Goal: Task Accomplishment & Management: Contribute content

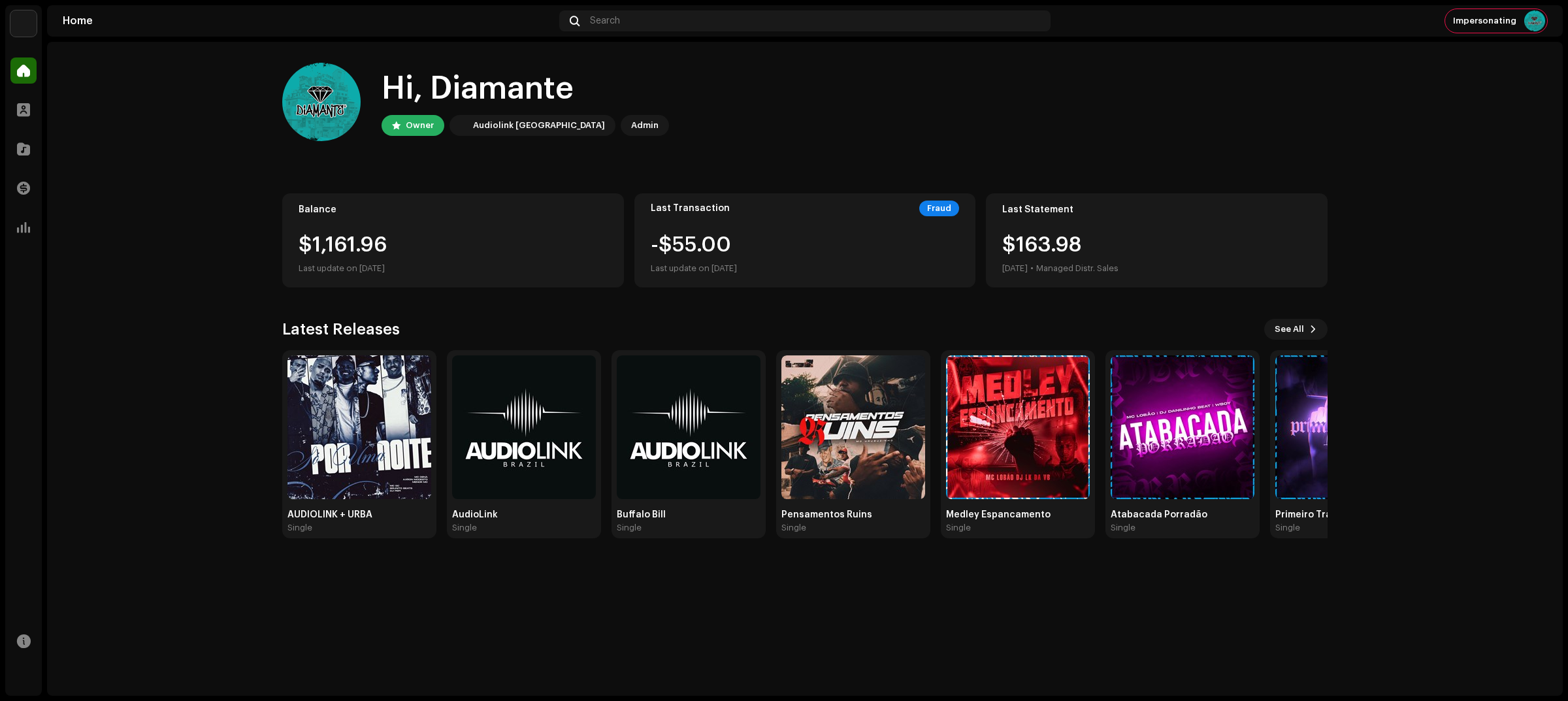
drag, startPoint x: 1510, startPoint y: 1, endPoint x: 1155, endPoint y: 92, distance: 366.5
click at [1155, 92] on div "Hi, Diamante Owner Audiolink [GEOGRAPHIC_DATA] Admin" at bounding box center [805, 101] width 1045 height 78
drag, startPoint x: 401, startPoint y: 289, endPoint x: 227, endPoint y: 217, distance: 188.3
click at [224, 217] on home-home "Hi, Diamante Owner Audiolink [GEOGRAPHIC_DATA] Admin Balance $1,161.96 Last upd…" at bounding box center [805, 300] width 1516 height 518
click at [391, 289] on div "Hi, Diamante Owner Audiolink [GEOGRAPHIC_DATA] Admin Balance $1,161.96 Last upd…" at bounding box center [805, 300] width 1045 height 518
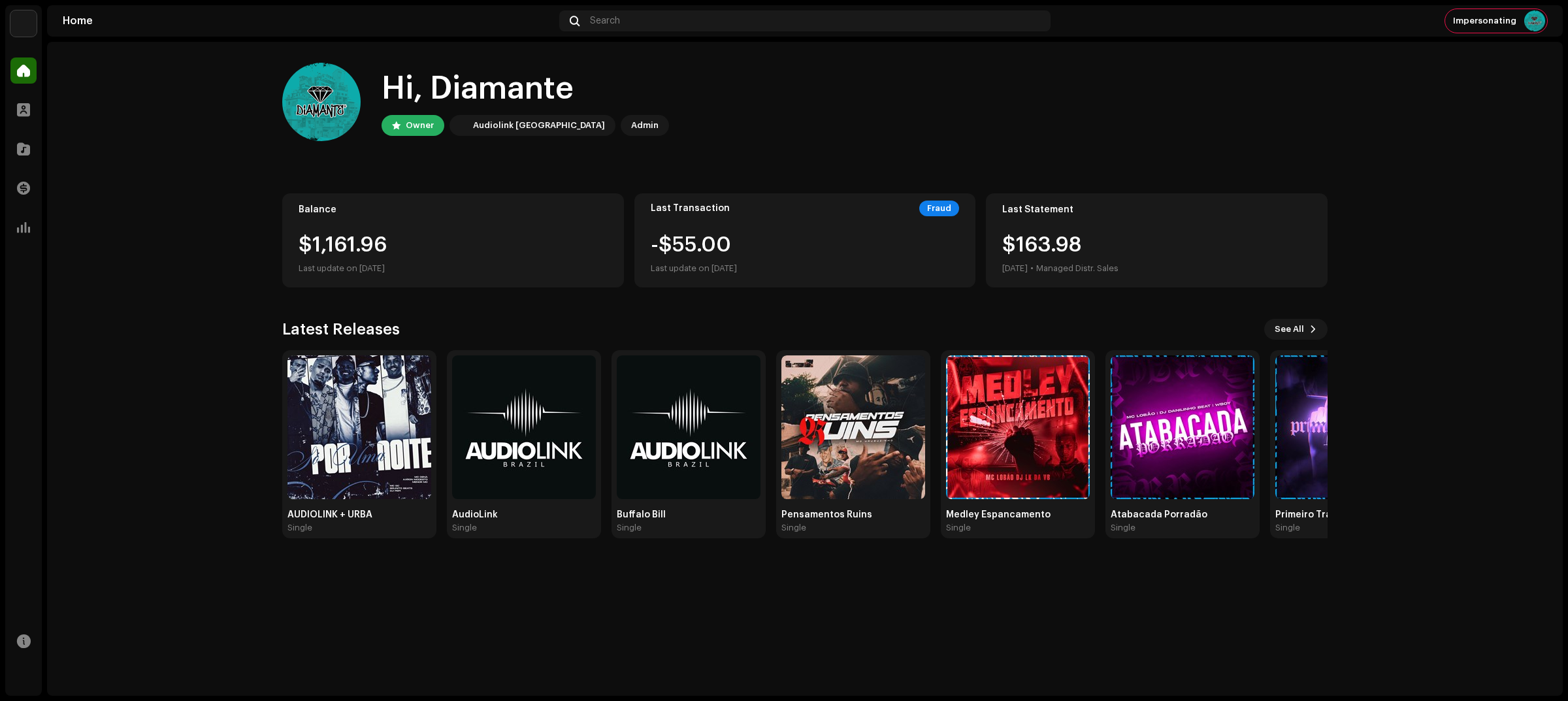
drag, startPoint x: 766, startPoint y: 283, endPoint x: 625, endPoint y: 149, distance: 194.5
click at [625, 149] on div "Hi, Diamante Owner Audiolink [GEOGRAPHIC_DATA] Admin Balance $1,161.96 Last upd…" at bounding box center [805, 300] width 1045 height 518
click at [723, 207] on div "Last Transaction Fraud" at bounding box center [804, 209] width 309 height 16
click at [737, 262] on div "Last update on [DATE]" at bounding box center [693, 269] width 86 height 16
drag, startPoint x: 768, startPoint y: 271, endPoint x: 636, endPoint y: 181, distance: 159.8
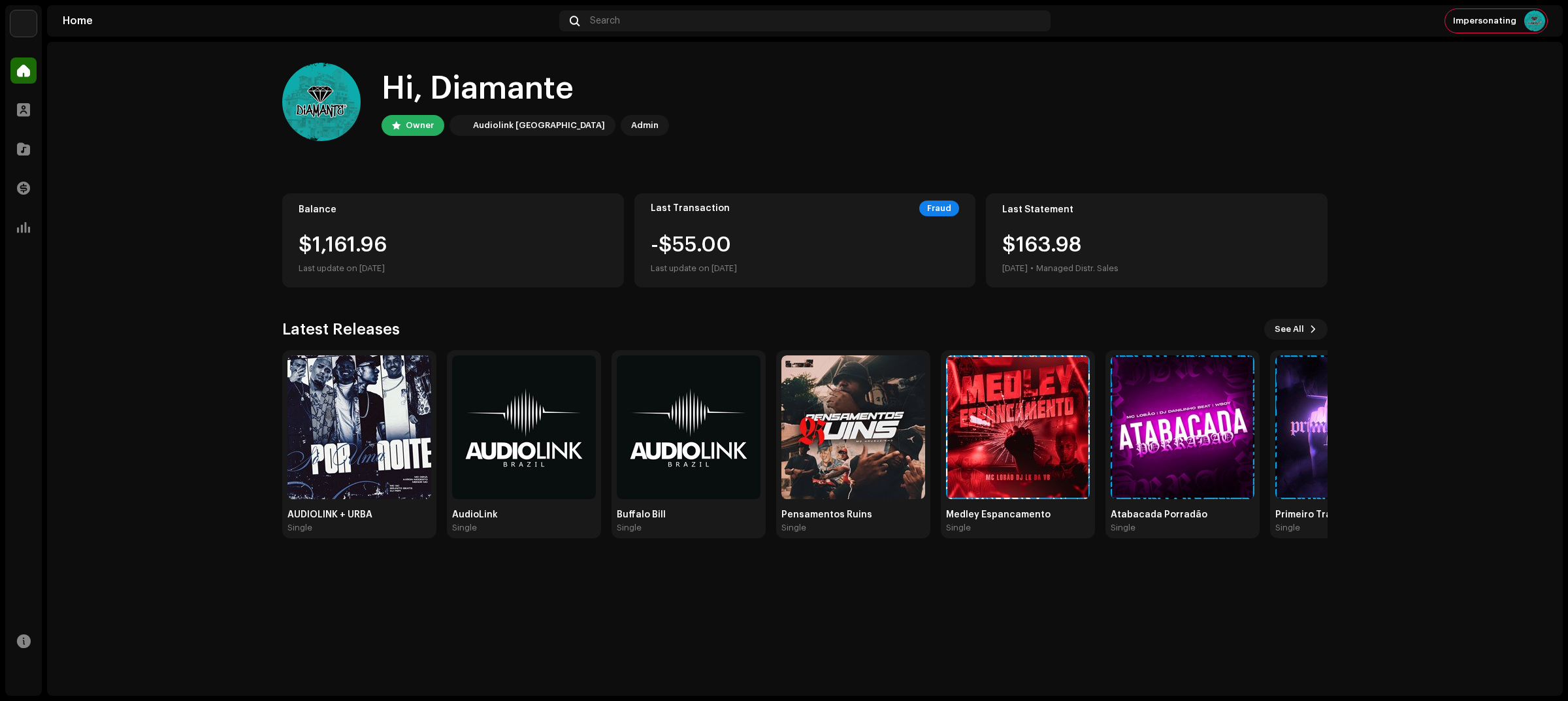
click at [630, 175] on div "Hi, Diamante Owner Audiolink [GEOGRAPHIC_DATA] Admin Balance $1,161.96 Last upd…" at bounding box center [805, 300] width 1045 height 518
click at [807, 224] on div "Last Transaction Fraud -$55.00 Last update on [DATE]" at bounding box center [805, 240] width 342 height 94
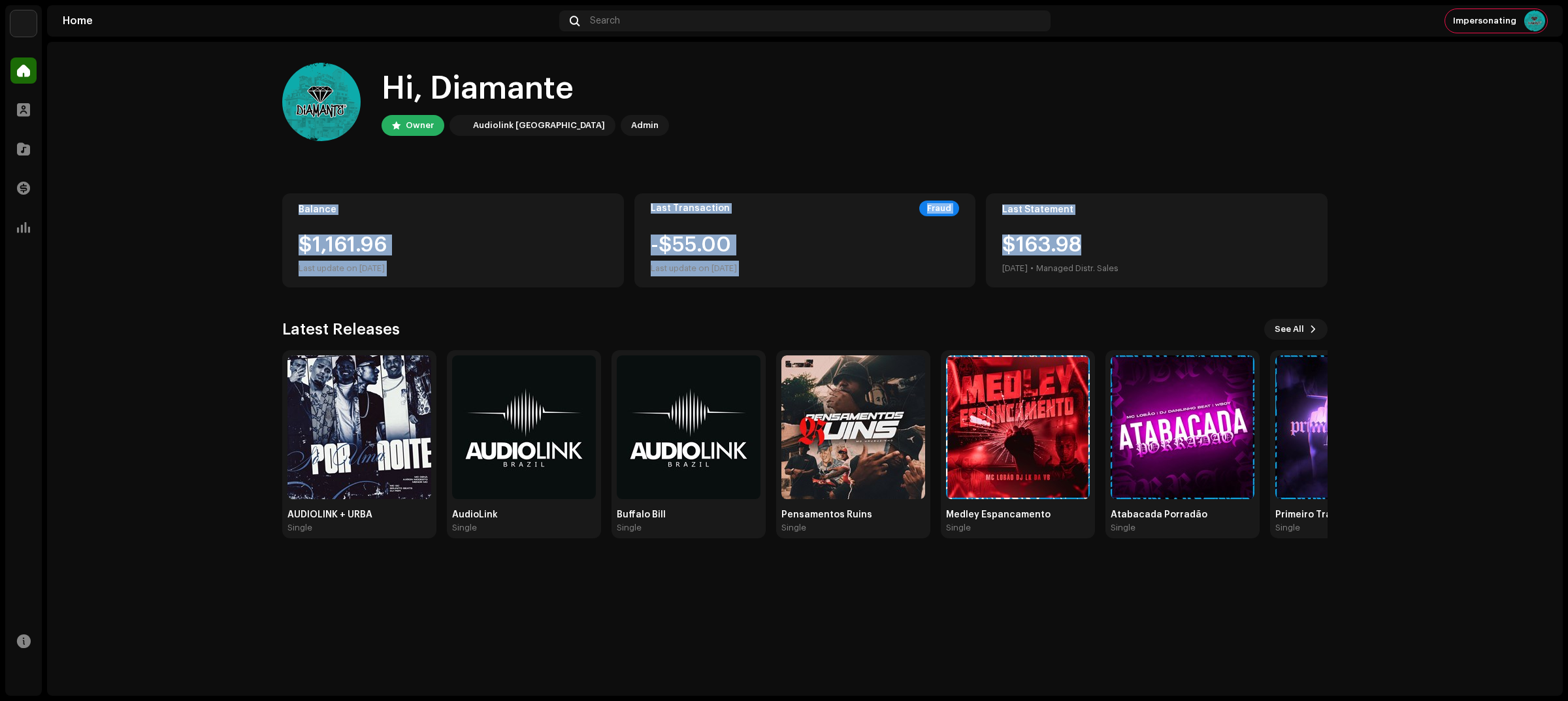
drag, startPoint x: 1157, startPoint y: 224, endPoint x: 908, endPoint y: 125, distance: 268.0
click at [908, 125] on div "Hi, Diamante Owner Audiolink [GEOGRAPHIC_DATA] Admin Balance $1,161.96 Last upd…" at bounding box center [805, 300] width 1045 height 518
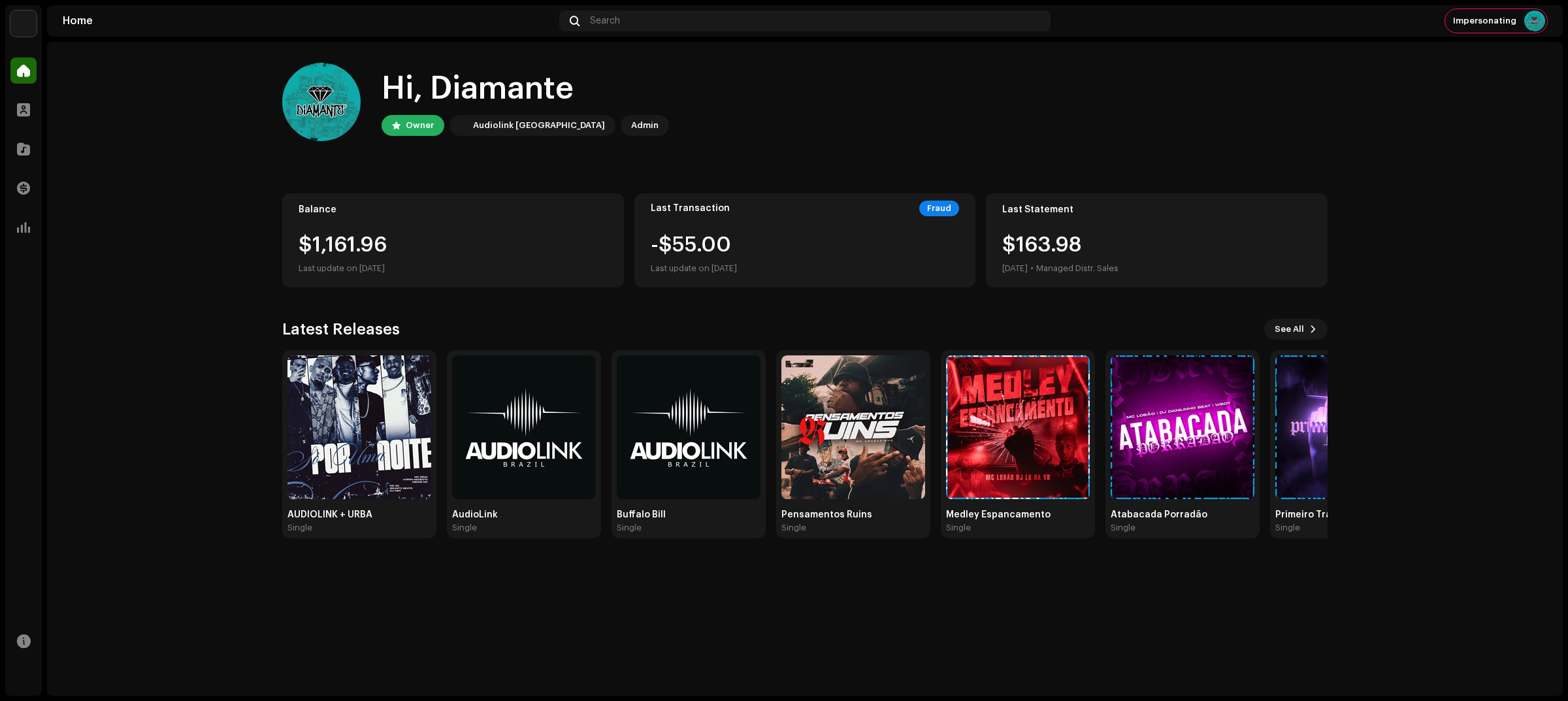
click at [1161, 275] on div "$163.98 [DATE] • Managed Distr. Sales" at bounding box center [1156, 255] width 309 height 42
drag, startPoint x: 705, startPoint y: 187, endPoint x: 907, endPoint y: 279, distance: 222.0
click at [907, 280] on div "Hi, Diamante Owner Audiolink [GEOGRAPHIC_DATA] Admin Balance $1,161.96 Last upd…" at bounding box center [805, 300] width 1045 height 518
click at [916, 276] on div "Last Transaction Fraud -$55.00 Last update on [DATE]" at bounding box center [805, 240] width 342 height 94
drag, startPoint x: 1015, startPoint y: 239, endPoint x: 925, endPoint y: 232, distance: 90.3
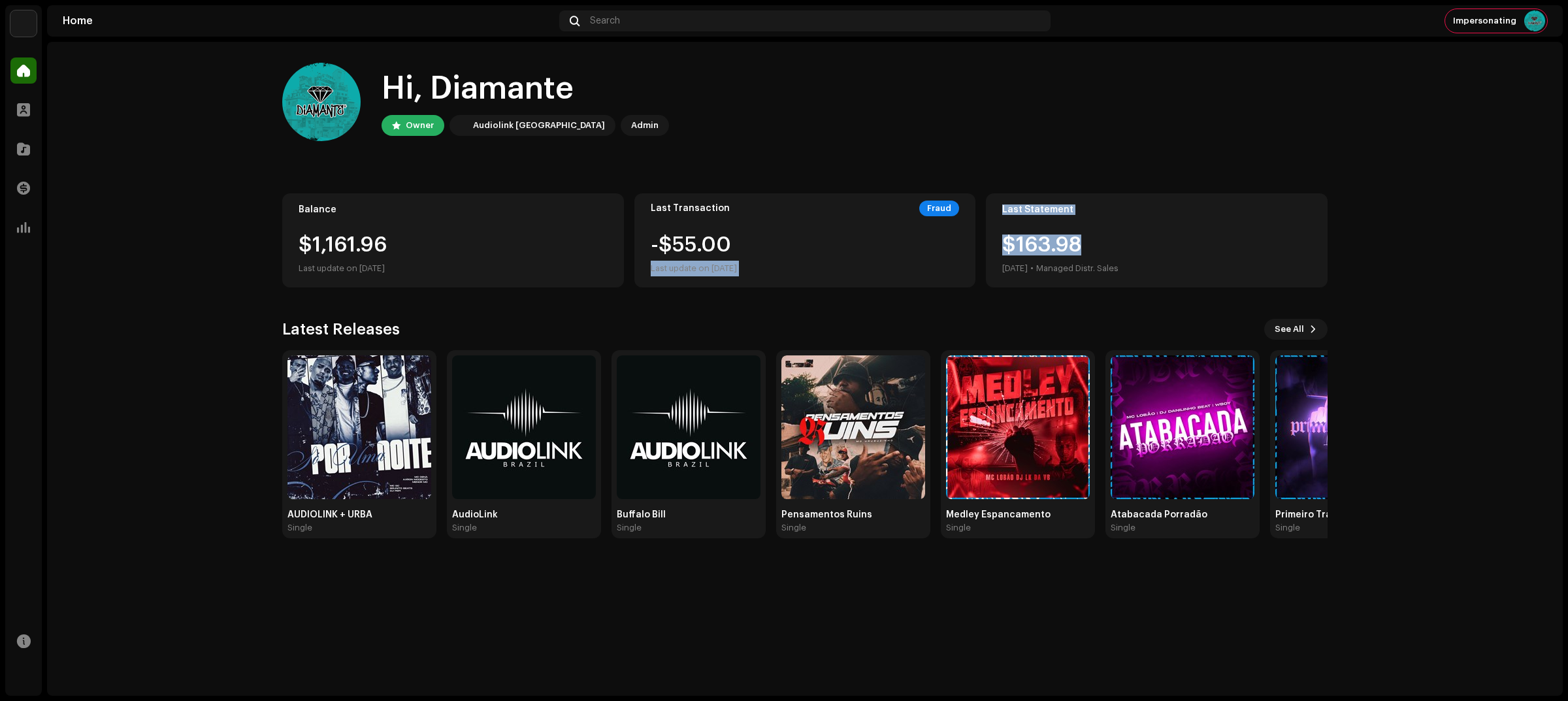
click at [925, 232] on div "Balance $1,161.96 Last update on [DATE] Last Transaction Fraud -$55.00 Last upd…" at bounding box center [805, 240] width 1045 height 94
click at [687, 236] on div "-$55.00 Last update on [DATE]" at bounding box center [693, 255] width 86 height 42
drag, startPoint x: 743, startPoint y: 234, endPoint x: 680, endPoint y: 231, distance: 63.1
click at [680, 231] on div "Last Transaction Fraud -$55.00 Last update on [DATE]" at bounding box center [805, 240] width 342 height 94
click at [693, 239] on div "-$55.00 Last update on [DATE]" at bounding box center [693, 255] width 86 height 42
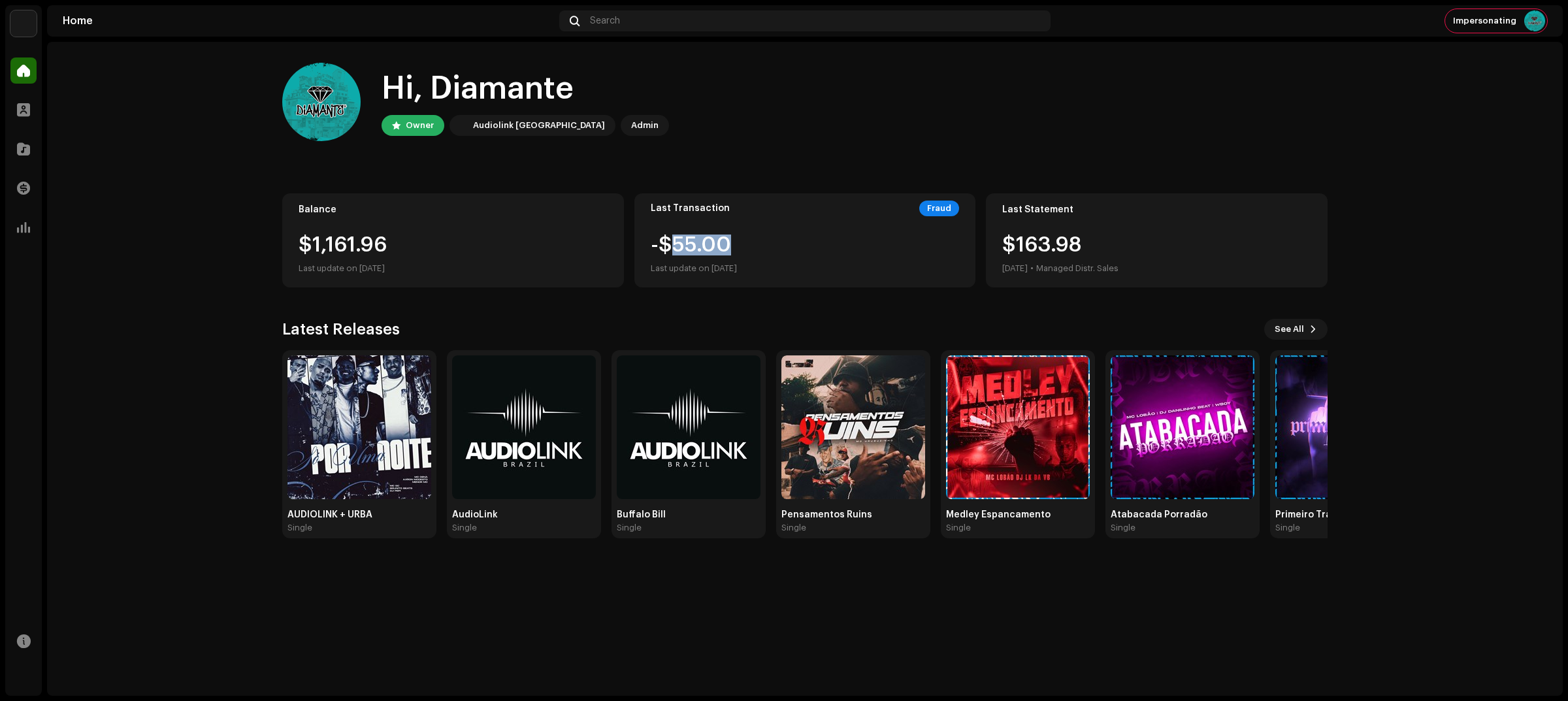
drag, startPoint x: 759, startPoint y: 245, endPoint x: 667, endPoint y: 232, distance: 92.9
click at [667, 232] on div "Last Transaction Fraud -$55.00 Last update on [DATE]" at bounding box center [805, 240] width 342 height 94
drag, startPoint x: 1104, startPoint y: 239, endPoint x: 981, endPoint y: 223, distance: 124.0
click at [981, 223] on div "Balance $1,161.96 Last update on [DATE] Last Transaction Fraud -$55.00 Last upd…" at bounding box center [805, 240] width 1045 height 94
click at [622, 191] on div "Hi, Diamante Owner Audiolink [GEOGRAPHIC_DATA] Admin Balance $1,161.96 Last upd…" at bounding box center [805, 300] width 1045 height 518
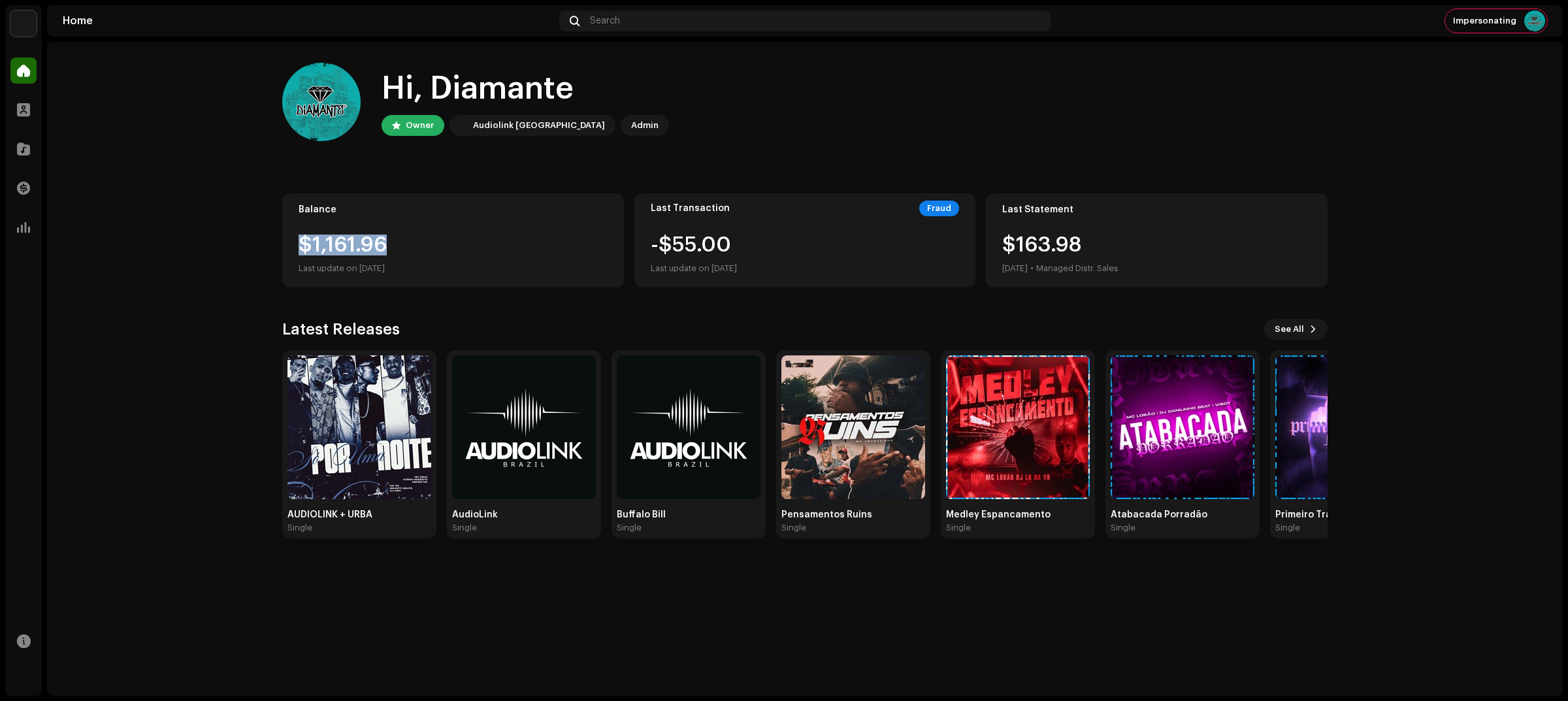
drag, startPoint x: 410, startPoint y: 252, endPoint x: 389, endPoint y: 236, distance: 26.4
click at [272, 242] on div "Hi, Diamante Owner Audiolink [GEOGRAPHIC_DATA] Admin Balance $1,161.96 Last upd…" at bounding box center [804, 300] width 1087 height 518
click at [425, 245] on div "$1,161.96" at bounding box center [452, 244] width 309 height 21
drag, startPoint x: 407, startPoint y: 245, endPoint x: 396, endPoint y: 261, distance: 19.4
click at [408, 245] on div "$1,161.96" at bounding box center [452, 244] width 309 height 21
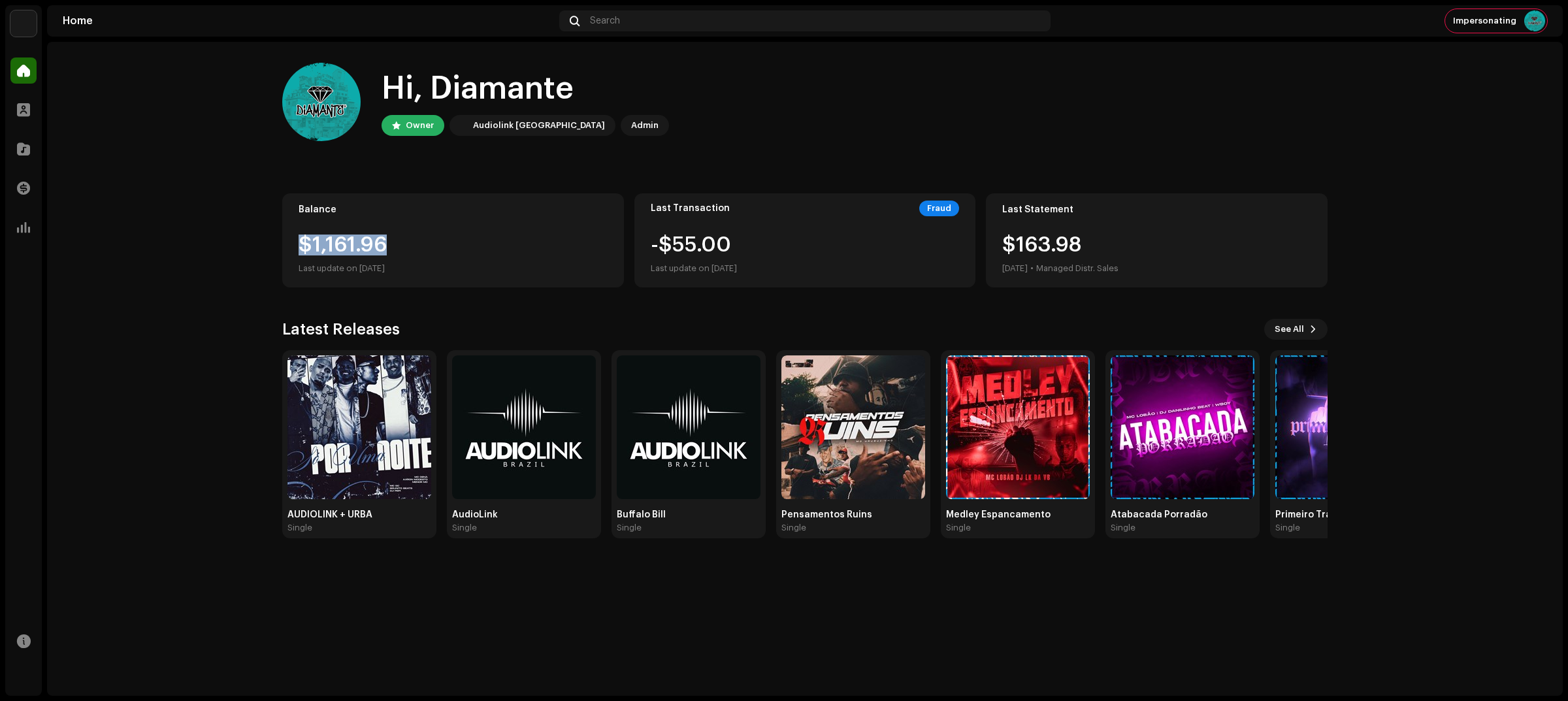
click at [400, 247] on div "$1,161.96" at bounding box center [452, 244] width 309 height 21
click at [22, 70] on span at bounding box center [24, 70] width 13 height 11
click at [14, 101] on div at bounding box center [24, 110] width 26 height 26
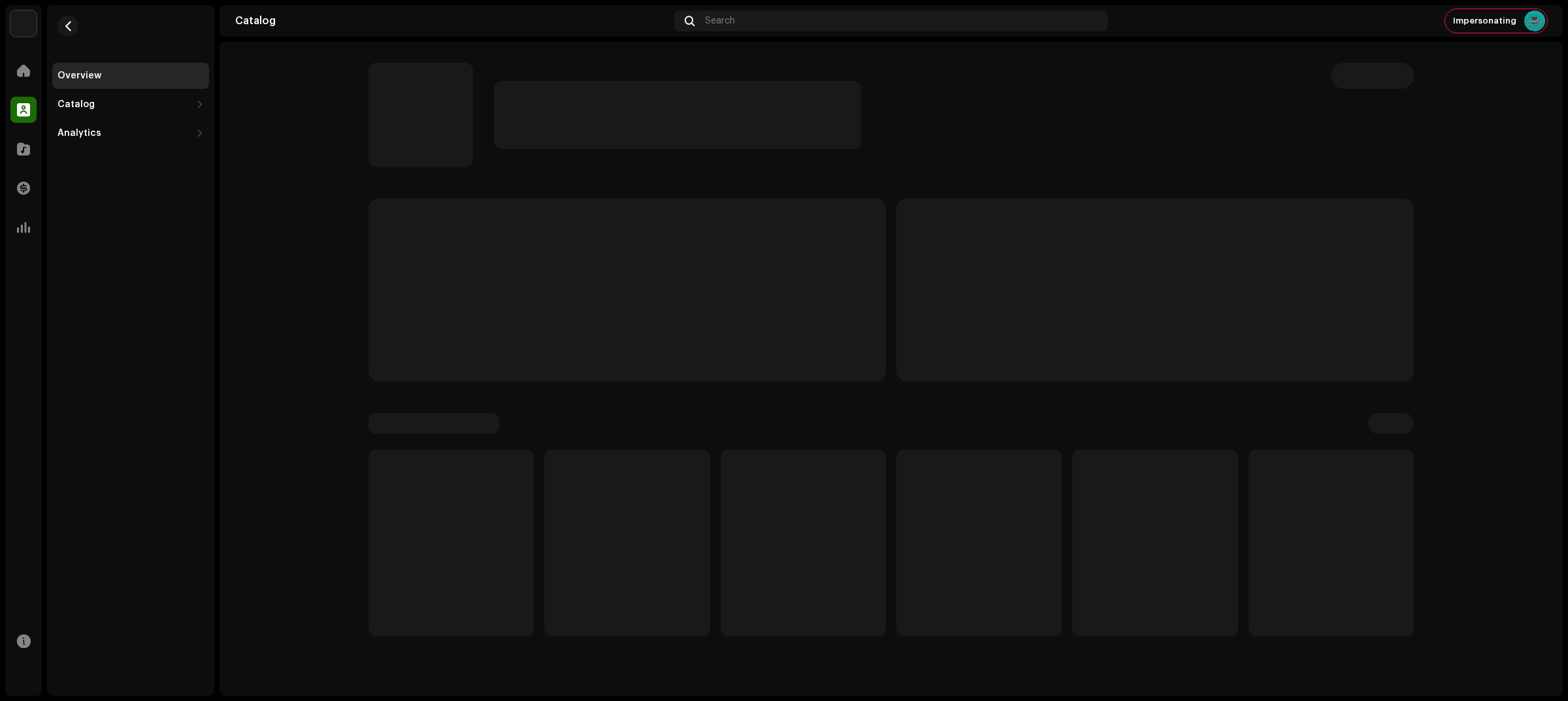
click at [25, 110] on span at bounding box center [24, 110] width 13 height 11
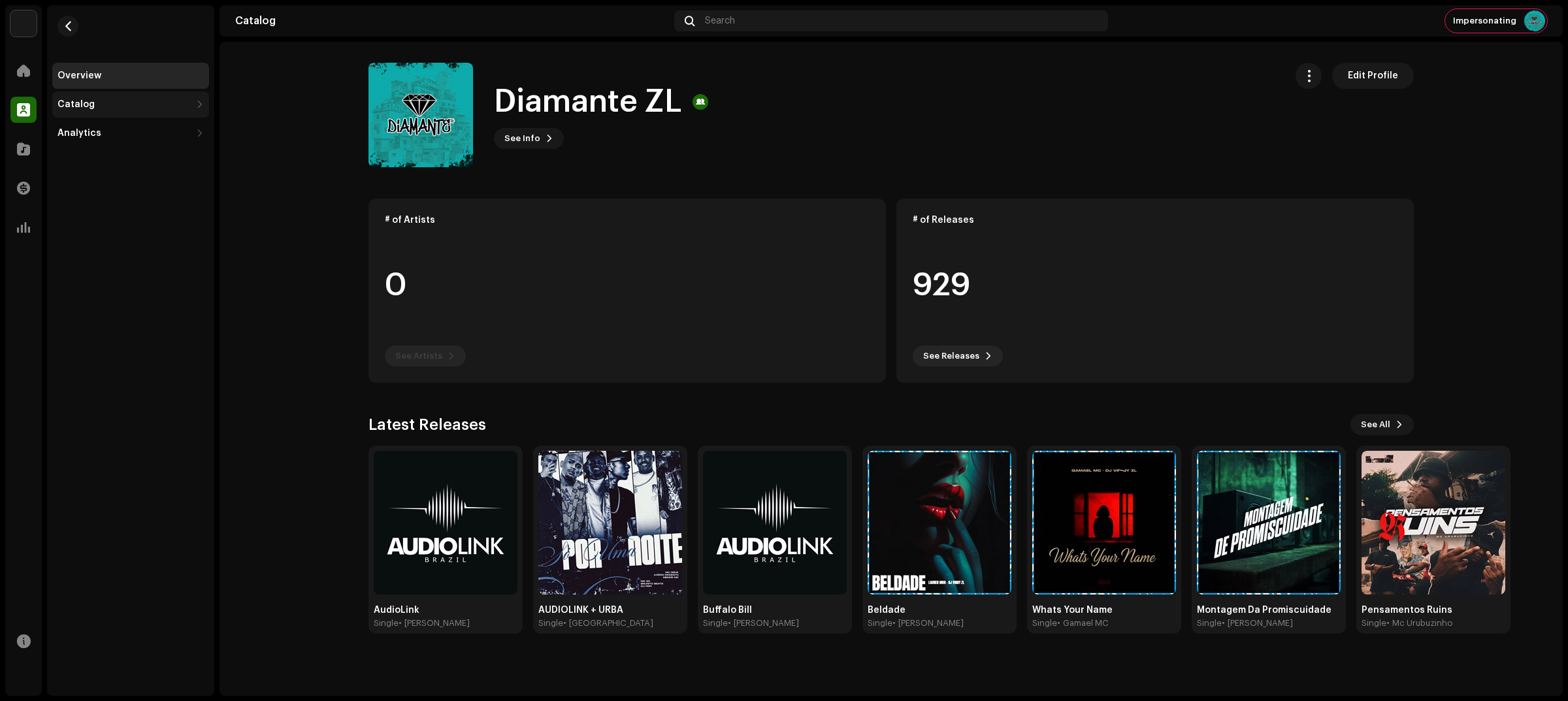
click at [77, 105] on div "Catalog" at bounding box center [76, 104] width 37 height 11
click at [142, 128] on div "Releases" at bounding box center [133, 133] width 141 height 11
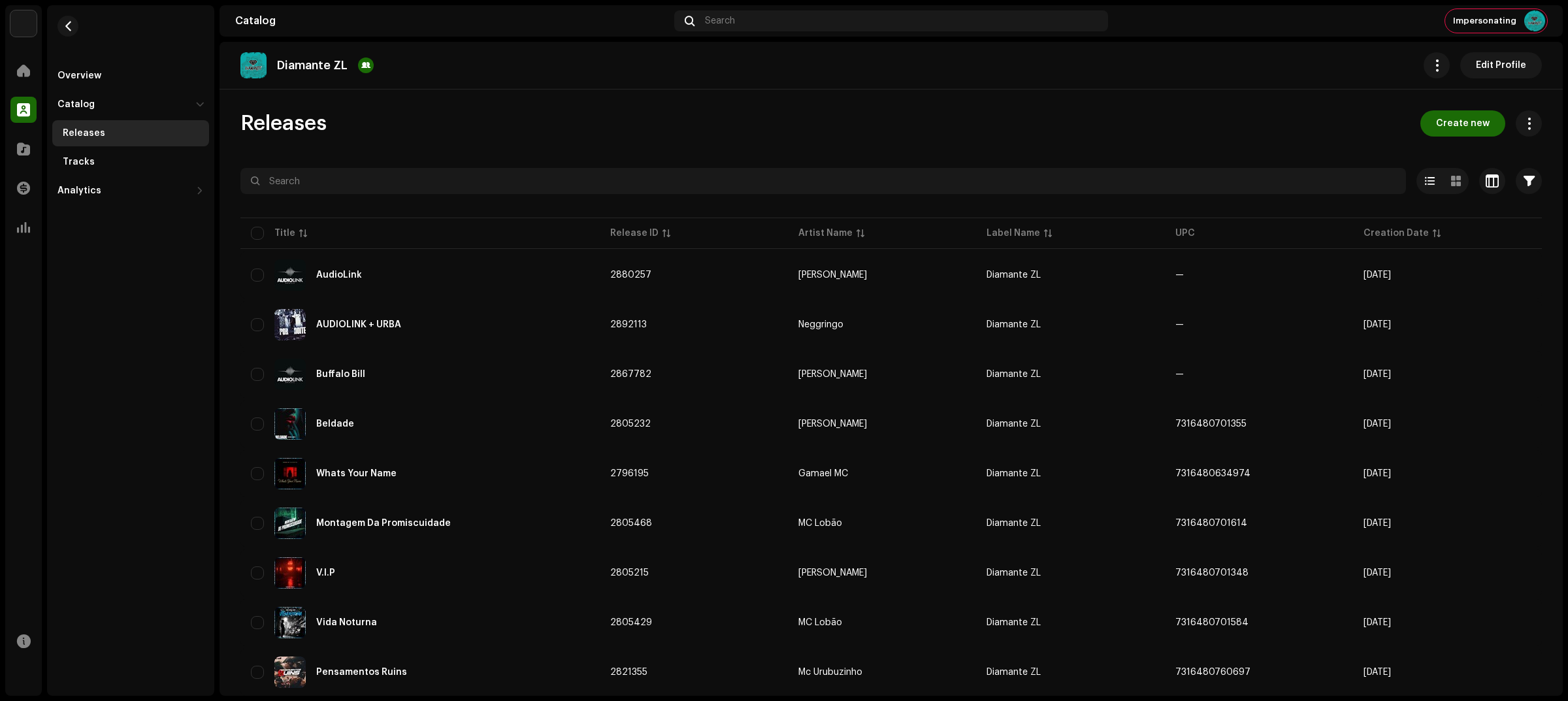
click at [351, 121] on div "Releases Create new" at bounding box center [890, 123] width 1301 height 26
click at [129, 107] on div "Catalog" at bounding box center [124, 104] width 133 height 11
click at [126, 77] on div "Overview" at bounding box center [130, 75] width 146 height 11
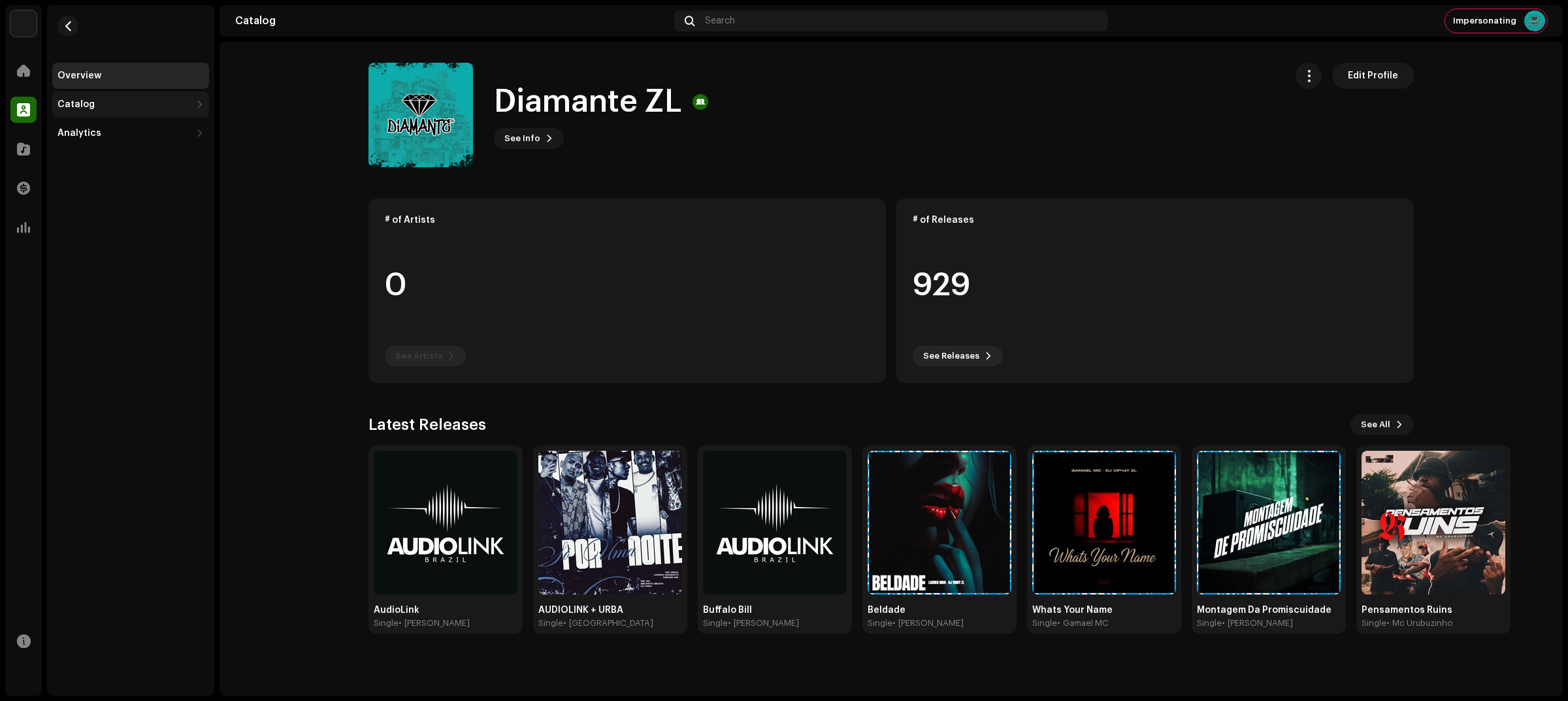
click at [151, 102] on div "Catalog" at bounding box center [124, 104] width 133 height 11
click at [108, 123] on div "Releases" at bounding box center [130, 133] width 157 height 26
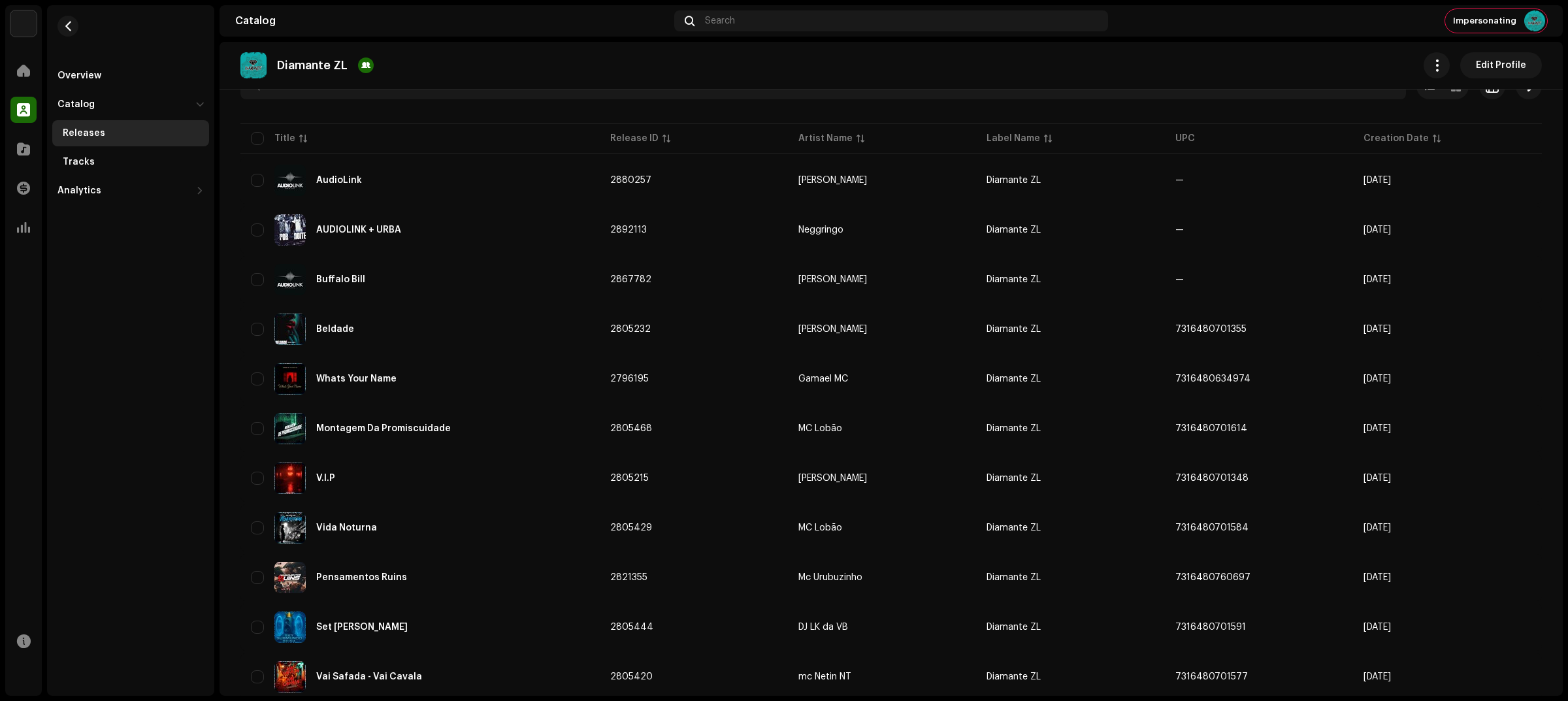
scroll to position [408, 0]
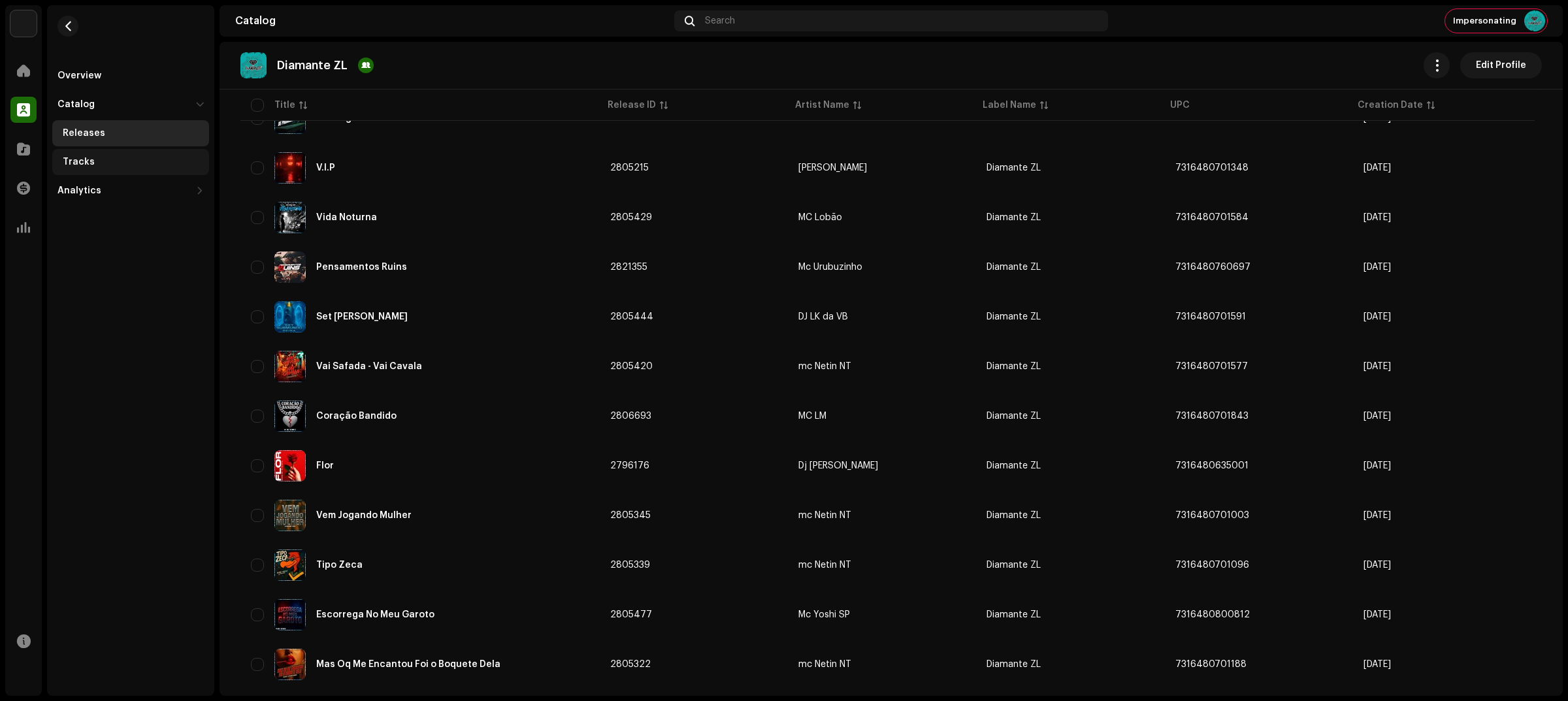
click at [130, 173] on div "Tracks" at bounding box center [130, 162] width 157 height 26
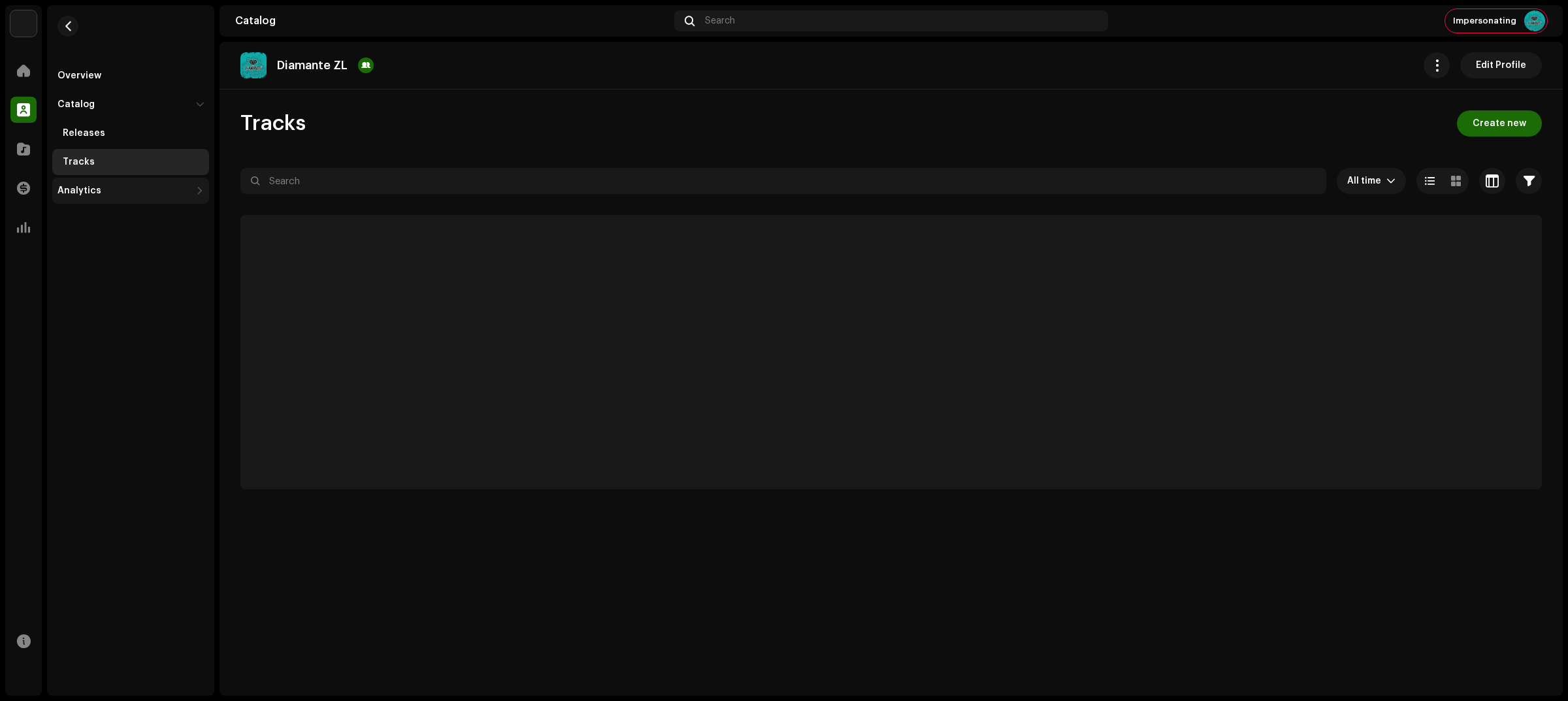
click at [131, 194] on div "Analytics" at bounding box center [124, 191] width 133 height 11
click at [119, 216] on div "Consumption" at bounding box center [93, 219] width 62 height 11
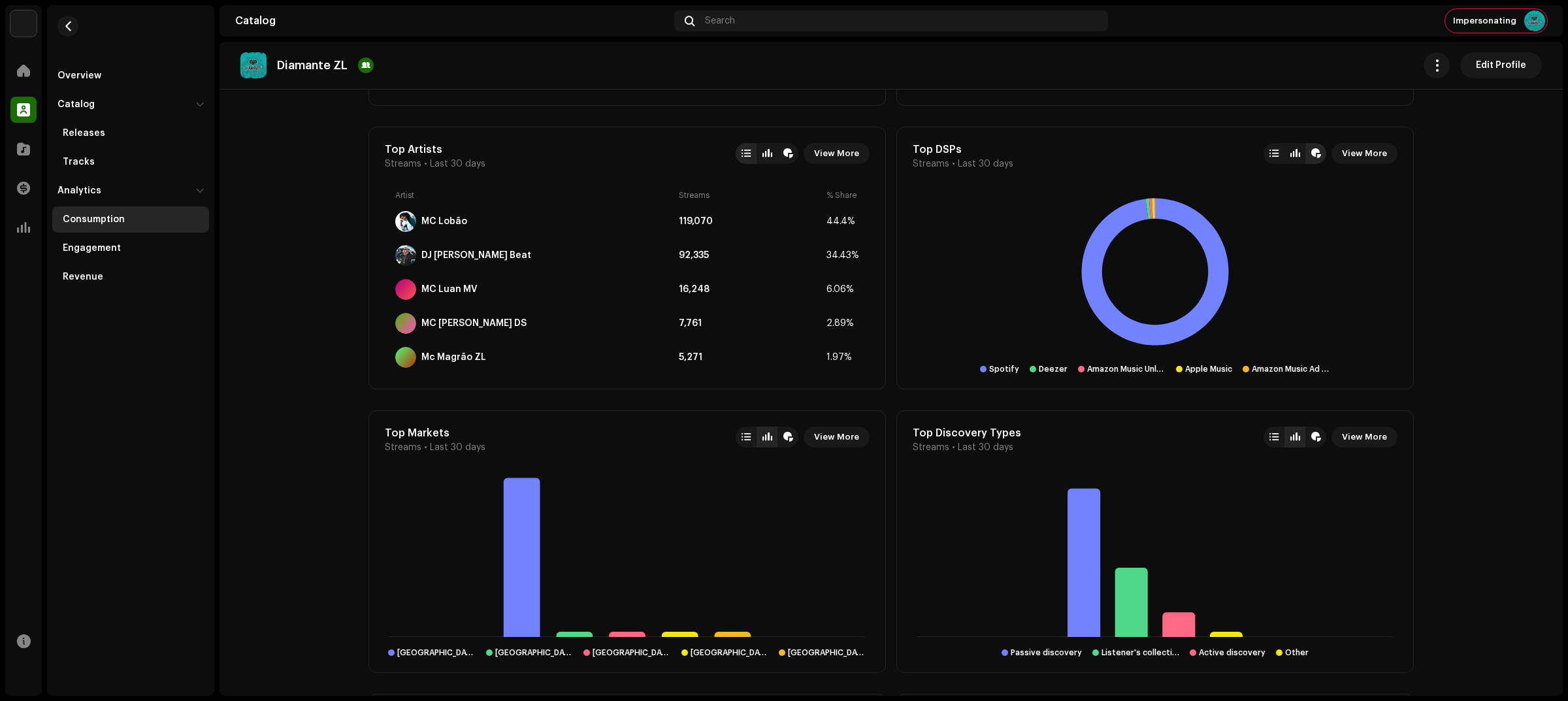
scroll to position [735, 0]
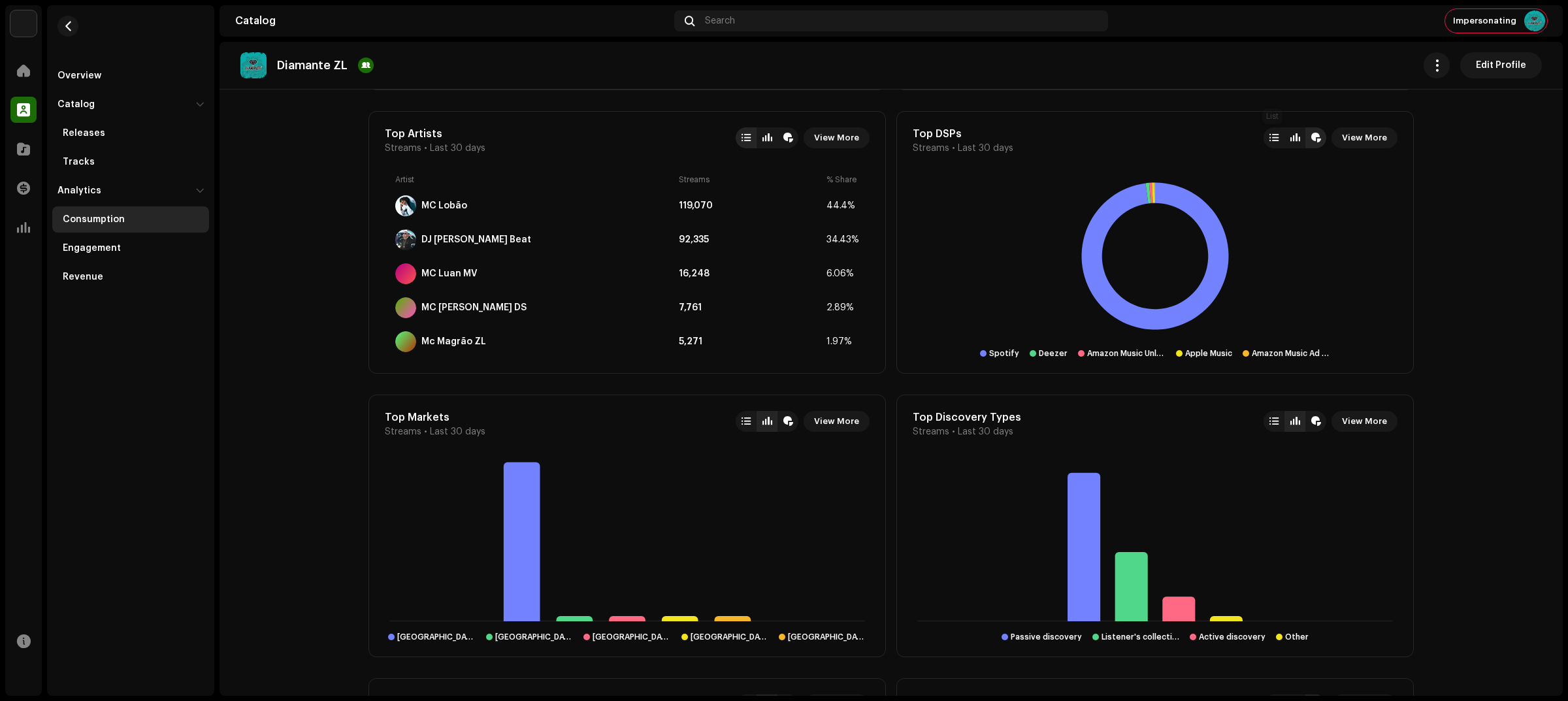
click at [1269, 136] on div at bounding box center [1273, 138] width 9 height 11
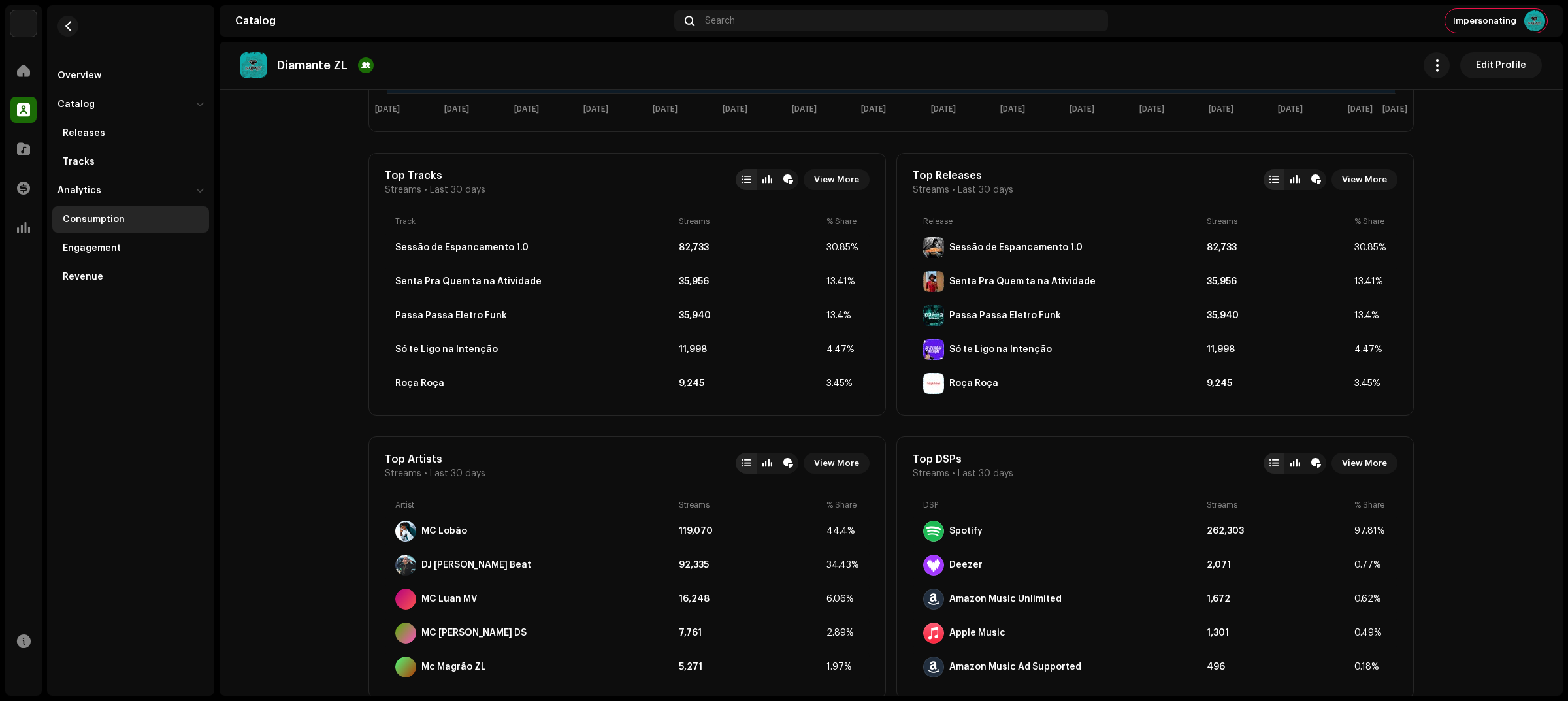
scroll to position [408, 0]
drag, startPoint x: 1372, startPoint y: 464, endPoint x: 1352, endPoint y: 477, distance: 23.9
click at [1372, 464] on span "View More" at bounding box center [1364, 464] width 45 height 26
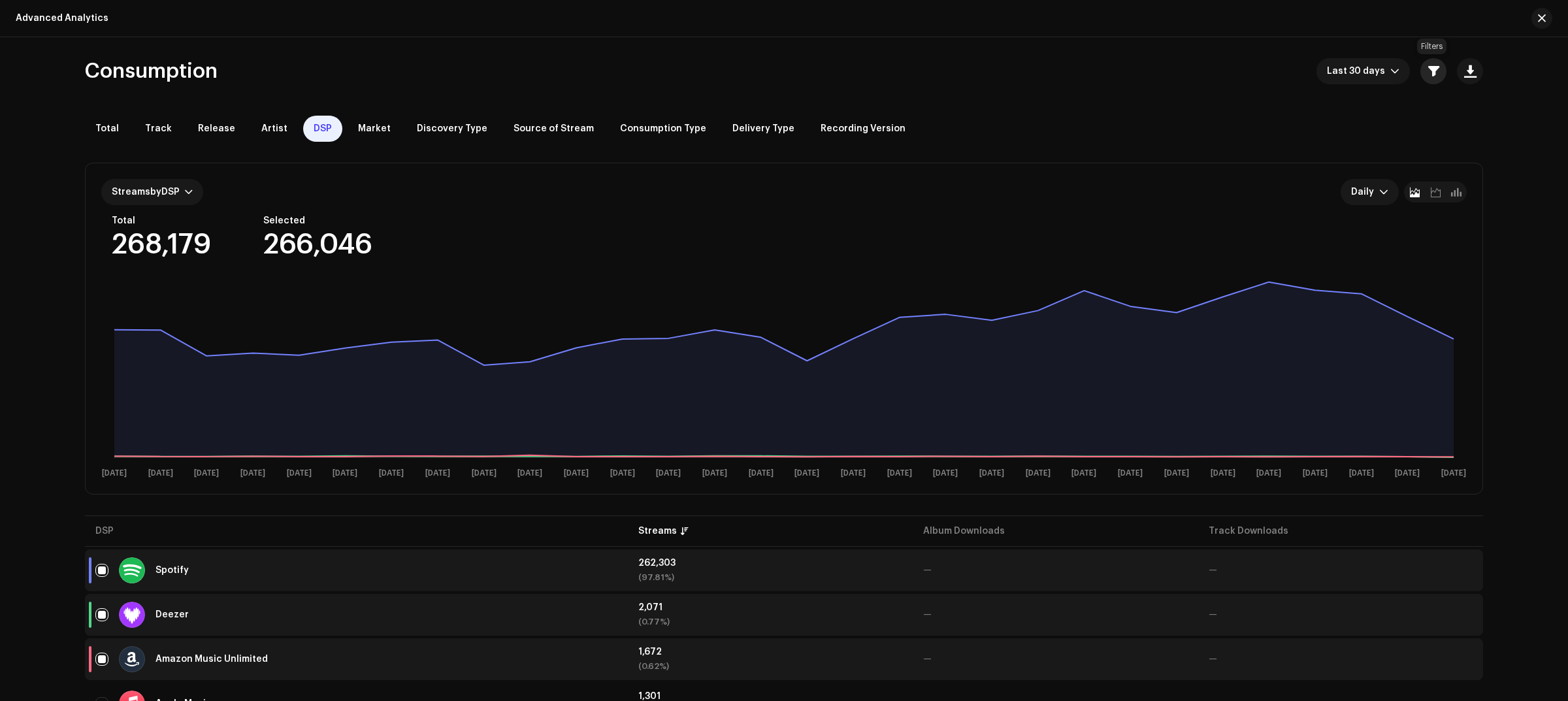
click at [1428, 66] on span "button" at bounding box center [1433, 71] width 11 height 11
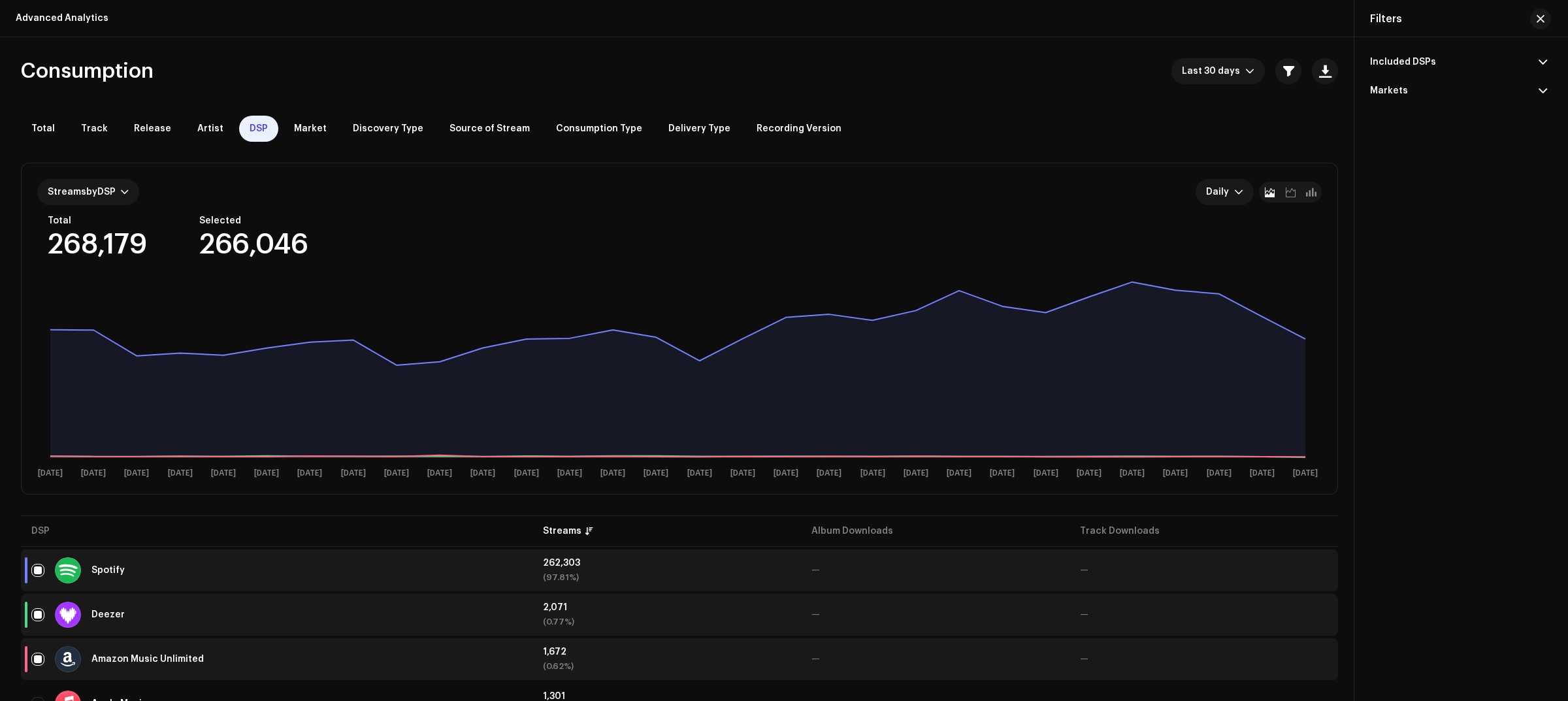
click at [1454, 90] on p-accordion-header "Markets" at bounding box center [1458, 91] width 177 height 29
click at [1452, 64] on p-accordion-header "Included DSPs" at bounding box center [1458, 62] width 177 height 29
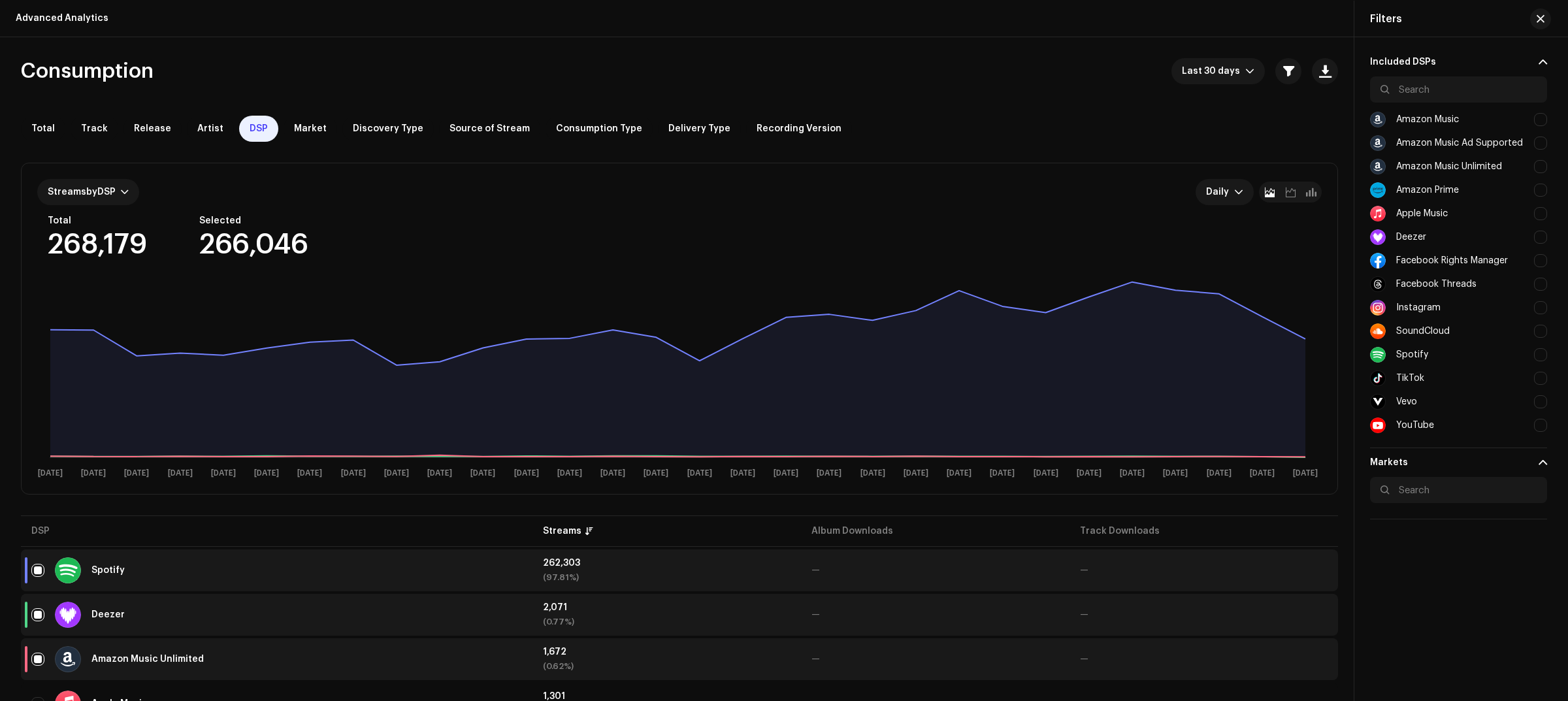
click at [1545, 428] on div at bounding box center [1540, 425] width 13 height 13
checkbox input "true"
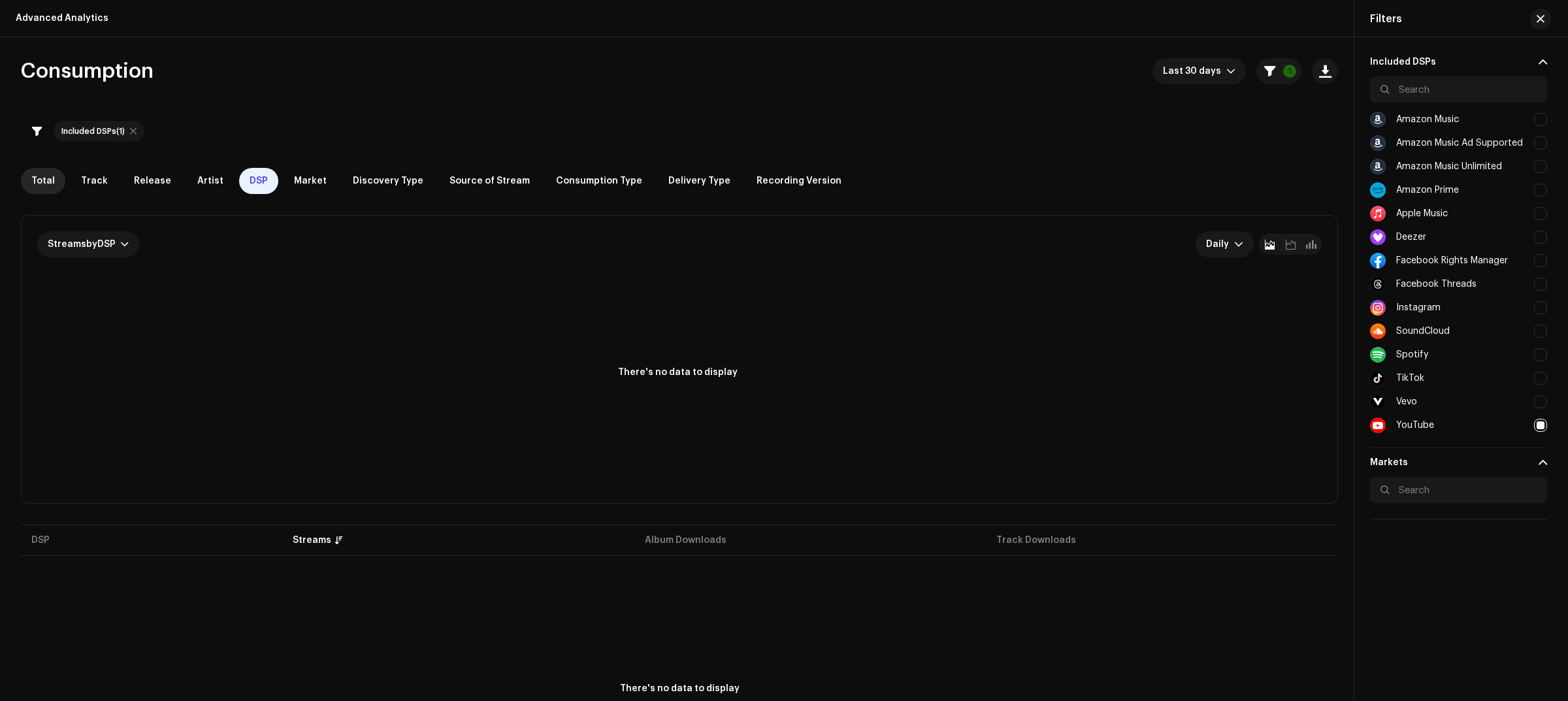
click at [30, 171] on div "Total" at bounding box center [43, 181] width 44 height 26
click at [797, 139] on div "Included DSPs (1)" at bounding box center [679, 131] width 1317 height 32
click at [1203, 67] on span "Last 30 days" at bounding box center [1194, 71] width 63 height 26
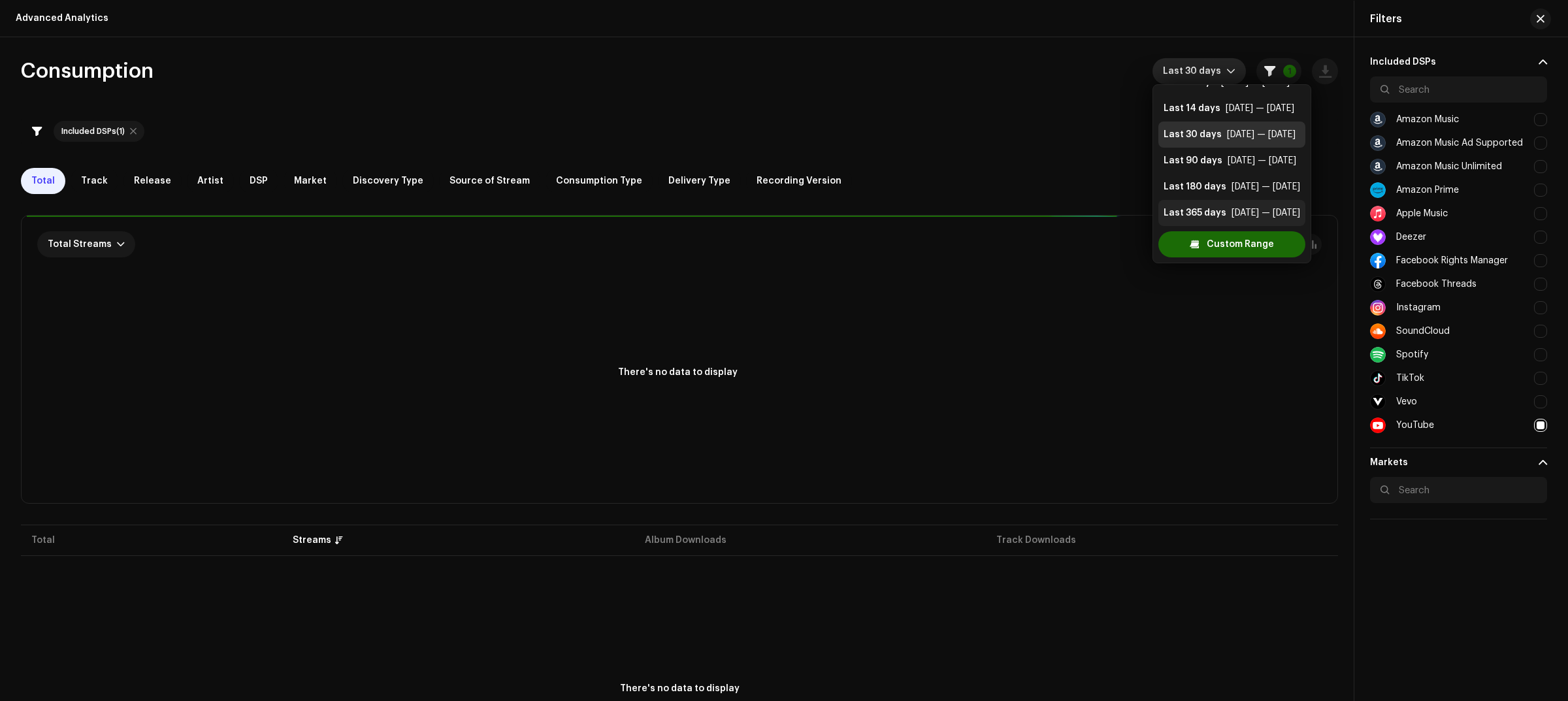
scroll to position [26, 0]
click at [1261, 181] on div "[DATE] — [DATE]" at bounding box center [1265, 181] width 69 height 13
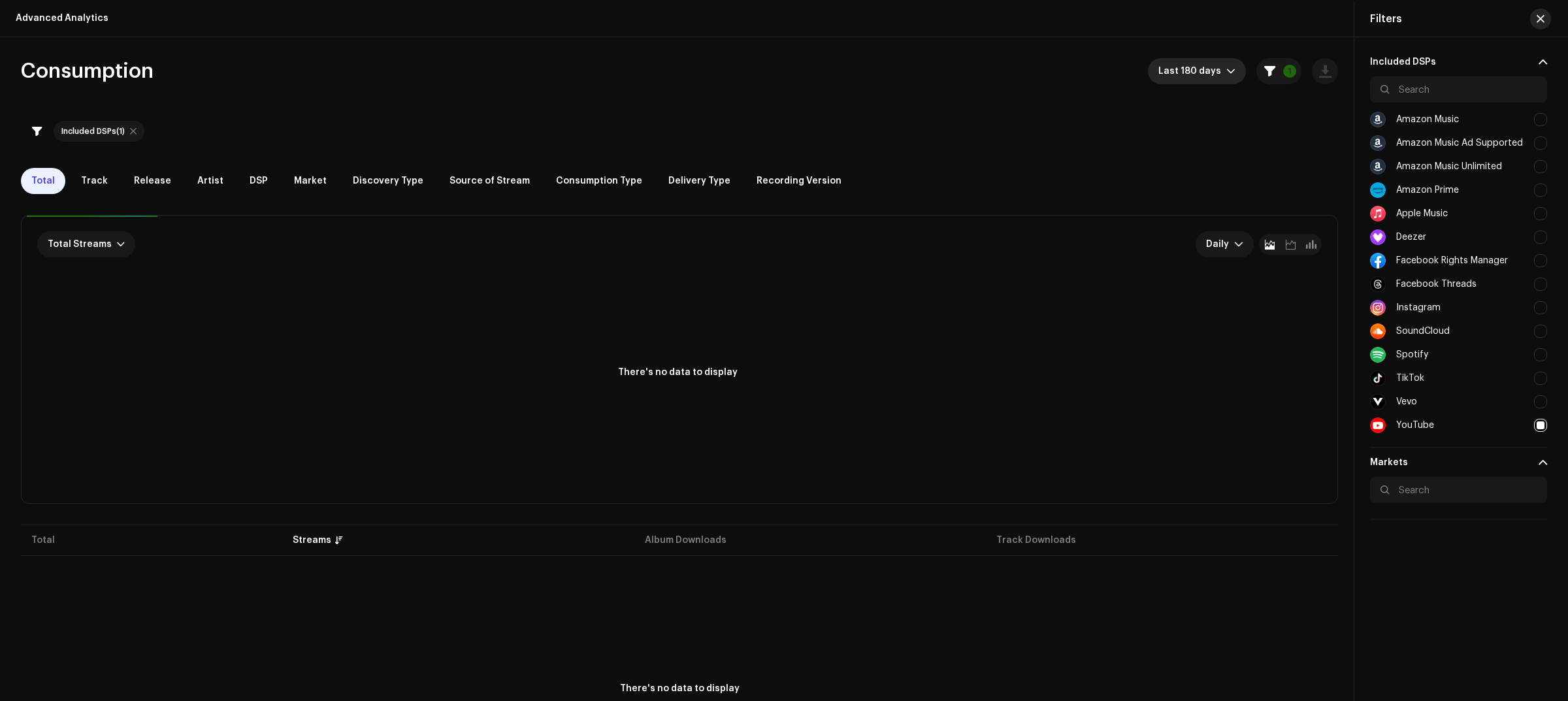
click at [1542, 16] on span "button" at bounding box center [1540, 19] width 8 height 11
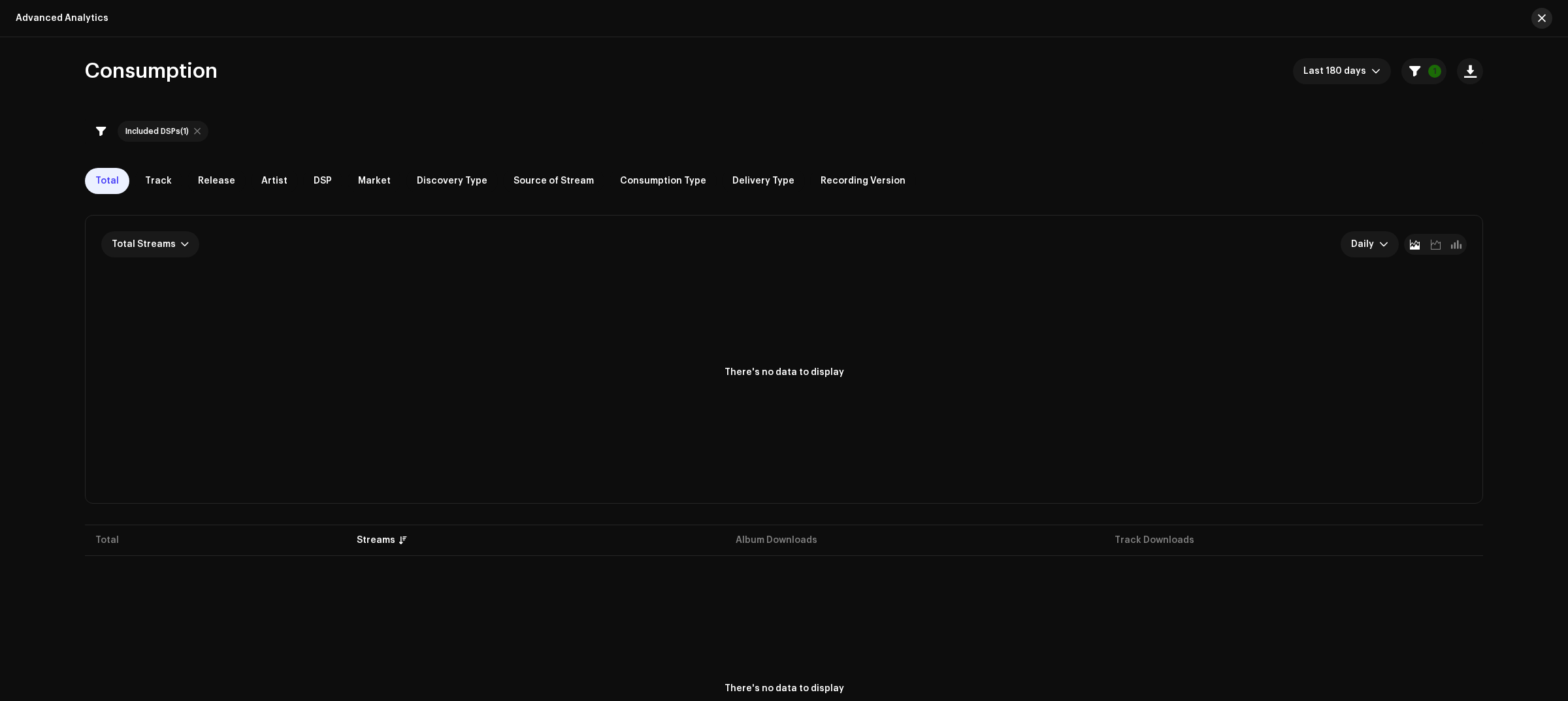
click at [1543, 22] on span "button" at bounding box center [1541, 18] width 8 height 11
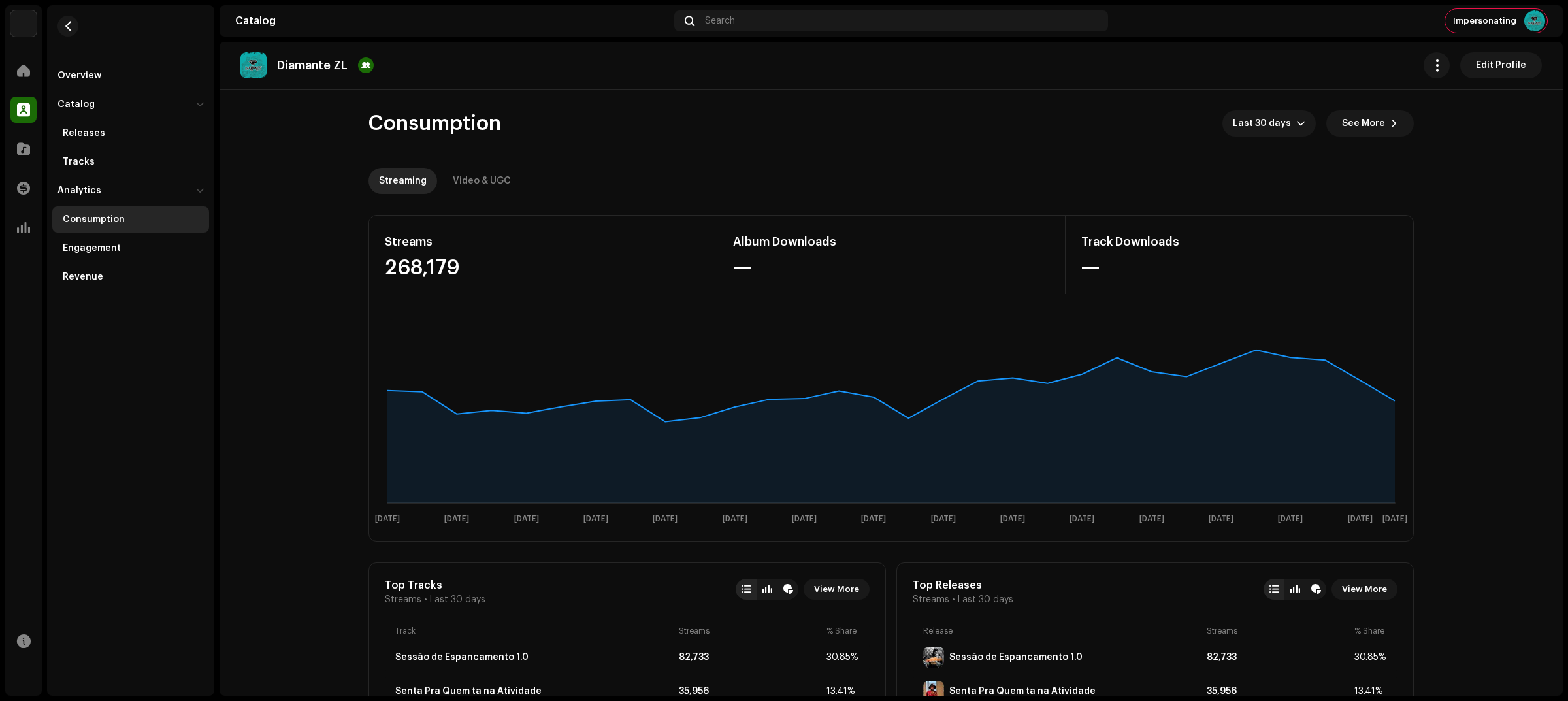
drag, startPoint x: 376, startPoint y: 149, endPoint x: 416, endPoint y: 160, distance: 41.5
click at [416, 161] on re-o-consumption-dashboard-header "Consumption Last 30 days See More Streaming Video & UGC" at bounding box center [891, 147] width 1045 height 115
click at [491, 173] on div "Video & UGC" at bounding box center [481, 181] width 58 height 26
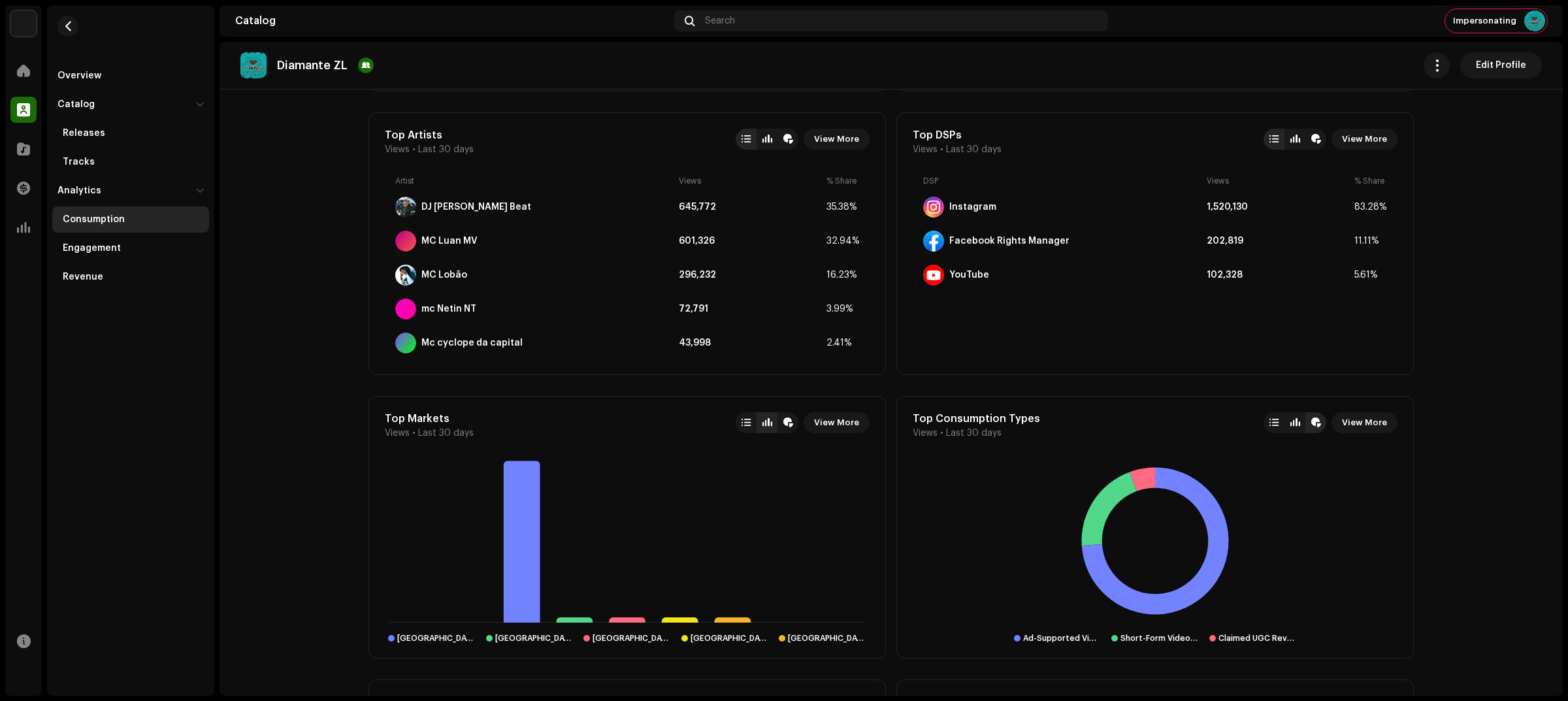
scroll to position [735, 0]
click at [962, 273] on div "YouTube" at bounding box center [969, 273] width 40 height 11
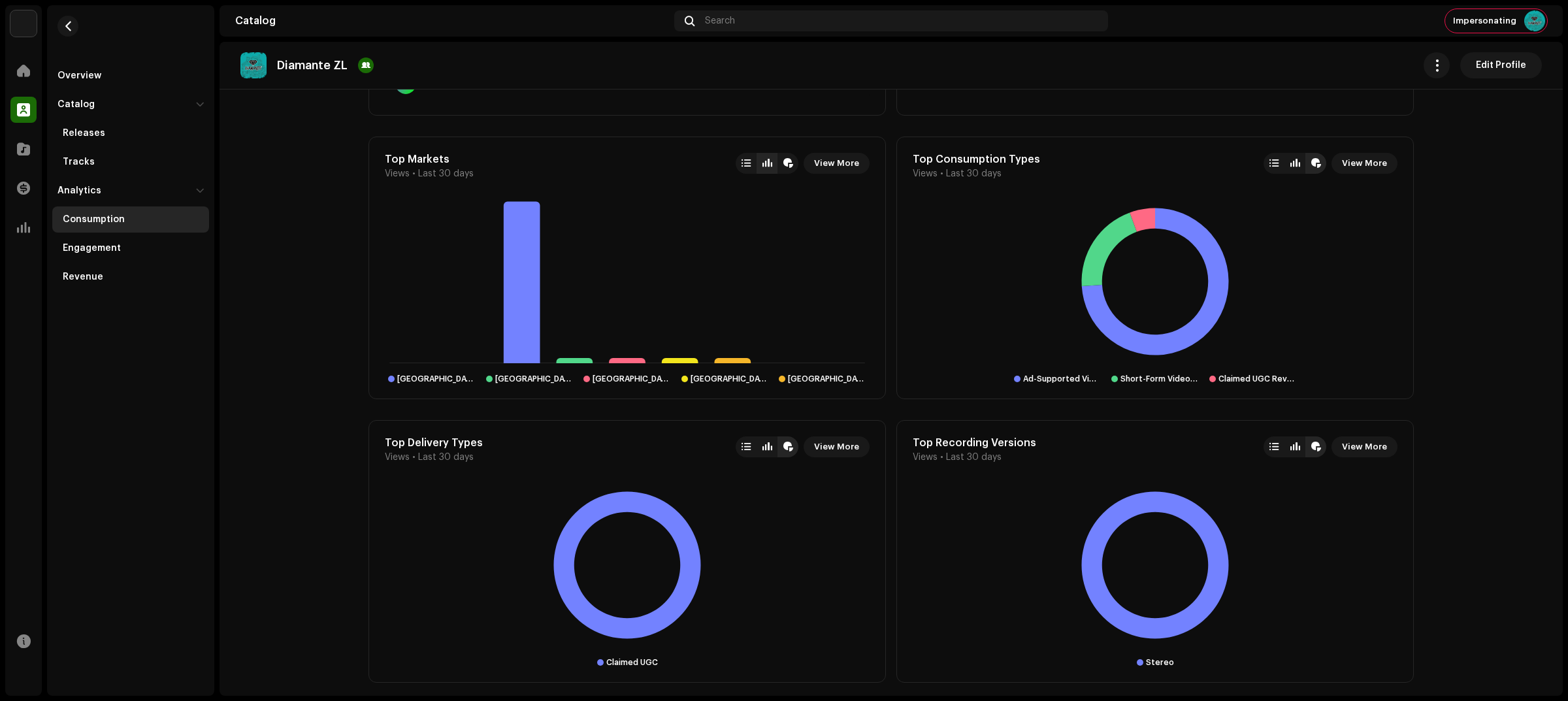
scroll to position [1001, 0]
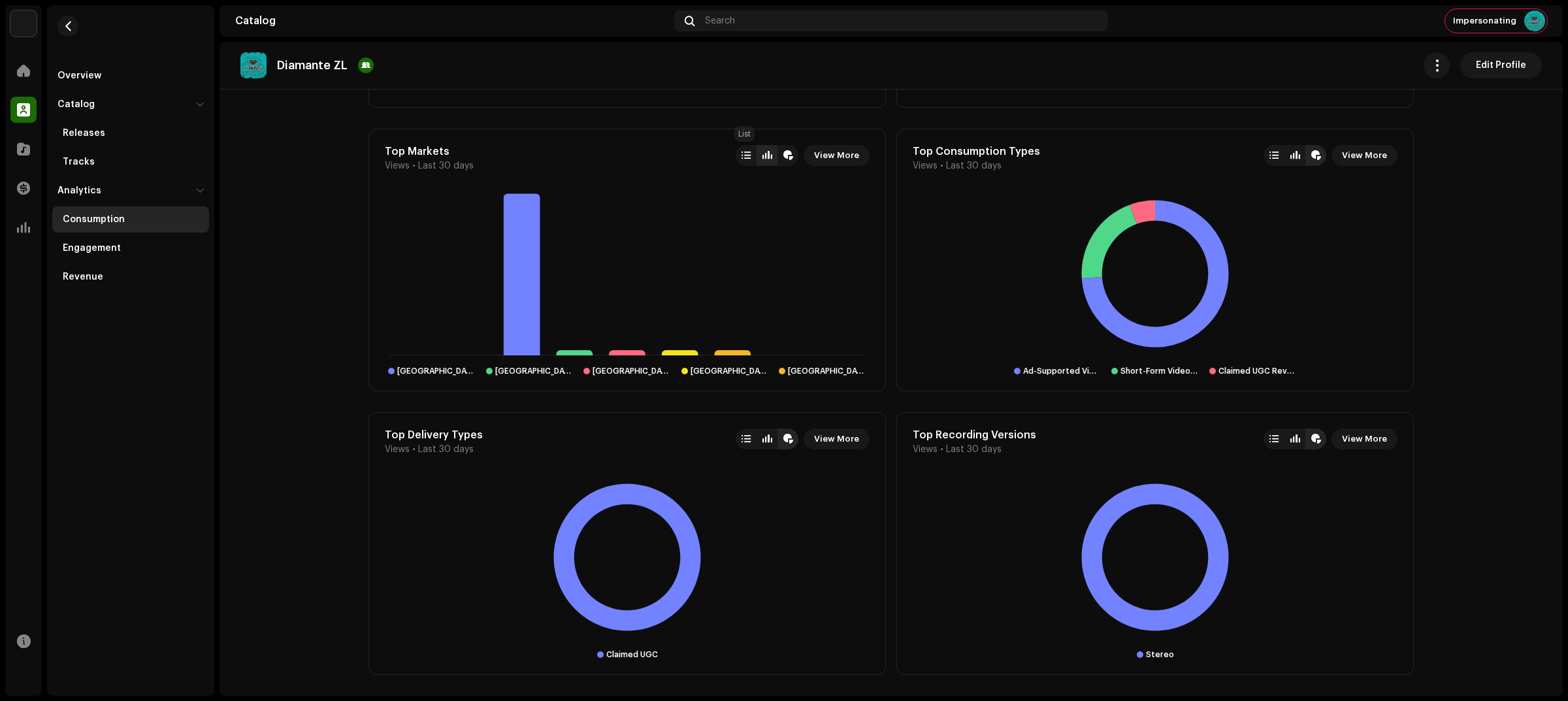
click at [741, 153] on div at bounding box center [746, 156] width 9 height 11
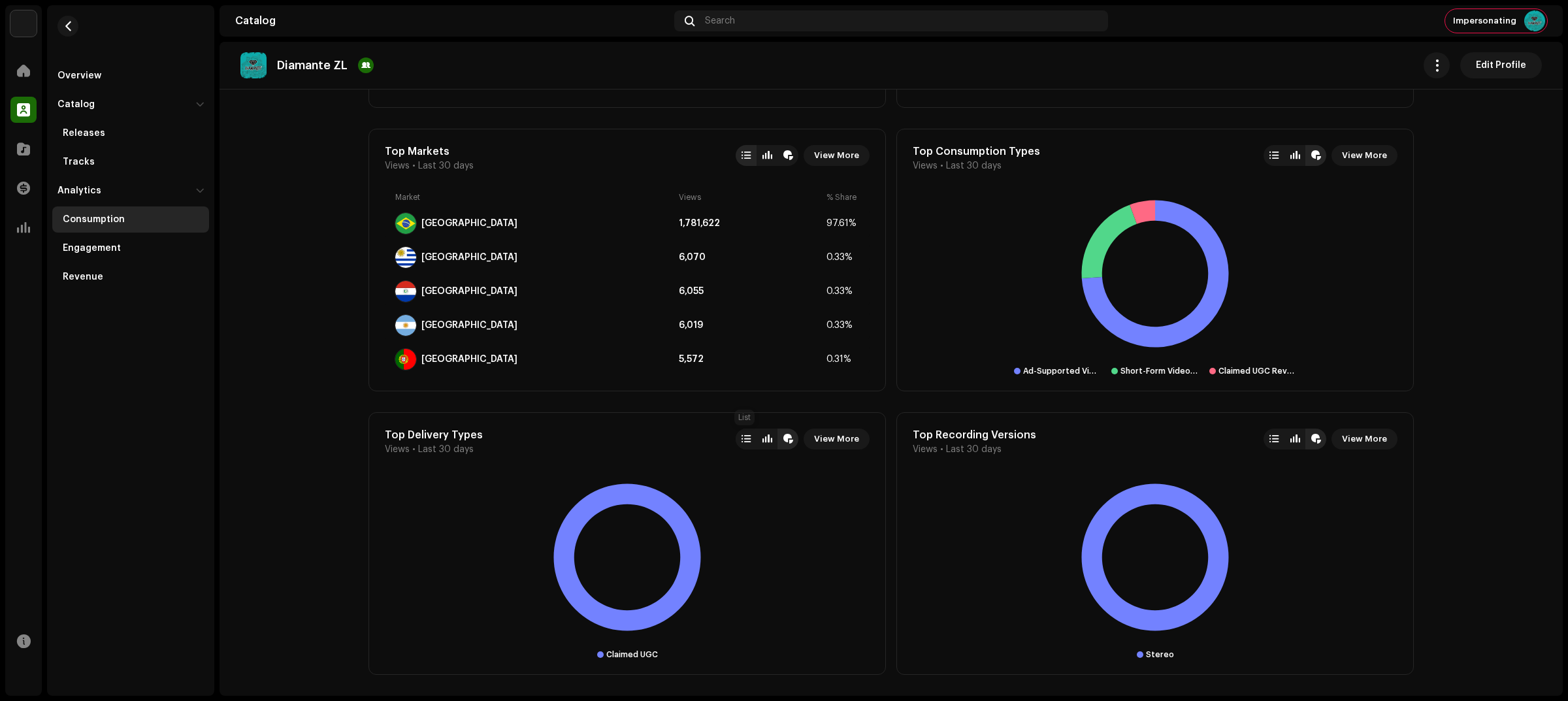
click at [741, 449] on div at bounding box center [746, 439] width 21 height 21
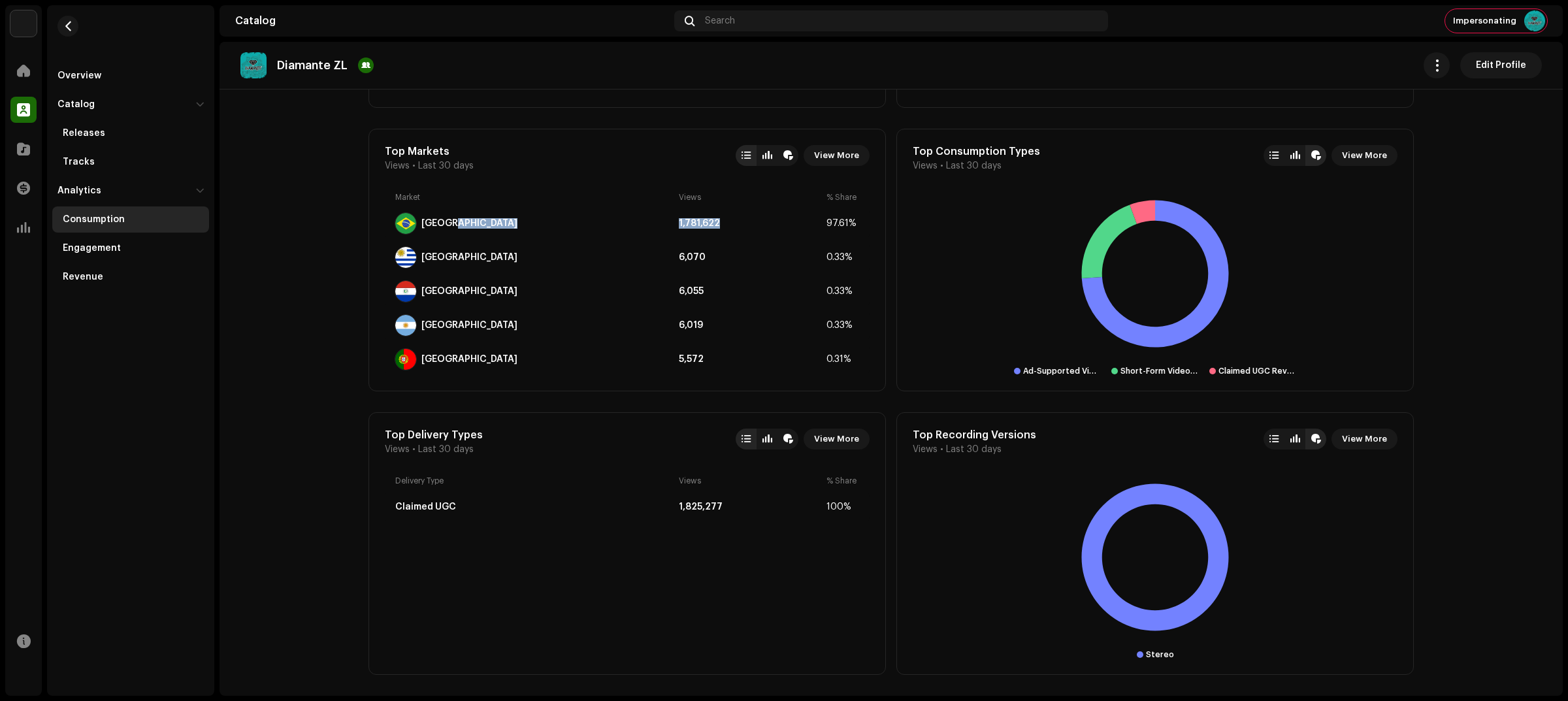
drag, startPoint x: 724, startPoint y: 225, endPoint x: 658, endPoint y: 224, distance: 66.0
click at [658, 224] on div "Brazil 1,781,622 97.61%" at bounding box center [627, 224] width 485 height 32
click at [1269, 153] on div at bounding box center [1273, 156] width 9 height 11
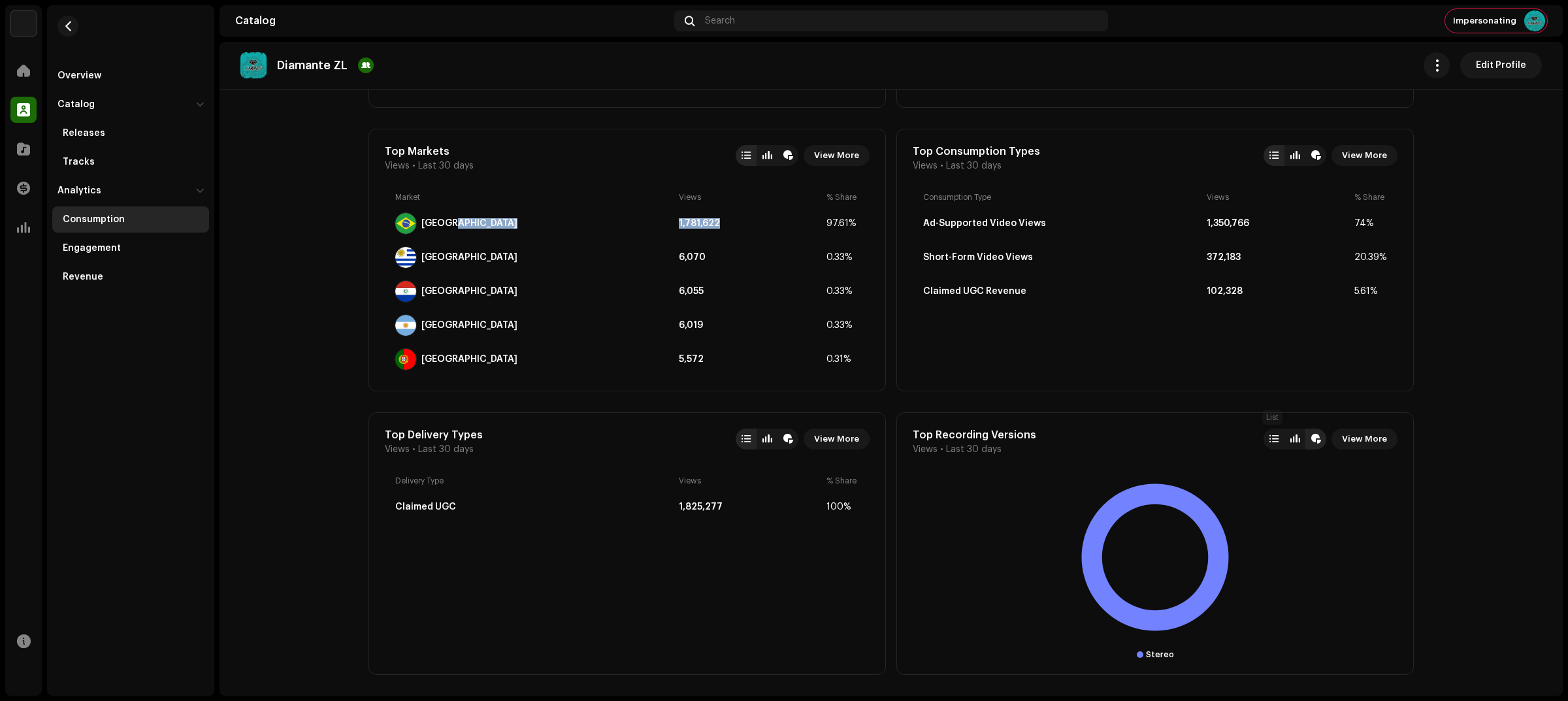
click at [1275, 441] on div at bounding box center [1273, 439] width 9 height 11
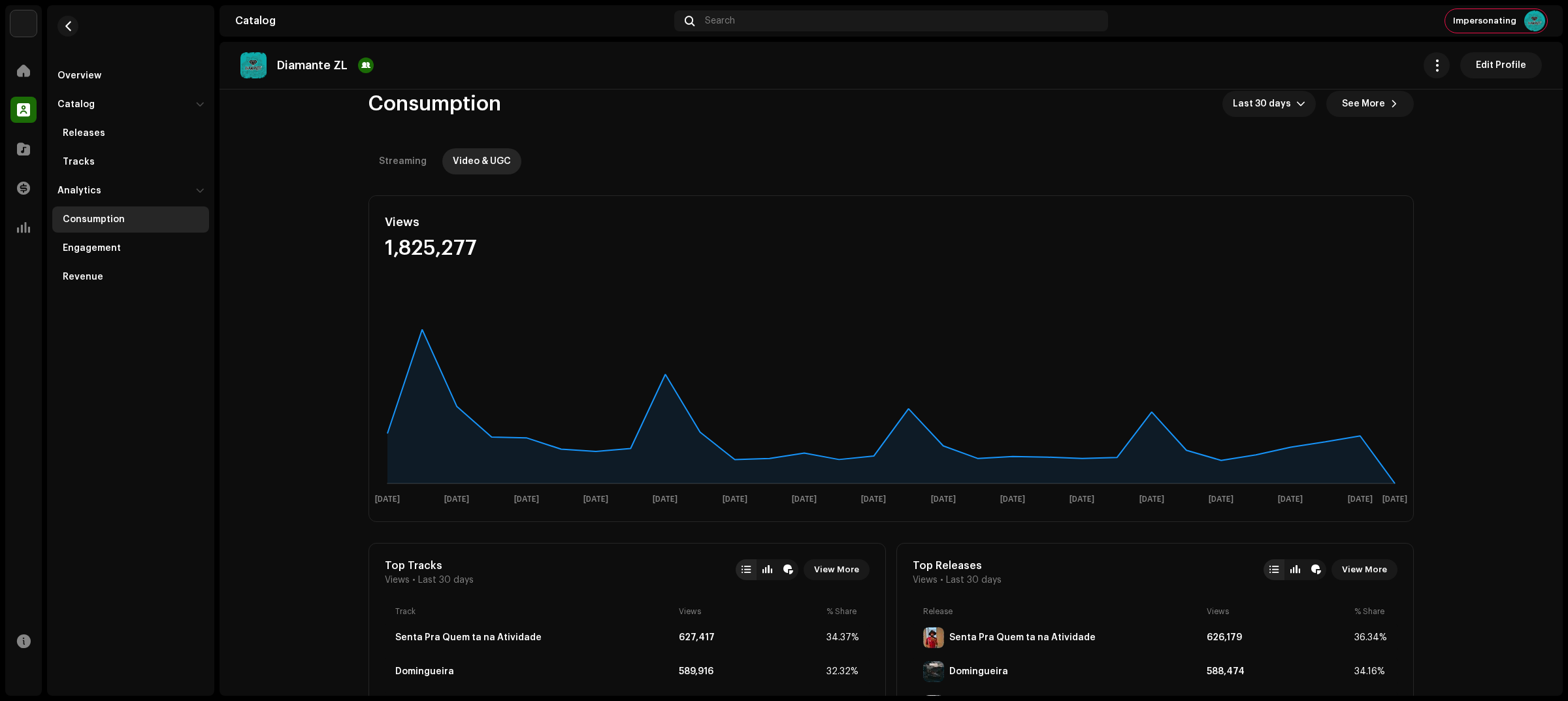
scroll to position [0, 0]
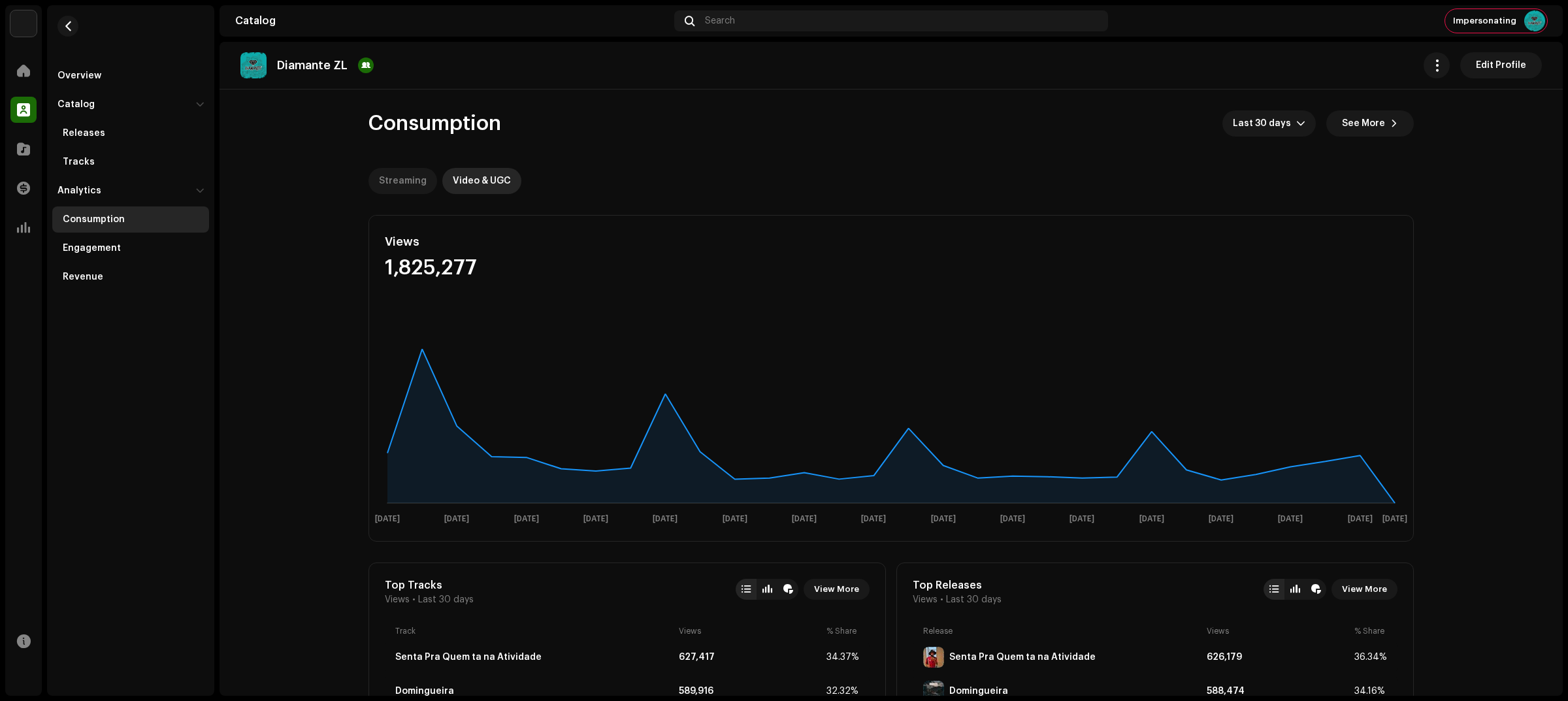
click at [417, 176] on div "Streaming" at bounding box center [402, 181] width 48 height 26
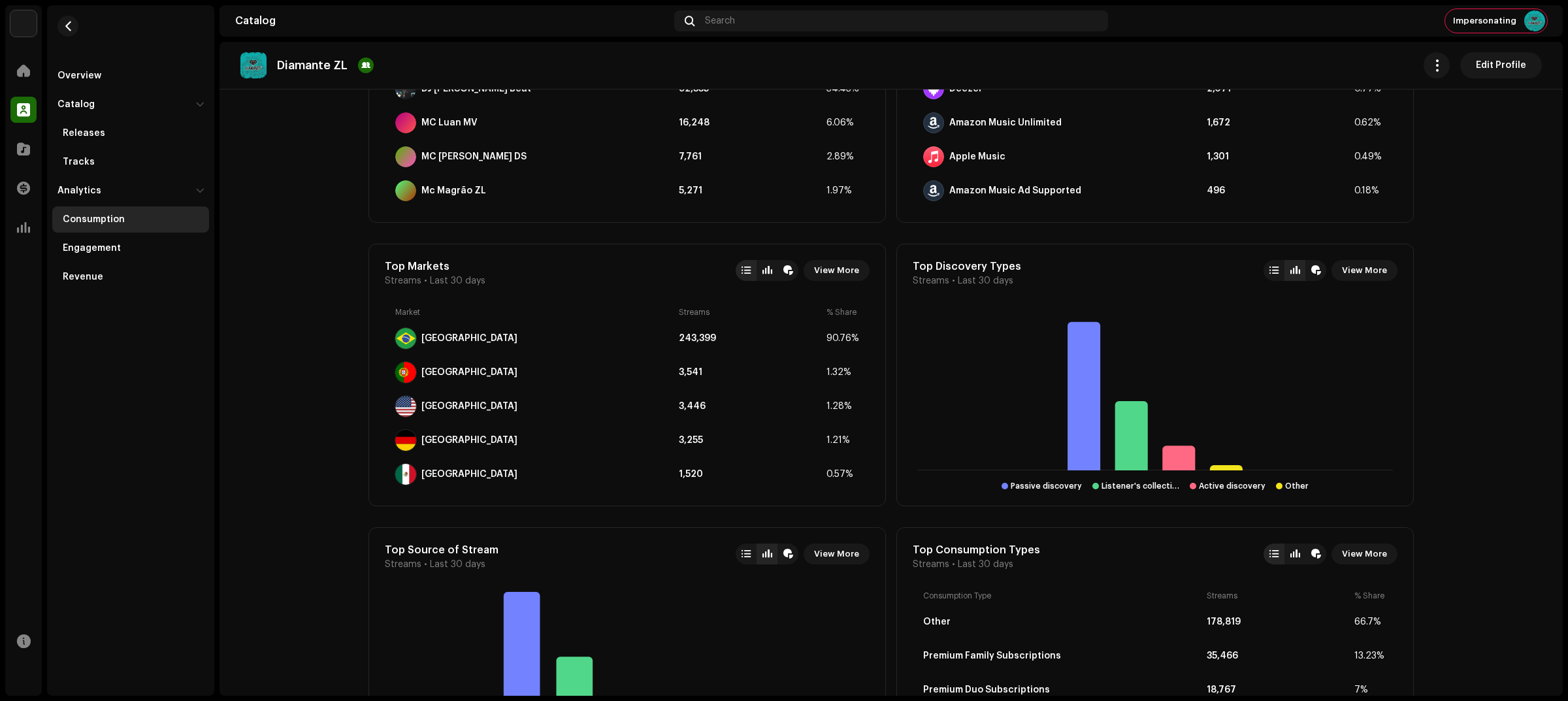
scroll to position [898, 0]
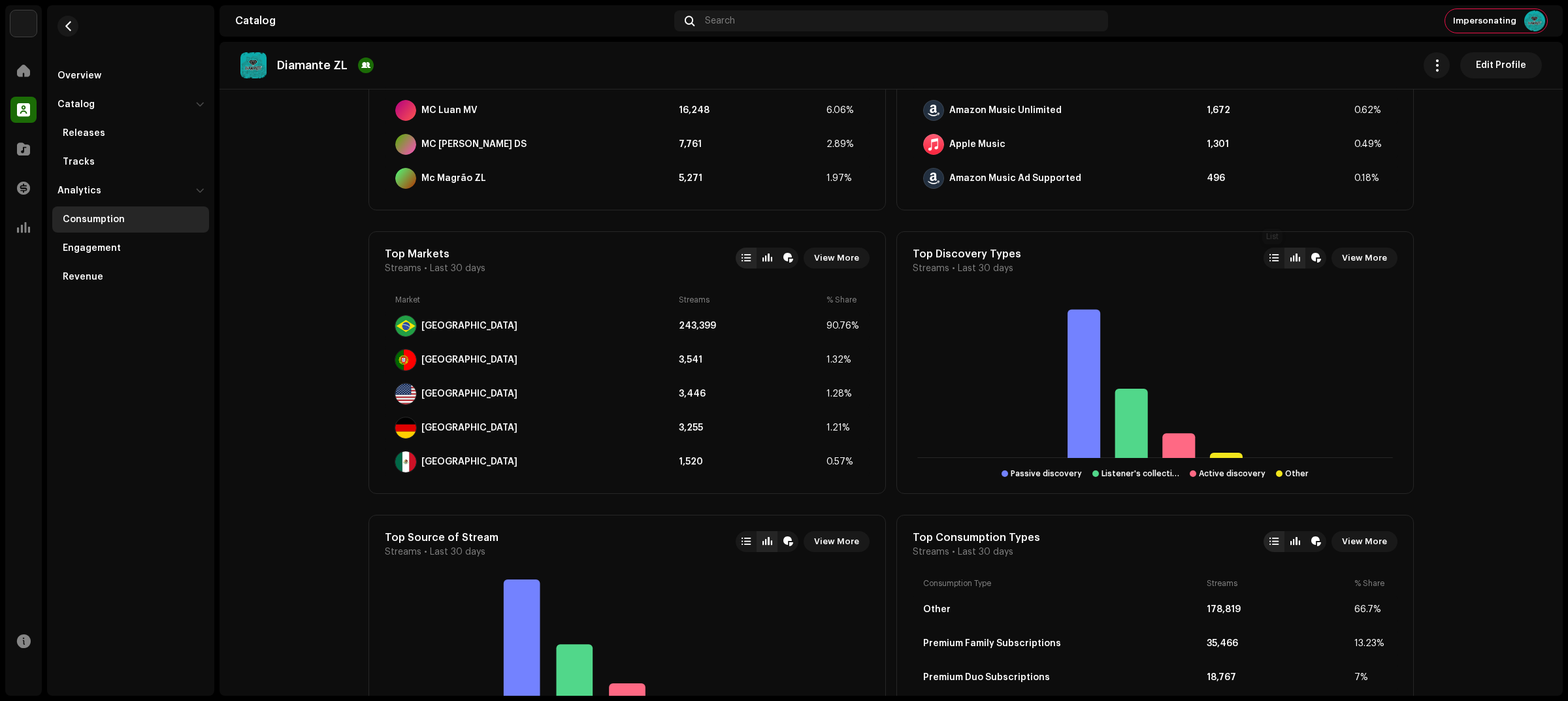
click at [1272, 266] on div at bounding box center [1273, 257] width 21 height 21
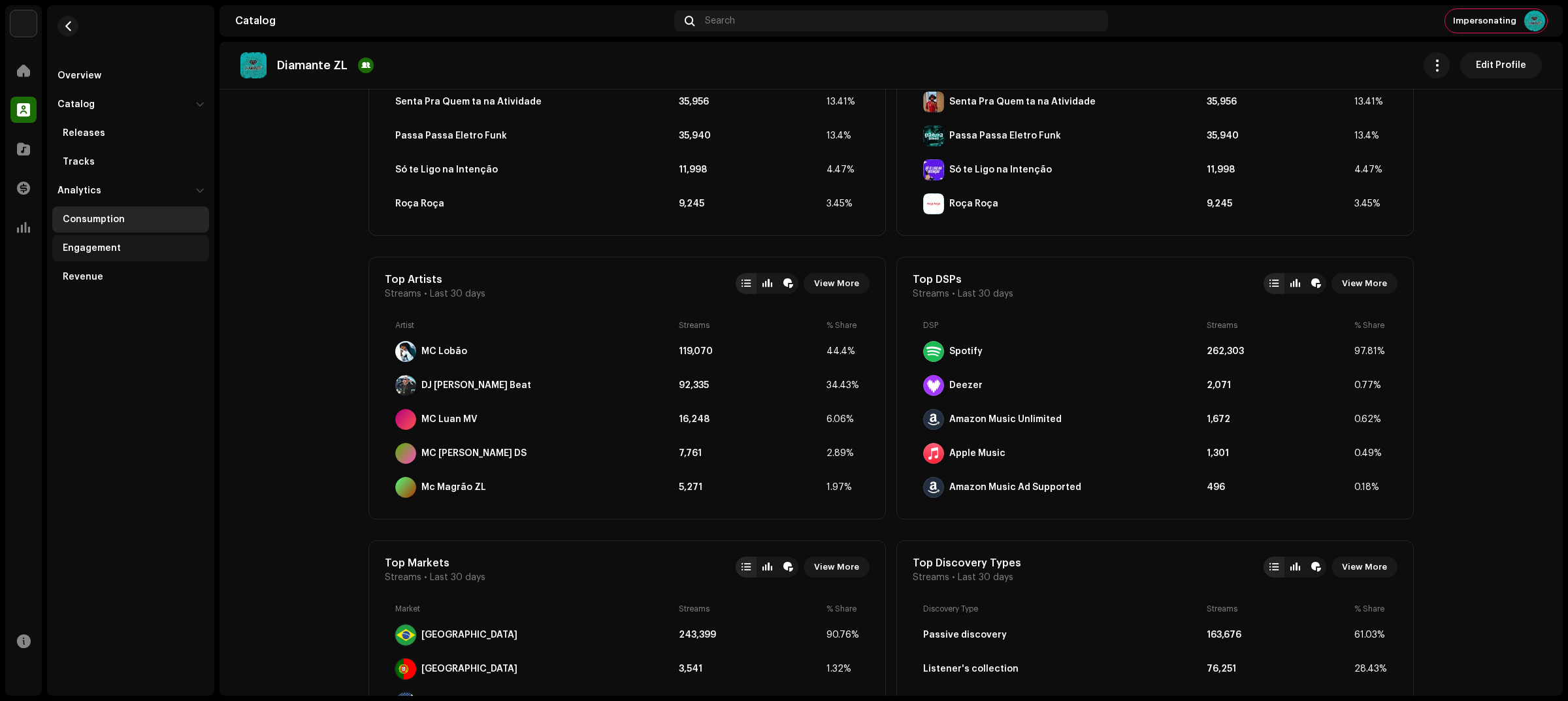
scroll to position [571, 0]
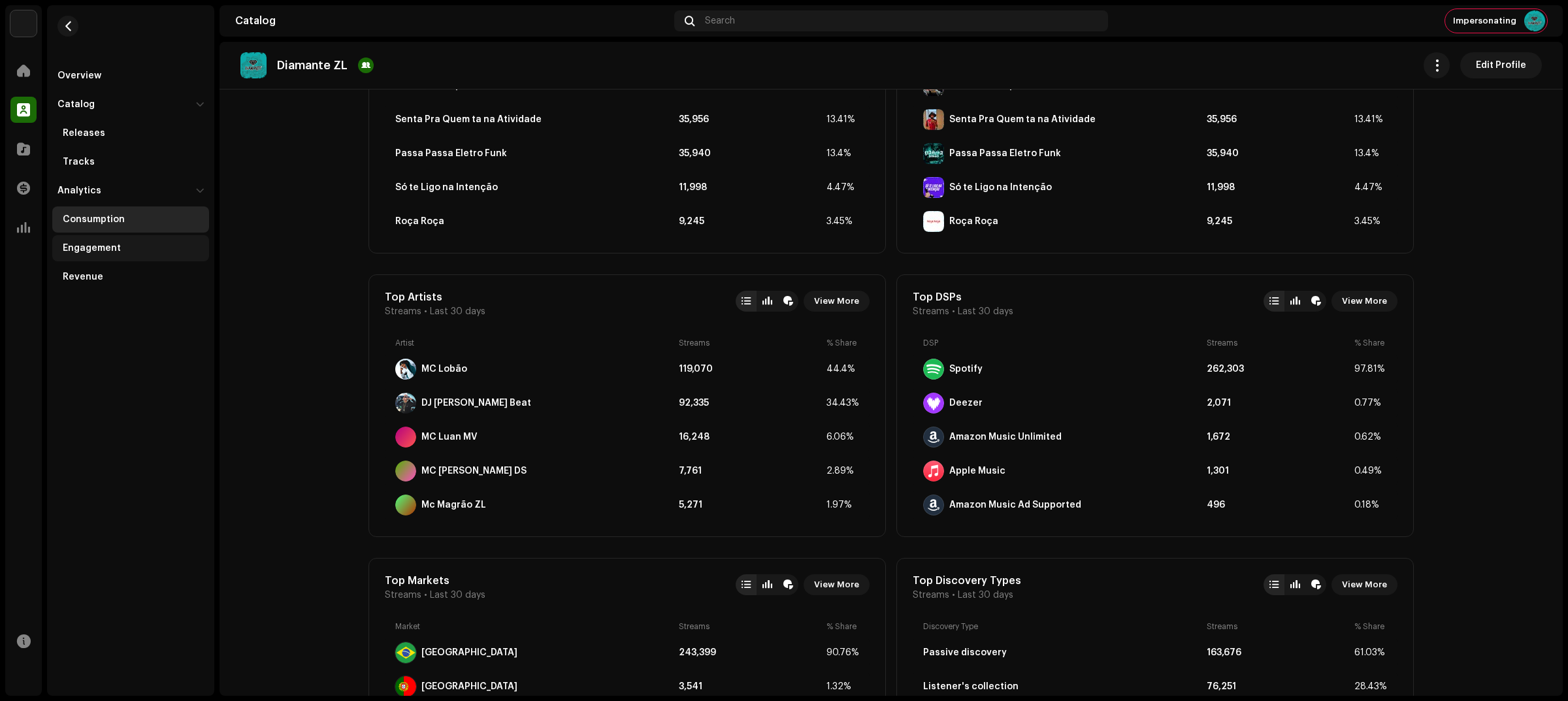
click at [125, 254] on div "Engagement" at bounding box center [130, 248] width 157 height 26
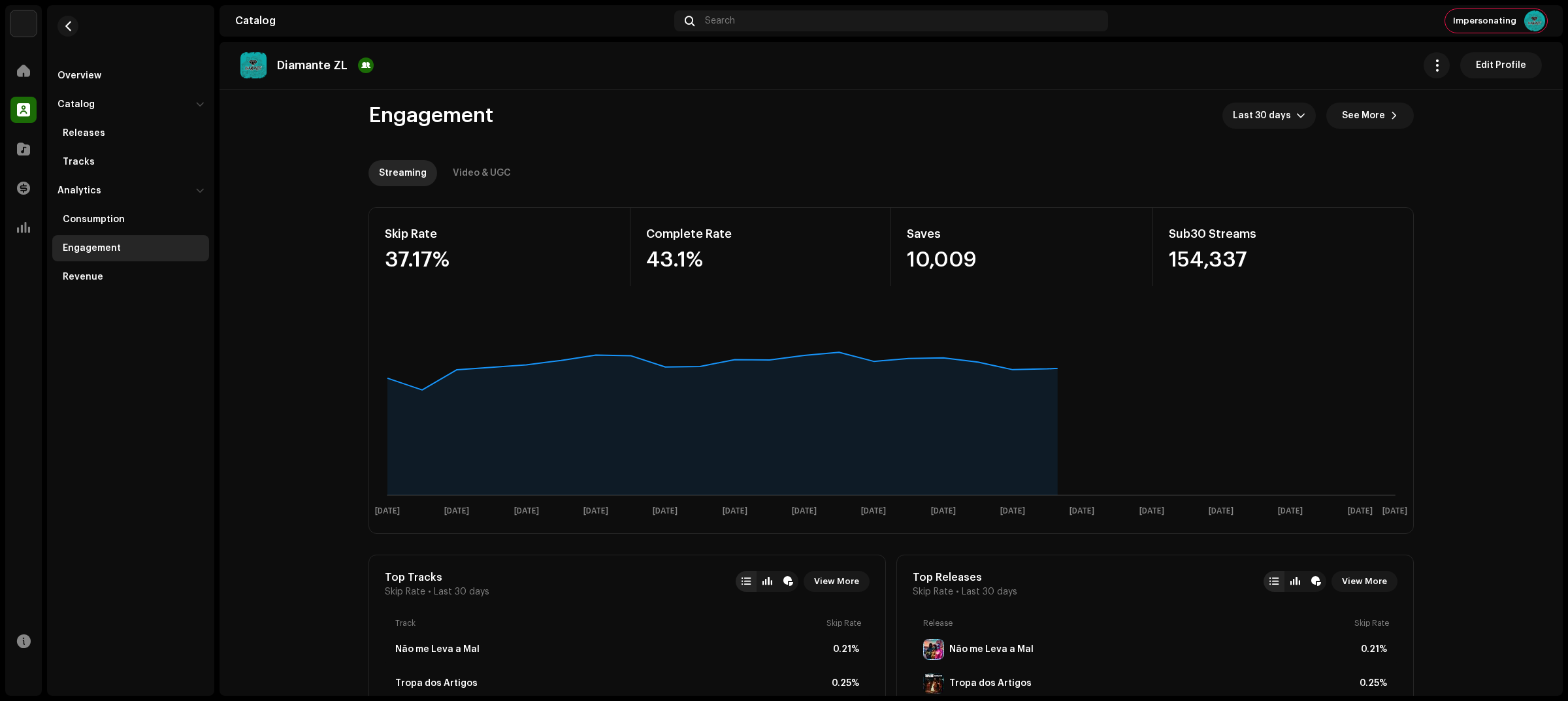
scroll to position [4, 0]
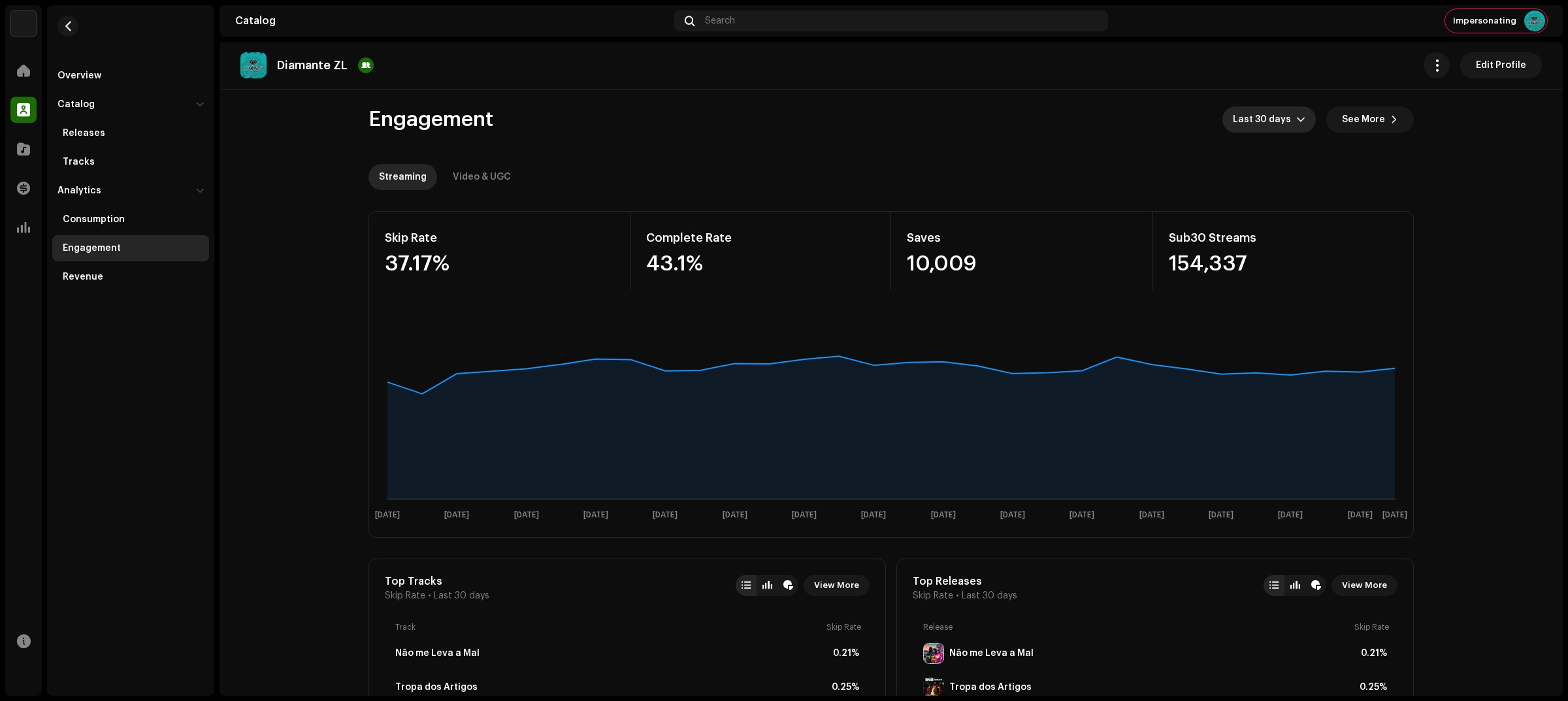
click at [1284, 118] on span "Last 30 days" at bounding box center [1264, 120] width 63 height 26
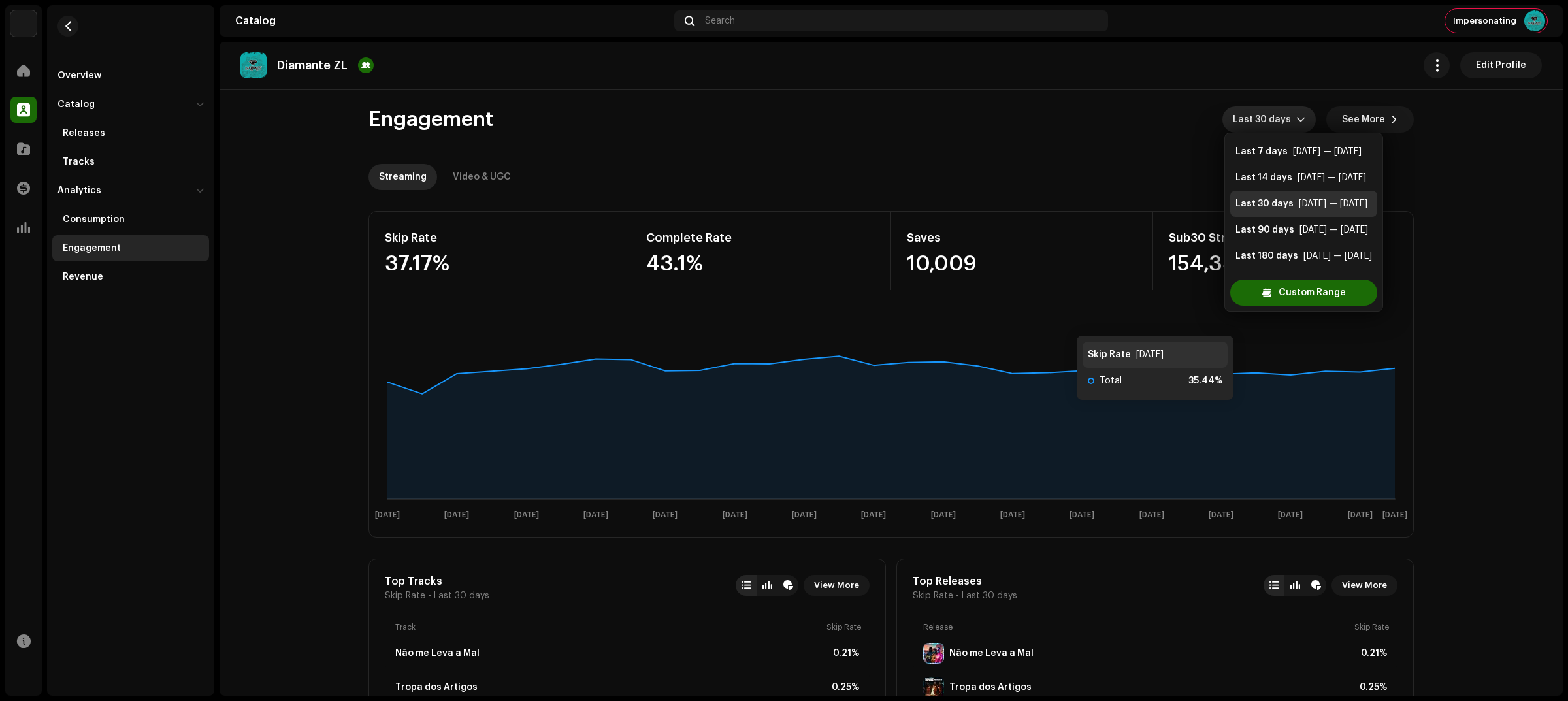
click at [969, 133] on re-o-engagement-dashboard-header "Engagement Last 30 days See More Streaming Video & UGC" at bounding box center [891, 143] width 1045 height 115
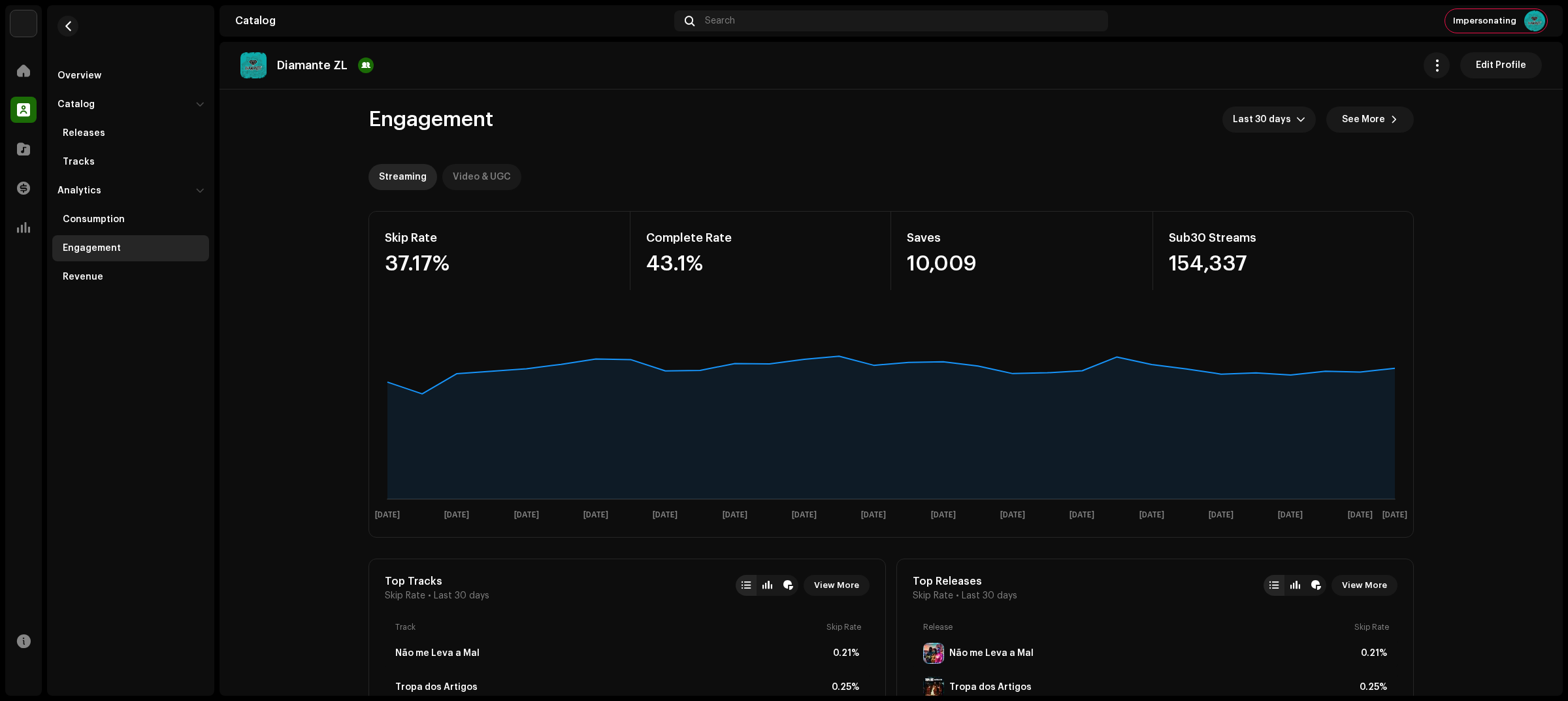
click at [477, 173] on div "Video & UGC" at bounding box center [481, 177] width 58 height 26
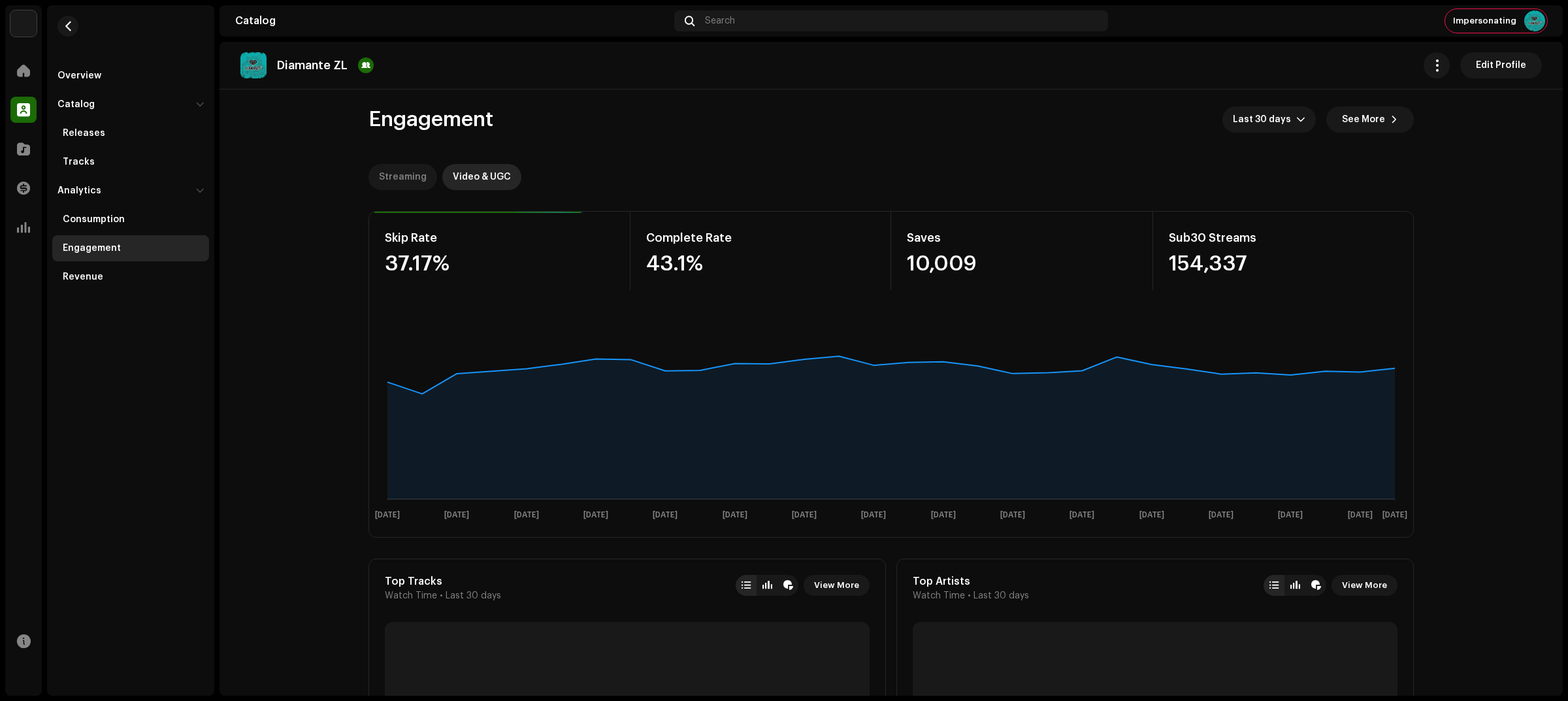
click at [400, 181] on div "Streaming" at bounding box center [402, 177] width 48 height 26
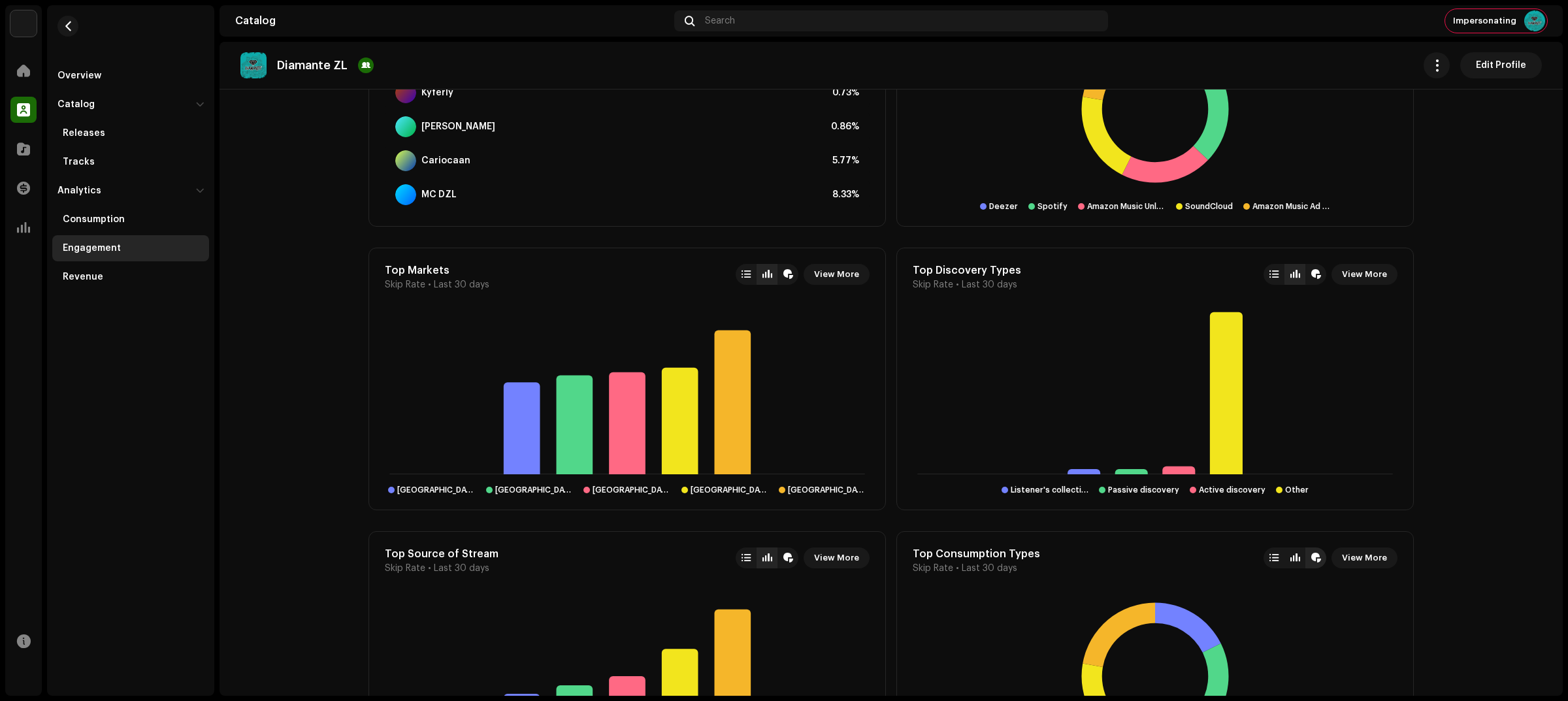
scroll to position [902, 0]
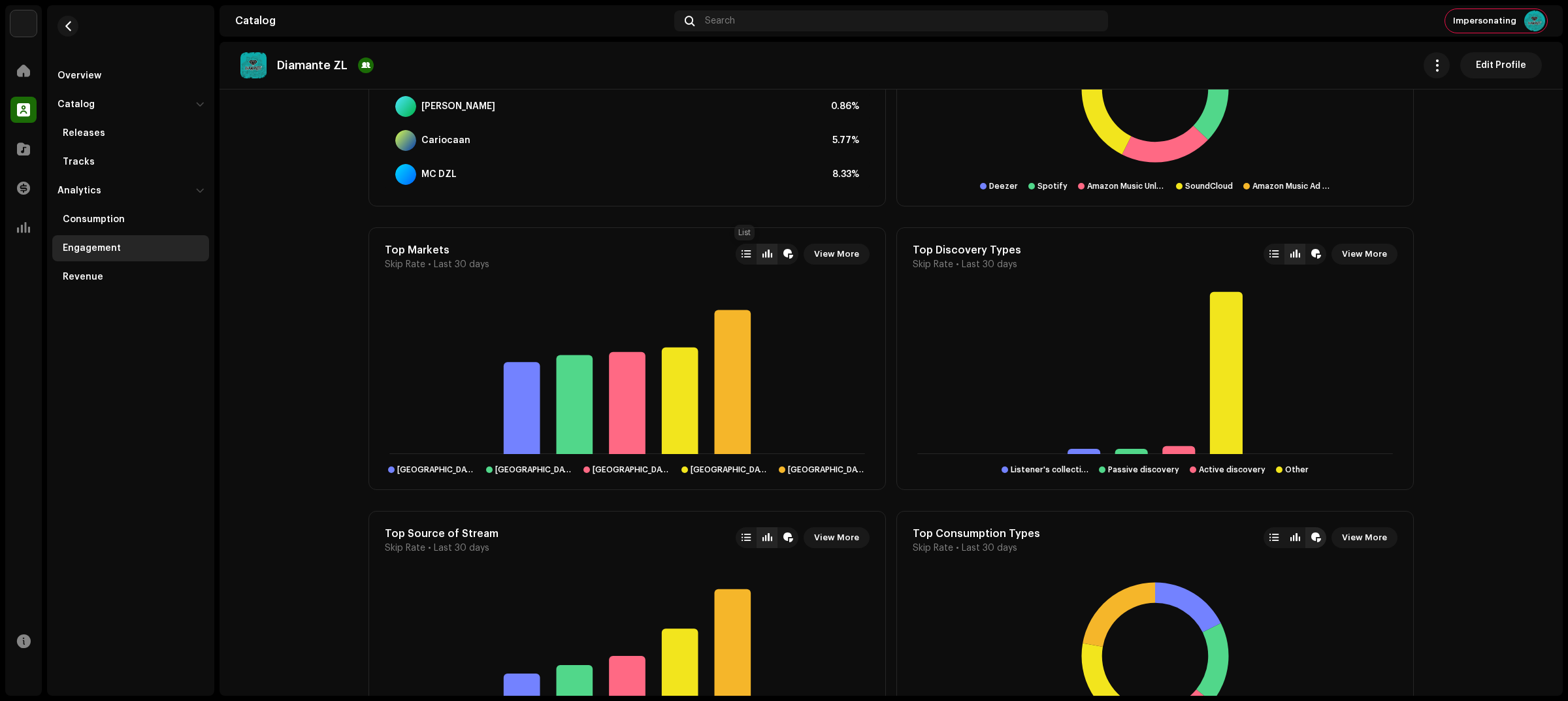
click at [748, 257] on div at bounding box center [746, 254] width 9 height 11
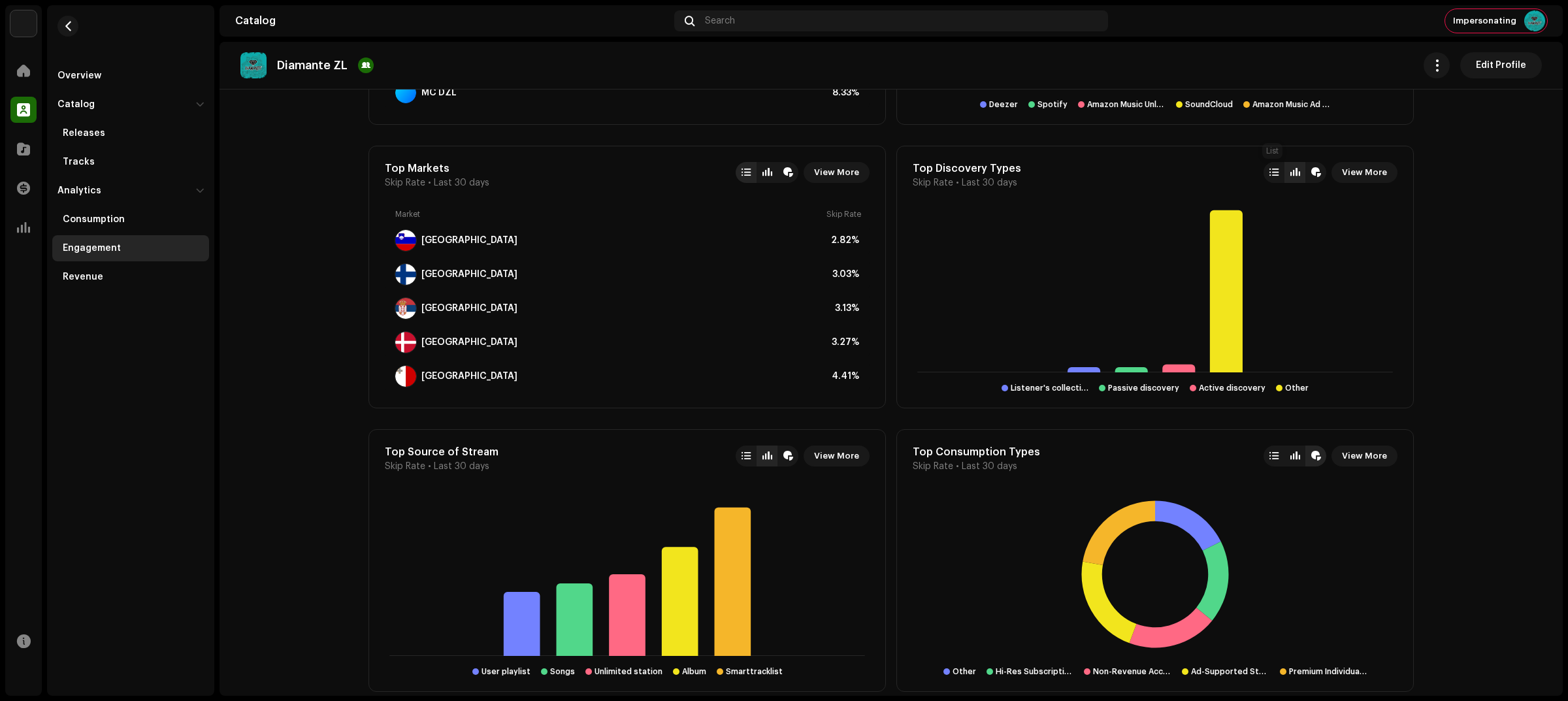
click at [1265, 171] on div at bounding box center [1273, 172] width 21 height 21
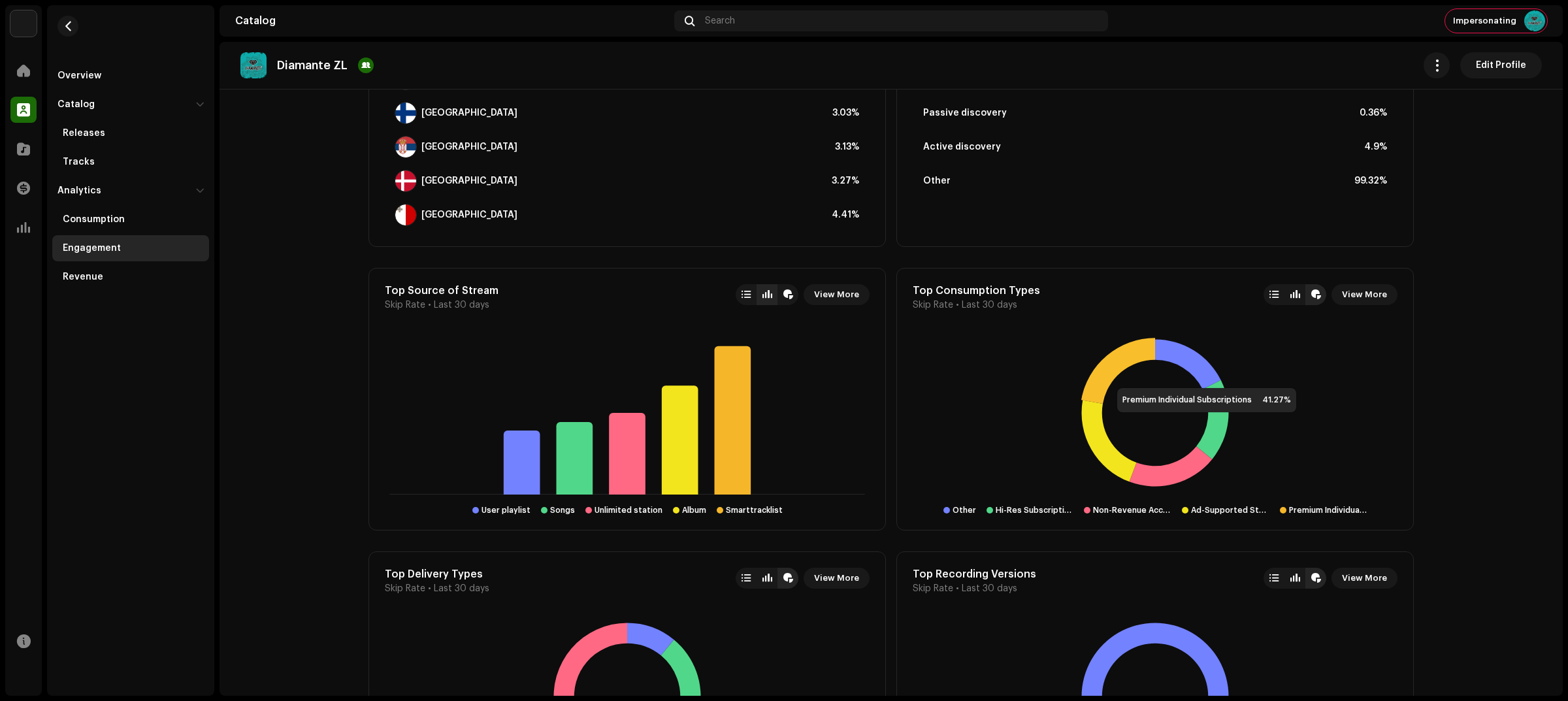
scroll to position [1147, 0]
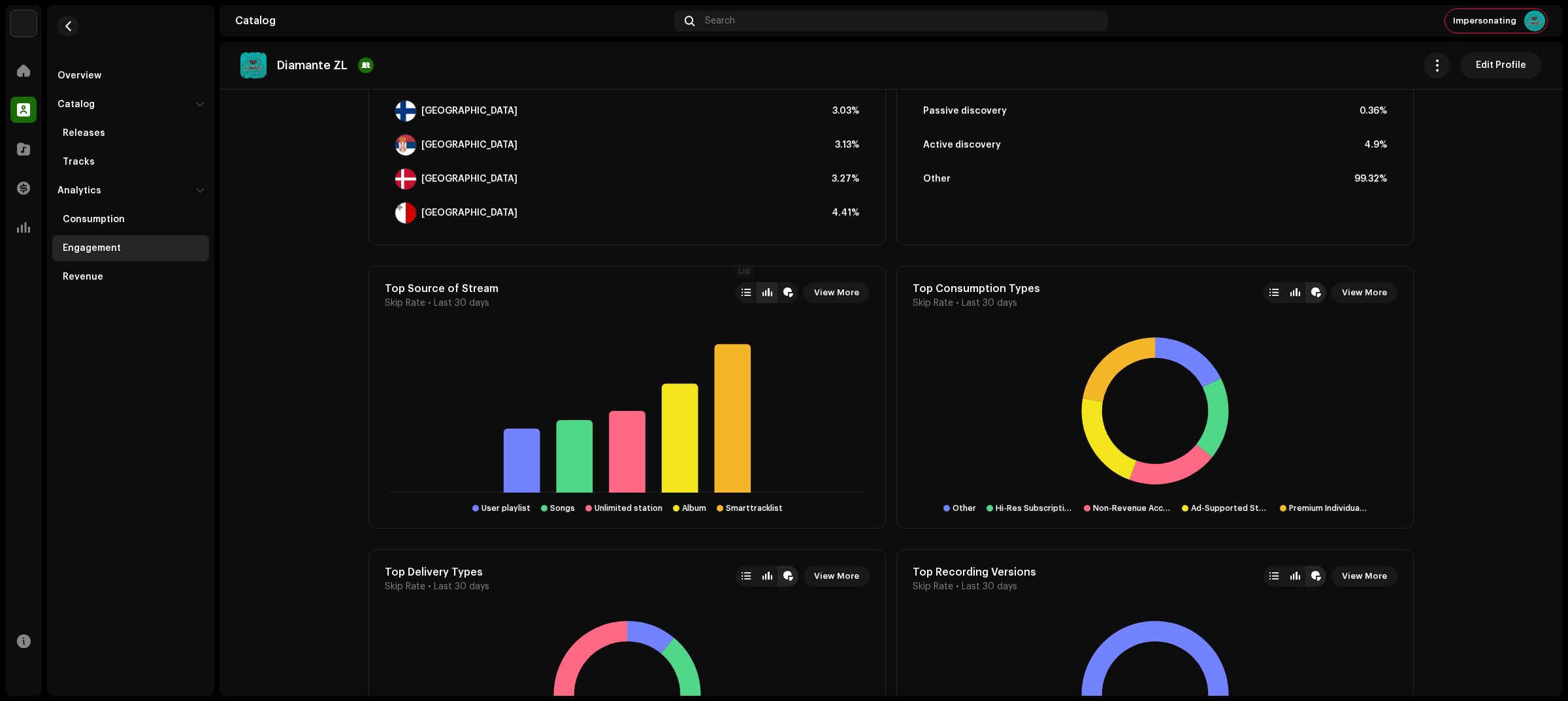
click at [746, 285] on div at bounding box center [746, 292] width 21 height 21
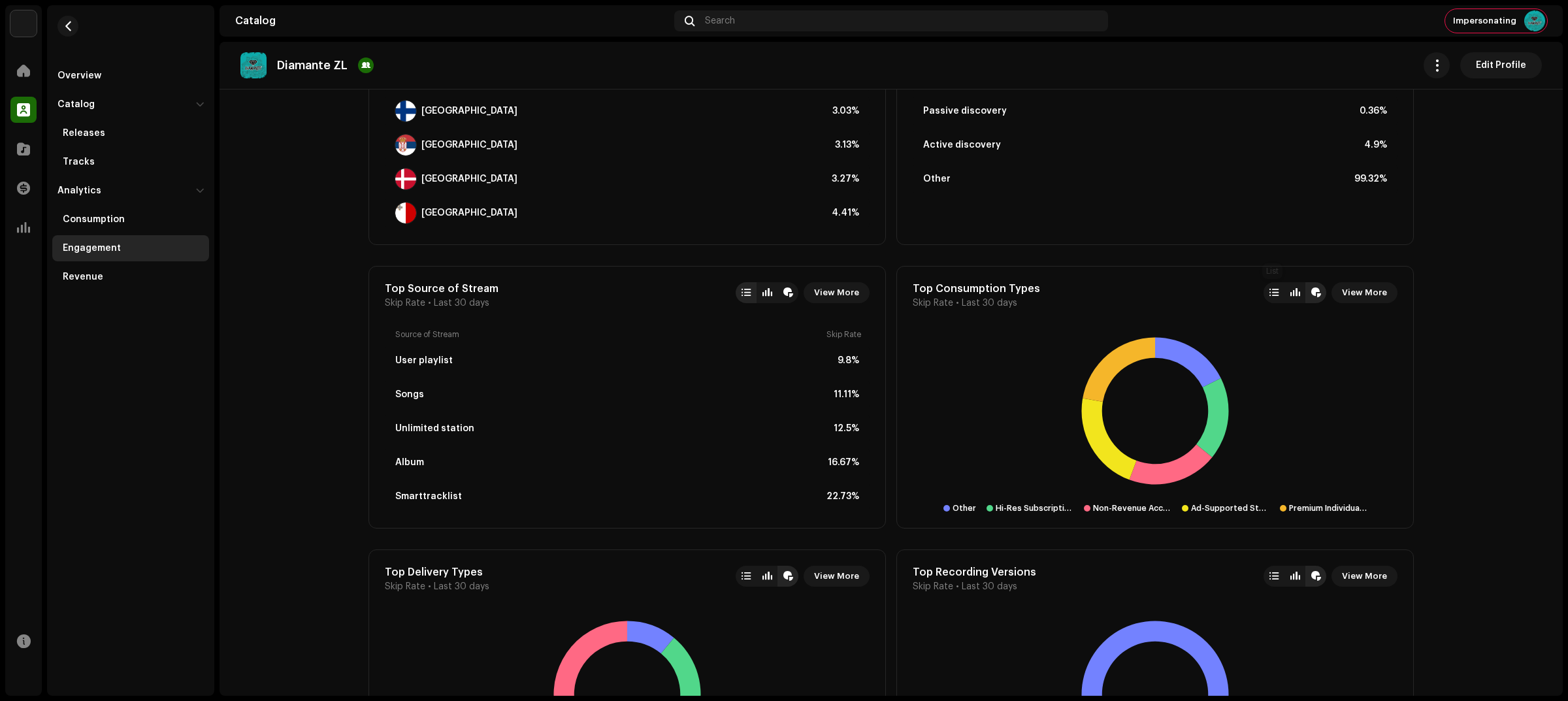
click at [1269, 292] on div at bounding box center [1273, 292] width 9 height 11
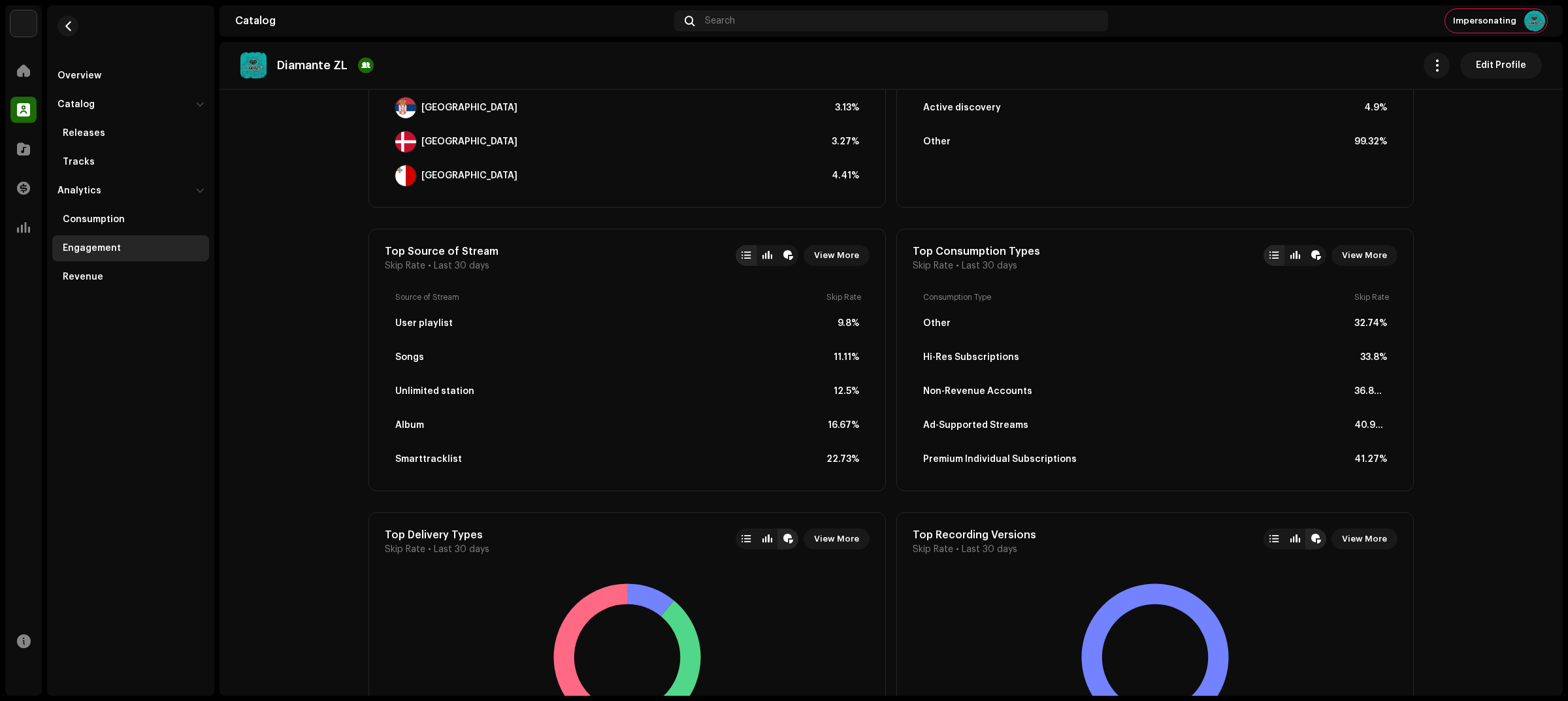
scroll to position [1284, 0]
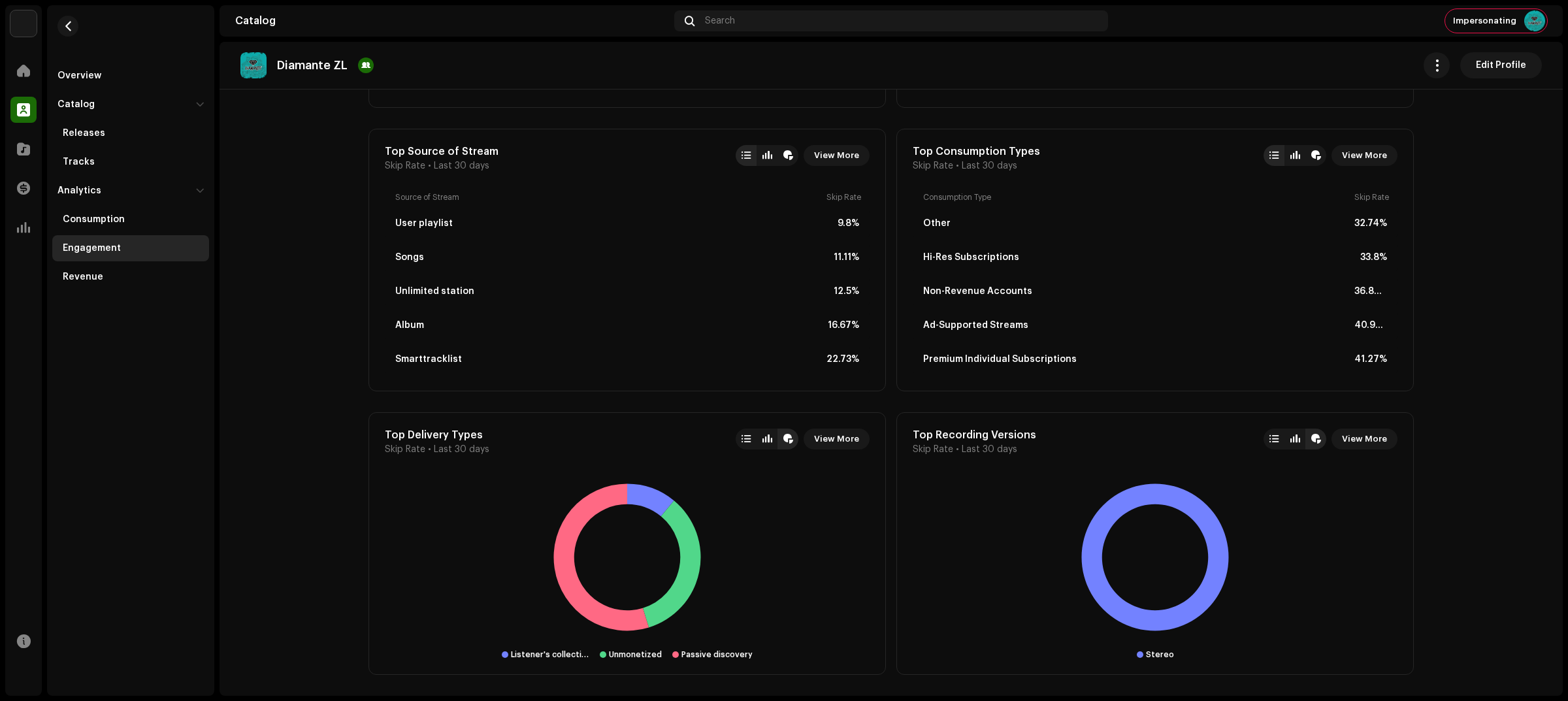
click at [1284, 446] on div at bounding box center [1294, 439] width 21 height 21
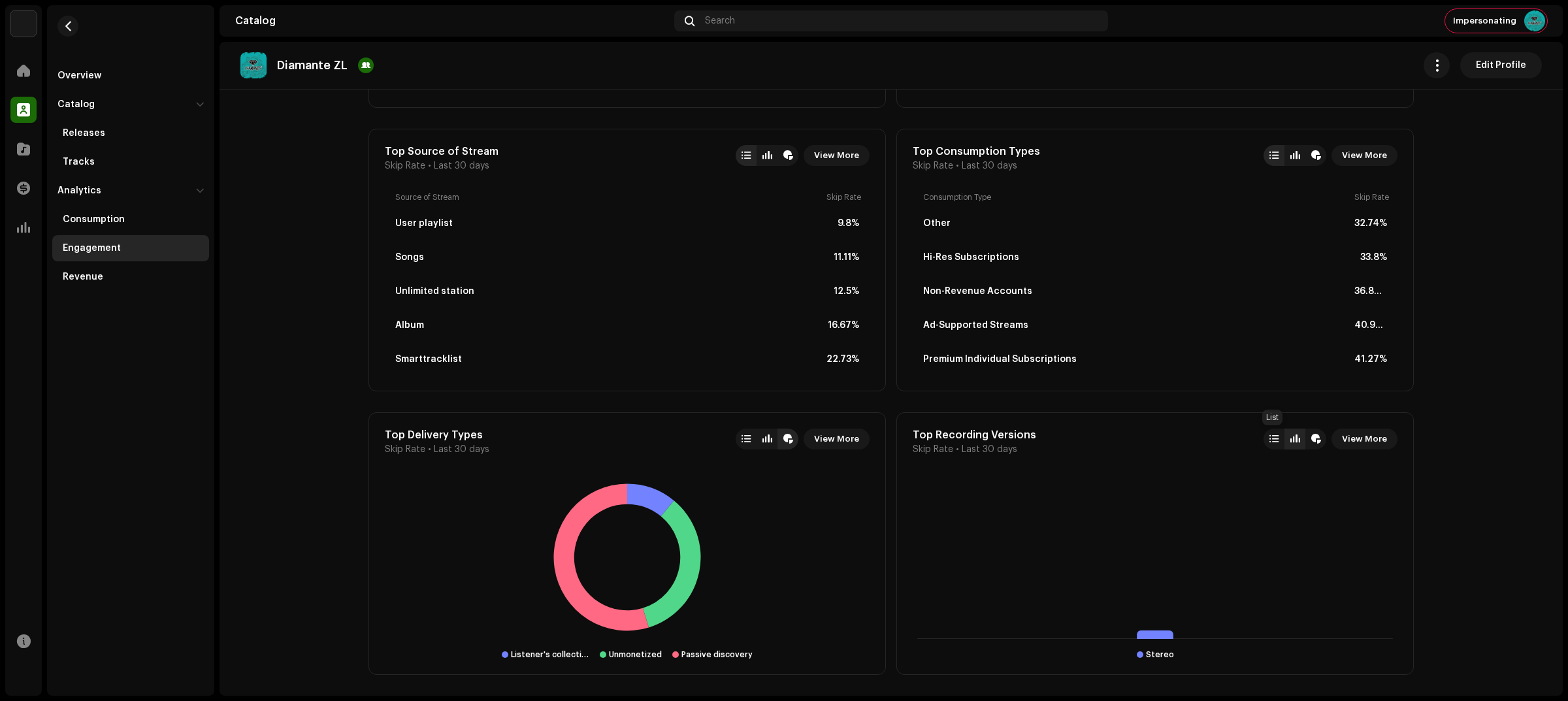
click at [1275, 437] on div at bounding box center [1273, 439] width 9 height 11
drag, startPoint x: 751, startPoint y: 438, endPoint x: 756, endPoint y: 451, distance: 13.9
click at [752, 438] on div at bounding box center [746, 439] width 21 height 21
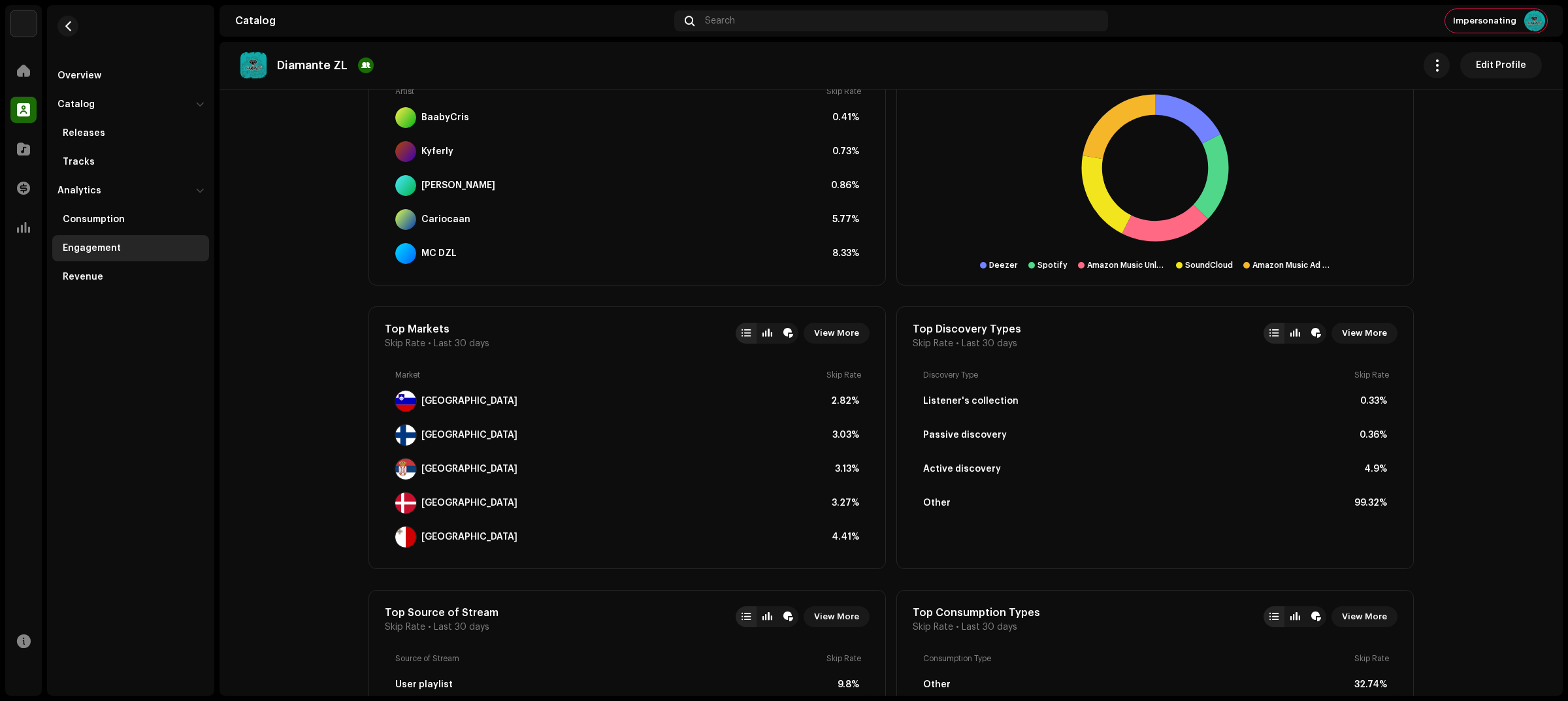
scroll to position [713, 0]
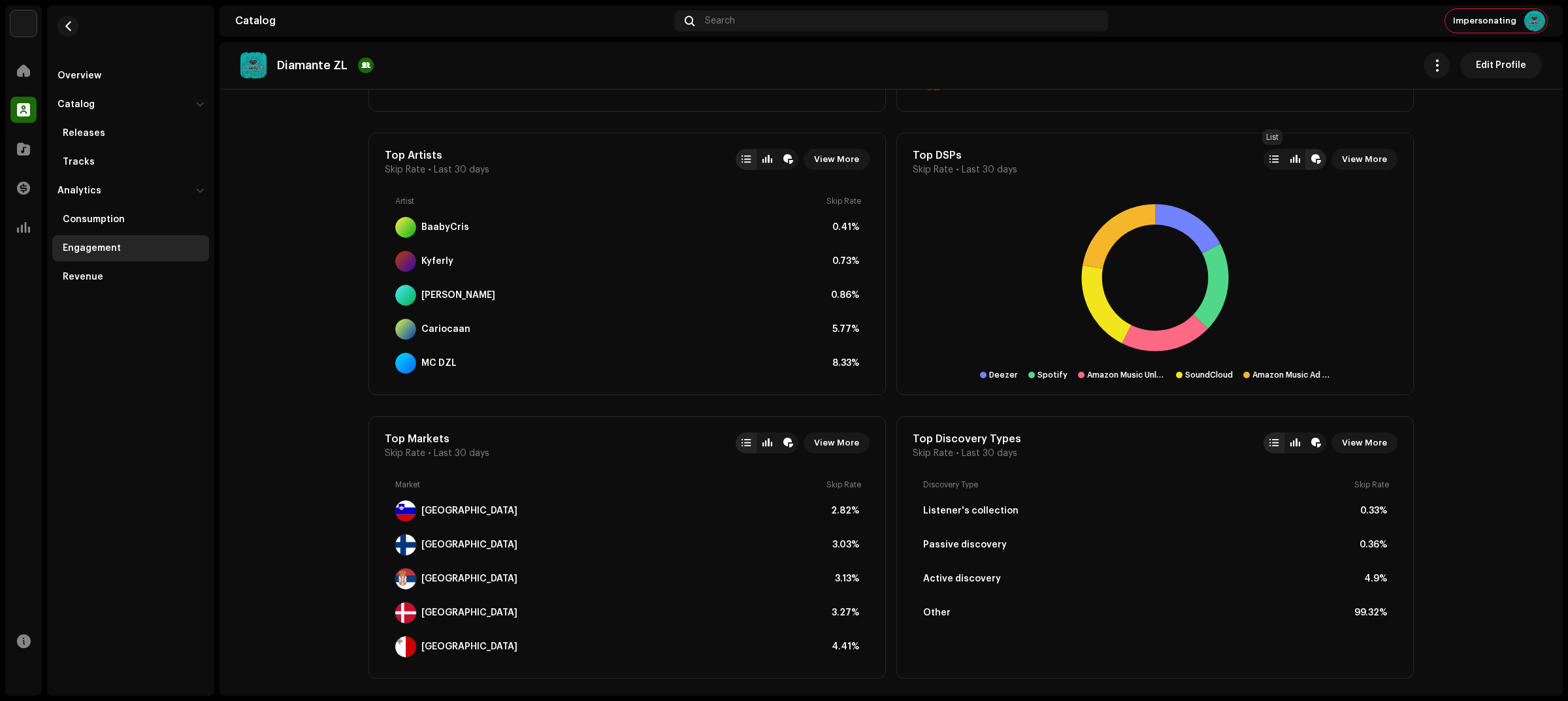
click at [1272, 158] on div at bounding box center [1273, 159] width 9 height 11
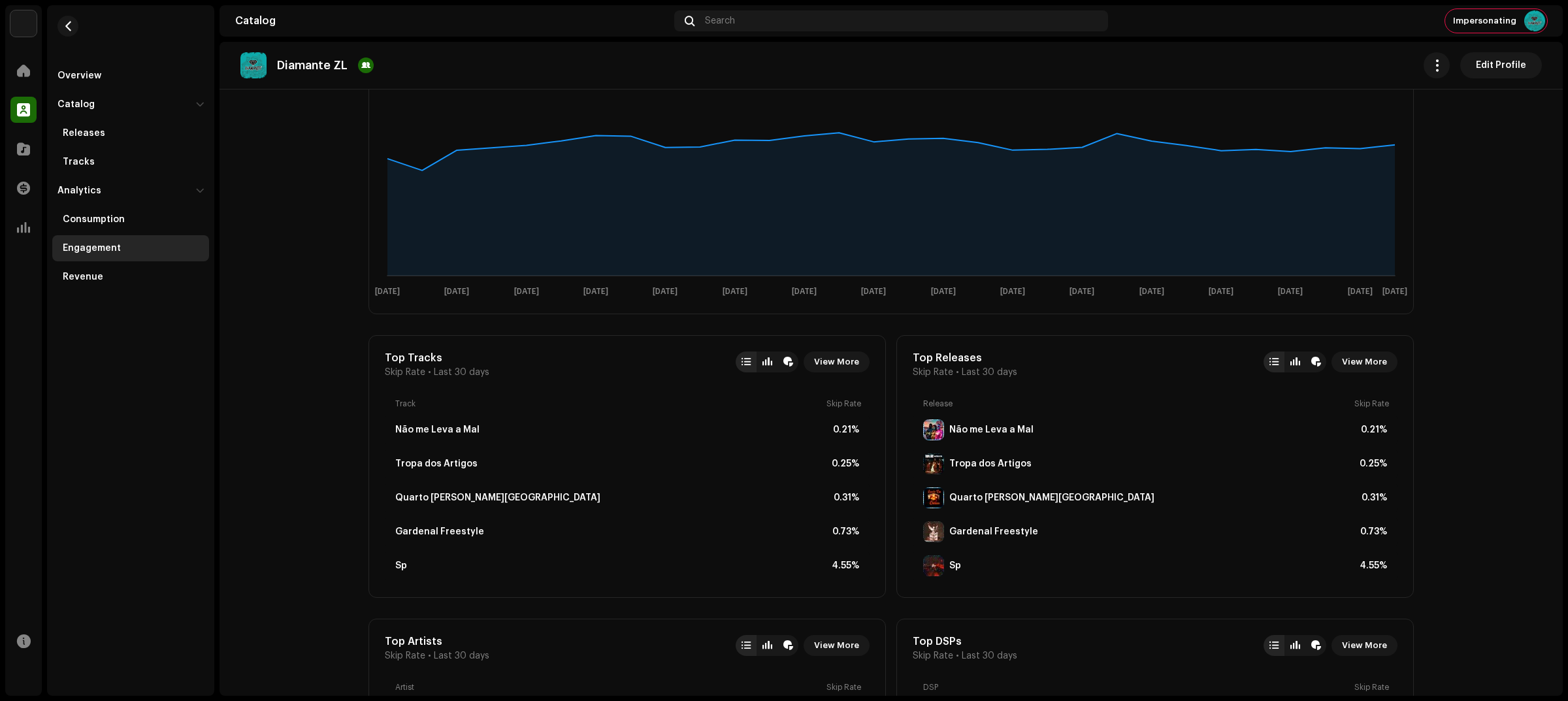
scroll to position [0, 0]
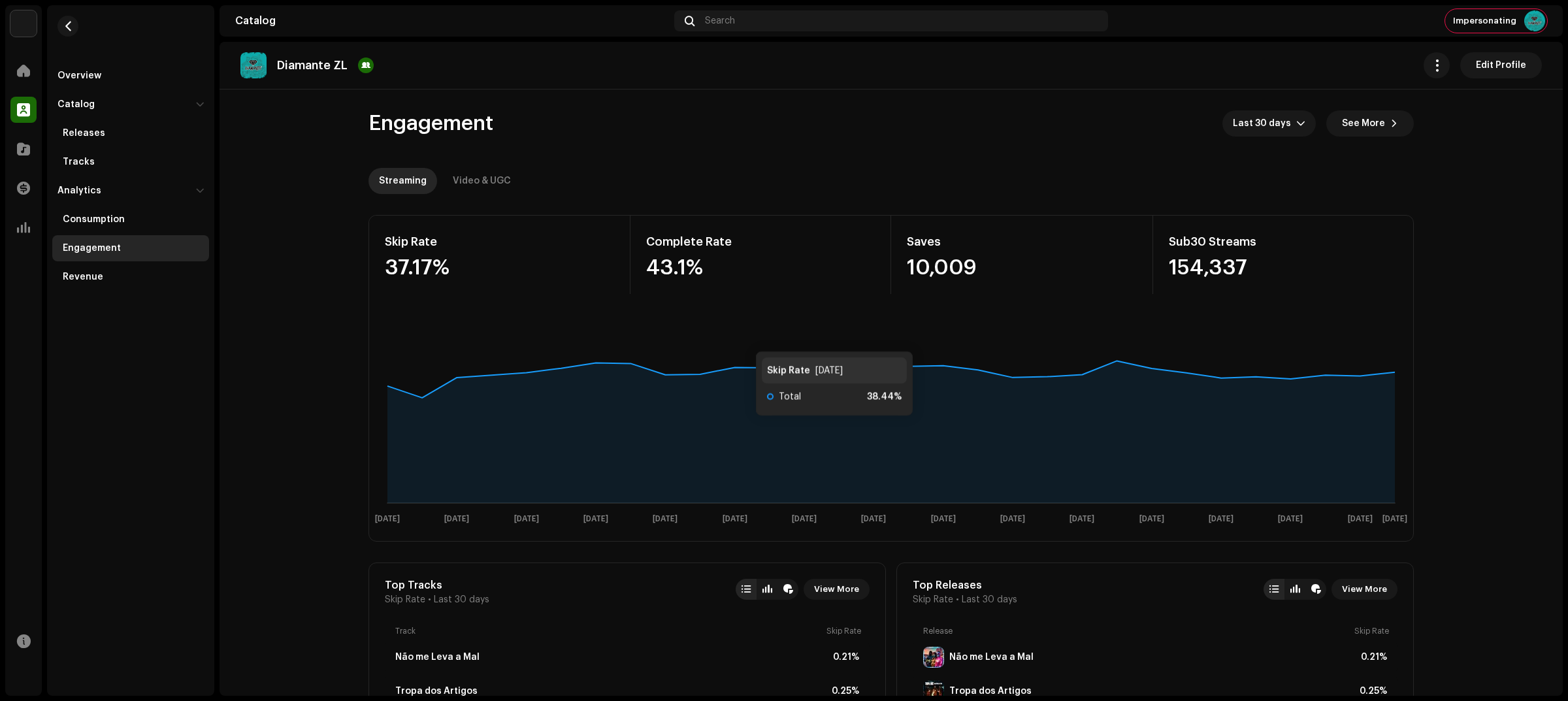
drag, startPoint x: 650, startPoint y: 183, endPoint x: 615, endPoint y: 180, distance: 35.1
click at [647, 184] on div "Streaming Video & UGC" at bounding box center [891, 181] width 1045 height 26
click at [461, 180] on div "Video & UGC" at bounding box center [481, 181] width 58 height 26
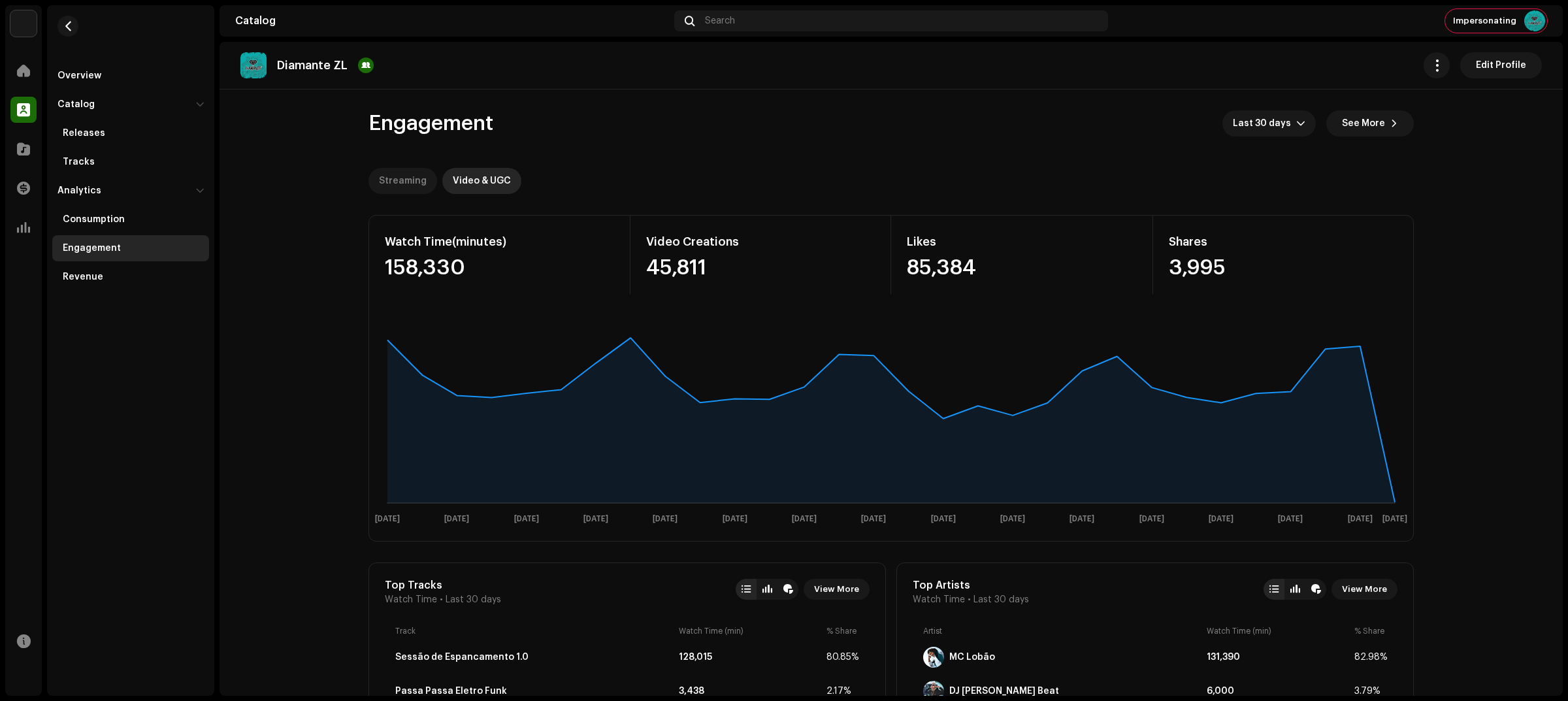
click at [396, 193] on div "Streaming" at bounding box center [402, 181] width 48 height 26
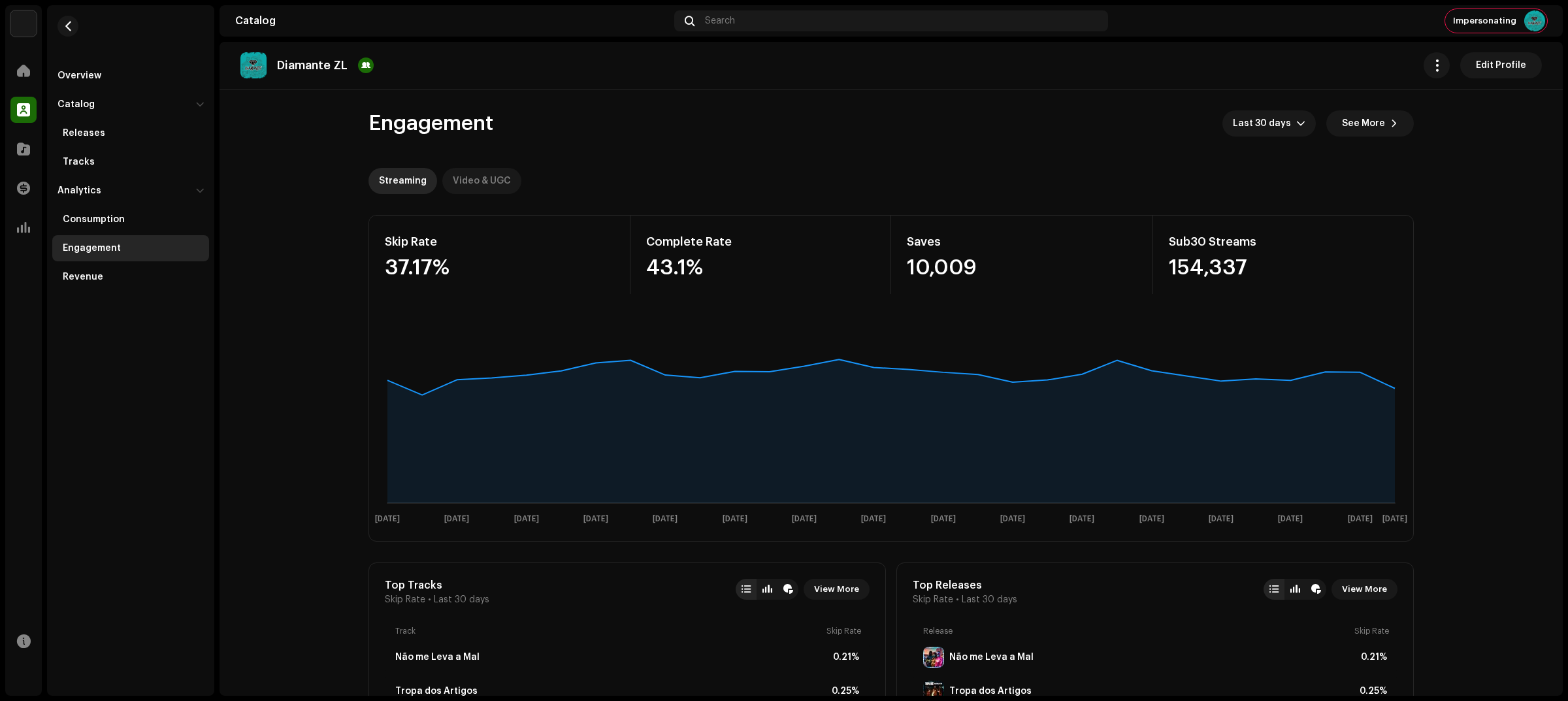
click at [481, 191] on div "Video & UGC" at bounding box center [481, 181] width 58 height 26
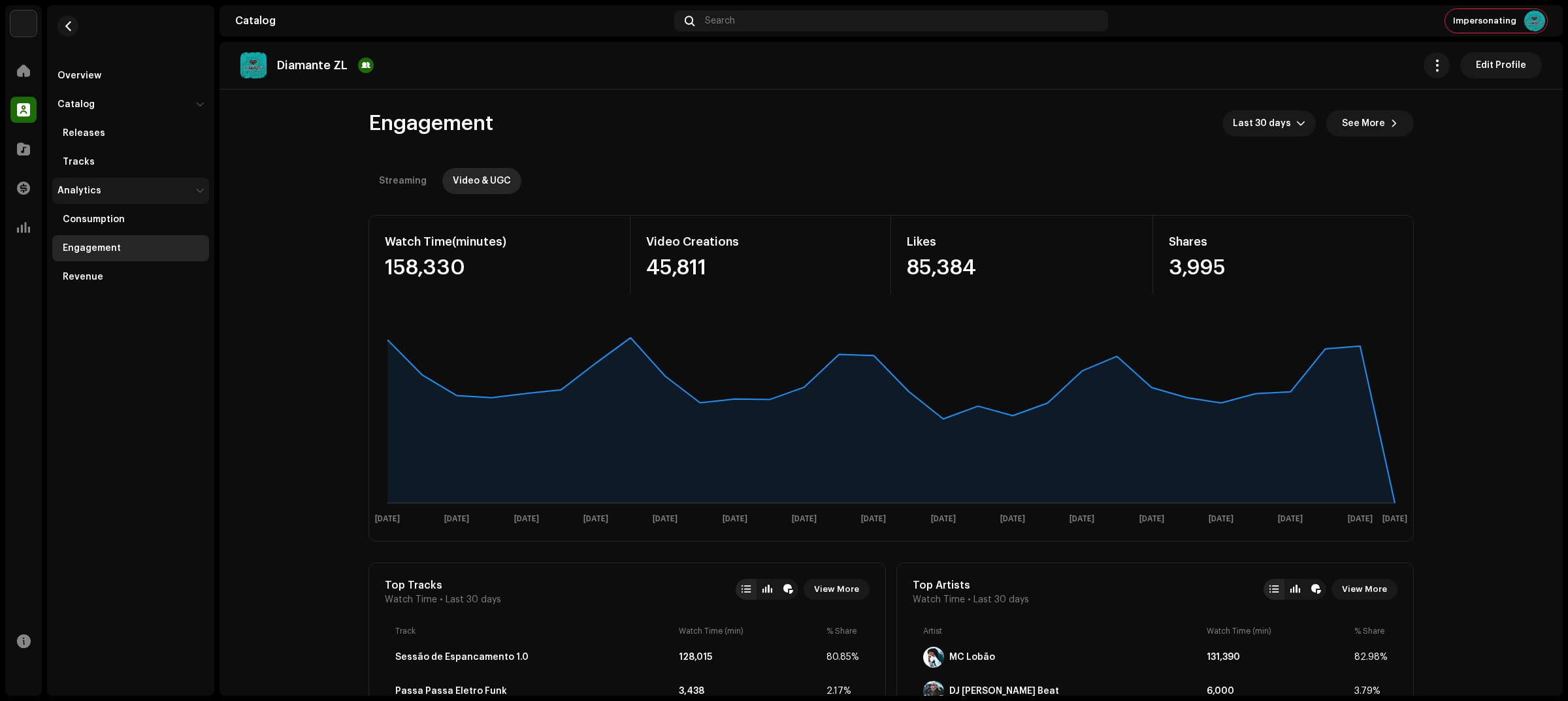
click at [174, 190] on div "Analytics" at bounding box center [124, 191] width 133 height 11
click at [143, 189] on div "Analytics" at bounding box center [124, 191] width 133 height 11
click at [141, 188] on div "Analytics" at bounding box center [124, 191] width 133 height 11
click at [191, 186] on div "Analytics" at bounding box center [130, 191] width 157 height 26
click at [106, 268] on div "Revenue" at bounding box center [130, 277] width 157 height 26
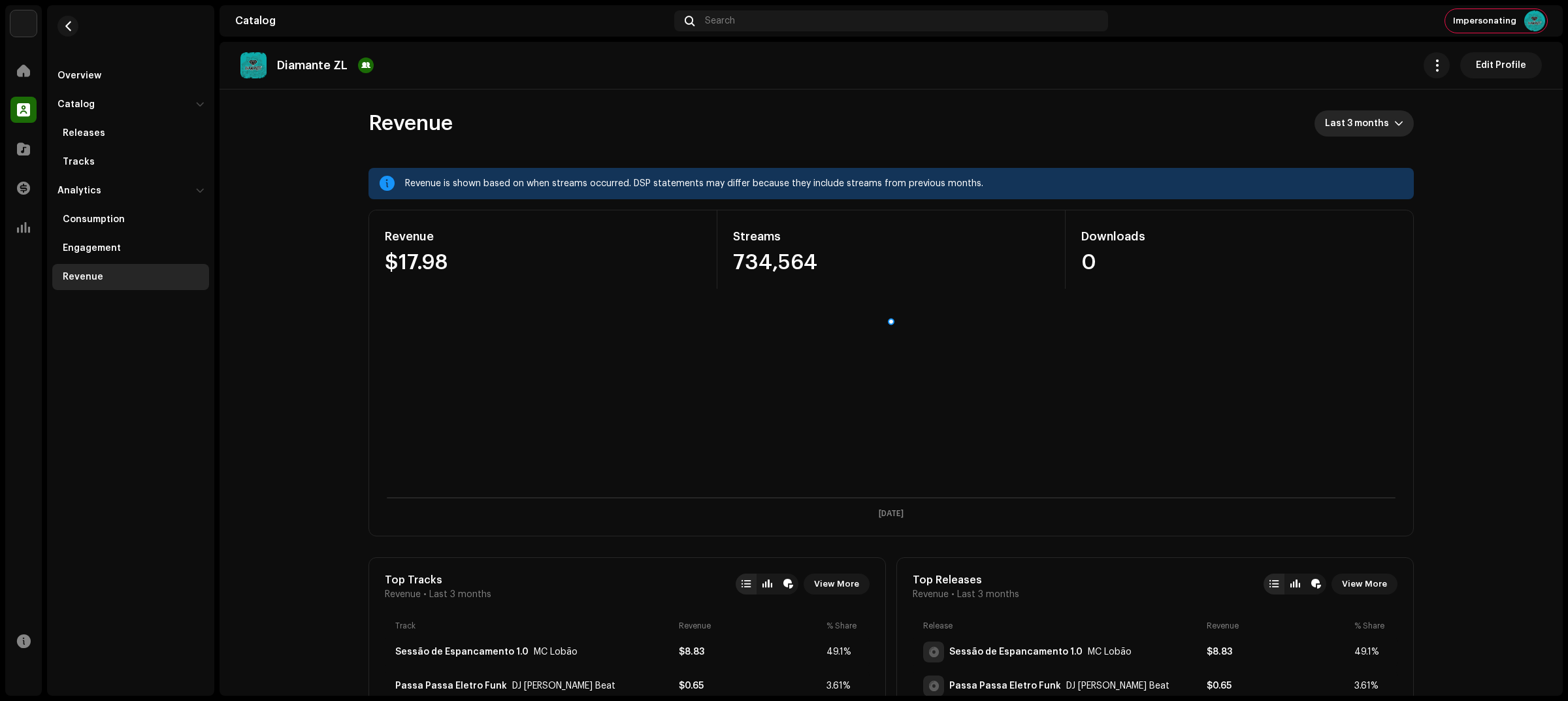
click at [1394, 113] on div "dropdown trigger" at bounding box center [1398, 123] width 9 height 26
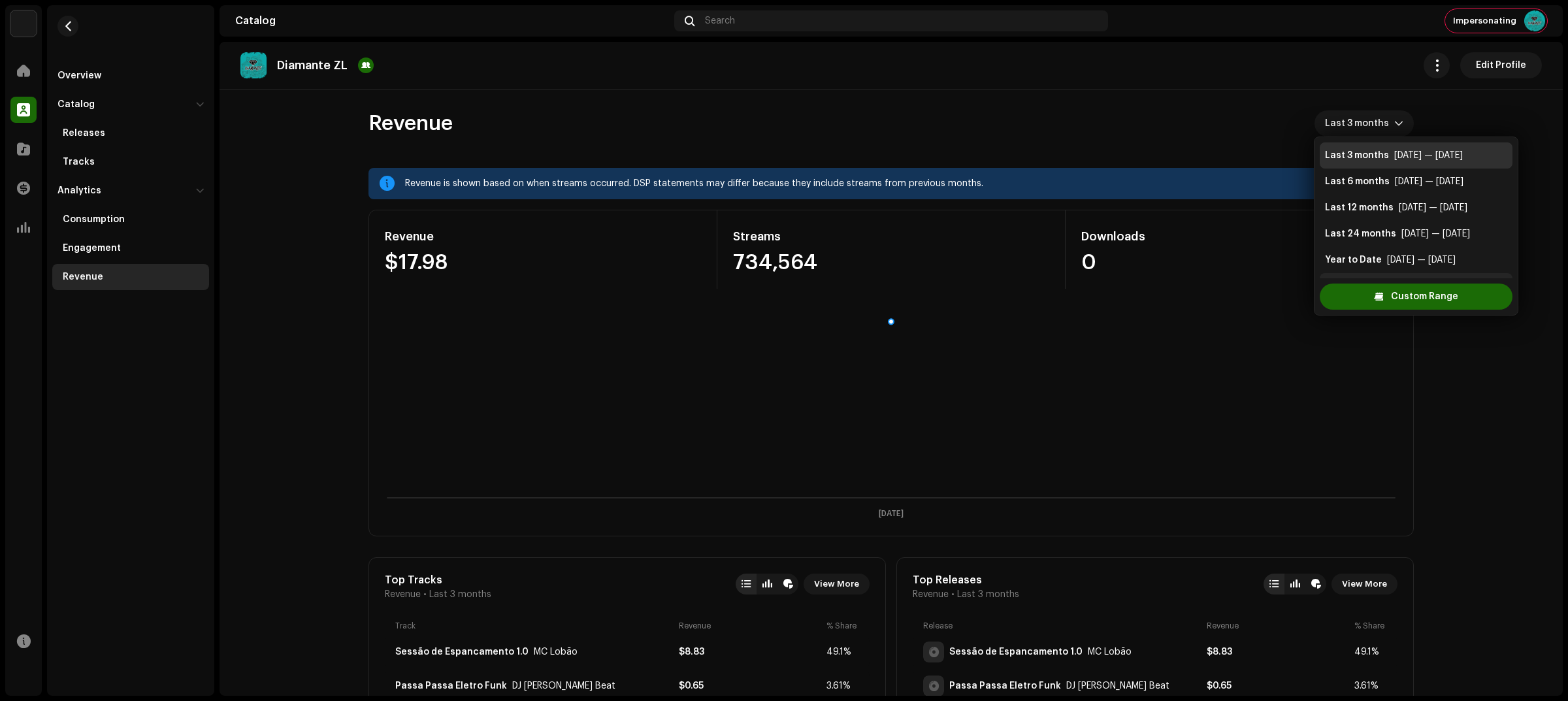
scroll to position [21, 0]
click at [1451, 236] on div "[DATE] — [DATE]" at bounding box center [1421, 234] width 69 height 13
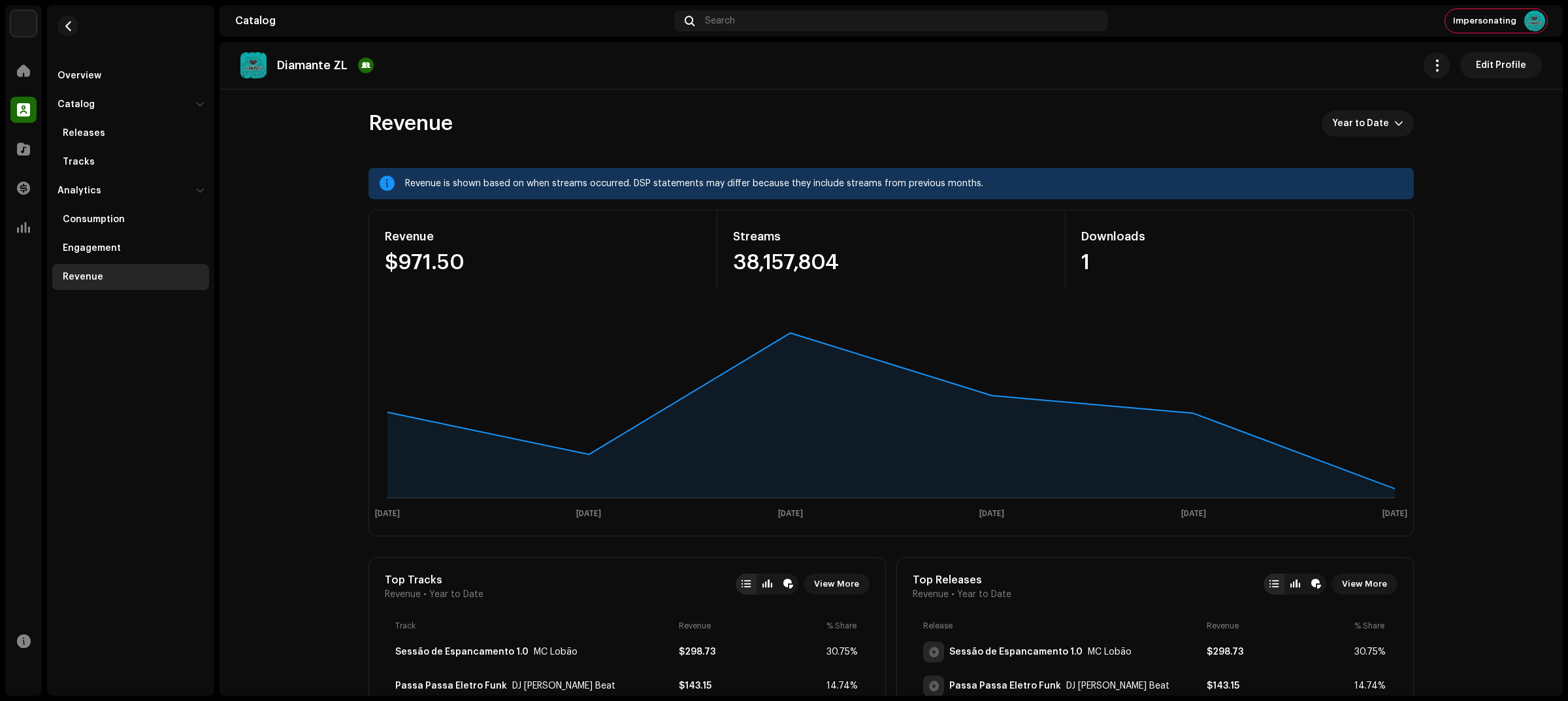
drag, startPoint x: 508, startPoint y: 262, endPoint x: 288, endPoint y: 261, distance: 220.0
click at [502, 248] on div "Revenue $971.50" at bounding box center [543, 249] width 348 height 78
drag, startPoint x: 485, startPoint y: 259, endPoint x: 349, endPoint y: 233, distance: 138.5
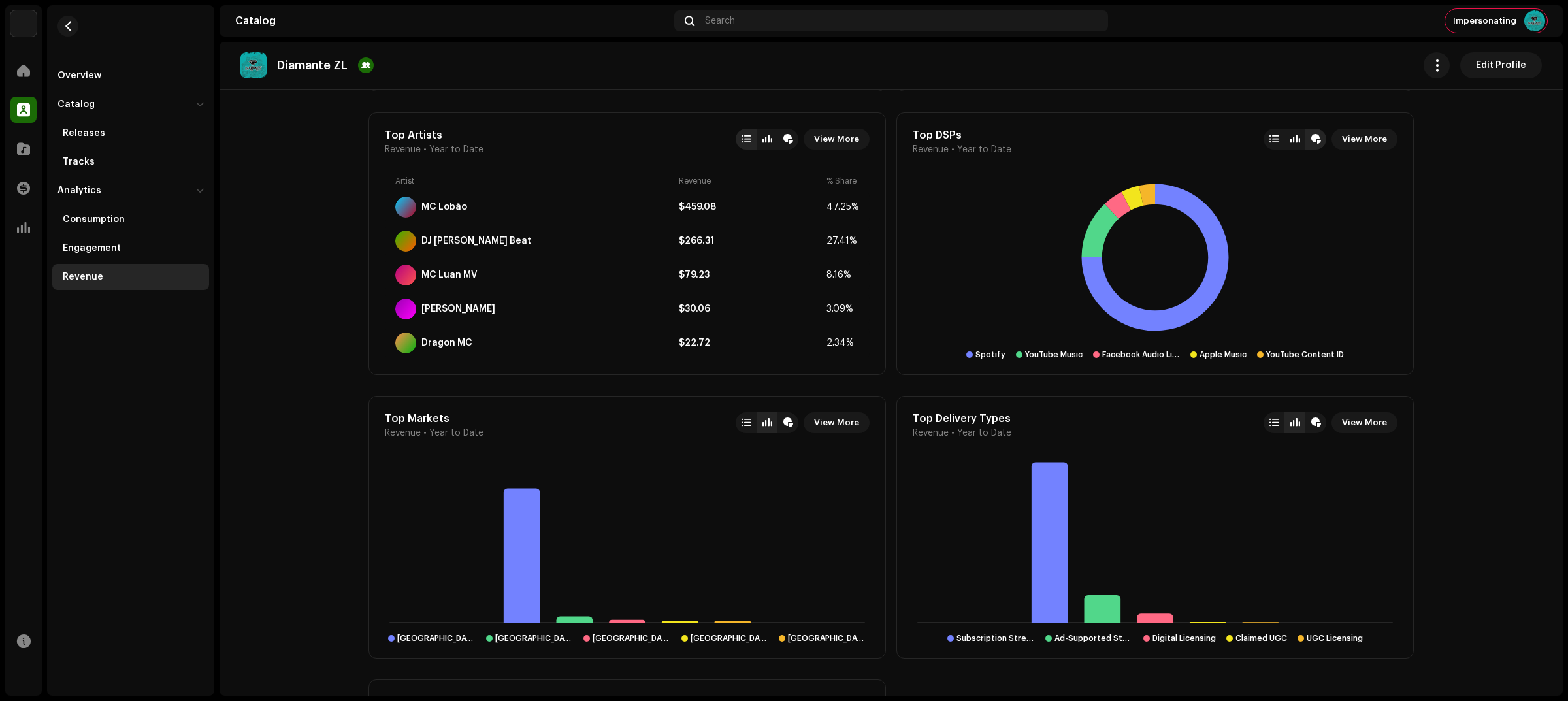
scroll to position [735, 0]
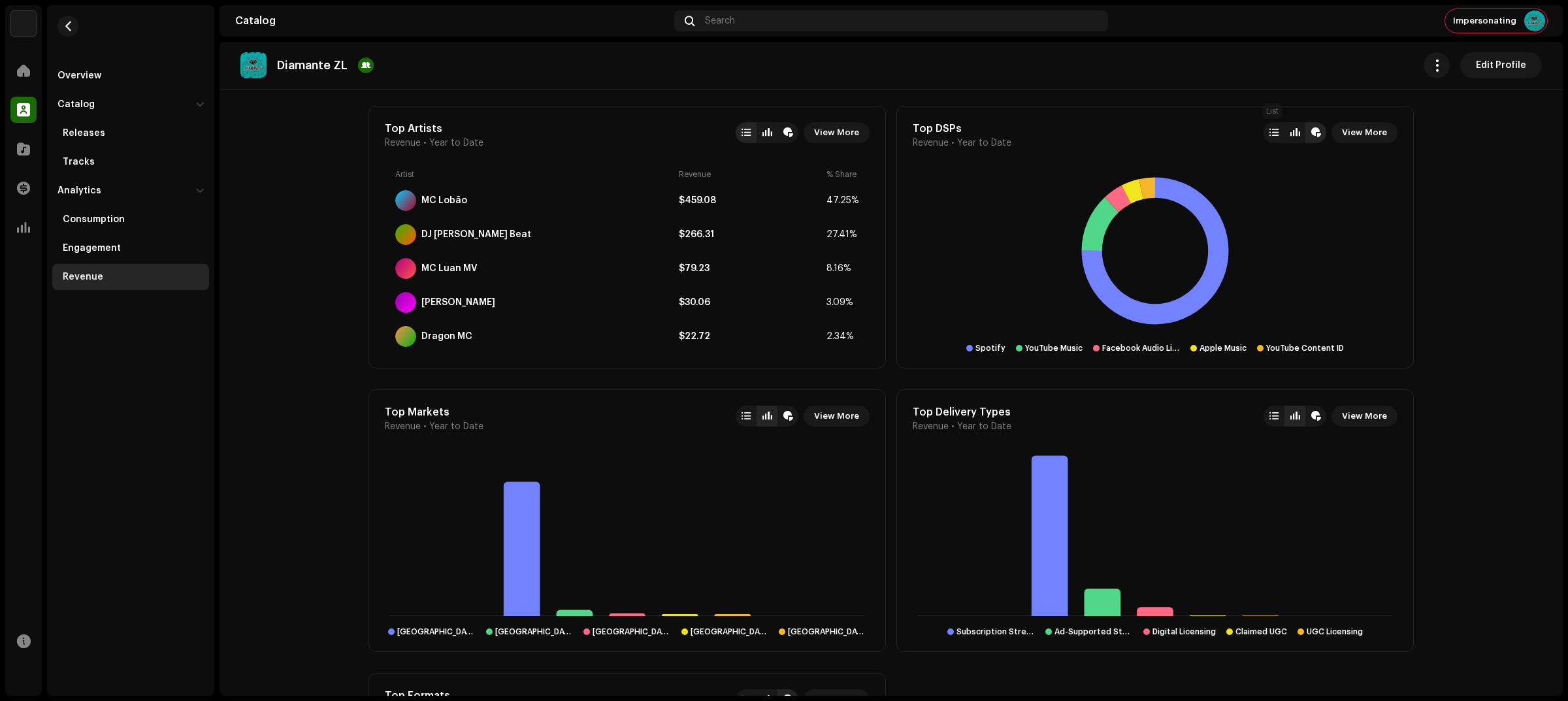
click at [1270, 133] on div at bounding box center [1273, 133] width 9 height 11
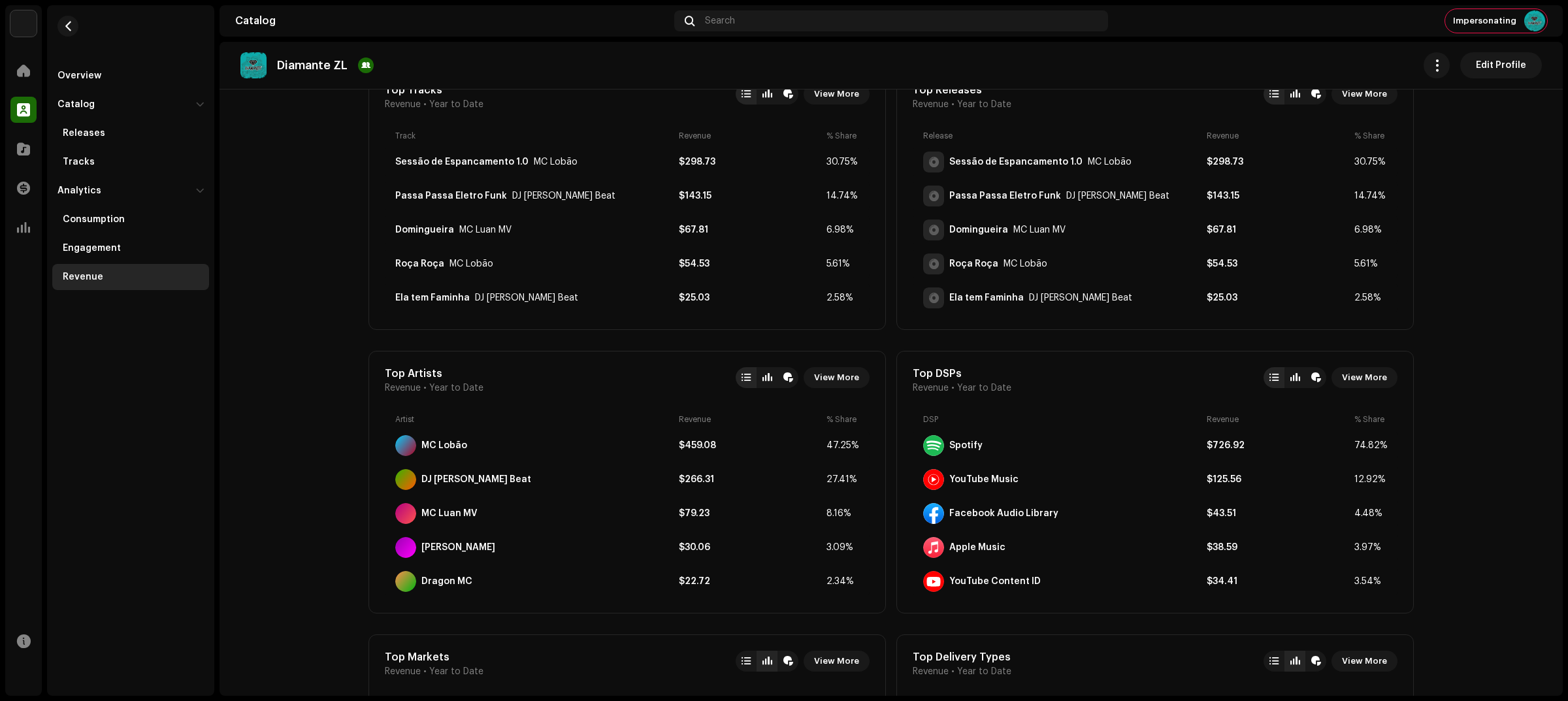
scroll to position [0, 0]
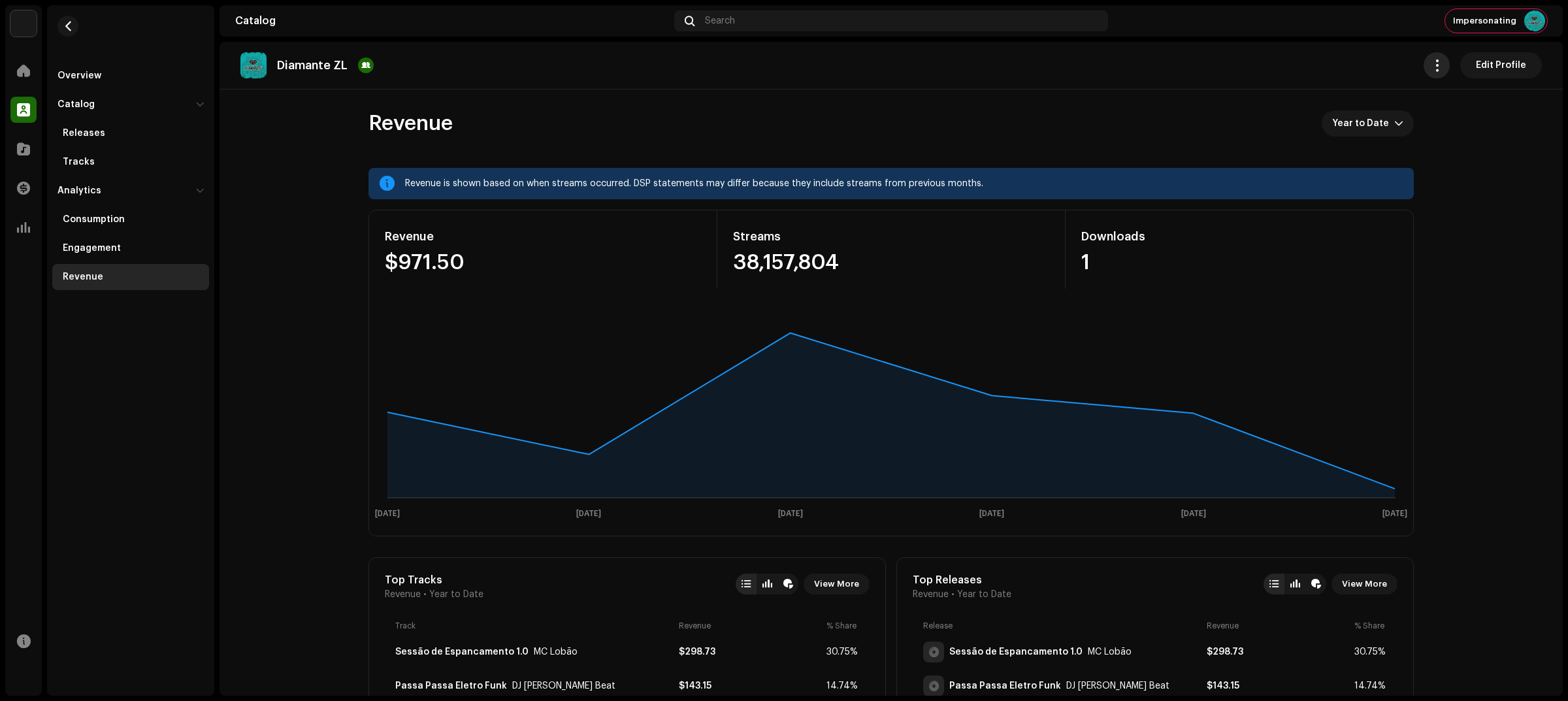
click at [1426, 57] on button "button" at bounding box center [1436, 65] width 26 height 26
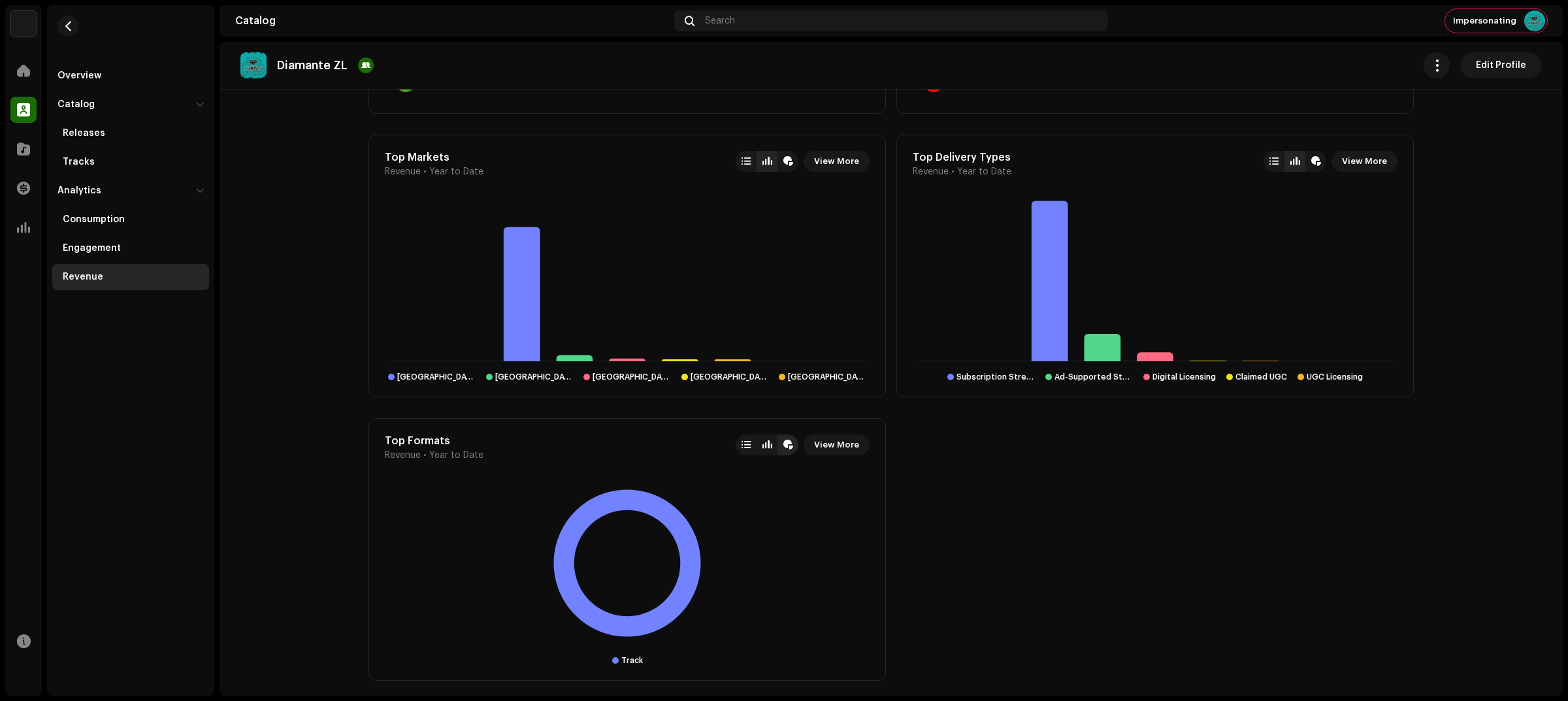
scroll to position [996, 0]
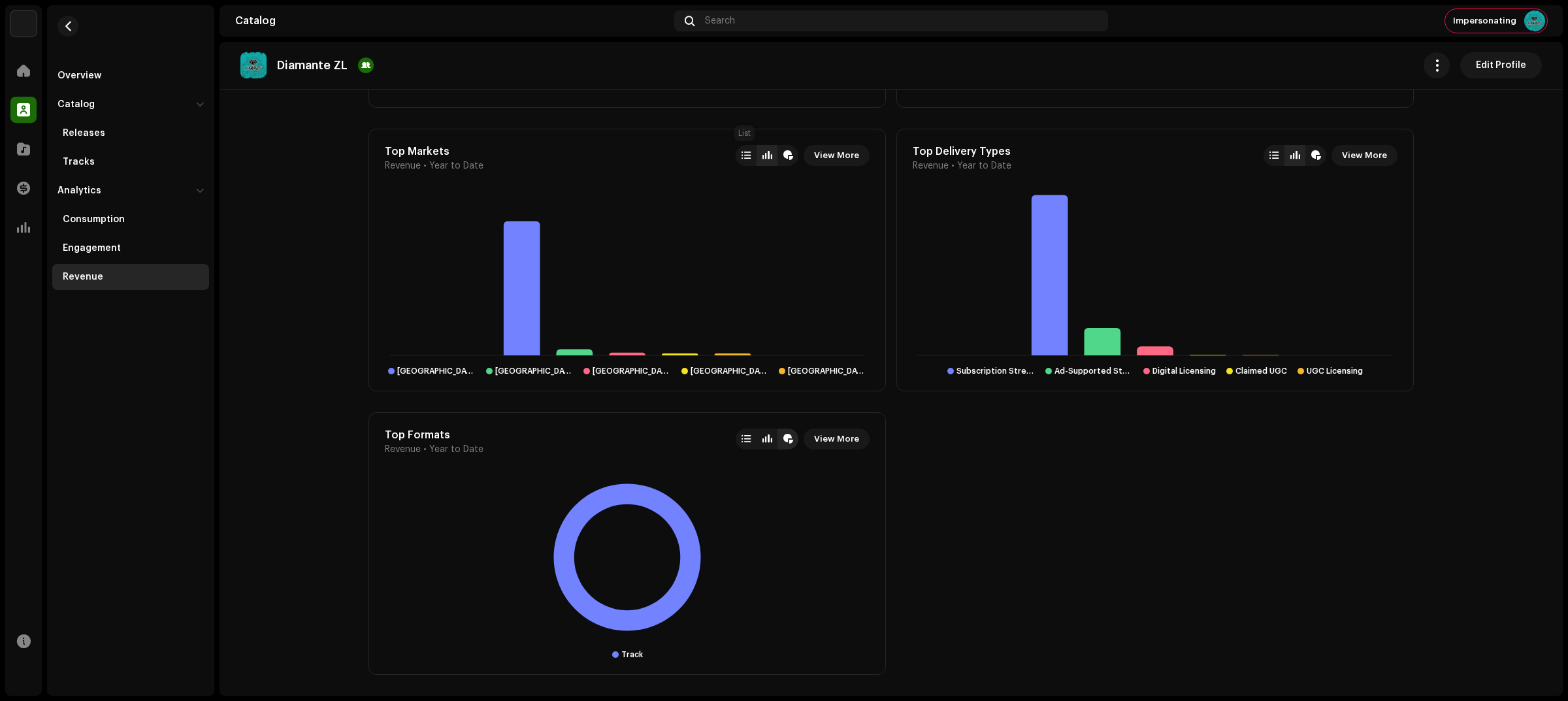
click at [749, 152] on div at bounding box center [746, 155] width 21 height 21
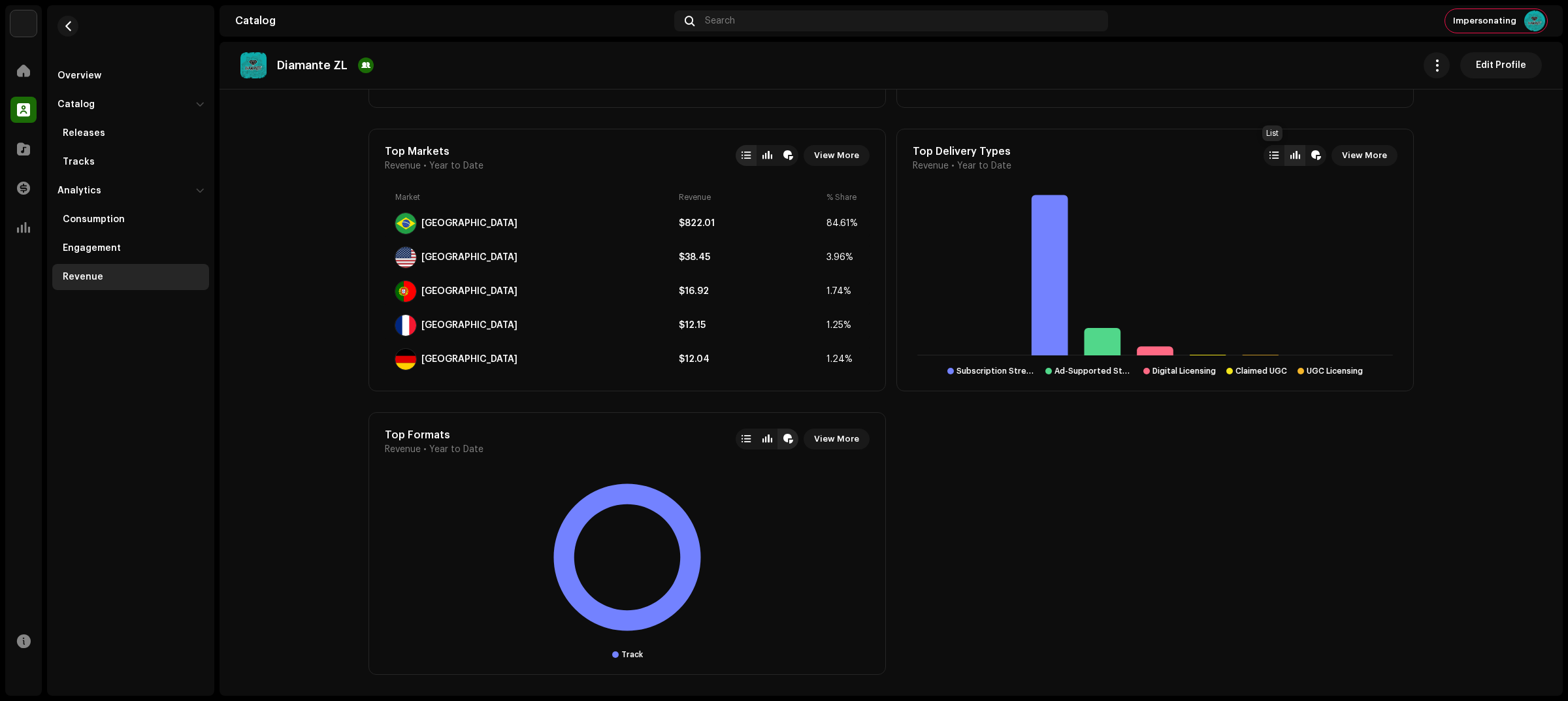
click at [1275, 149] on div at bounding box center [1273, 155] width 21 height 21
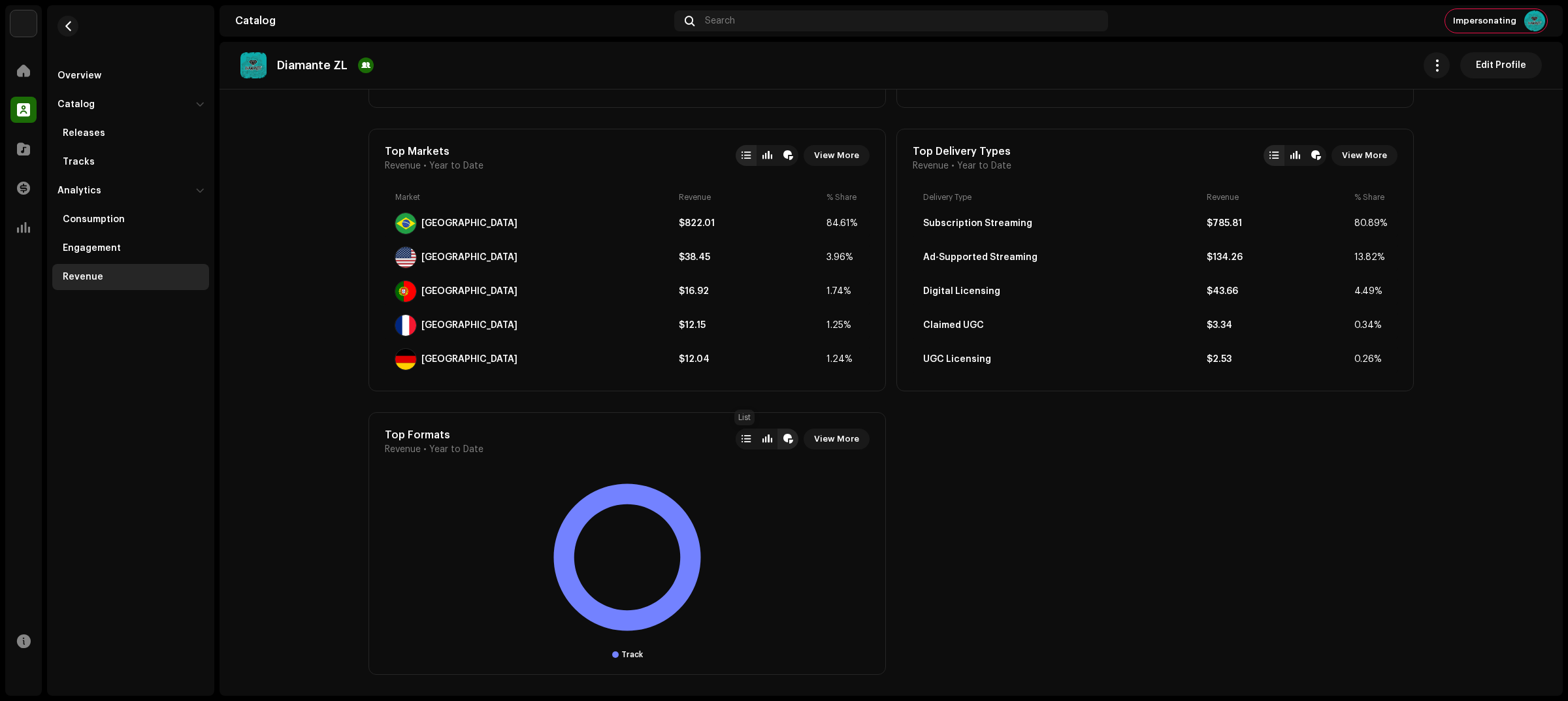
click at [749, 444] on div at bounding box center [746, 439] width 21 height 21
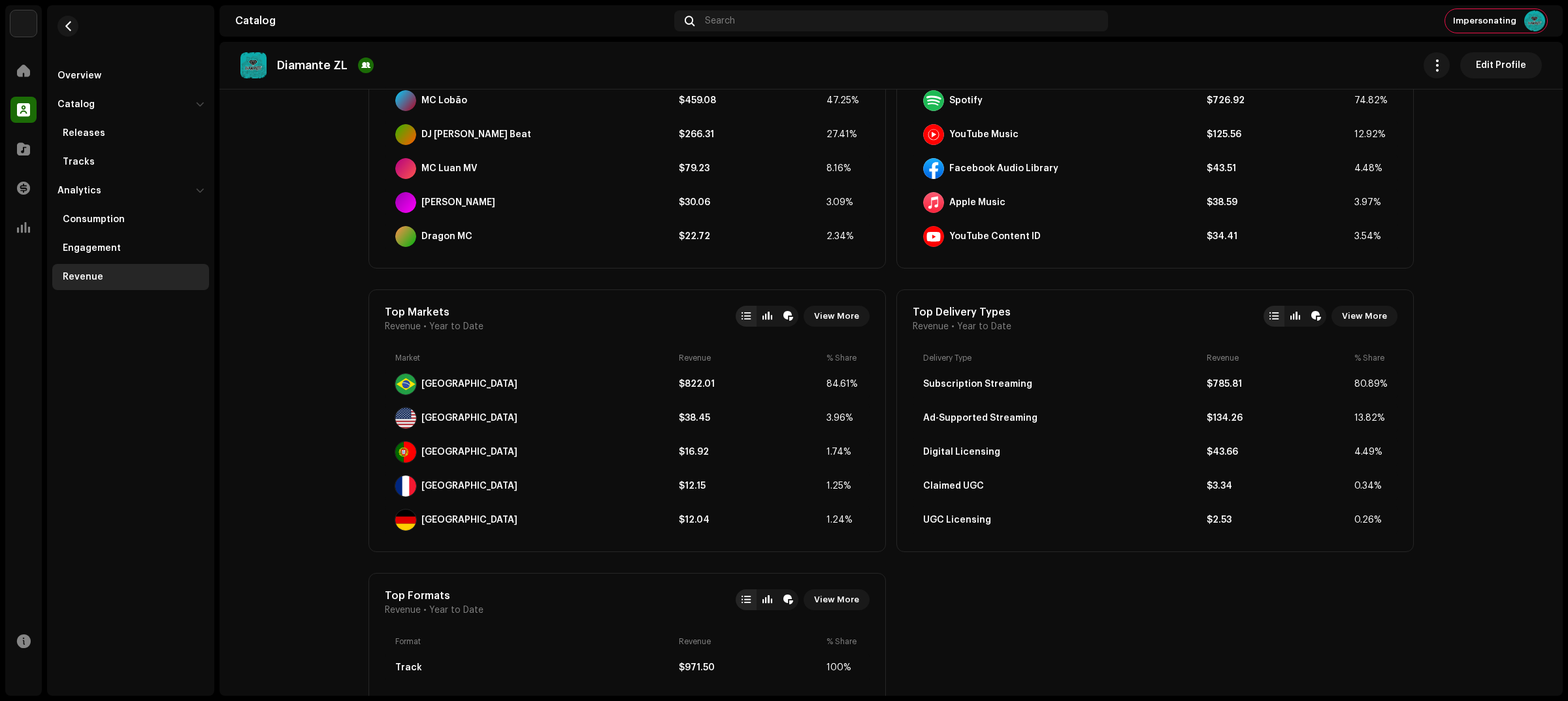
scroll to position [833, 0]
drag, startPoint x: 869, startPoint y: 394, endPoint x: 683, endPoint y: 393, distance: 186.0
click at [683, 393] on div "Top Markets Revenue • Year to Date View More Market Revenue % Share [GEOGRAPHIC…" at bounding box center [627, 422] width 518 height 262
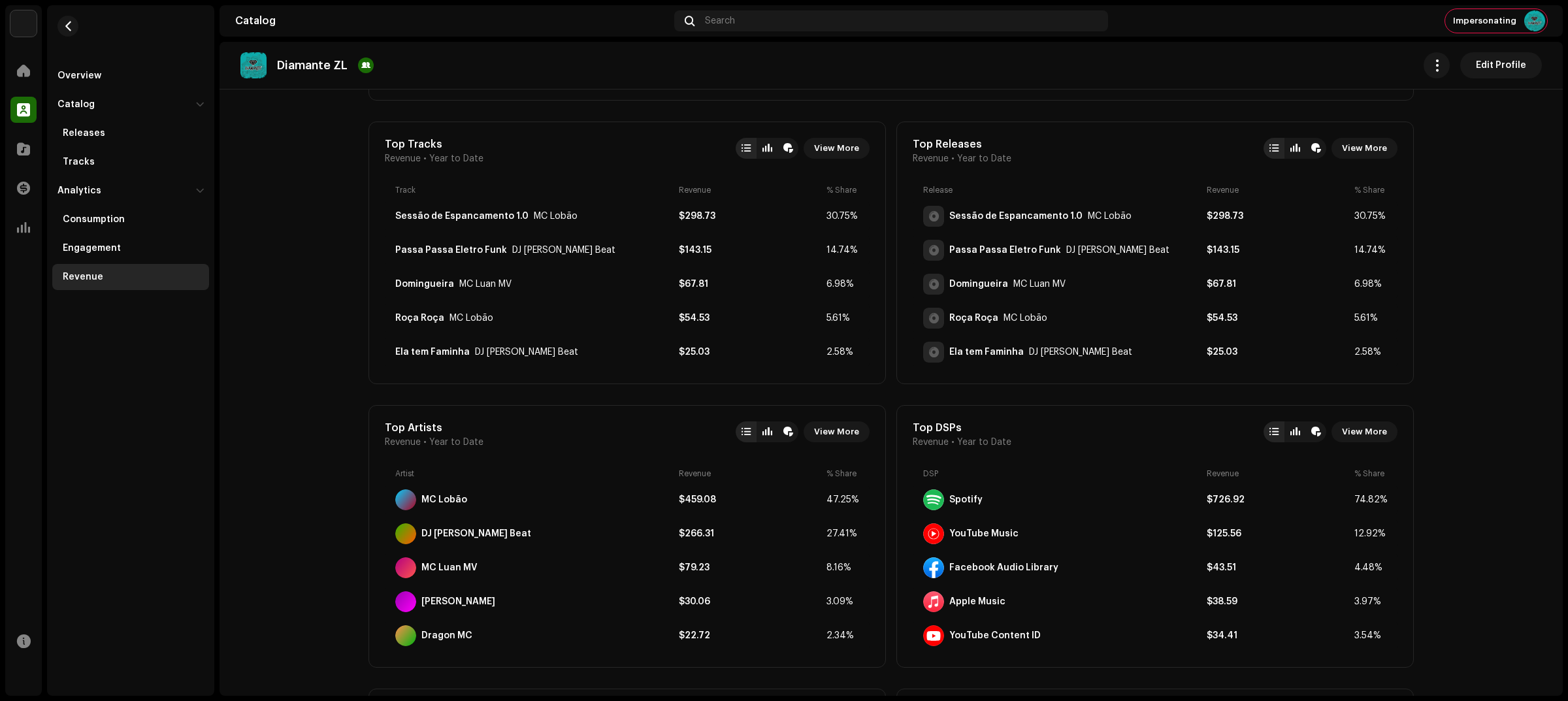
scroll to position [424, 0]
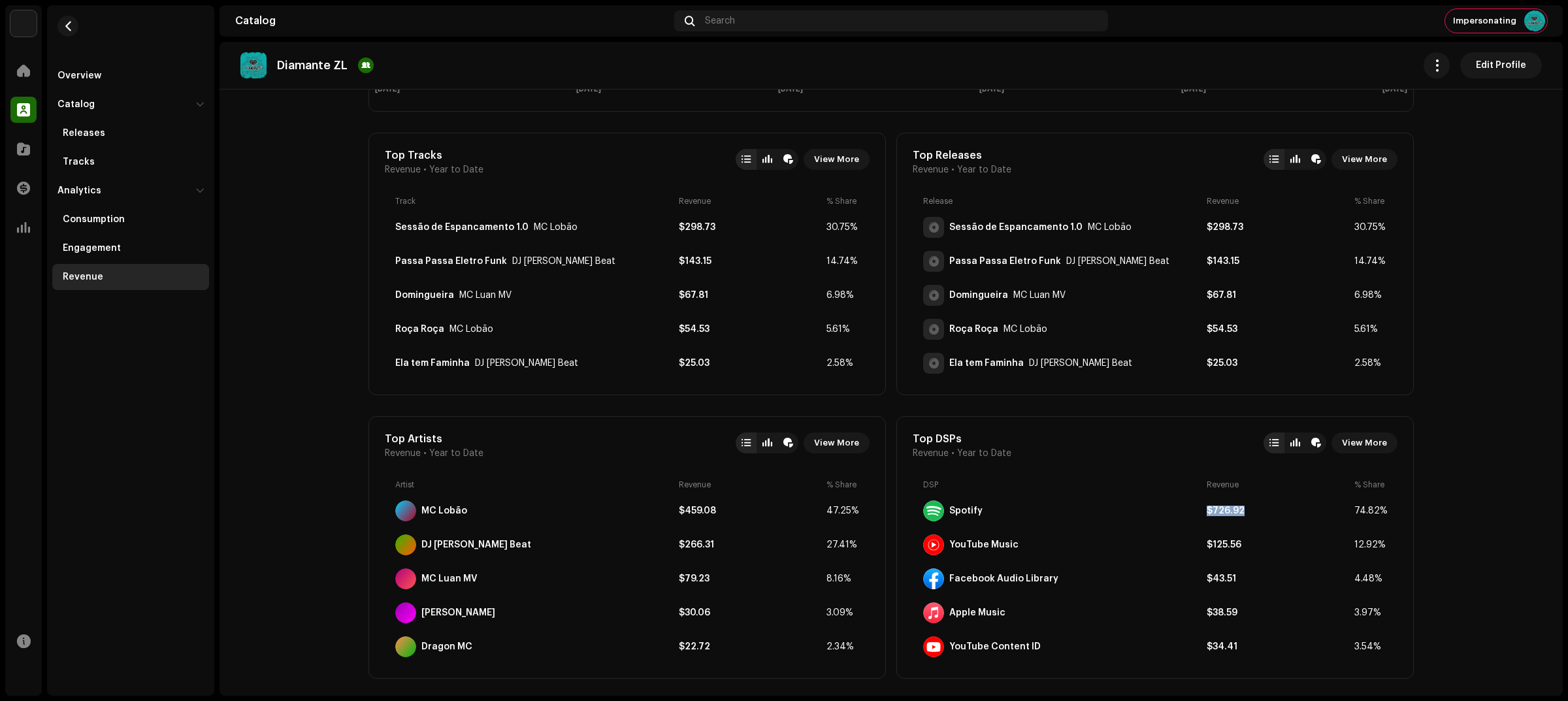
drag, startPoint x: 1177, startPoint y: 511, endPoint x: 1275, endPoint y: 515, distance: 98.1
click at [1275, 515] on div "Spotify $726.92 74.82%" at bounding box center [1155, 511] width 485 height 32
drag, startPoint x: 1173, startPoint y: 542, endPoint x: 1275, endPoint y: 542, distance: 102.0
click at [1275, 542] on div "YouTube Music $125.56 12.92%" at bounding box center [1155, 545] width 485 height 32
drag, startPoint x: 1181, startPoint y: 583, endPoint x: 1293, endPoint y: 579, distance: 112.1
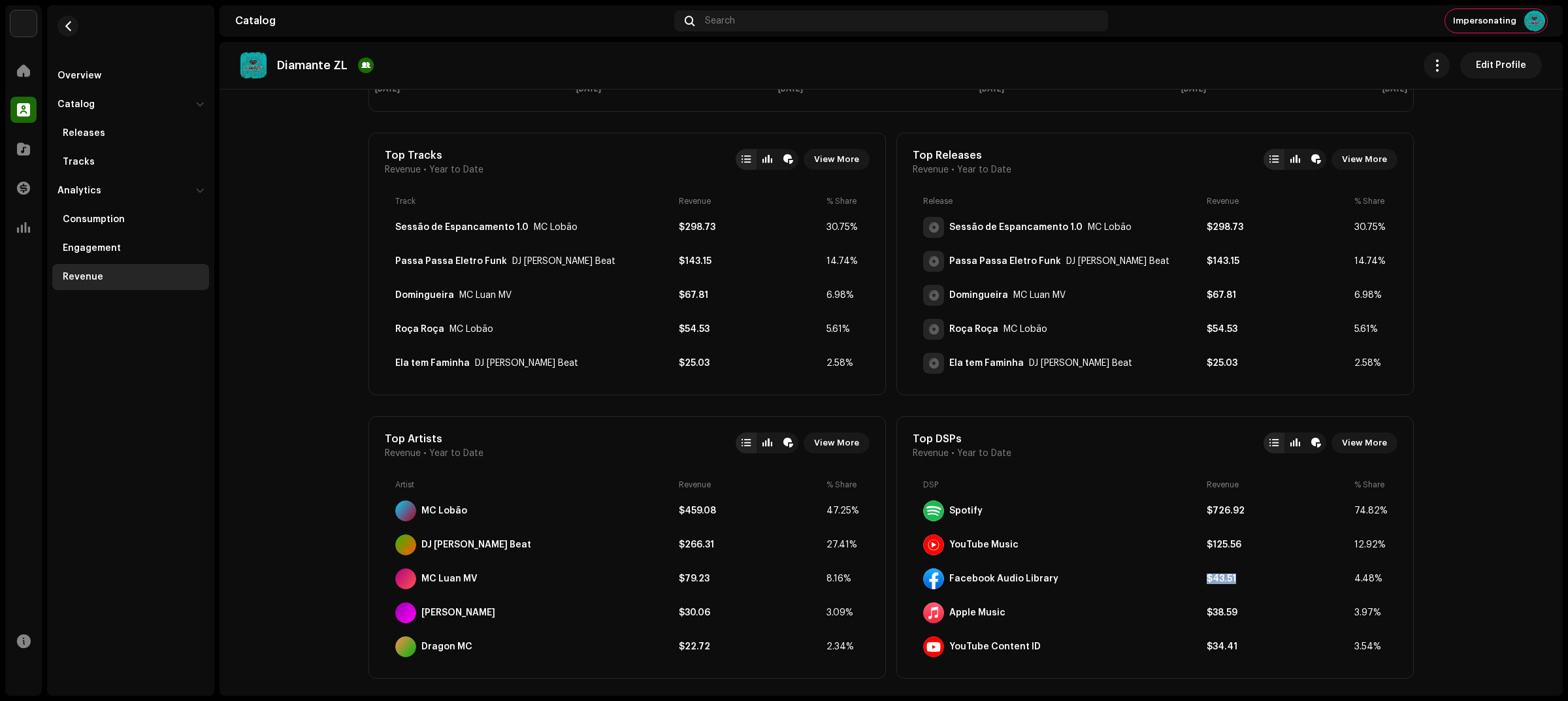
click at [1293, 579] on div "Facebook Audio Library $43.51 4.48%" at bounding box center [1155, 578] width 485 height 32
drag, startPoint x: 1199, startPoint y: 614, endPoint x: 1281, endPoint y: 615, distance: 82.0
click at [1281, 615] on div "Apple Music $38.59 3.97%" at bounding box center [1155, 613] width 485 height 32
drag, startPoint x: 1194, startPoint y: 654, endPoint x: 1258, endPoint y: 653, distance: 64.0
click at [1258, 654] on div "YouTube Content ID $34.41 3.54%" at bounding box center [1155, 647] width 485 height 32
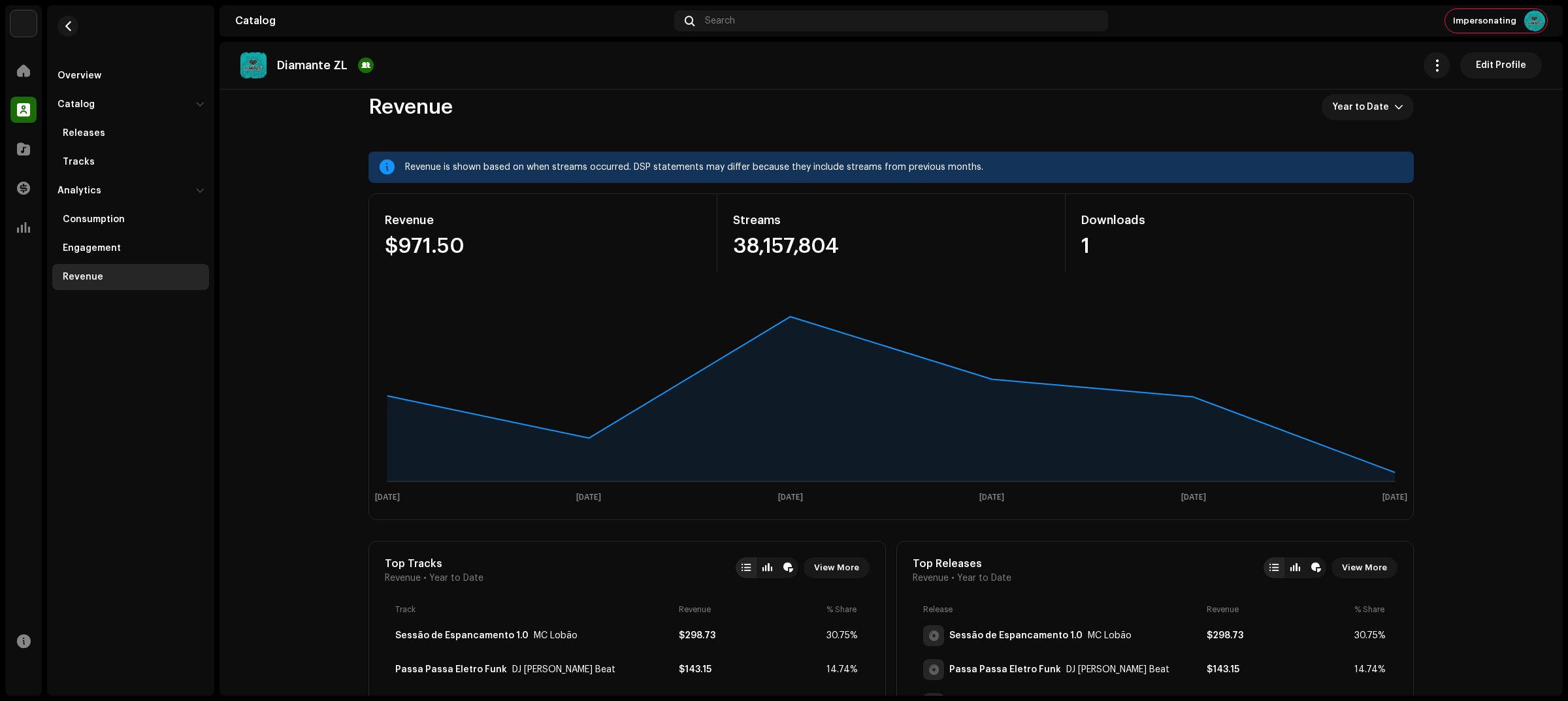
scroll to position [0, 0]
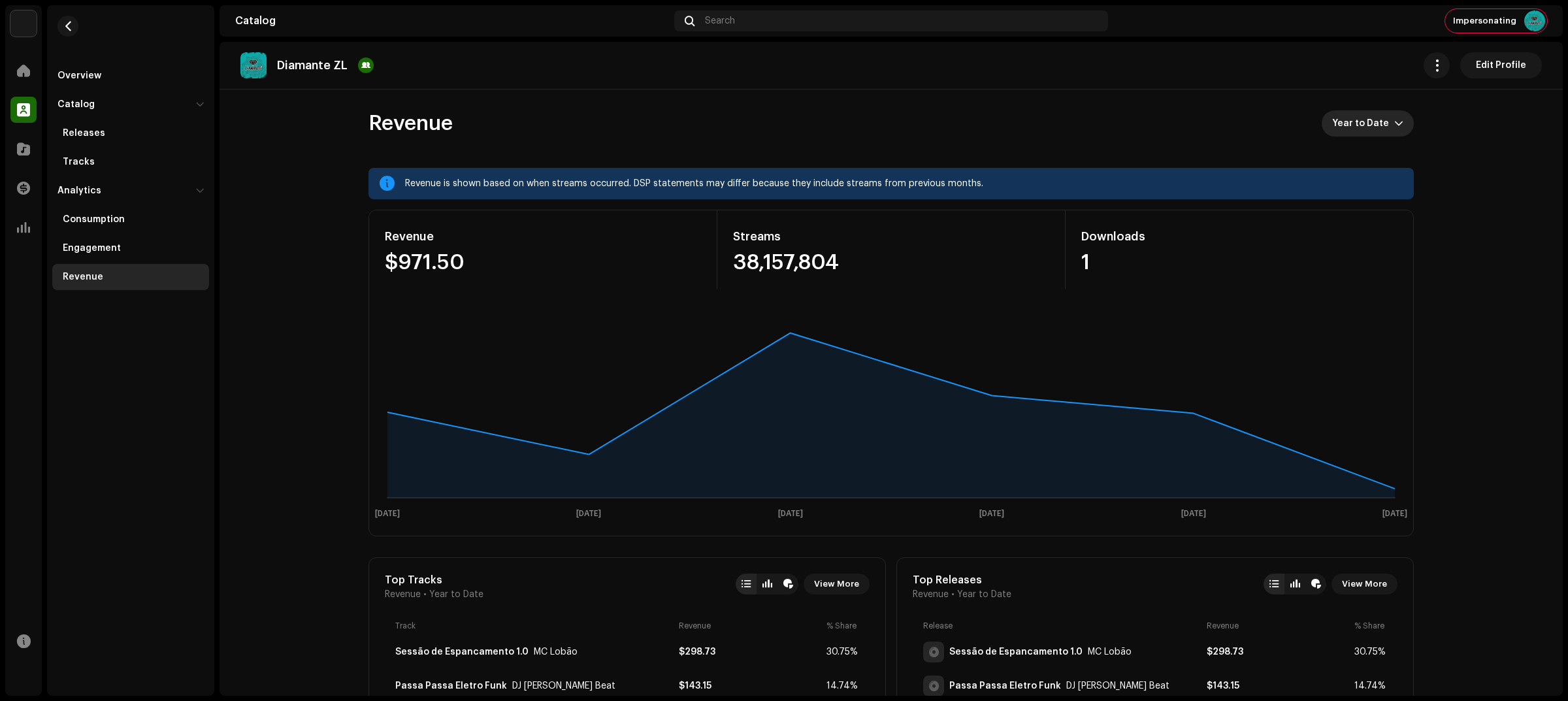
click at [1344, 123] on span "Year to Date" at bounding box center [1363, 123] width 62 height 26
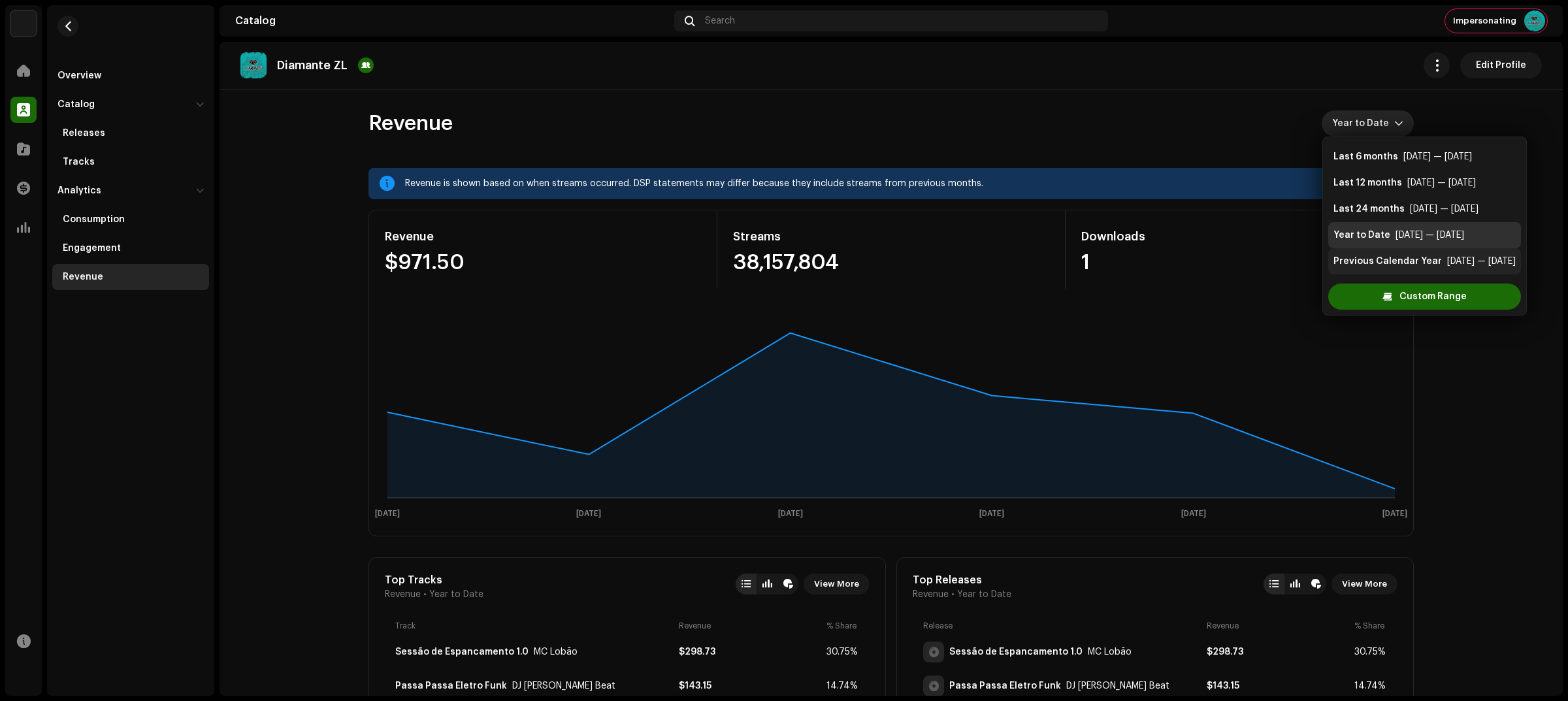
scroll to position [26, 0]
drag, startPoint x: 146, startPoint y: 318, endPoint x: 174, endPoint y: 300, distance: 33.3
click at [148, 318] on div "Overview Catalog Releases Tracks Analytics Consumption Engagement Revenue" at bounding box center [130, 350] width 167 height 690
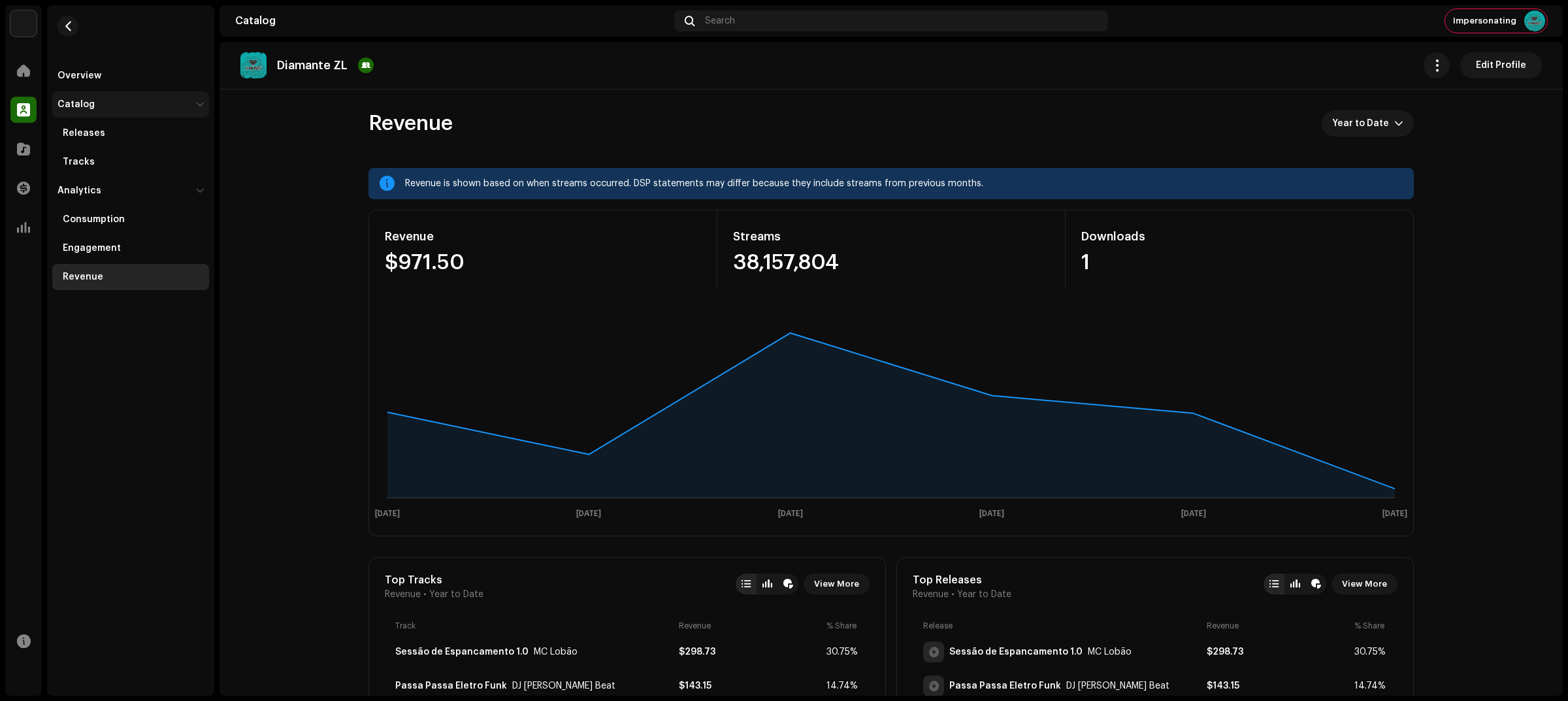
click at [184, 99] on div "Catalog" at bounding box center [124, 104] width 133 height 11
click at [174, 135] on div "Analytics" at bounding box center [124, 133] width 133 height 11
click at [72, 23] on span "button" at bounding box center [68, 26] width 10 height 11
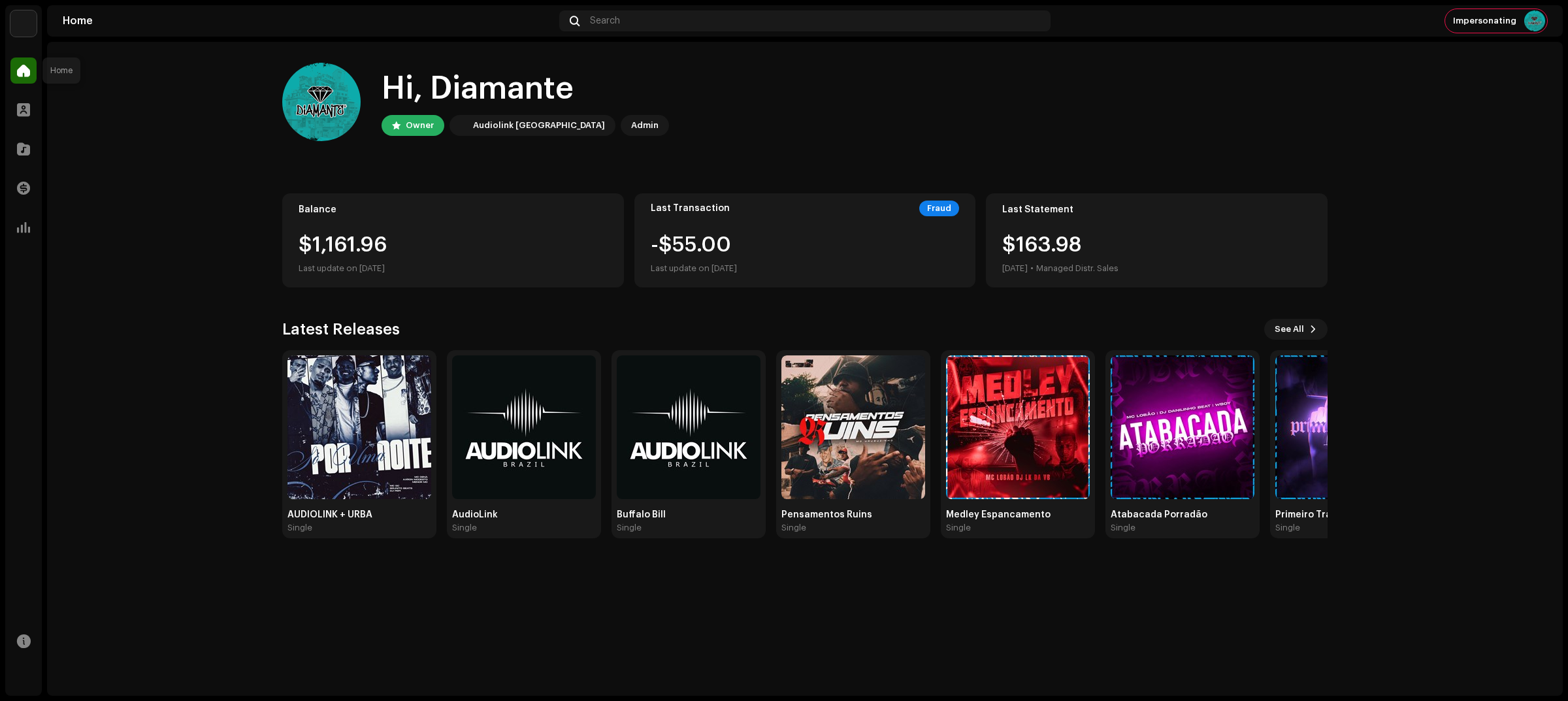
click at [27, 61] on div at bounding box center [24, 70] width 26 height 26
click at [31, 98] on div at bounding box center [24, 110] width 26 height 26
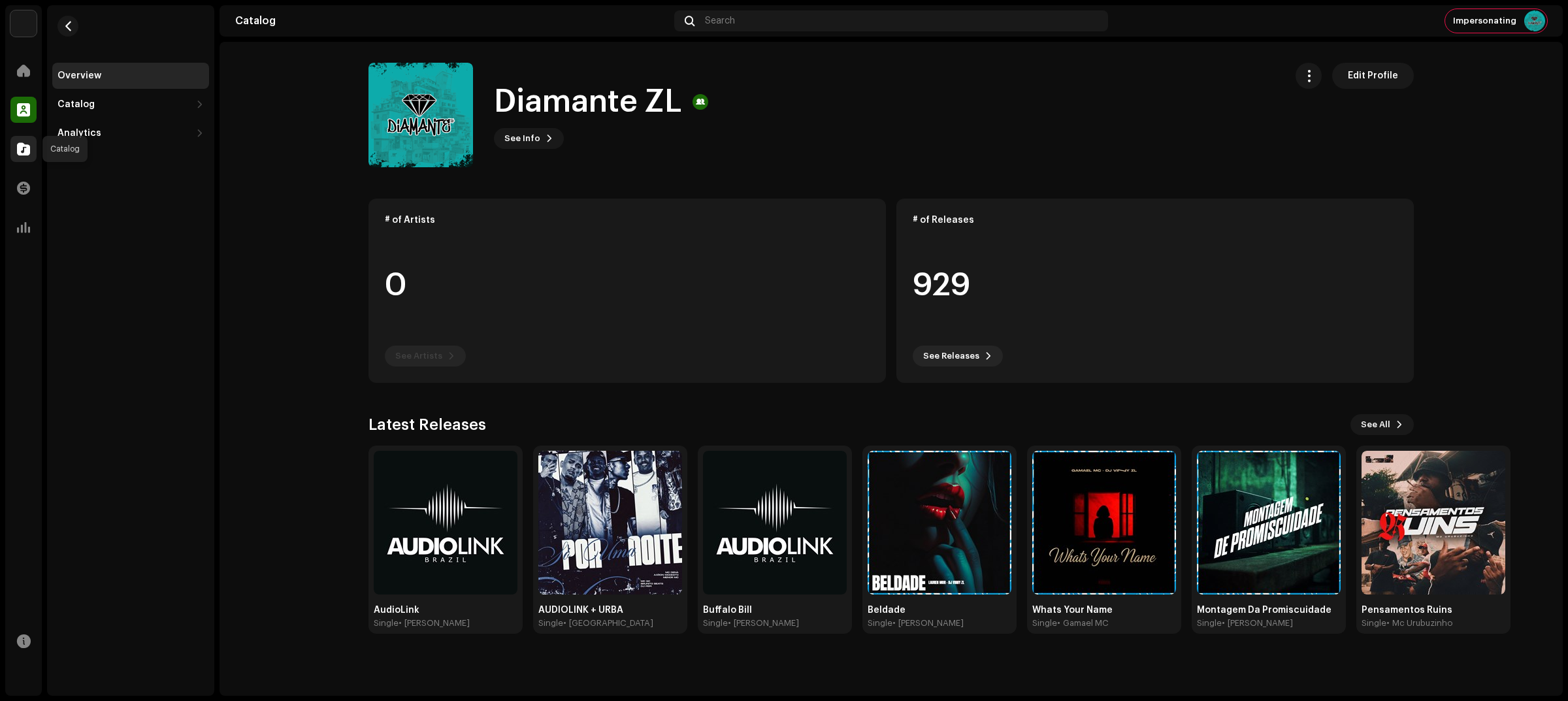
click at [19, 152] on span at bounding box center [24, 148] width 13 height 11
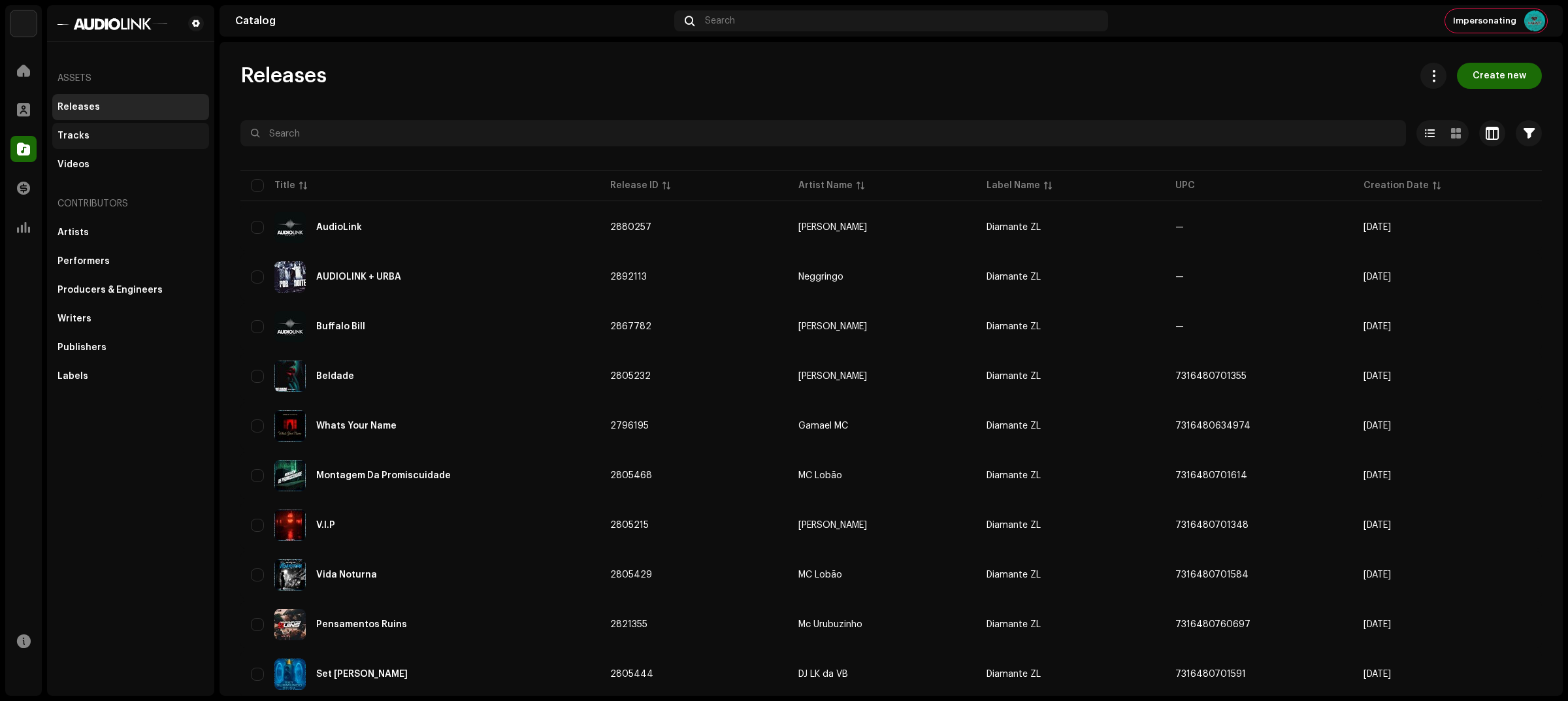
click at [125, 137] on div "Tracks" at bounding box center [130, 135] width 146 height 11
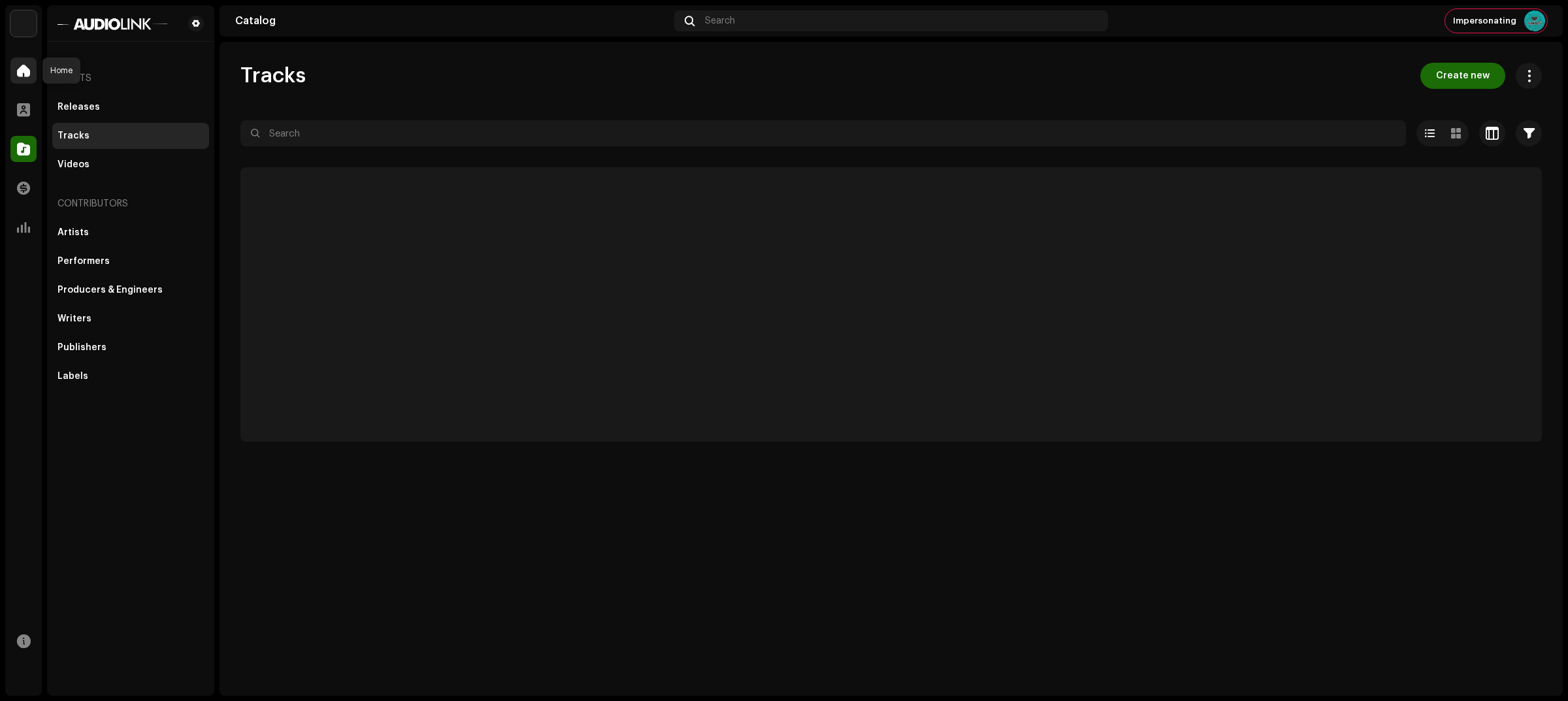
click at [26, 65] on span at bounding box center [24, 70] width 13 height 11
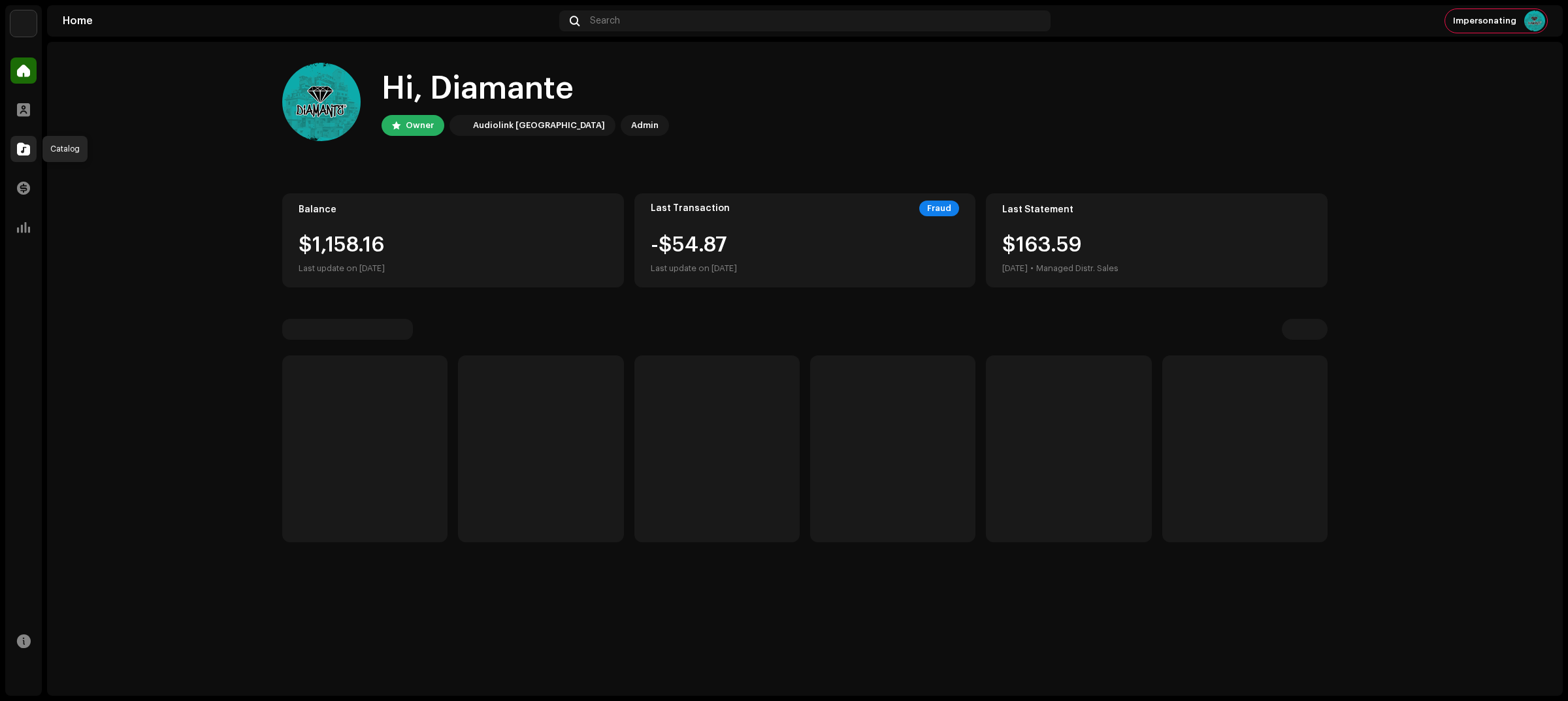
click at [20, 146] on span at bounding box center [24, 148] width 13 height 11
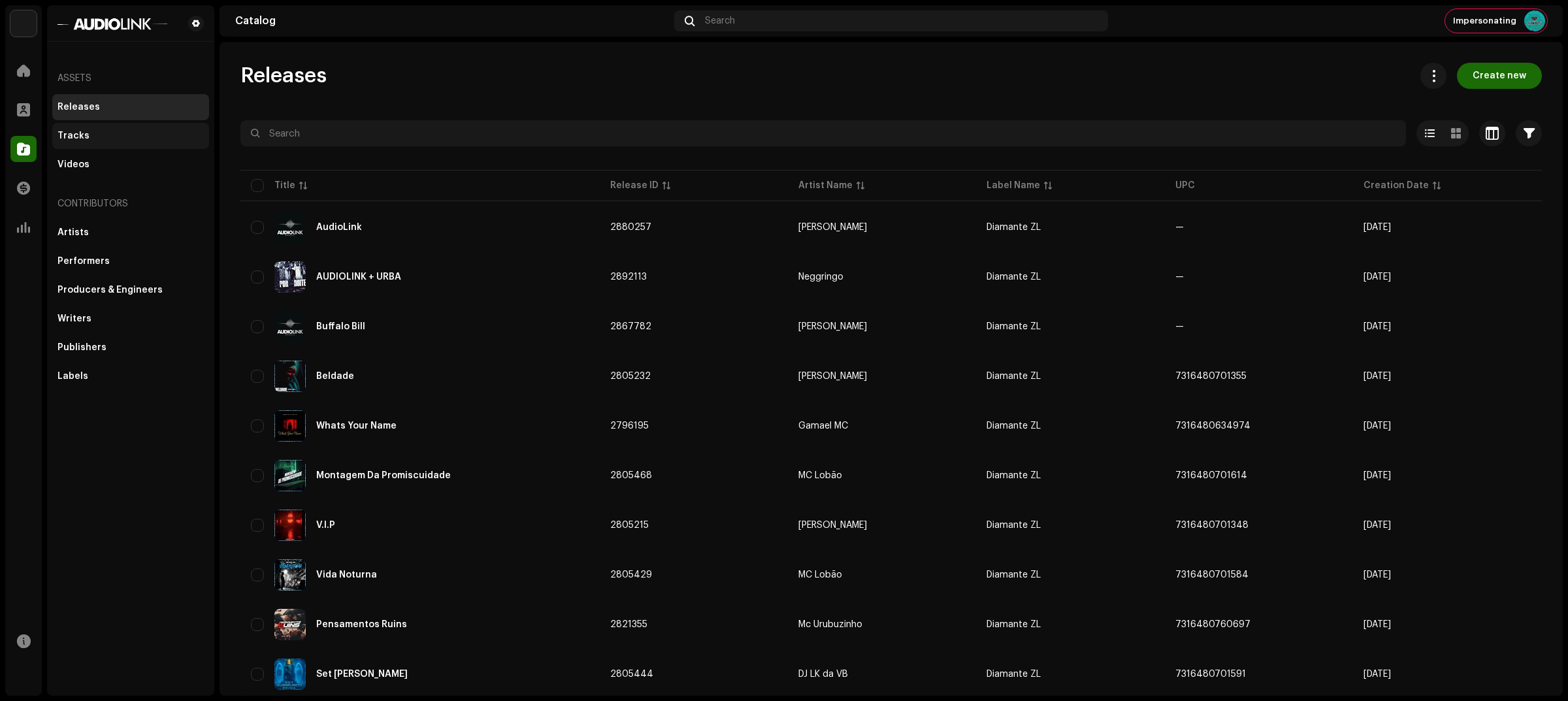
click at [126, 141] on div "Tracks" at bounding box center [130, 135] width 157 height 26
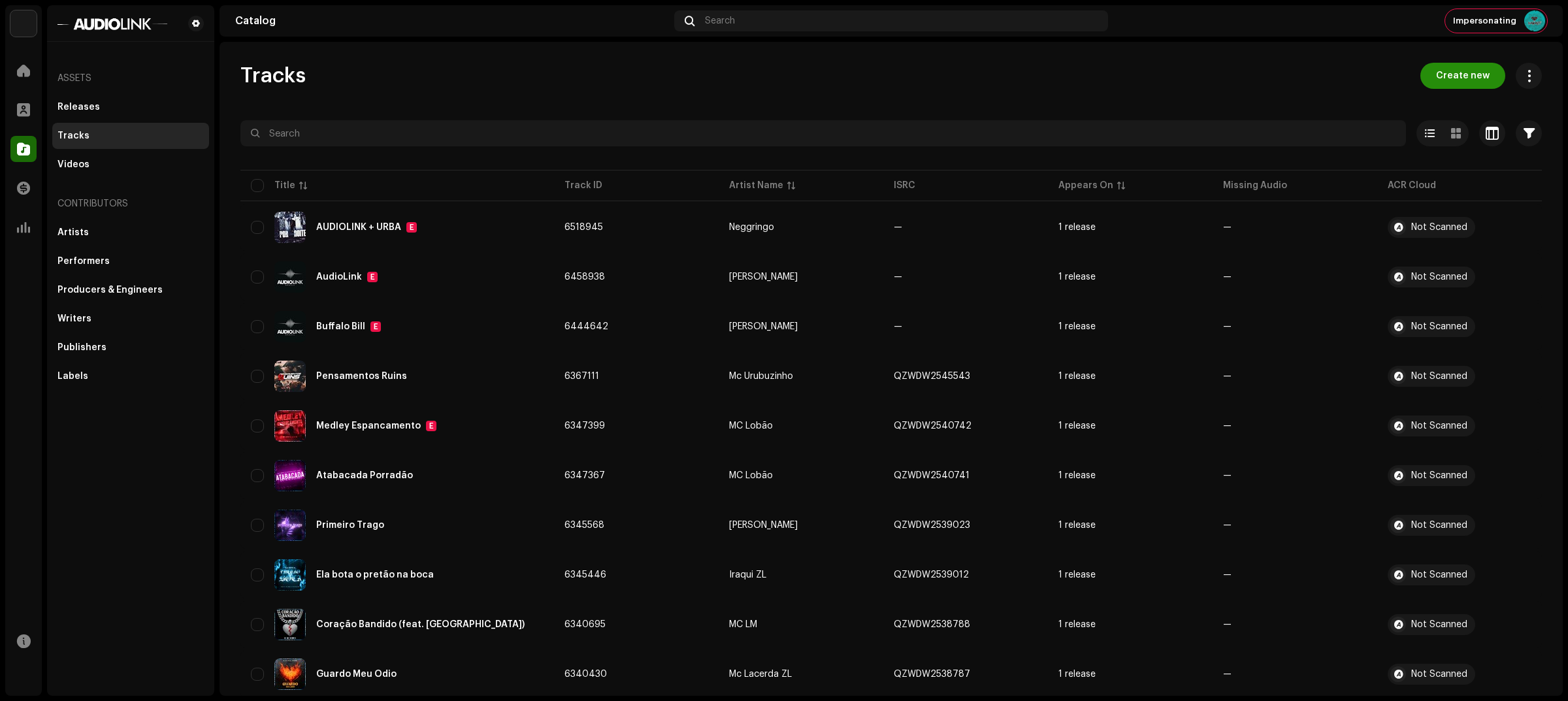
click at [1430, 77] on button "Create new" at bounding box center [1463, 75] width 85 height 26
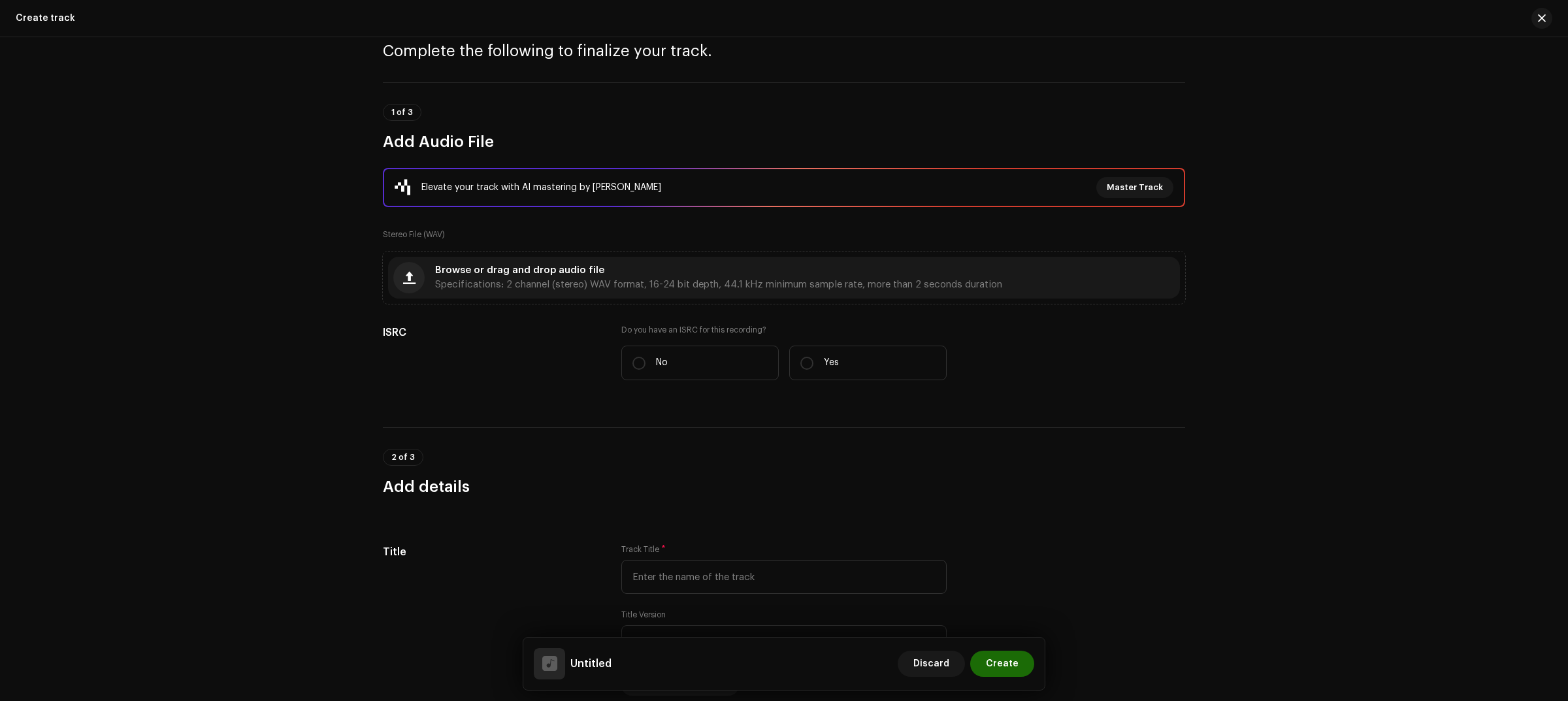
scroll to position [82, 0]
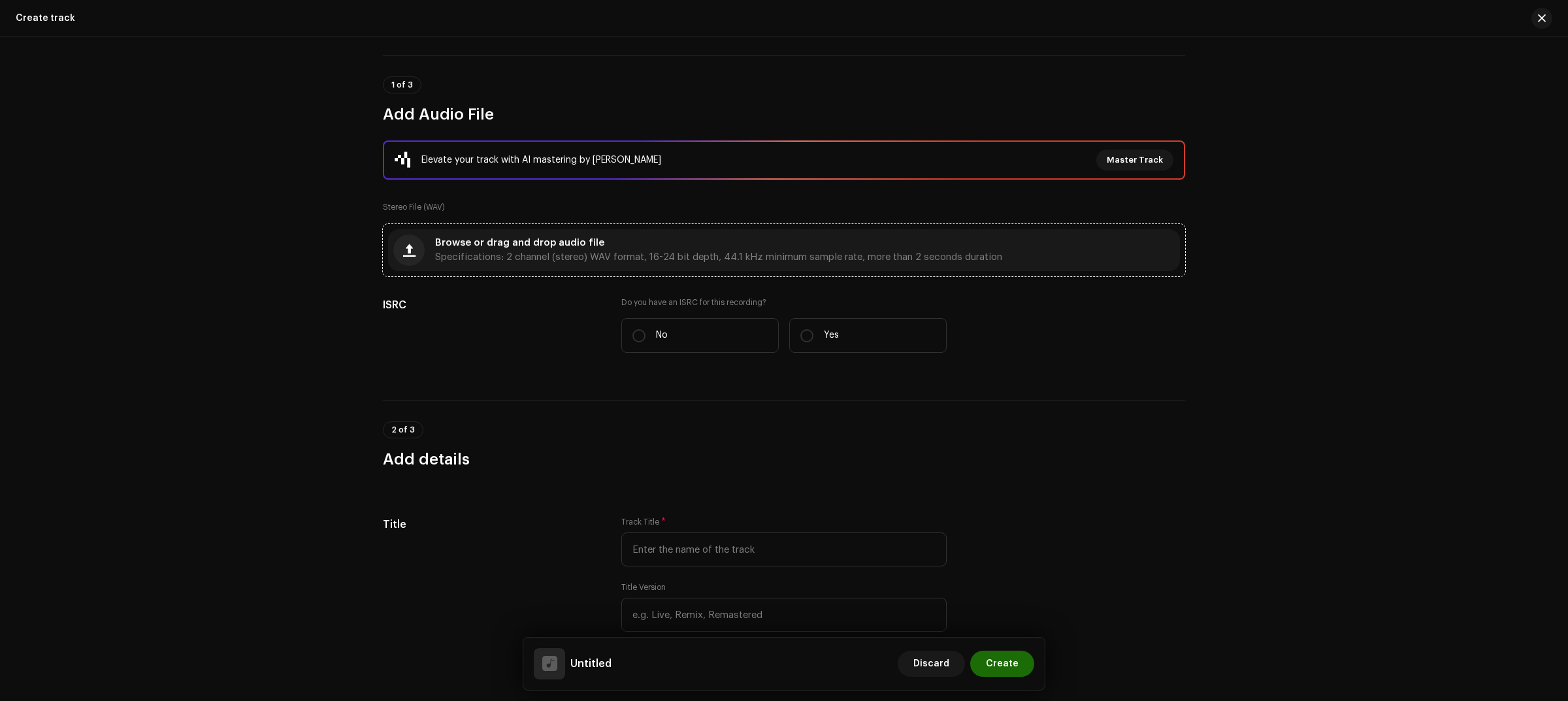
click at [655, 254] on span "Specifications: 2 channel (stereo) WAV format, 16-24 bit depth, 44.1 kHz minimu…" at bounding box center [718, 257] width 567 height 9
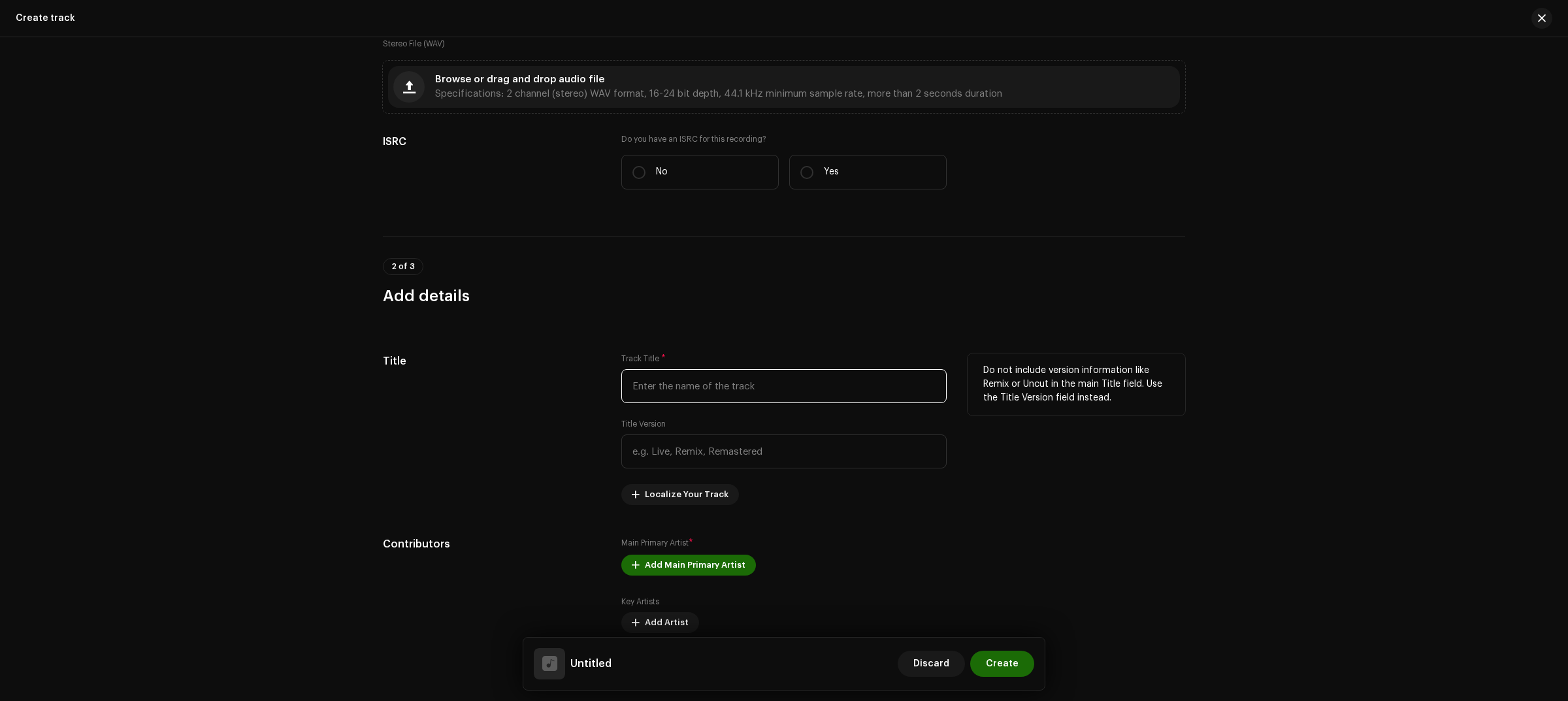
click at [687, 369] on input "text" at bounding box center [784, 386] width 326 height 34
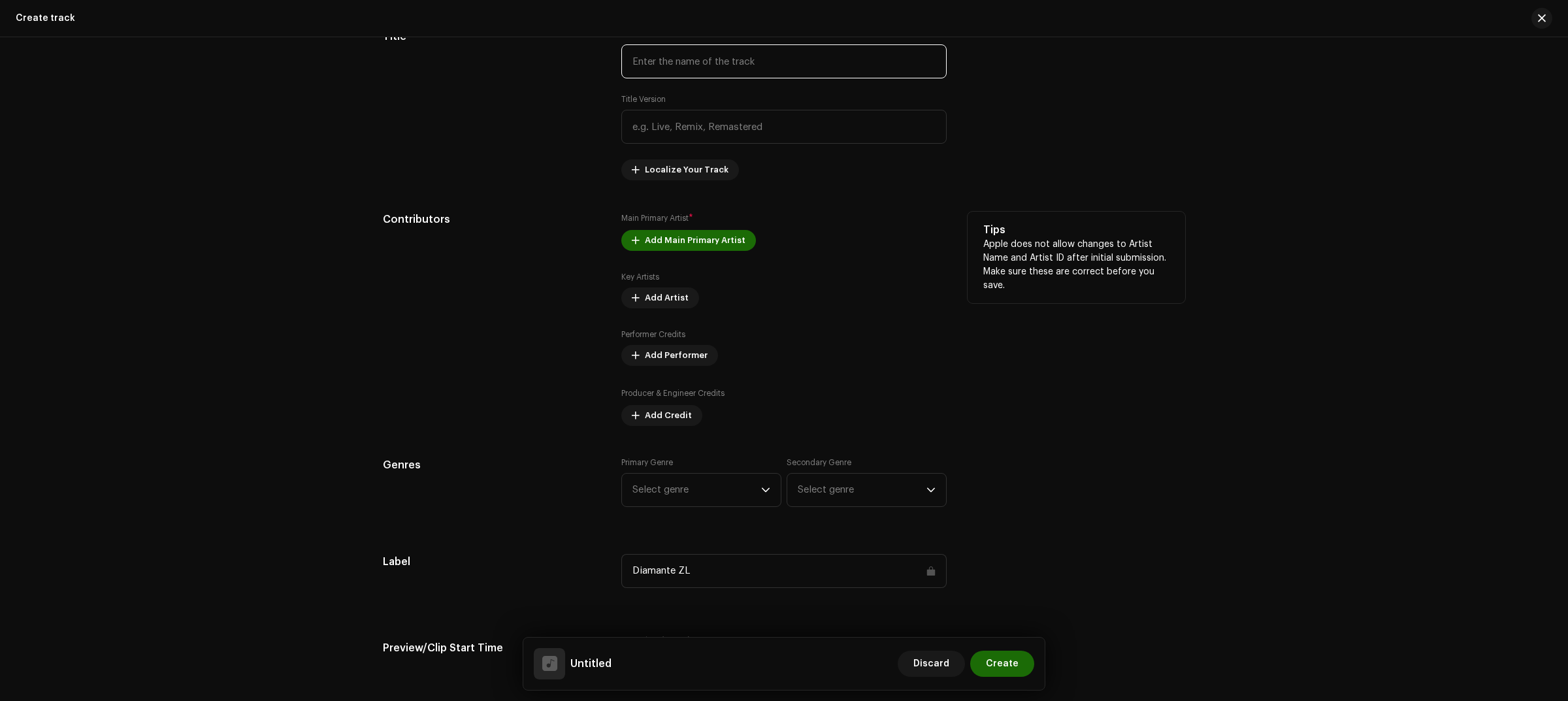
scroll to position [571, 0]
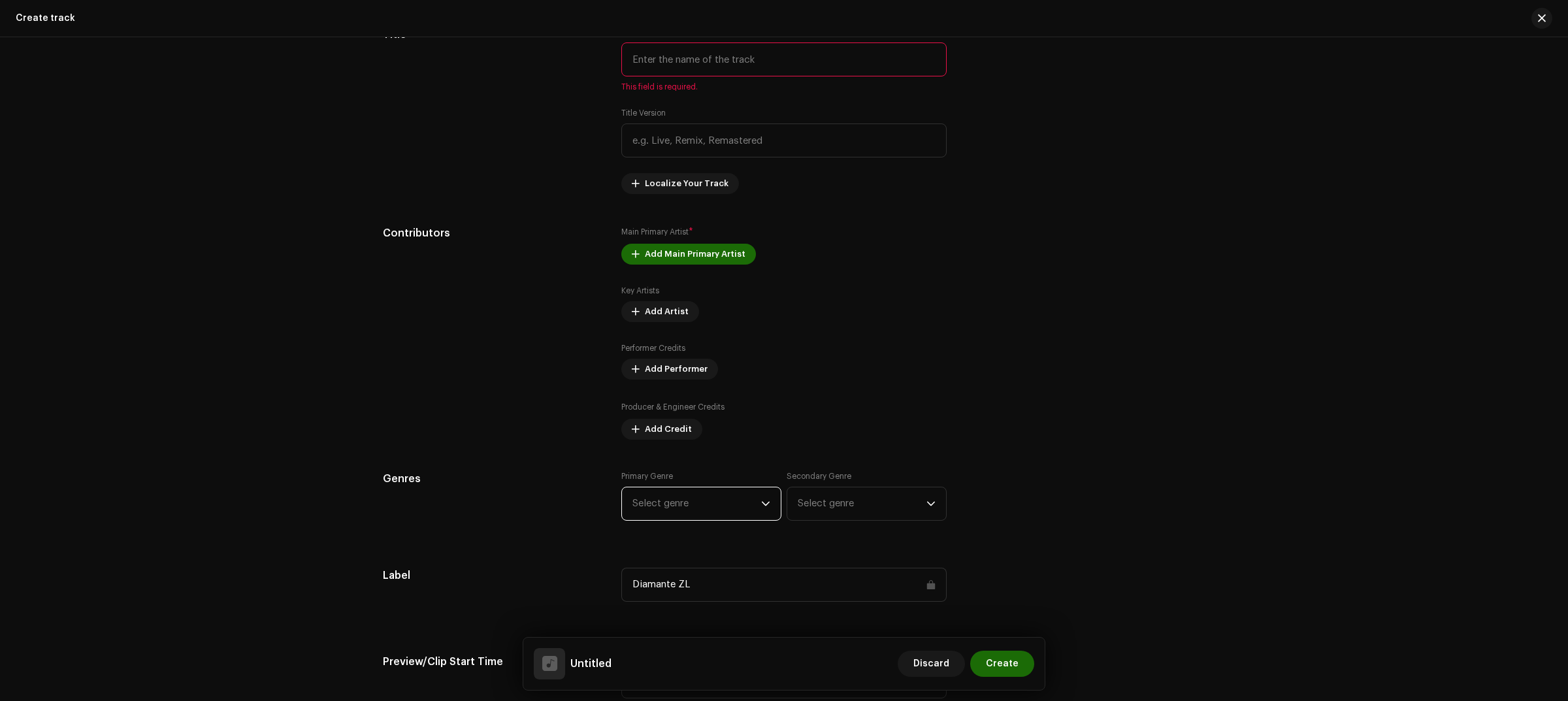
click at [741, 489] on span "Select genre" at bounding box center [696, 504] width 128 height 33
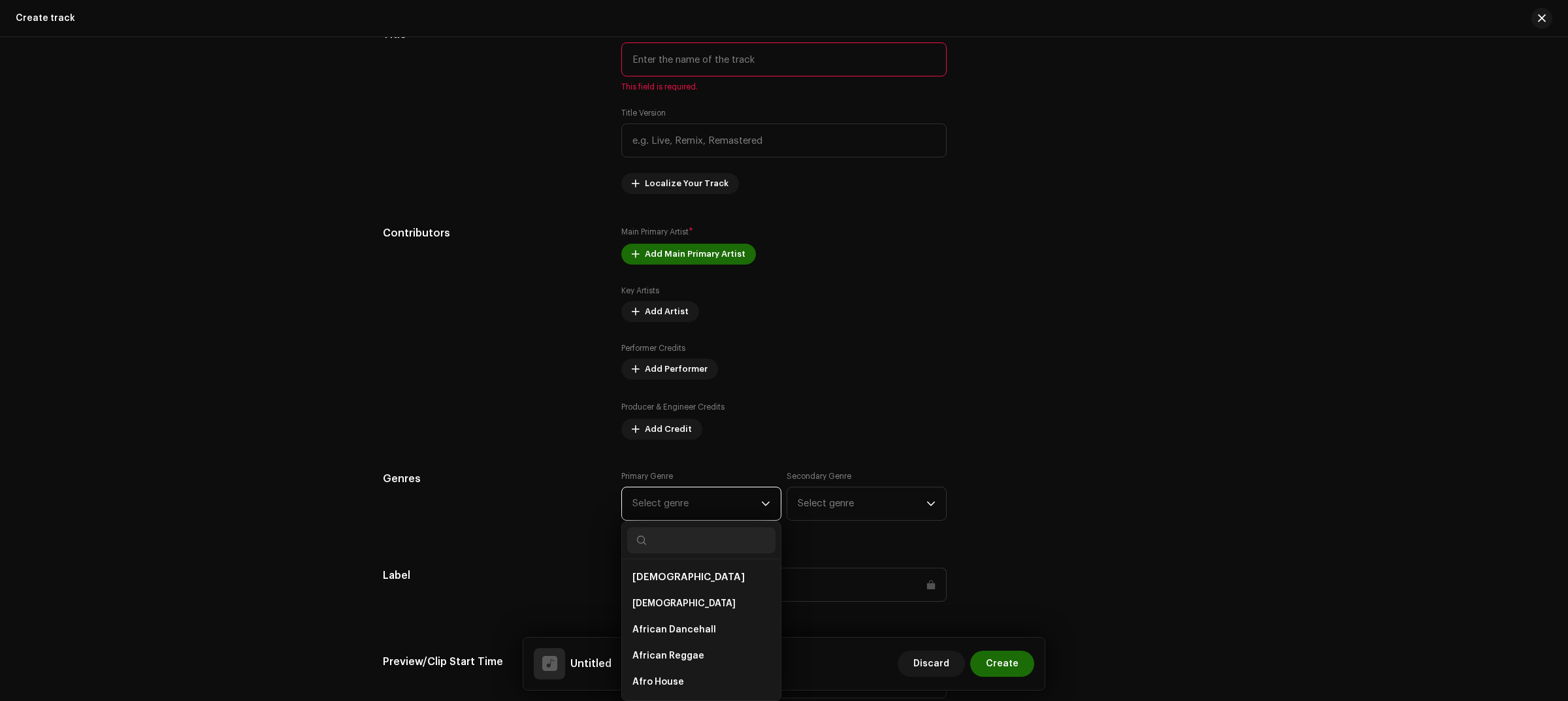
click at [740, 507] on span "Select genre" at bounding box center [696, 504] width 128 height 33
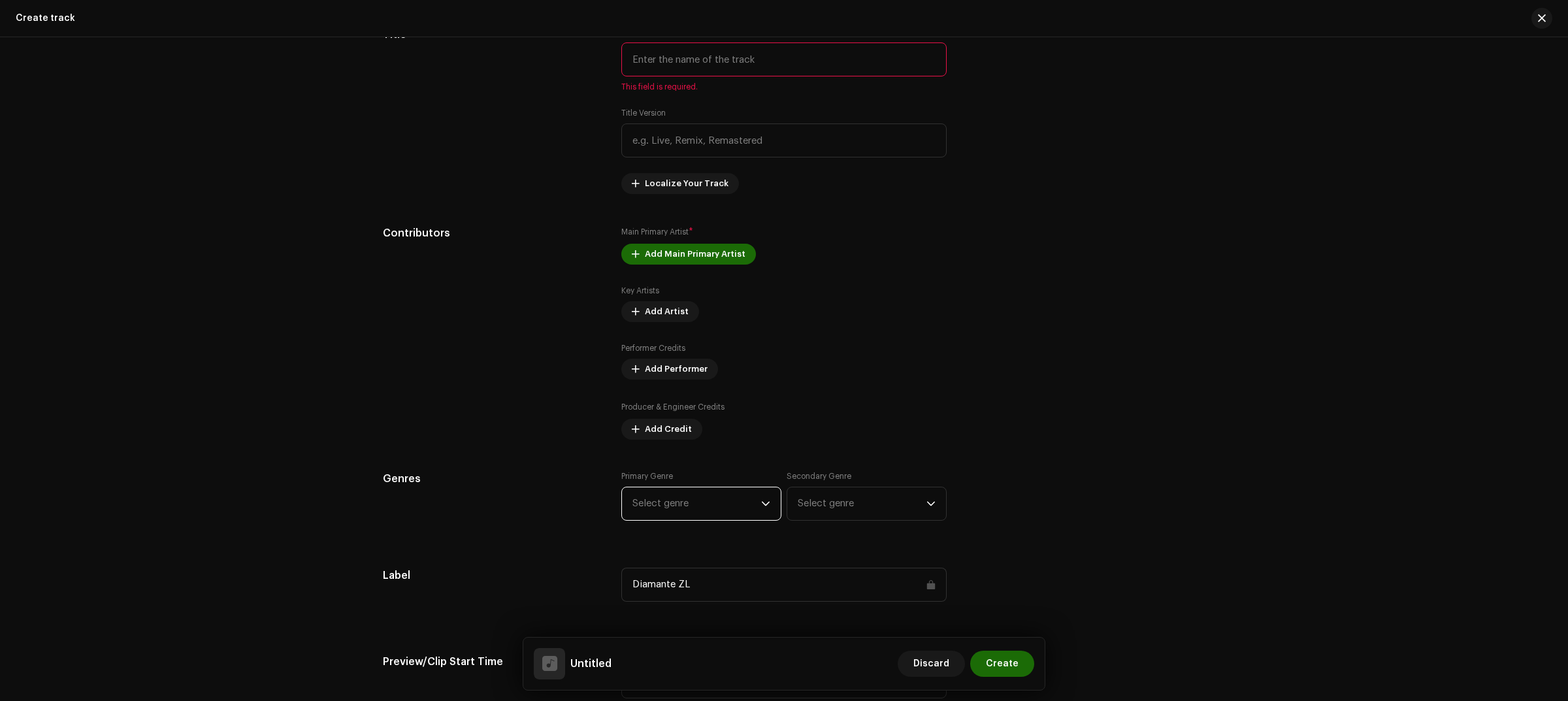
drag, startPoint x: 716, startPoint y: 519, endPoint x: 710, endPoint y: 498, distance: 21.8
click at [714, 518] on span "Select genre" at bounding box center [696, 504] width 128 height 33
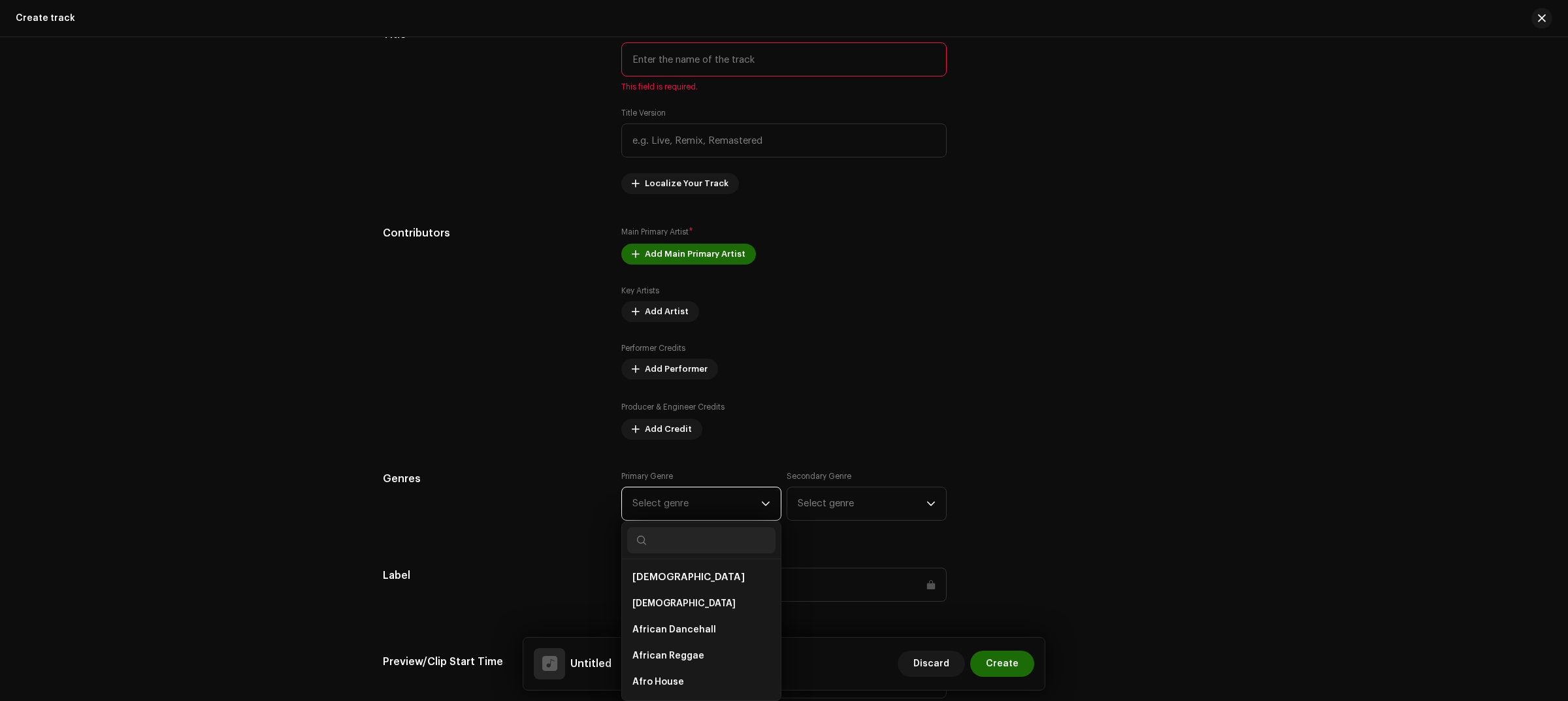
click at [710, 498] on span "Select genre" at bounding box center [696, 504] width 128 height 33
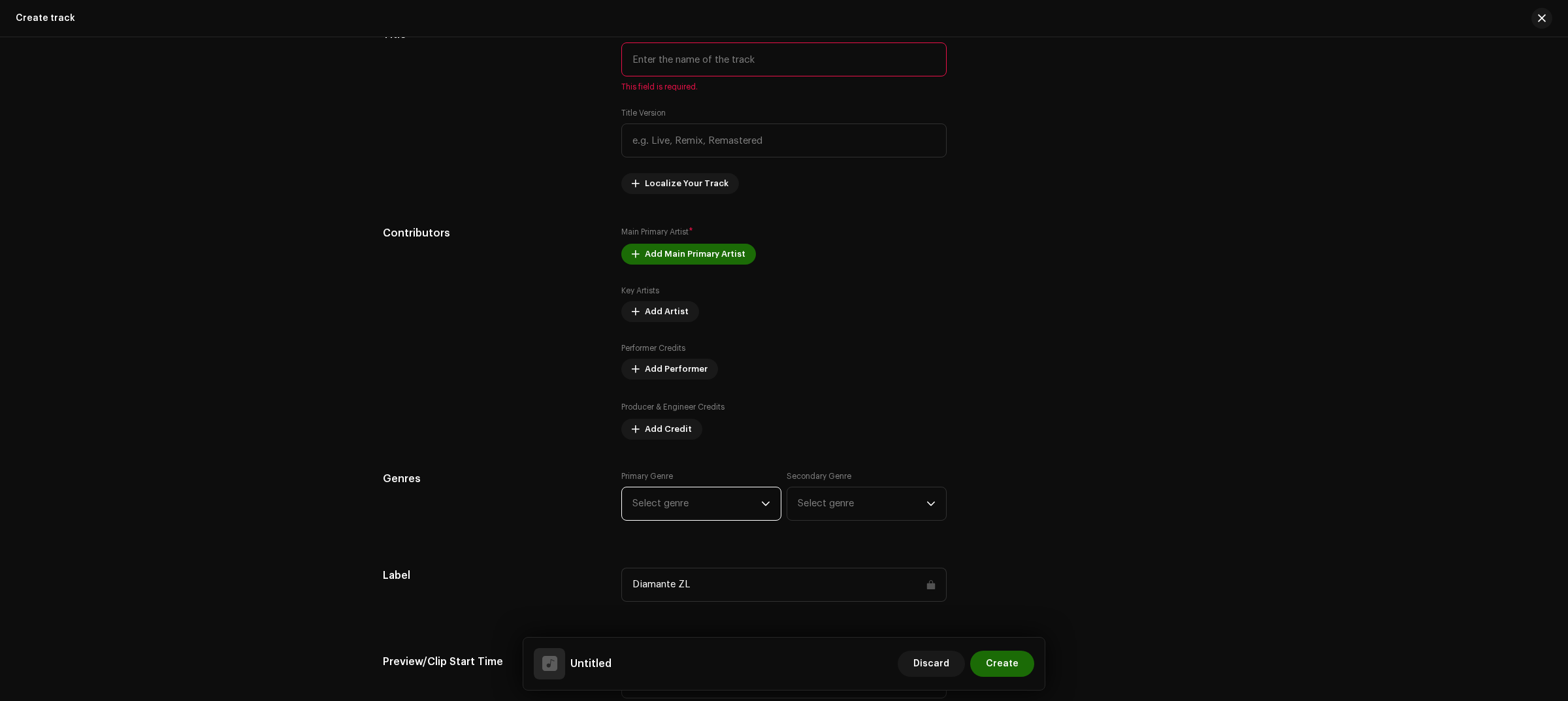
click at [700, 523] on div "Primary Genre Select genre Secondary Genre Select genre" at bounding box center [784, 503] width 326 height 65
click at [700, 506] on span "Select genre" at bounding box center [696, 504] width 128 height 33
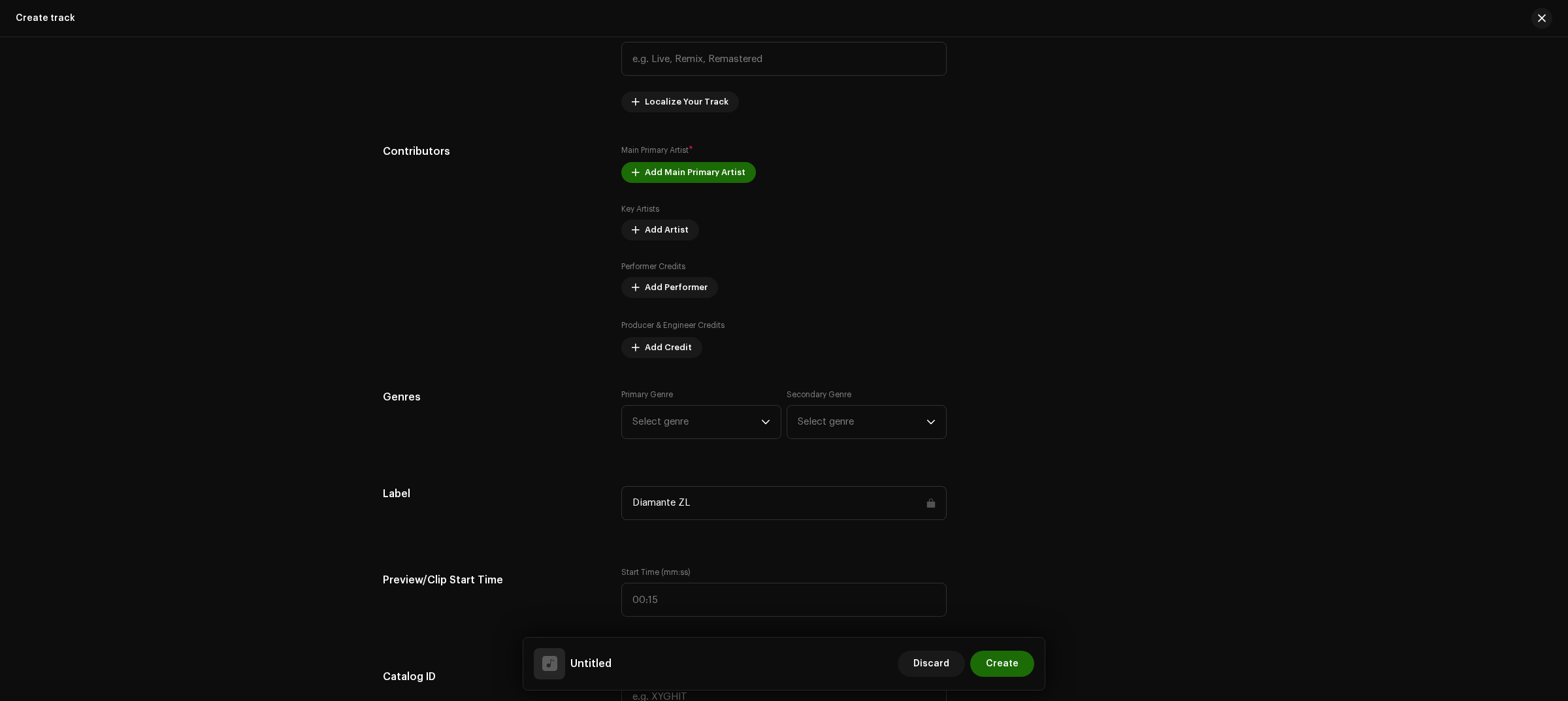
click at [1020, 423] on div "Genres Primary Genre Select genre Secondary Genre Select genre" at bounding box center [784, 421] width 802 height 65
click at [885, 420] on span "Select genre" at bounding box center [861, 422] width 128 height 33
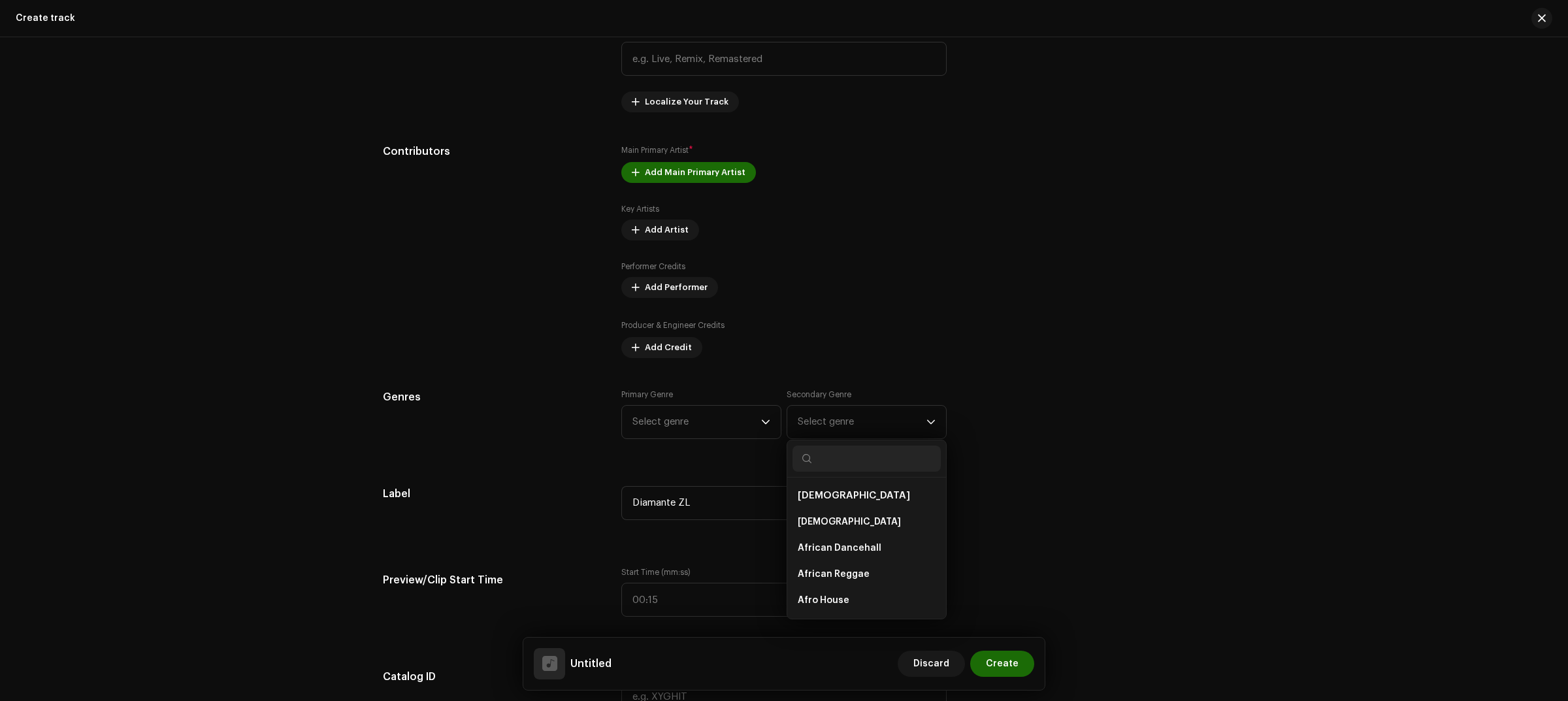
click at [1016, 429] on div "Genres Primary Genre Select genre Secondary Genre Select genre African African …" at bounding box center [784, 421] width 802 height 65
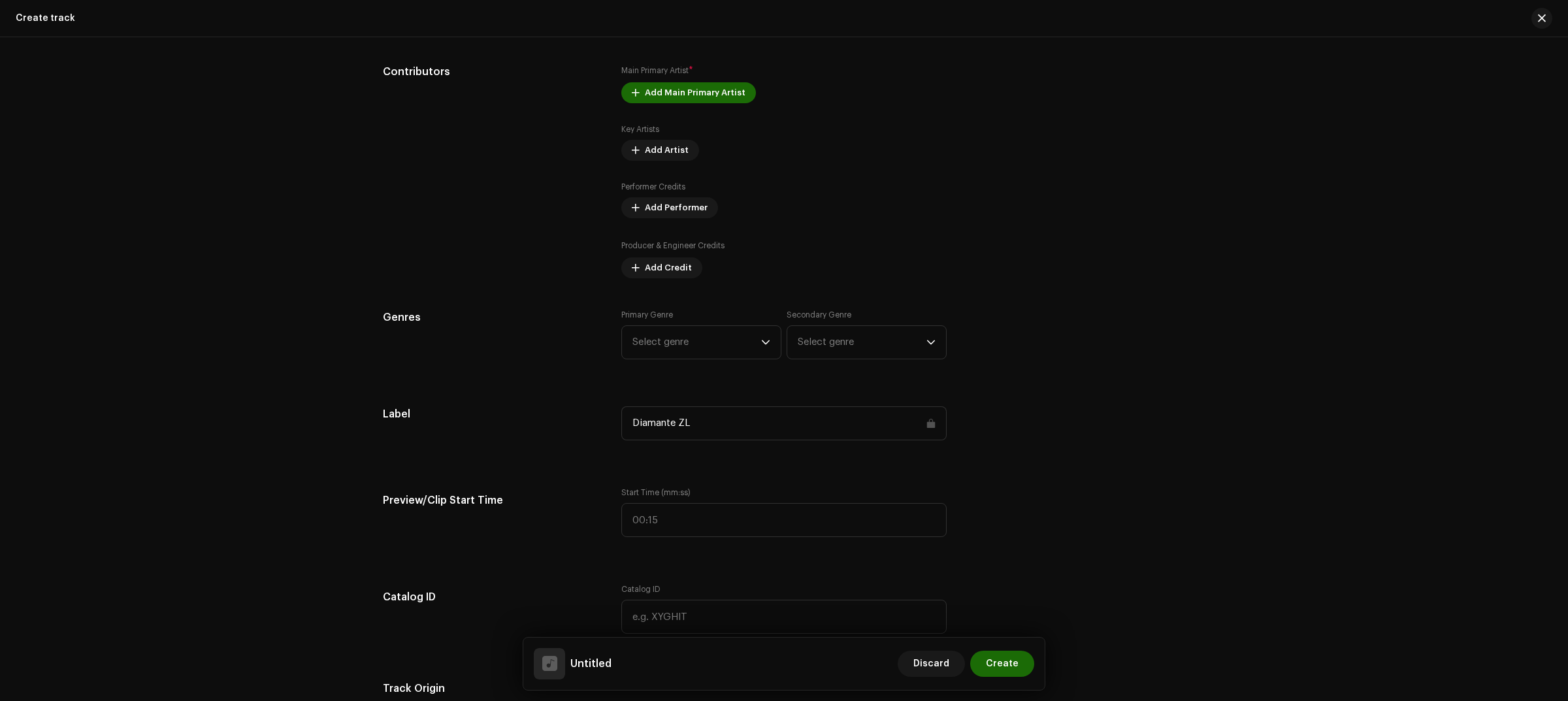
scroll to position [735, 0]
drag, startPoint x: 706, startPoint y: 435, endPoint x: 594, endPoint y: 426, distance: 112.4
click at [586, 428] on div "Label Diamante ZL" at bounding box center [784, 429] width 802 height 49
click at [970, 443] on div "Label Diamante ZL" at bounding box center [784, 429] width 802 height 49
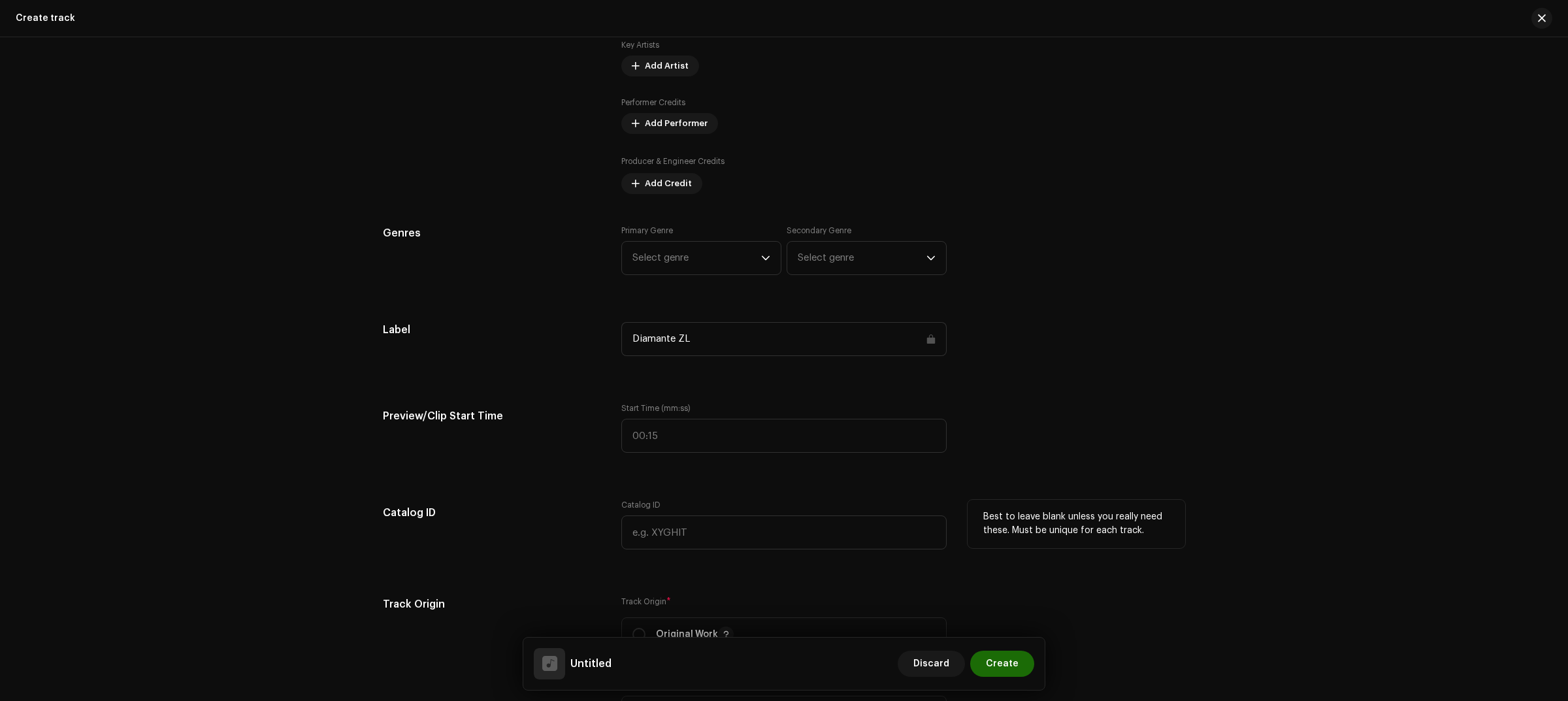
scroll to position [816, 0]
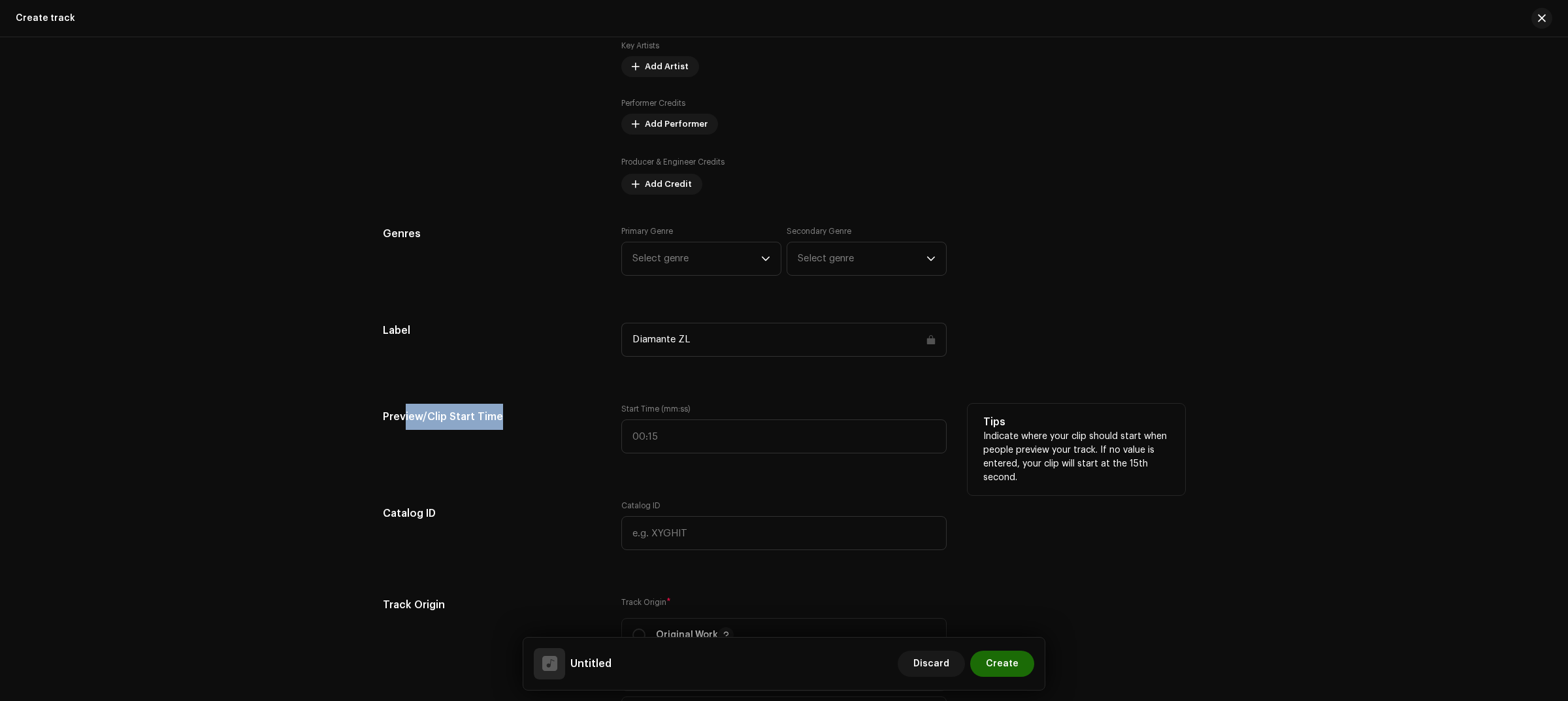
drag, startPoint x: 514, startPoint y: 412, endPoint x: 403, endPoint y: 412, distance: 111.0
click at [403, 412] on h5 "Preview/Clip Start Time" at bounding box center [491, 416] width 217 height 26
type input ":"
click at [631, 420] on input ":" at bounding box center [784, 436] width 326 height 34
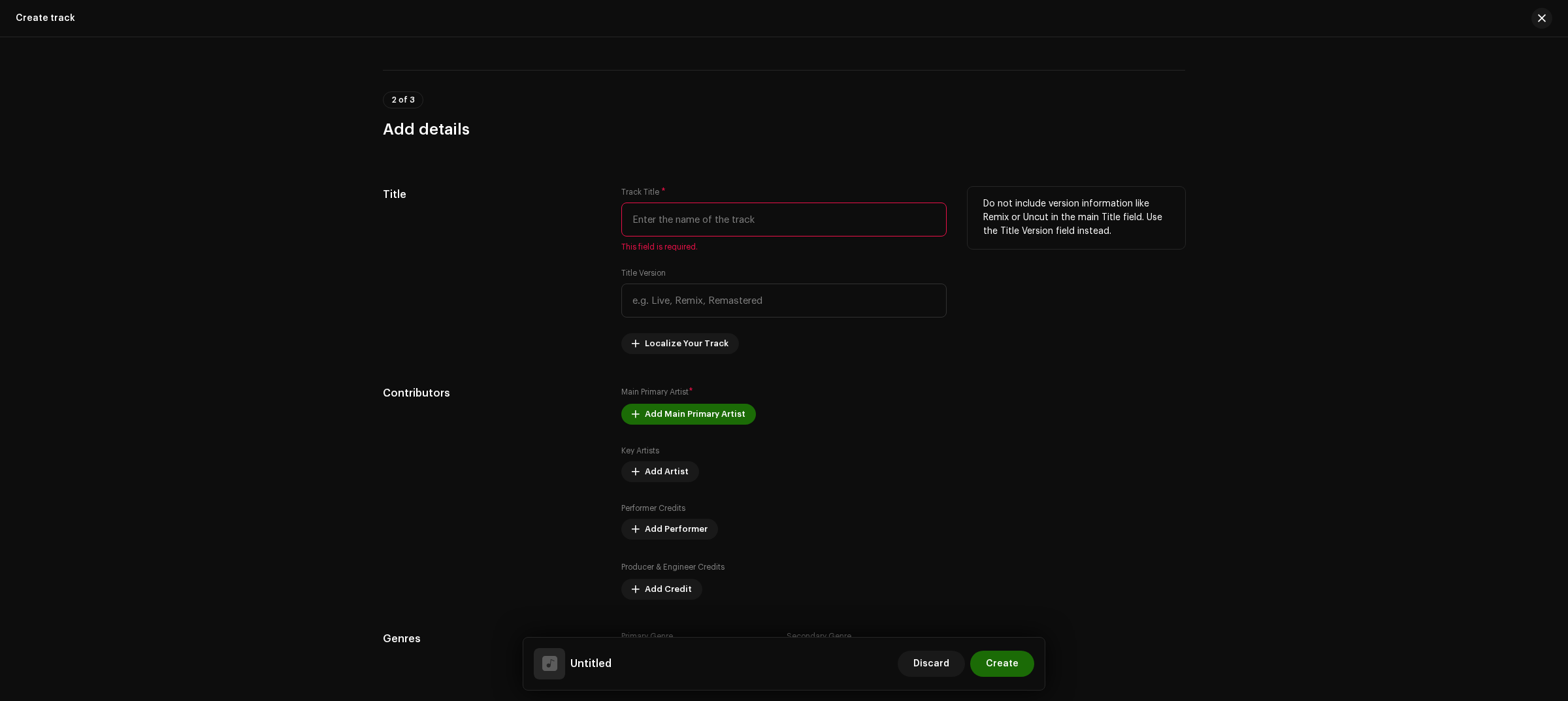
scroll to position [490, 0]
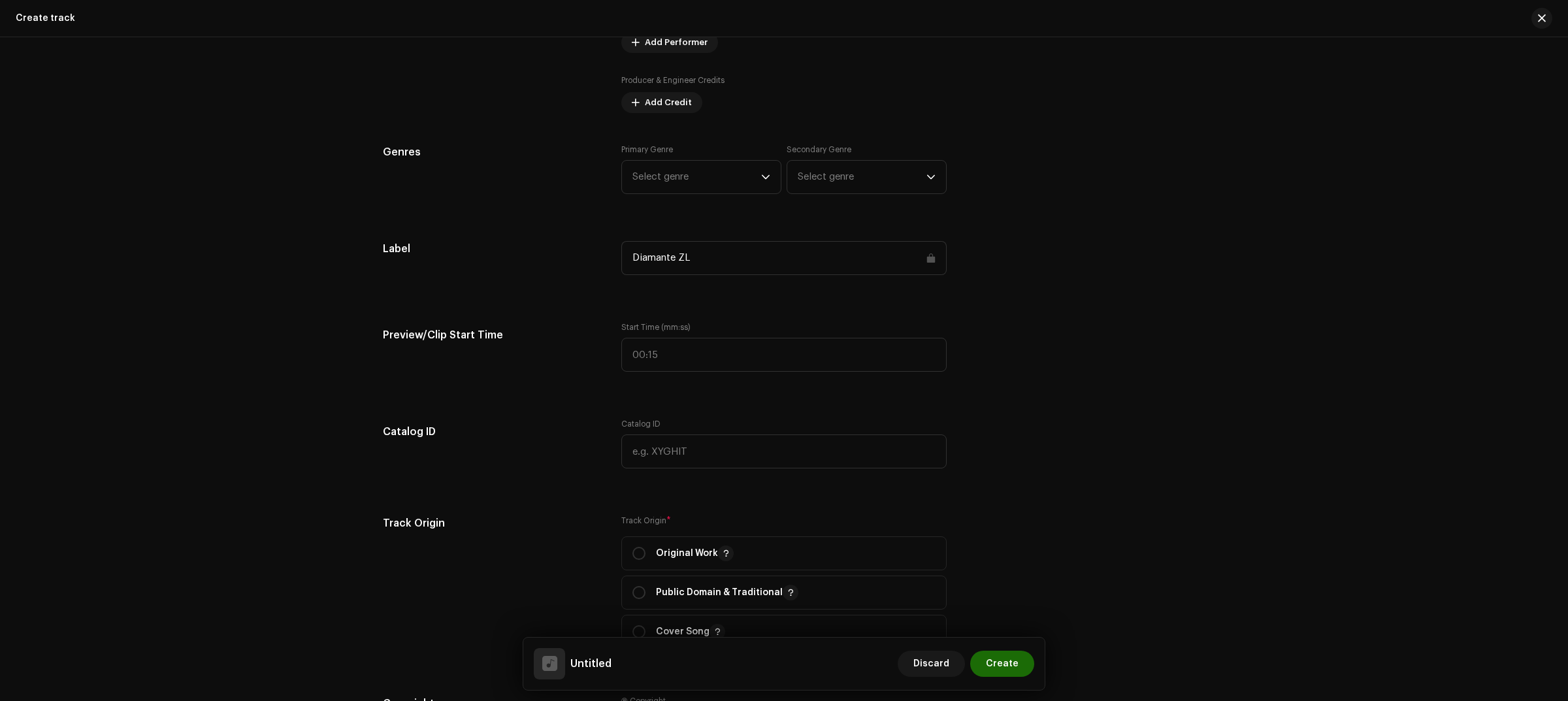
click at [1085, 498] on div "Track details Complete the following to finalize your track. 1 of 3 Add Audio F…" at bounding box center [784, 449] width 844 height 2557
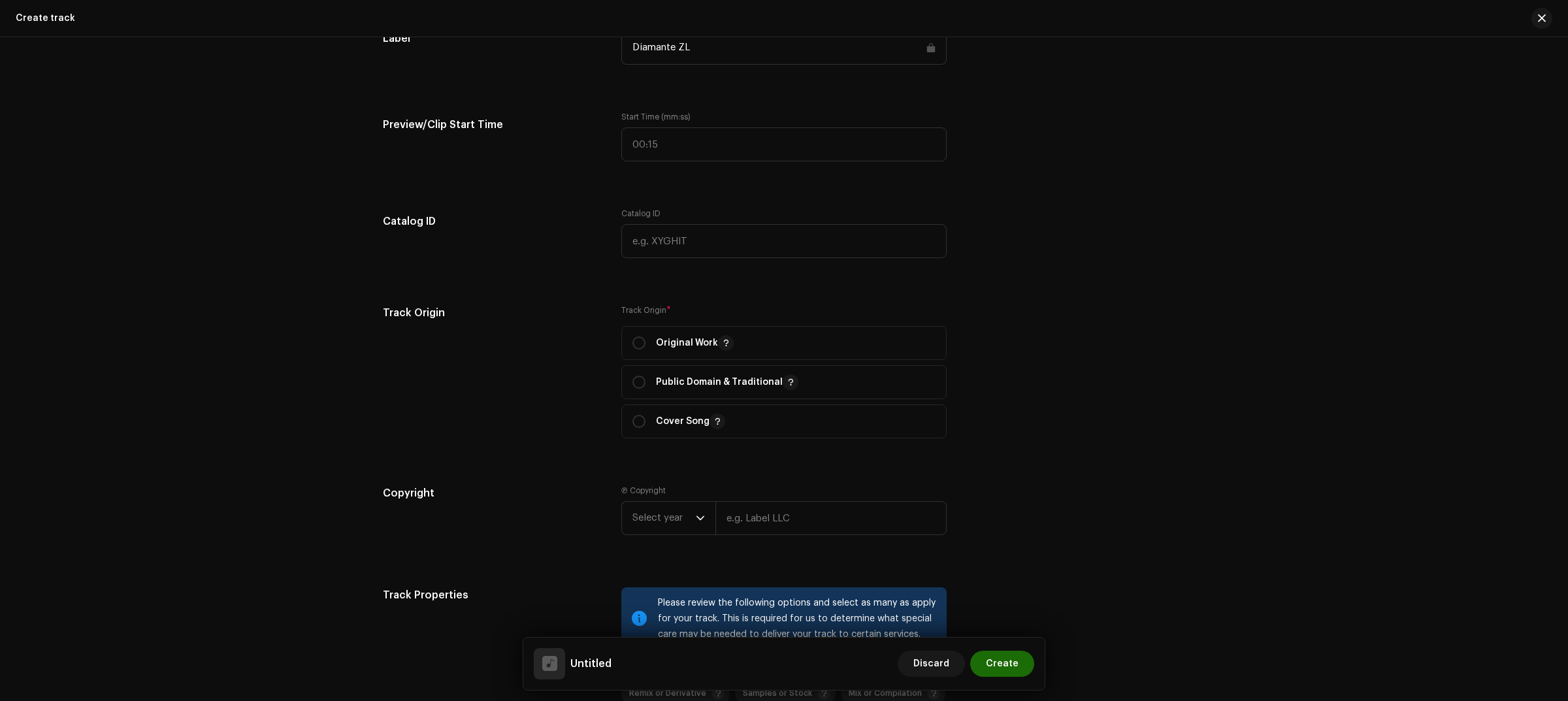
scroll to position [1143, 0]
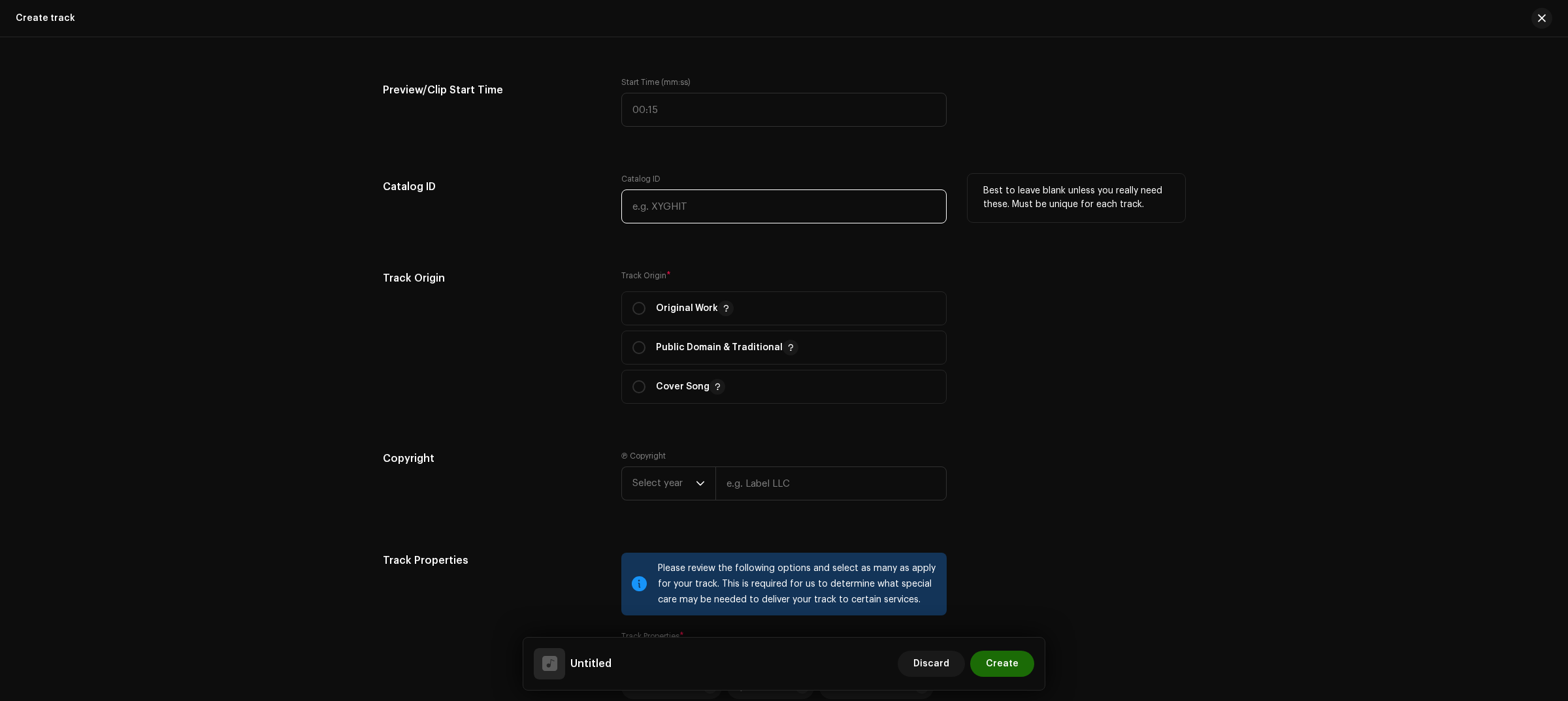
click at [733, 211] on input "text" at bounding box center [784, 206] width 326 height 34
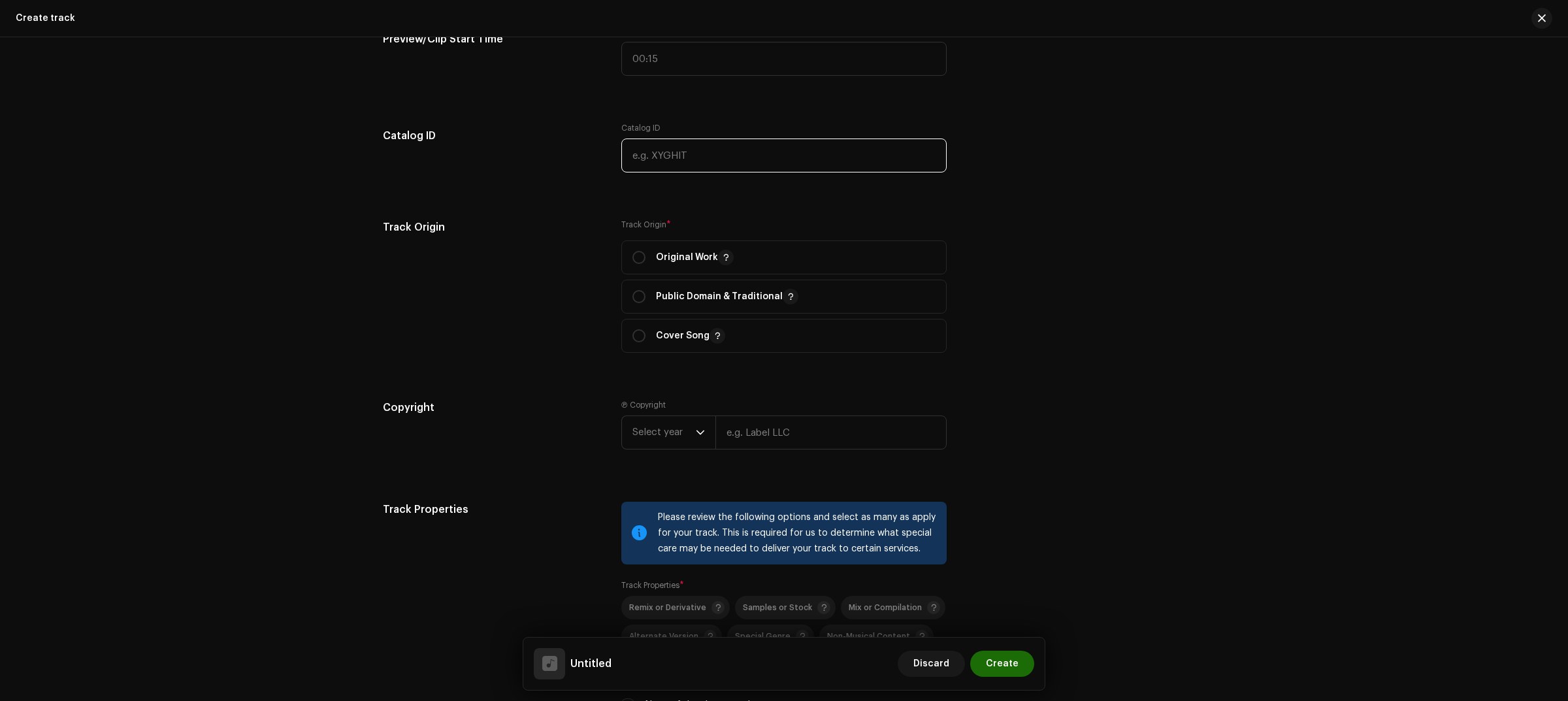
scroll to position [1306, 0]
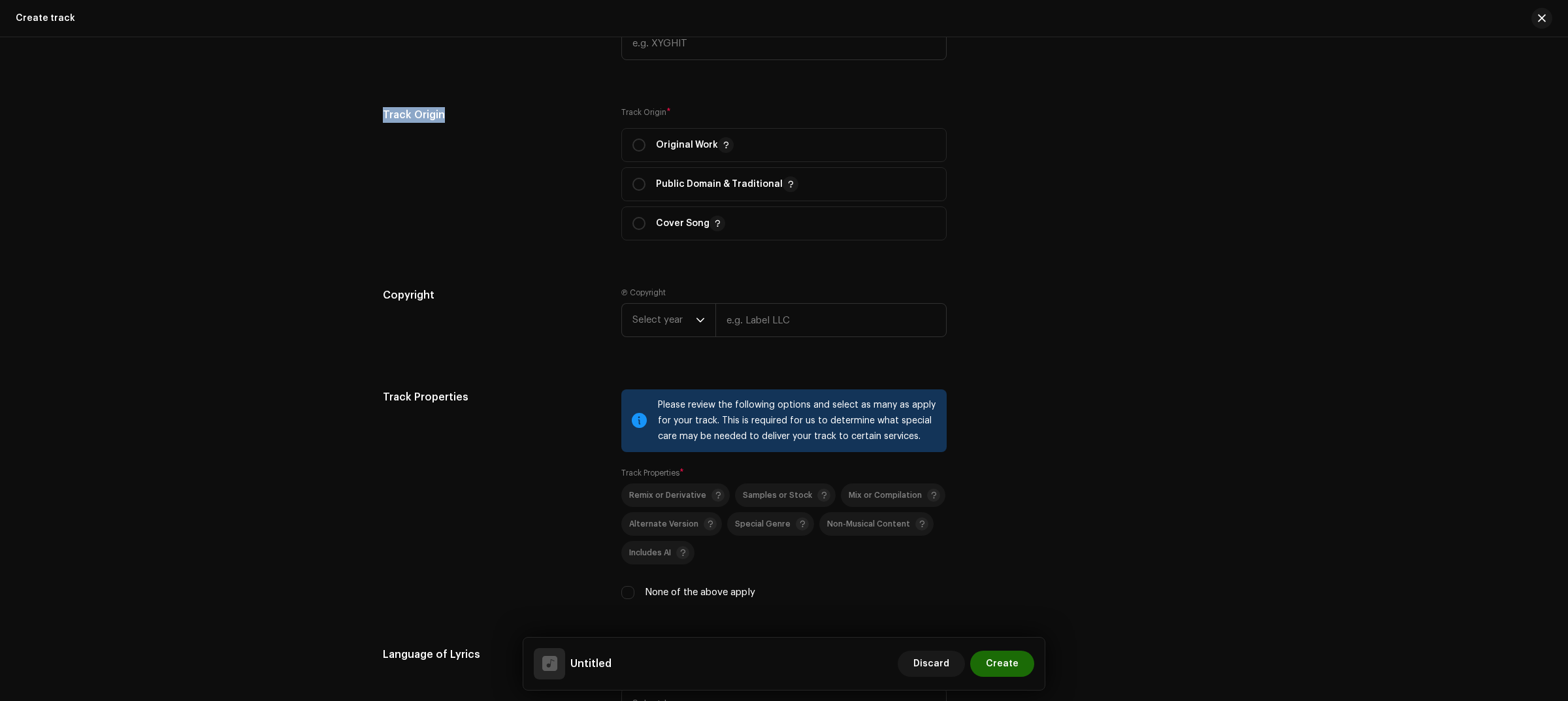
drag, startPoint x: 359, startPoint y: 119, endPoint x: 285, endPoint y: 119, distance: 74.0
click at [285, 119] on div "Track details Complete the following to finalize your track. 1 of 3 Add Audio F…" at bounding box center [784, 369] width 1568 height 664
click at [966, 122] on div "Track Origin Track Origin * Original Work Public Domain & Traditional Cover Song" at bounding box center [784, 181] width 802 height 149
click at [656, 141] on p "Original Work" at bounding box center [695, 145] width 77 height 16
click at [684, 224] on p "Cover Song" at bounding box center [690, 224] width 70 height 16
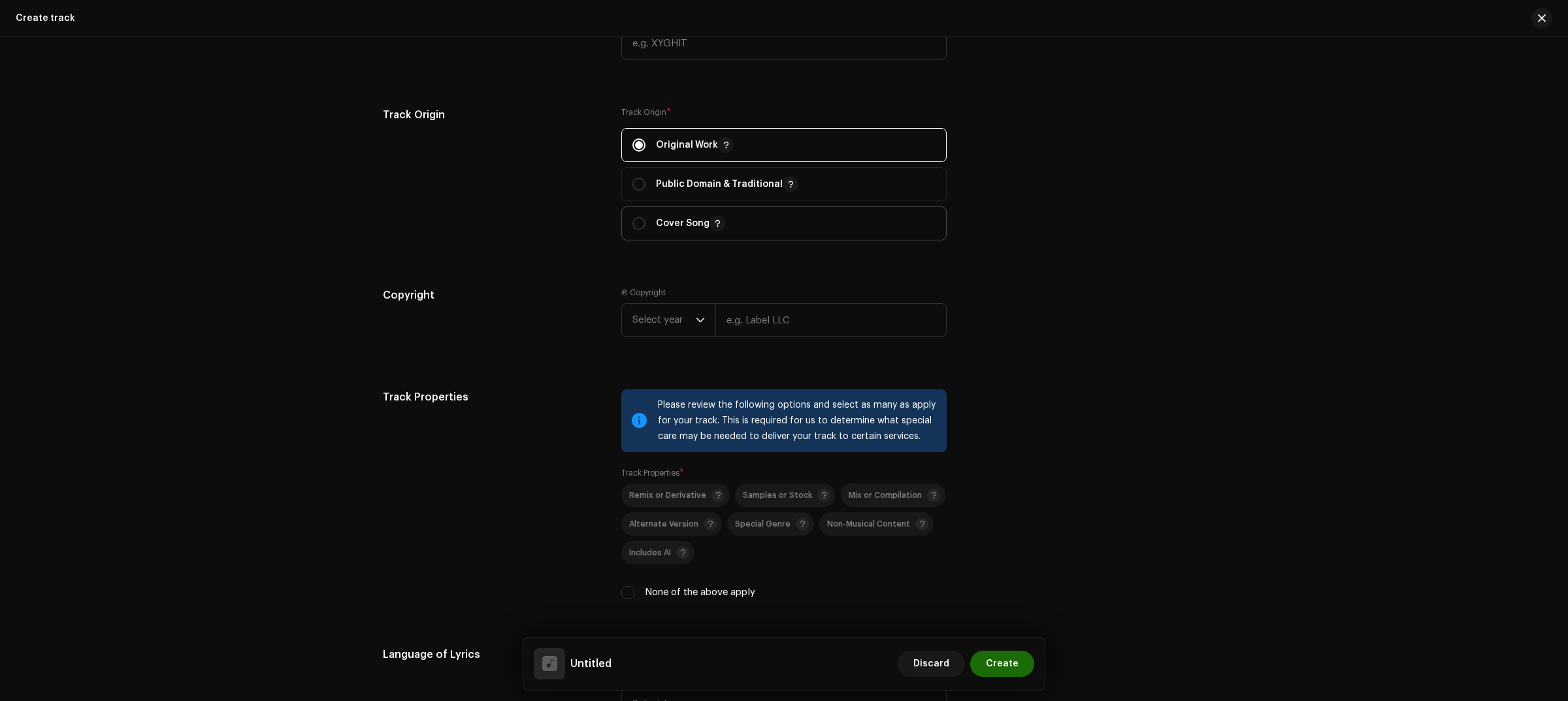
radio input "false"
radio input "true"
click at [723, 191] on p "Public Domain & Traditional" at bounding box center [727, 184] width 143 height 16
radio input "true"
click at [1091, 327] on div "Copyright Ⓟ Copyright Select year" at bounding box center [784, 323] width 802 height 70
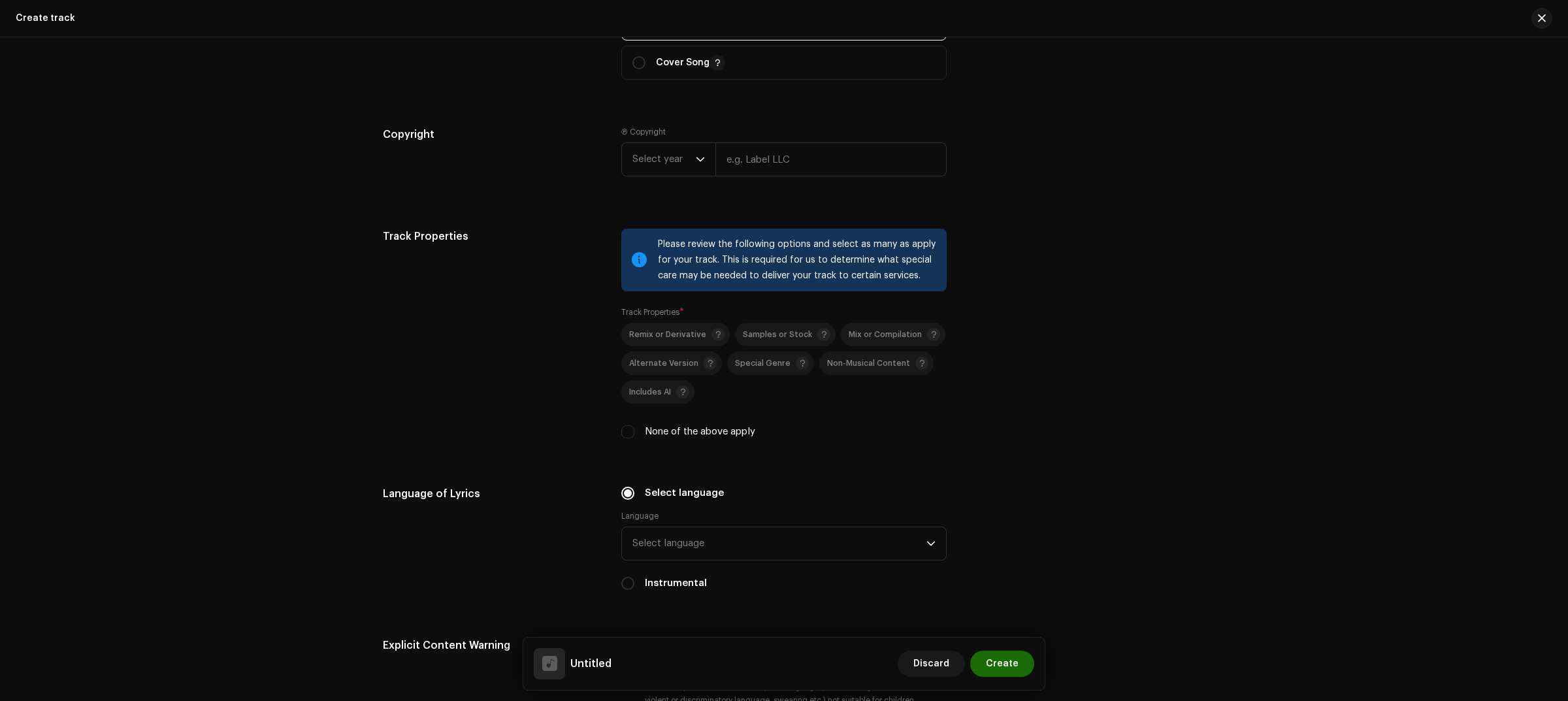
scroll to position [1469, 0]
drag, startPoint x: 459, startPoint y: 136, endPoint x: 320, endPoint y: 121, distance: 139.8
click at [321, 122] on div "Track details Complete the following to finalize your track. 1 of 3 Add Audio F…" at bounding box center [784, 369] width 1568 height 664
click at [591, 151] on div "Copyright" at bounding box center [491, 159] width 217 height 70
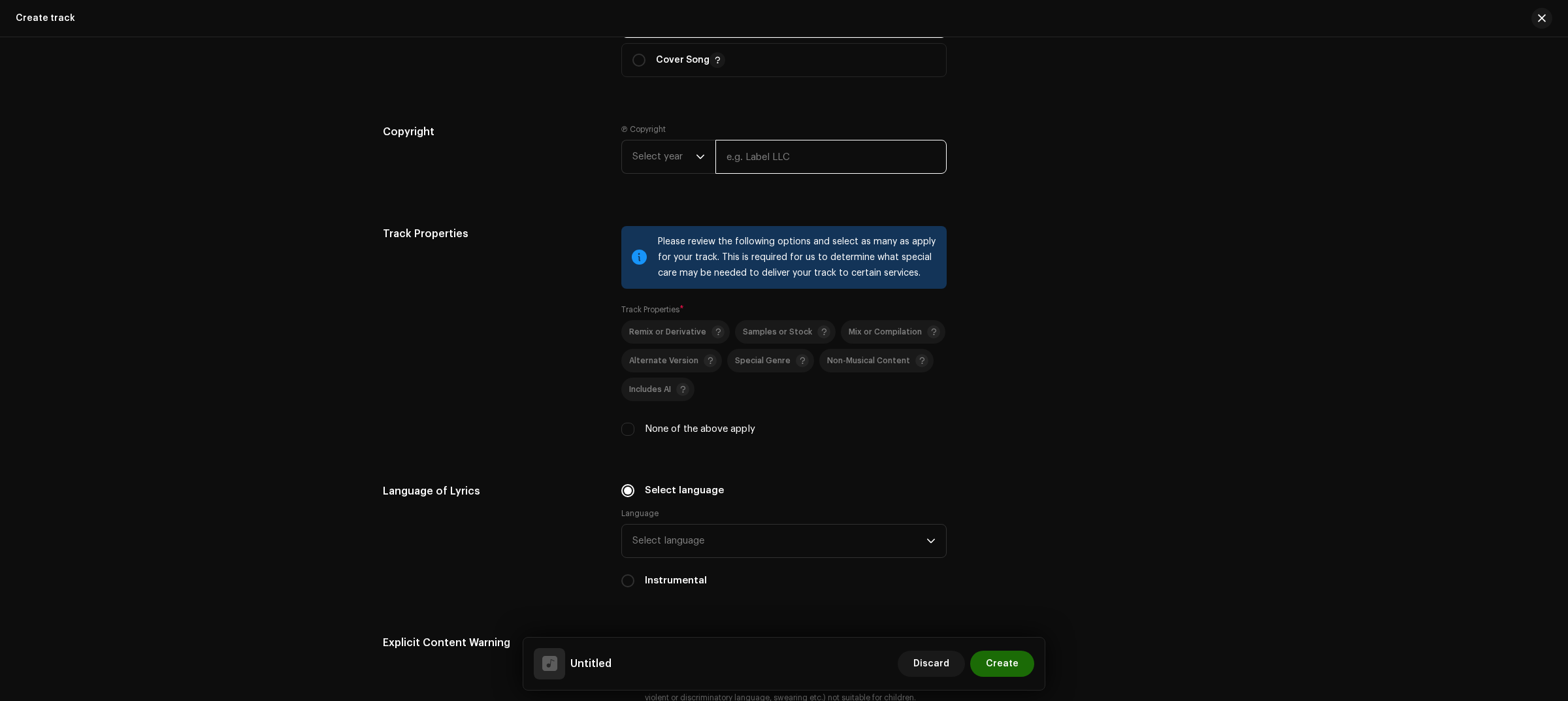
click at [802, 164] on input "text" at bounding box center [831, 156] width 232 height 34
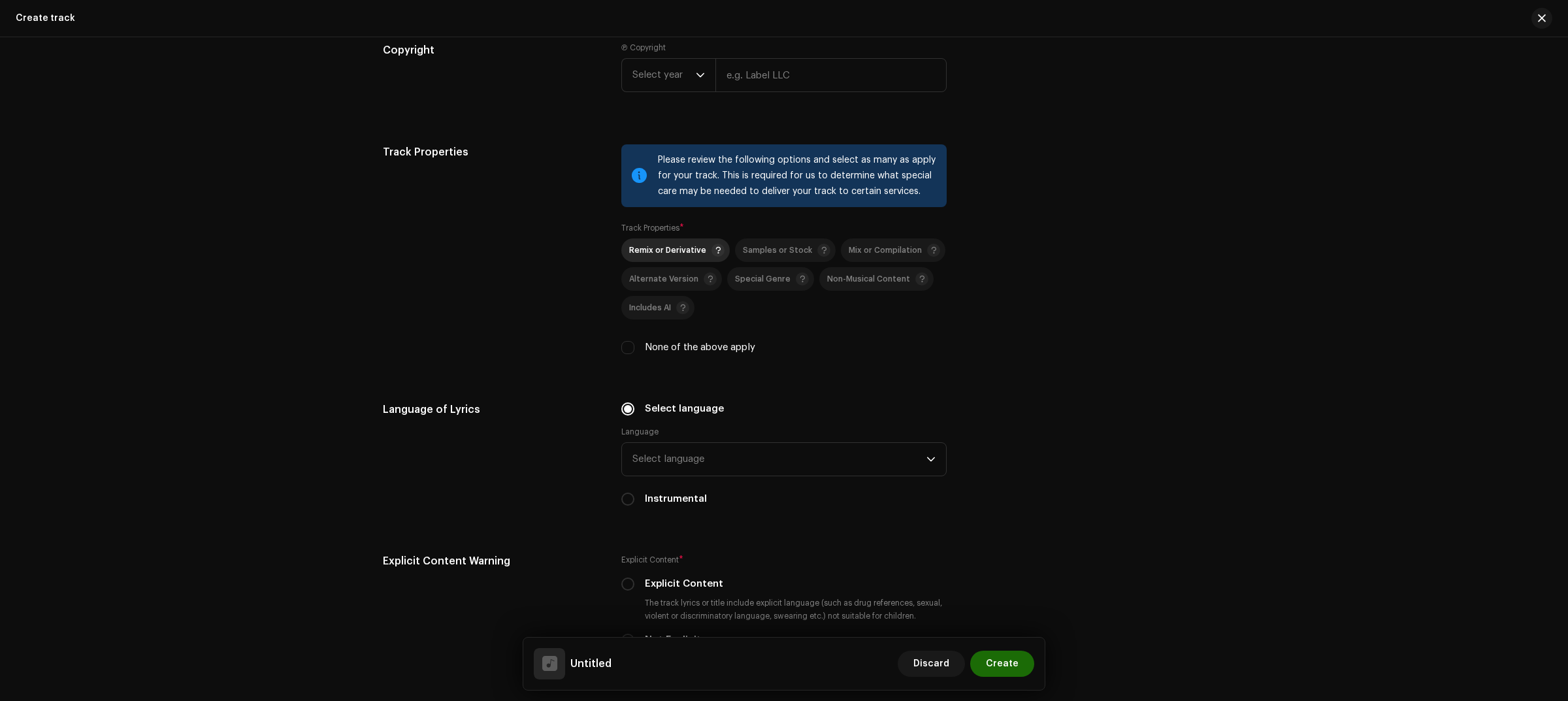
click at [661, 247] on span "Remix or Derivative" at bounding box center [667, 250] width 77 height 9
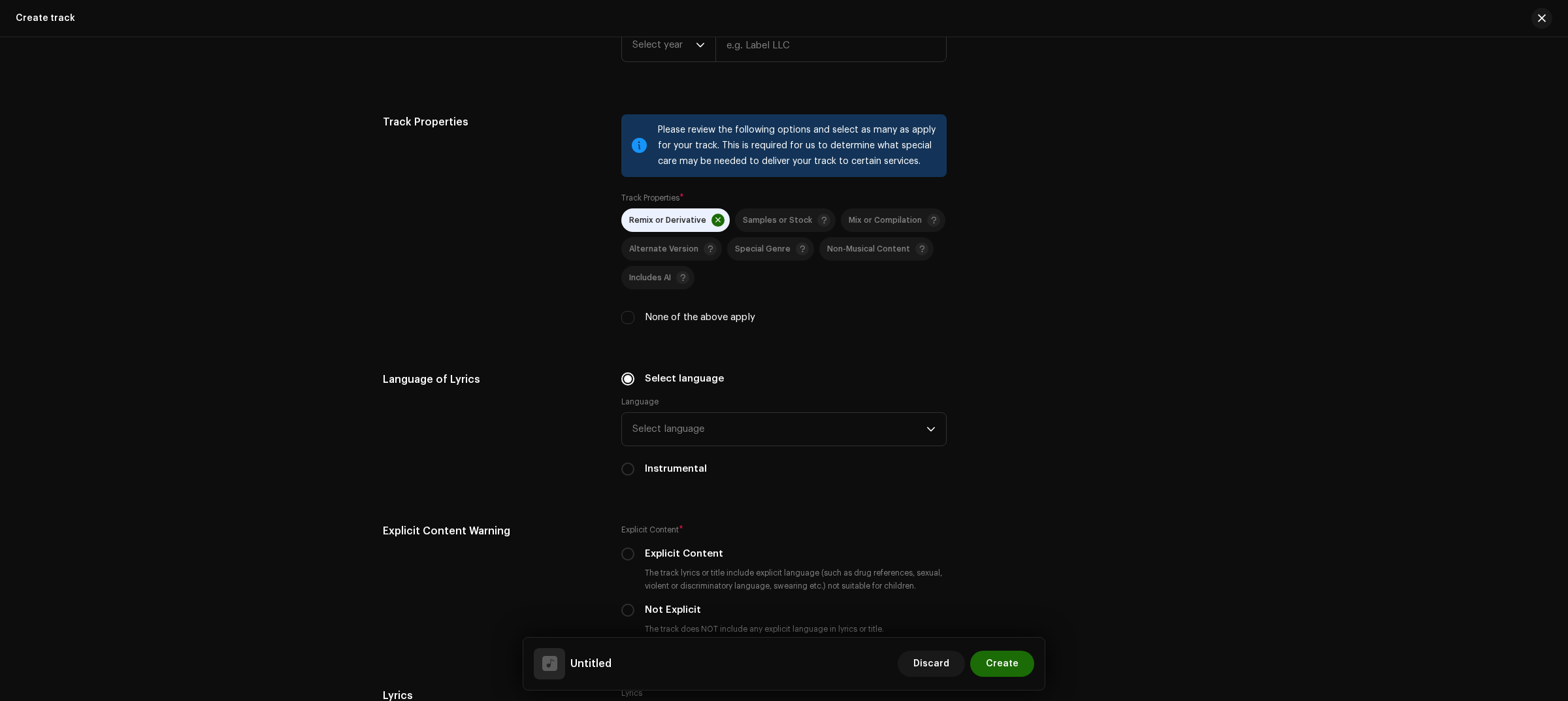
scroll to position [1633, 0]
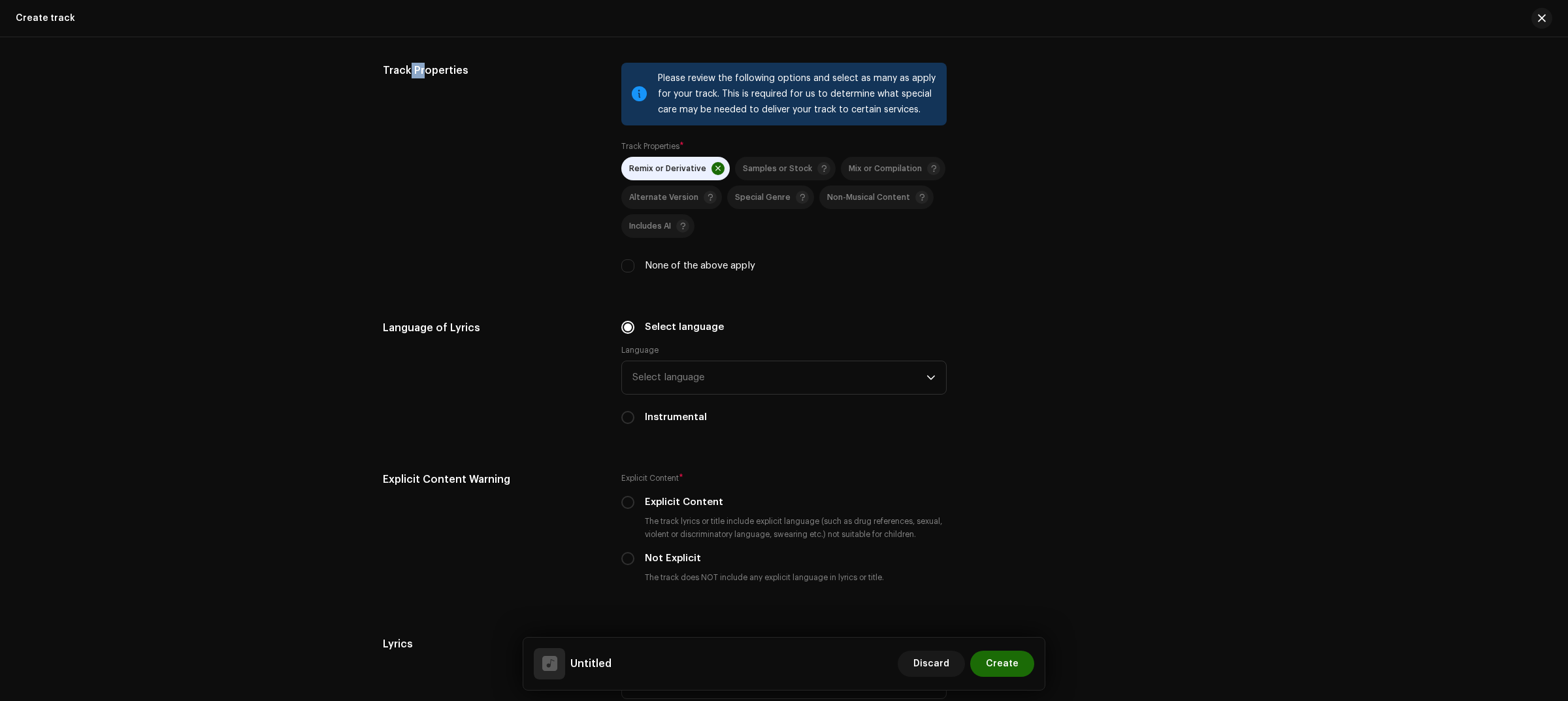
click at [402, 73] on h5 "Track Properties" at bounding box center [491, 70] width 217 height 16
drag, startPoint x: 506, startPoint y: 333, endPoint x: 349, endPoint y: 336, distance: 157.0
click at [346, 334] on div "Track details Complete the following to finalize your track. 1 of 3 Add Audio F…" at bounding box center [784, 369] width 1568 height 664
click at [763, 378] on span "Select language" at bounding box center [779, 378] width 294 height 33
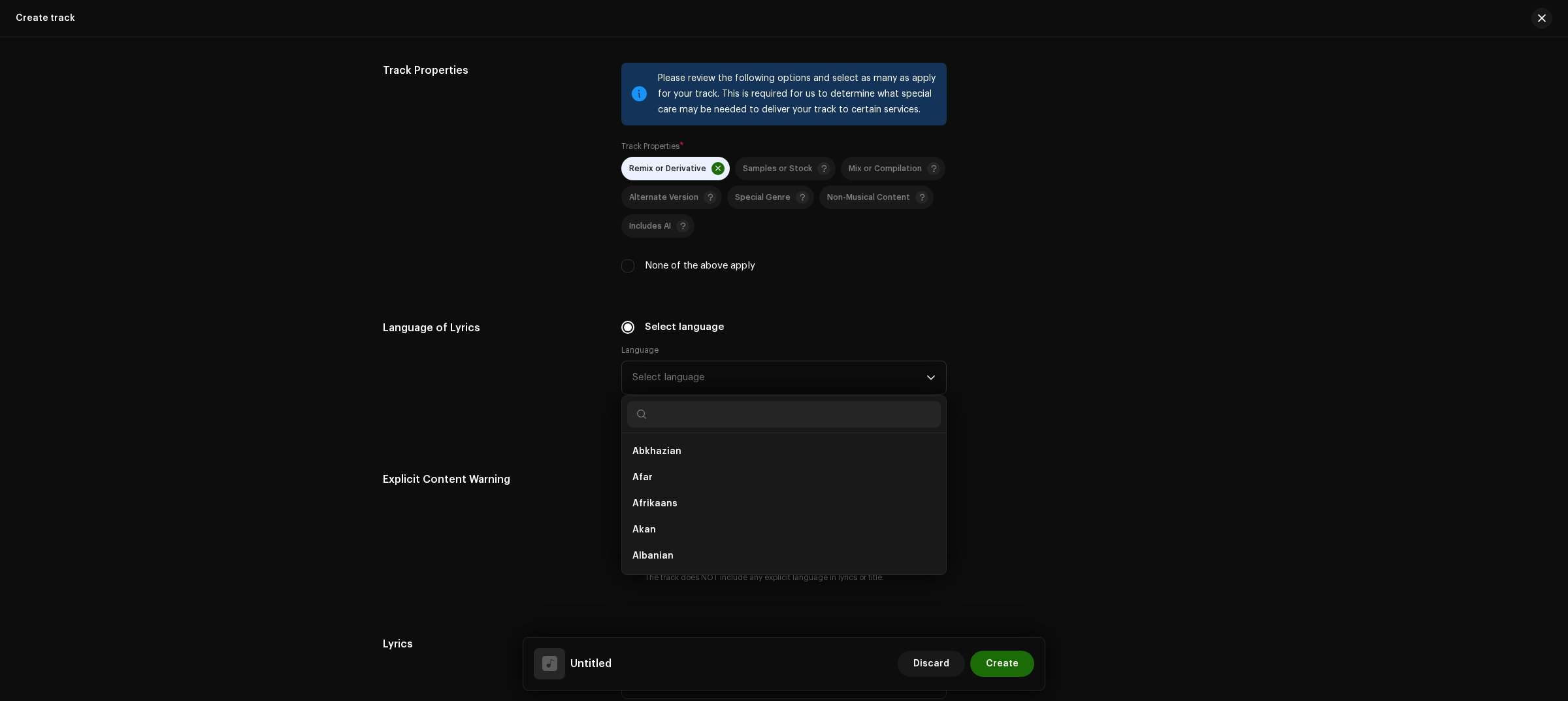
click at [518, 348] on div "Language of Lyrics" at bounding box center [491, 380] width 217 height 120
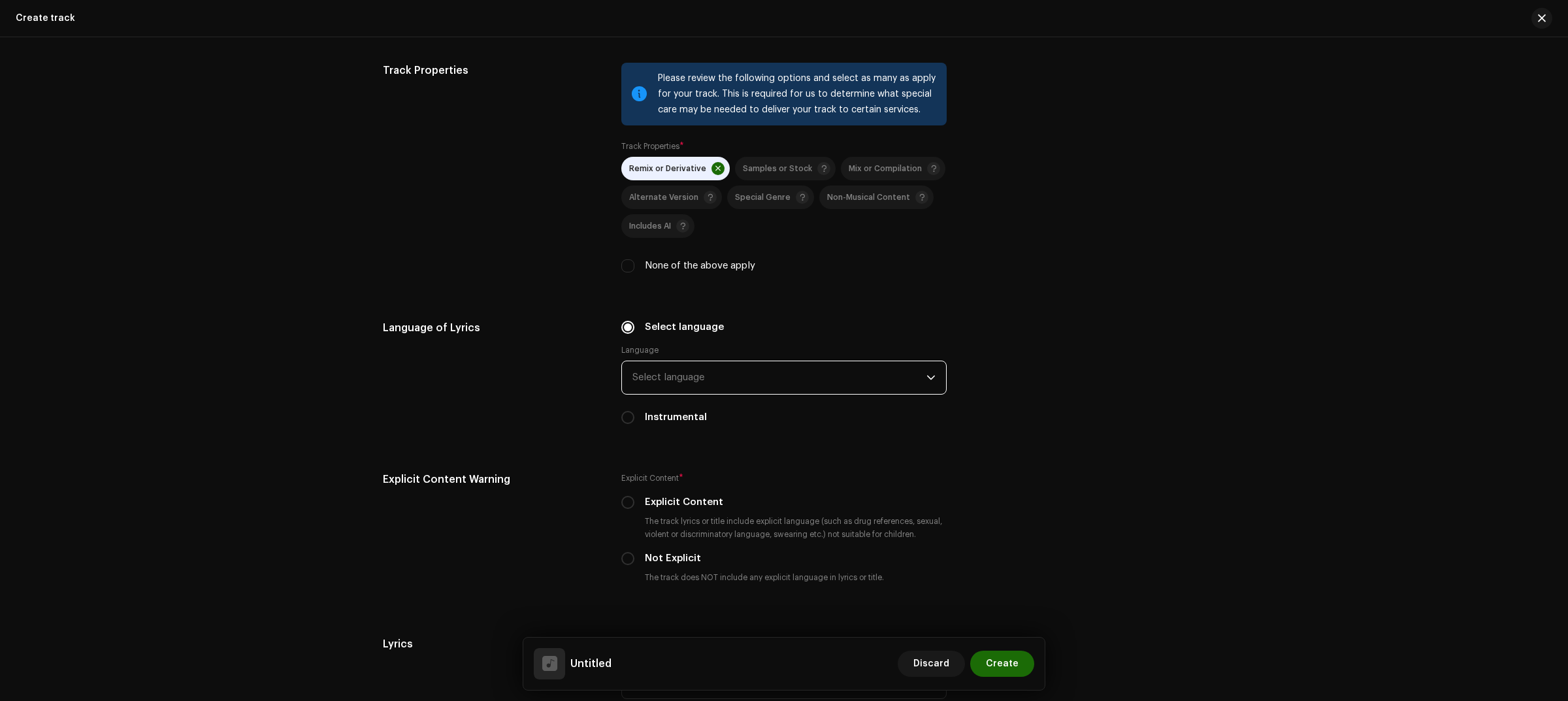
click at [758, 378] on span "Select language" at bounding box center [779, 378] width 294 height 33
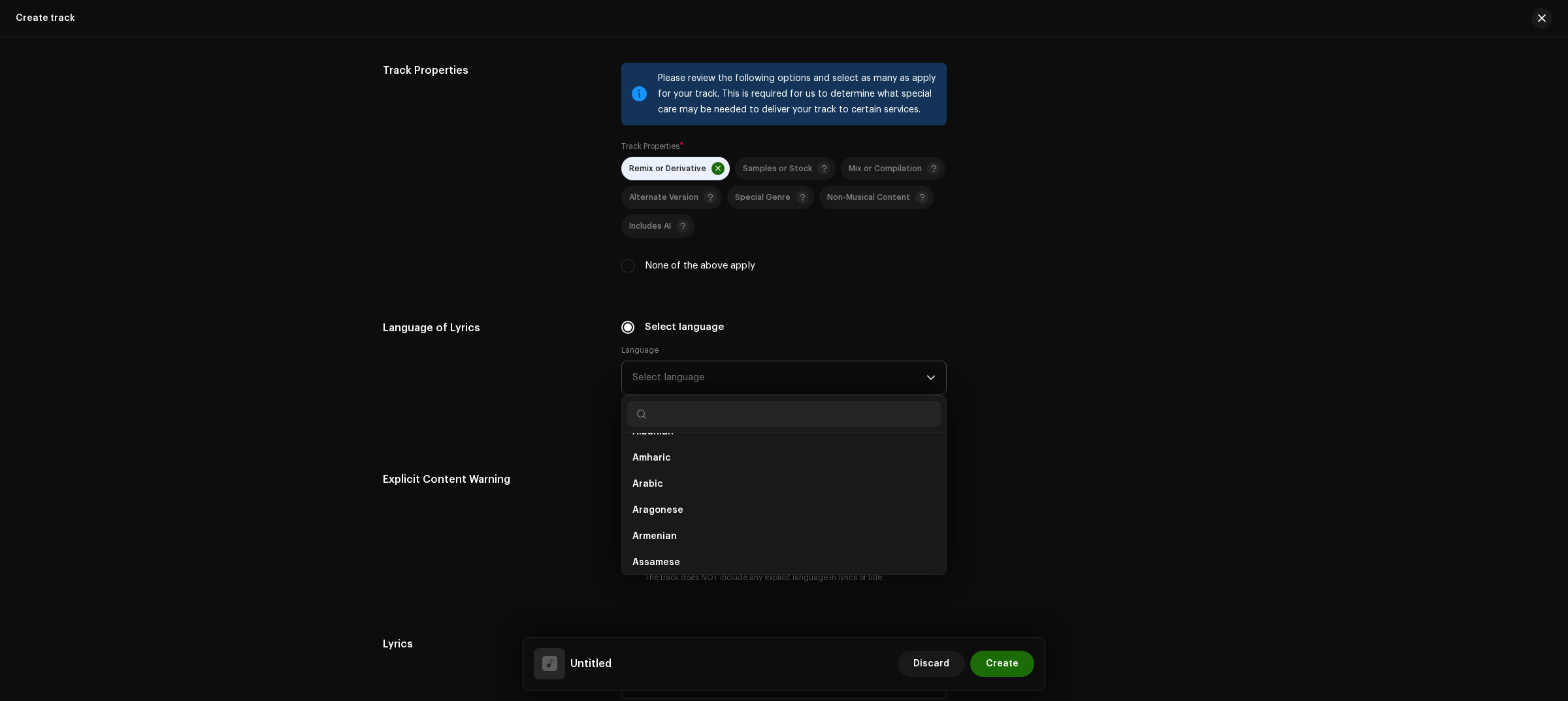
scroll to position [118, 0]
click at [622, 474] on ul "Abkhazian Afar Afrikaans Akan Albanian Amharic Arabic Aragonese Armenian Assame…" at bounding box center [784, 530] width 324 height 429
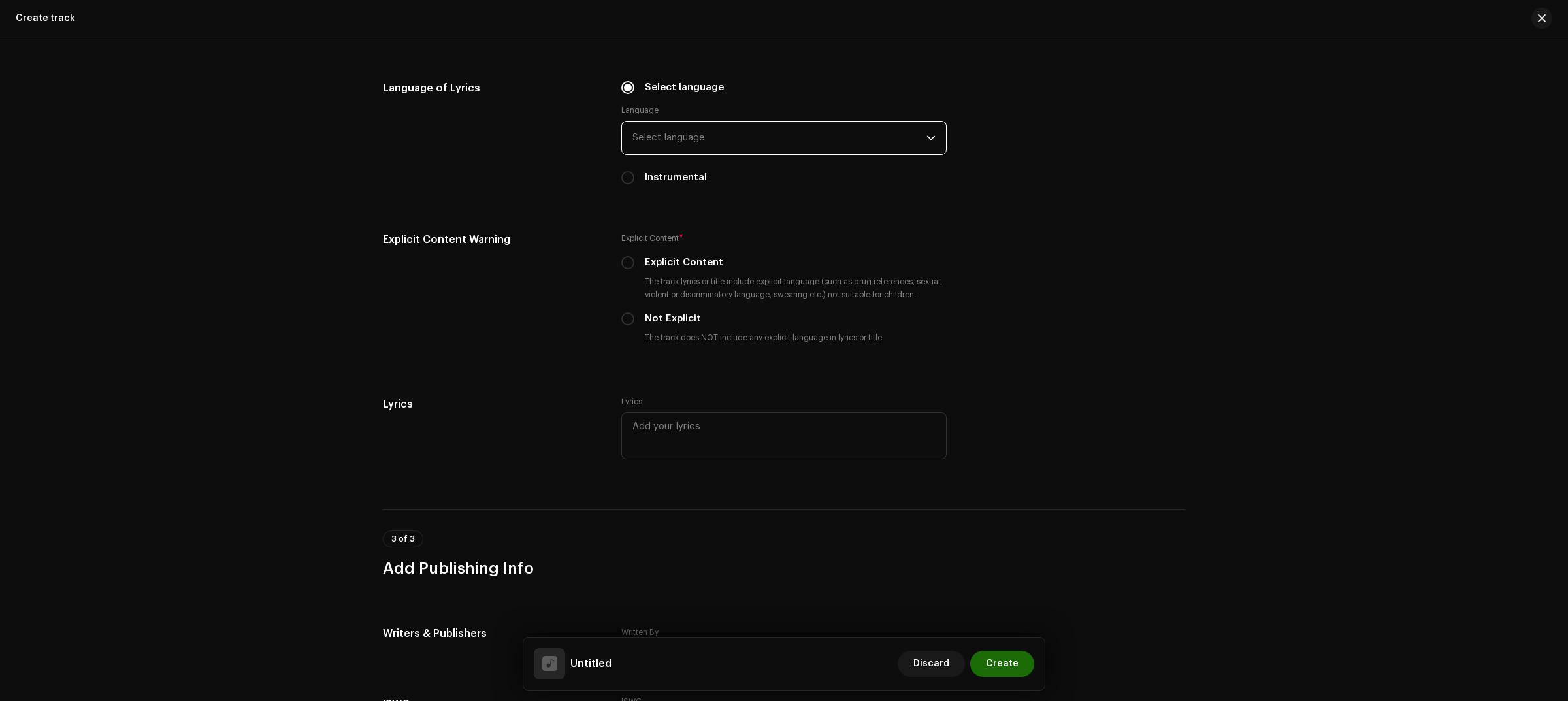
scroll to position [1877, 0]
click at [525, 419] on div "Lyrics" at bounding box center [491, 431] width 217 height 81
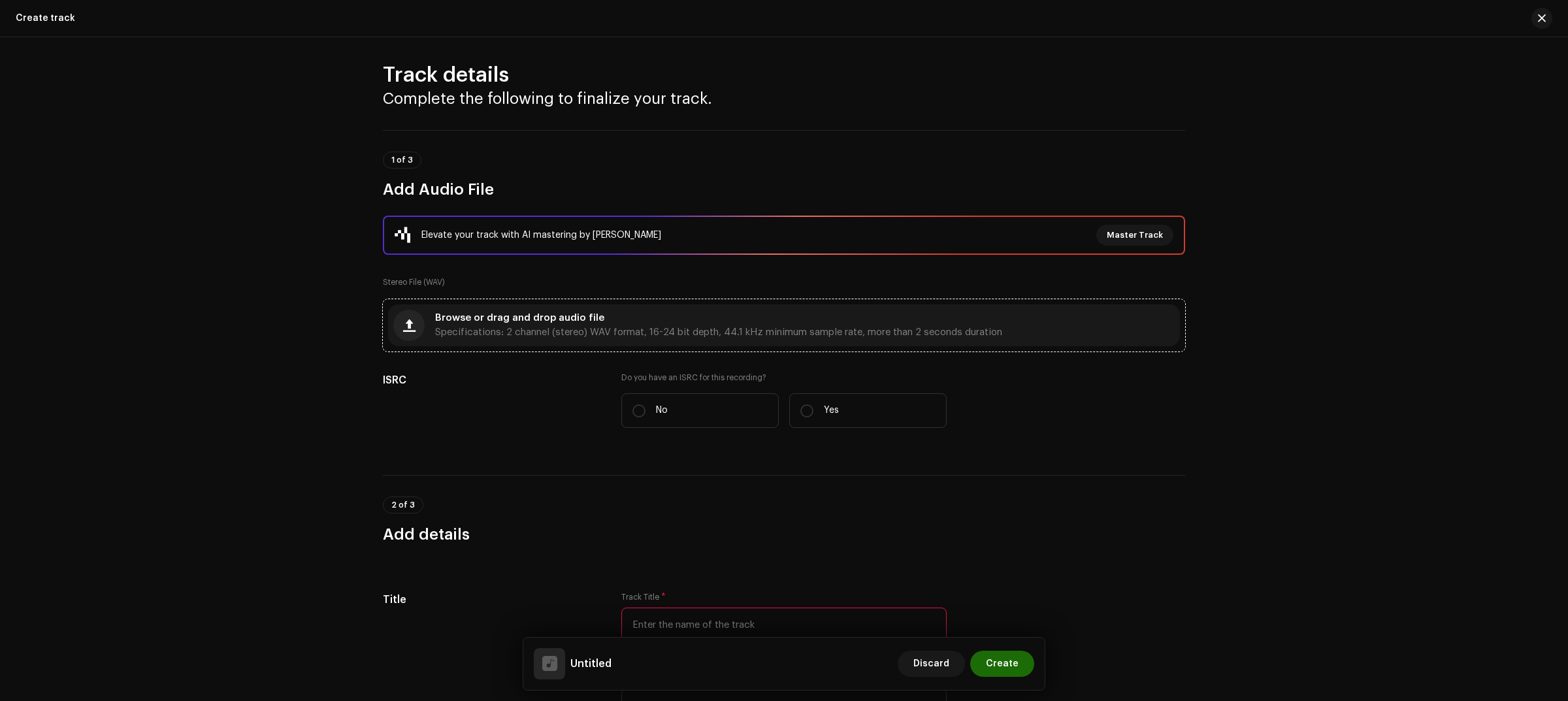
scroll to position [0, 0]
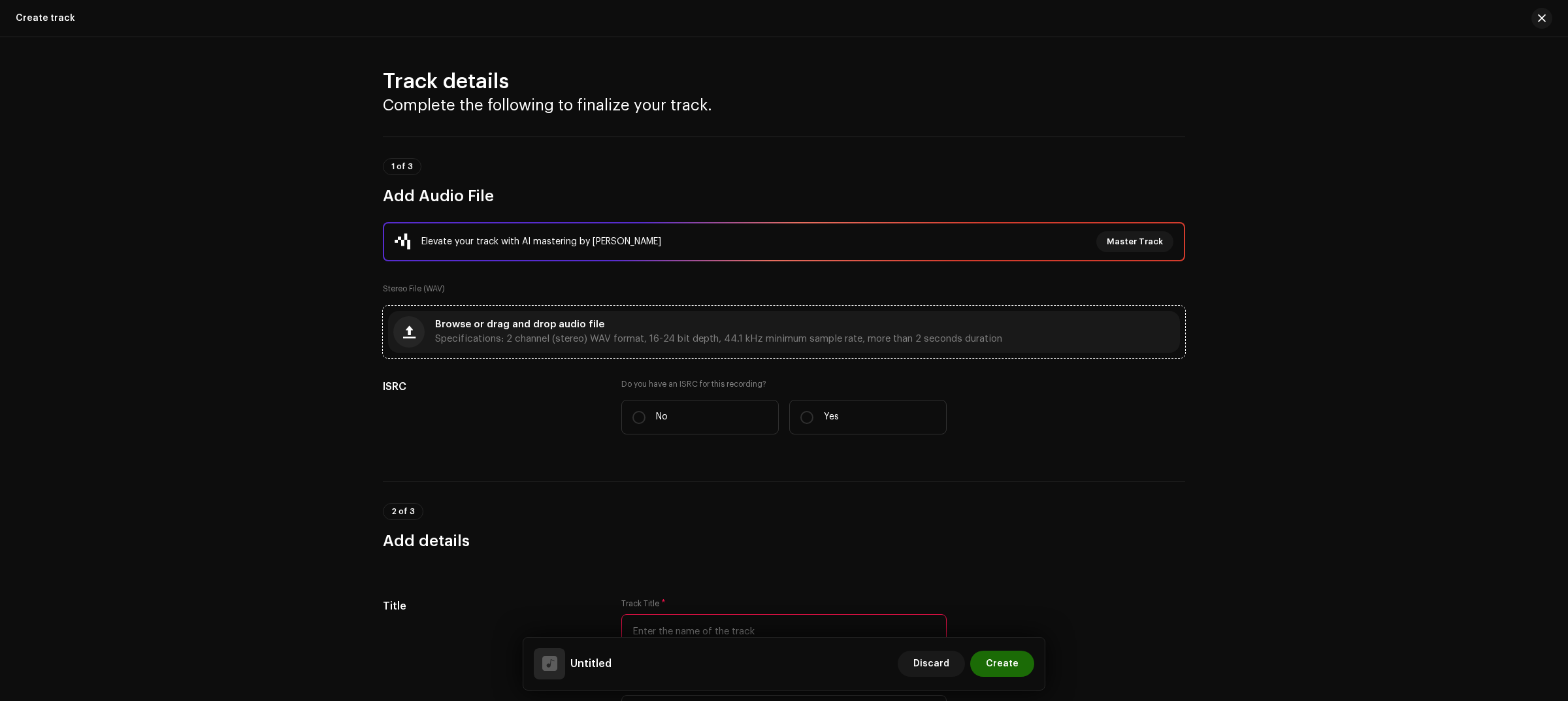
click at [475, 320] on span "Browse or drag and drop audio file" at bounding box center [520, 324] width 169 height 9
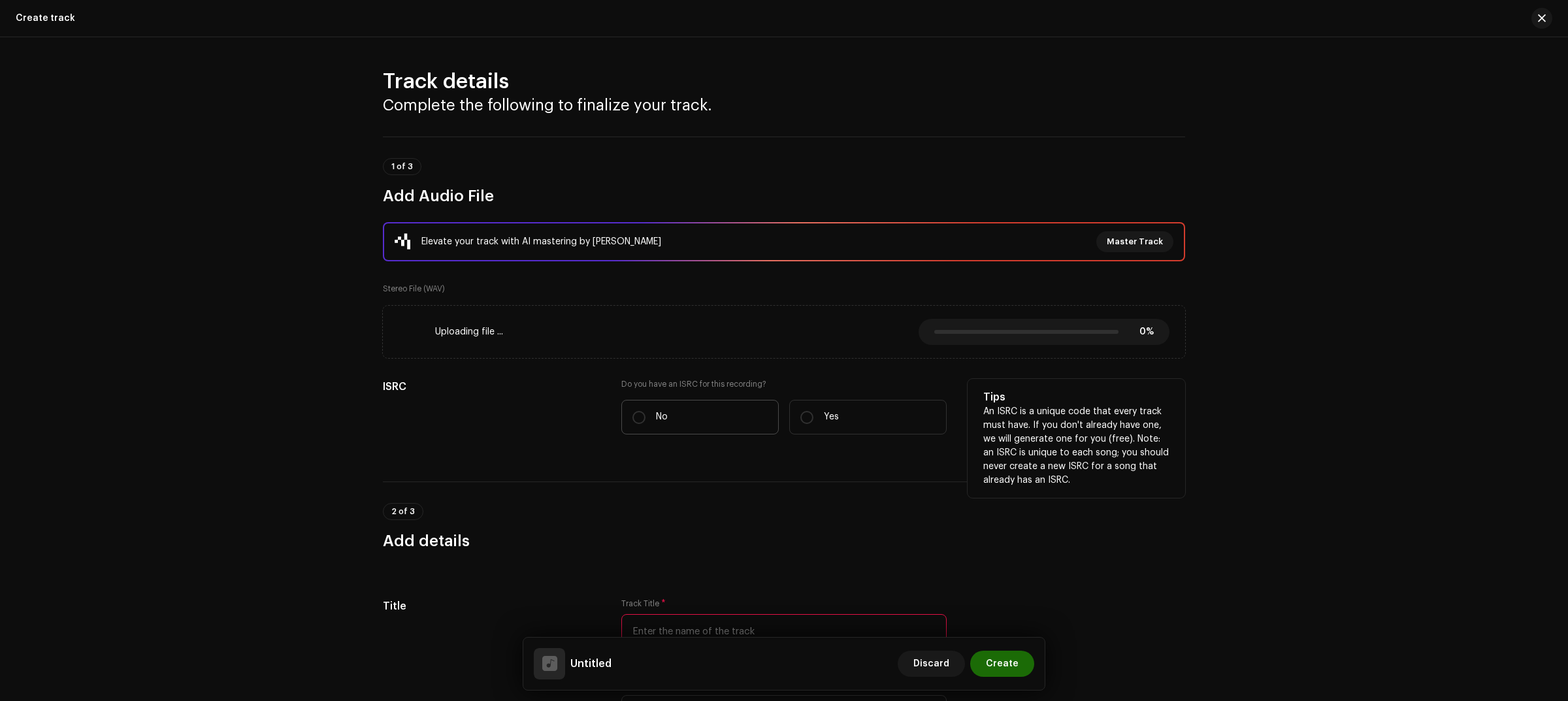
click at [683, 414] on label "No" at bounding box center [700, 417] width 158 height 34
click at [645, 414] on input "No" at bounding box center [639, 417] width 13 height 13
radio input "true"
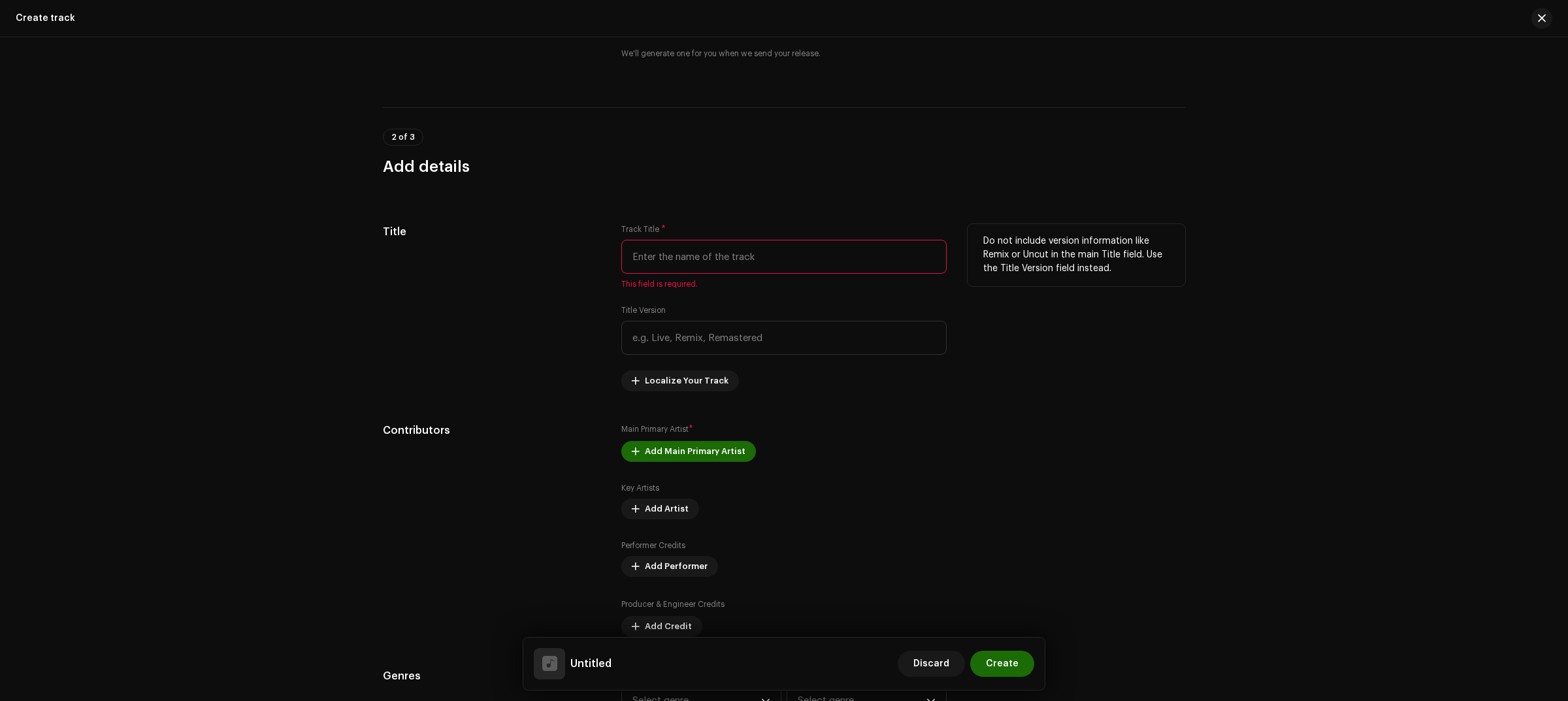
click at [749, 272] on input "text" at bounding box center [784, 256] width 326 height 34
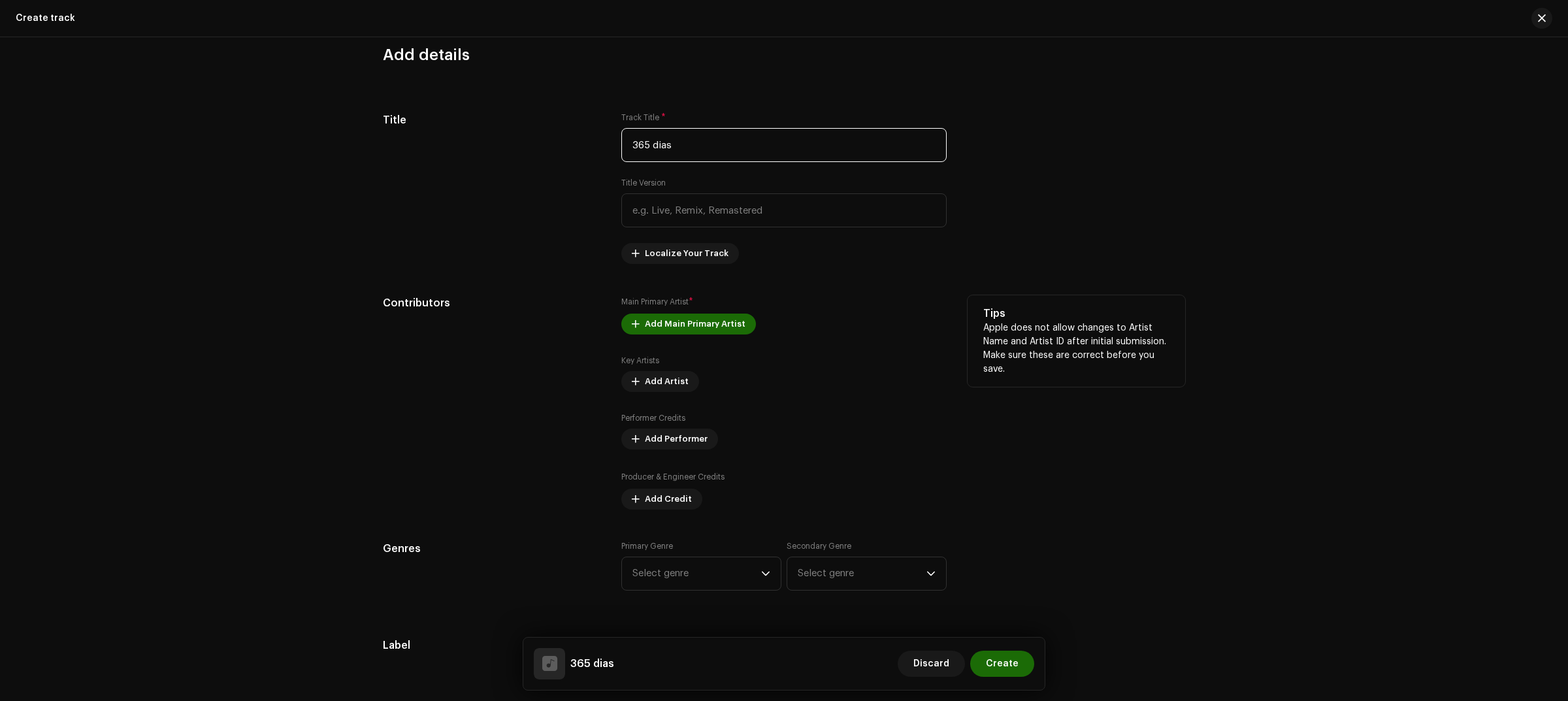
scroll to position [571, 0]
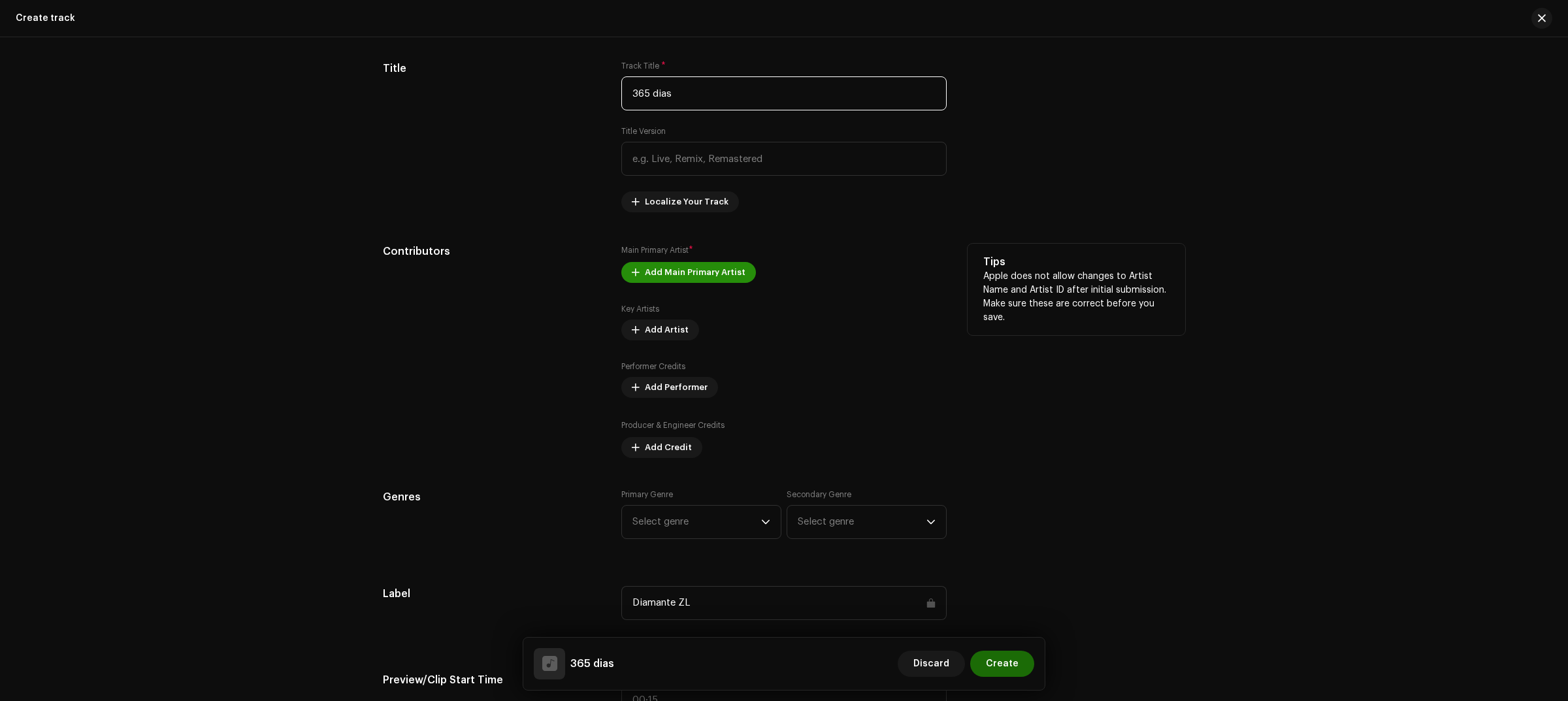
type input "365 dias"
click at [703, 272] on span "Add Main Primary Artist" at bounding box center [695, 272] width 100 height 26
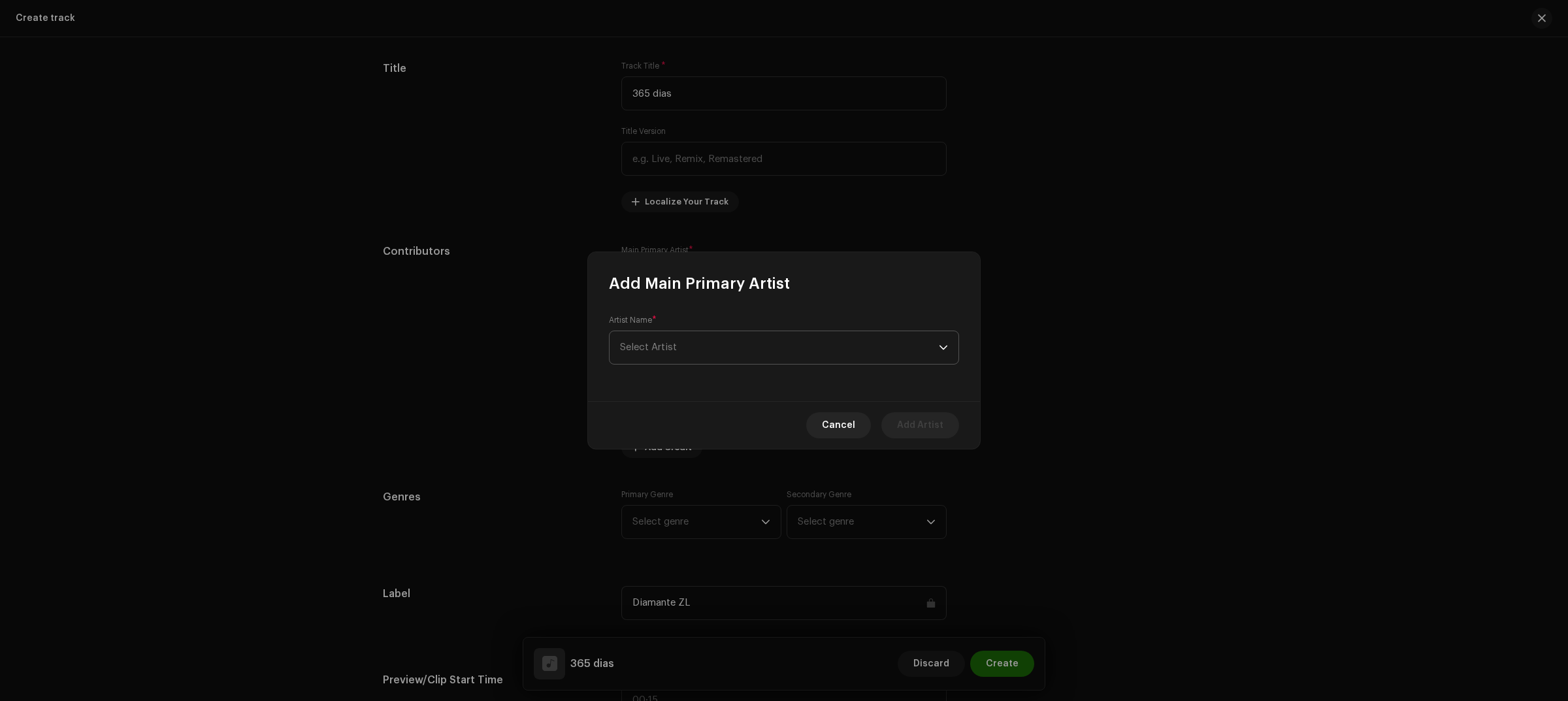
click at [722, 356] on span "Select Artist" at bounding box center [779, 348] width 319 height 33
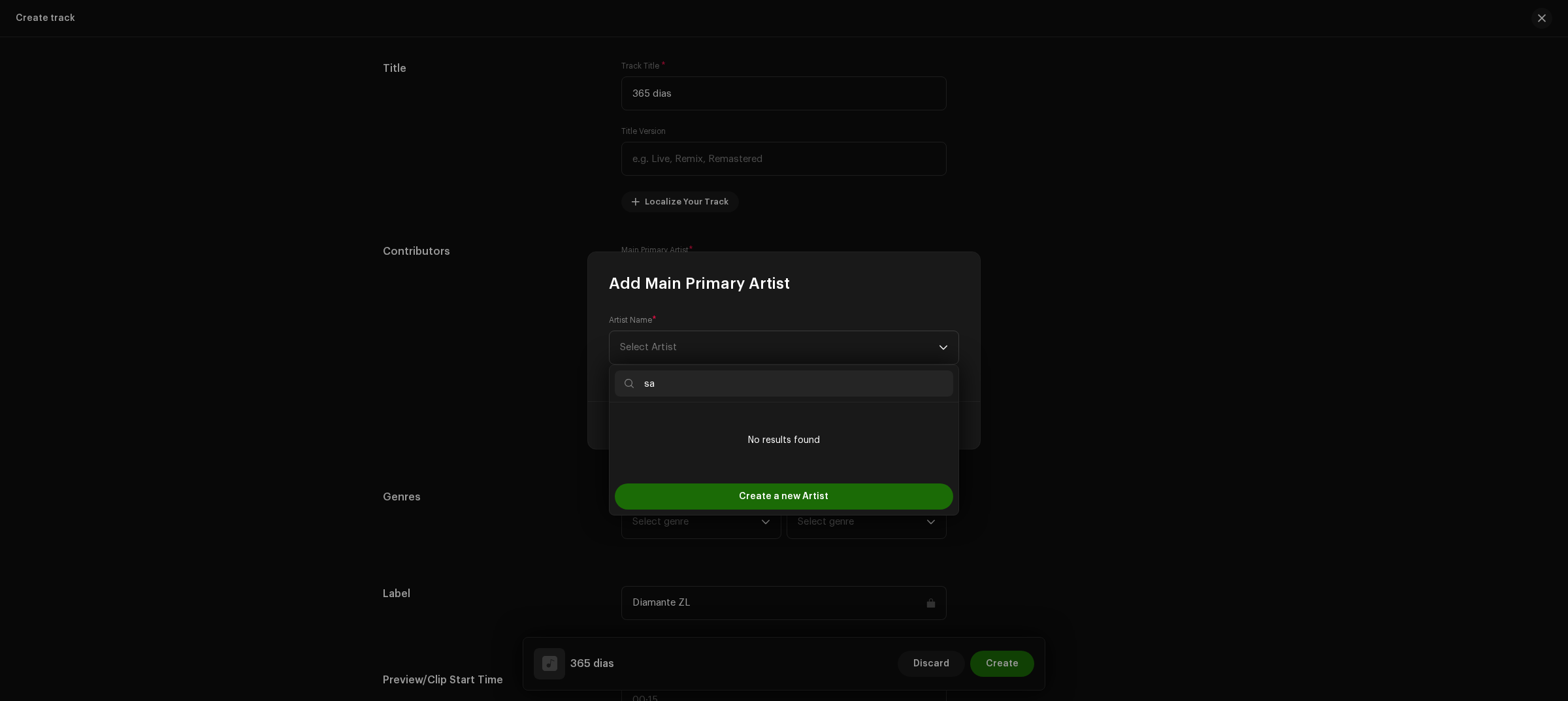
type input "s"
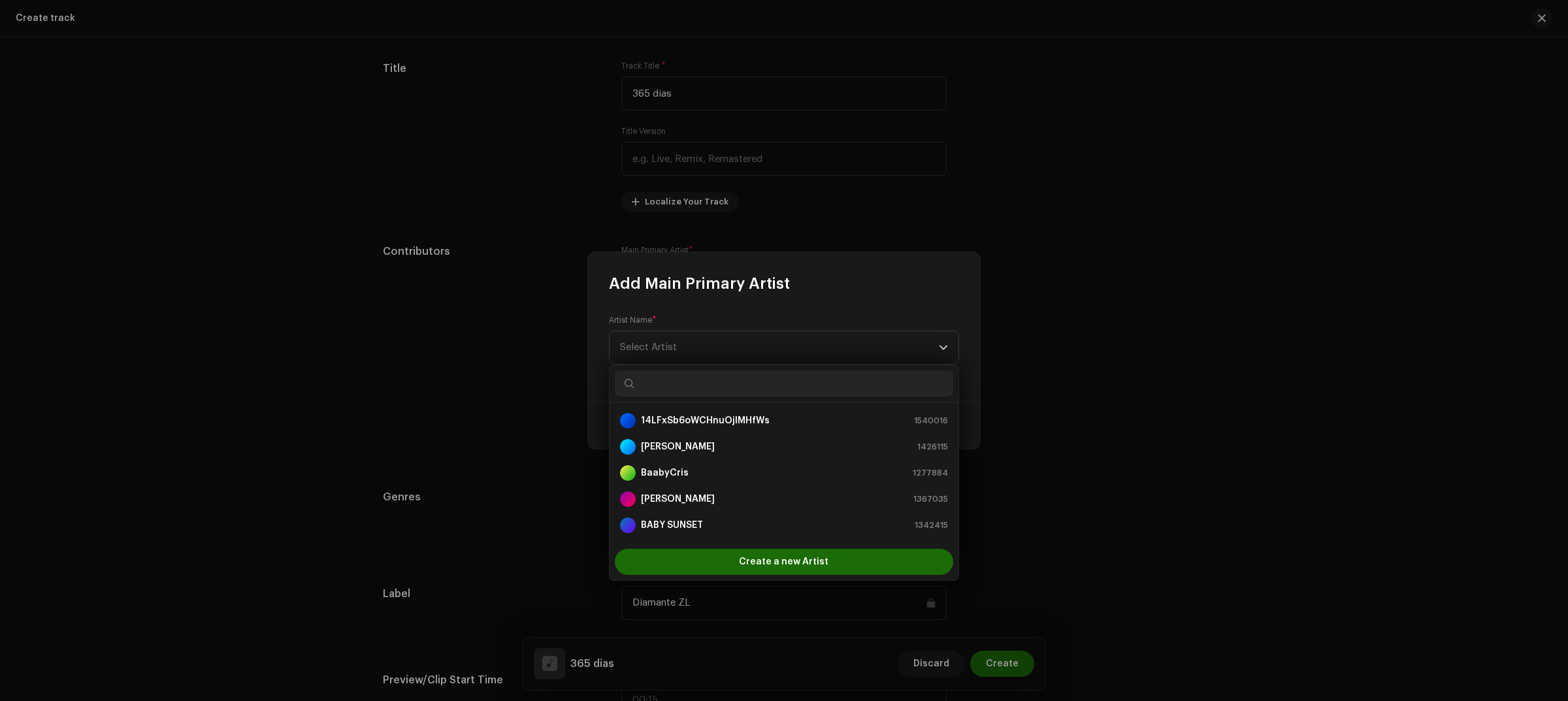
type input "m"
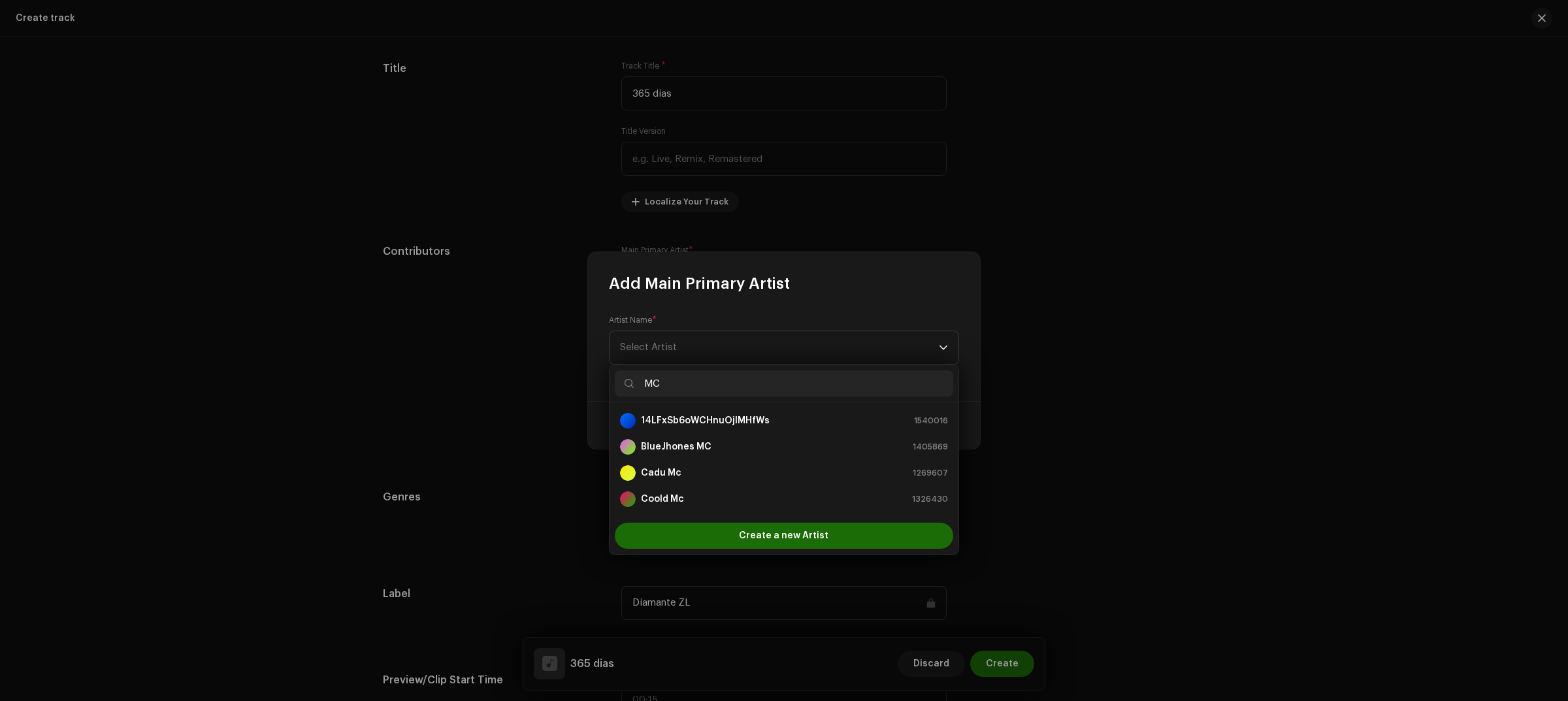
type input "M"
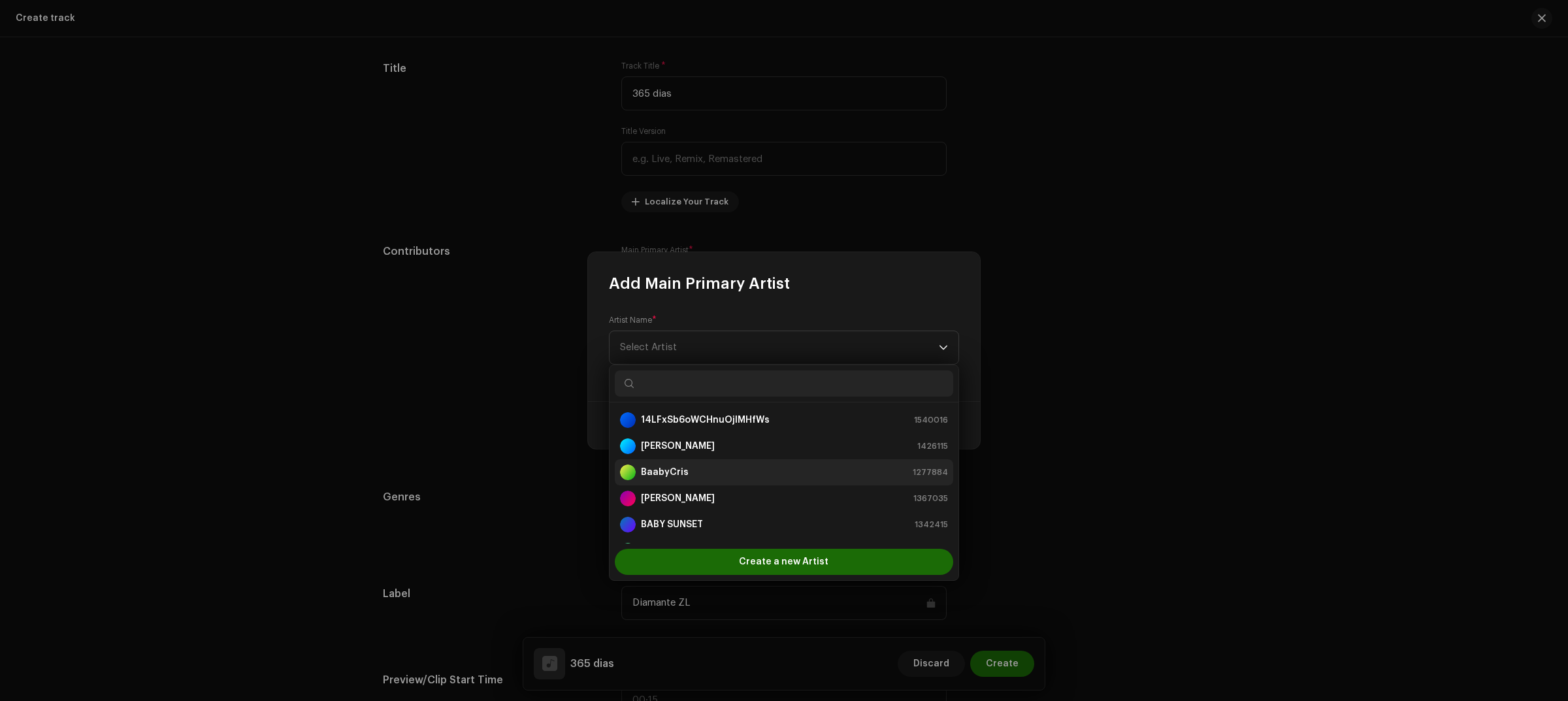
scroll to position [0, 0]
click at [731, 481] on li "BaabyCris 1277884" at bounding box center [784, 472] width 338 height 26
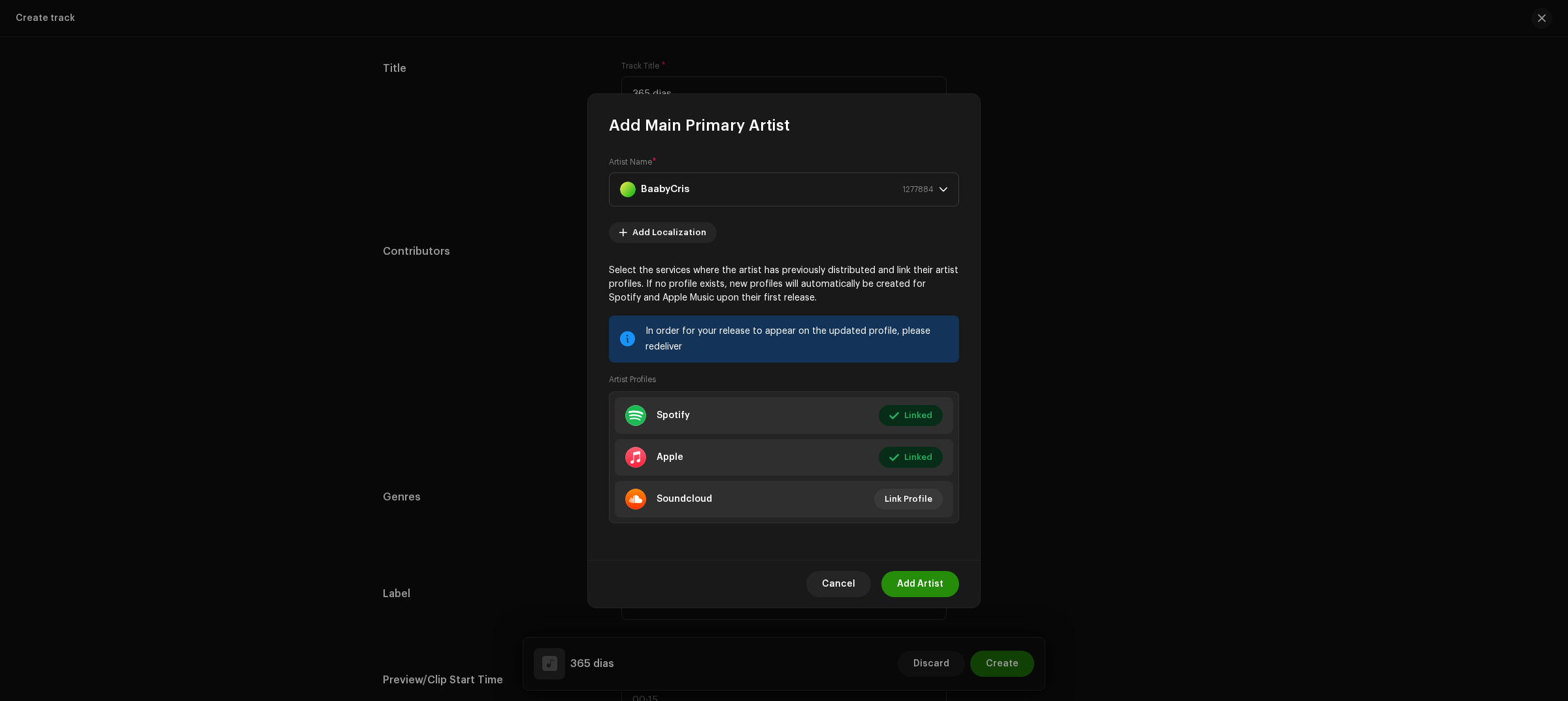
click at [916, 583] on span "Add Artist" at bounding box center [920, 583] width 47 height 26
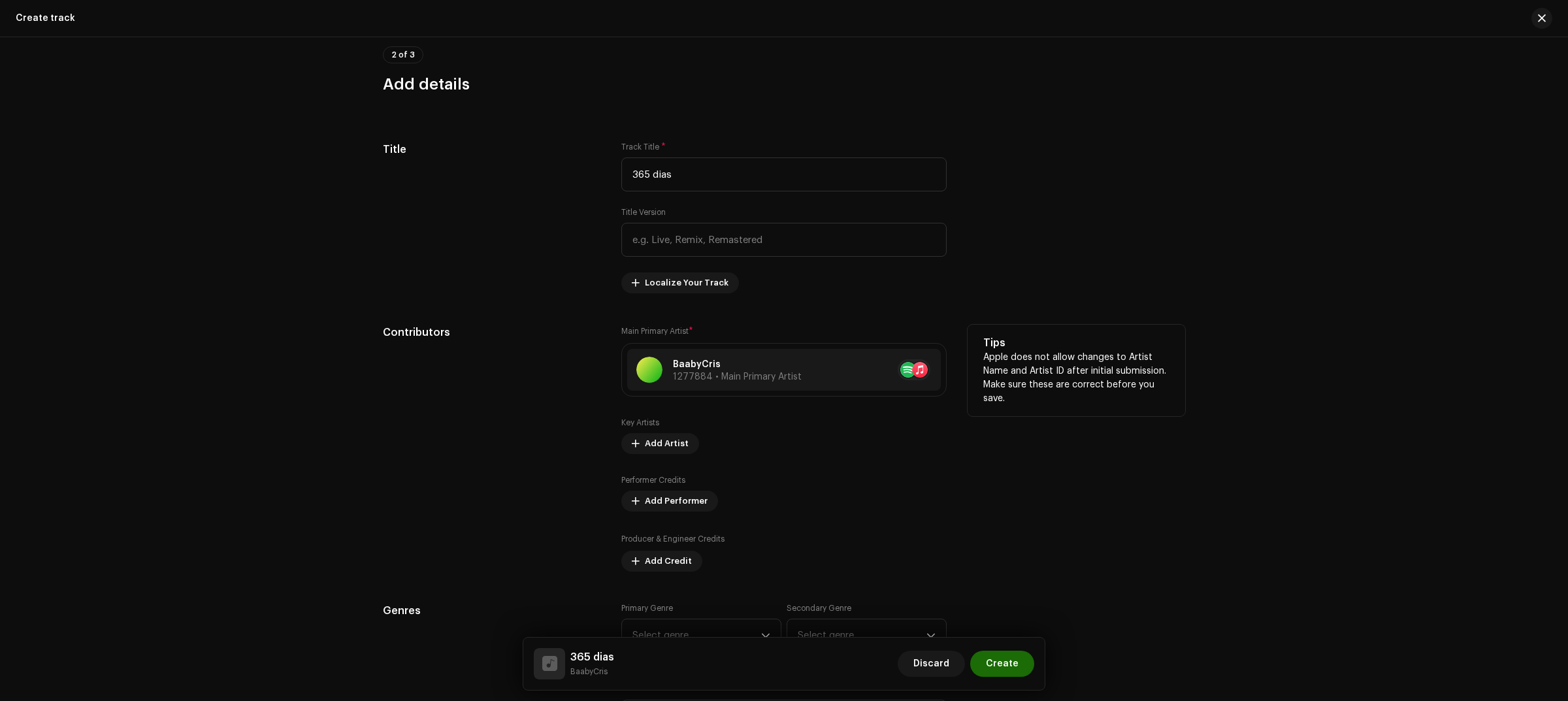
scroll to position [490, 0]
click at [672, 444] on span "Add Artist" at bounding box center [666, 444] width 44 height 26
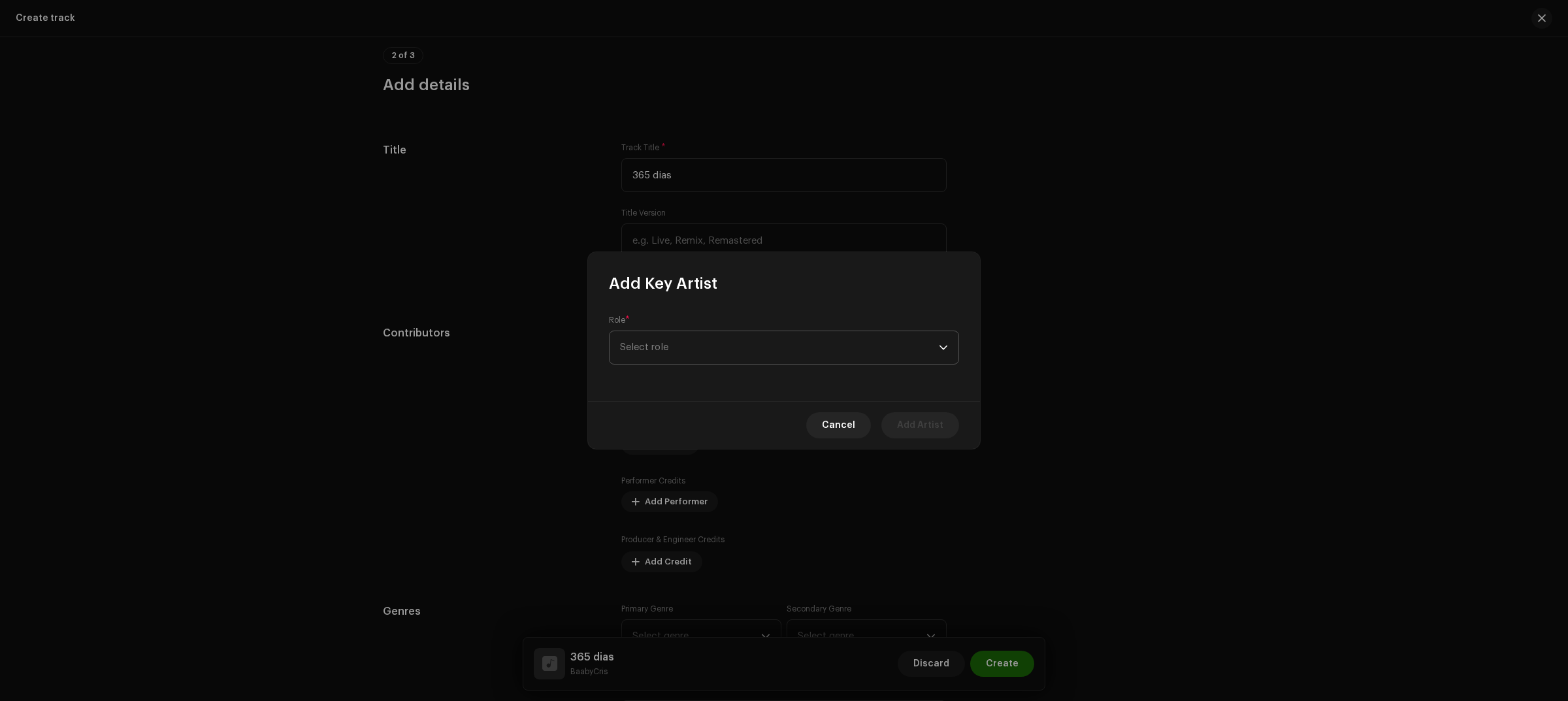
click at [754, 342] on span "Select role" at bounding box center [779, 348] width 319 height 33
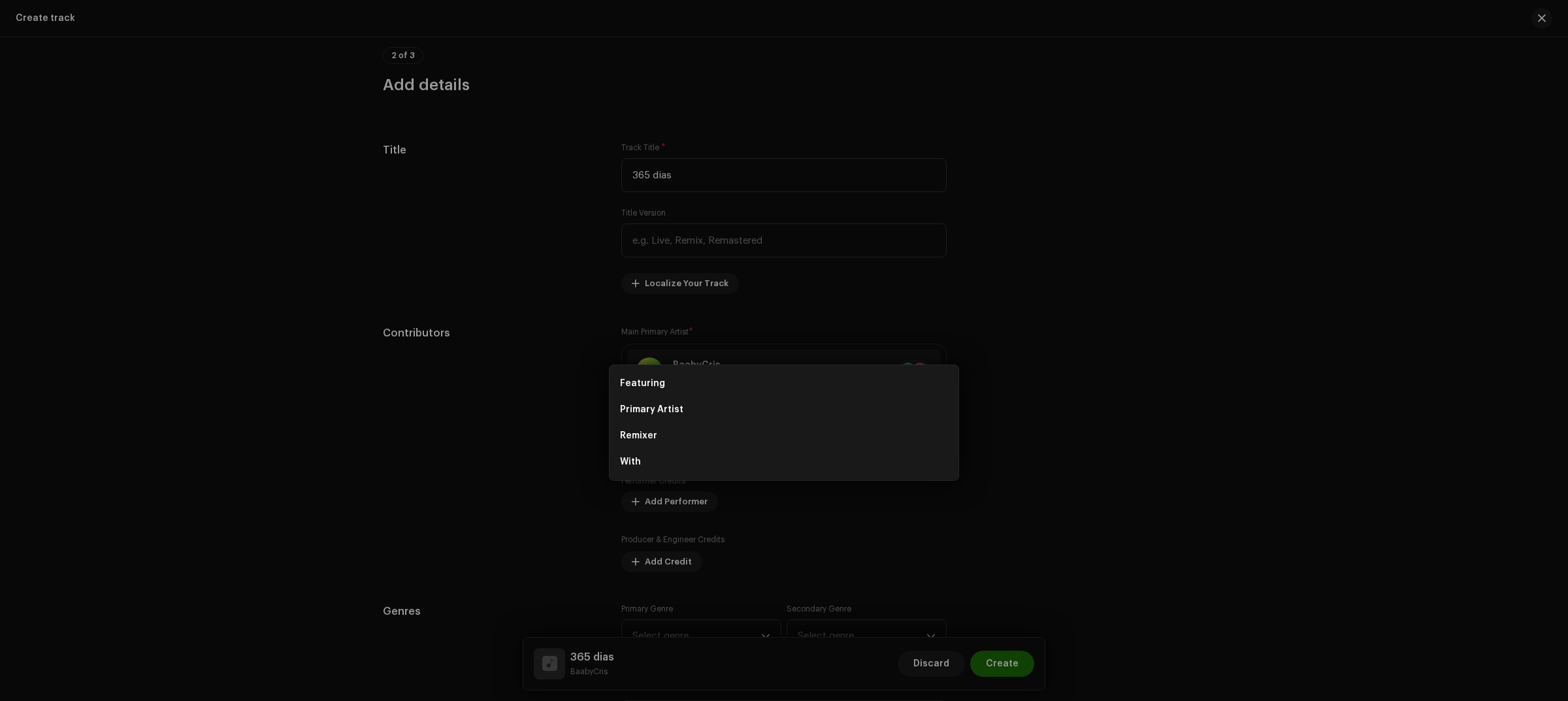
click at [1076, 426] on div "Add Key Artist Role * Select role Cancel Add Artist" at bounding box center [784, 350] width 1568 height 701
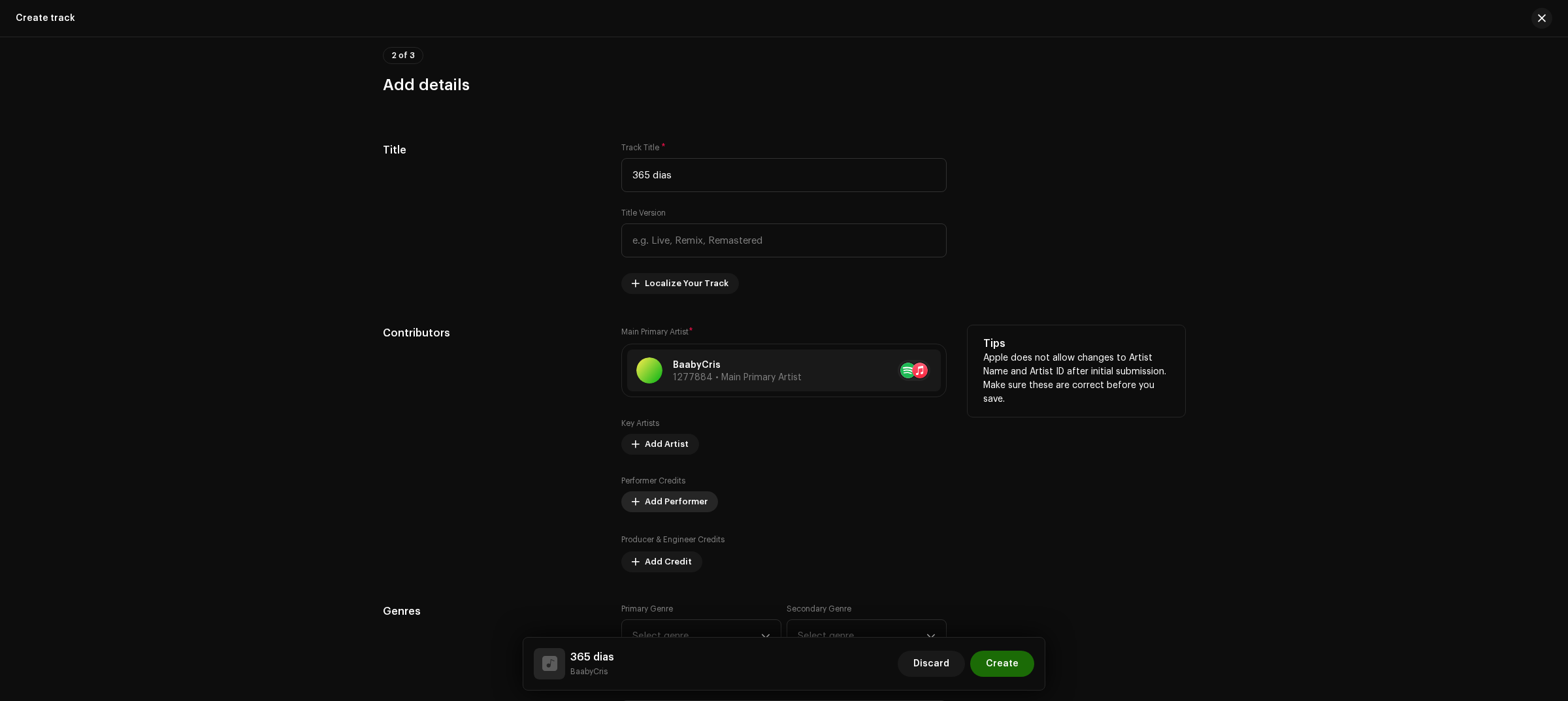
click at [678, 498] on span "Add Performer" at bounding box center [675, 502] width 62 height 26
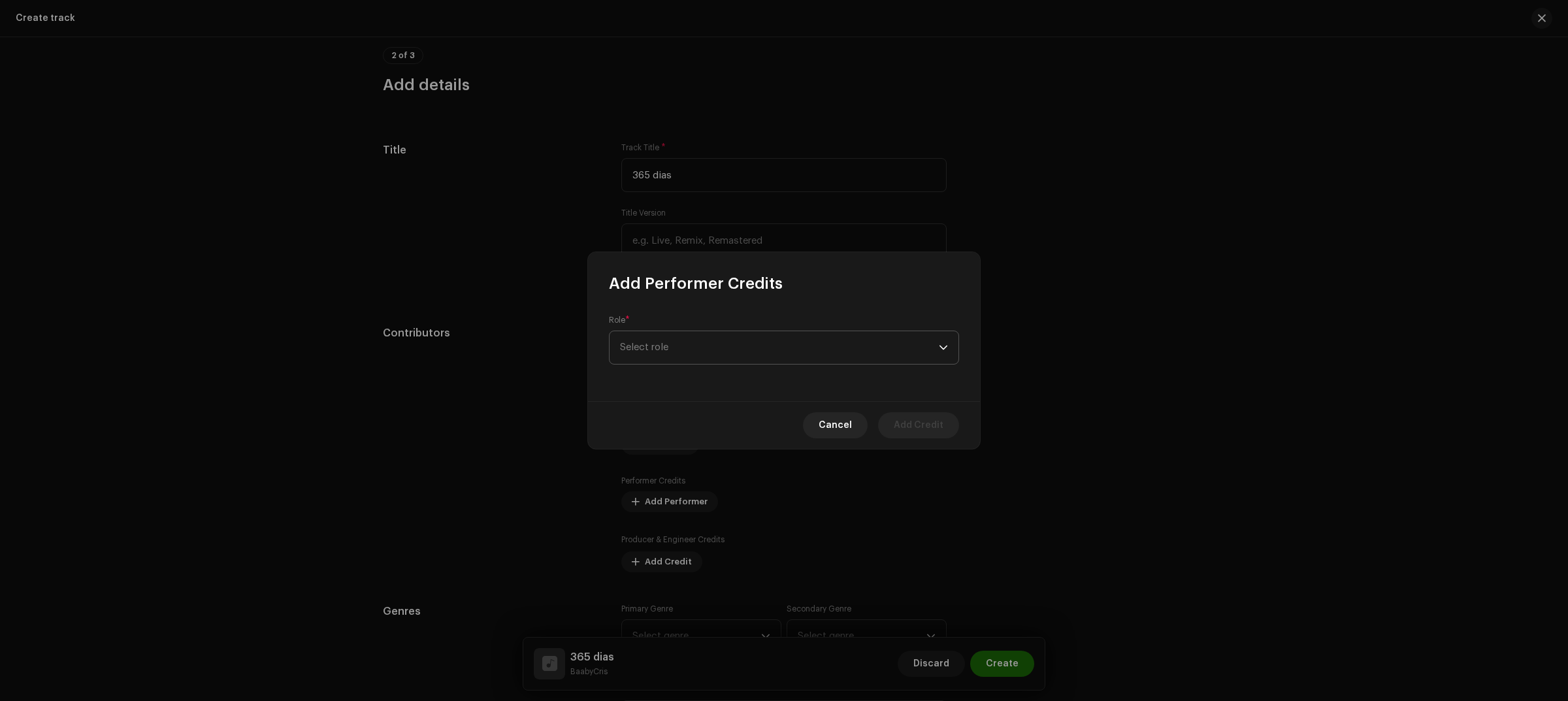
click at [758, 338] on span "Select role" at bounding box center [779, 348] width 319 height 33
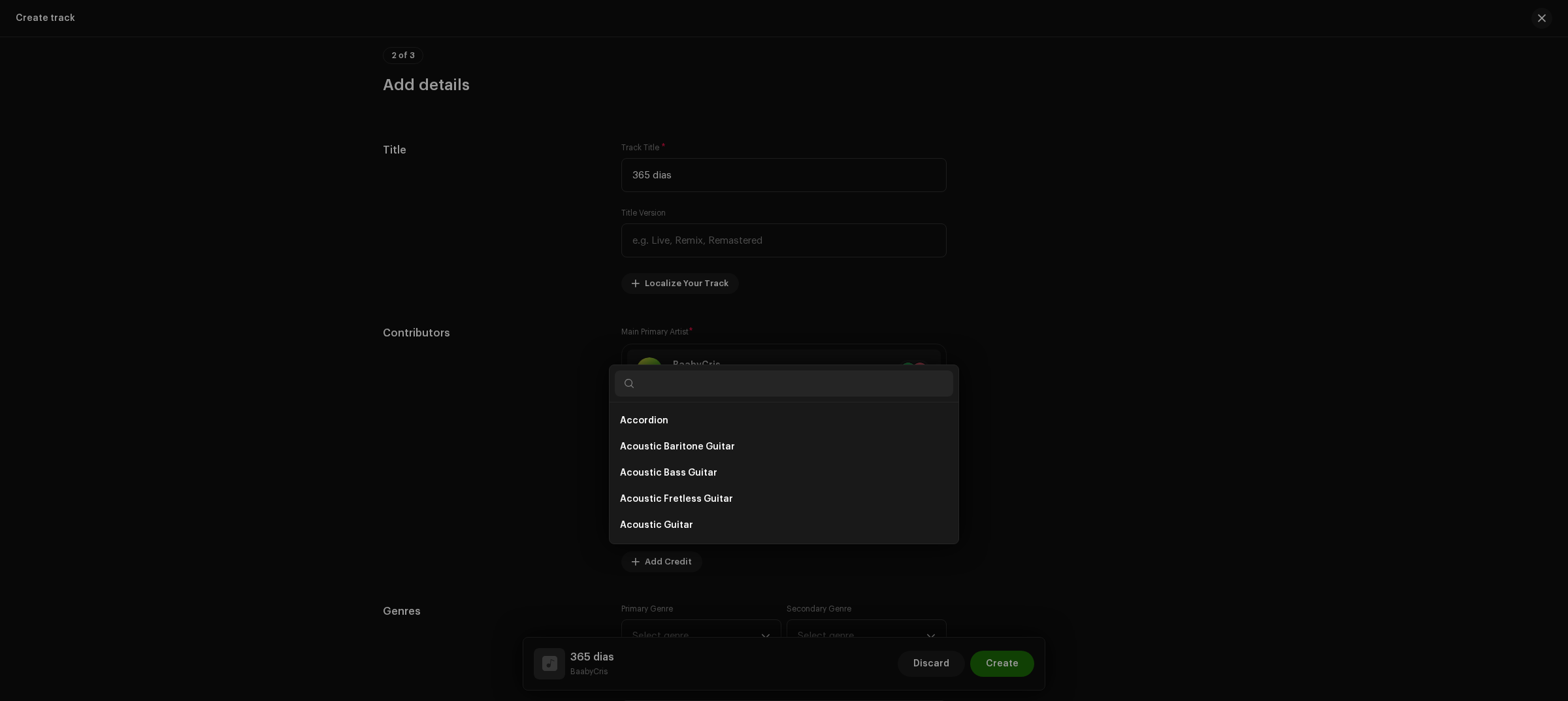
click at [1040, 363] on div "Add Performer Credits Role * Select role Cancel Add Credit" at bounding box center [784, 350] width 1568 height 701
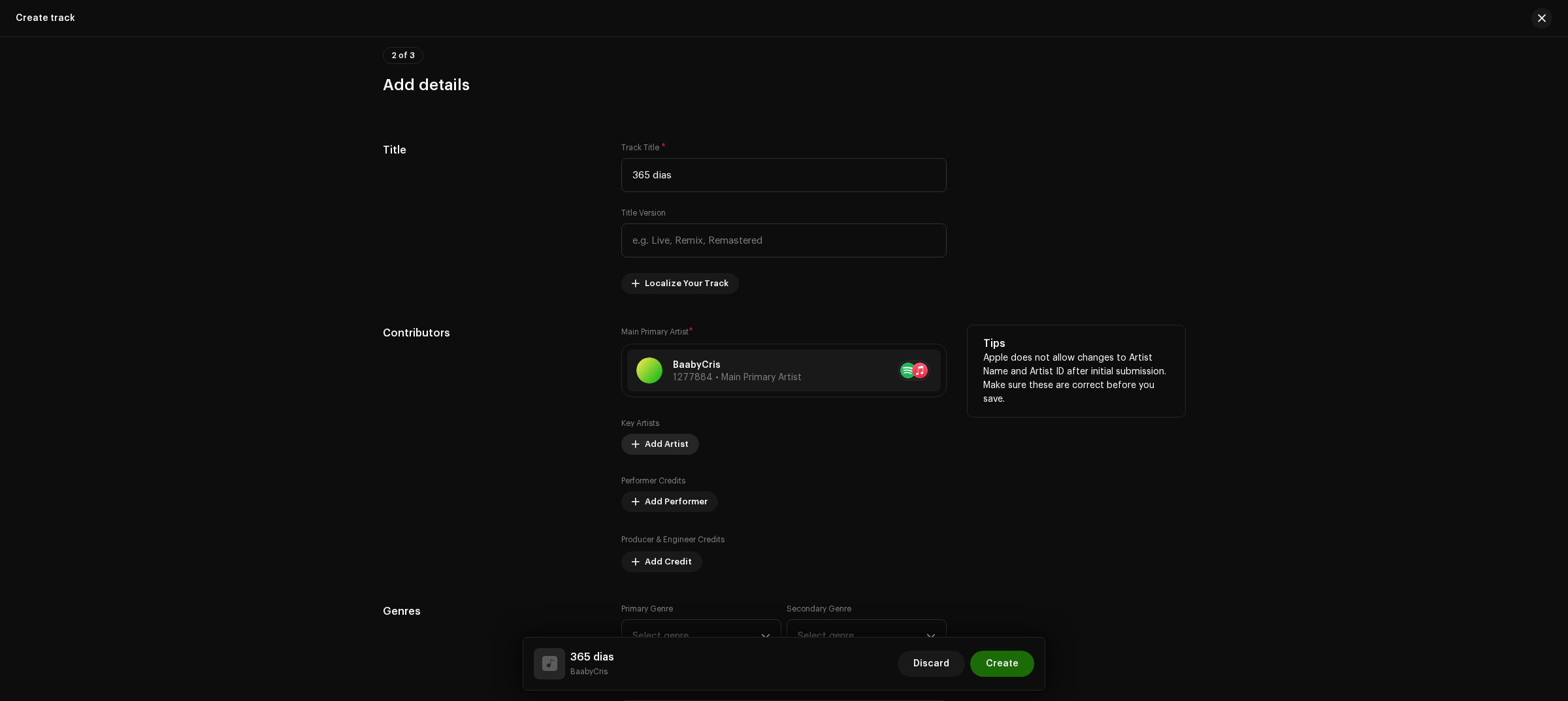
click at [665, 448] on span "Add Artist" at bounding box center [666, 444] width 44 height 26
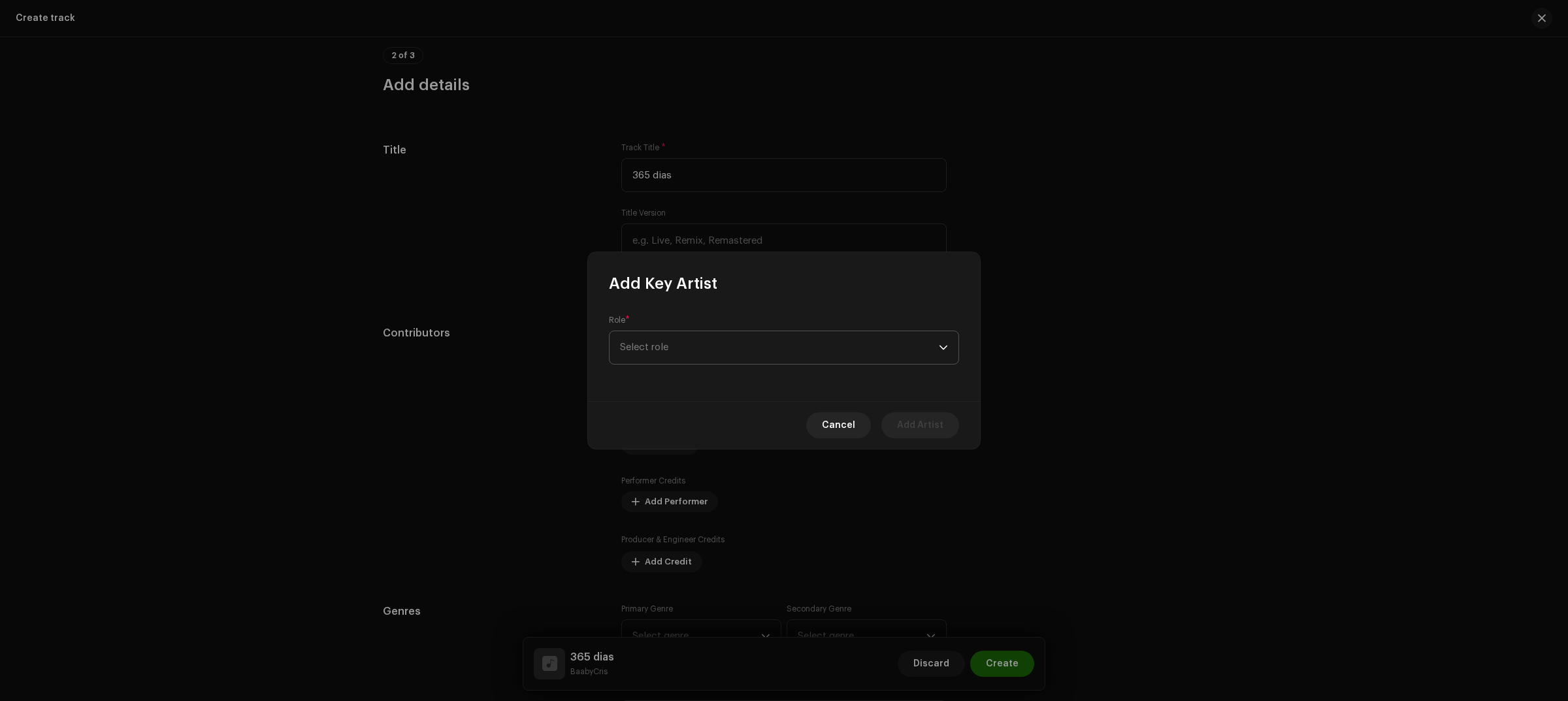
click at [779, 346] on span "Select role" at bounding box center [779, 348] width 319 height 33
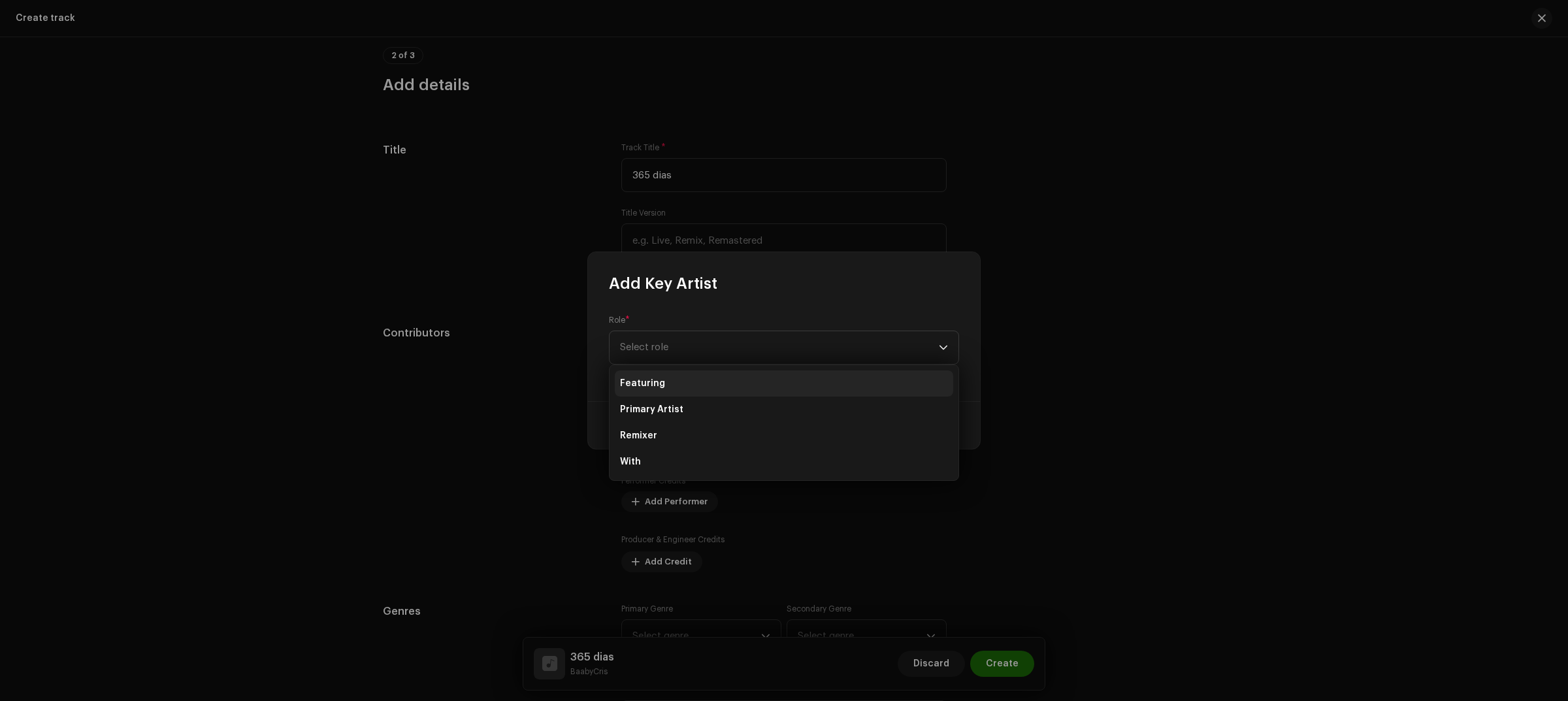
click at [690, 371] on li "Featuring" at bounding box center [784, 383] width 338 height 26
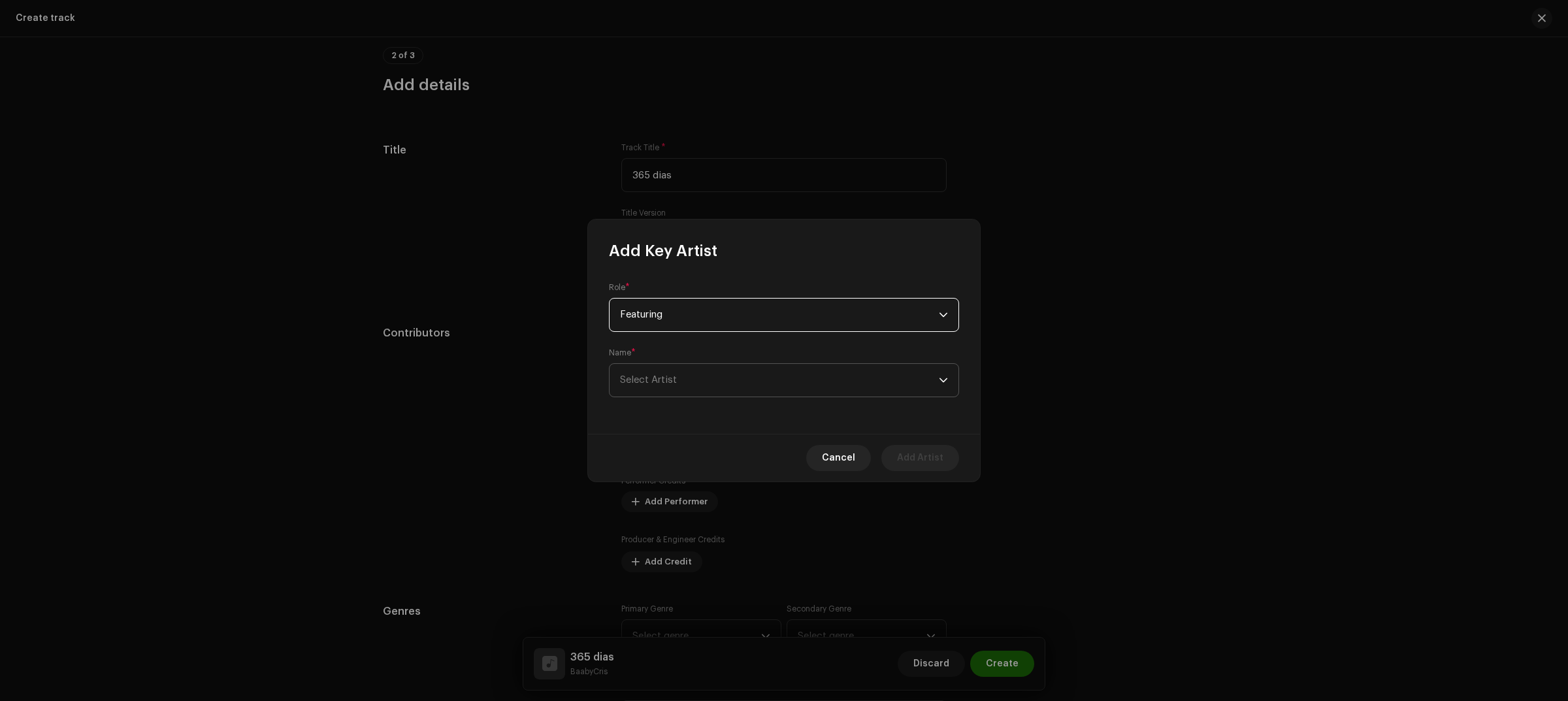
click at [695, 383] on span "Select Artist" at bounding box center [779, 380] width 319 height 33
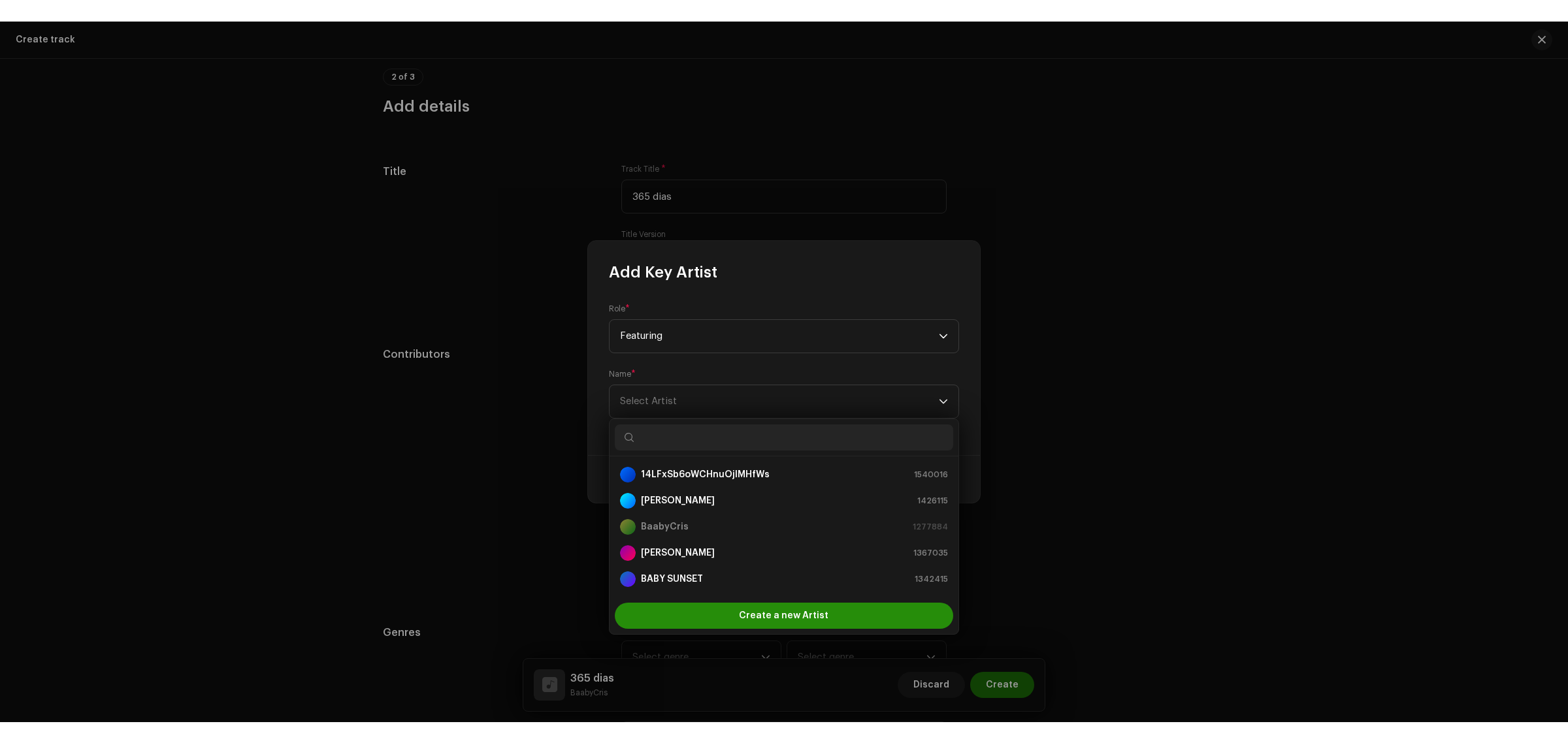
scroll to position [21, 0]
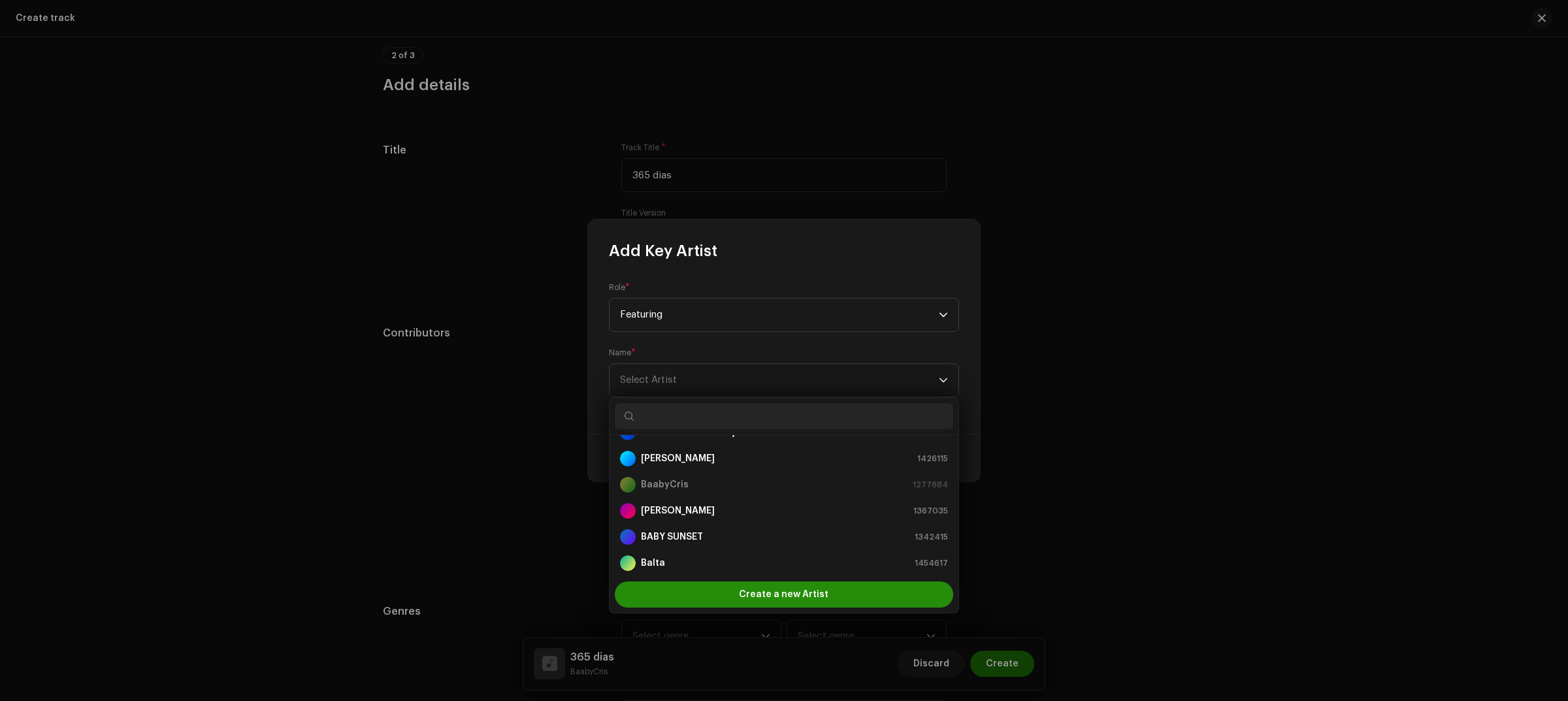
click at [815, 591] on span "Create a new Artist" at bounding box center [783, 594] width 90 height 26
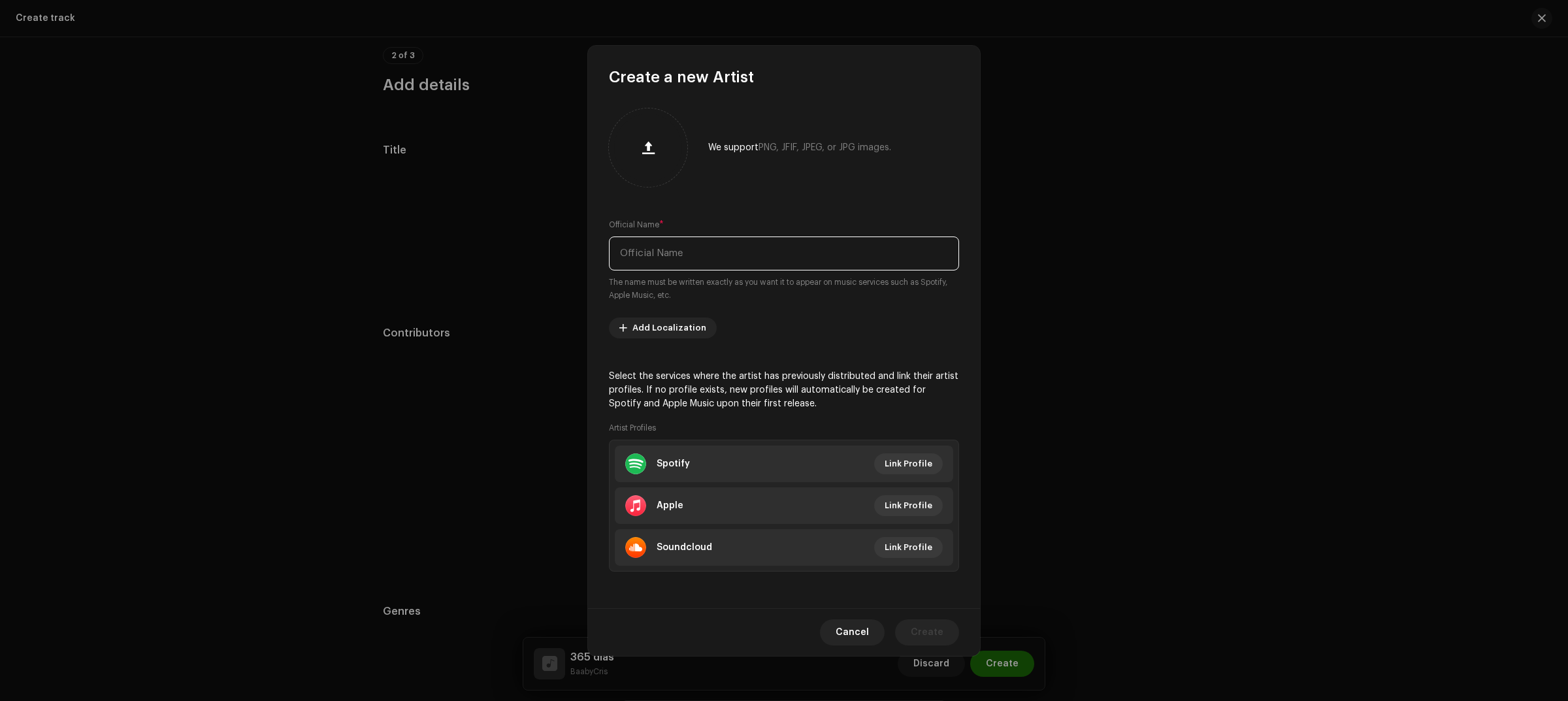
click at [720, 247] on input "text" at bounding box center [784, 253] width 350 height 34
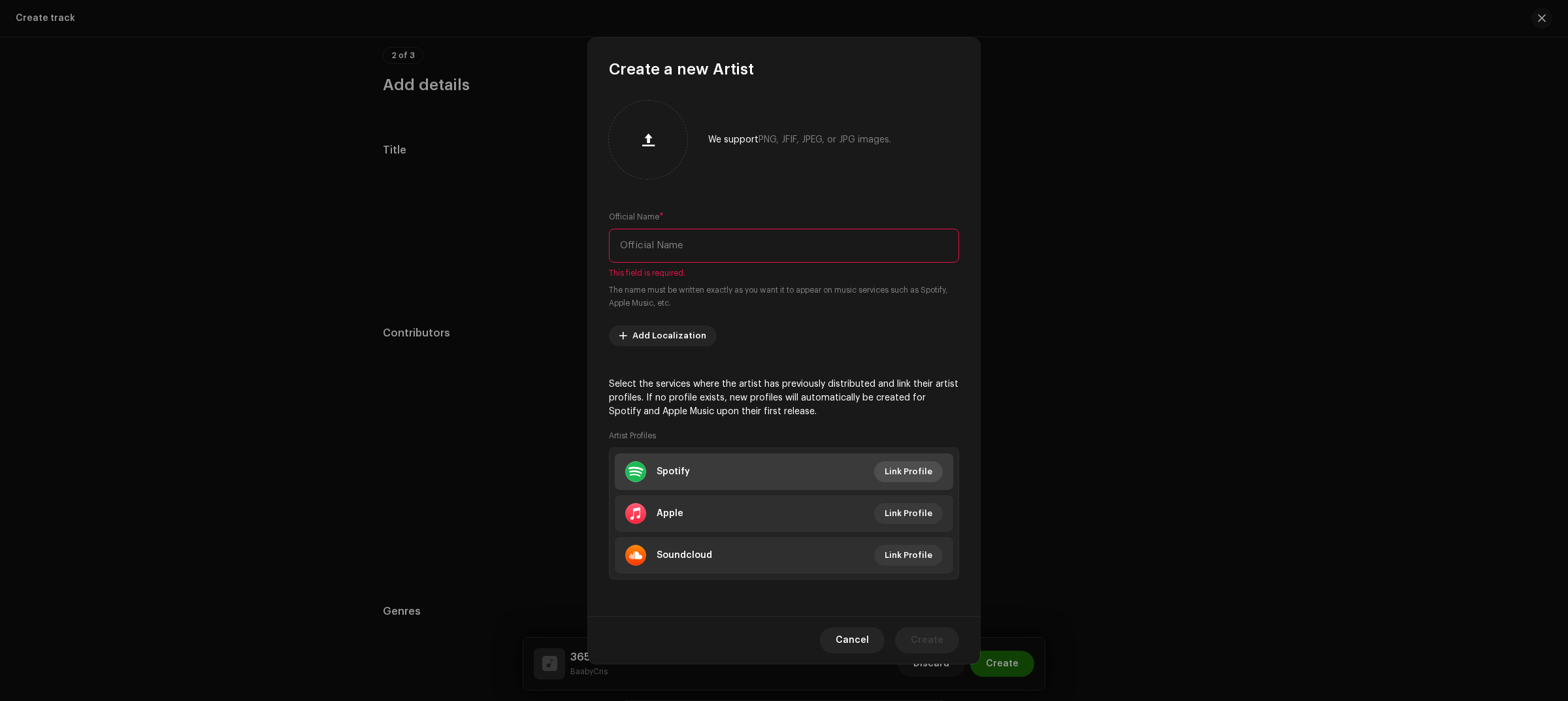
click at [896, 468] on span "Link Profile" at bounding box center [908, 472] width 48 height 26
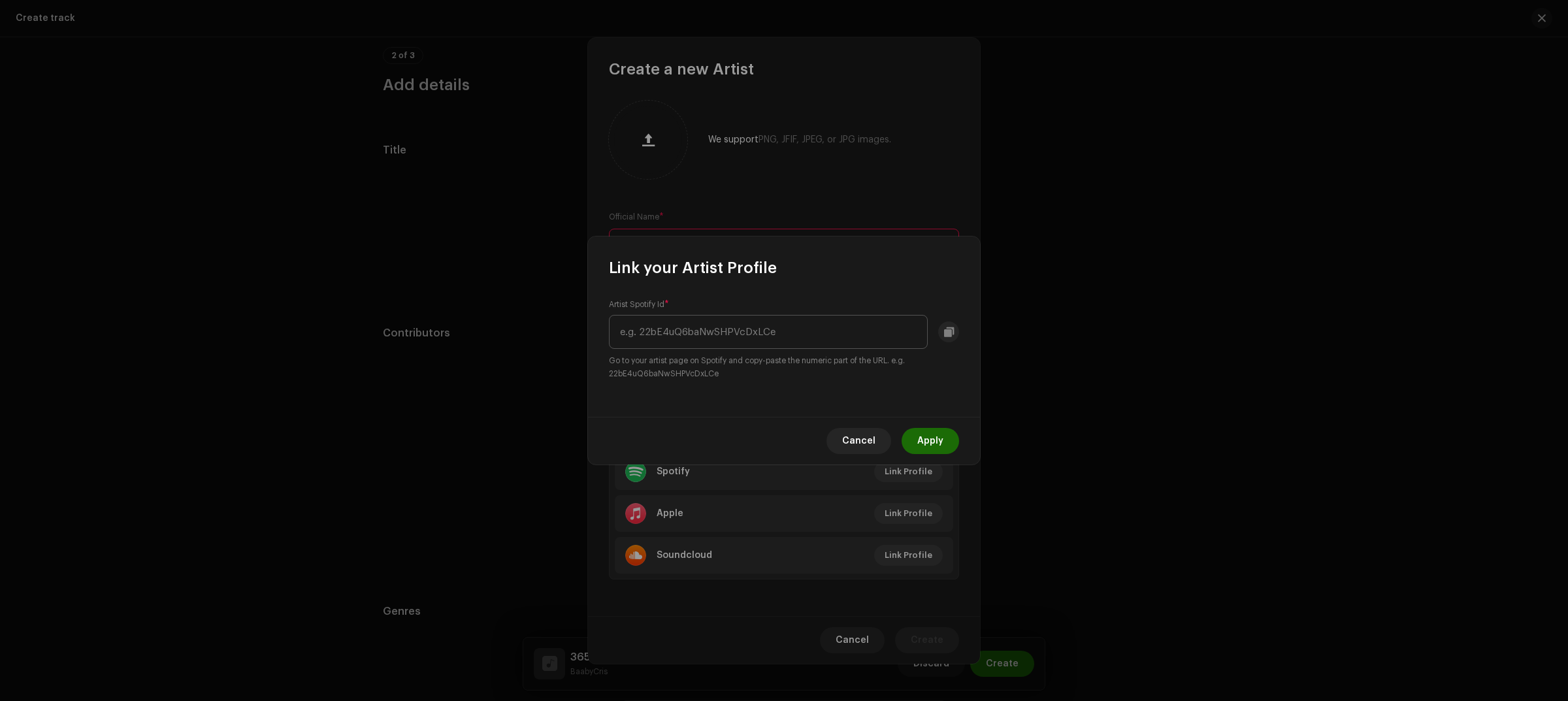
click at [695, 323] on input "text" at bounding box center [768, 331] width 319 height 34
click at [868, 429] on span "Cancel" at bounding box center [858, 441] width 33 height 26
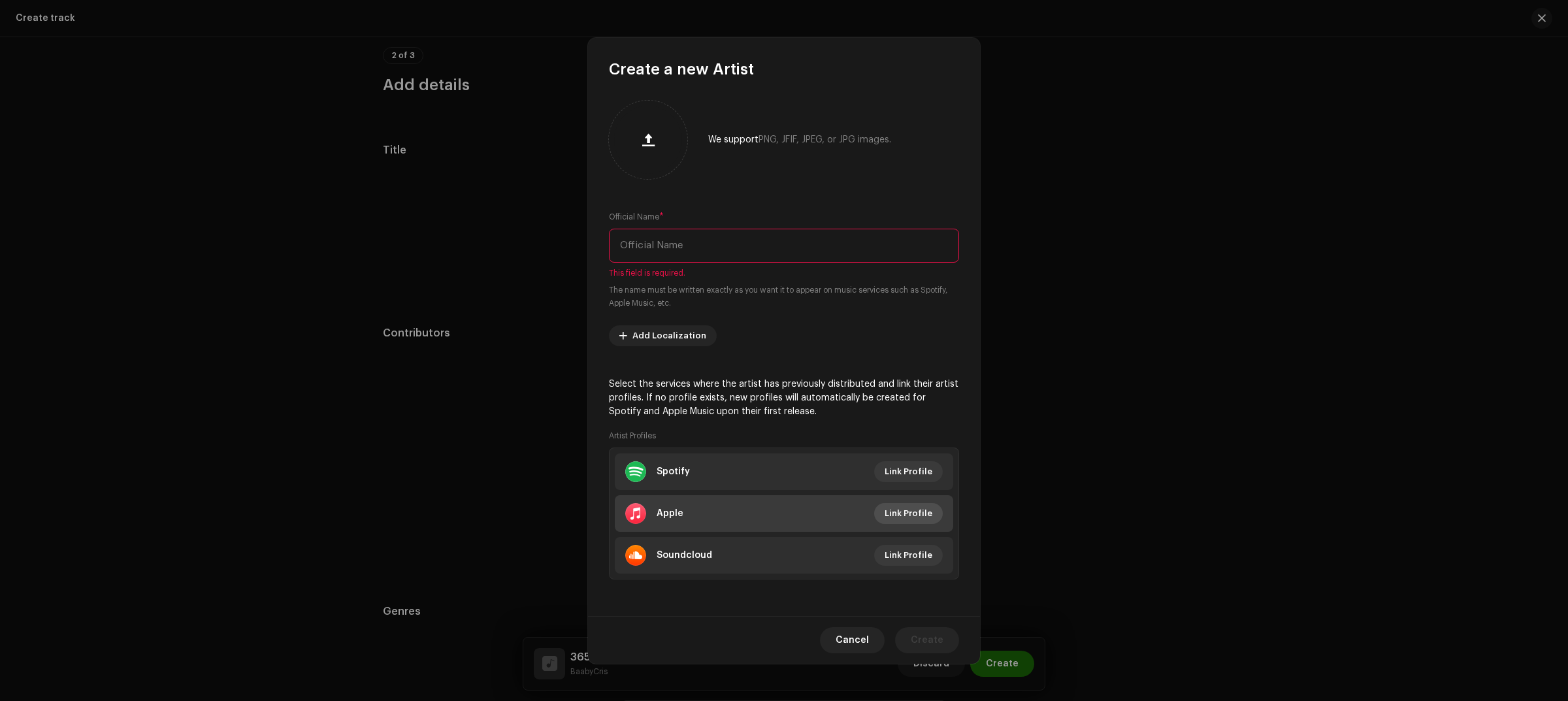
click at [931, 513] on span "Link Profile" at bounding box center [908, 513] width 48 height 26
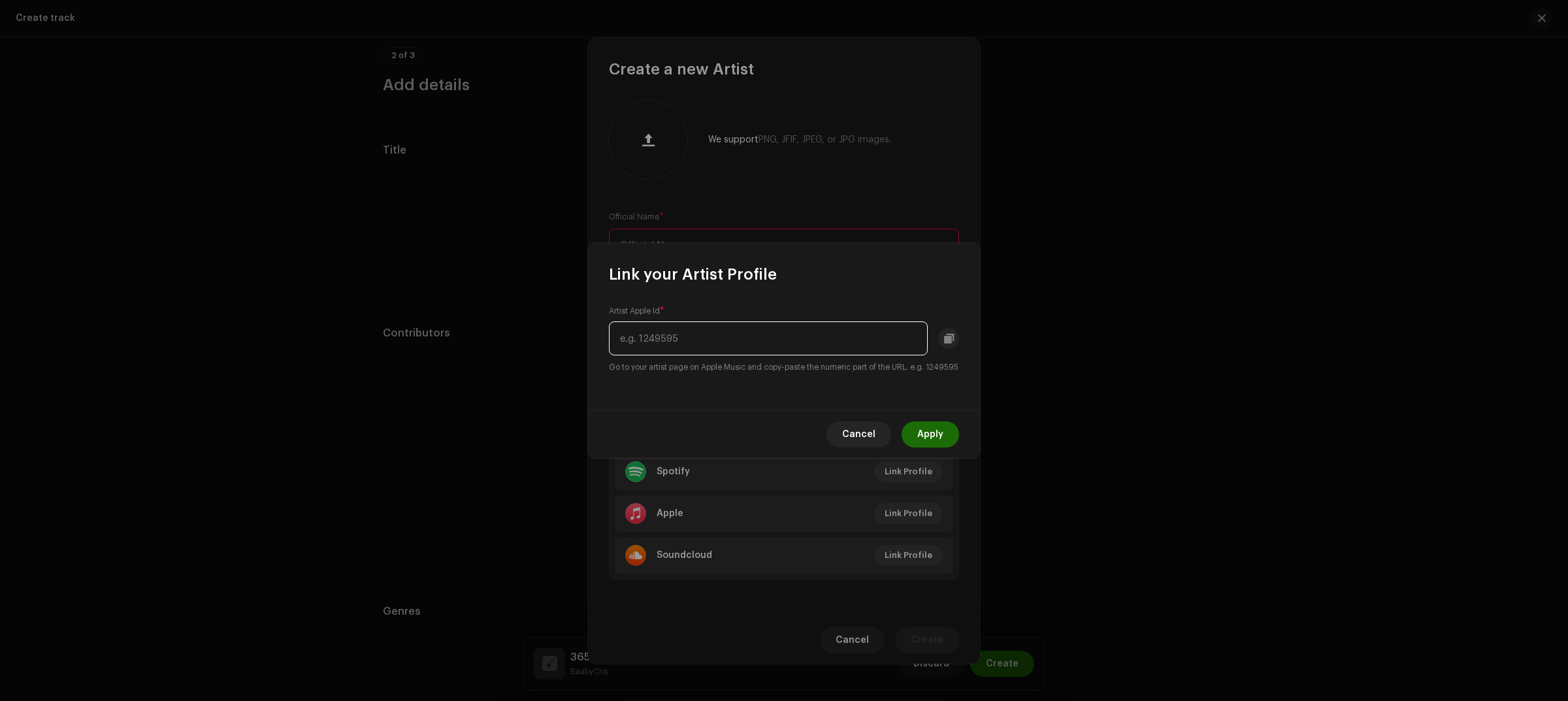
click at [766, 341] on input "text" at bounding box center [768, 338] width 319 height 34
click at [865, 438] on span "Cancel" at bounding box center [858, 434] width 33 height 26
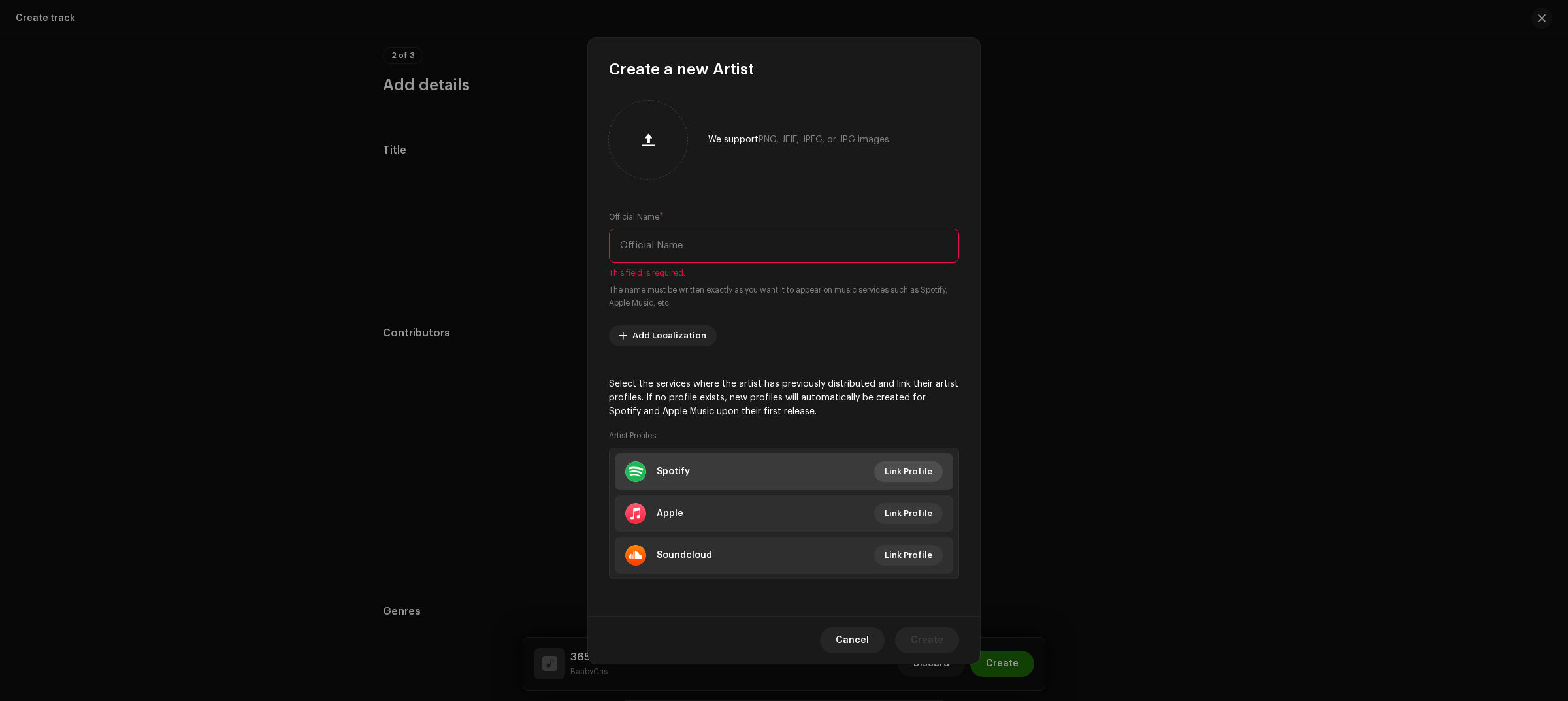
click at [908, 465] on span "Link Profile" at bounding box center [908, 472] width 48 height 26
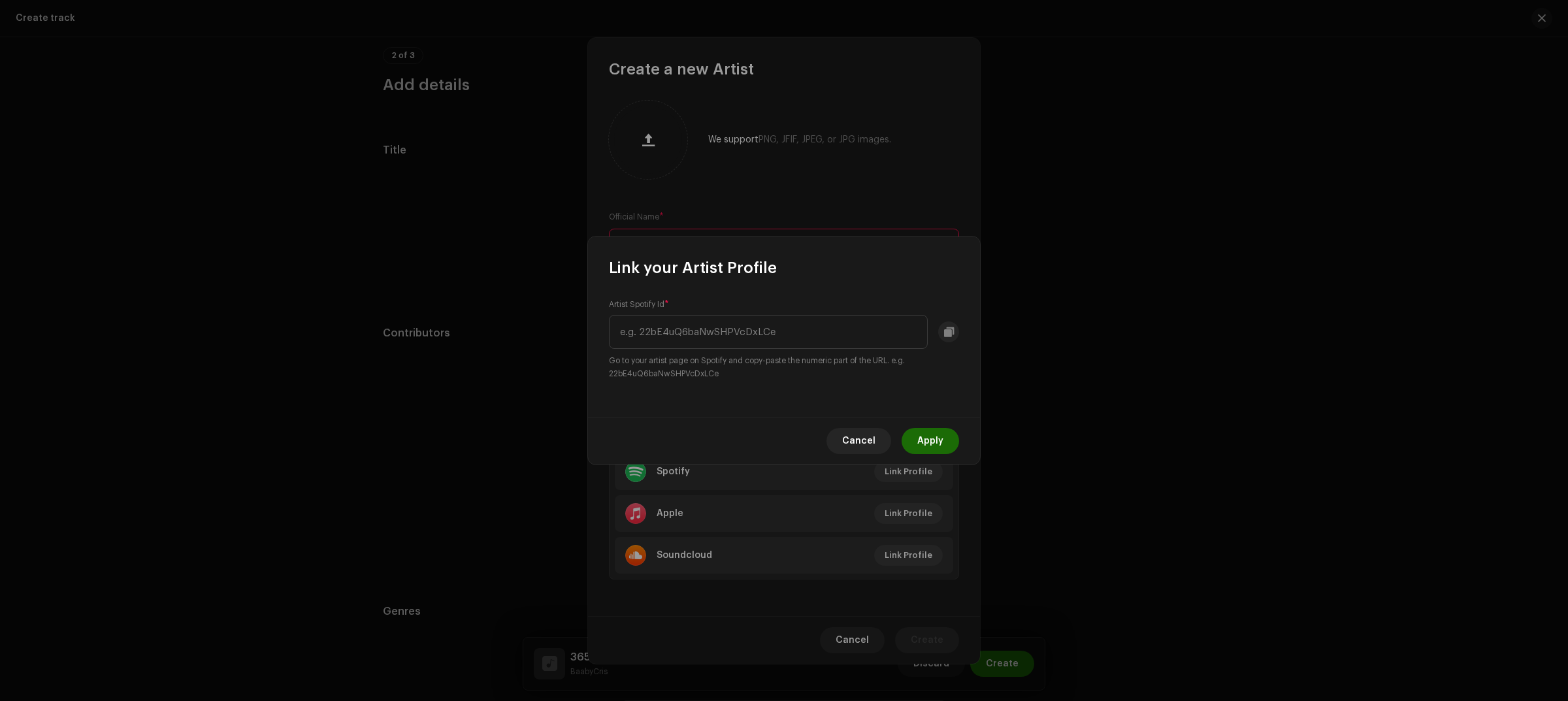
click at [867, 439] on span "Cancel" at bounding box center [858, 441] width 33 height 26
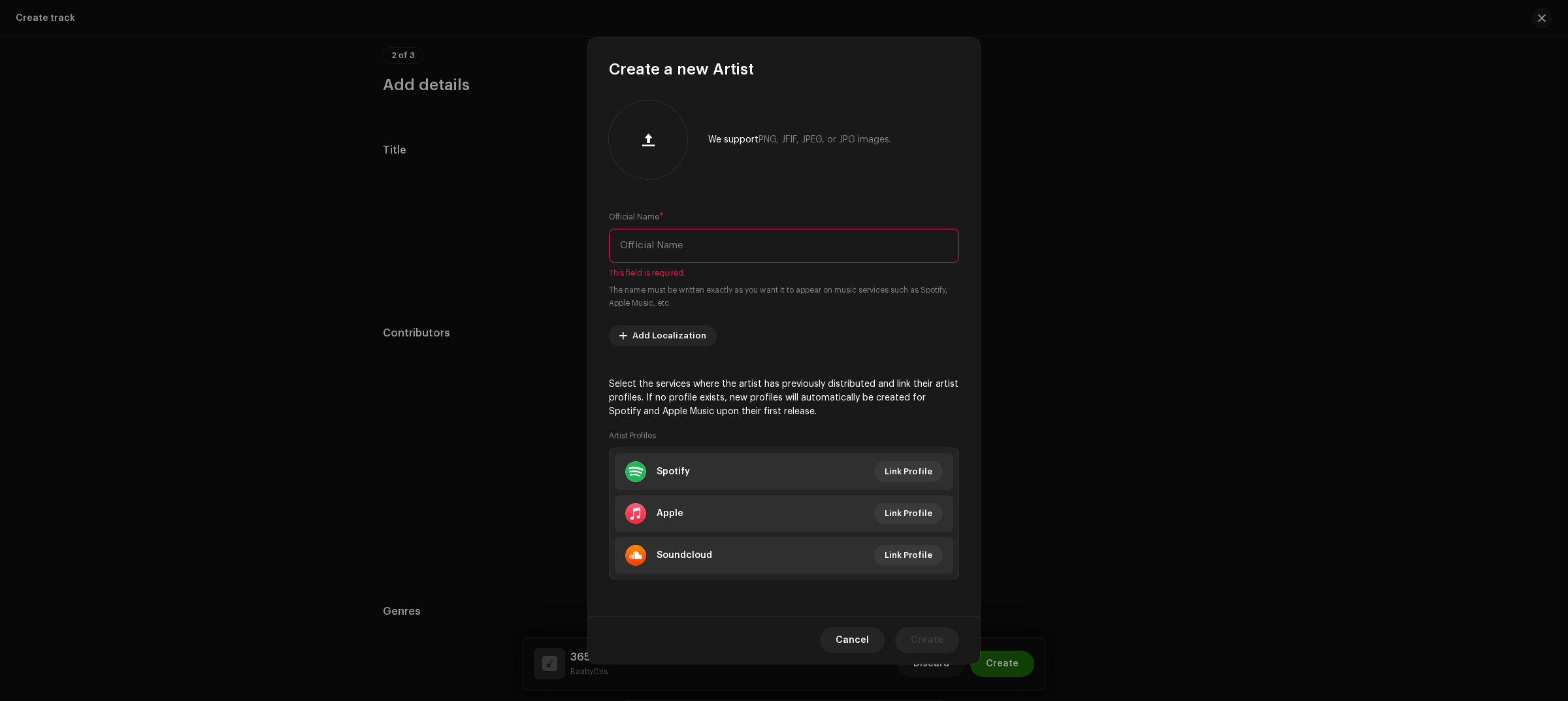
click at [746, 239] on input "text" at bounding box center [784, 245] width 350 height 34
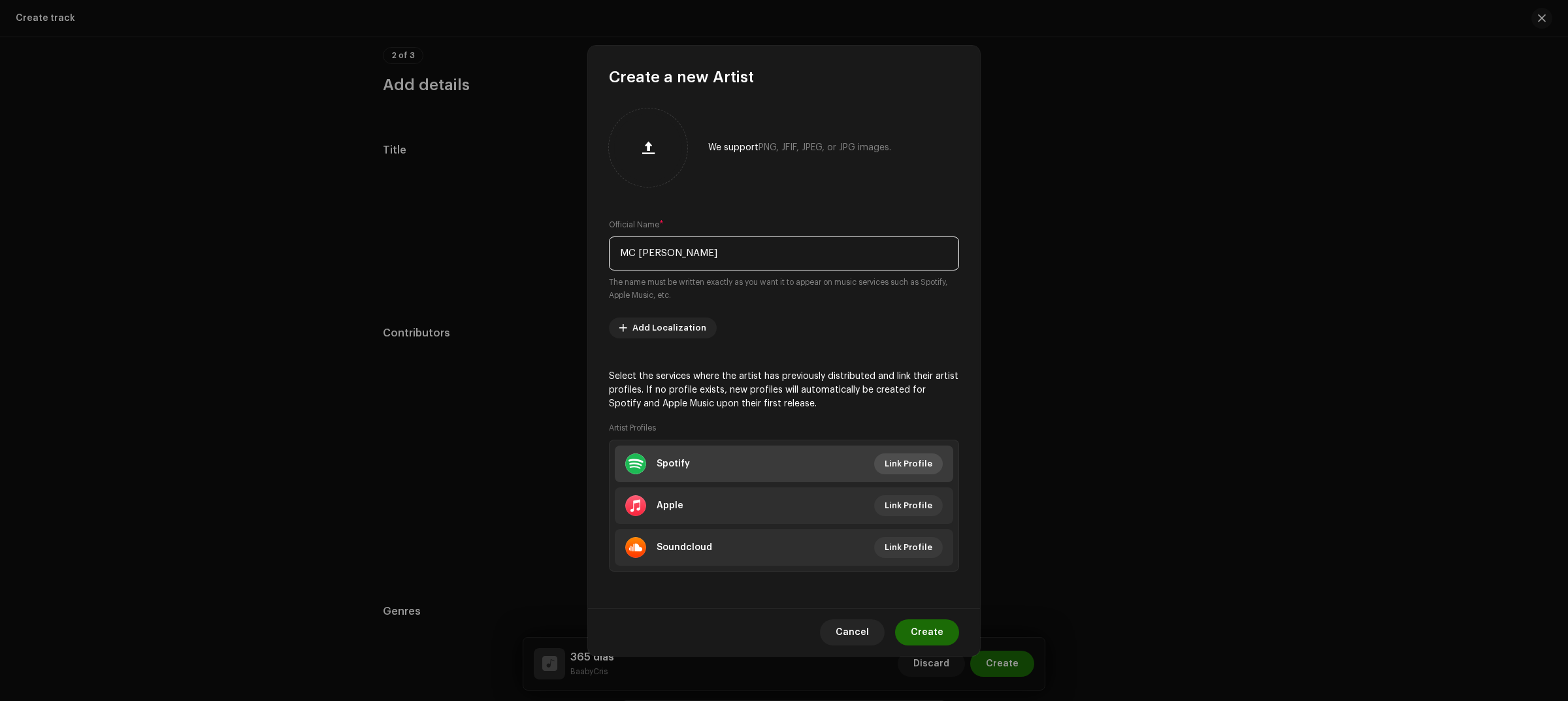
type input "MC [PERSON_NAME]"
click at [909, 466] on span "Link Profile" at bounding box center [908, 464] width 48 height 26
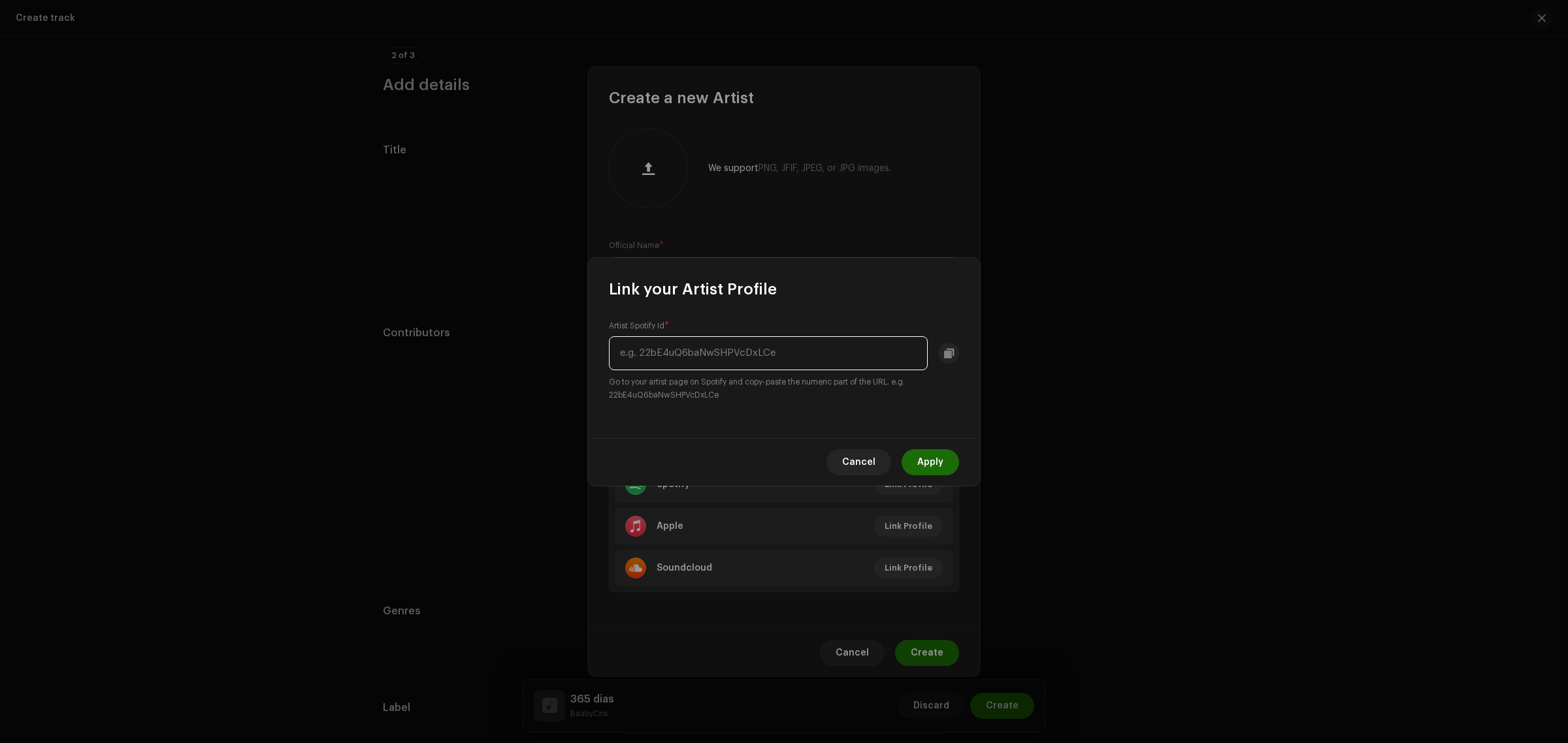
click at [719, 341] on input "text" at bounding box center [768, 353] width 319 height 34
paste input "7tojcuXcZ7eBlQjbAc65Ee"
type input "7tojcuXcZ7eBlQjbAc65Ee"
click at [939, 456] on span "Apply" at bounding box center [930, 462] width 26 height 26
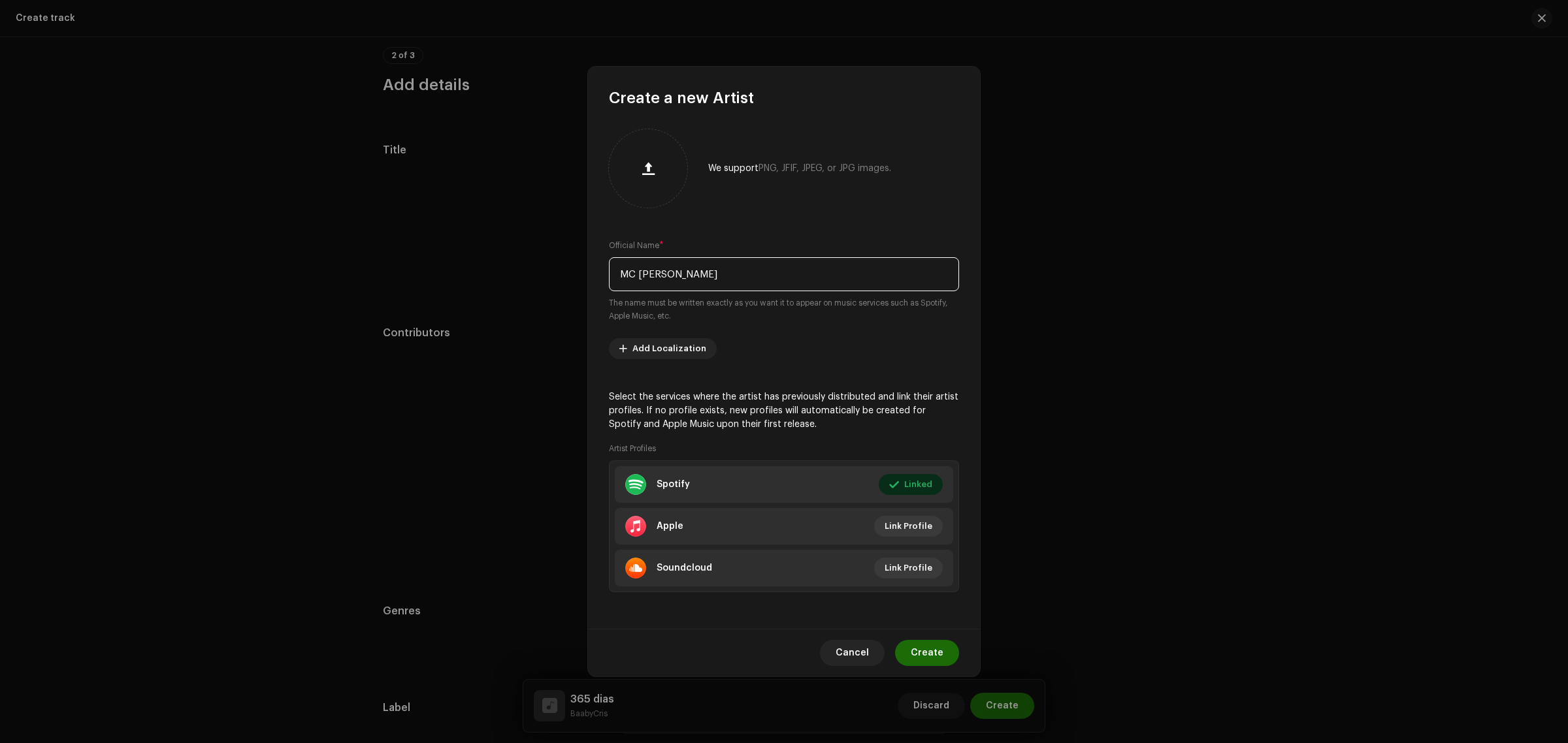
click at [726, 277] on input "MC [PERSON_NAME]" at bounding box center [784, 274] width 350 height 34
click at [845, 666] on span "Cancel" at bounding box center [852, 653] width 33 height 26
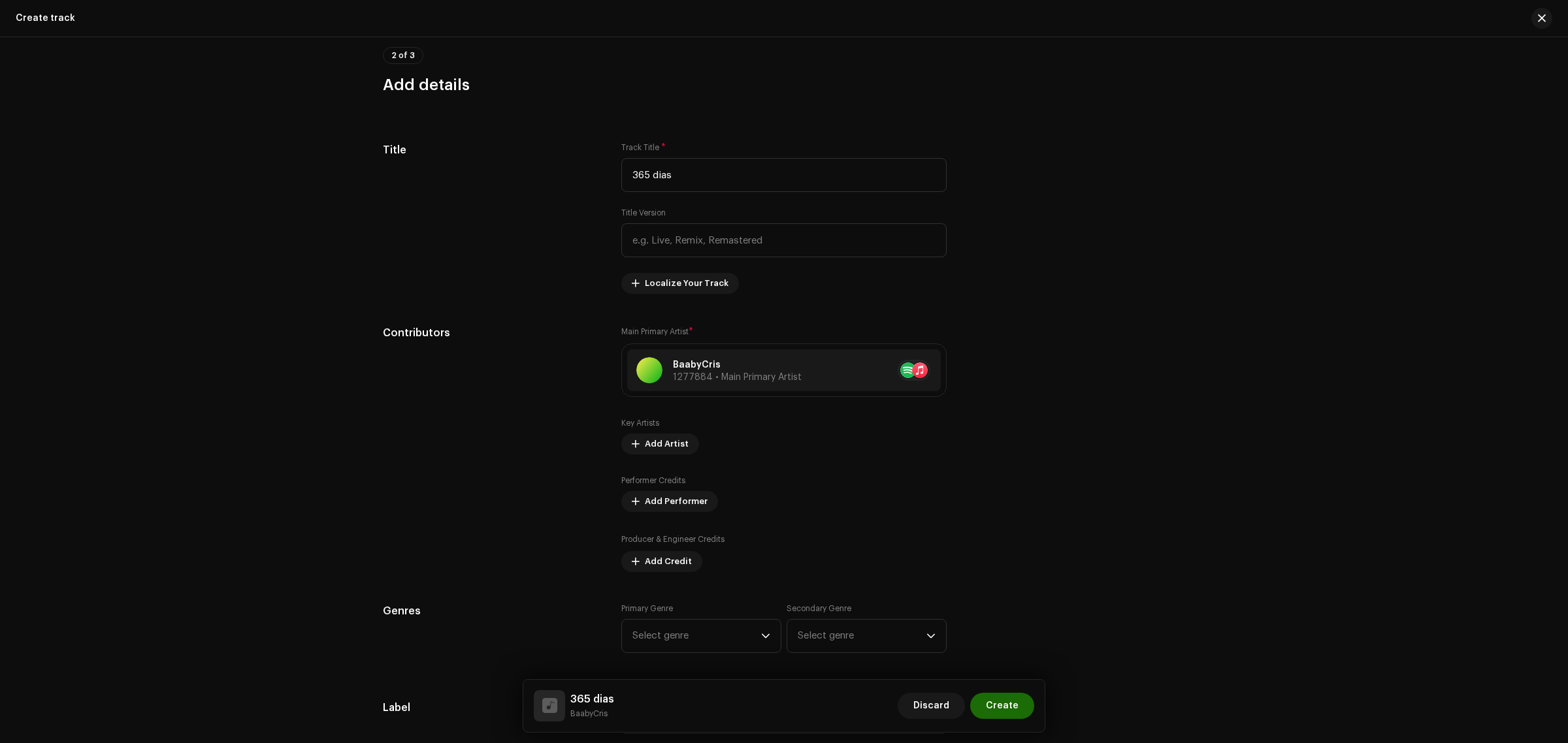
click at [332, 462] on div "Track details Complete the following to finalize your track. 1 of 3 Add Audio F…" at bounding box center [784, 390] width 1568 height 706
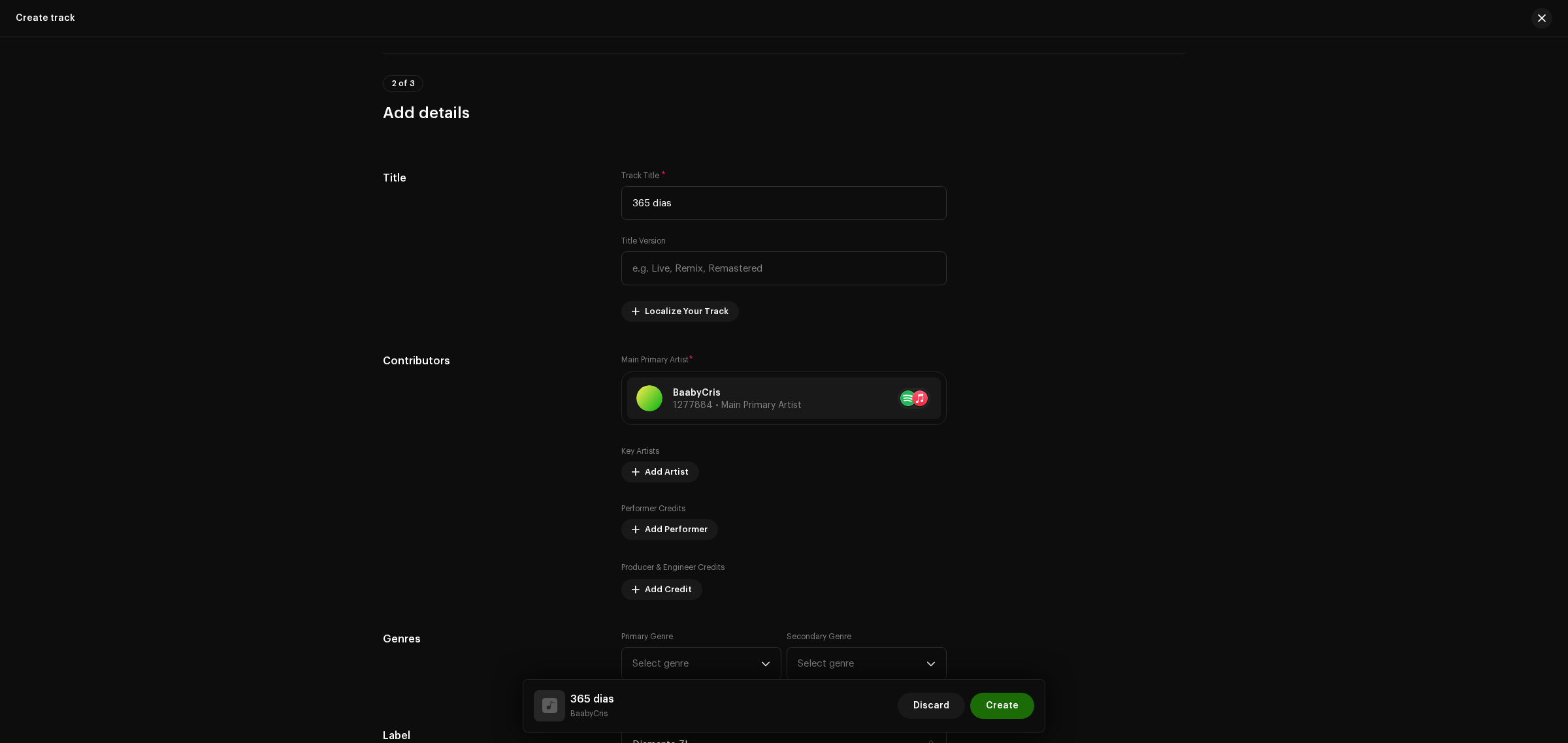
scroll to position [489, 0]
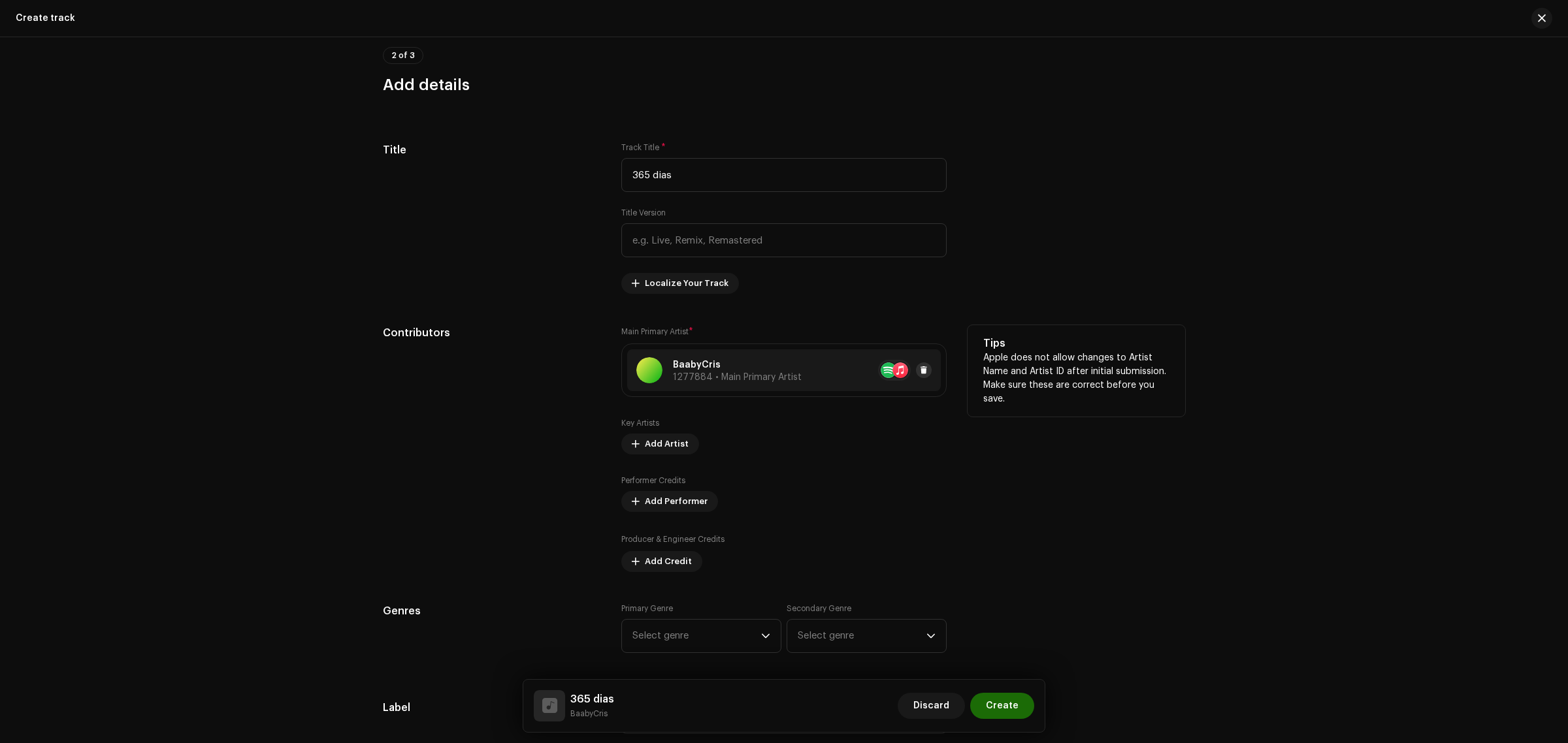
click at [920, 367] on span at bounding box center [923, 370] width 8 height 11
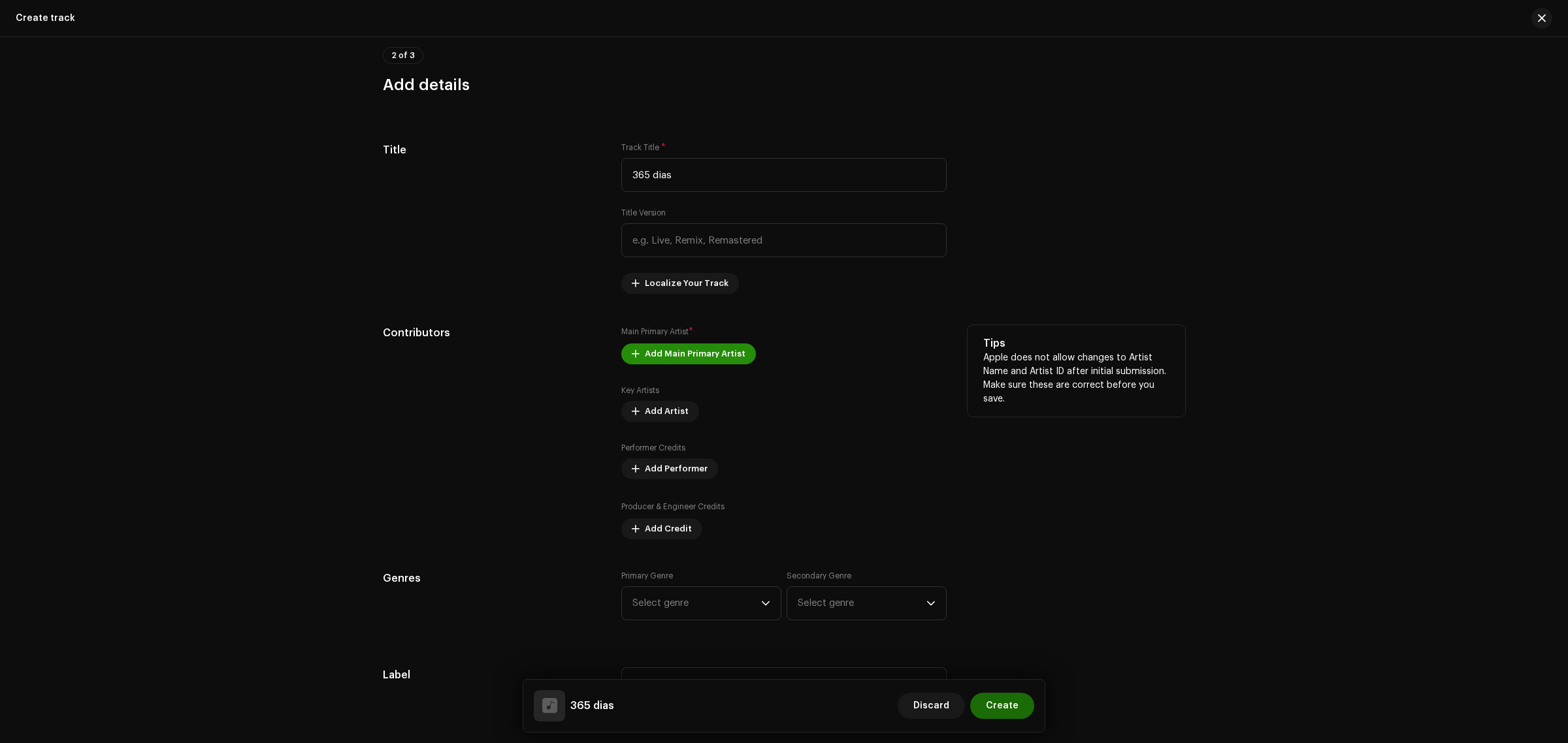
click at [657, 350] on span "Add Main Primary Artist" at bounding box center [695, 354] width 100 height 26
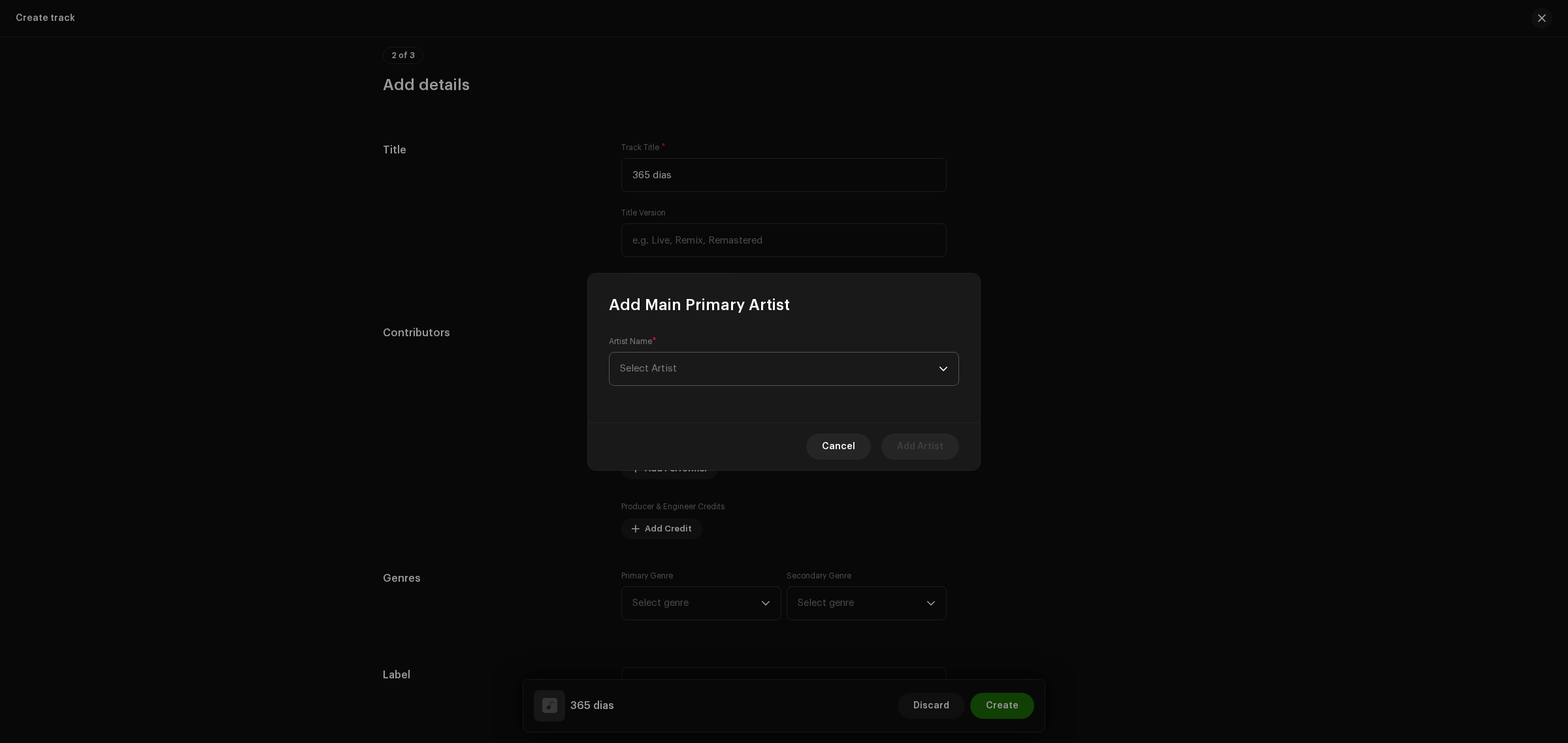
click at [698, 369] on span "Select Artist" at bounding box center [779, 369] width 319 height 33
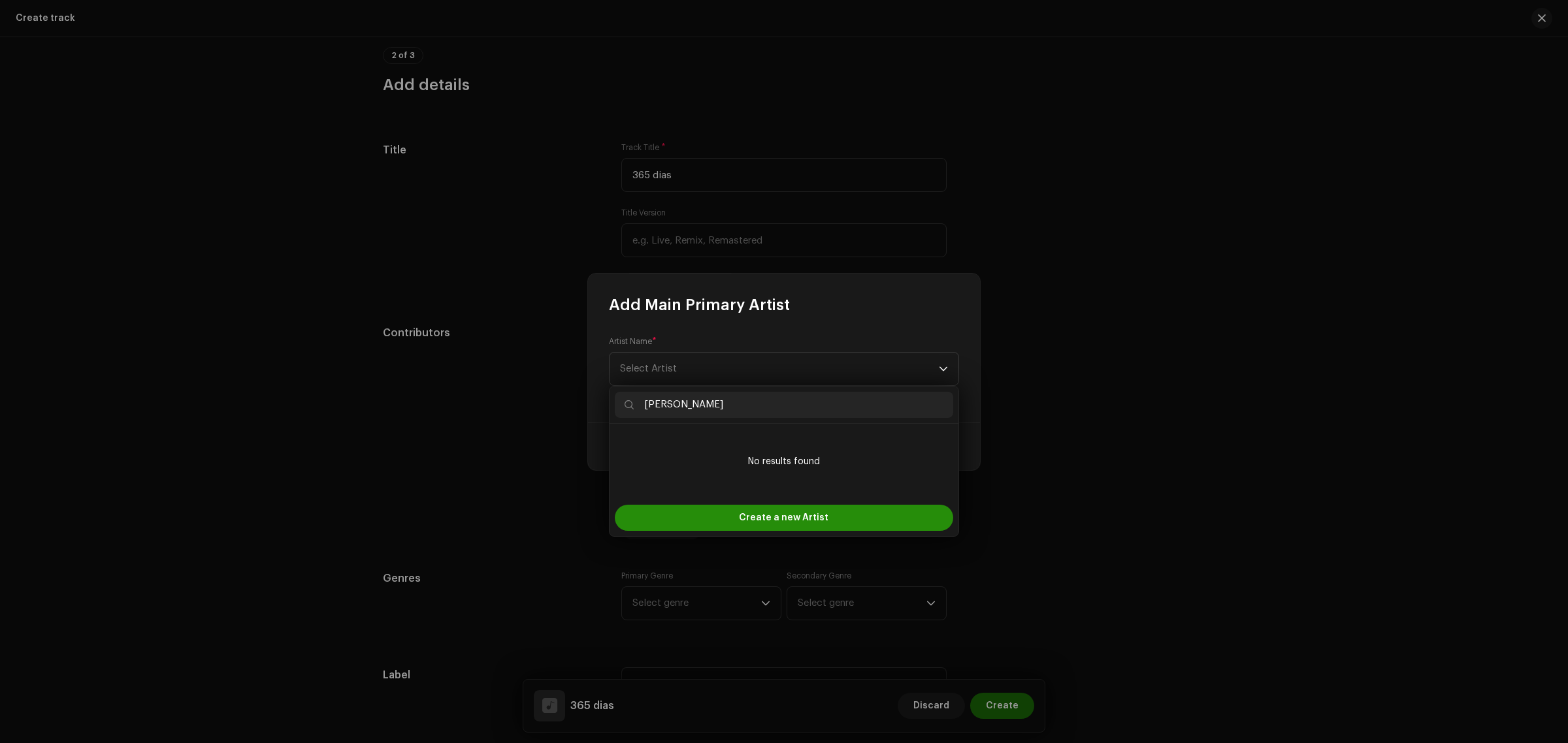
type input "[PERSON_NAME]"
click at [784, 524] on span "Create a new Artist" at bounding box center [783, 517] width 90 height 26
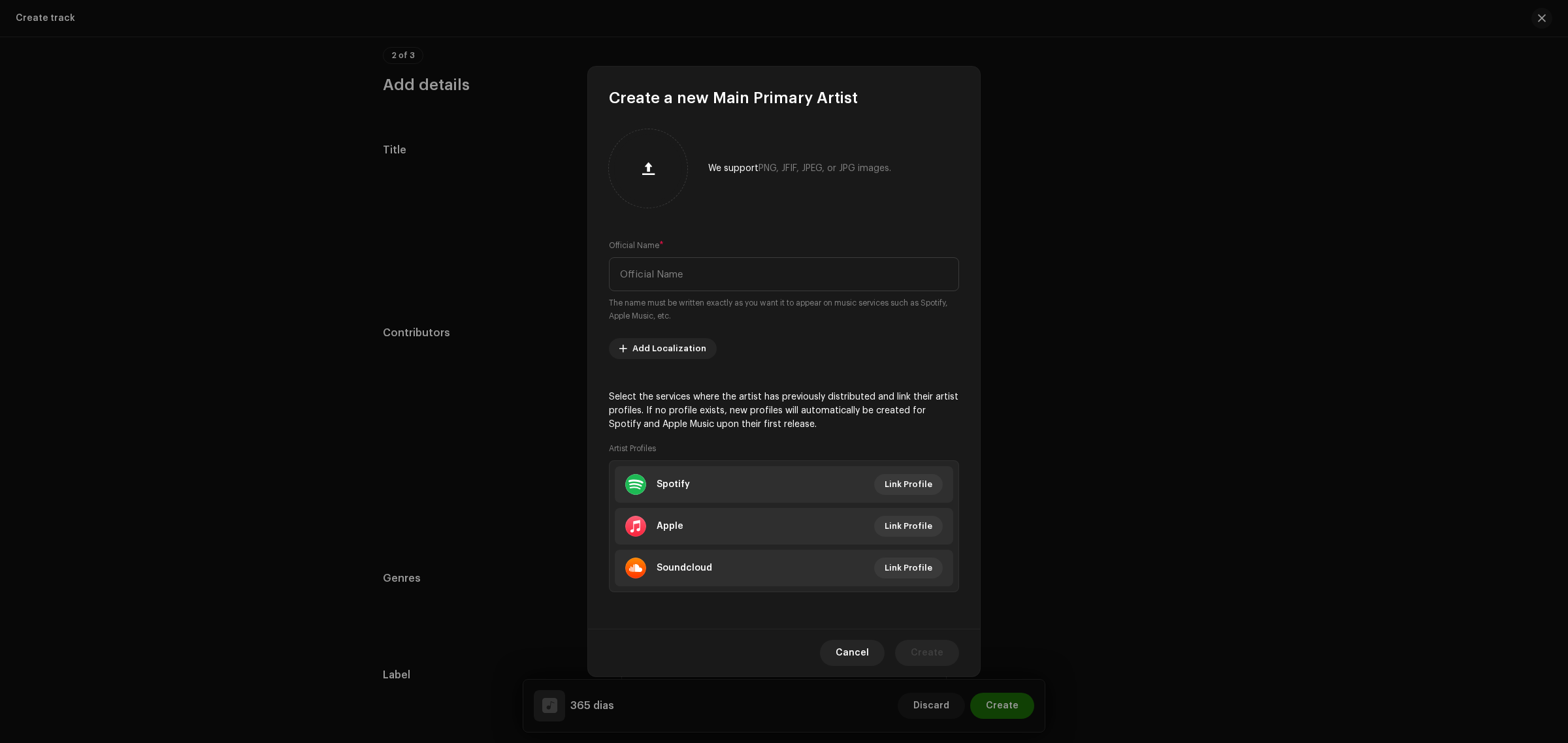
click at [735, 300] on small "The name must be written exactly as you want it to appear on music services suc…" at bounding box center [784, 310] width 350 height 26
click at [730, 289] on input "text" at bounding box center [784, 274] width 350 height 34
type input "Anitta"
click at [907, 490] on span "Link Profile" at bounding box center [908, 484] width 48 height 26
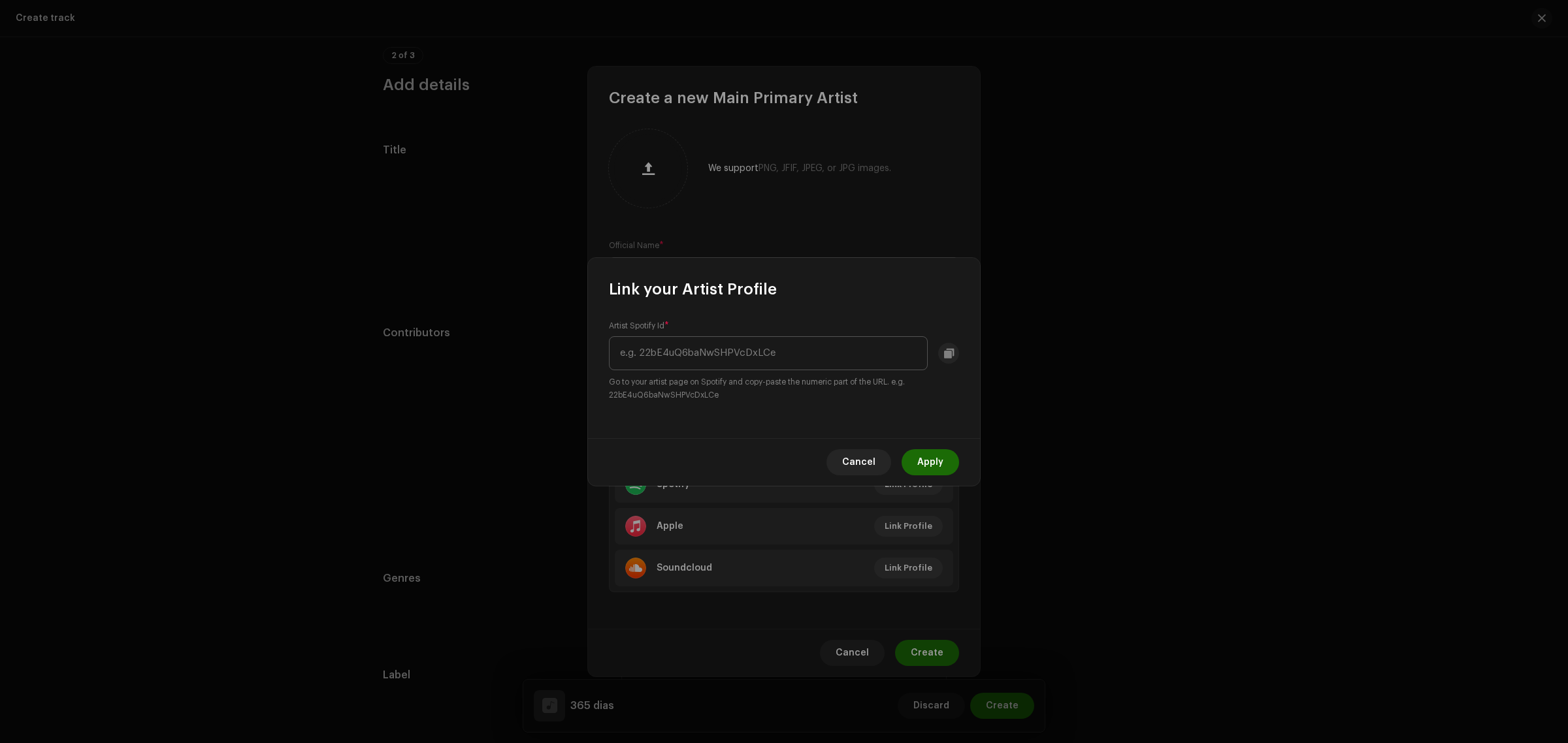
click at [708, 353] on input "text" at bounding box center [768, 353] width 319 height 34
type input "7FNnA9vBm6EKceENgCGRMb"
click at [938, 470] on span "Apply" at bounding box center [930, 462] width 26 height 26
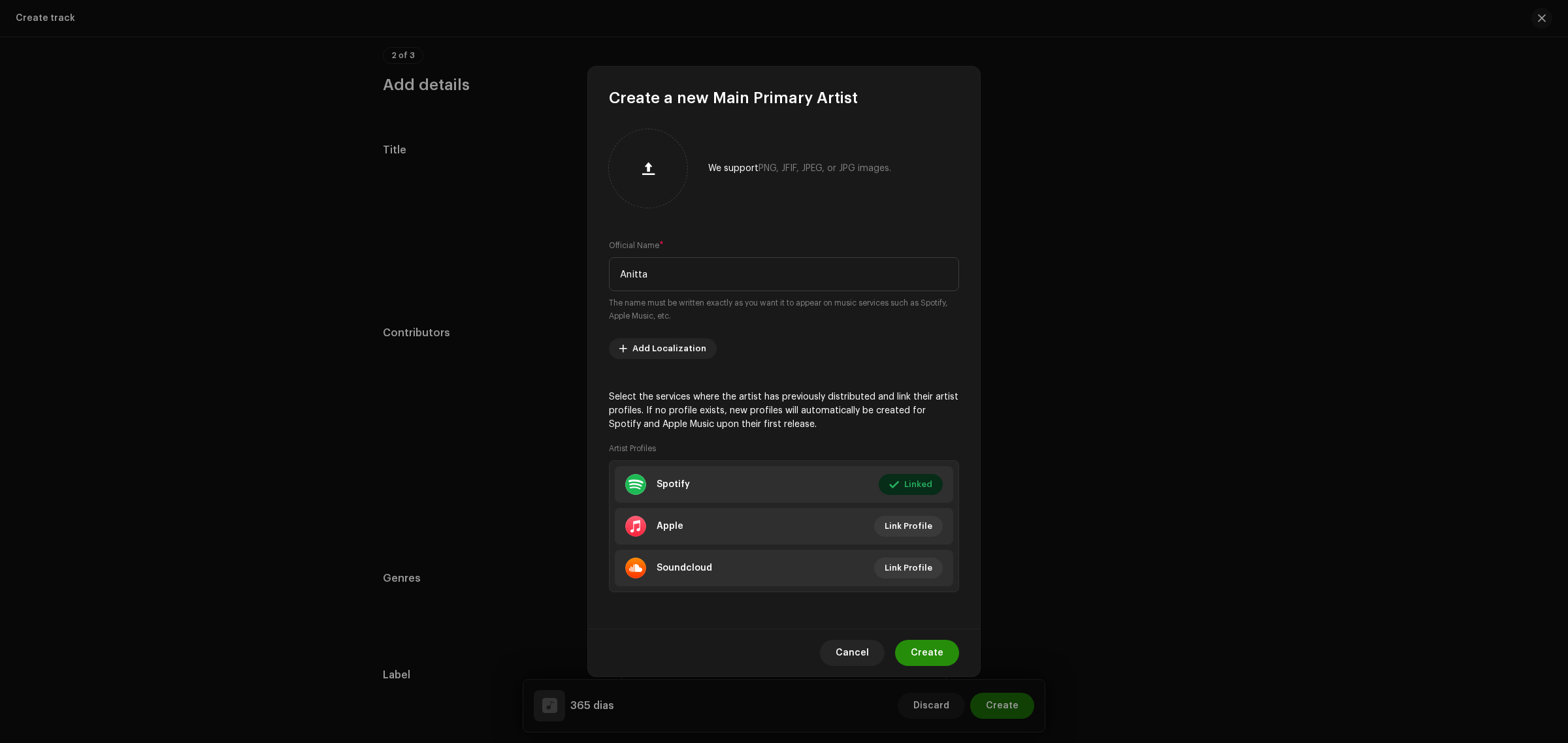
click at [944, 650] on button "Create" at bounding box center [926, 653] width 64 height 26
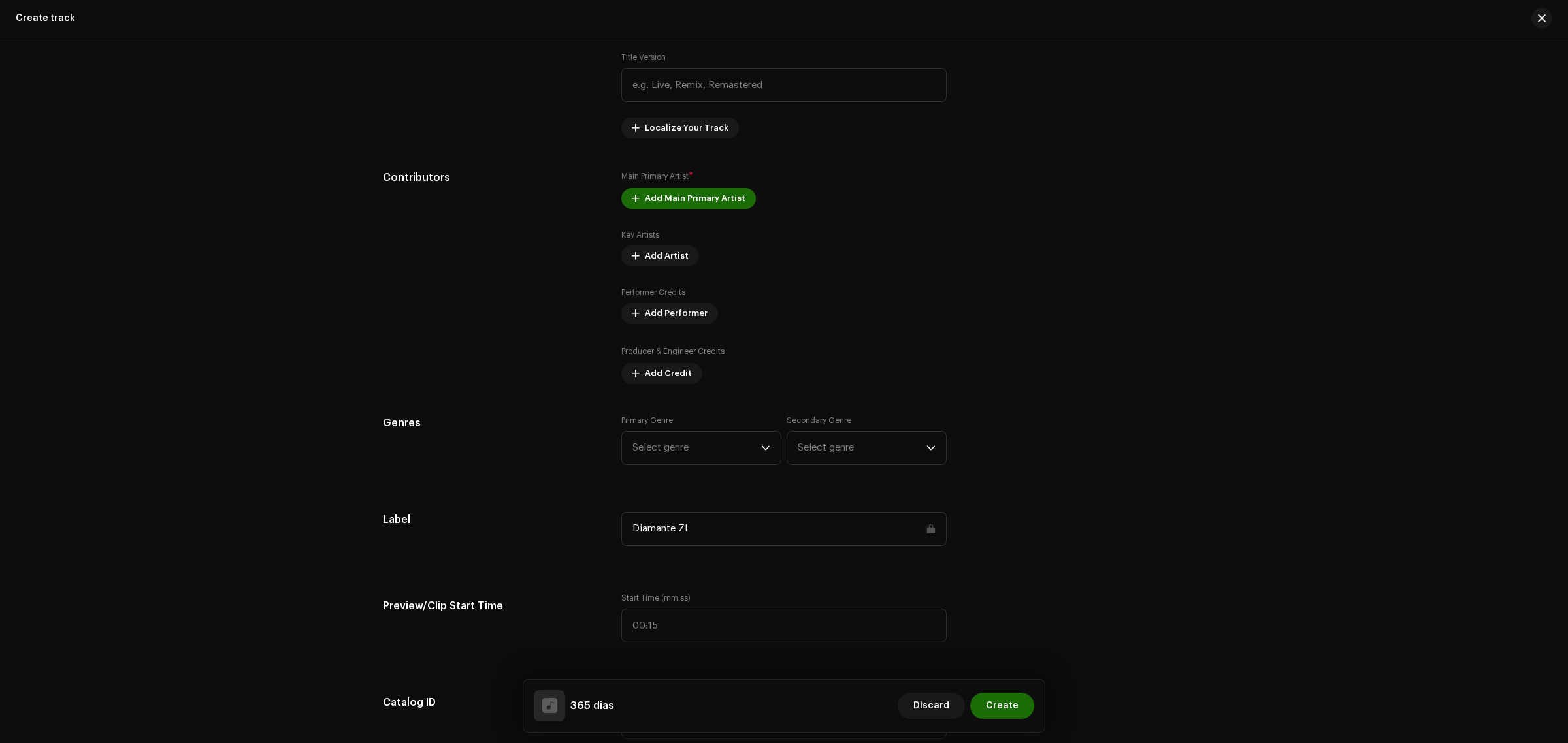
scroll to position [816, 0]
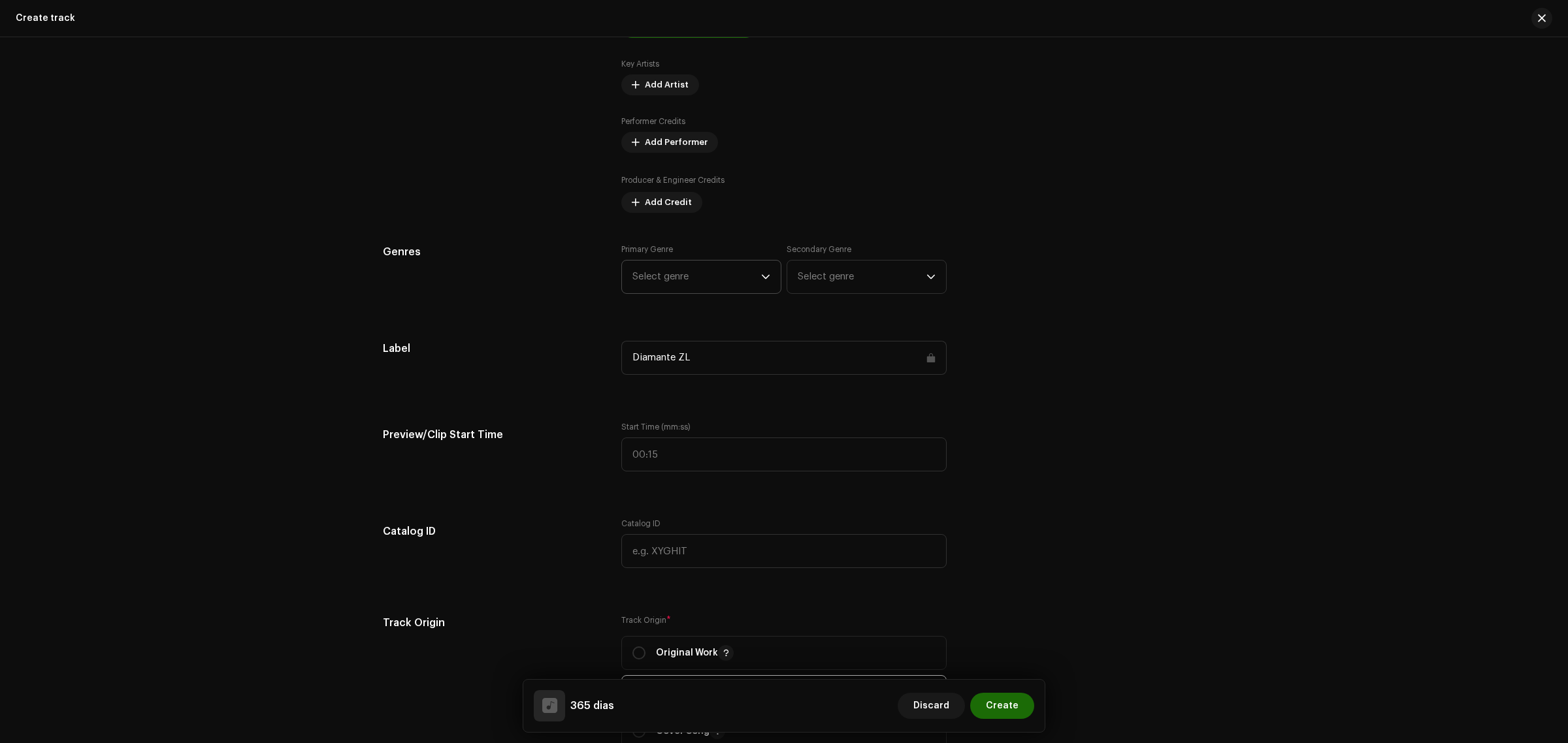
click at [701, 279] on span "Select genre" at bounding box center [696, 277] width 128 height 33
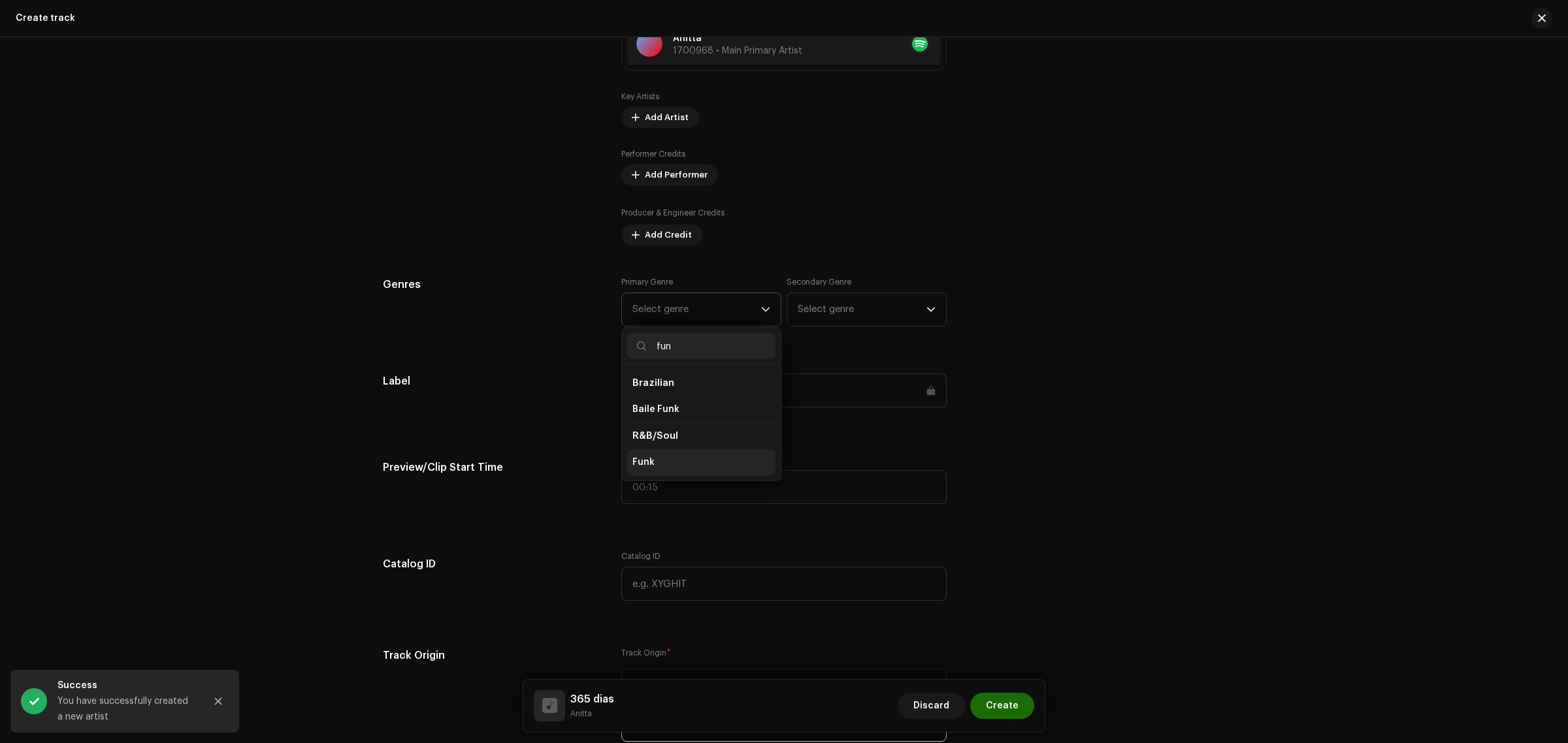
type input "fun"
drag, startPoint x: 680, startPoint y: 458, endPoint x: 899, endPoint y: 559, distance: 241.2
click at [681, 458] on li "Funk" at bounding box center [701, 462] width 148 height 26
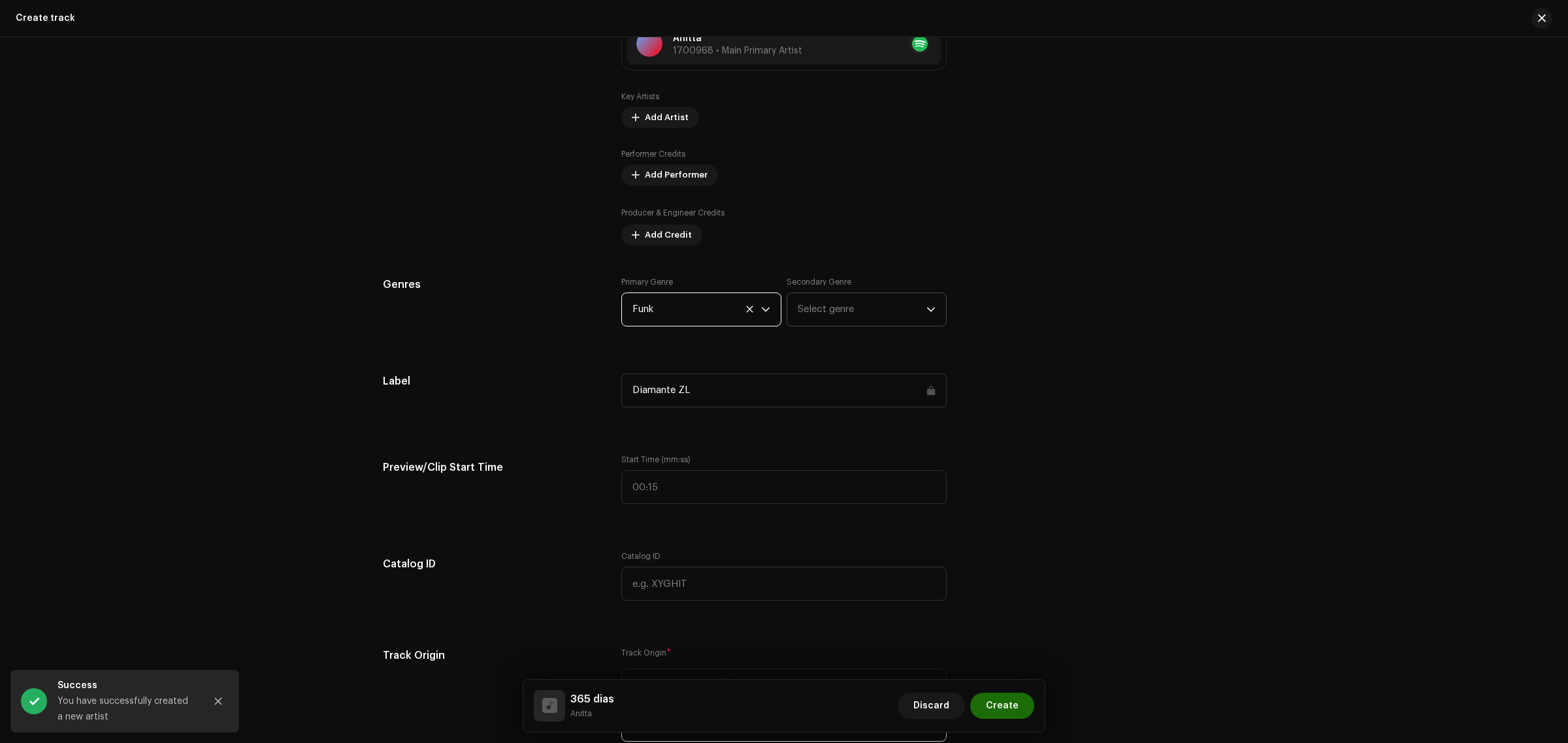
click at [851, 320] on span "Select genre" at bounding box center [861, 310] width 128 height 33
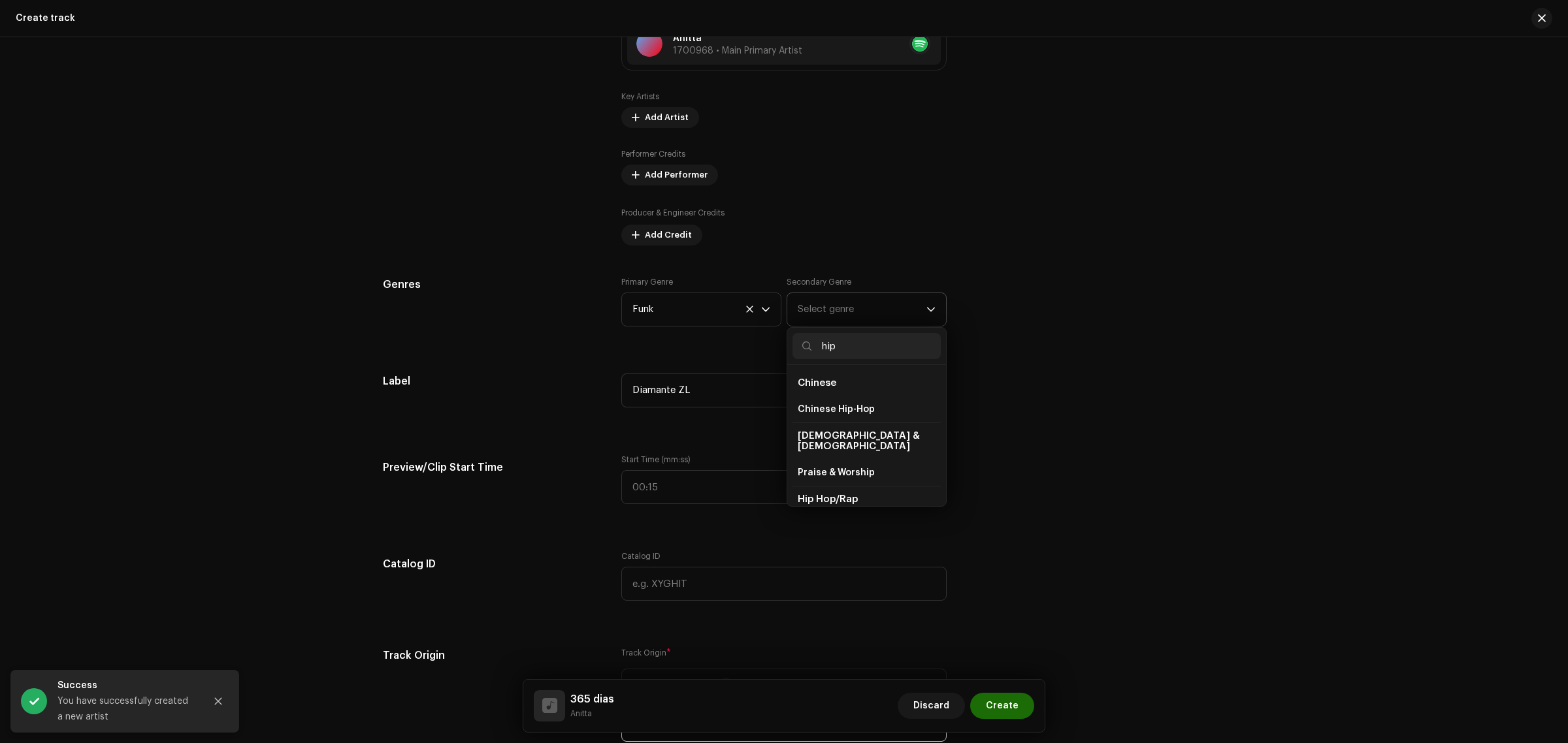
type input "hip"
click at [864, 486] on li "Hip Hop/Rap" at bounding box center [866, 499] width 148 height 27
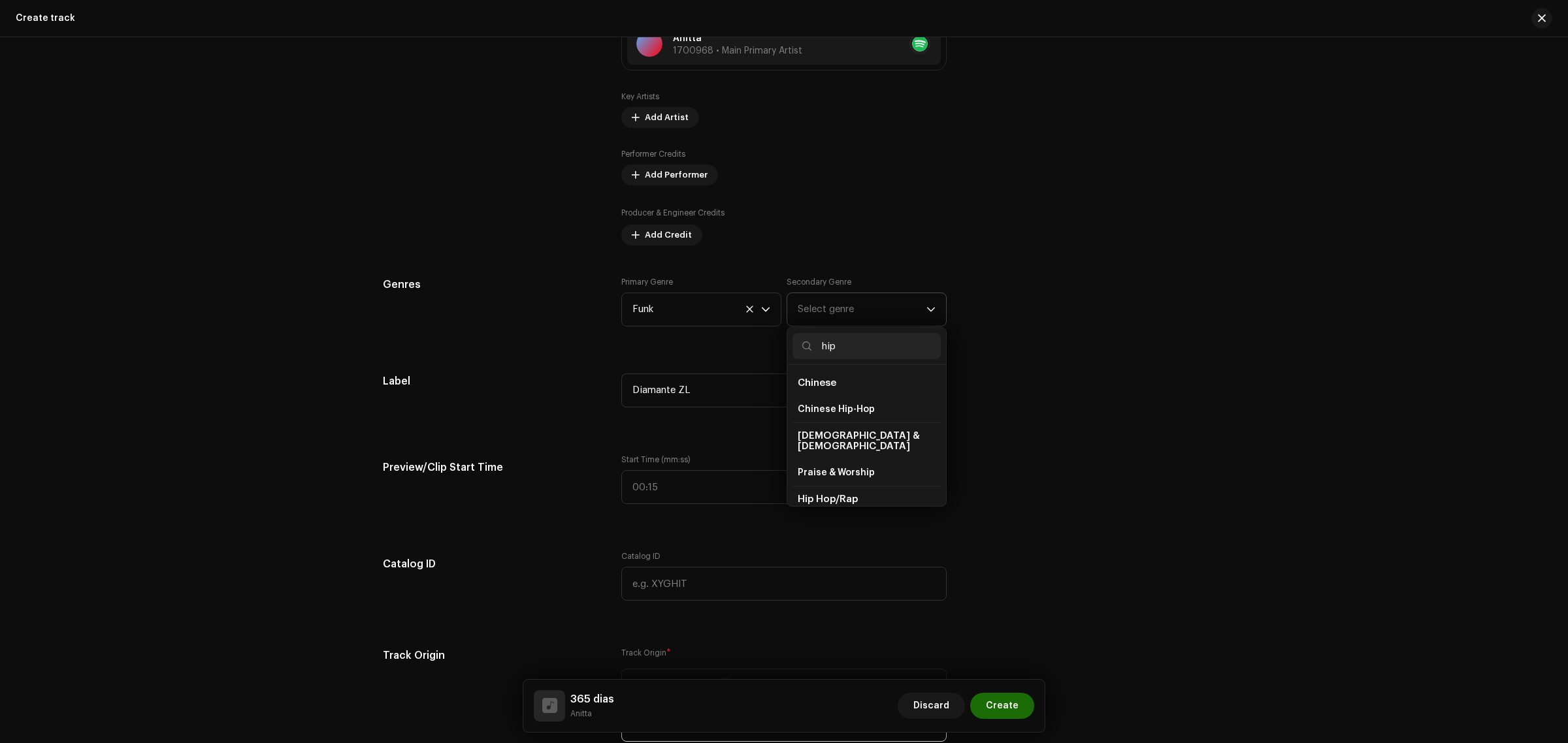
click at [832, 494] on span "Hip Hop/Rap" at bounding box center [827, 499] width 60 height 10
click at [980, 442] on div "Track details Complete the following to finalize your track. 1 of 3 Add Audio F…" at bounding box center [784, 556] width 844 height 2607
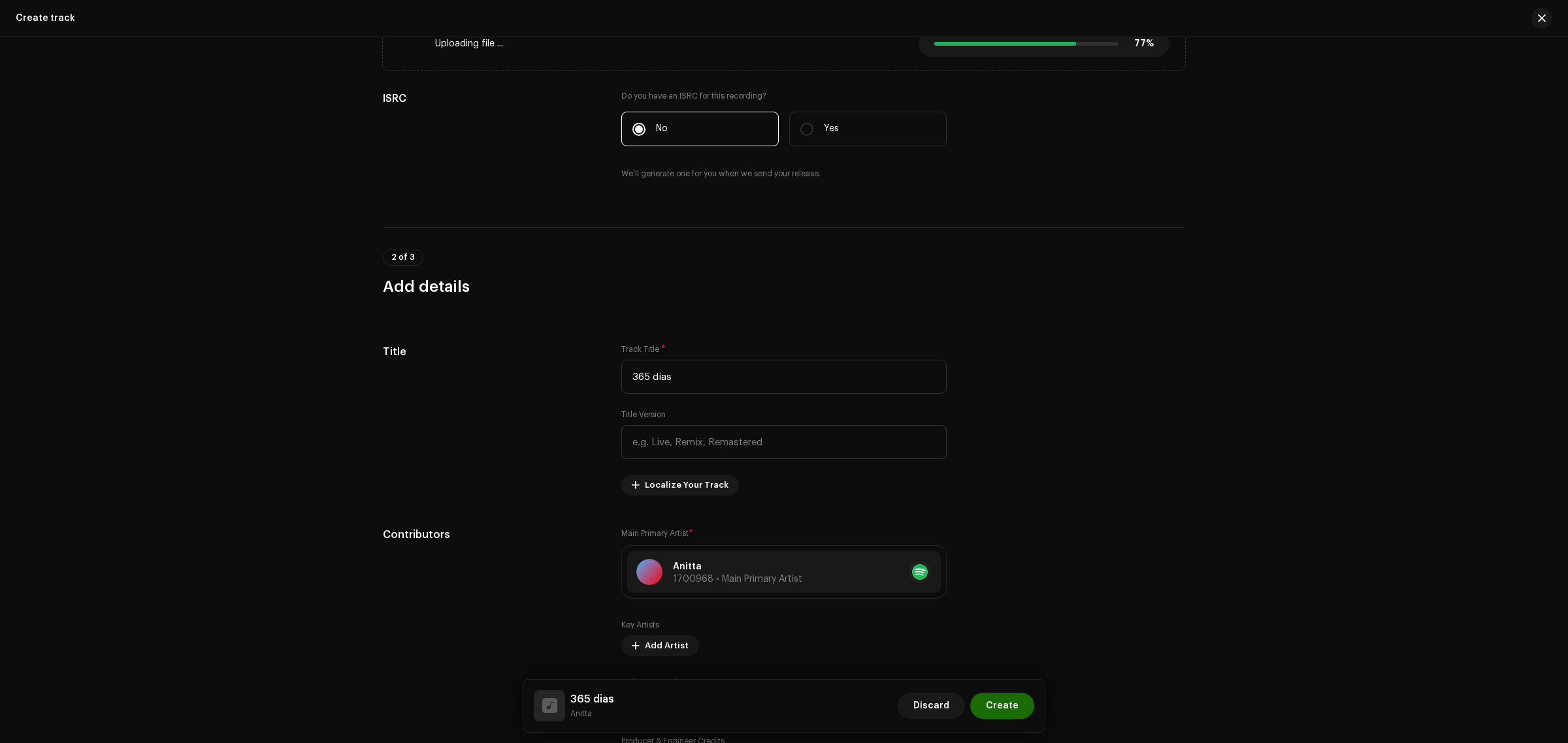
scroll to position [0, 0]
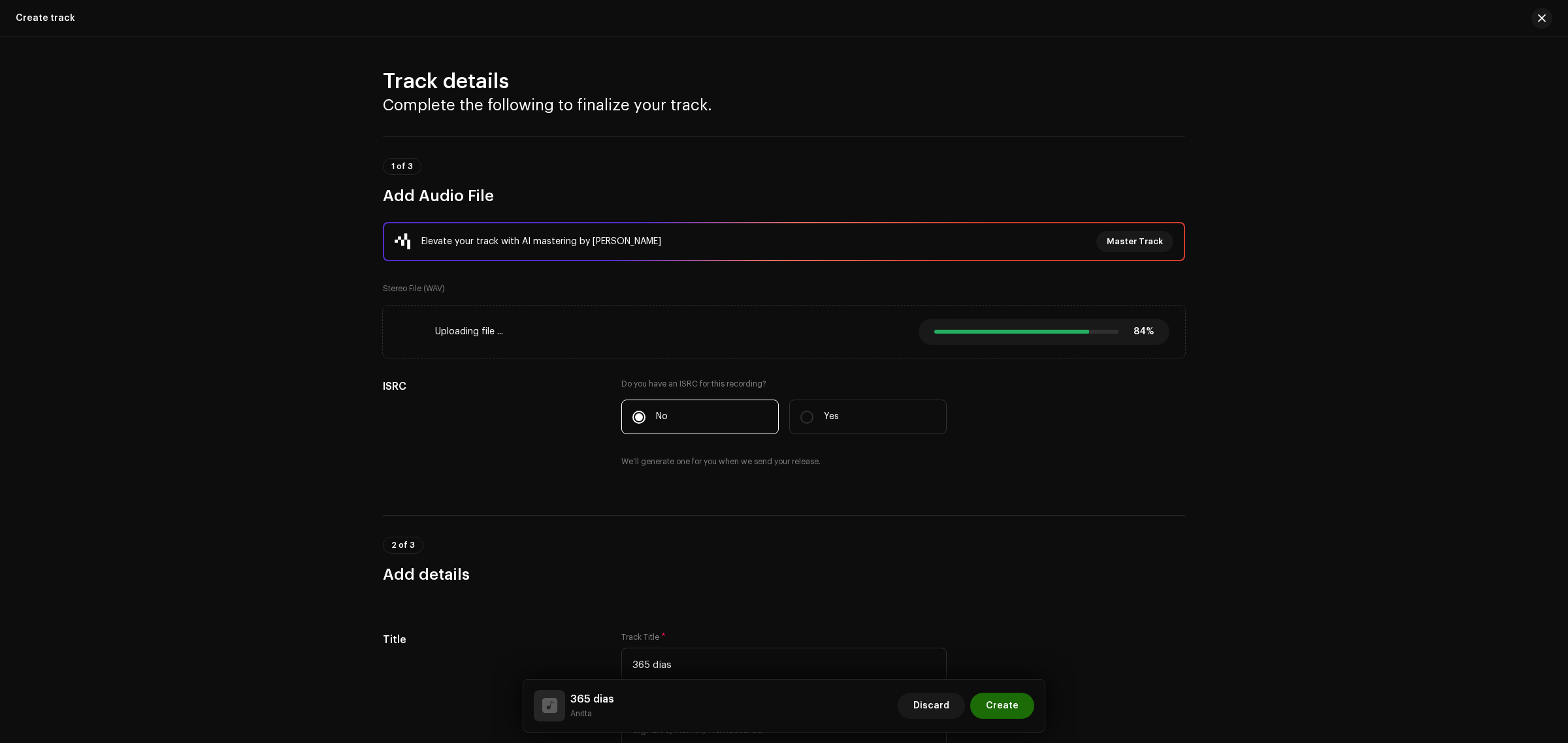
click at [1258, 373] on div "Track details Complete the following to finalize your track. 1 of 3 Add Audio F…" at bounding box center [784, 390] width 1568 height 706
click at [1215, 420] on div "Track details Complete the following to finalize your track. 1 of 3 Add Audio F…" at bounding box center [784, 390] width 1568 height 706
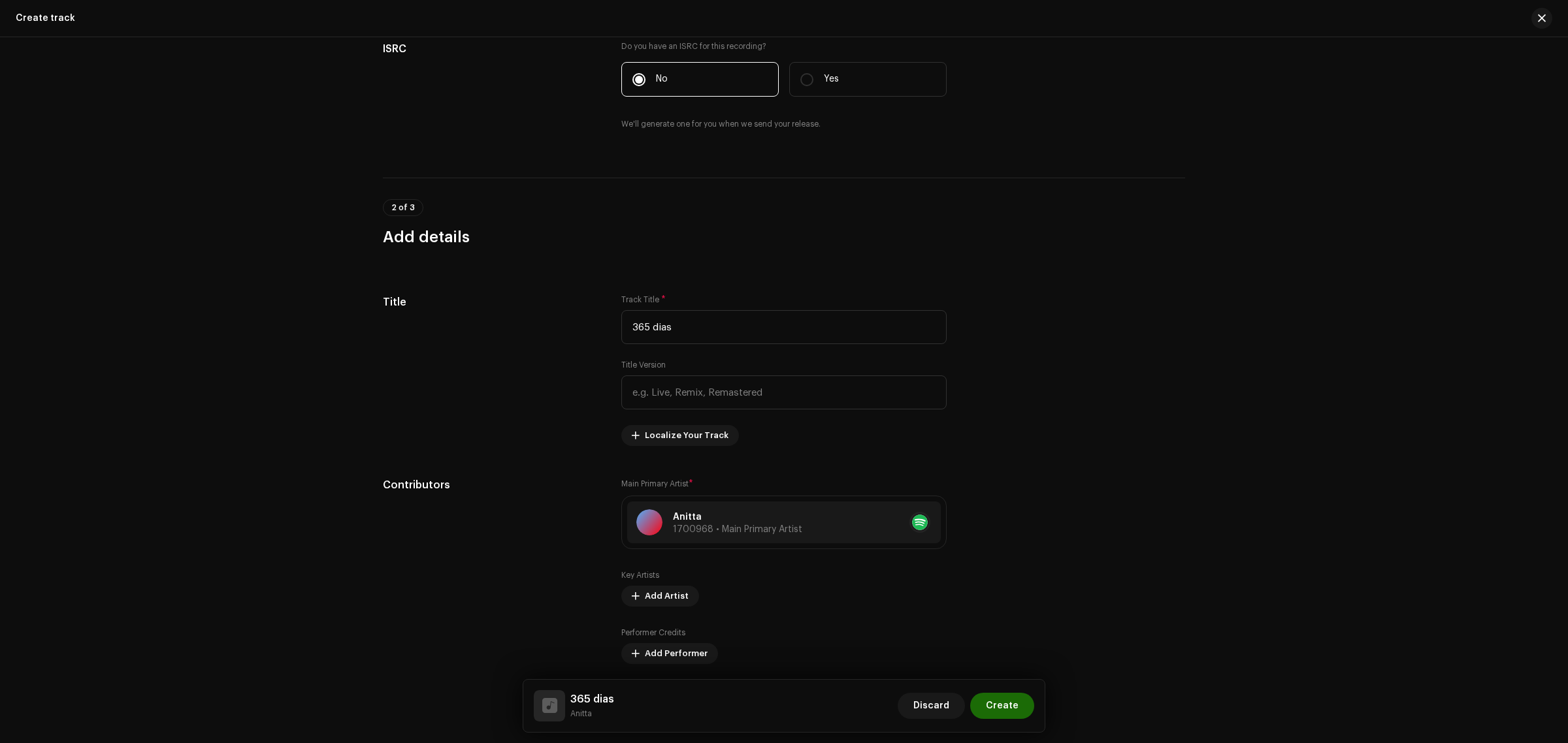
scroll to position [408, 0]
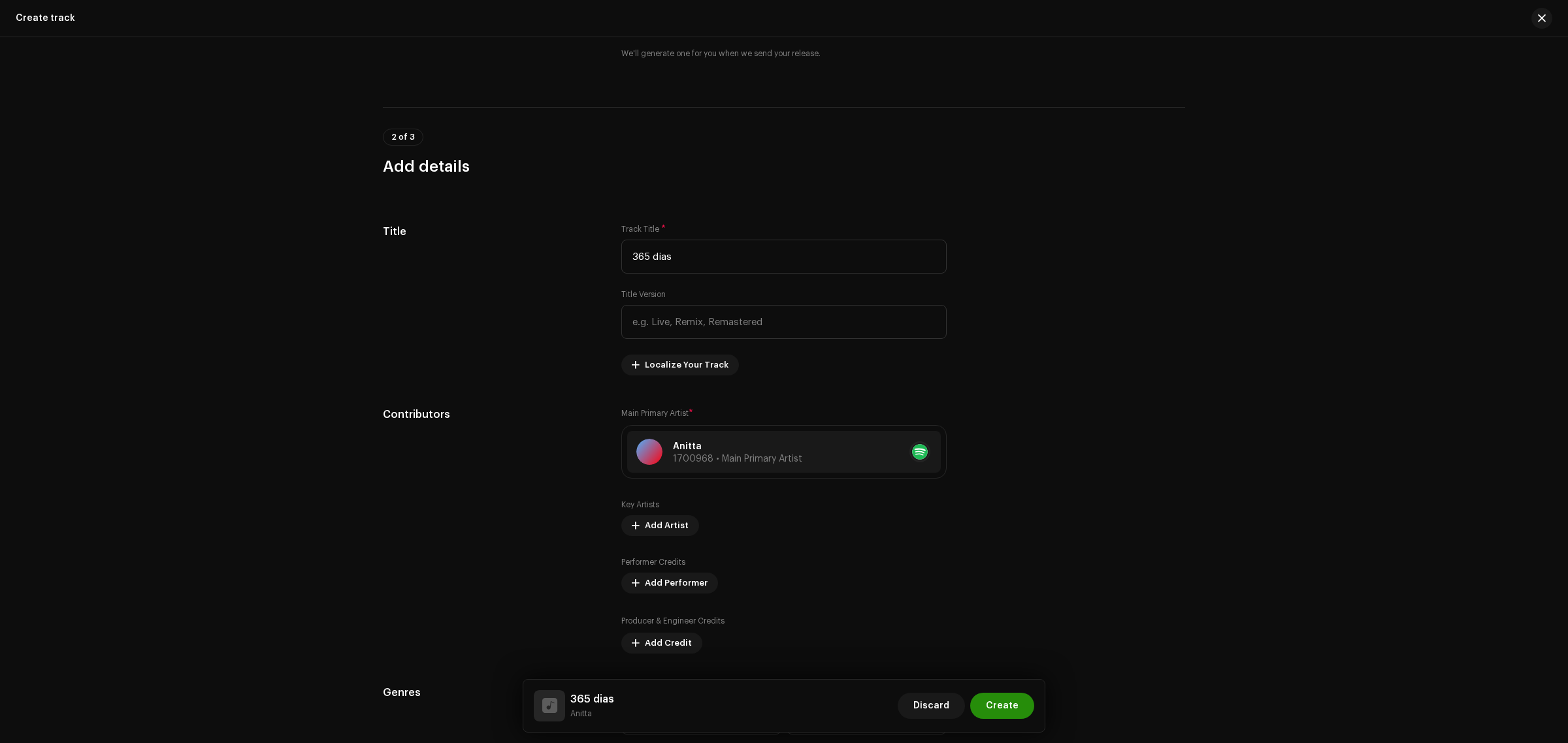
click at [1007, 700] on span "Create" at bounding box center [1002, 706] width 33 height 26
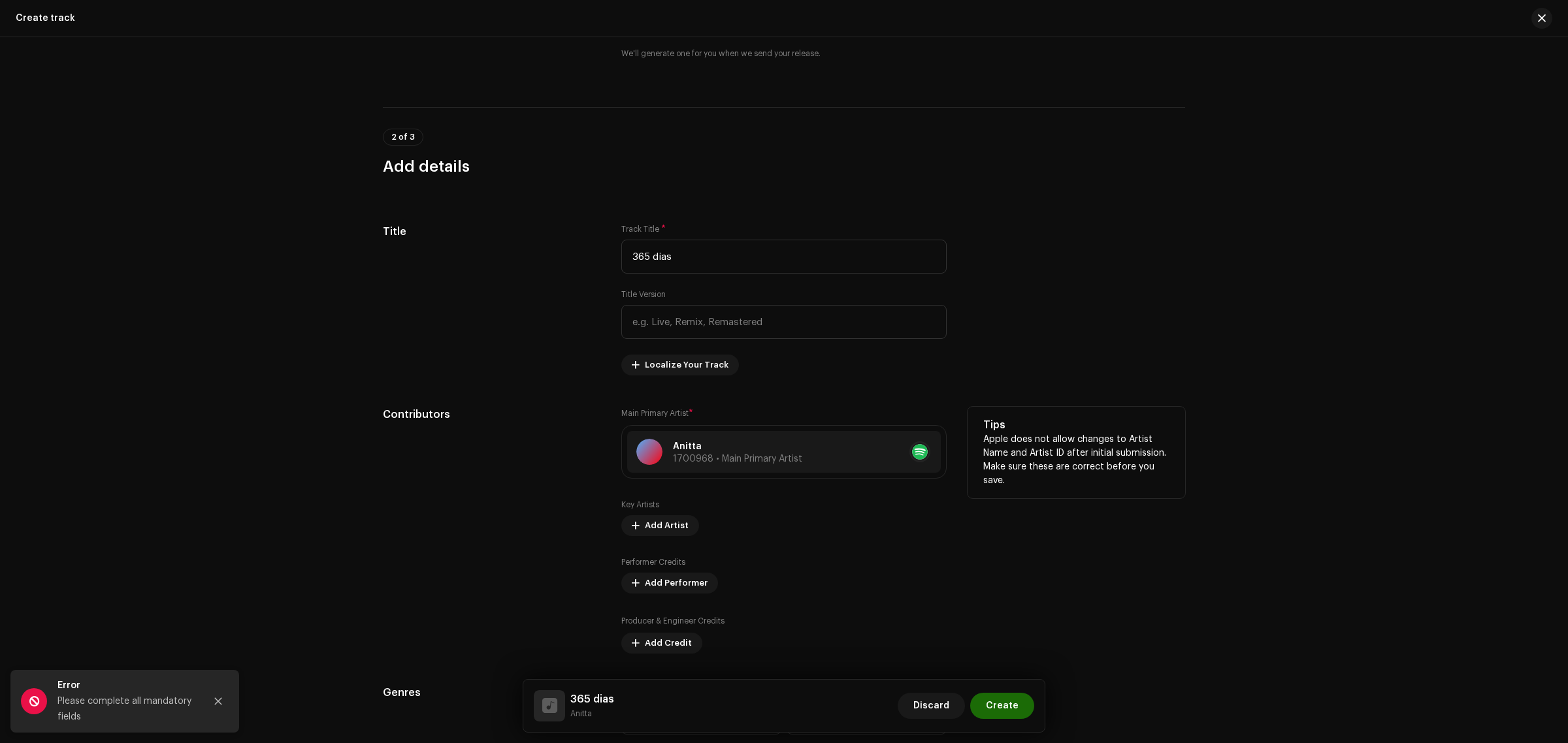
click at [908, 565] on div "Performer Credits Add Performer" at bounding box center [784, 575] width 326 height 37
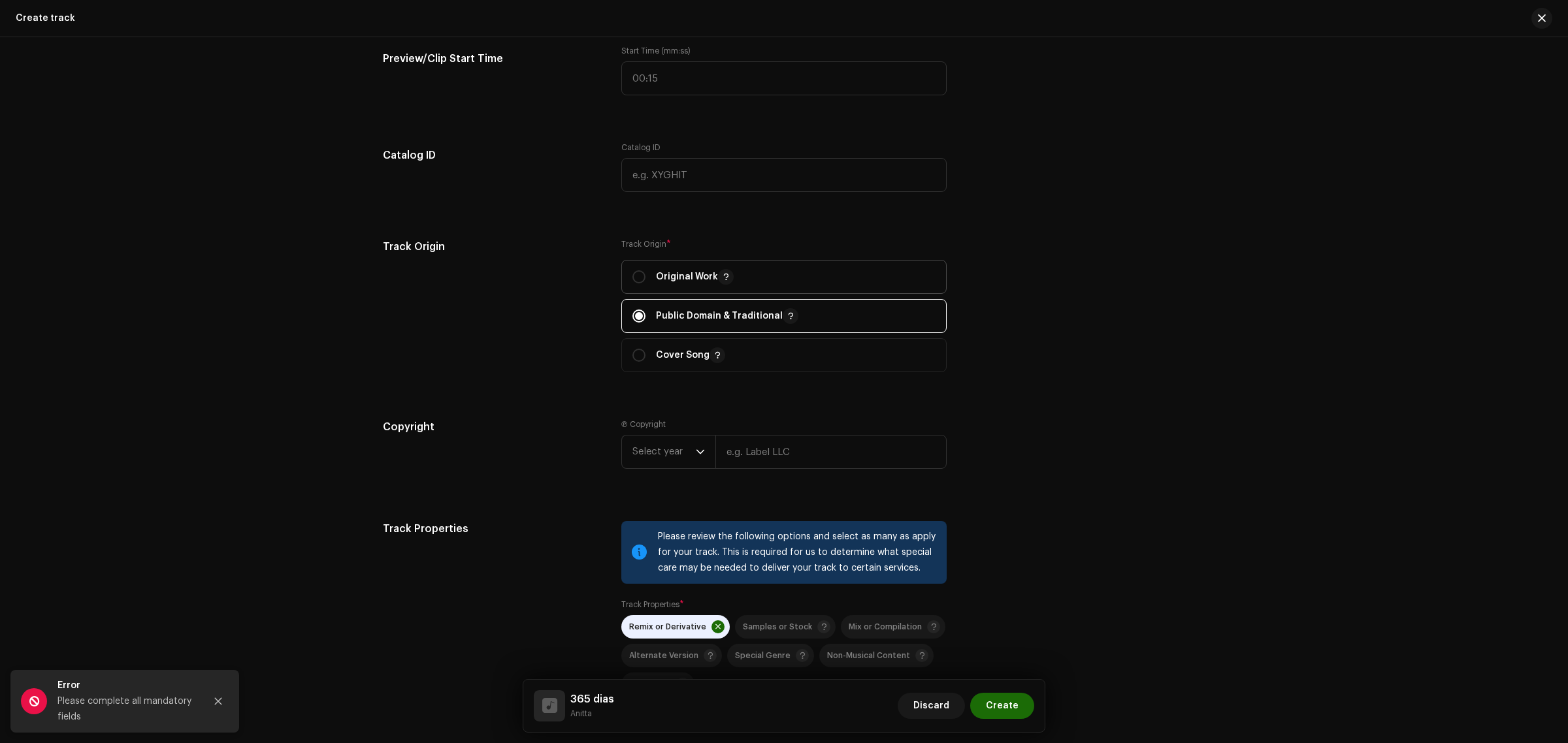
scroll to position [979, 0]
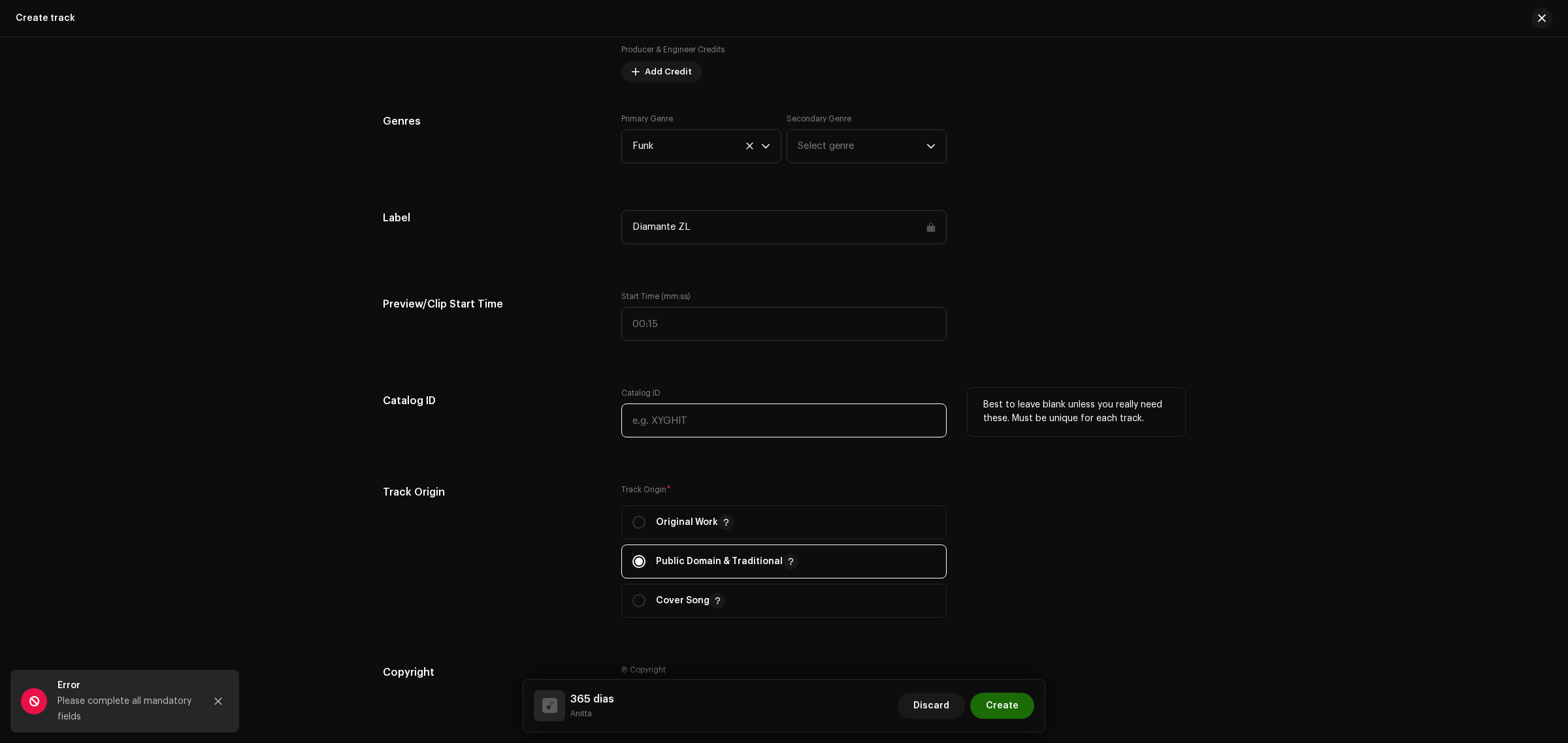
click at [768, 409] on input "text" at bounding box center [784, 420] width 326 height 34
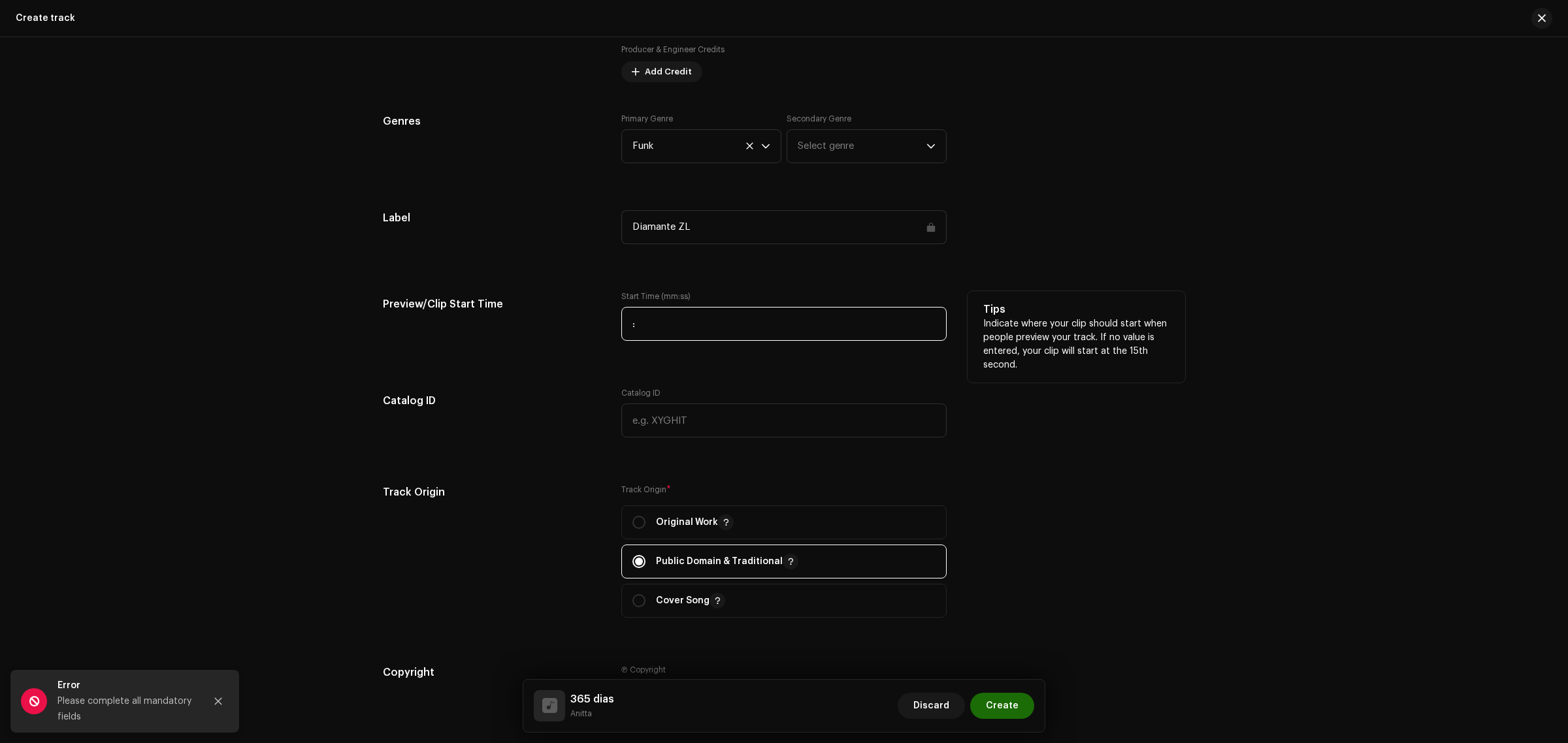
click at [738, 312] on input ":" at bounding box center [784, 323] width 326 height 34
type input "00:38"
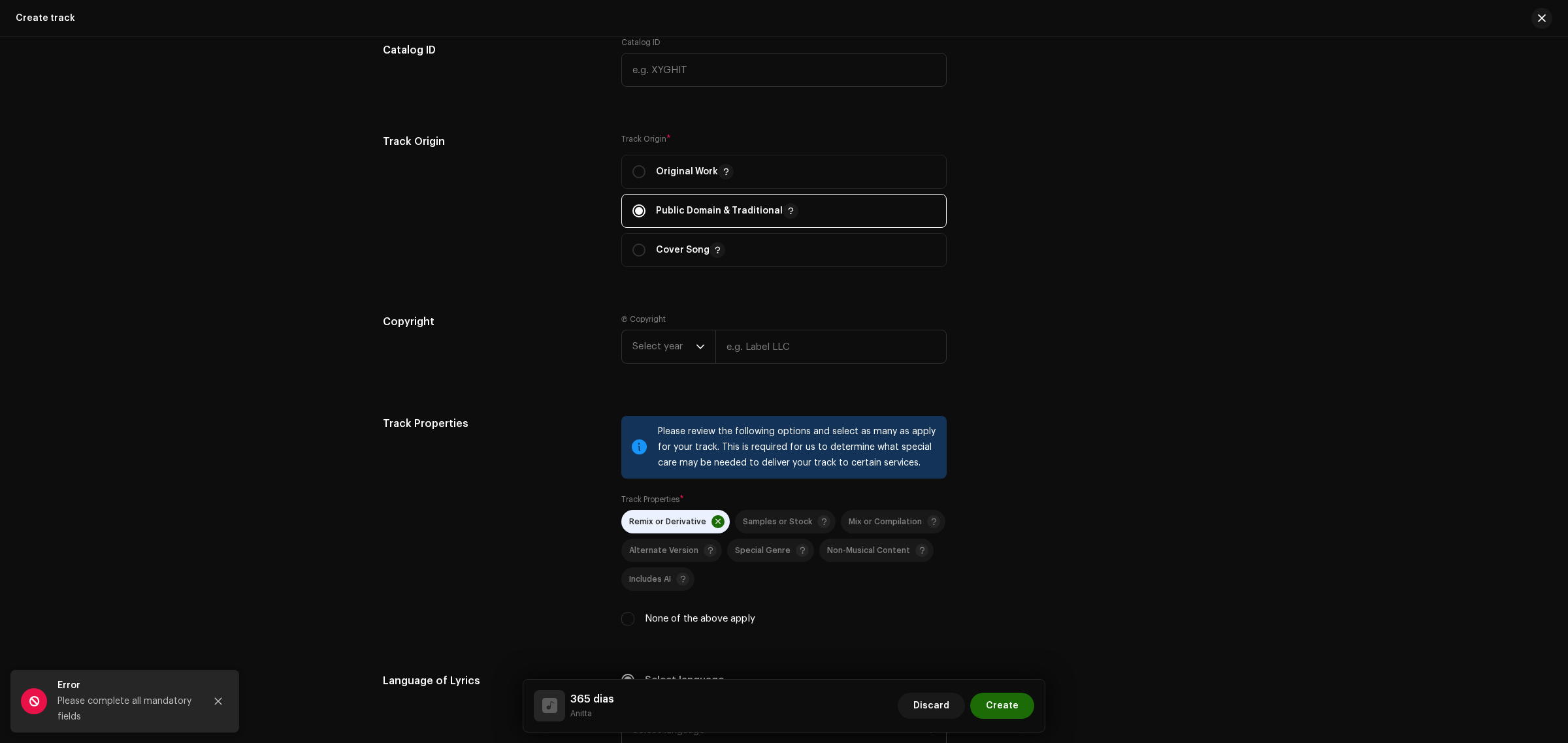
scroll to position [1224, 0]
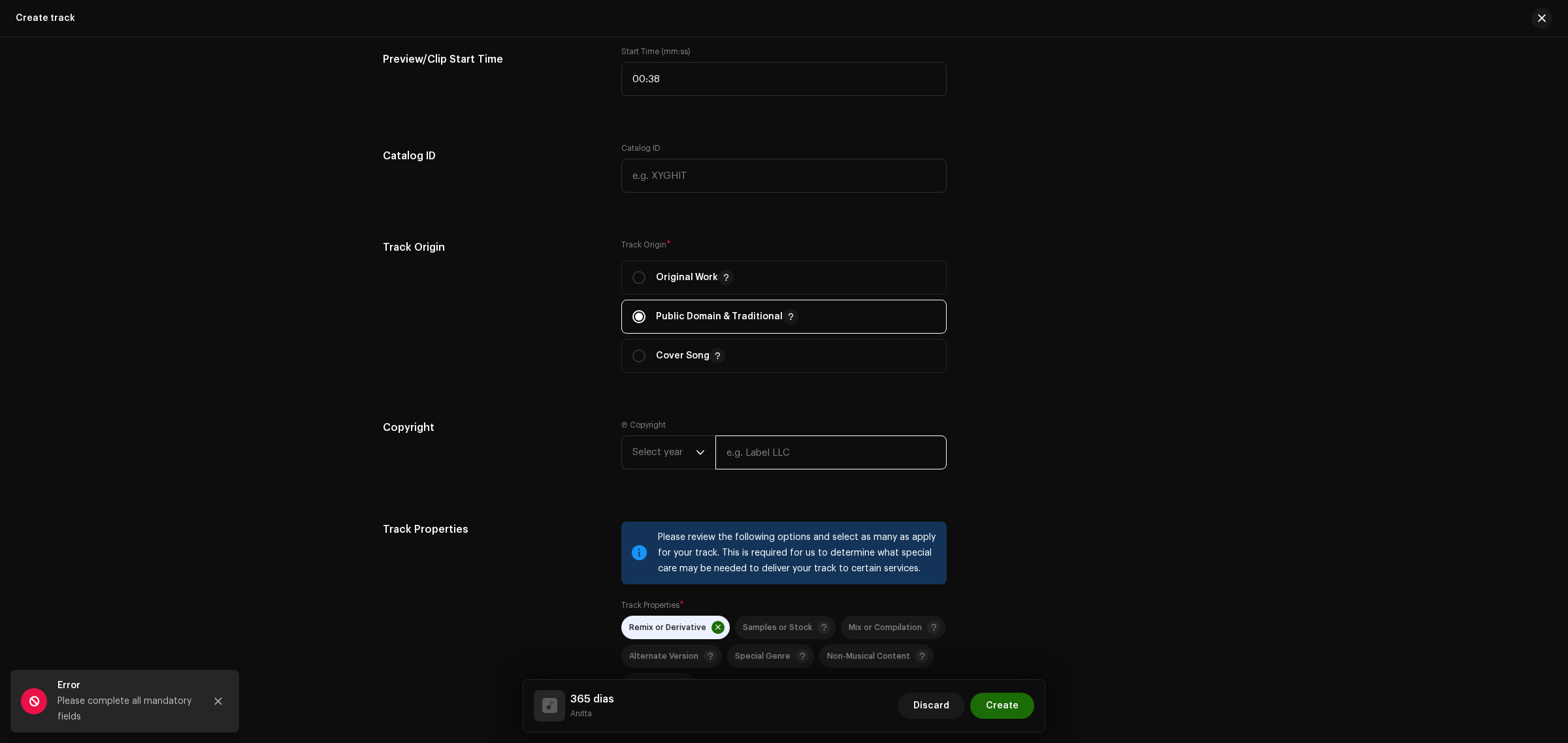
click at [841, 464] on input "text" at bounding box center [831, 452] width 232 height 34
type input "Executivo Records"
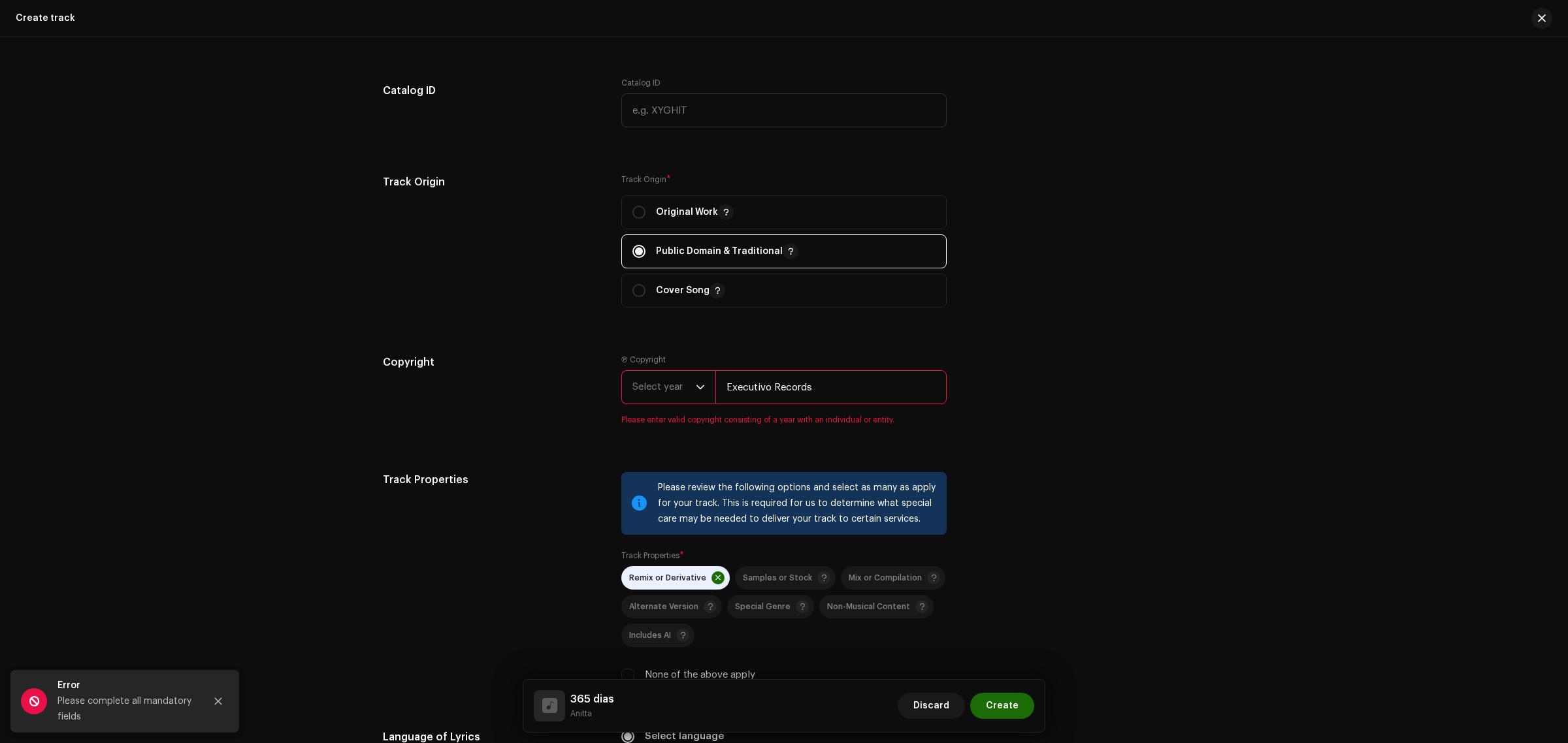
scroll to position [1550, 0]
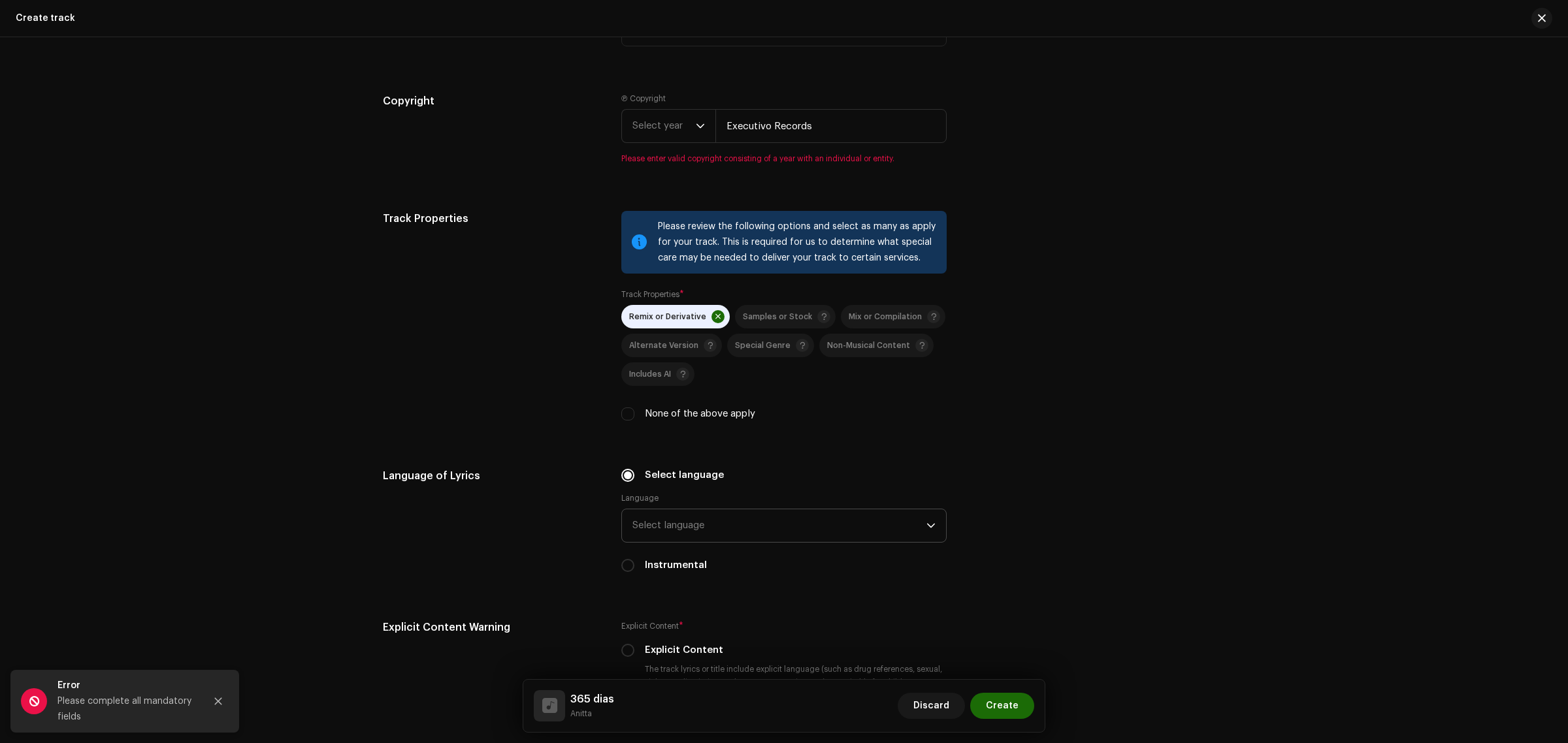
click at [657, 148] on re-m-copyright "Select year Executivo Records" at bounding box center [784, 128] width 326 height 39
click at [651, 131] on span "Select year" at bounding box center [664, 126] width 63 height 33
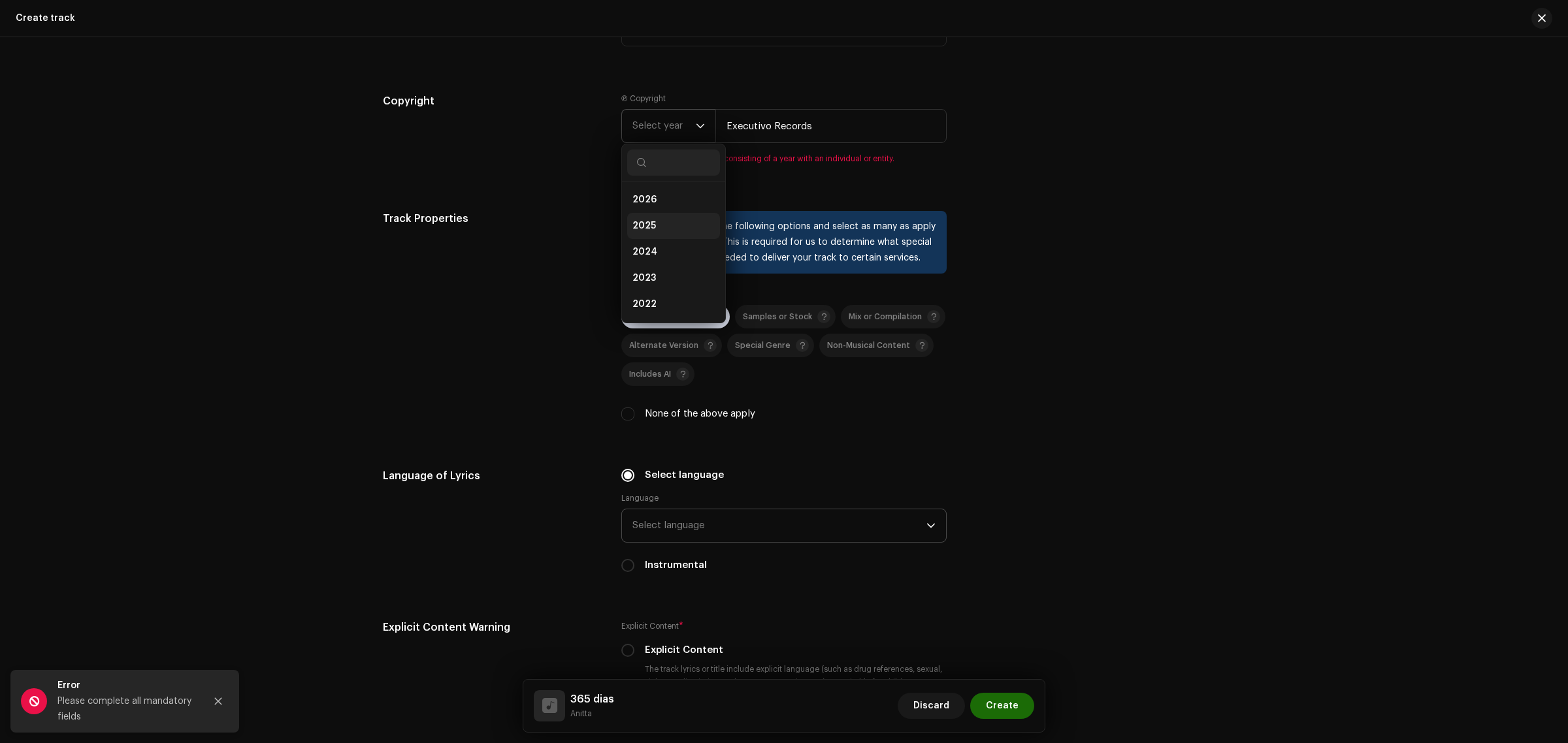
click at [662, 231] on li "2025" at bounding box center [673, 226] width 92 height 26
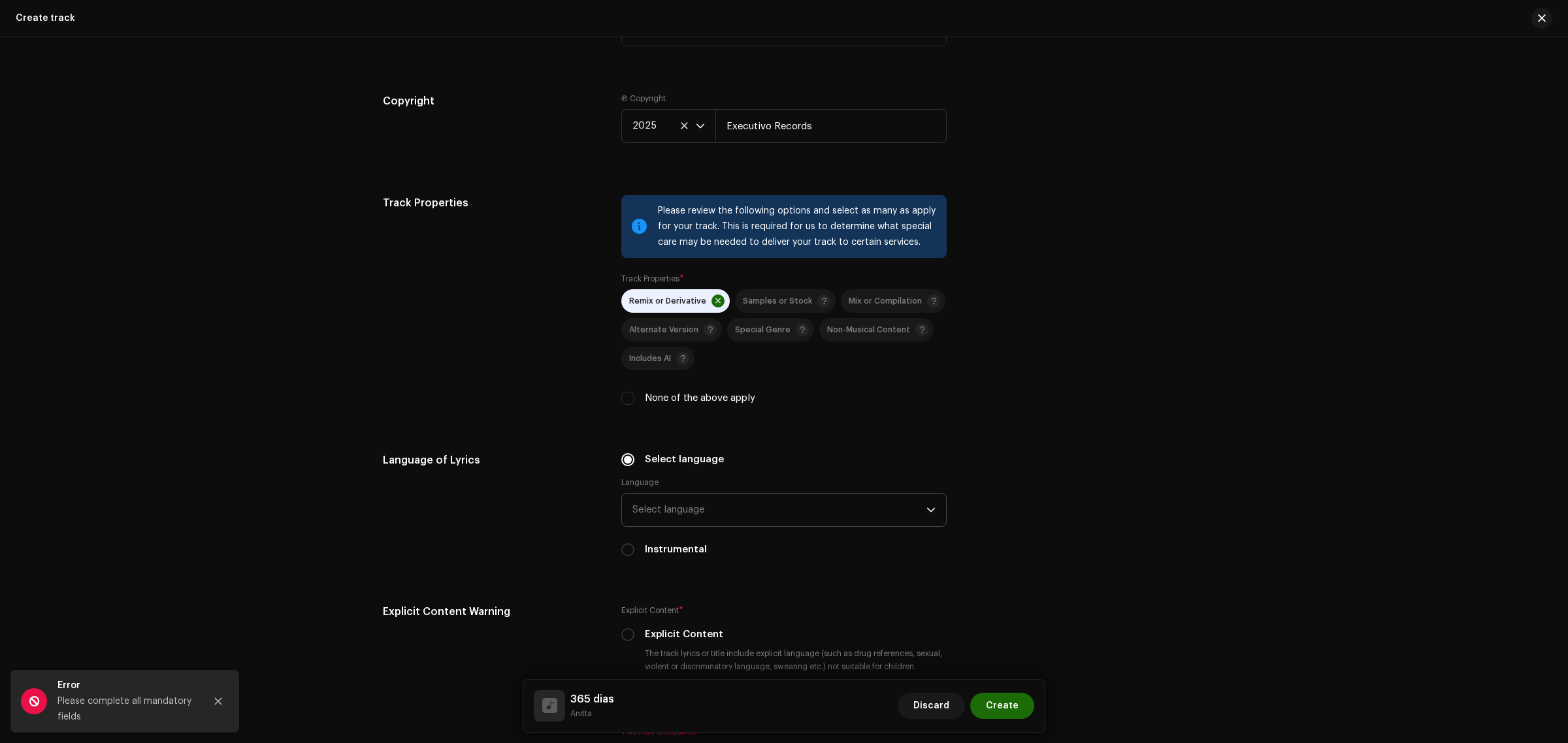
click at [569, 248] on div "Track Properties" at bounding box center [491, 307] width 217 height 226
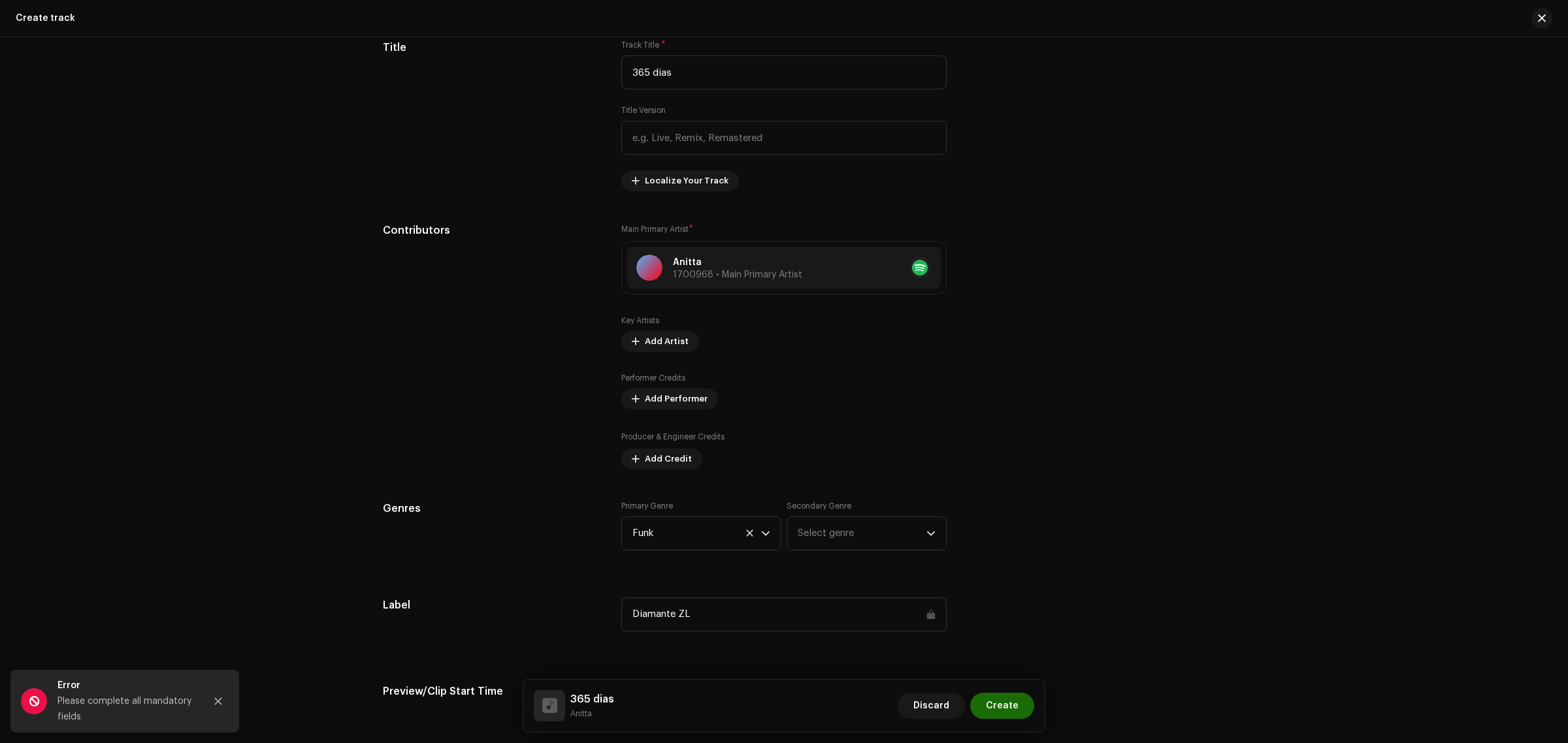
scroll to position [571, 0]
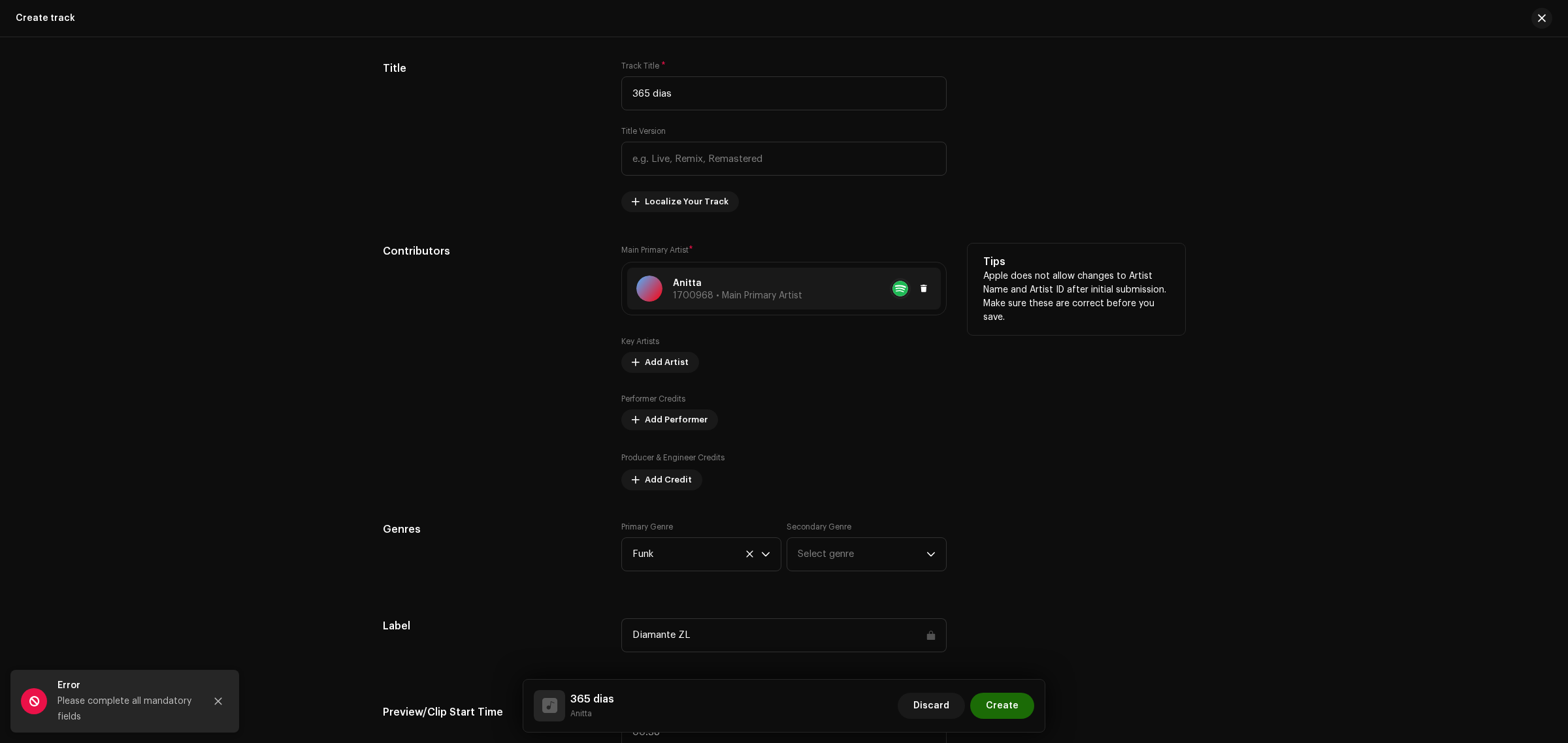
click at [766, 292] on span "1700968 • Main Primary Artist" at bounding box center [737, 295] width 129 height 9
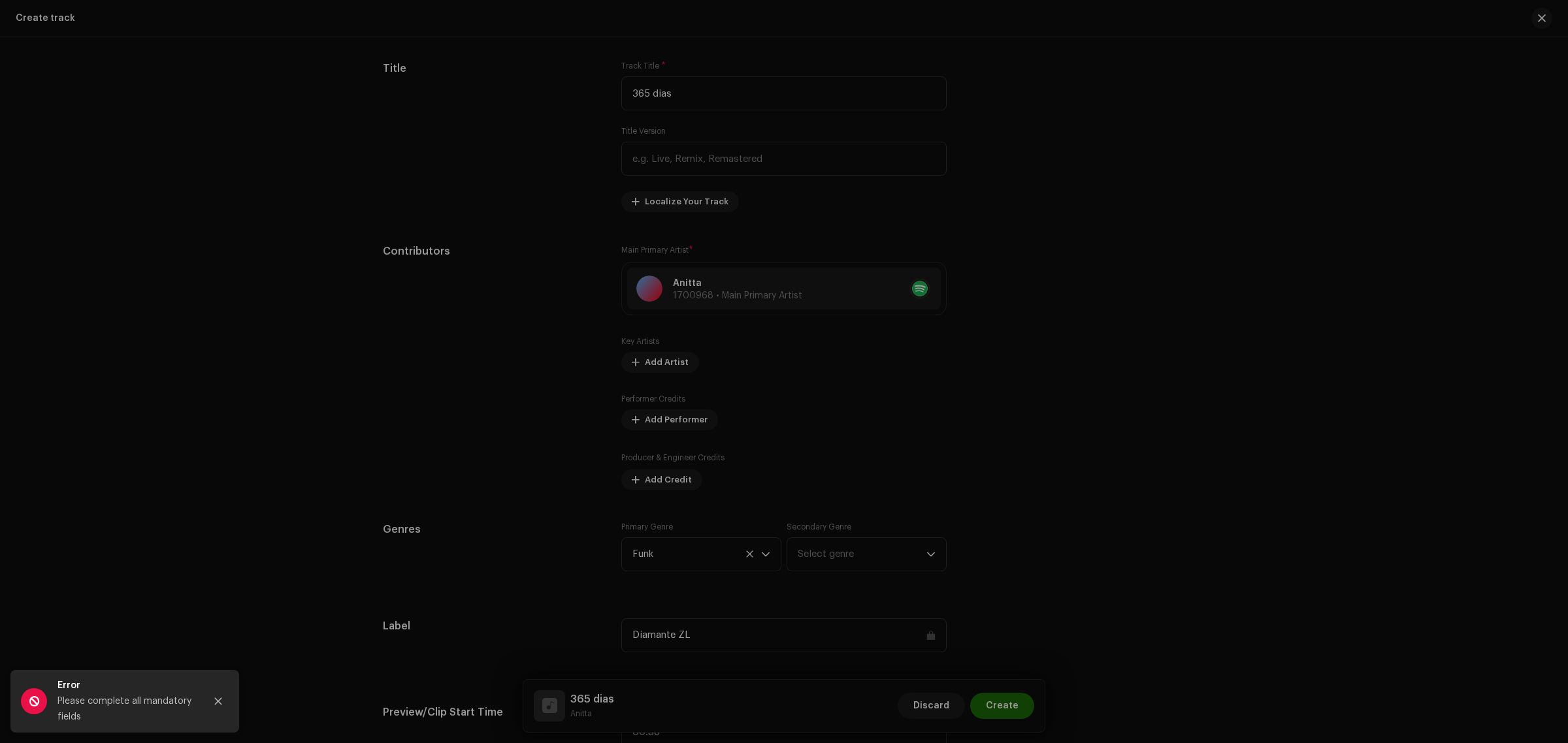
click at [1153, 364] on div "Update Main Primary Artist Cancel Update" at bounding box center [784, 371] width 1568 height 743
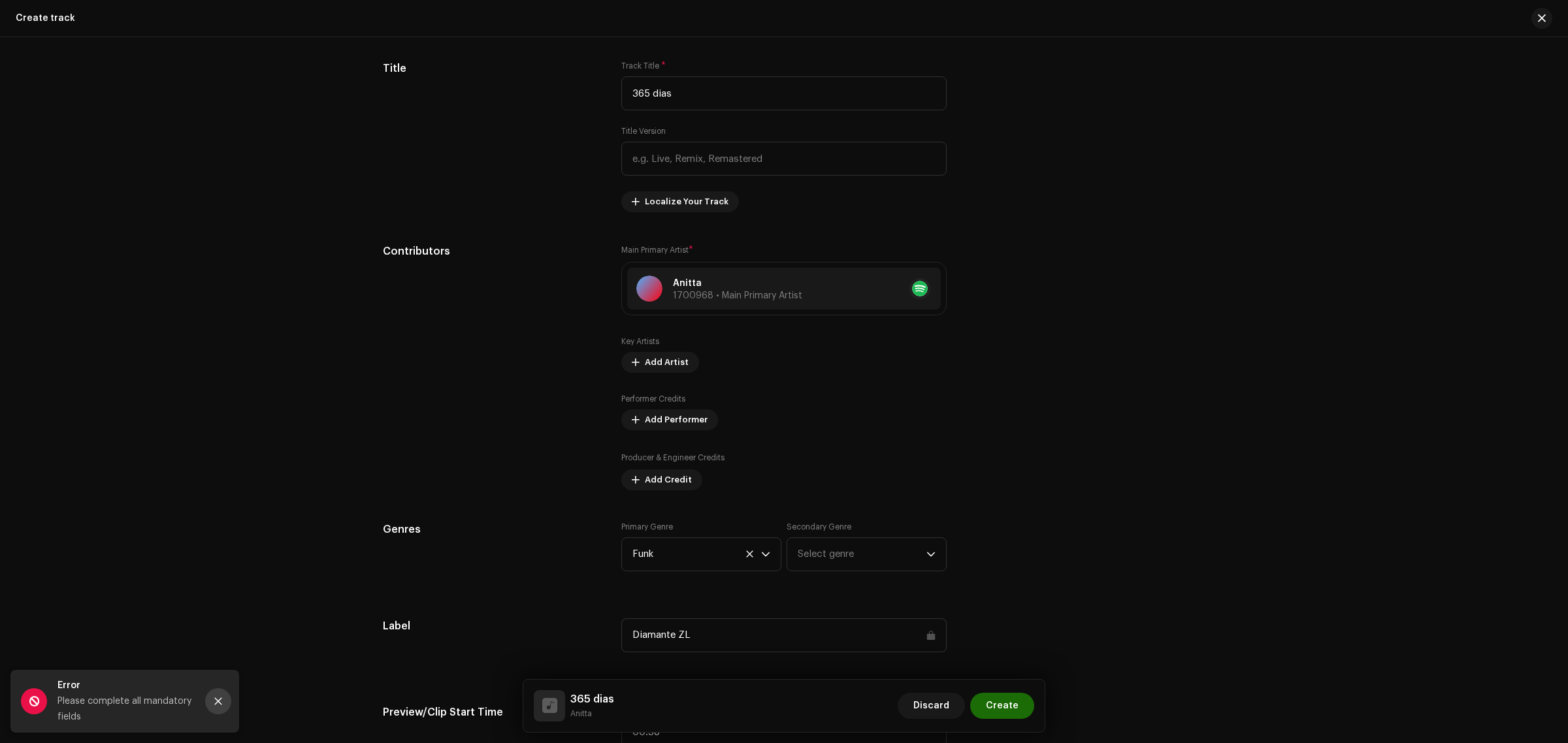
click at [220, 700] on icon "Close" at bounding box center [218, 701] width 9 height 9
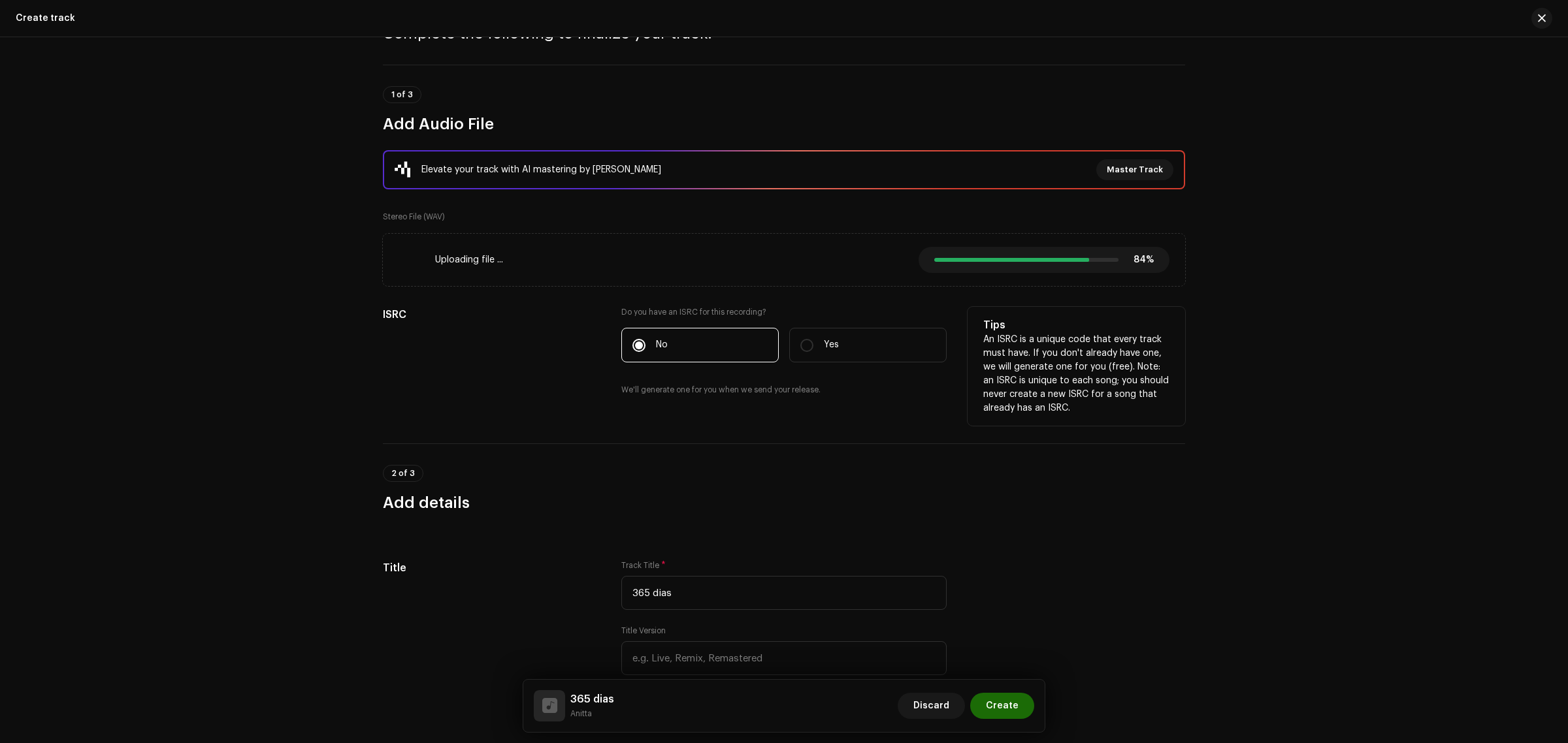
scroll to position [0, 0]
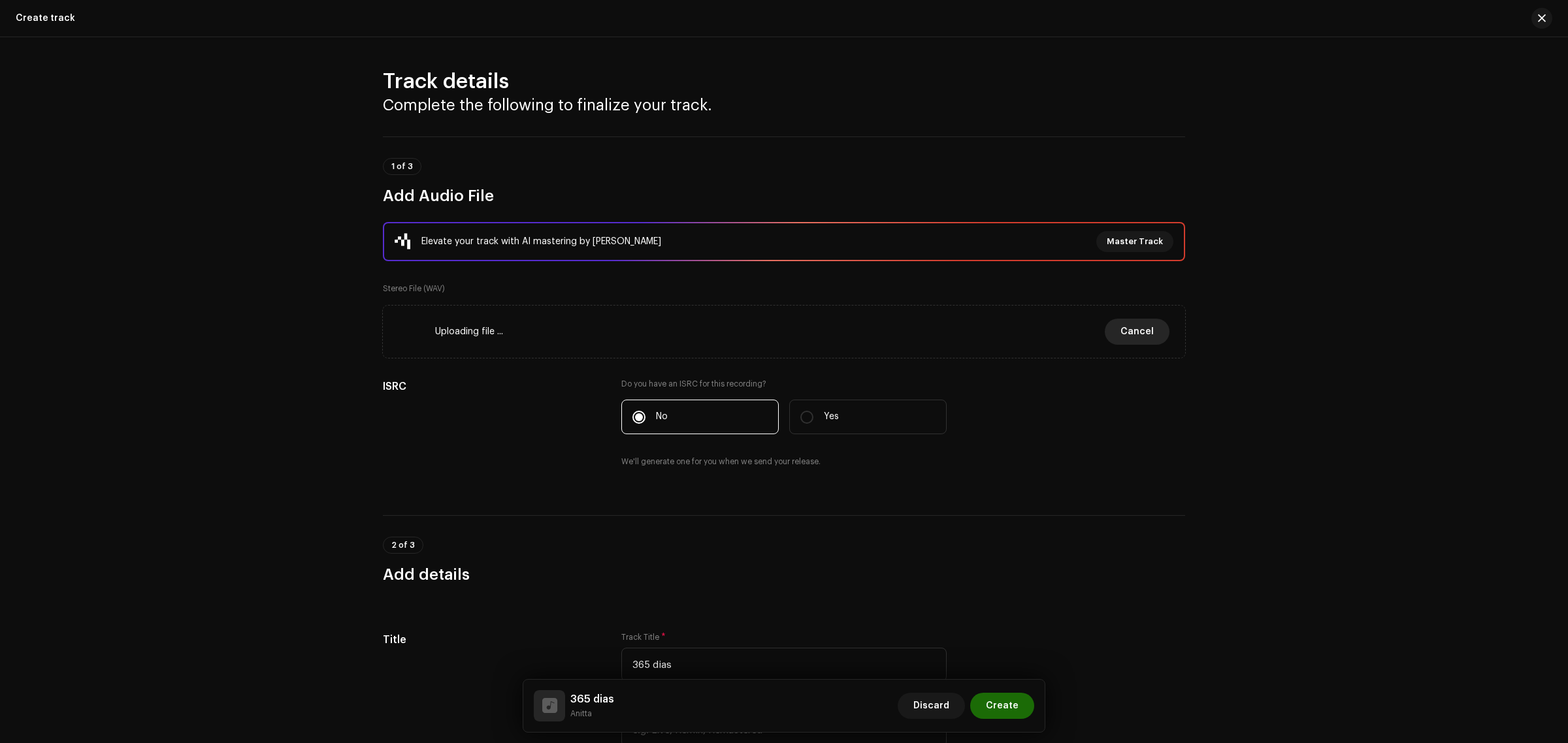
click at [1150, 332] on button "Cancel" at bounding box center [1137, 332] width 65 height 26
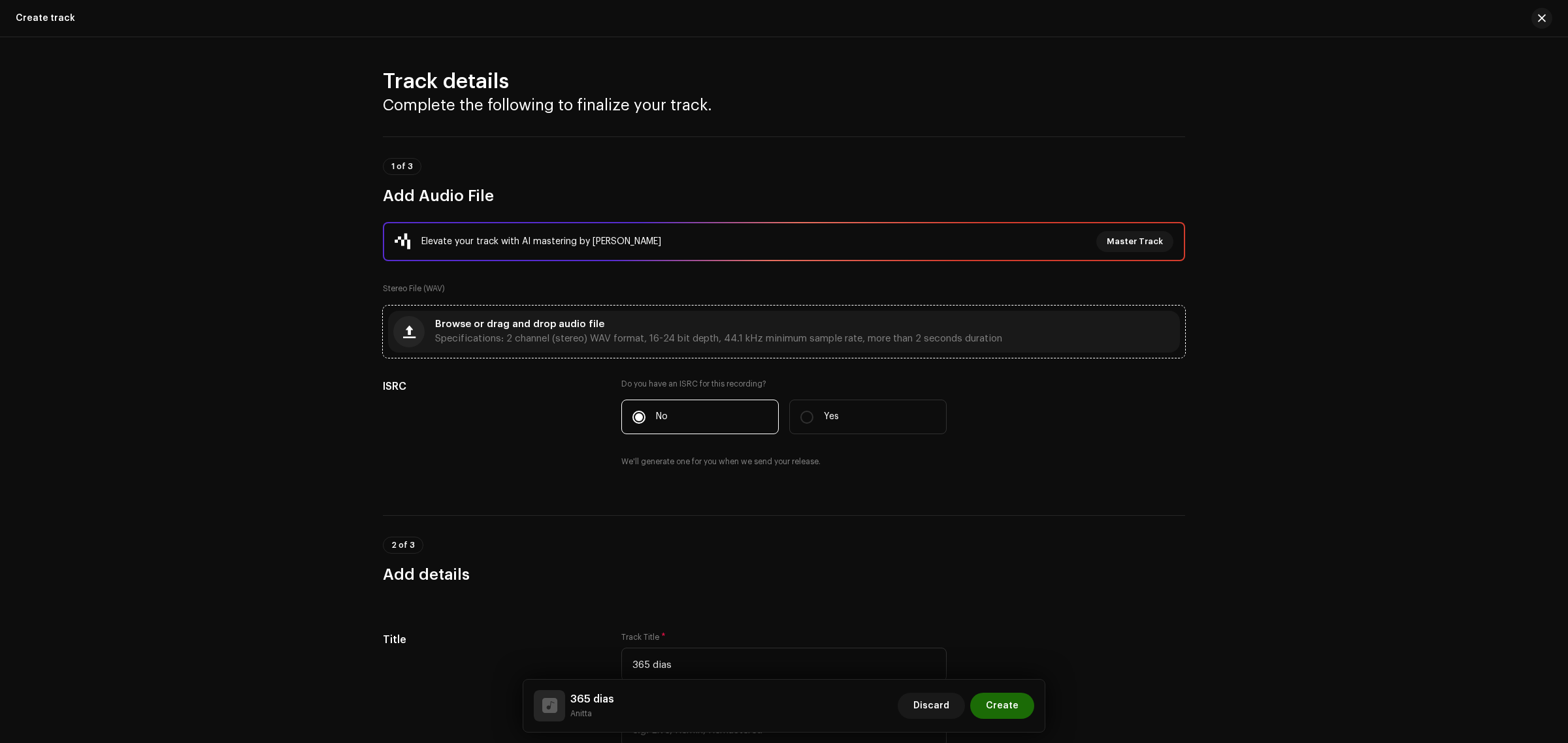
click at [586, 334] on span "Specifications: 2 channel (stereo) WAV format, 16-24 bit depth, 44.1 kHz minimu…" at bounding box center [718, 338] width 567 height 9
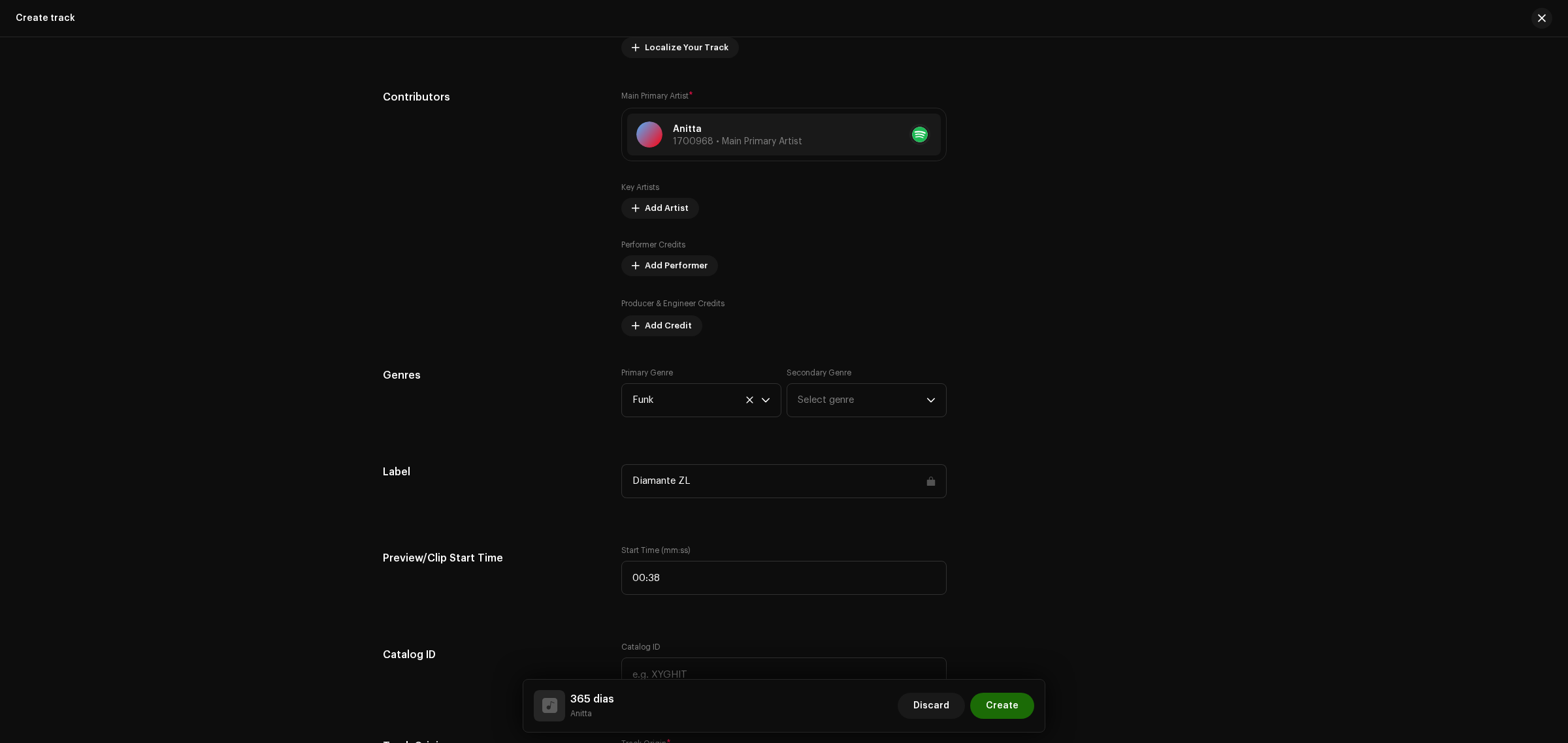
scroll to position [734, 0]
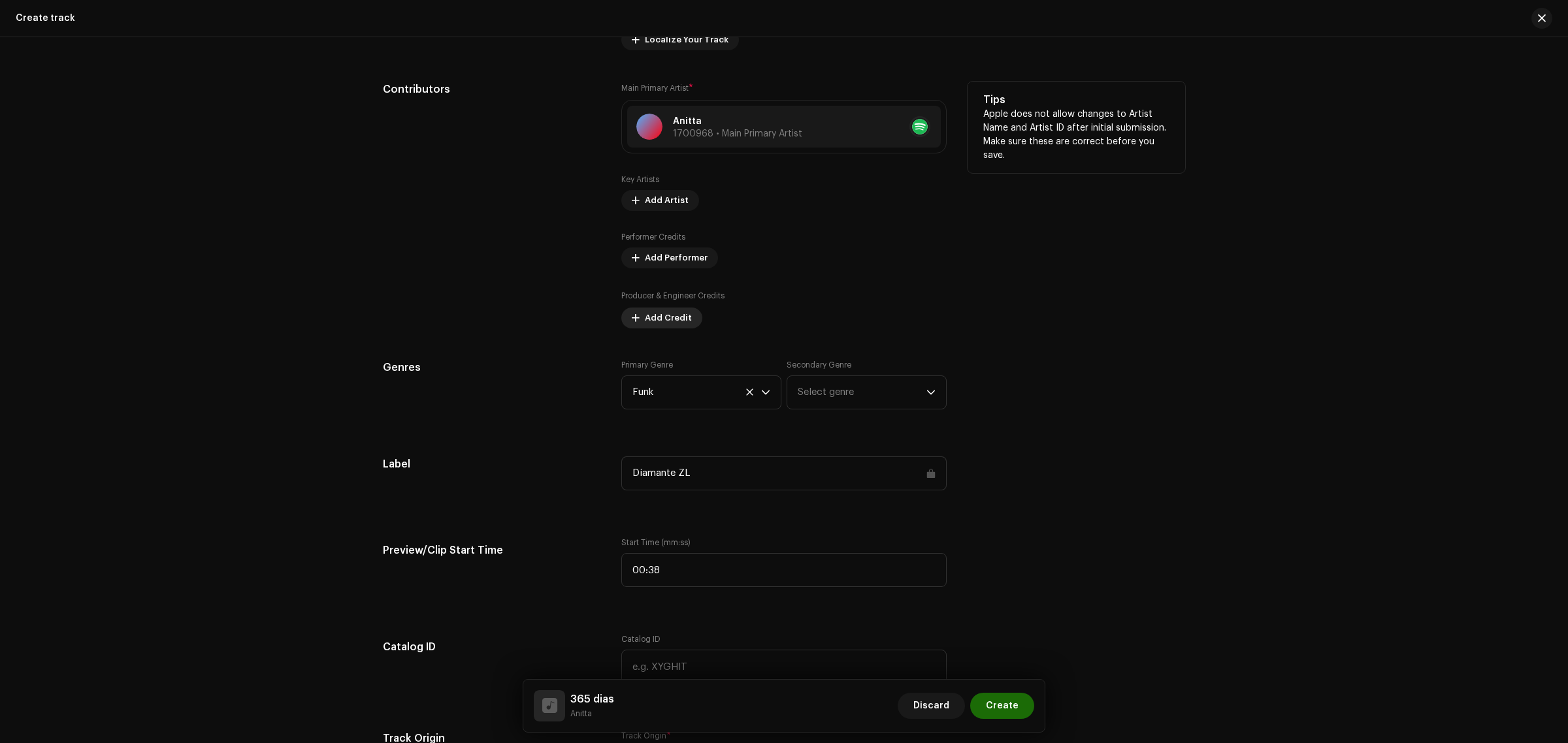
click at [662, 313] on span "Add Credit" at bounding box center [668, 317] width 47 height 26
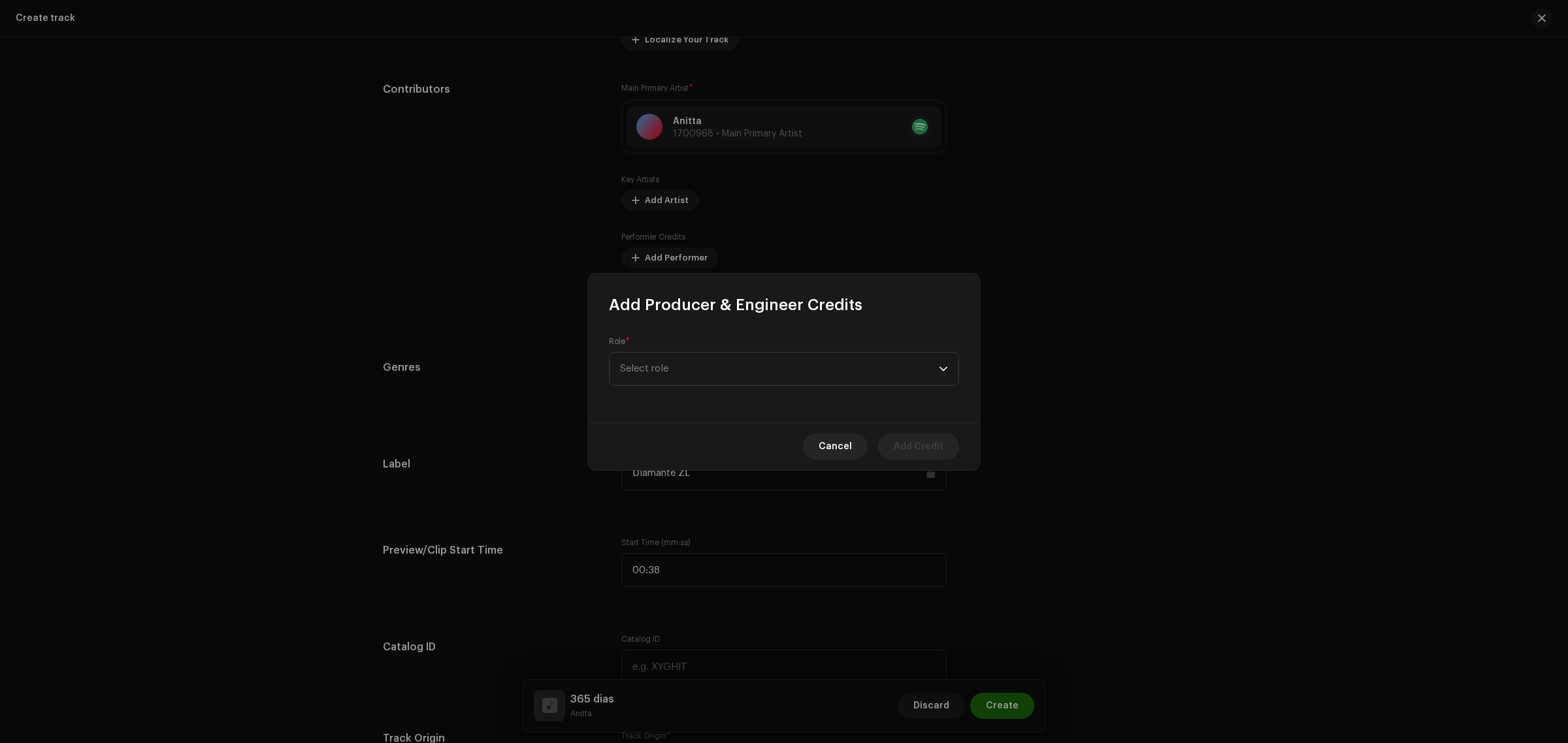
click at [855, 390] on div "Role * Select role" at bounding box center [784, 368] width 392 height 107
click at [840, 371] on span "Select role" at bounding box center [779, 361] width 319 height 33
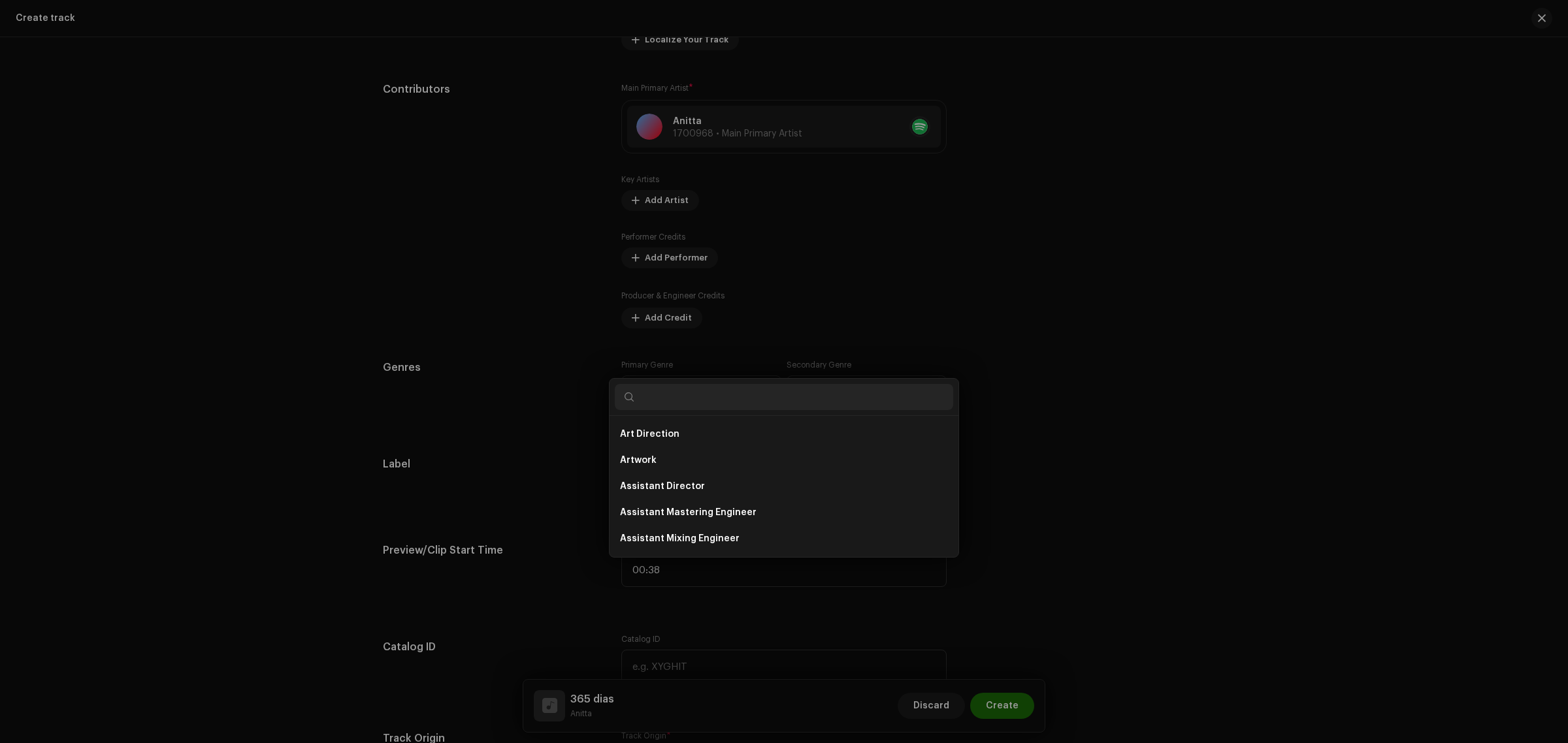
click at [1040, 295] on div "Add Producer & Engineer Credits Role * Select role This field is required. Canc…" at bounding box center [784, 371] width 1568 height 743
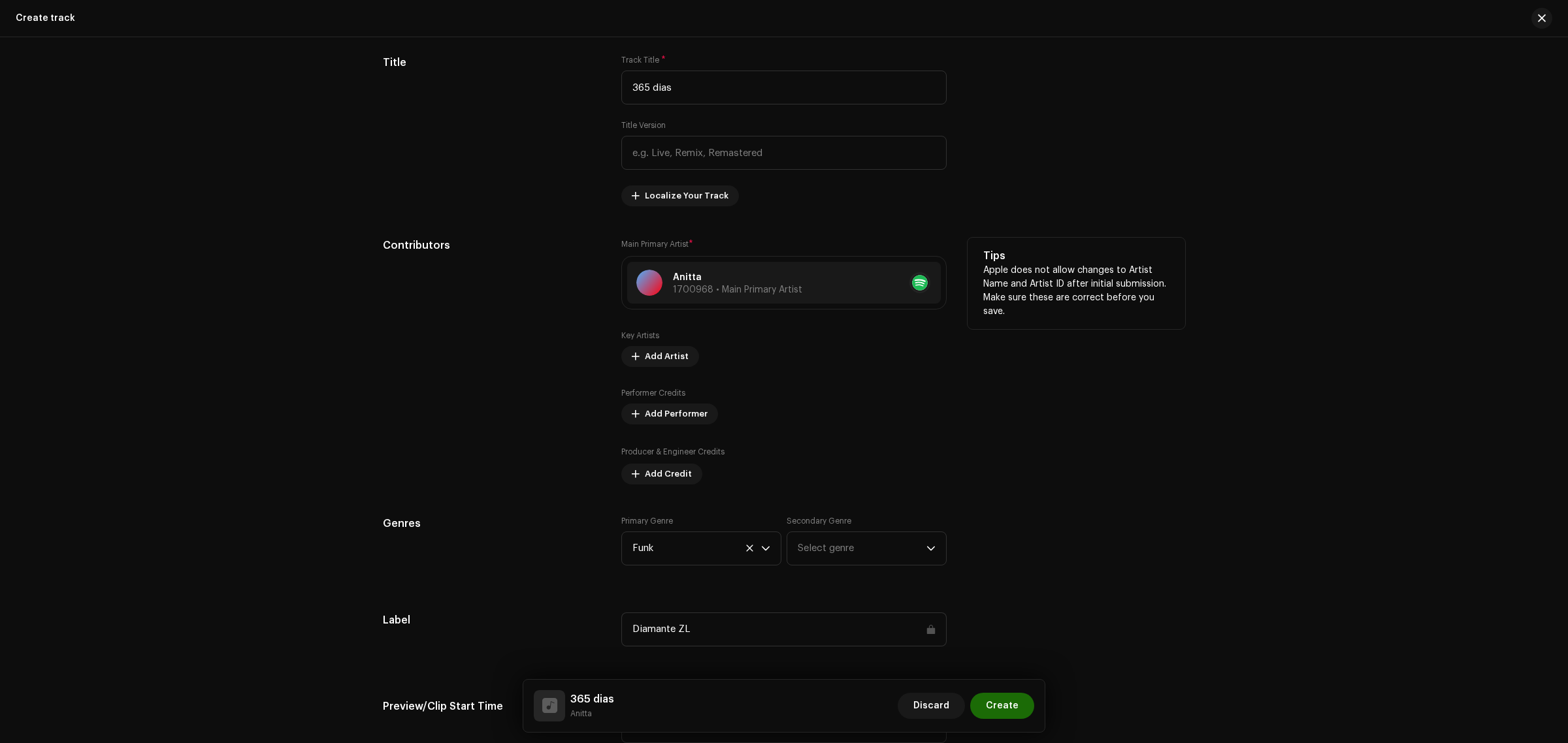
scroll to position [571, 0]
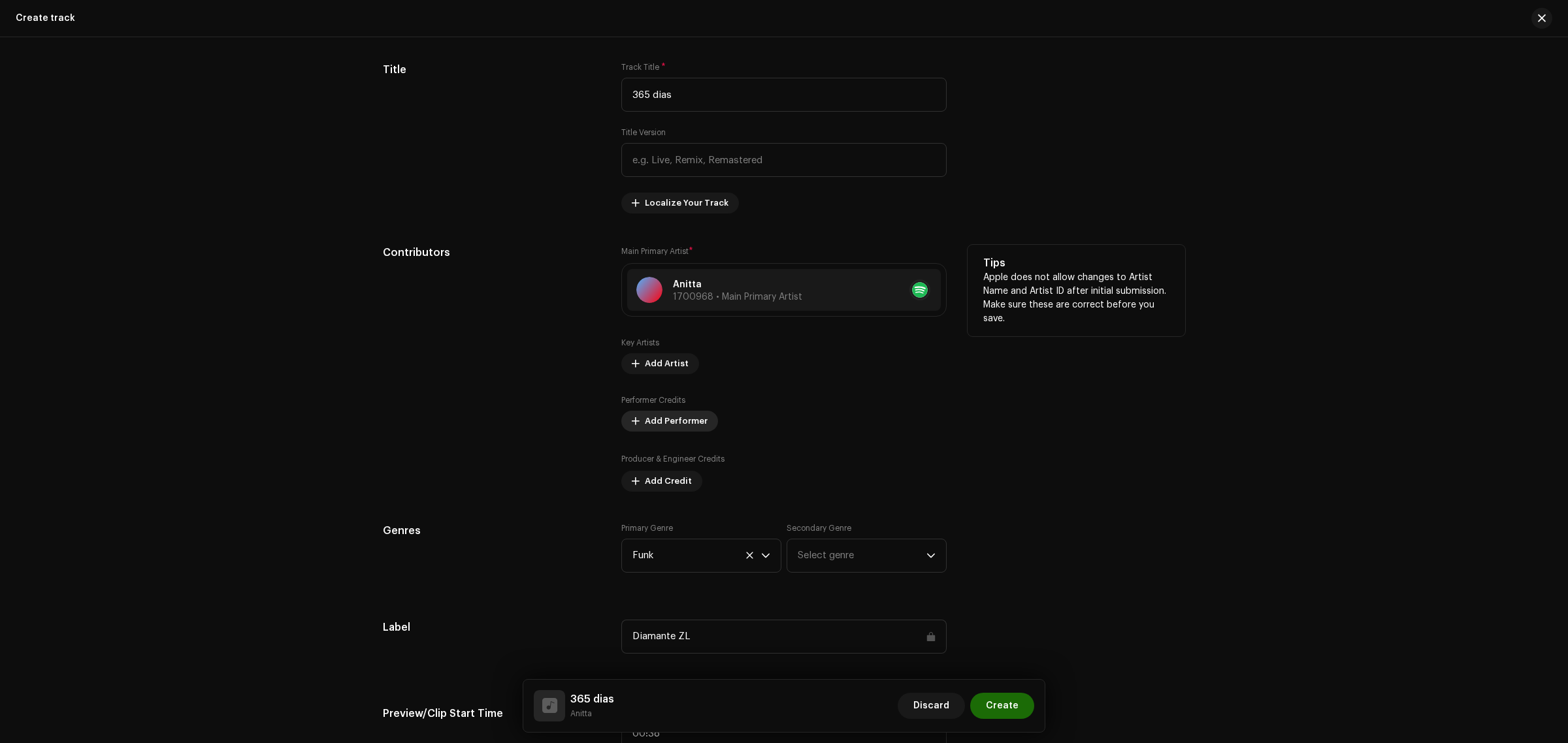
click at [655, 425] on span "Add Performer" at bounding box center [675, 421] width 62 height 26
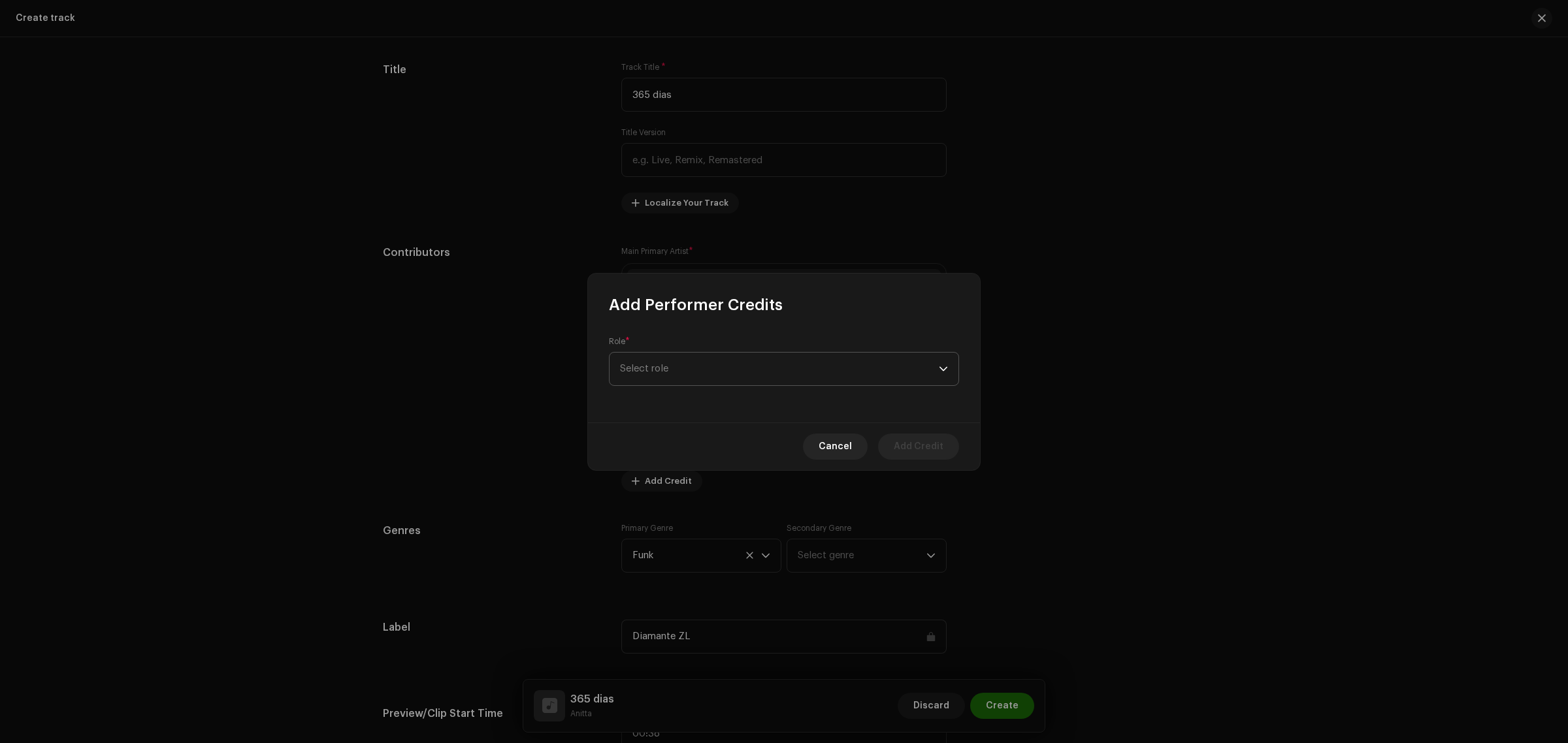
drag, startPoint x: 789, startPoint y: 370, endPoint x: 781, endPoint y: 370, distance: 8.0
click at [788, 369] on span "Select role" at bounding box center [779, 369] width 319 height 33
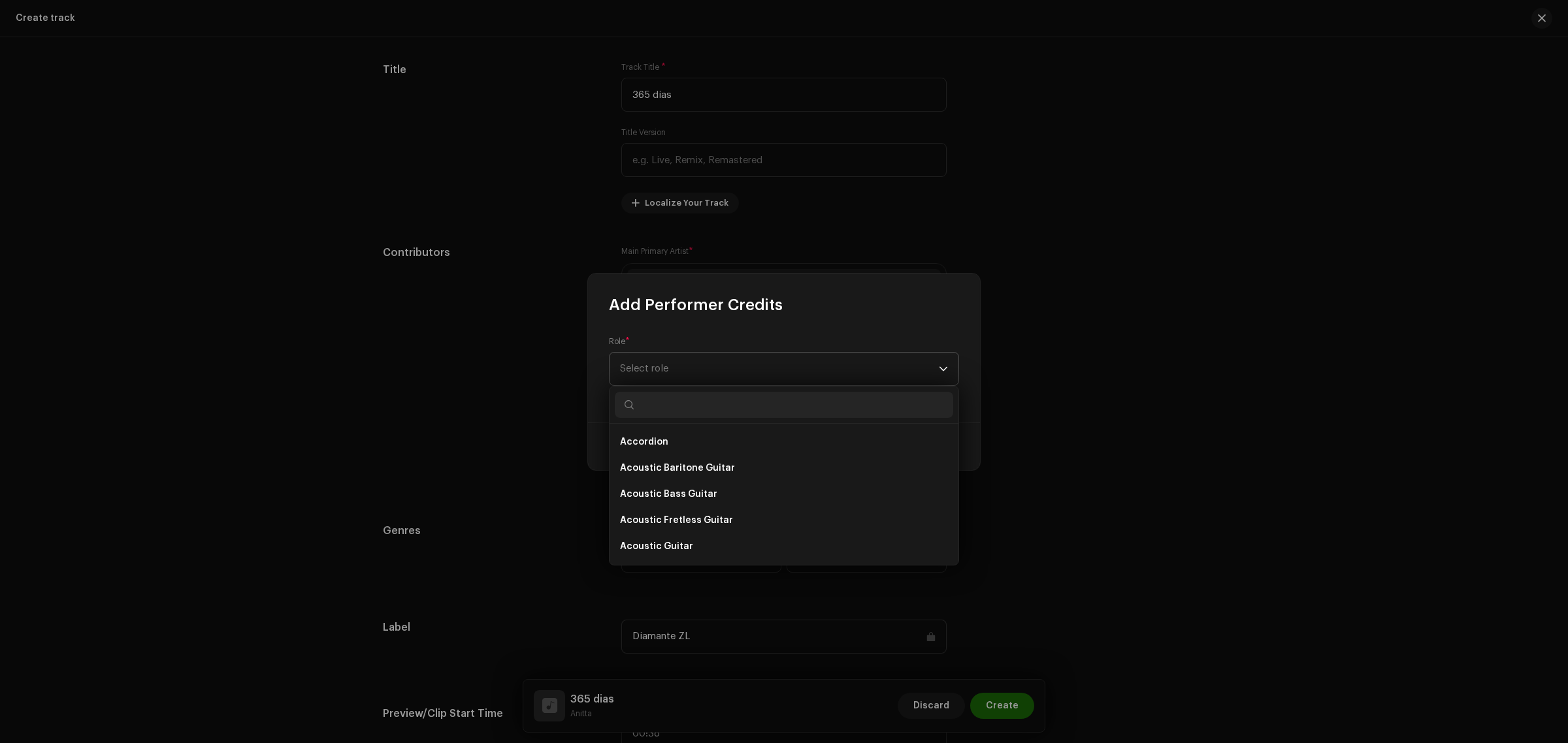
click at [781, 363] on span "Select role" at bounding box center [779, 369] width 319 height 33
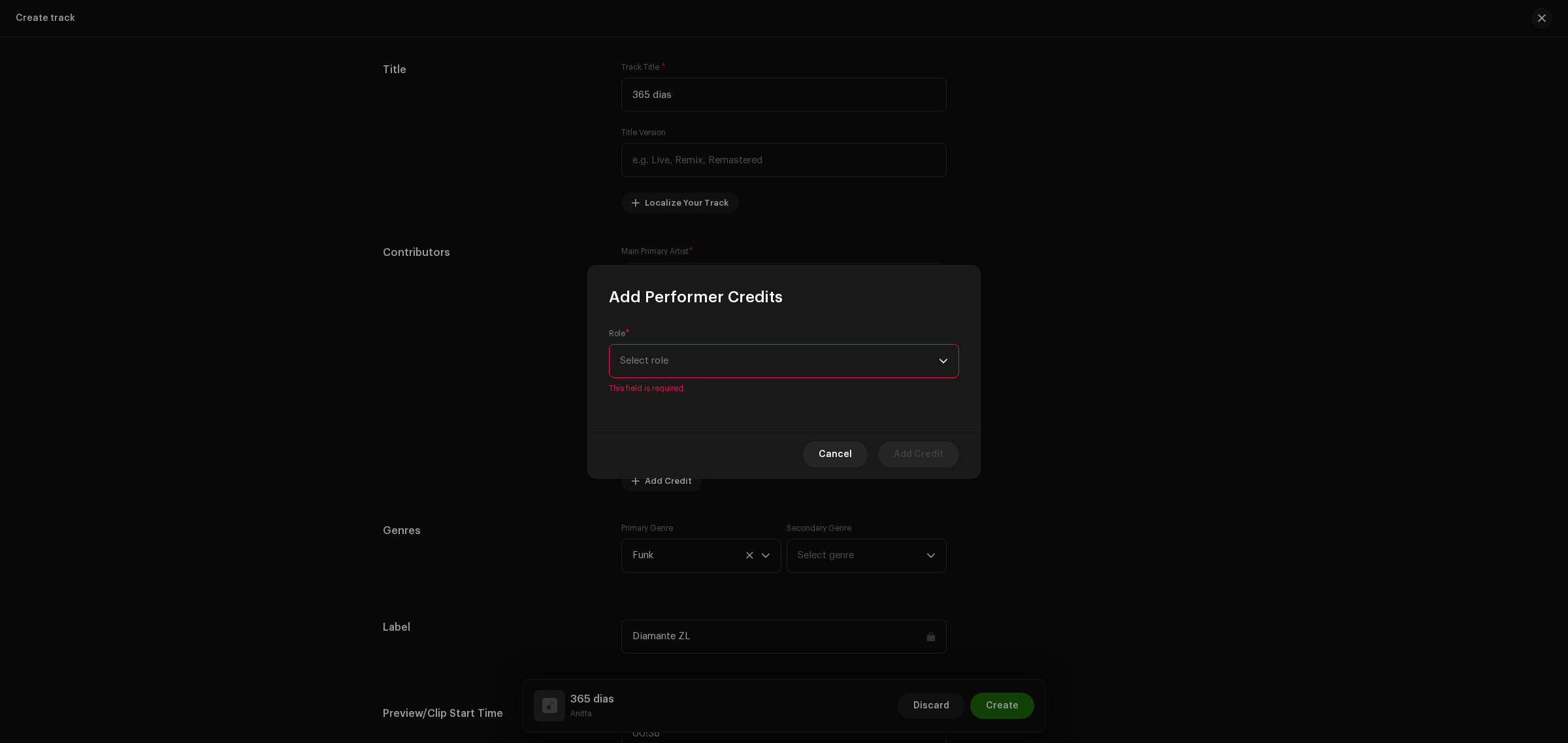
click at [781, 364] on span "Select role" at bounding box center [779, 361] width 319 height 33
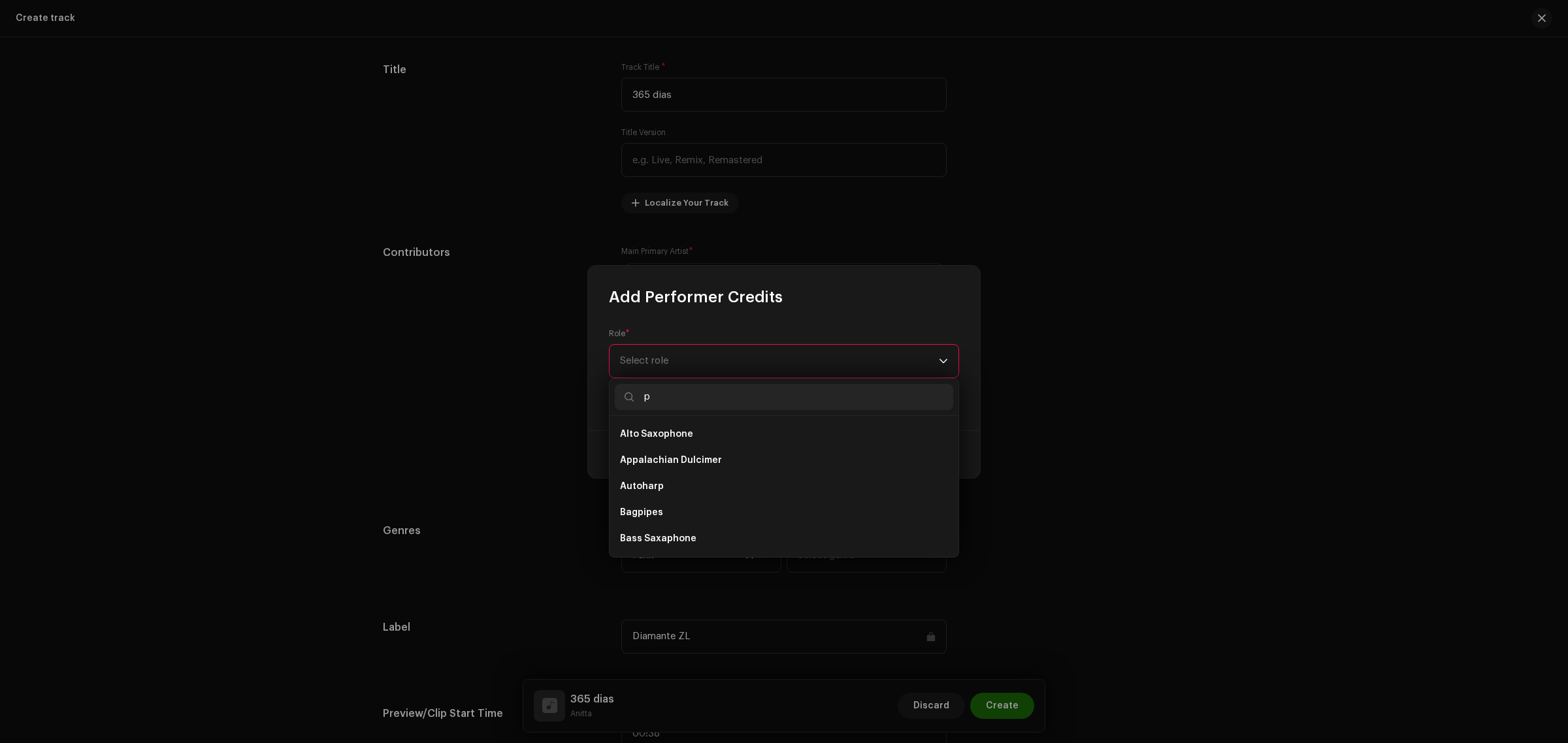
type input "pr"
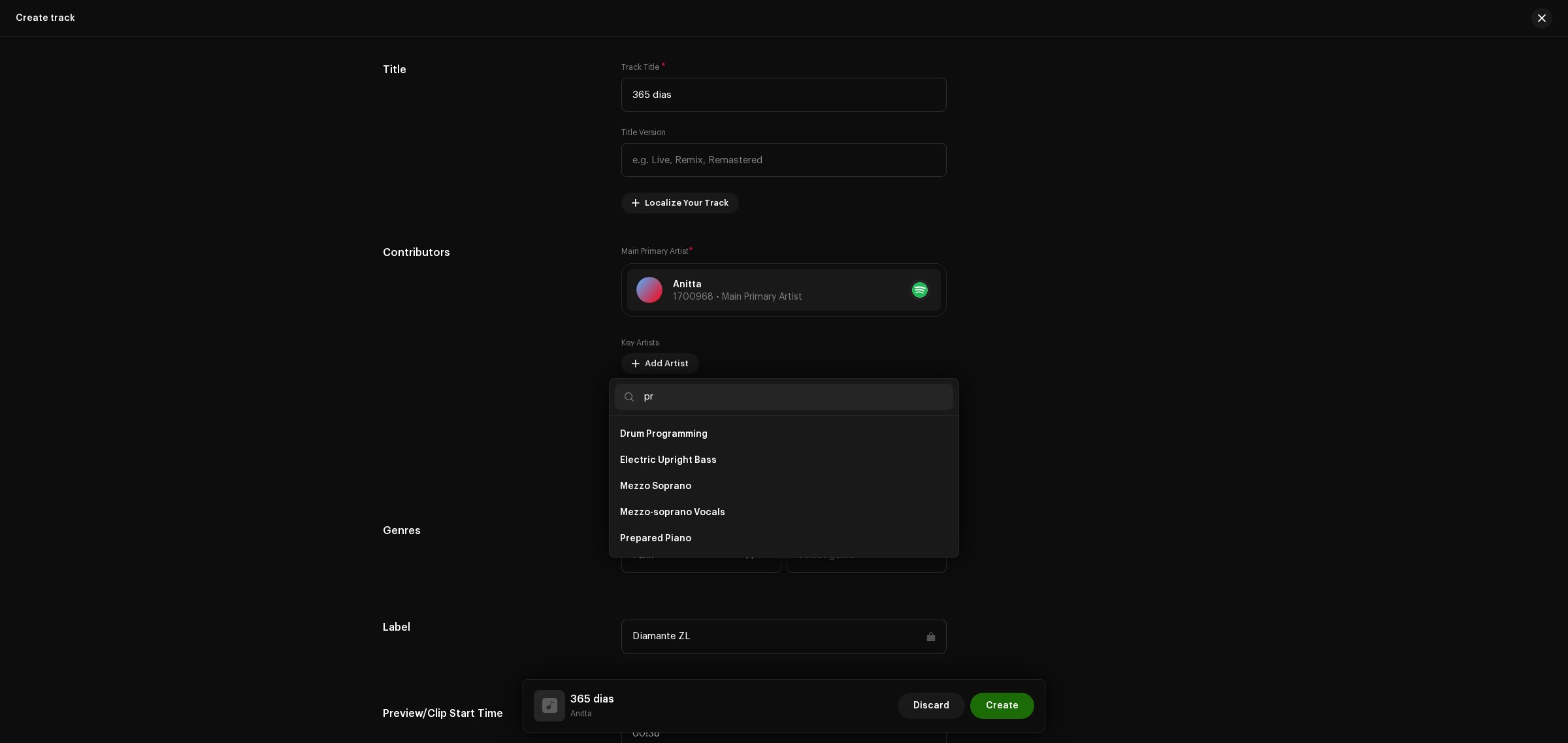
click at [1121, 513] on div "Add Performer Credits Role * Select role This field is required. Cancel Add Cre…" at bounding box center [784, 371] width 1568 height 743
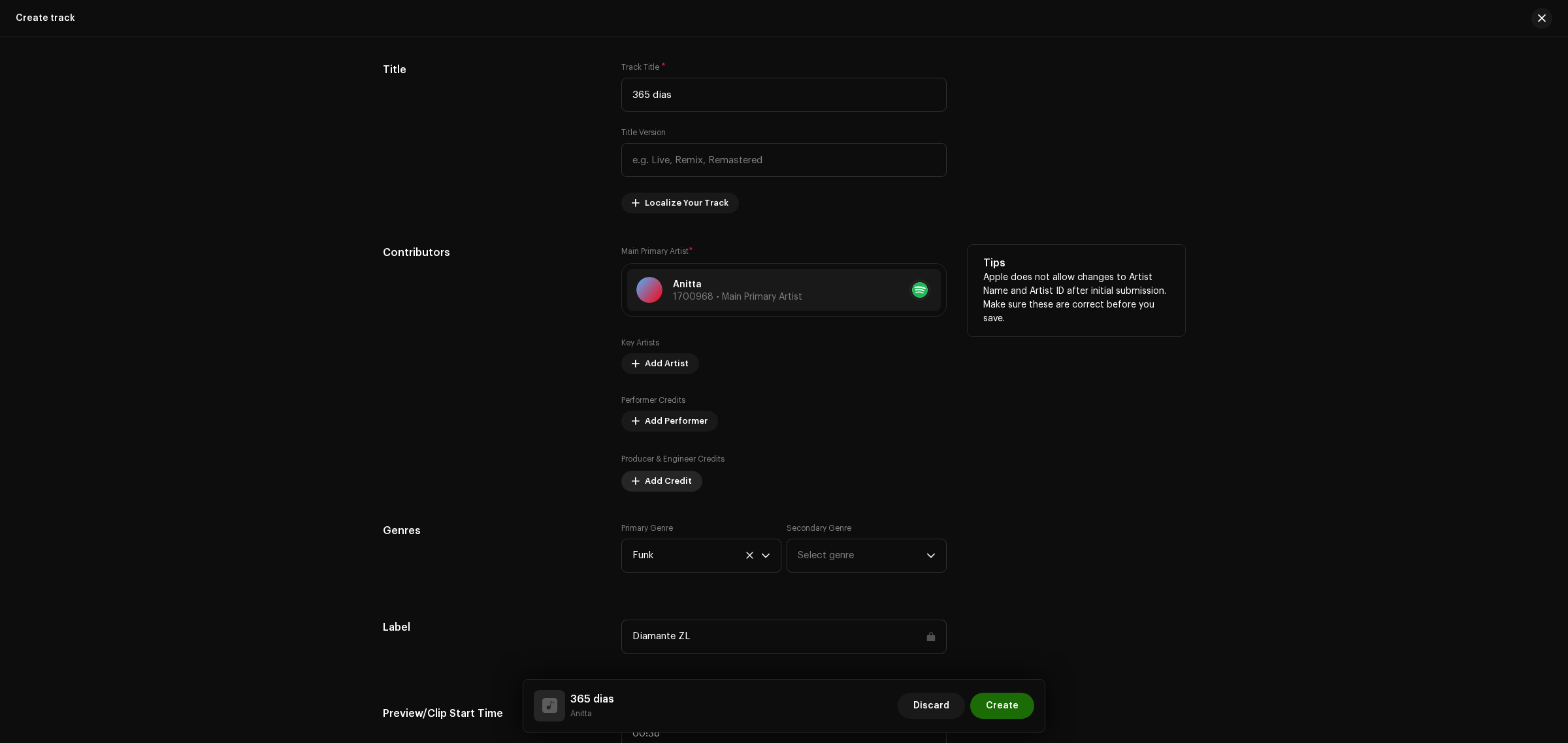
click at [657, 481] on span "Add Credit" at bounding box center [668, 481] width 47 height 26
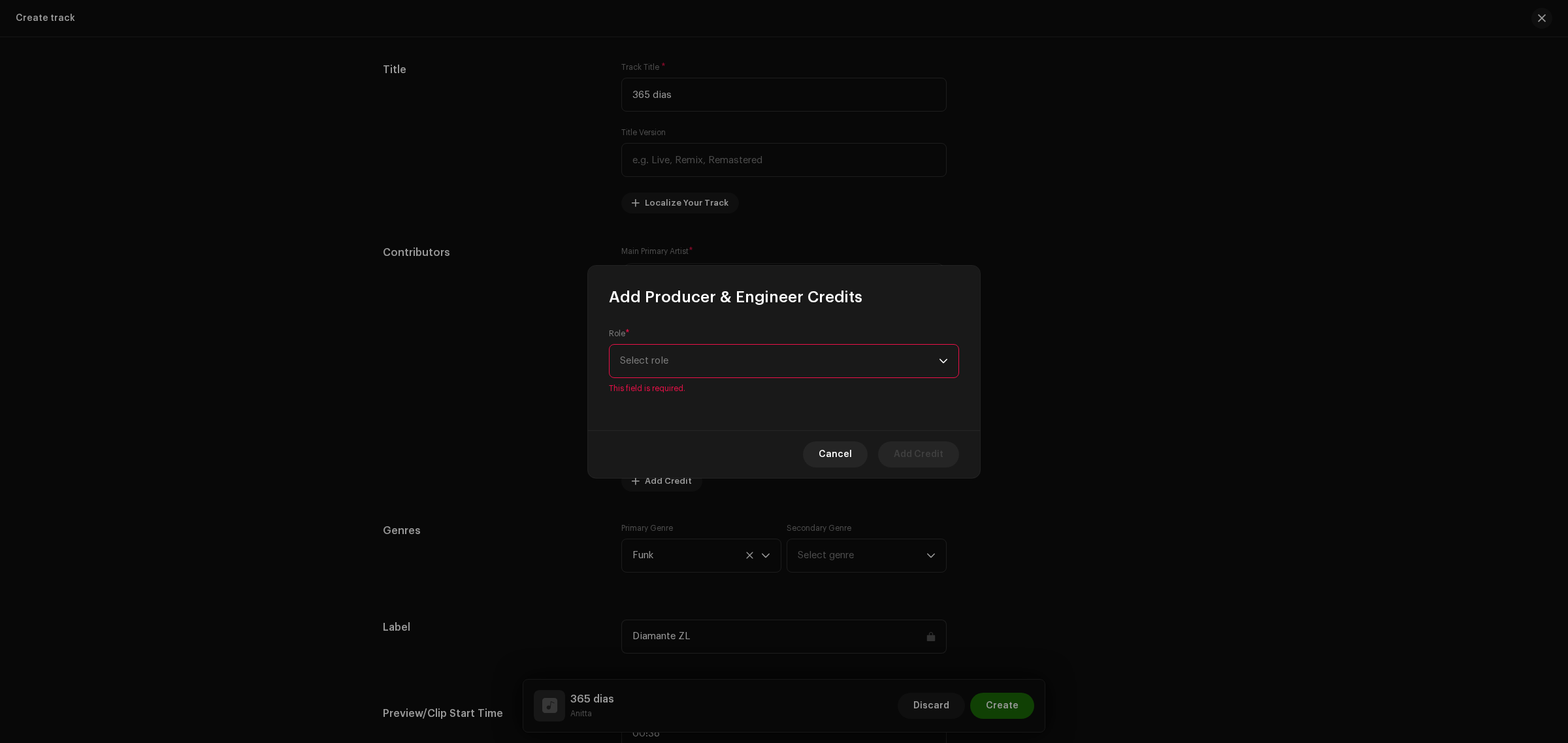
drag, startPoint x: 759, startPoint y: 393, endPoint x: 748, endPoint y: 383, distance: 14.9
click at [751, 387] on div "Role * Select role This field is required." at bounding box center [784, 368] width 392 height 123
click at [740, 370] on span "Select role" at bounding box center [779, 361] width 319 height 33
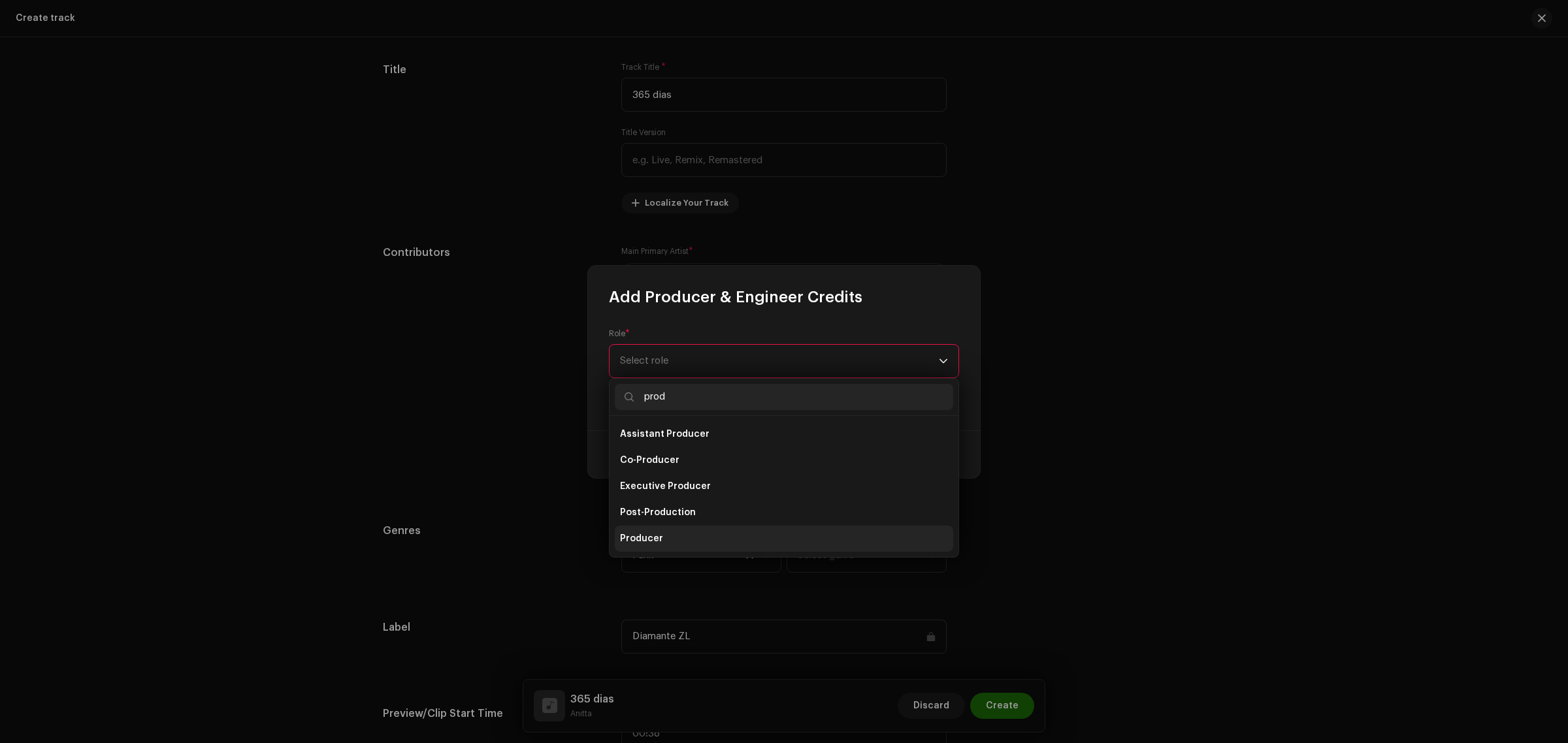
type input "prod"
click at [664, 531] on li "Producer" at bounding box center [784, 538] width 338 height 26
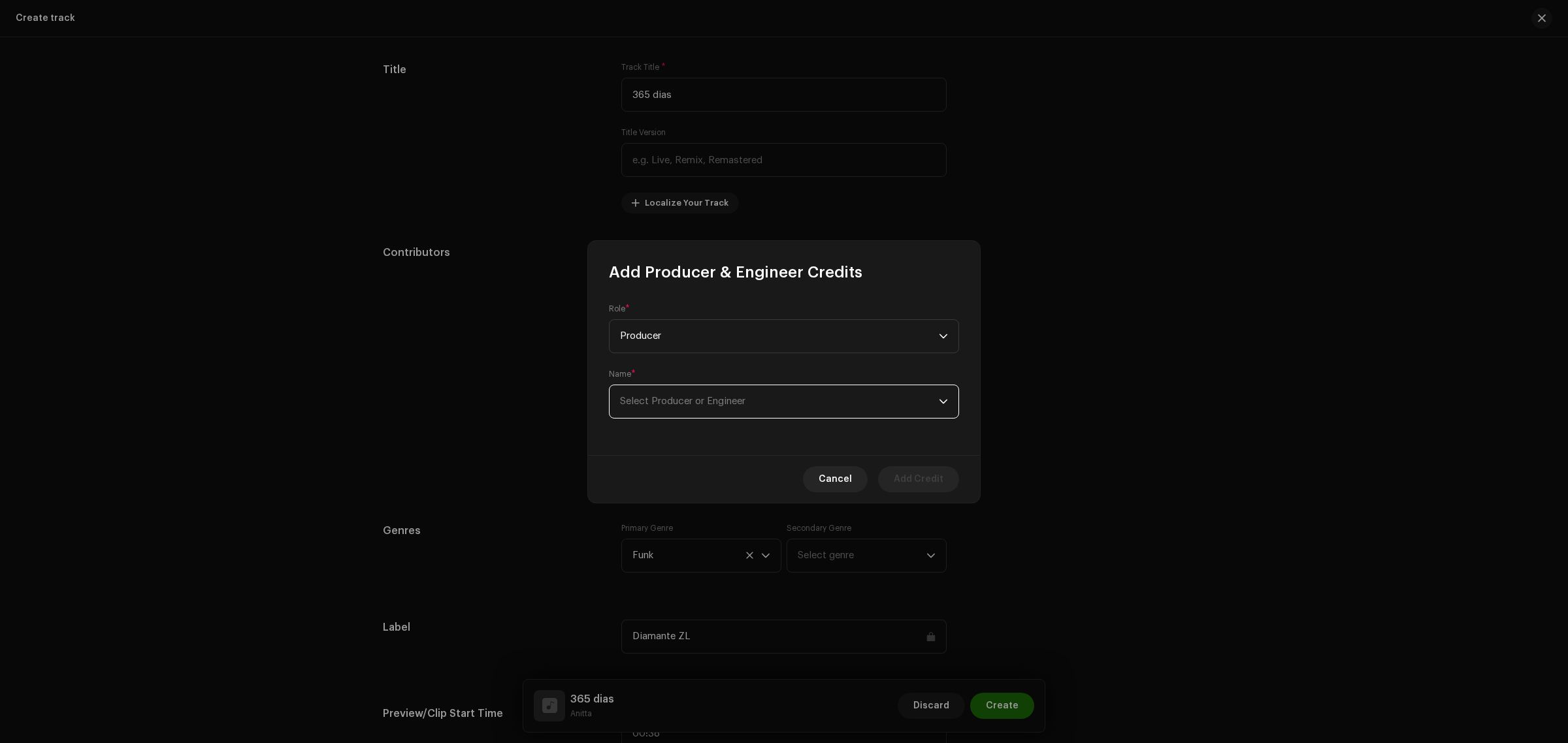
click at [709, 403] on span "Select Producer or Engineer" at bounding box center [683, 401] width 125 height 10
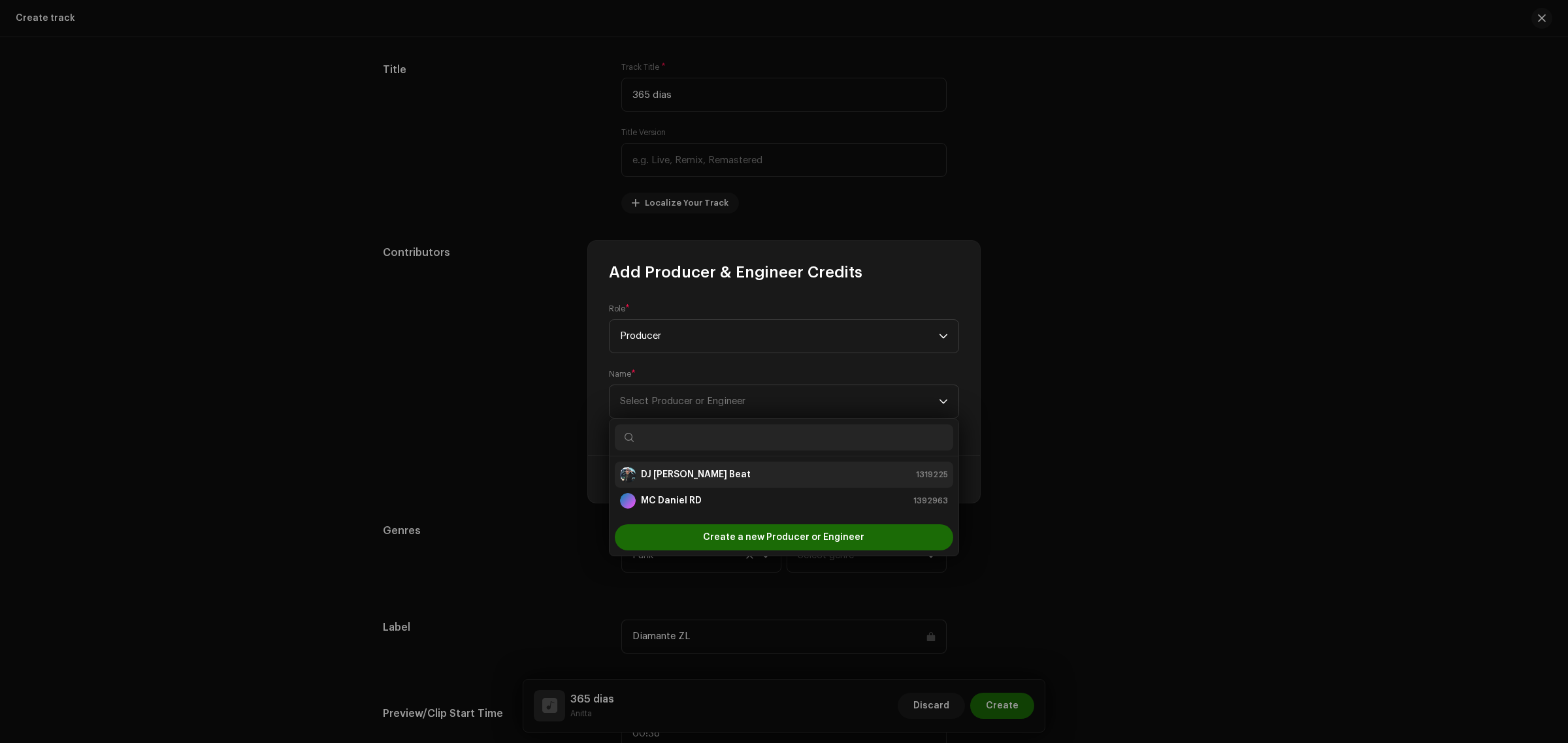
click at [667, 475] on strong "DJ [PERSON_NAME] Beat" at bounding box center [695, 474] width 110 height 13
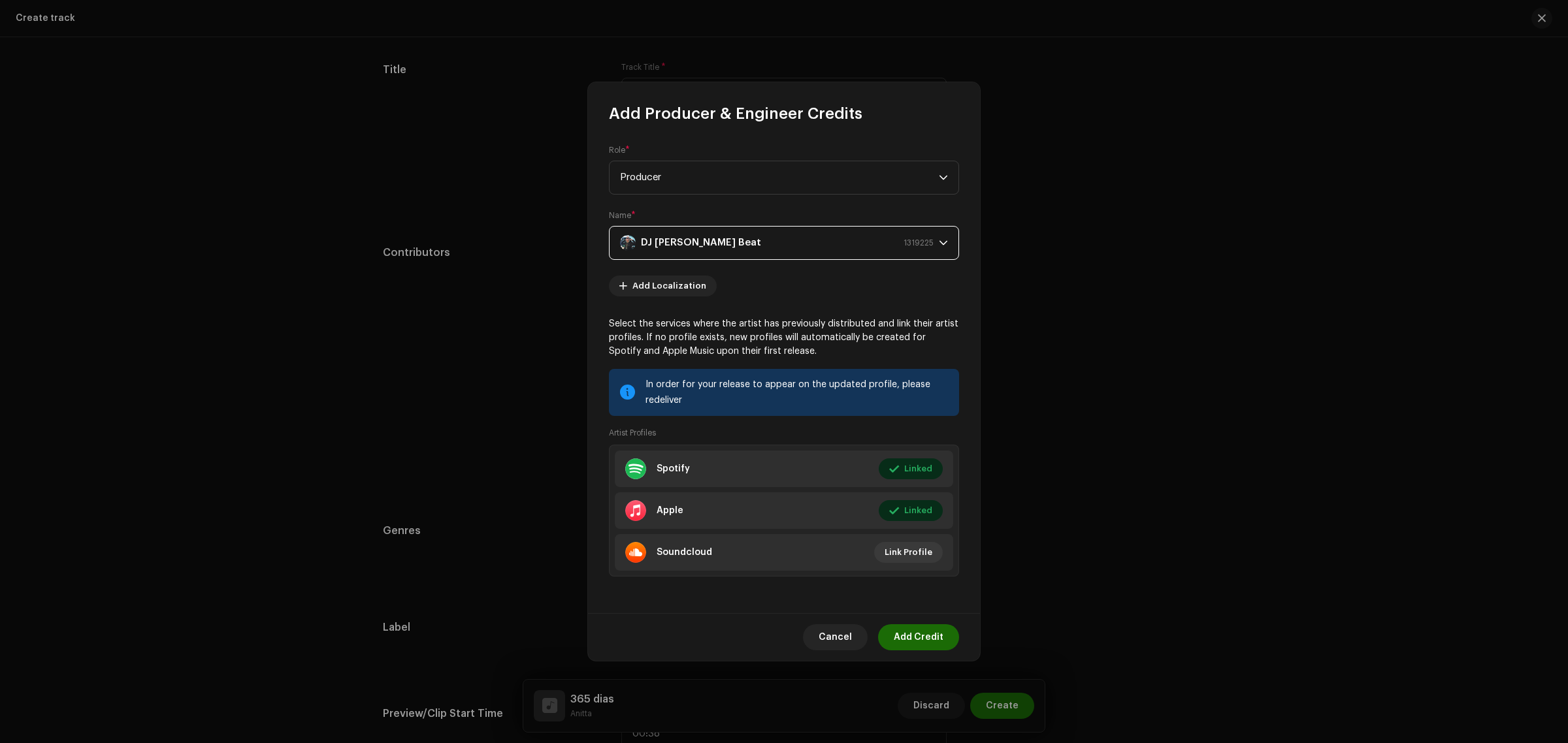
click at [920, 636] on span "Add Credit" at bounding box center [918, 637] width 49 height 26
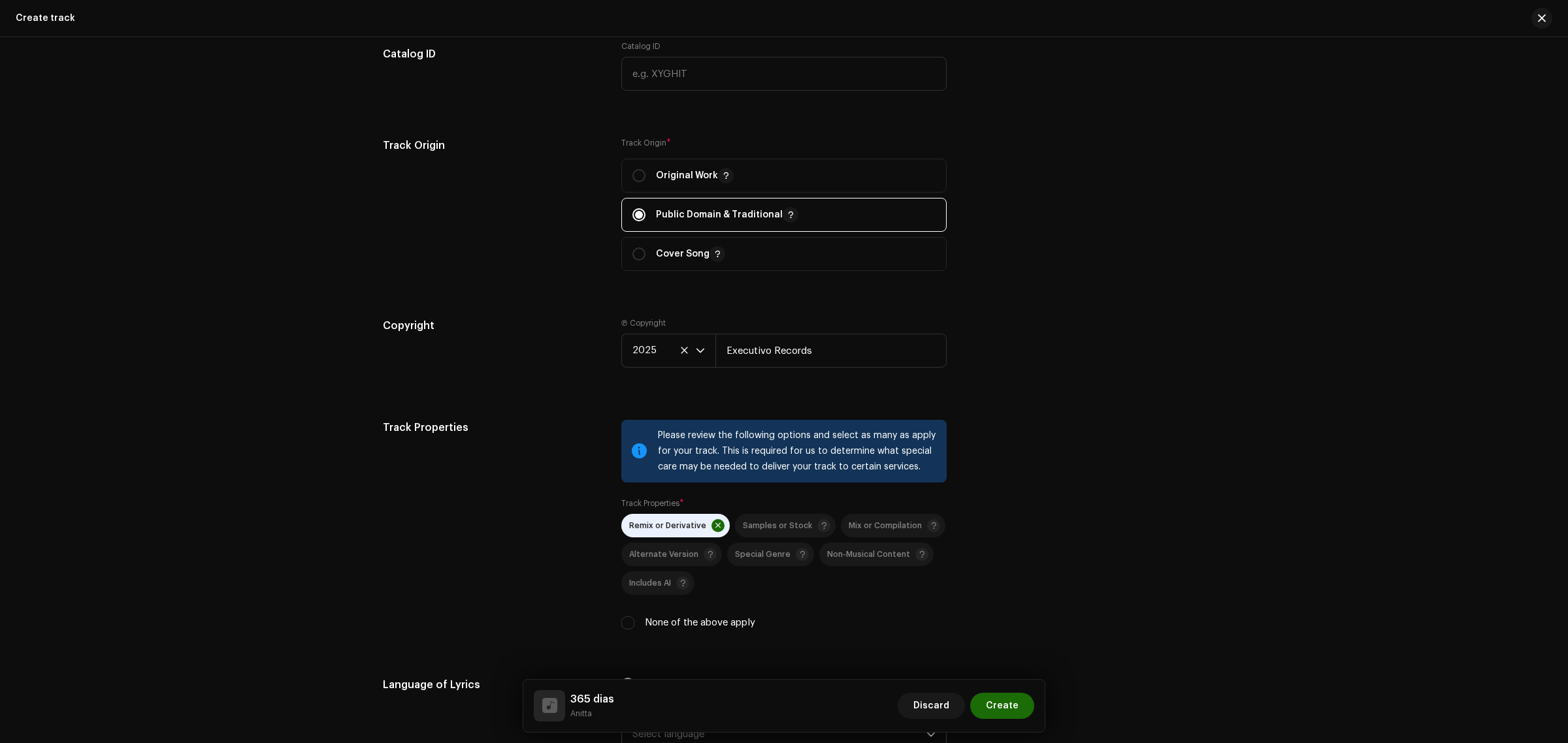
scroll to position [1550, 0]
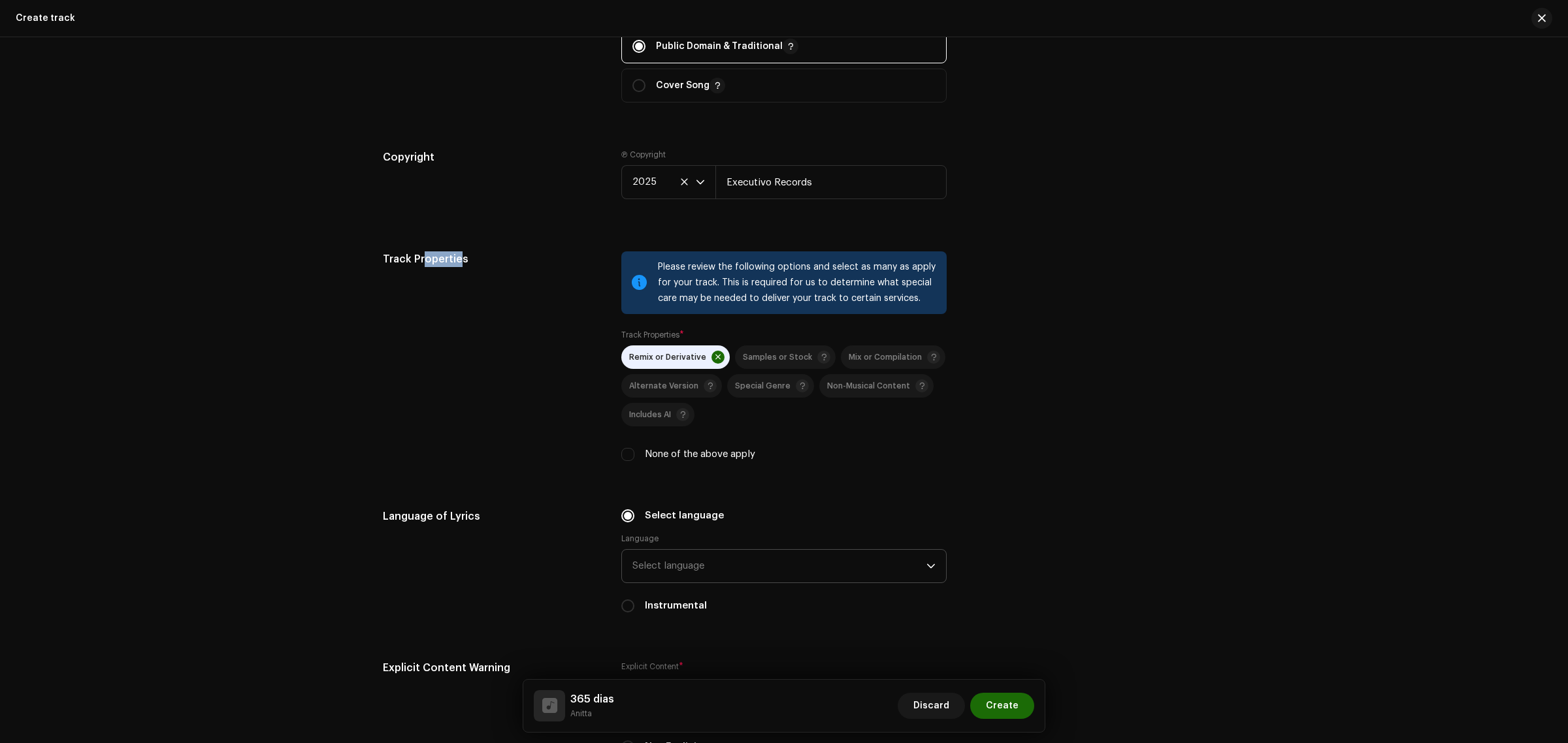
drag, startPoint x: 456, startPoint y: 261, endPoint x: 265, endPoint y: 274, distance: 191.4
click at [265, 274] on div "Track details Complete the following to finalize your track. 1 of 3 Add Audio F…" at bounding box center [784, 390] width 1568 height 706
click at [784, 361] on span "Samples or Stock" at bounding box center [777, 358] width 70 height 9
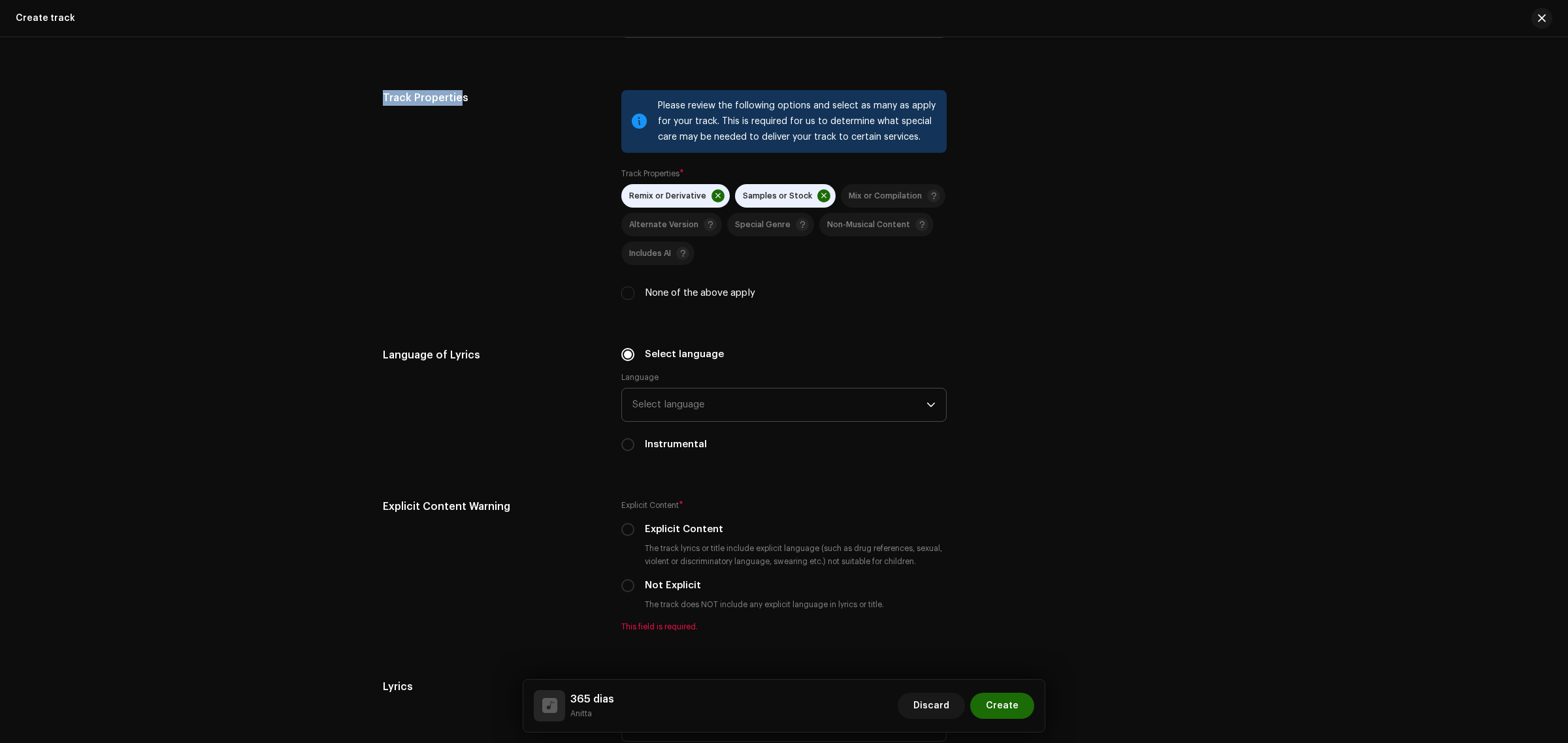
scroll to position [1796, 0]
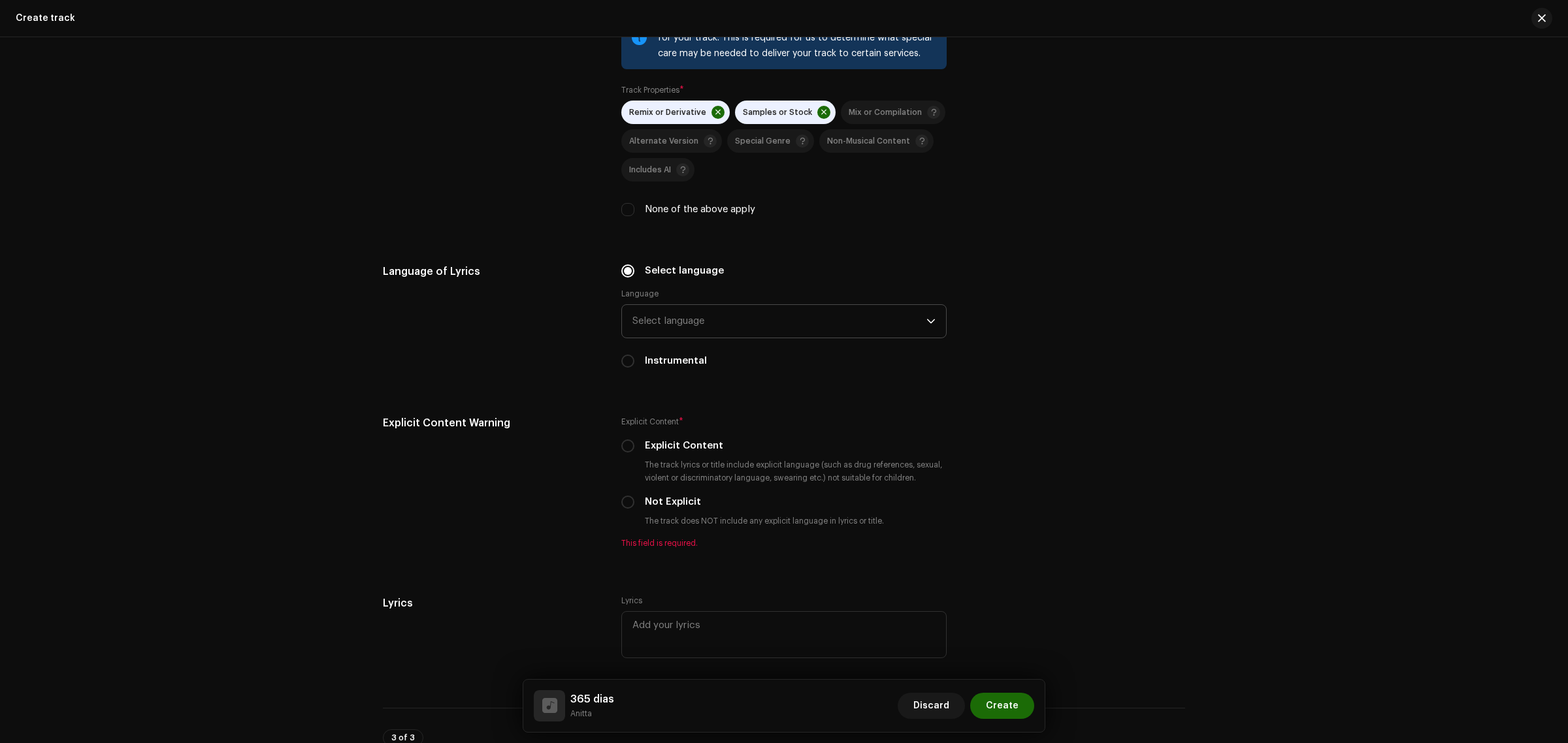
click at [677, 331] on span "Select language" at bounding box center [779, 321] width 294 height 33
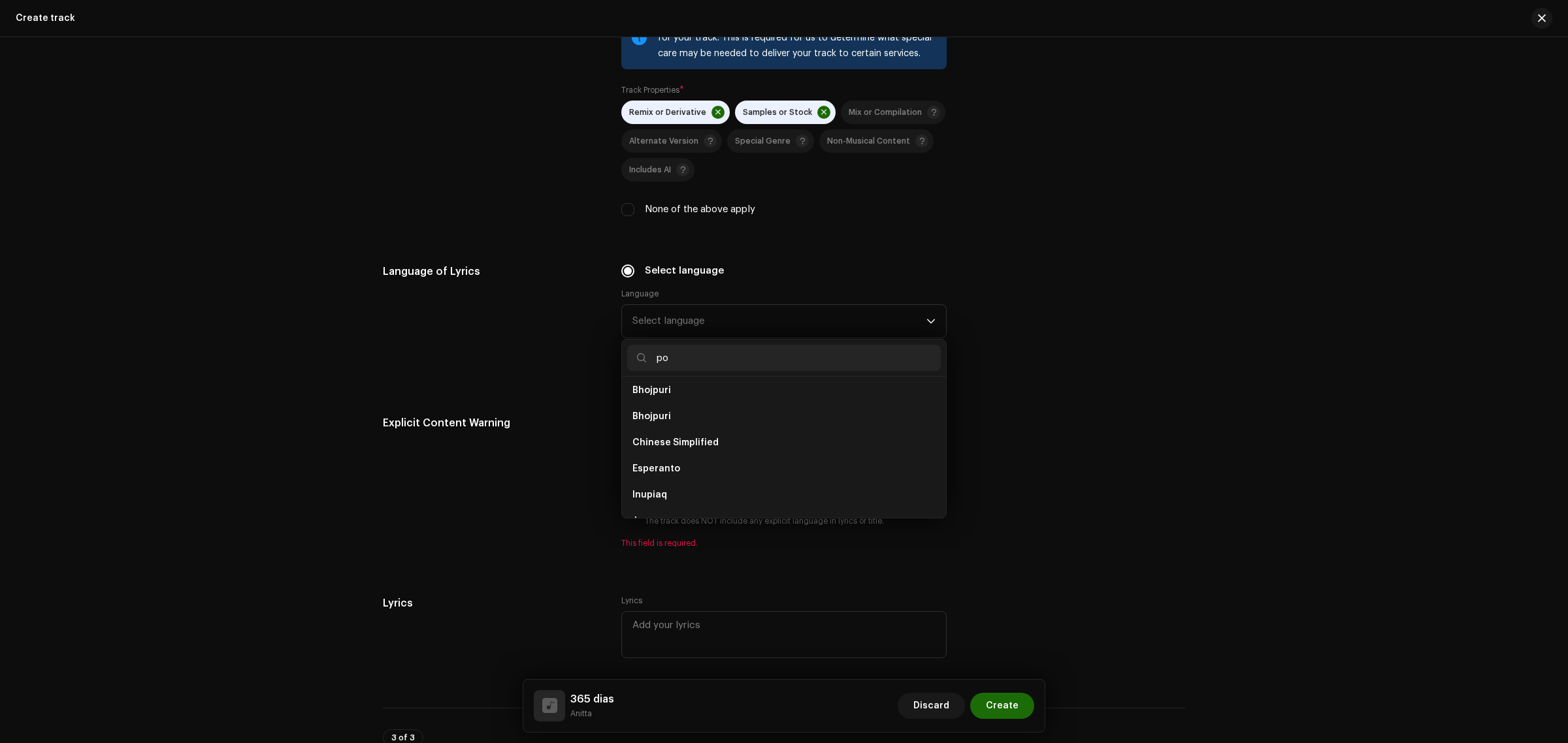
scroll to position [0, 0]
type input "po"
click at [720, 424] on li "Portuguese" at bounding box center [784, 421] width 313 height 26
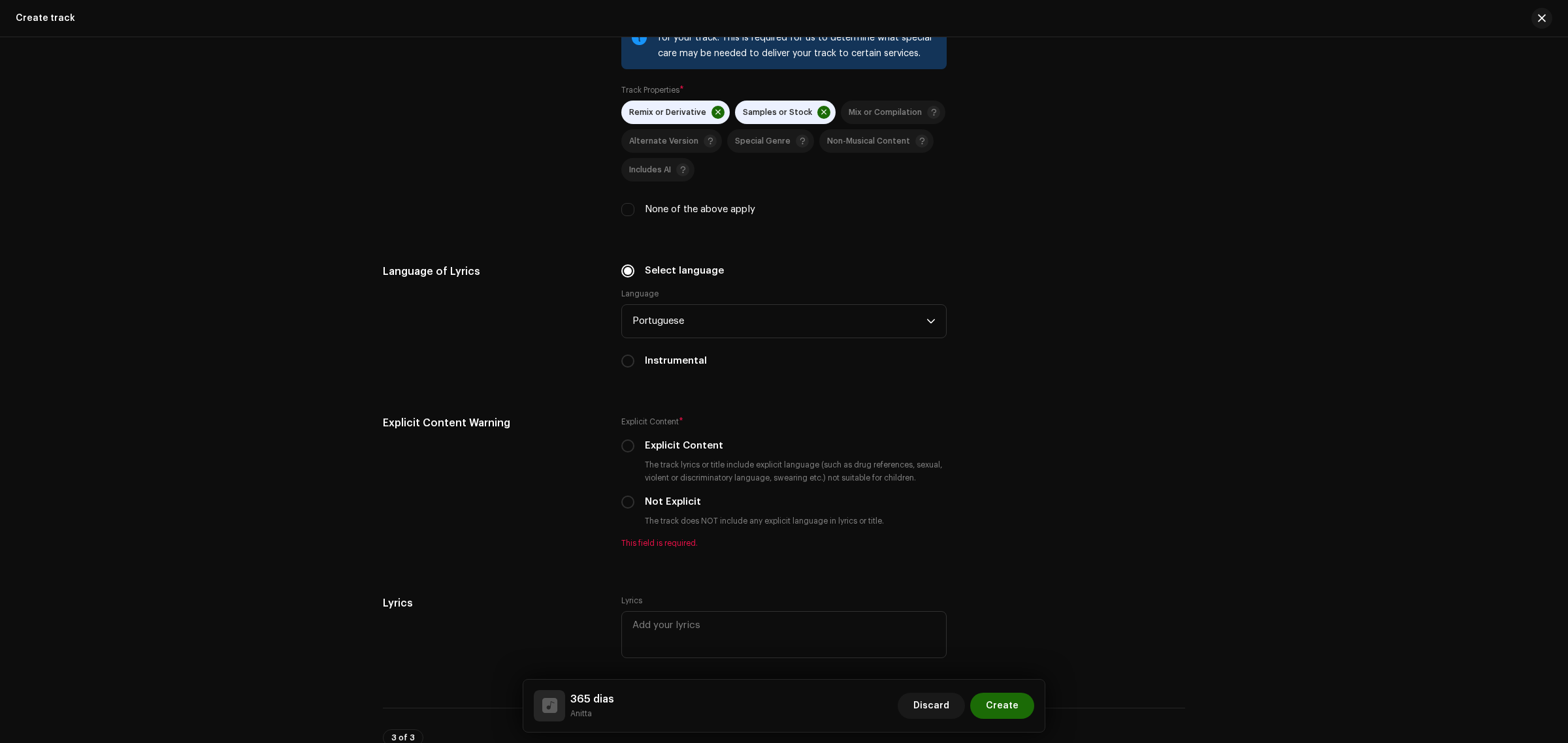
click at [987, 372] on div "Language of Lyrics Select language Language Portuguese Instrumental" at bounding box center [784, 324] width 802 height 120
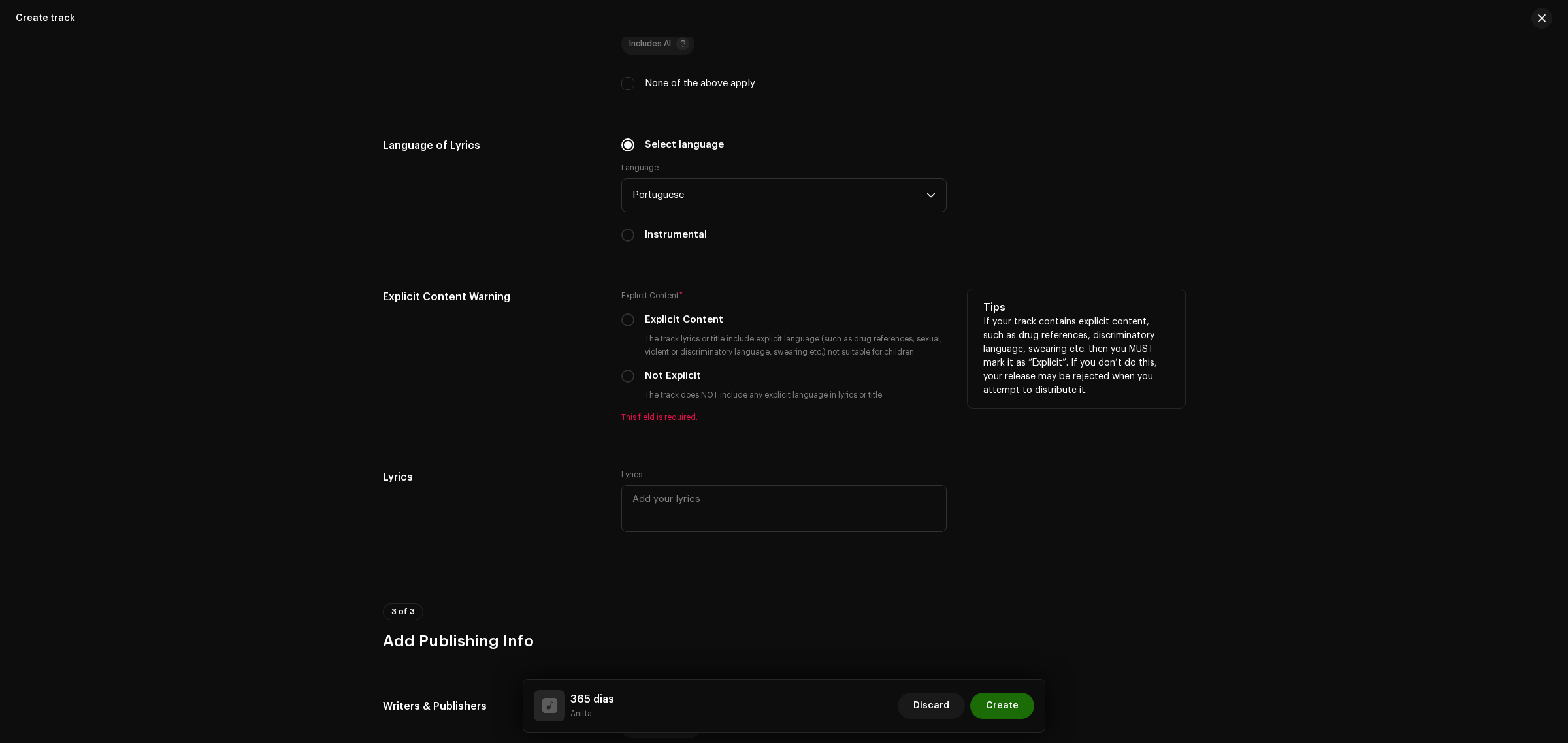
scroll to position [1958, 0]
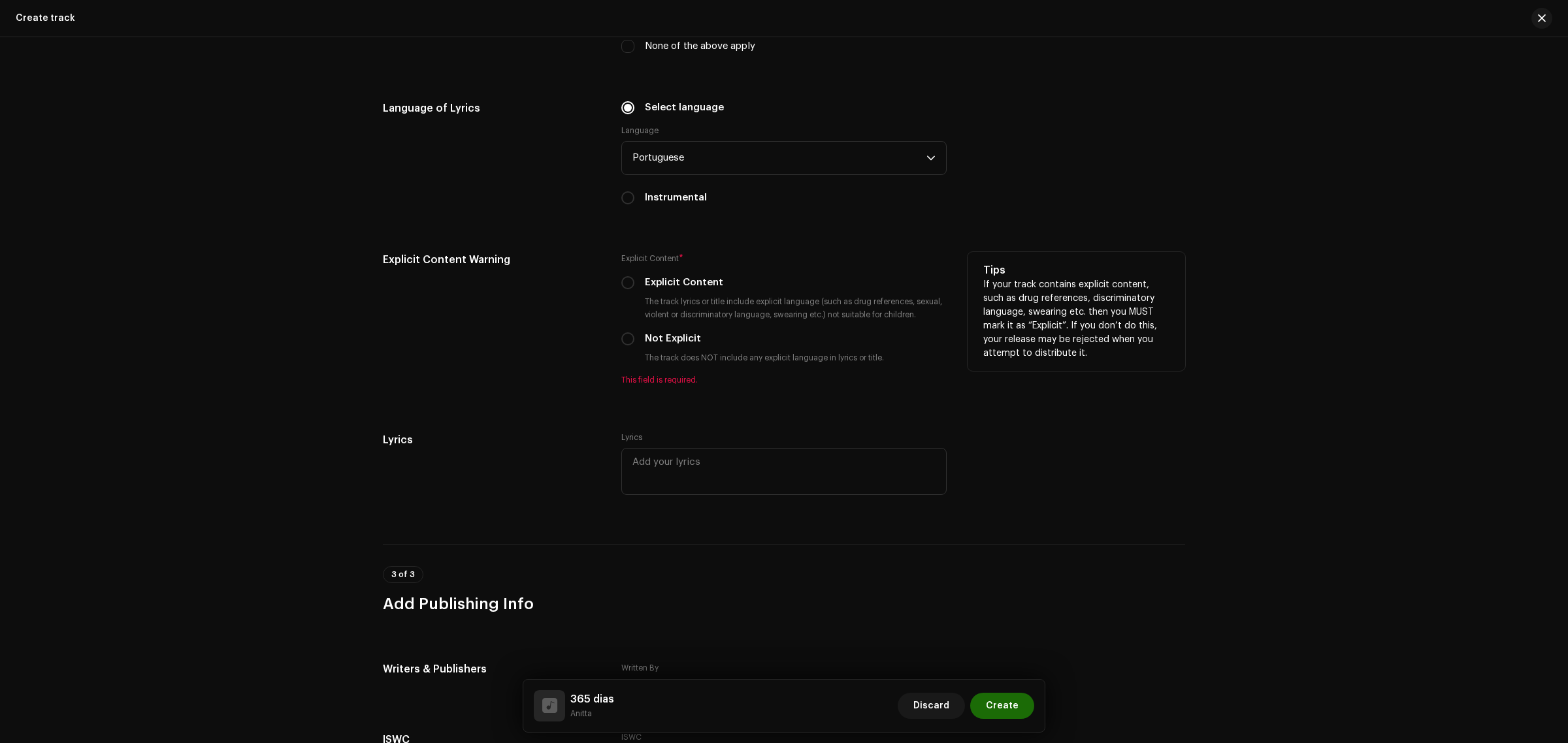
click at [663, 279] on label "Explicit Content" at bounding box center [683, 282] width 78 height 14
click at [635, 279] on input "Explicit Content" at bounding box center [627, 282] width 13 height 13
radio input "true"
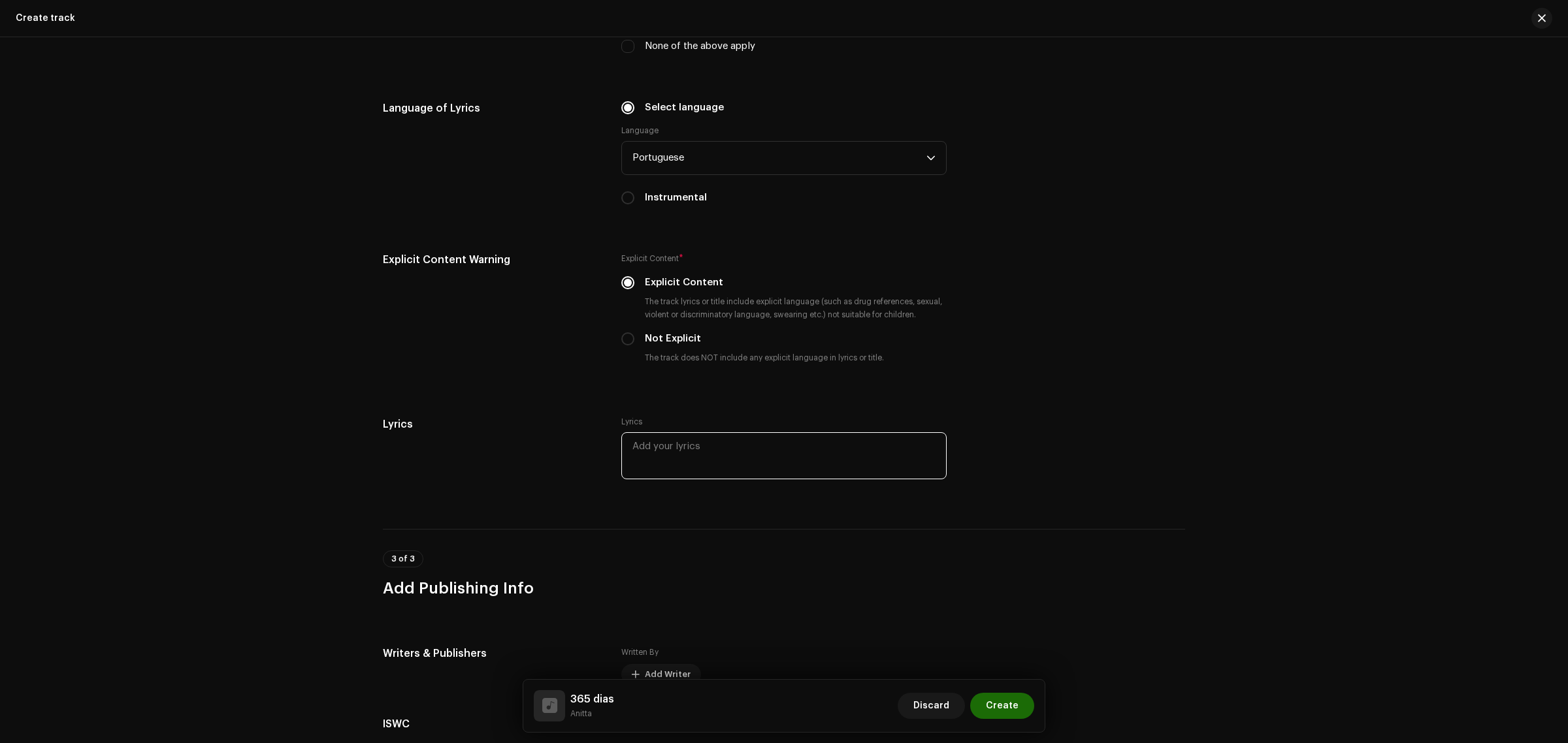
click at [665, 451] on textarea at bounding box center [784, 456] width 326 height 47
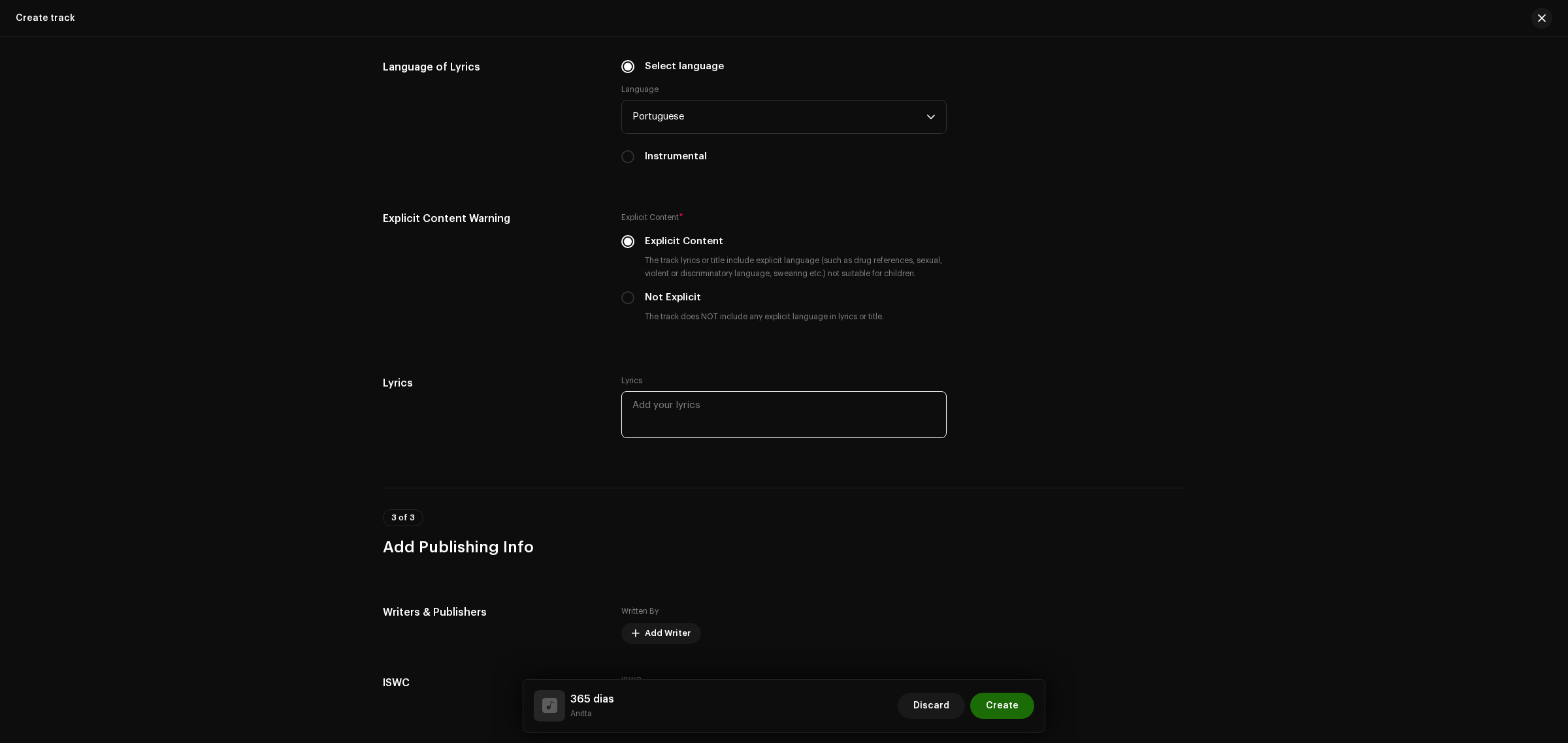
scroll to position [2040, 0]
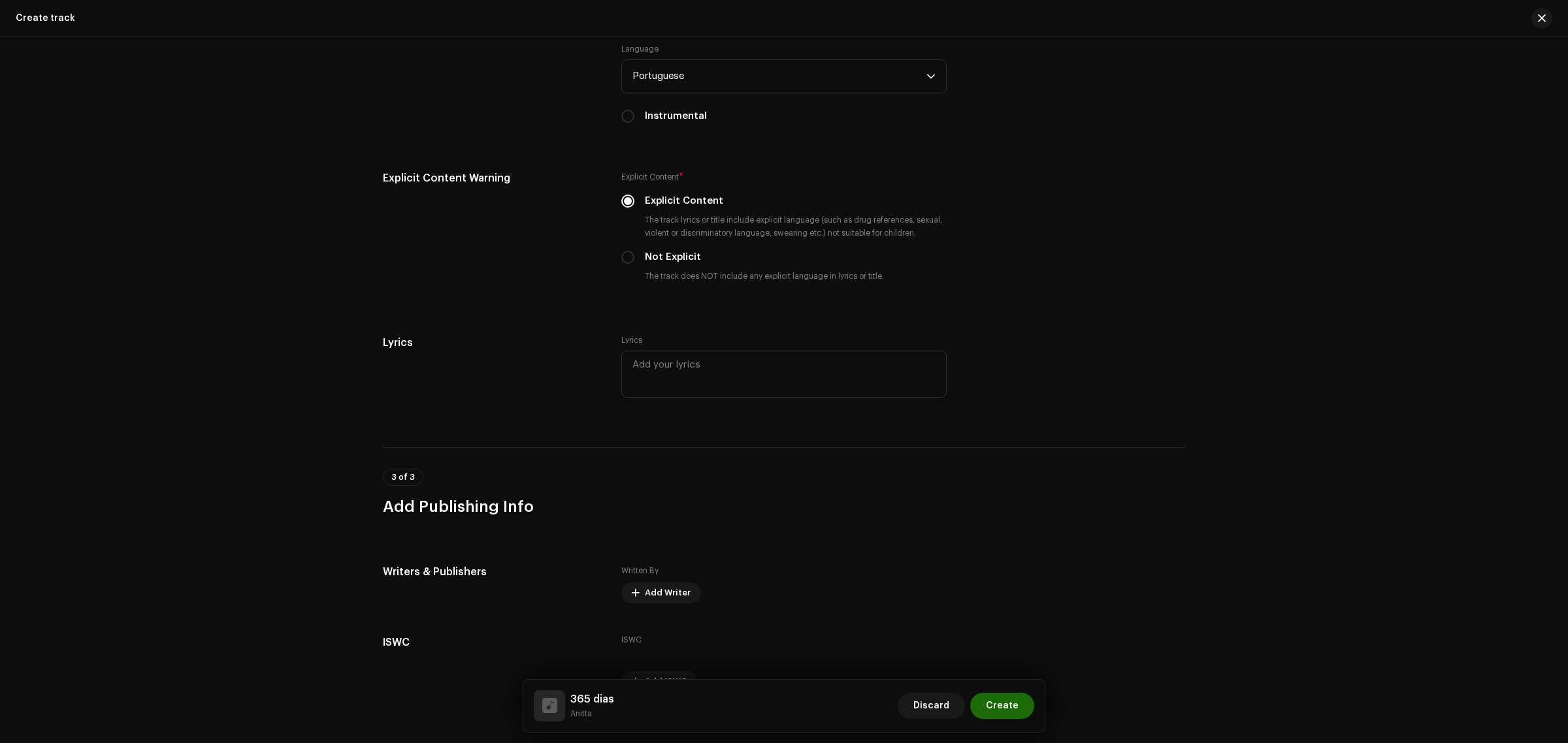
click at [408, 335] on h5 "Lyrics" at bounding box center [491, 342] width 217 height 16
drag, startPoint x: 420, startPoint y: 335, endPoint x: 413, endPoint y: 337, distance: 7.3
click at [413, 337] on h5 "Lyrics" at bounding box center [491, 342] width 217 height 16
drag, startPoint x: 422, startPoint y: 337, endPoint x: 343, endPoint y: 337, distance: 79.0
click at [343, 337] on div "Track details Complete the following to finalize your track. 1 of 3 Add Audio F…" at bounding box center [784, 390] width 1568 height 706
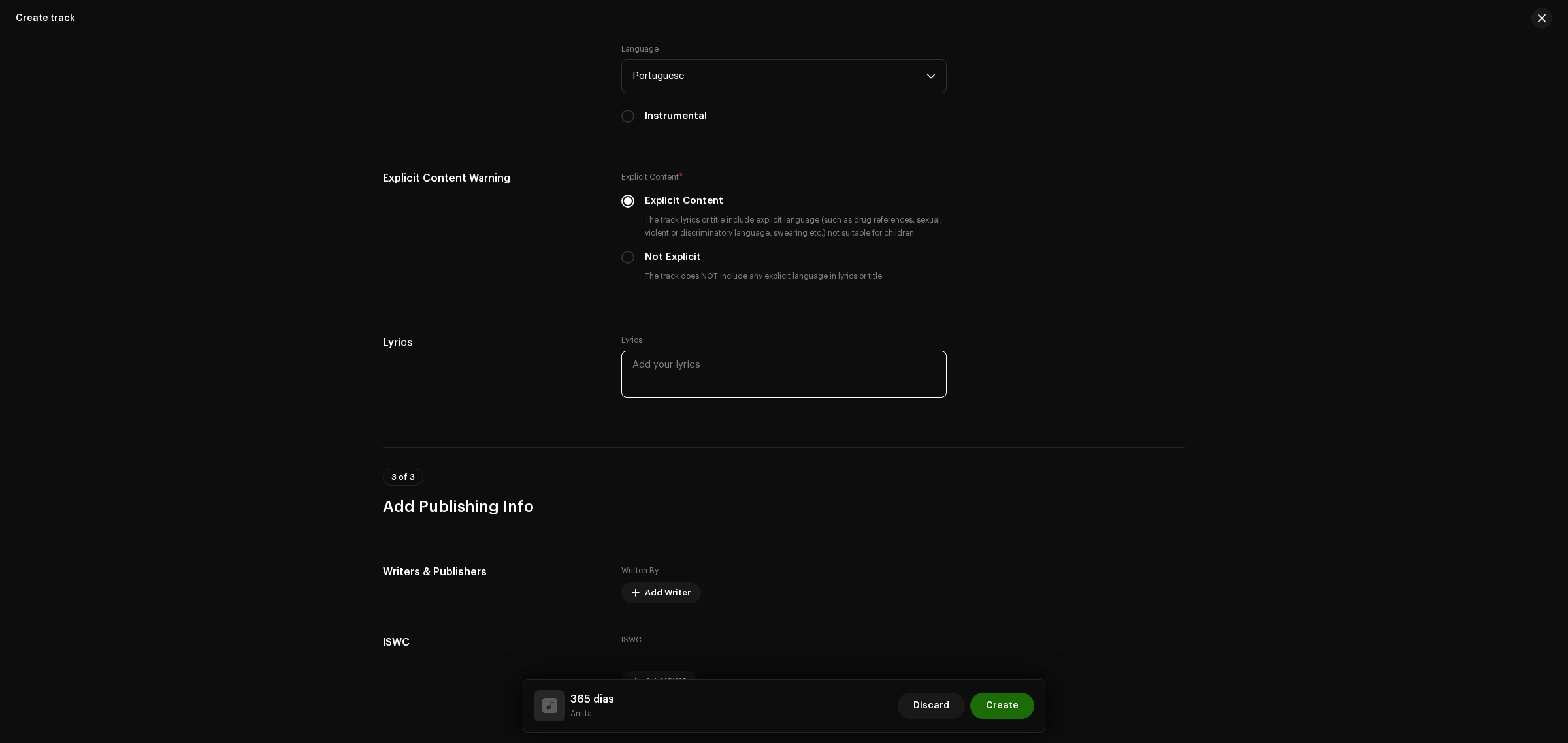
click at [696, 365] on textarea at bounding box center [784, 374] width 326 height 47
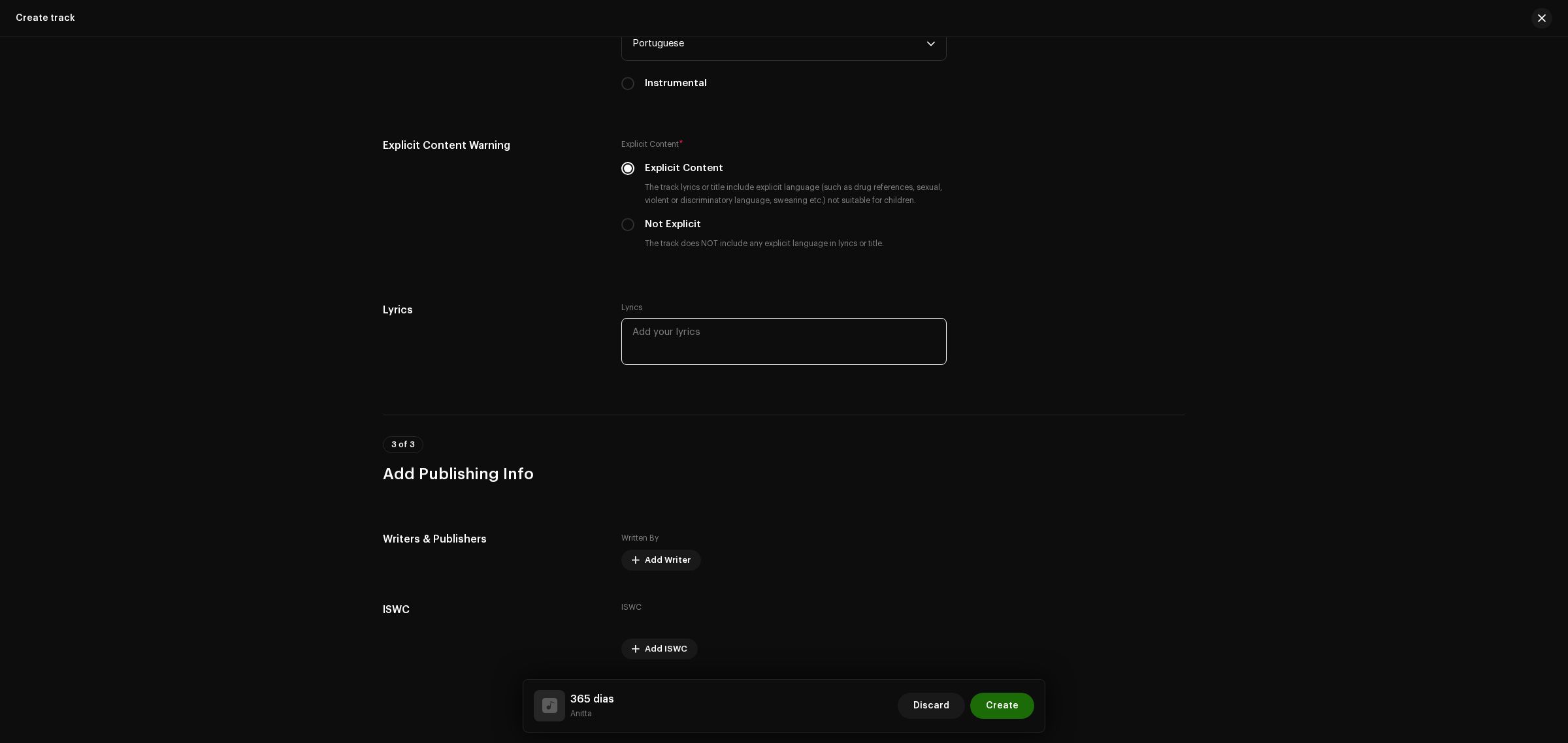
scroll to position [2115, 0]
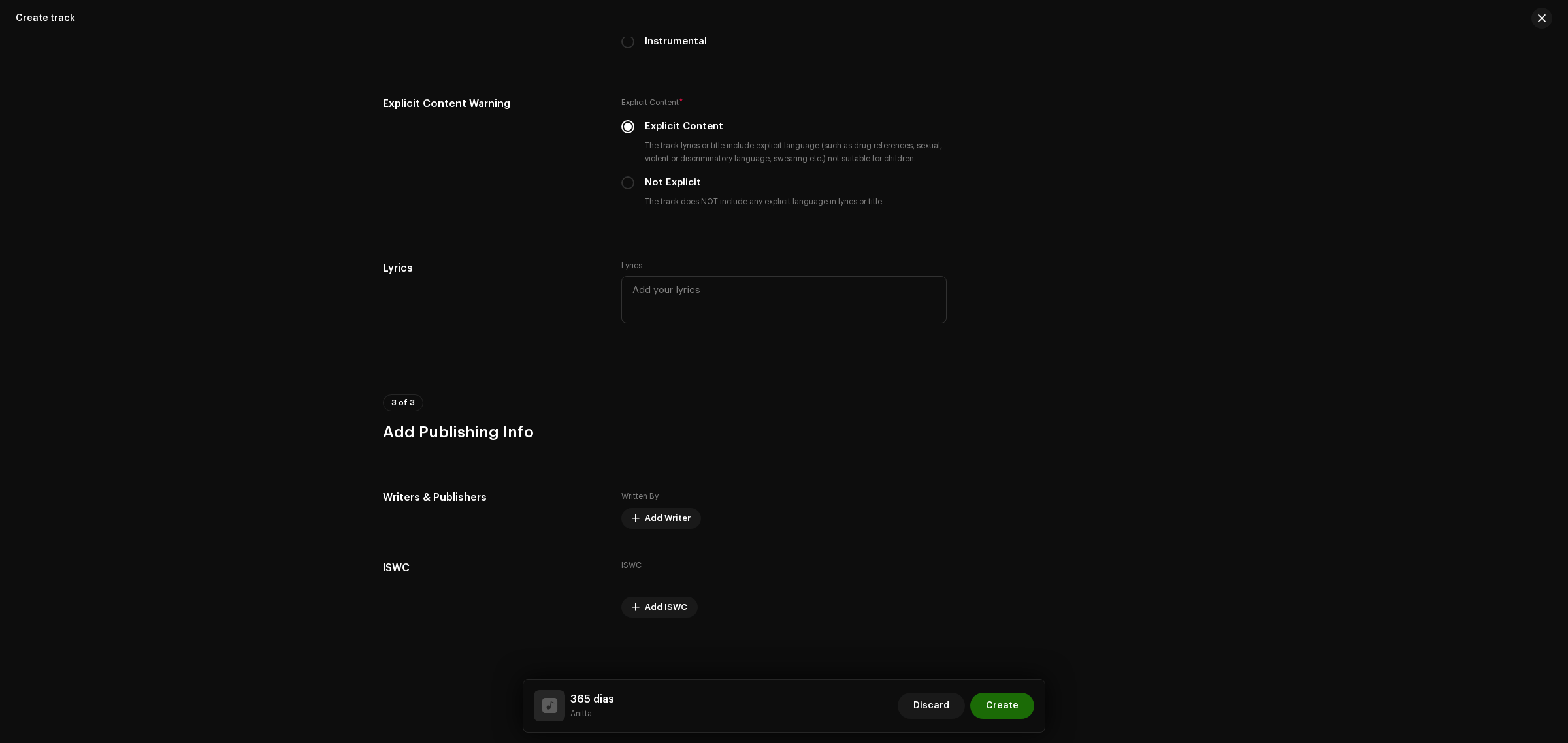
drag, startPoint x: 531, startPoint y: 421, endPoint x: 523, endPoint y: 426, distance: 9.4
click at [523, 426] on div "3 of 3 Add Publishing Info" at bounding box center [784, 418] width 802 height 48
drag, startPoint x: 543, startPoint y: 431, endPoint x: 376, endPoint y: 431, distance: 167.0
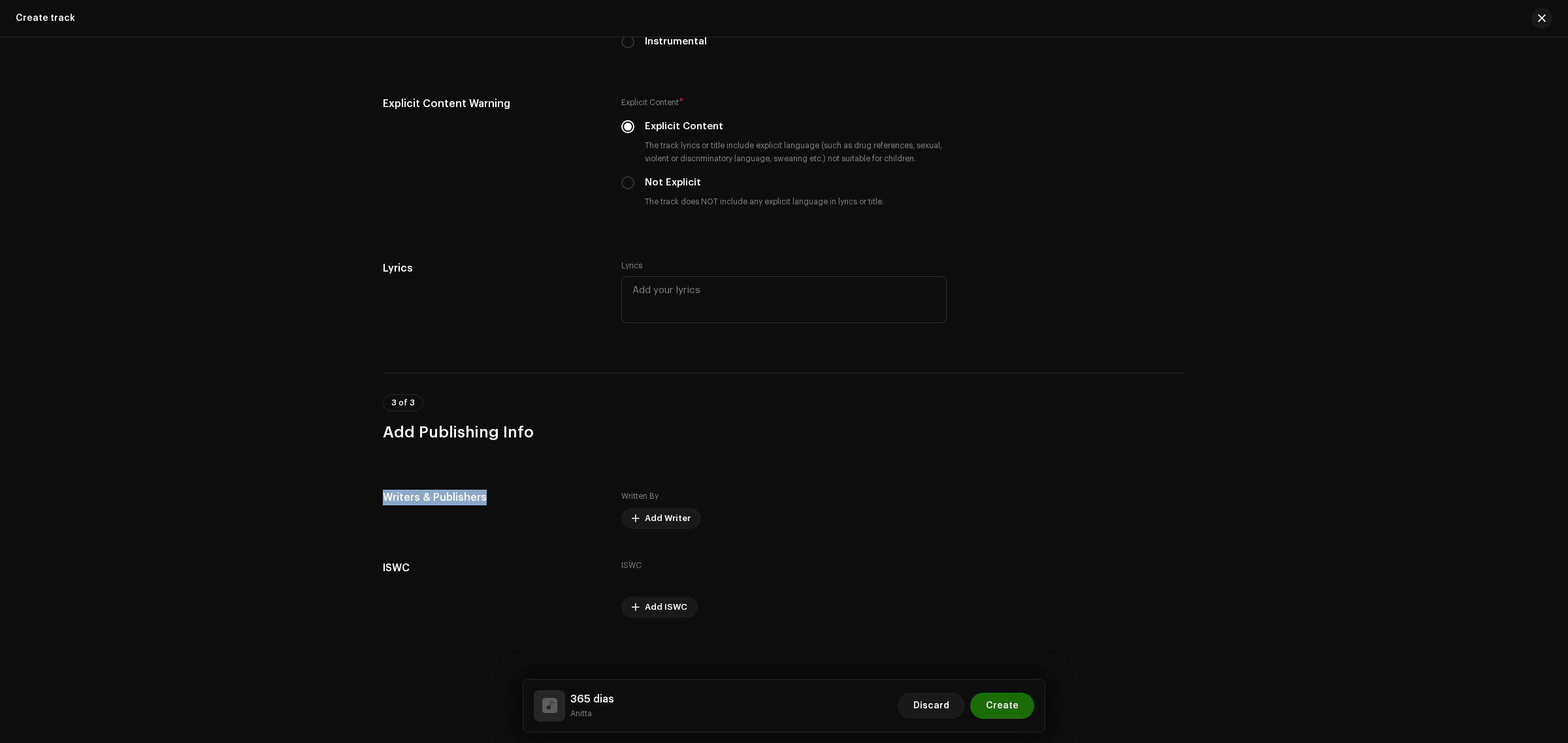
drag, startPoint x: 490, startPoint y: 504, endPoint x: 282, endPoint y: 493, distance: 208.3
click at [282, 493] on div "Track details Complete the following to finalize your track. 1 of 3 Add Audio F…" at bounding box center [784, 390] width 1568 height 706
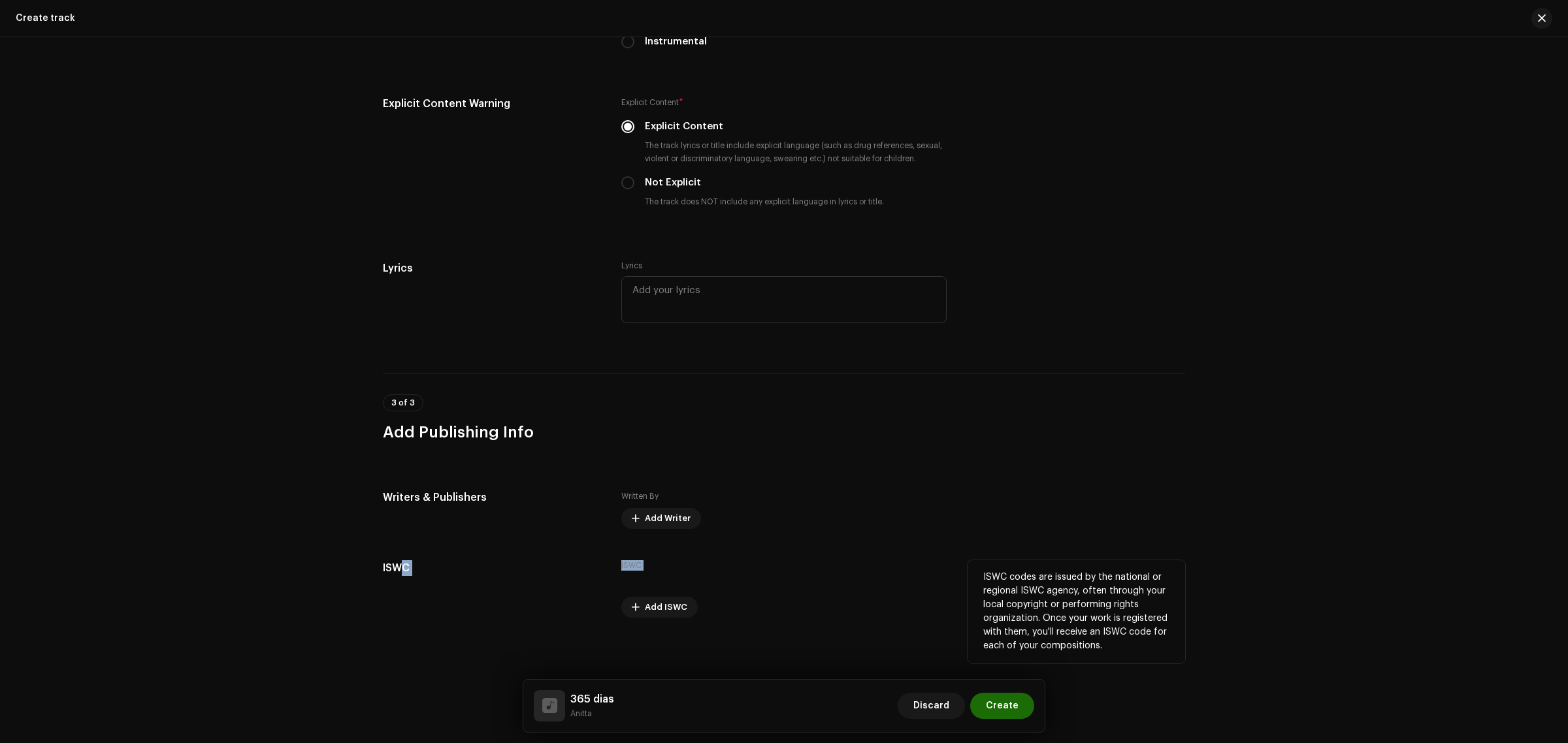
drag, startPoint x: 703, startPoint y: 570, endPoint x: 396, endPoint y: 566, distance: 307.0
click at [396, 566] on div "ISWC ISWC Add ISWC ISWC codes are issued by the national or regional ISWC agenc…" at bounding box center [784, 589] width 802 height 57
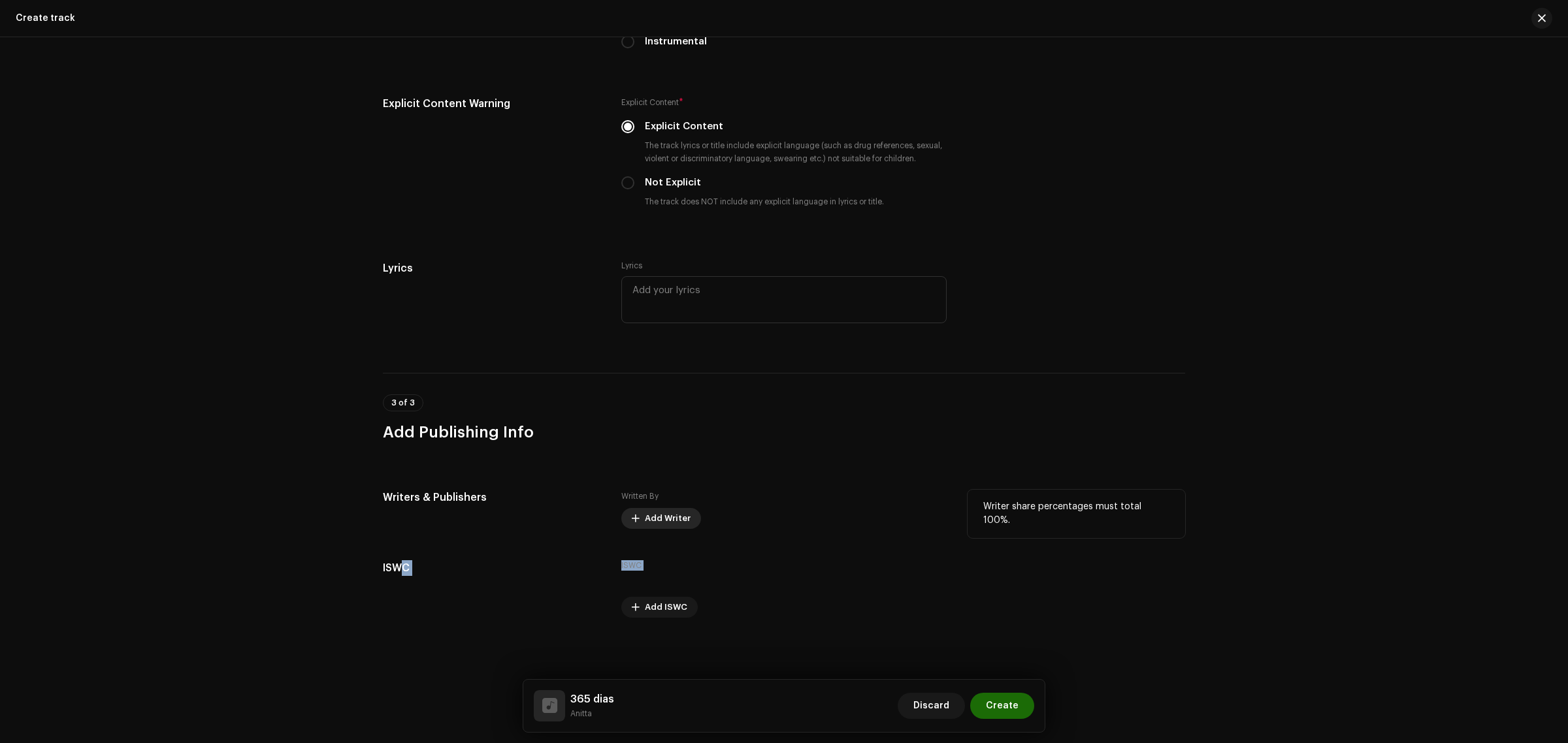
click at [673, 509] on span "Add Writer" at bounding box center [667, 518] width 46 height 26
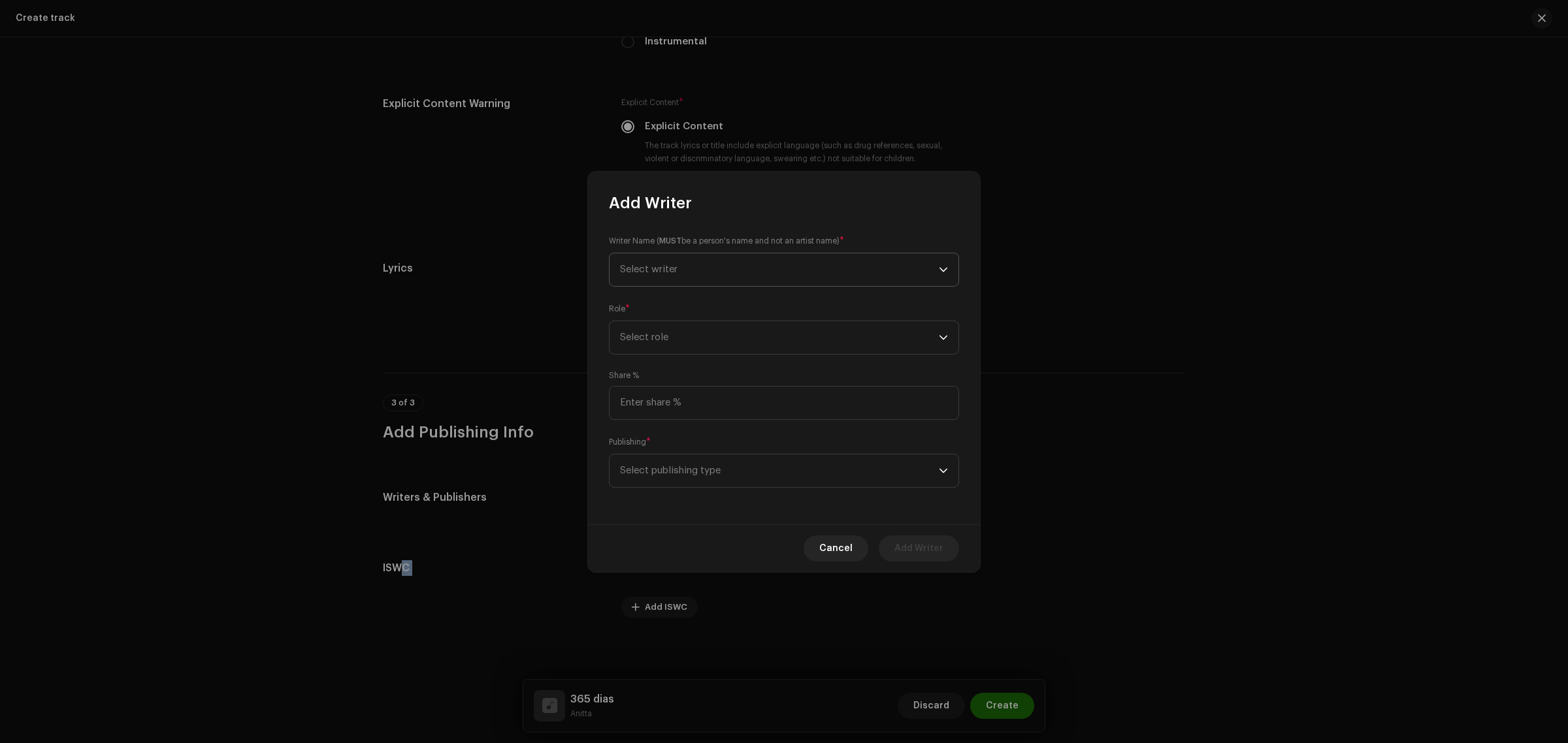
click at [745, 261] on span "Select writer" at bounding box center [779, 270] width 319 height 33
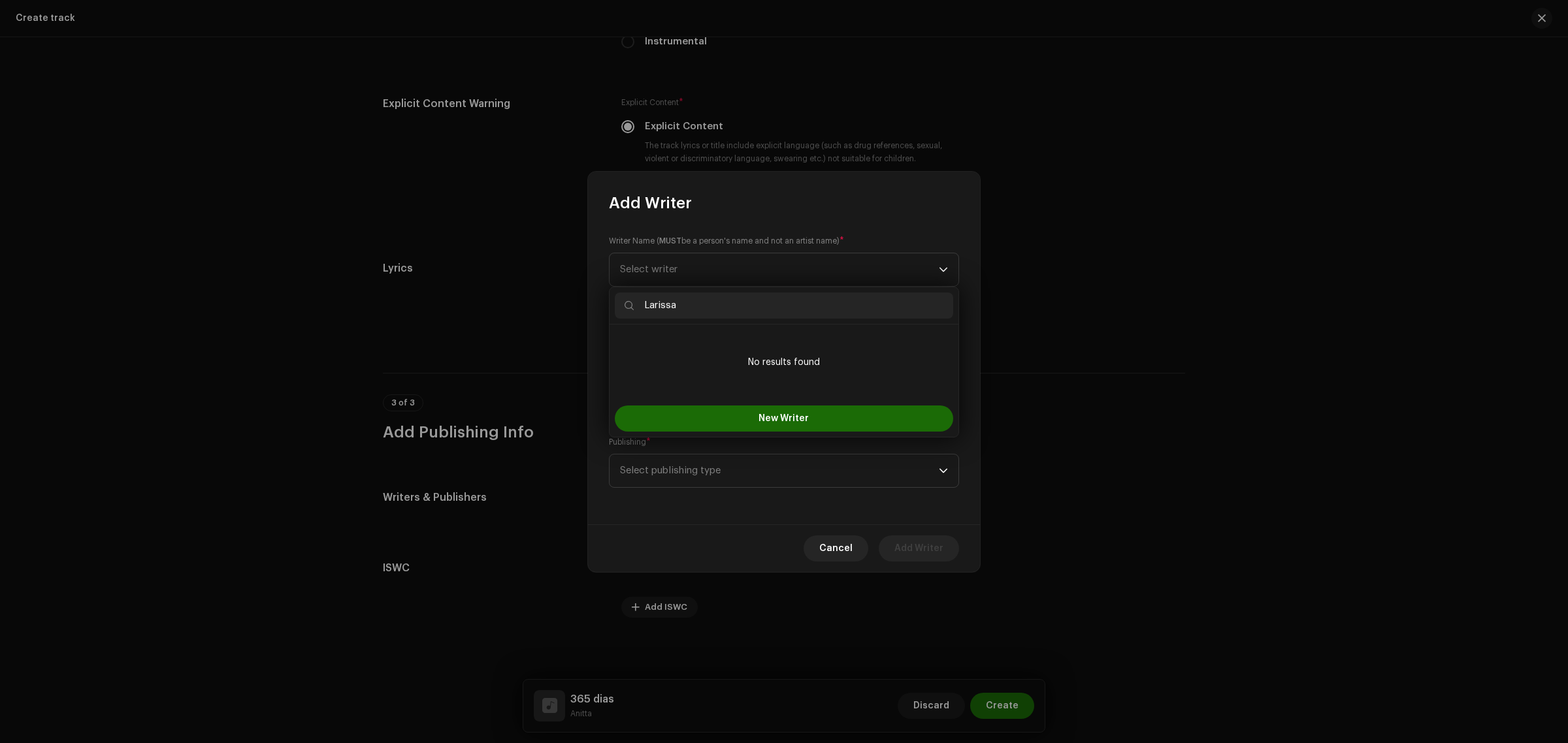
type input "Larissa"
drag, startPoint x: 709, startPoint y: 294, endPoint x: 562, endPoint y: 309, distance: 147.8
click at [569, 305] on body "Diamante ZL Home Profile Catalog Transactions Analytics Resources Assets Releas…" at bounding box center [784, 371] width 1568 height 743
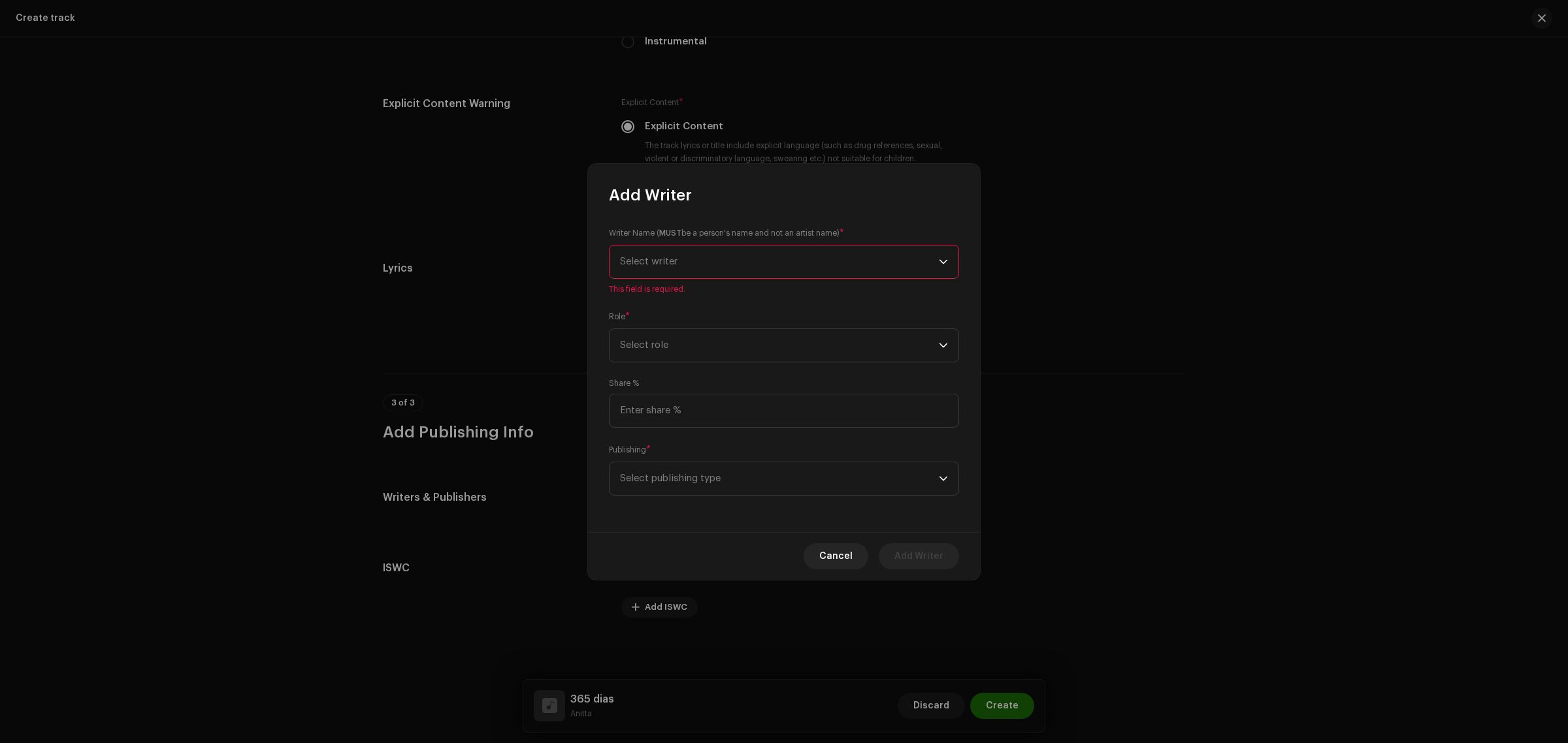
click at [736, 262] on span "Select writer" at bounding box center [779, 262] width 319 height 33
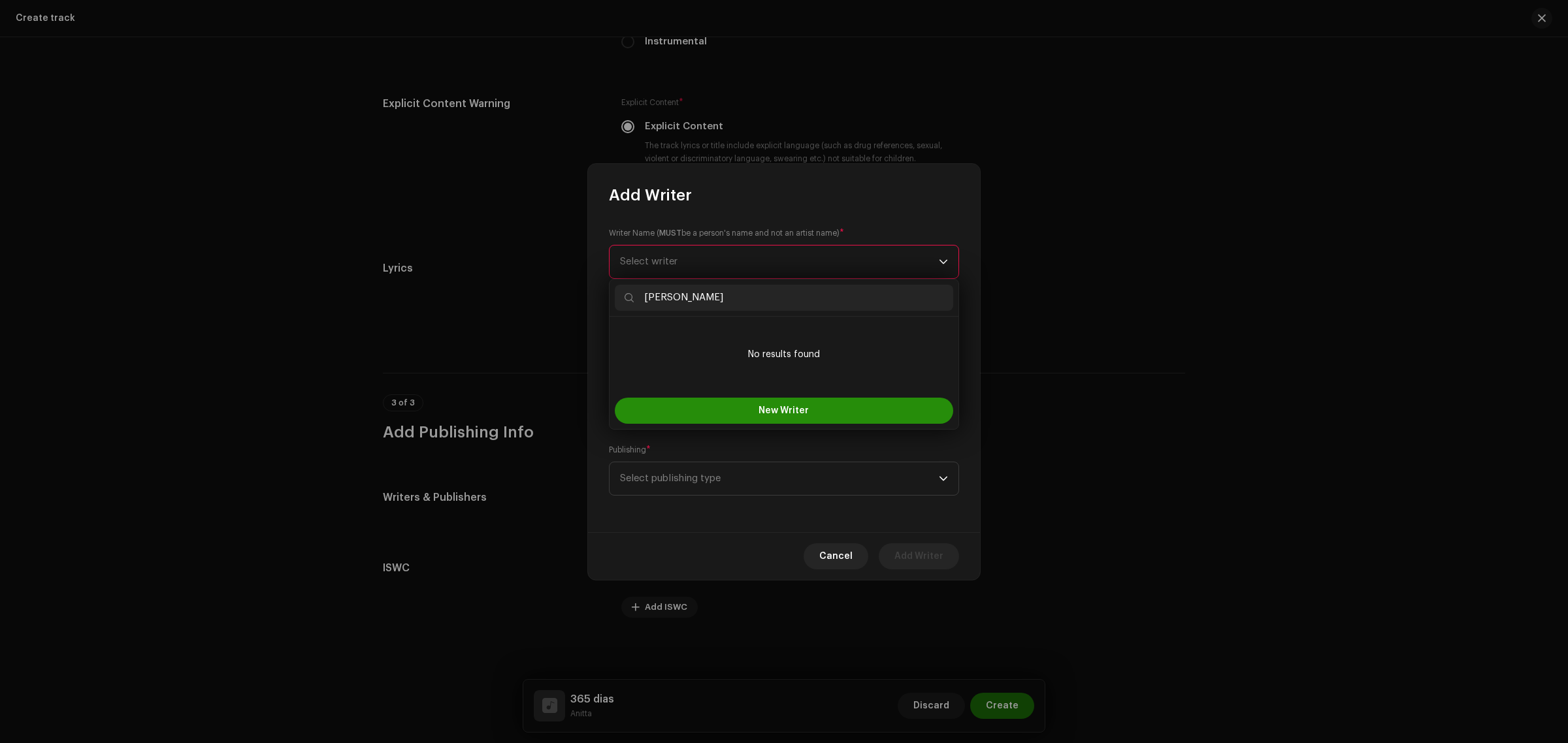
type input "[PERSON_NAME]"
click at [857, 408] on button "New Writer" at bounding box center [784, 411] width 338 height 26
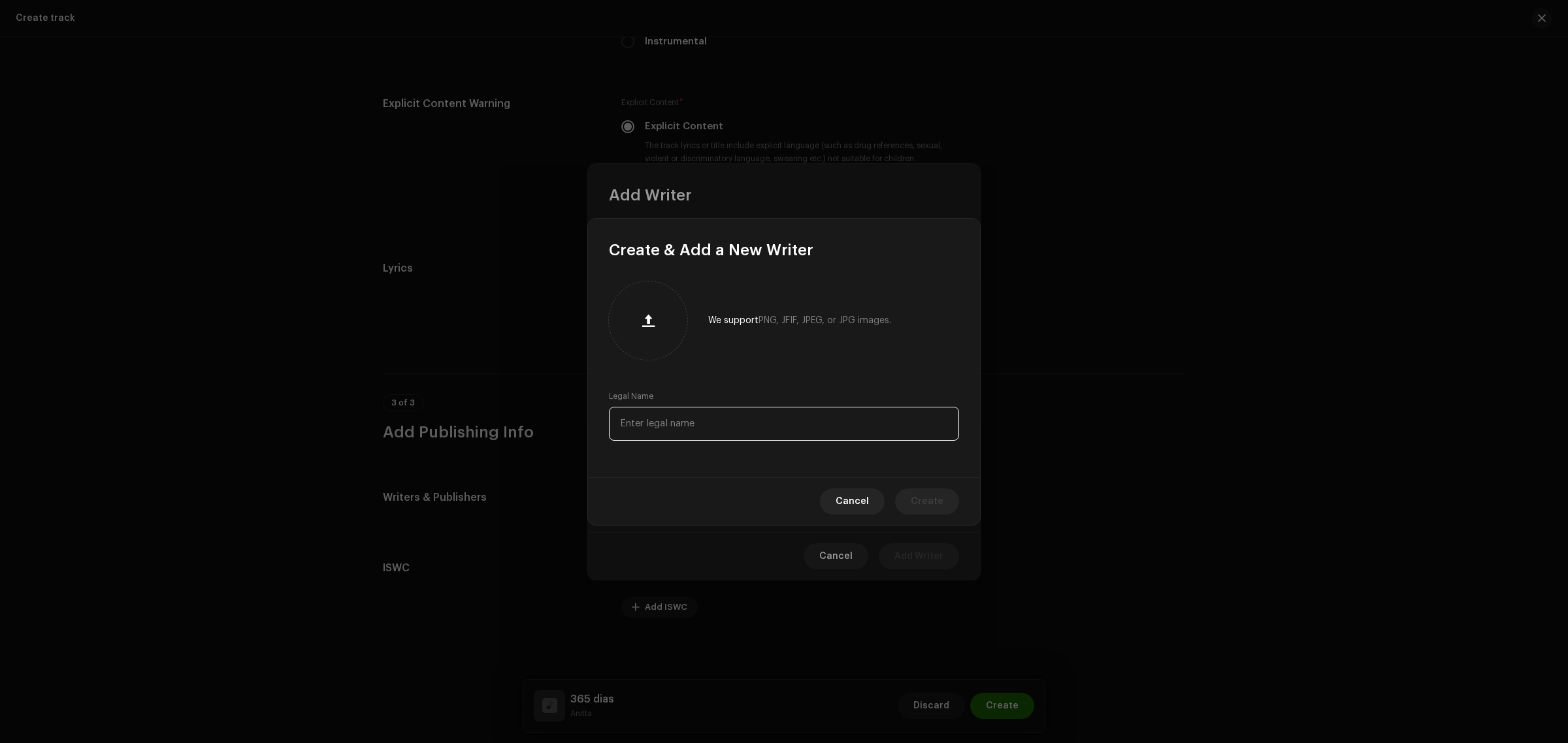
click at [730, 407] on input "text" at bounding box center [784, 423] width 350 height 34
paste input "[PERSON_NAME]"
type input "[PERSON_NAME]"
click at [951, 502] on button "Create" at bounding box center [926, 502] width 64 height 26
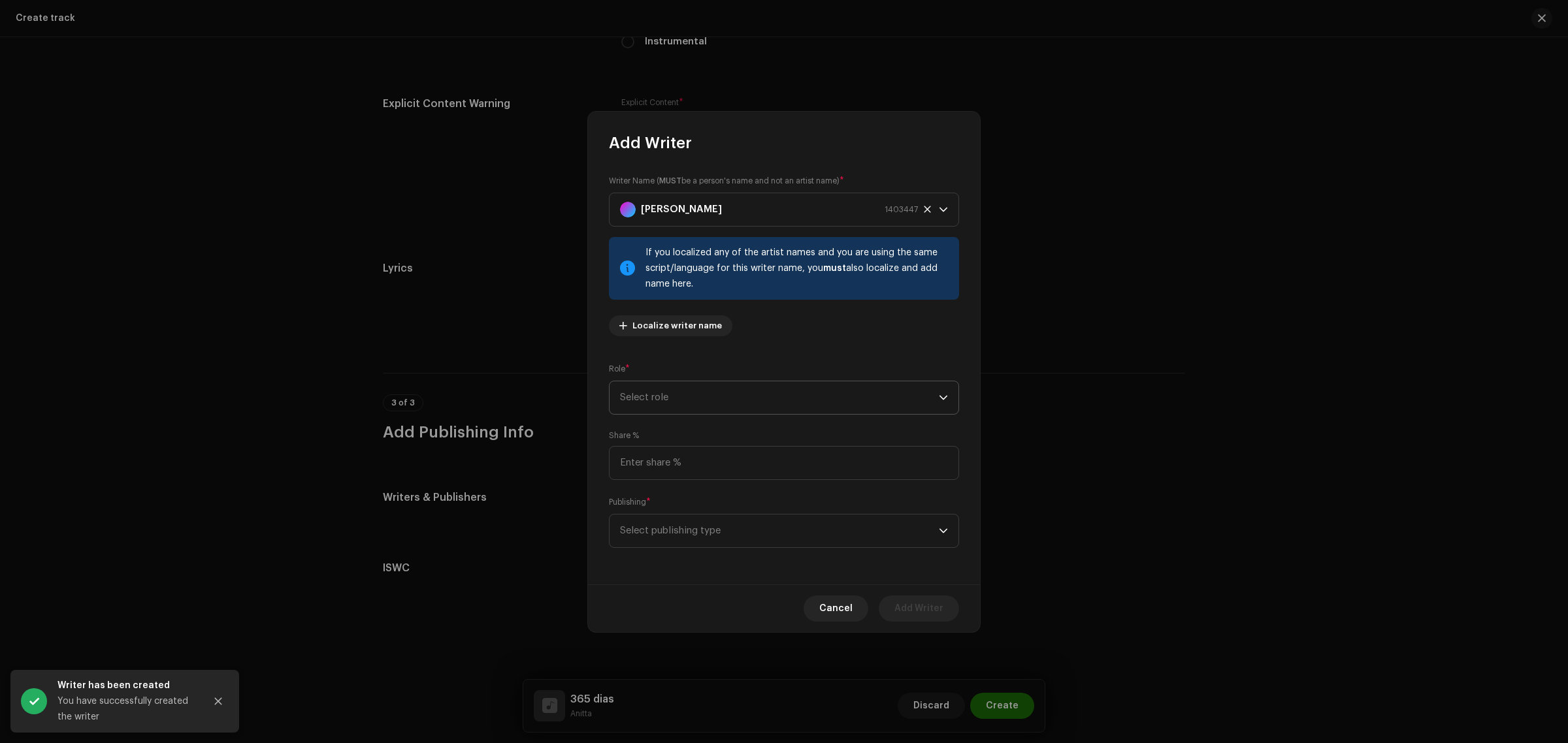
click at [751, 409] on span "Select role" at bounding box center [779, 398] width 319 height 33
drag, startPoint x: 695, startPoint y: 506, endPoint x: 817, endPoint y: 591, distance: 148.7
click at [695, 507] on span "Composer & Lyricist" at bounding box center [666, 512] width 92 height 13
click at [712, 512] on div "Publishing * Select publishing type" at bounding box center [784, 522] width 350 height 52
click at [725, 531] on span "Select publishing type" at bounding box center [779, 531] width 319 height 33
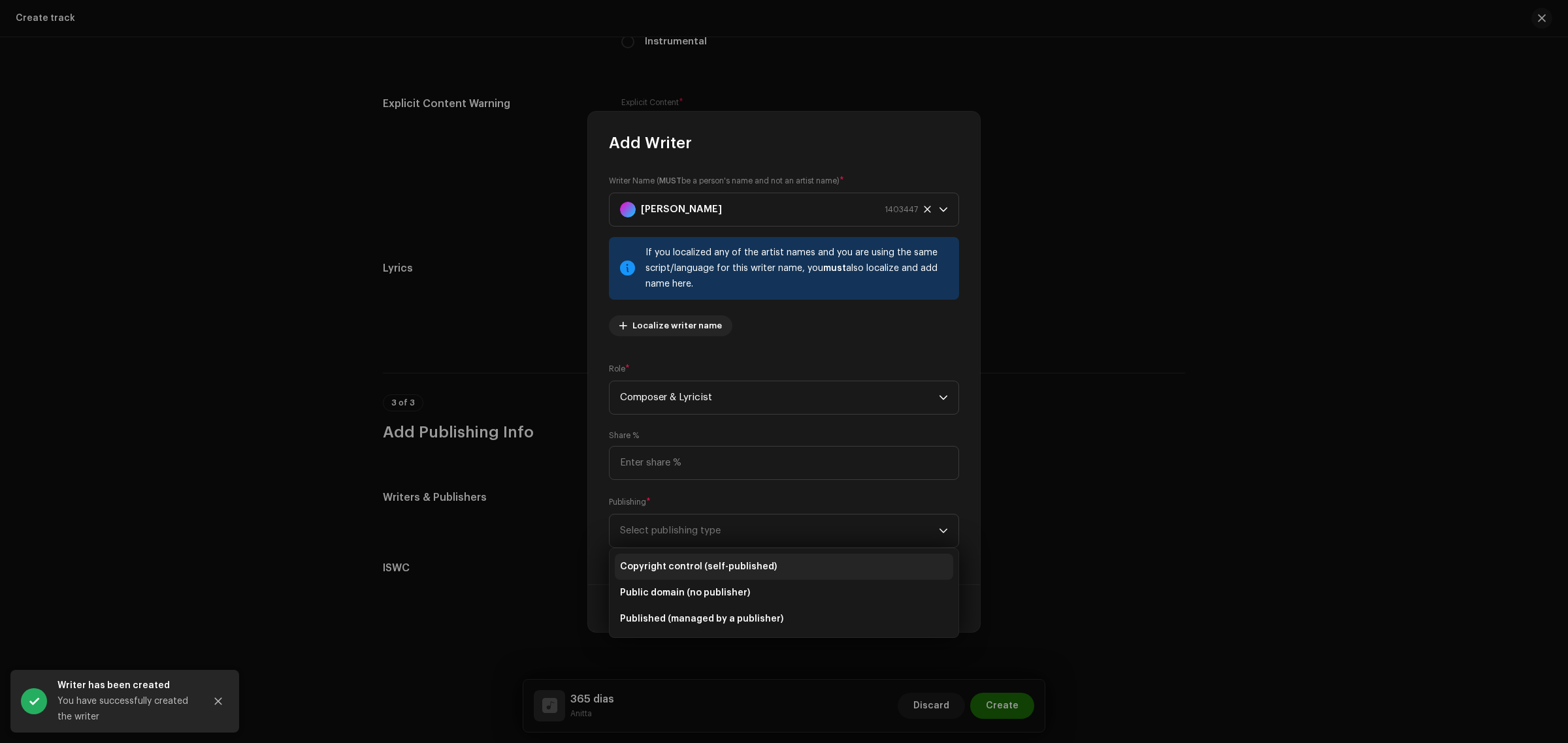
click at [703, 562] on span "Copyright control (self-published)" at bounding box center [698, 567] width 157 height 13
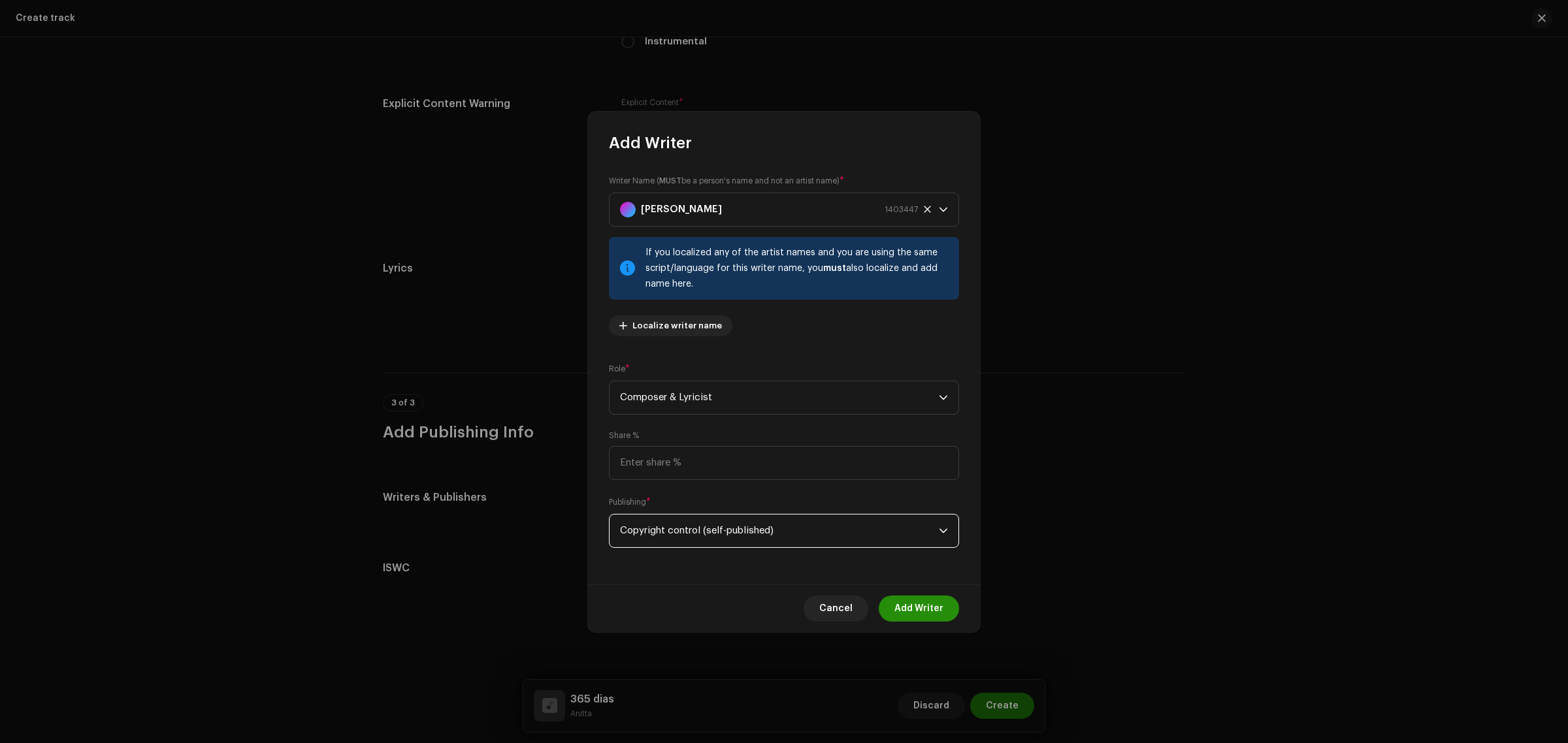
click at [931, 600] on span "Add Writer" at bounding box center [918, 608] width 49 height 26
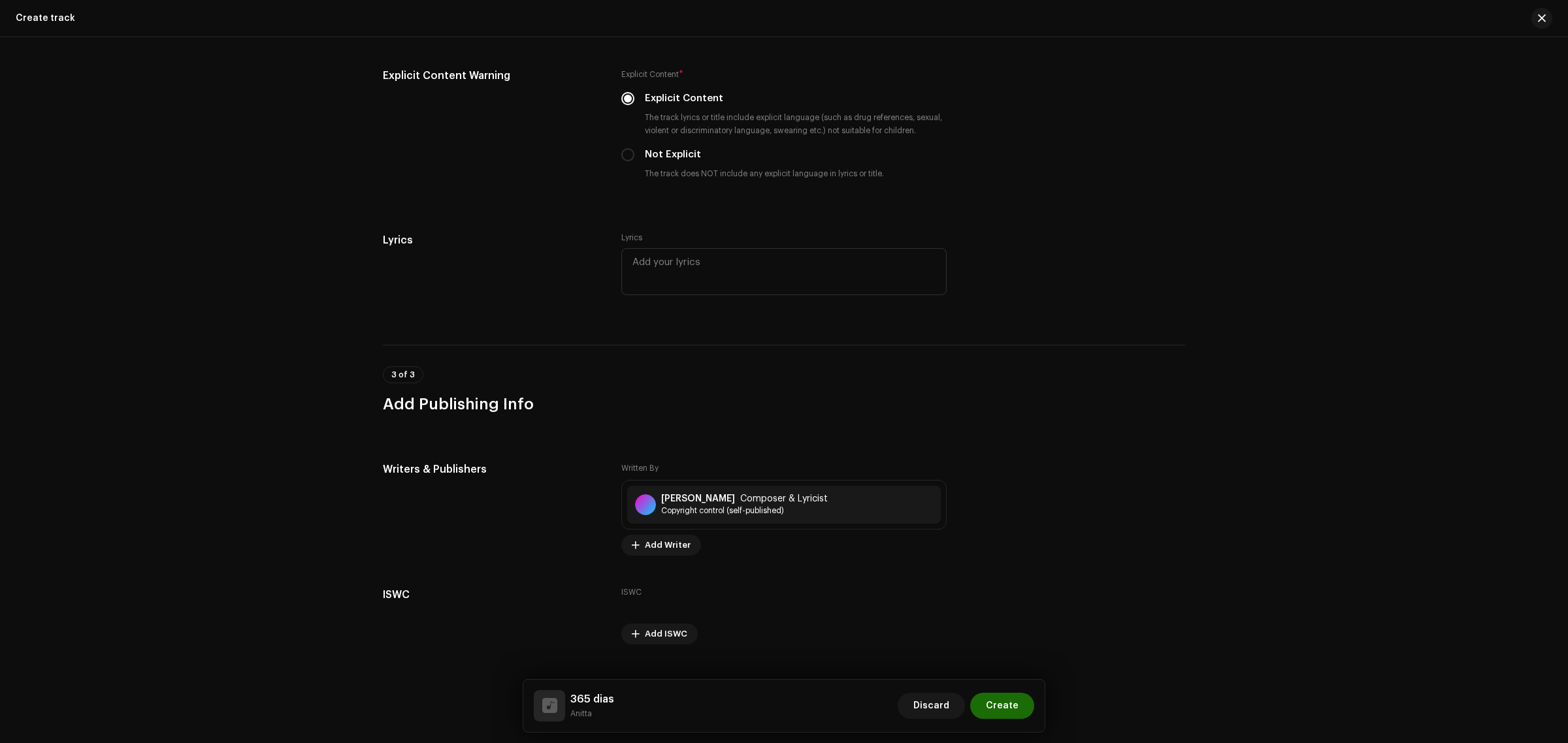
scroll to position [2170, 0]
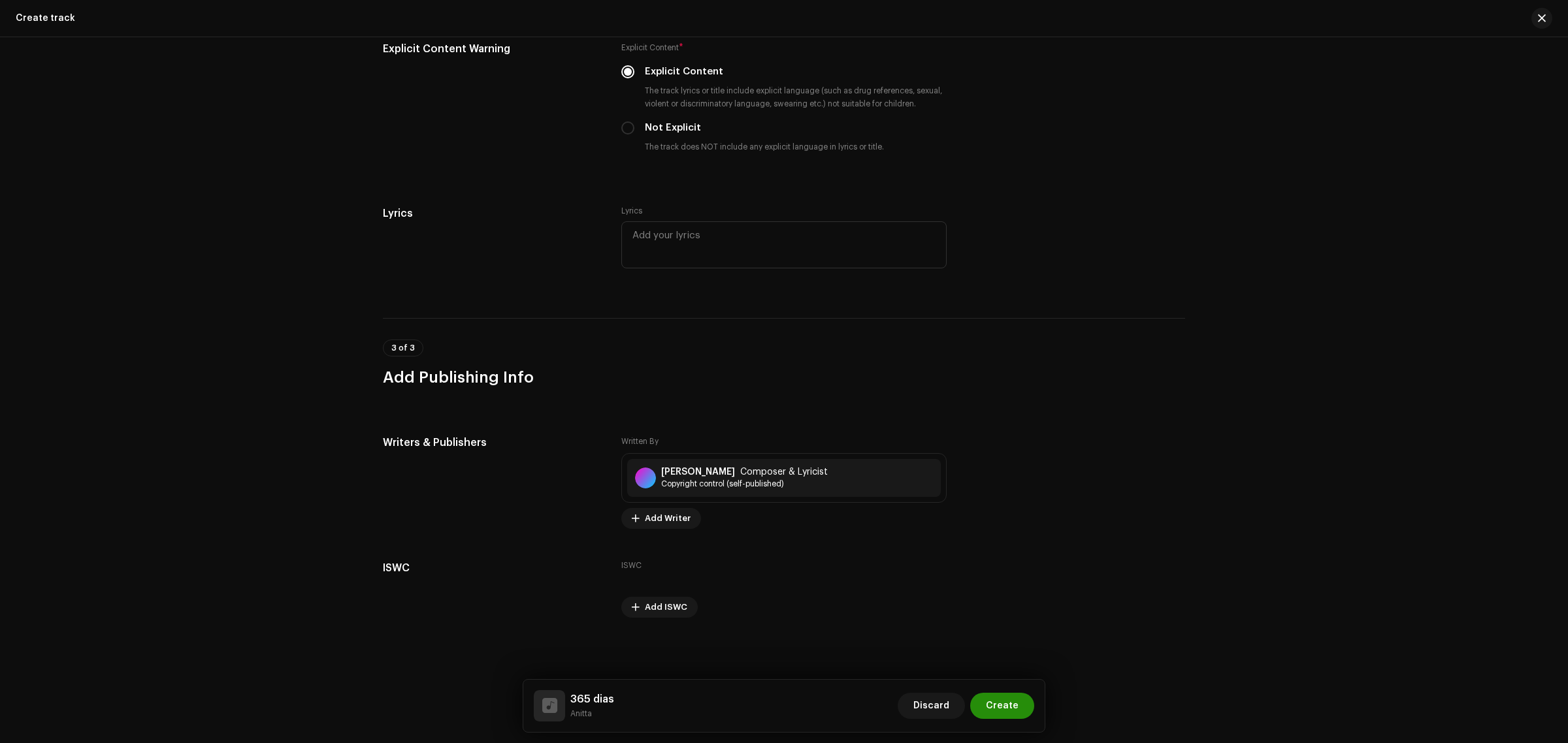
click at [1013, 700] on span "Create" at bounding box center [1002, 706] width 33 height 26
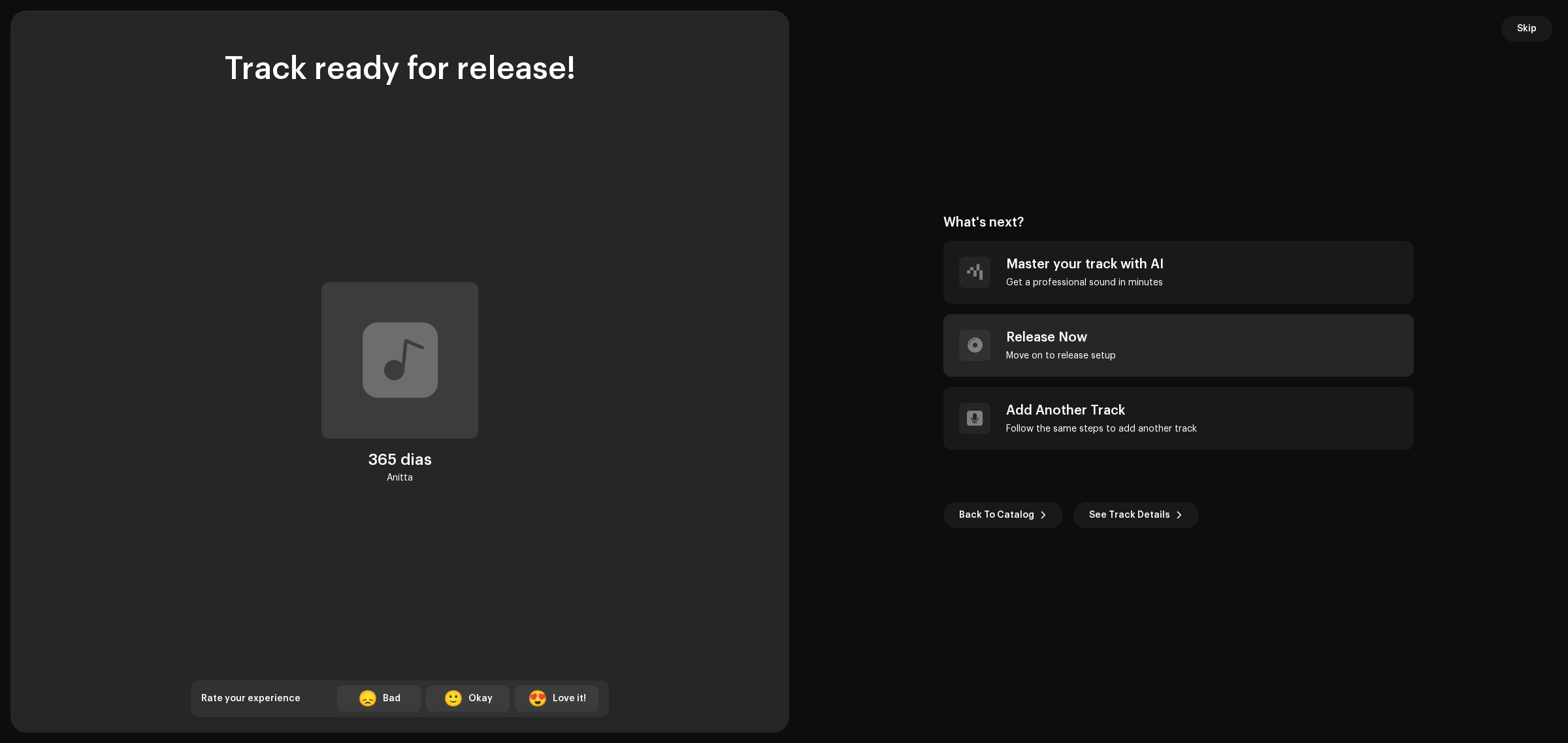
click at [1091, 342] on div "Release Now" at bounding box center [1060, 337] width 110 height 16
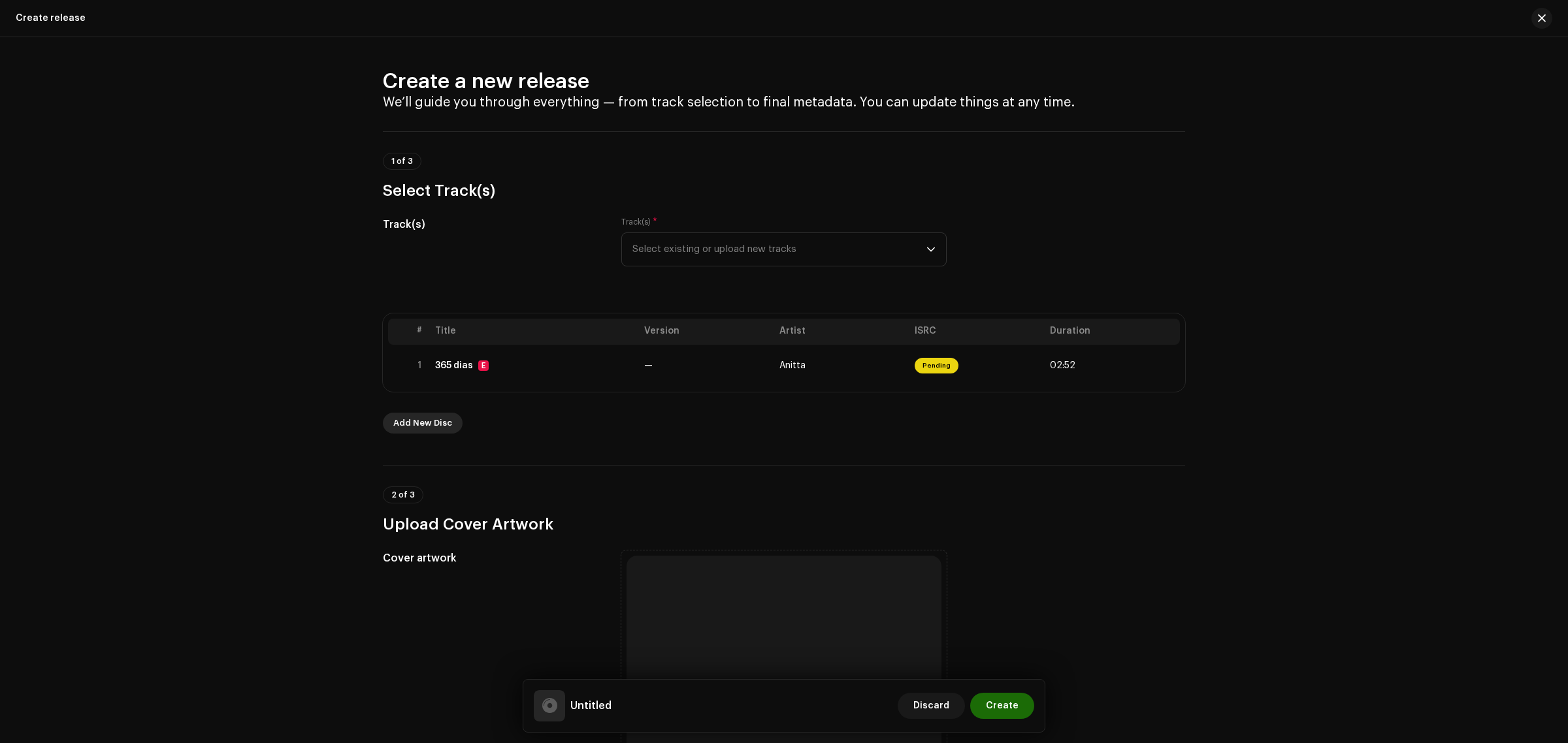
click at [424, 422] on span "Add New Disc" at bounding box center [422, 423] width 59 height 26
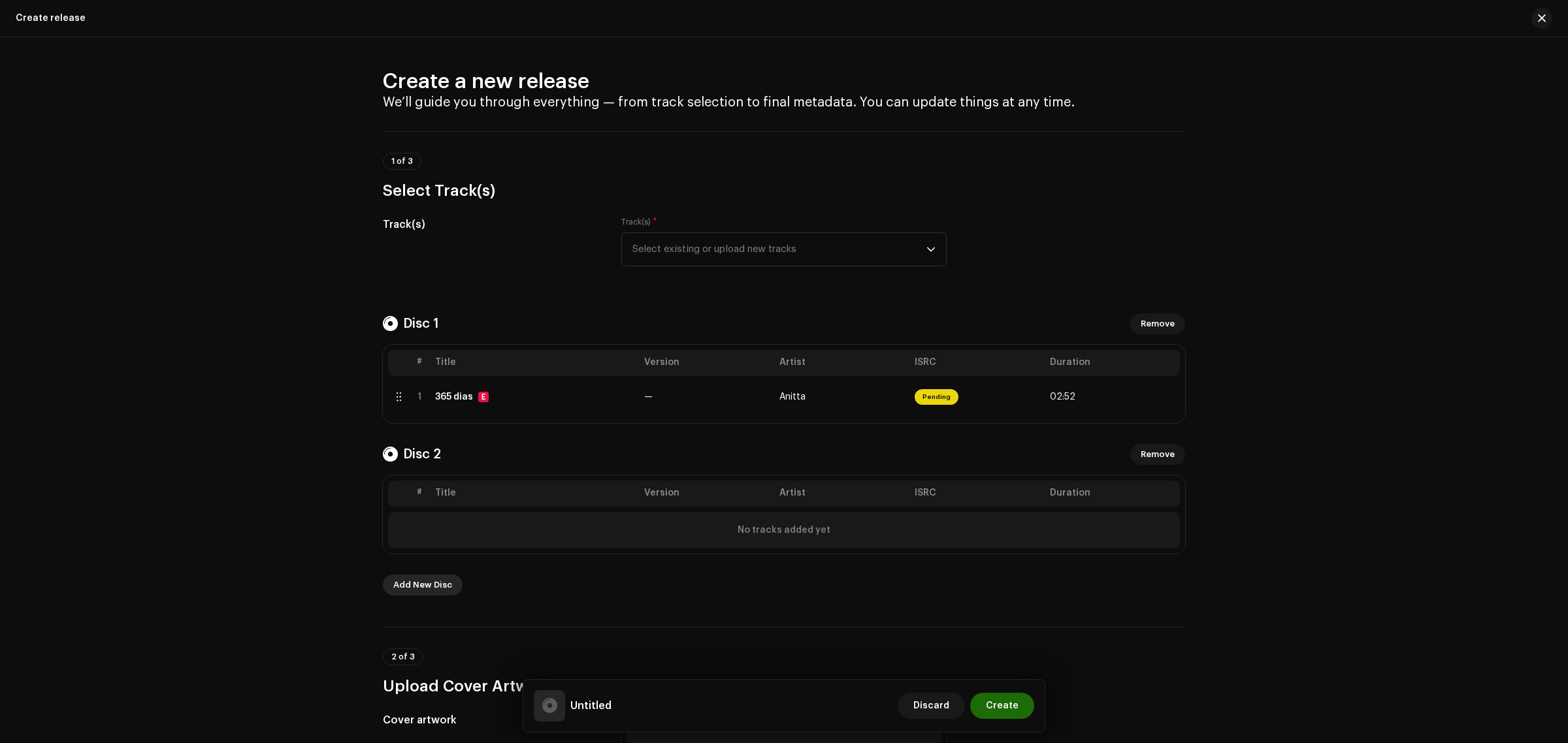
click at [430, 591] on span "Add New Disc" at bounding box center [422, 585] width 59 height 26
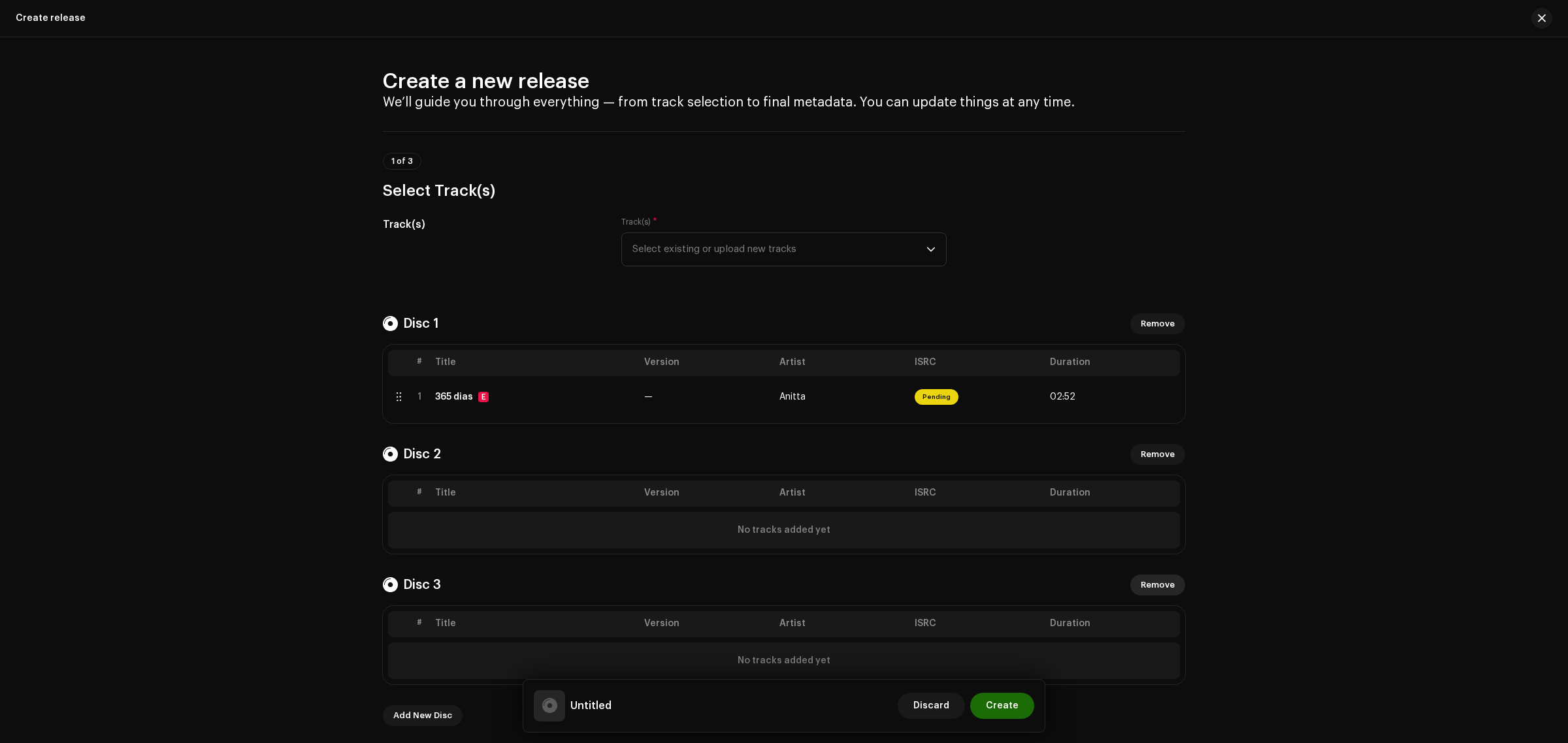
click at [1161, 585] on span "Remove" at bounding box center [1157, 585] width 34 height 26
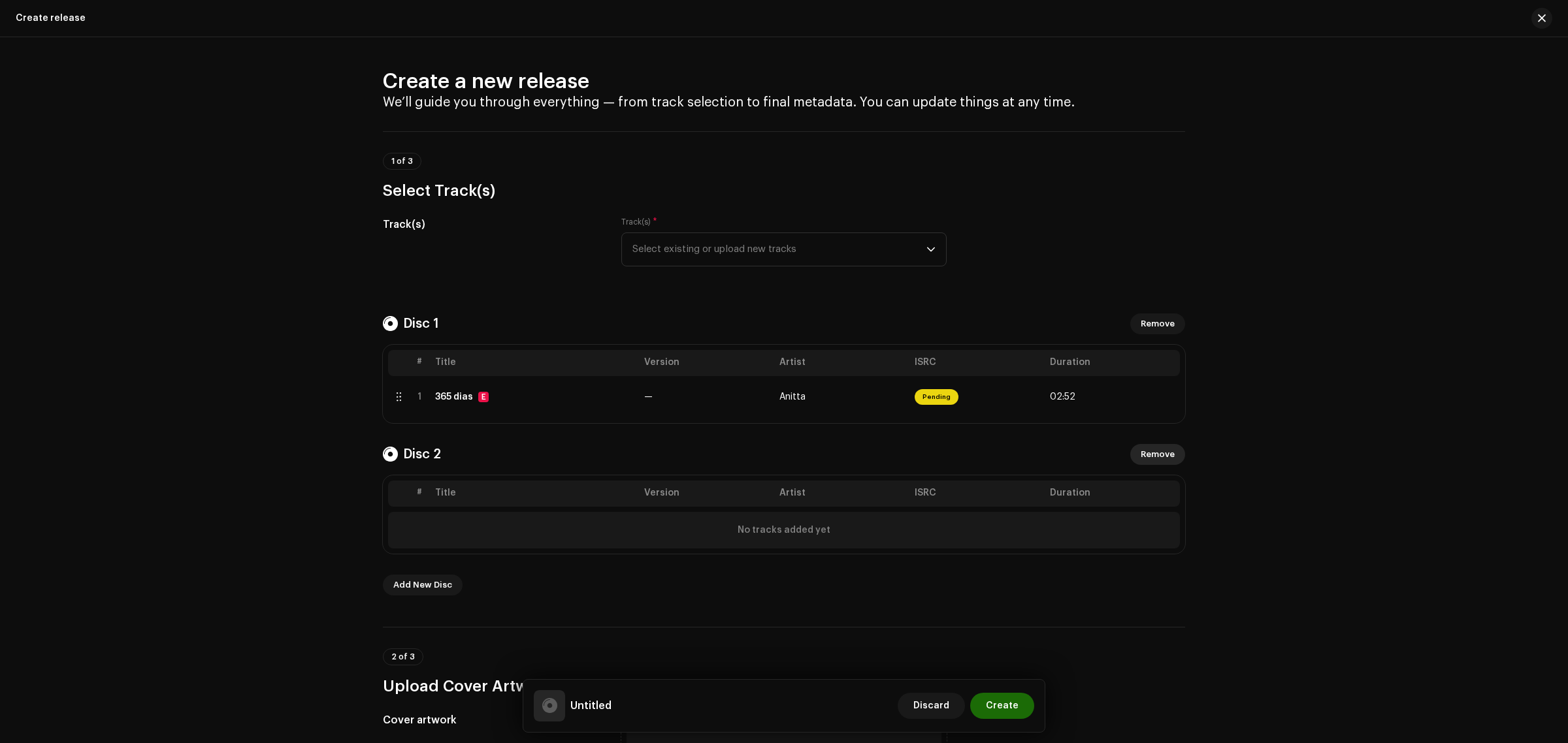
click at [1157, 458] on span "Remove" at bounding box center [1157, 454] width 34 height 26
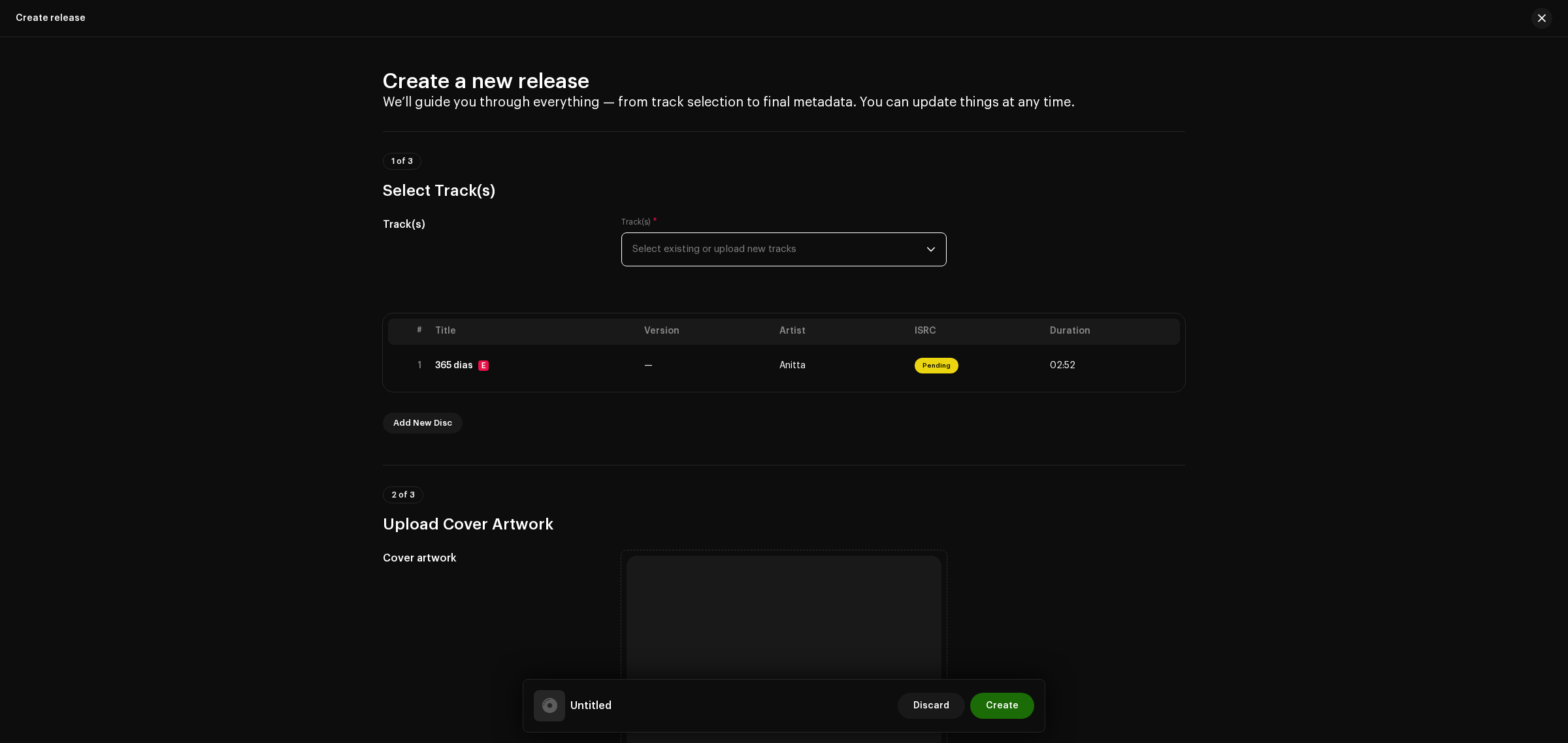
click at [695, 241] on span "Select existing or upload new tracks" at bounding box center [779, 249] width 294 height 33
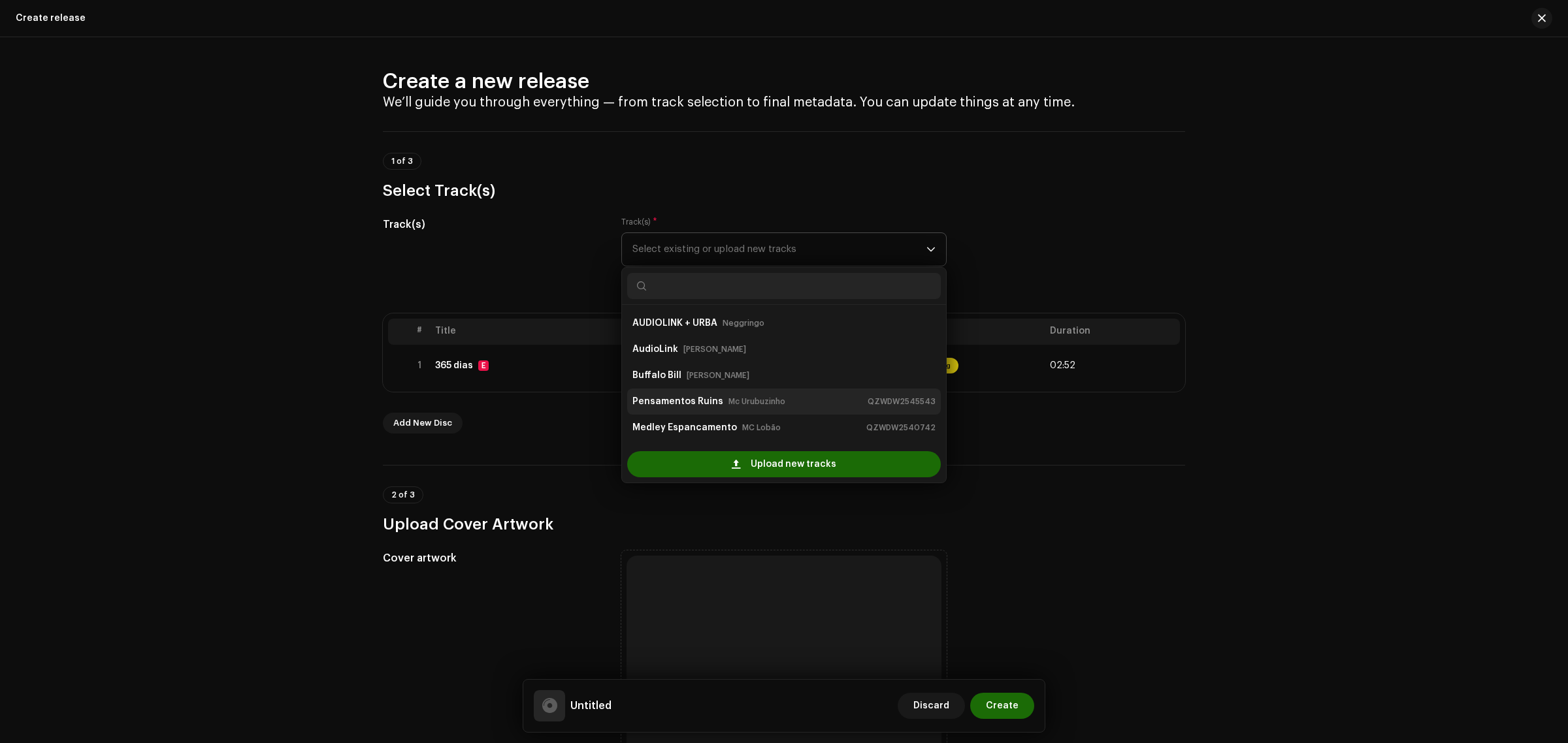
click at [751, 413] on li "Pensamentos Ruins Mc Urubuzinho QZWDW2545543" at bounding box center [784, 401] width 313 height 26
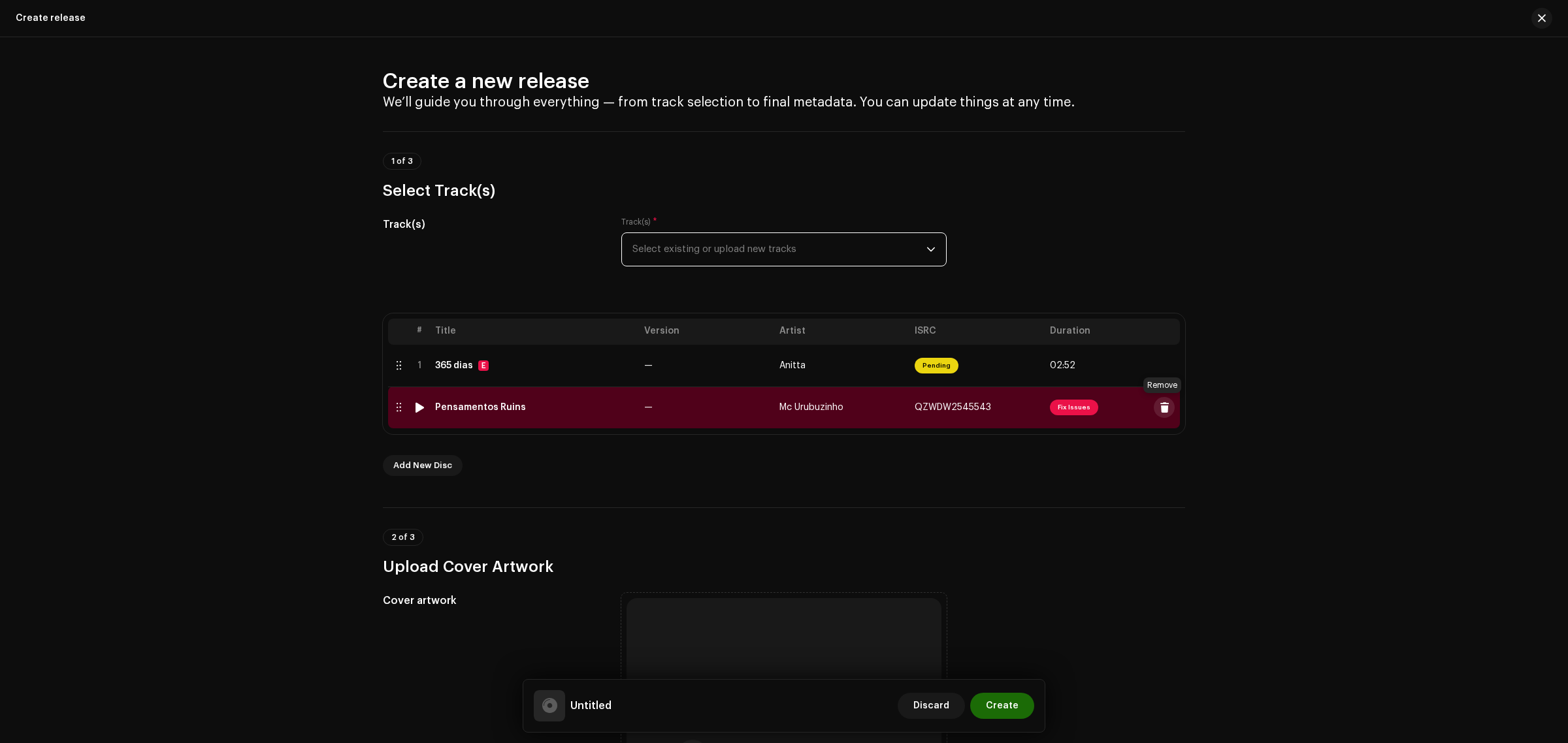
click at [1160, 411] on span at bounding box center [1164, 407] width 10 height 11
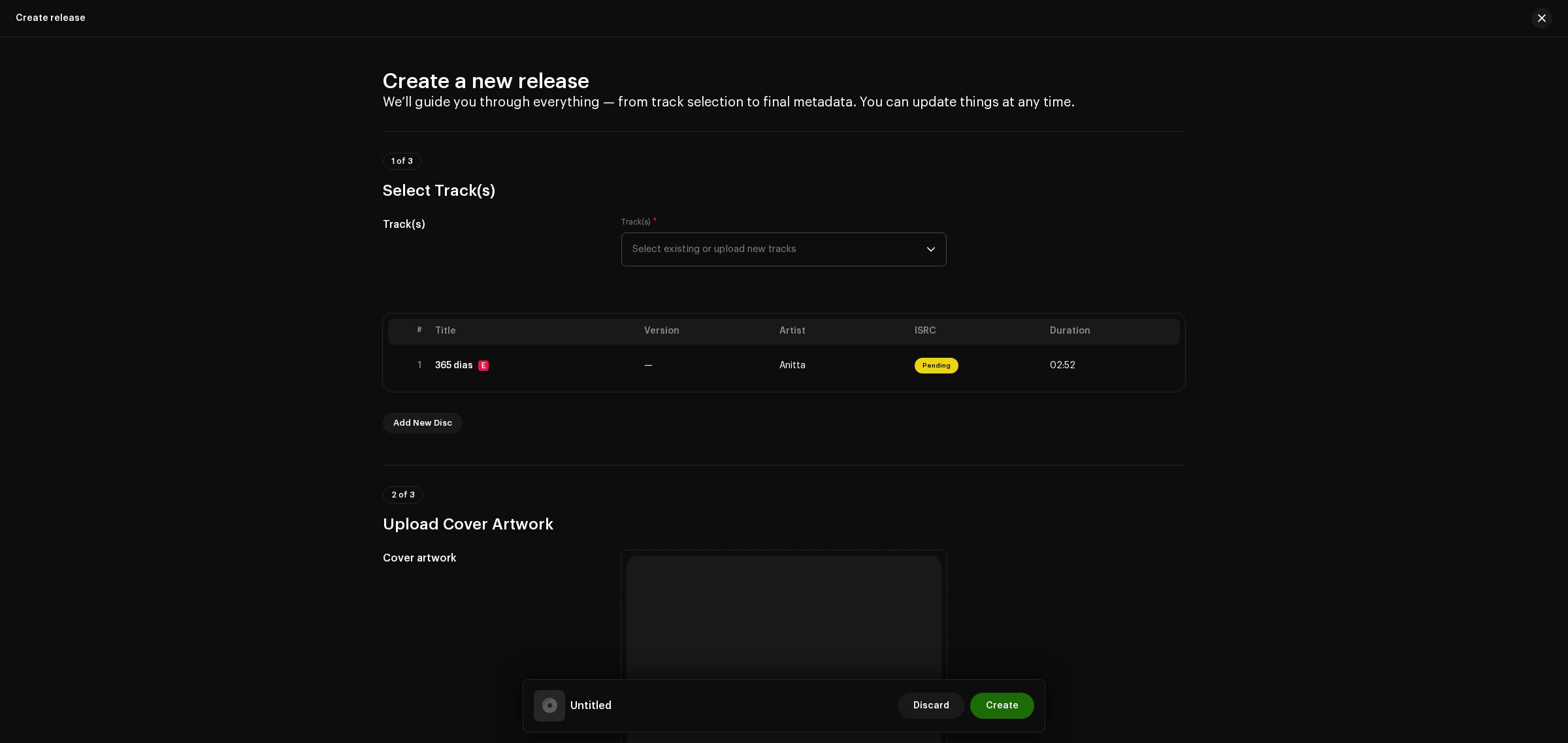
click at [797, 253] on span "Select existing or upload new tracks" at bounding box center [779, 249] width 294 height 33
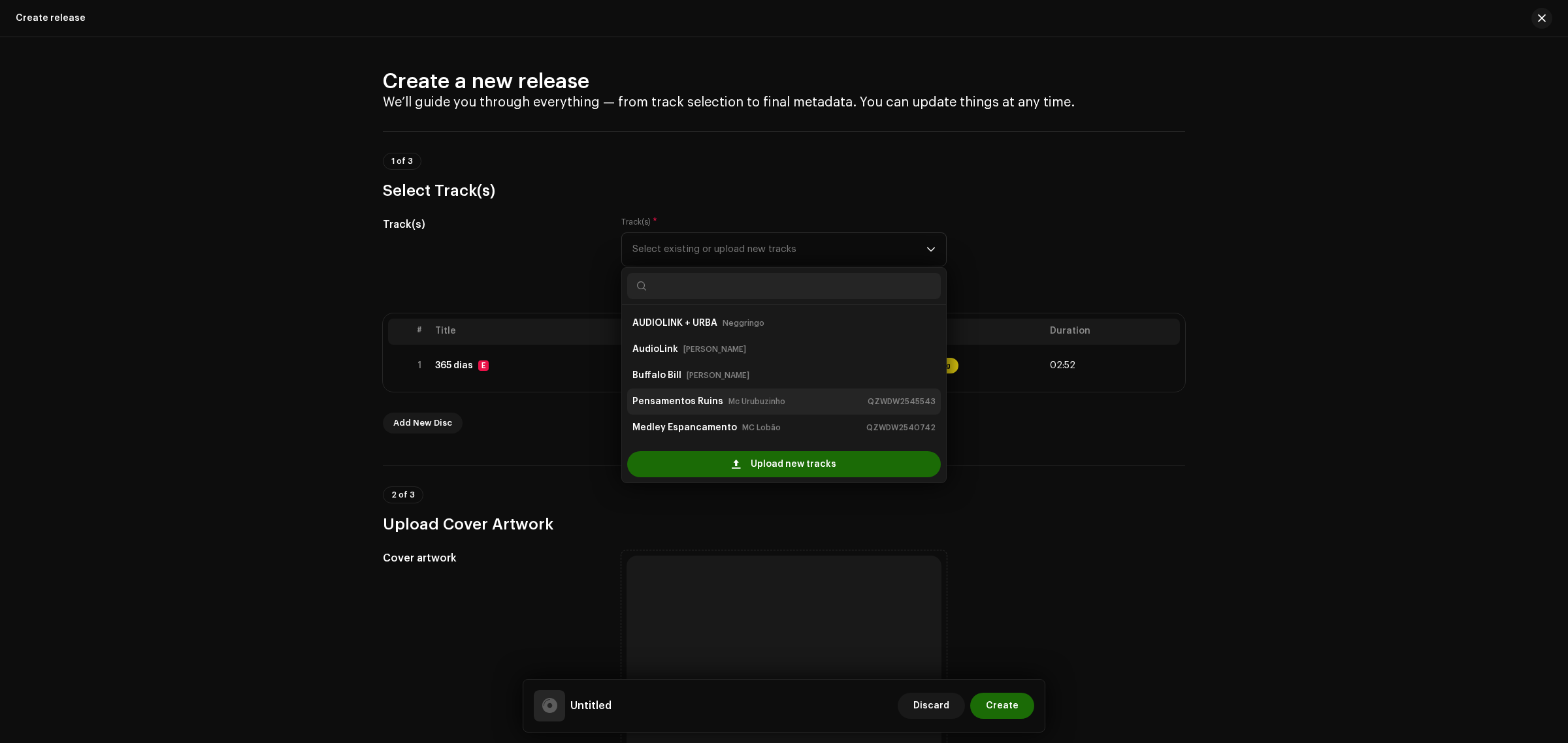
click at [738, 408] on small "Mc Urubuzinho" at bounding box center [756, 401] width 57 height 13
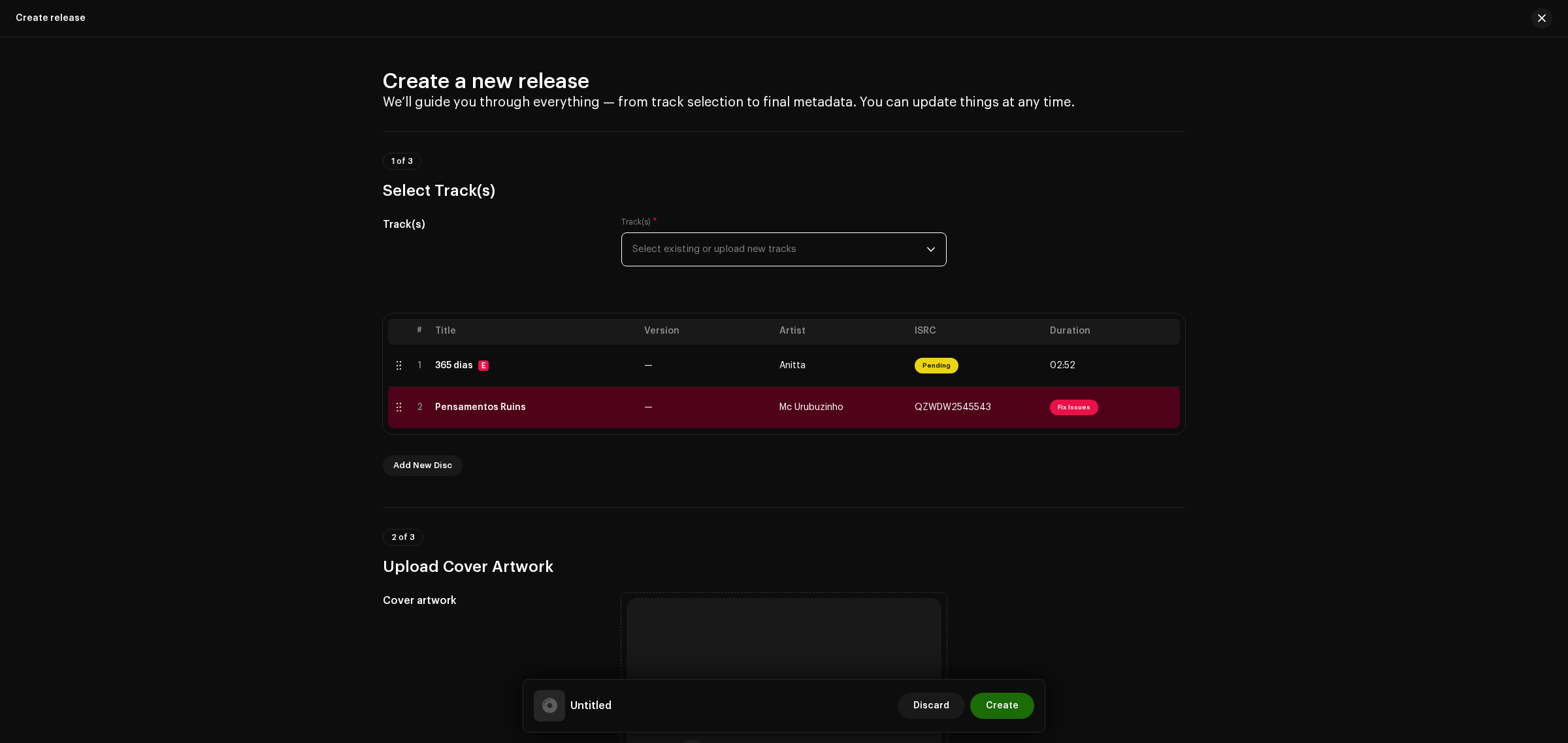
click at [777, 253] on span "Select existing or upload new tracks" at bounding box center [779, 249] width 294 height 33
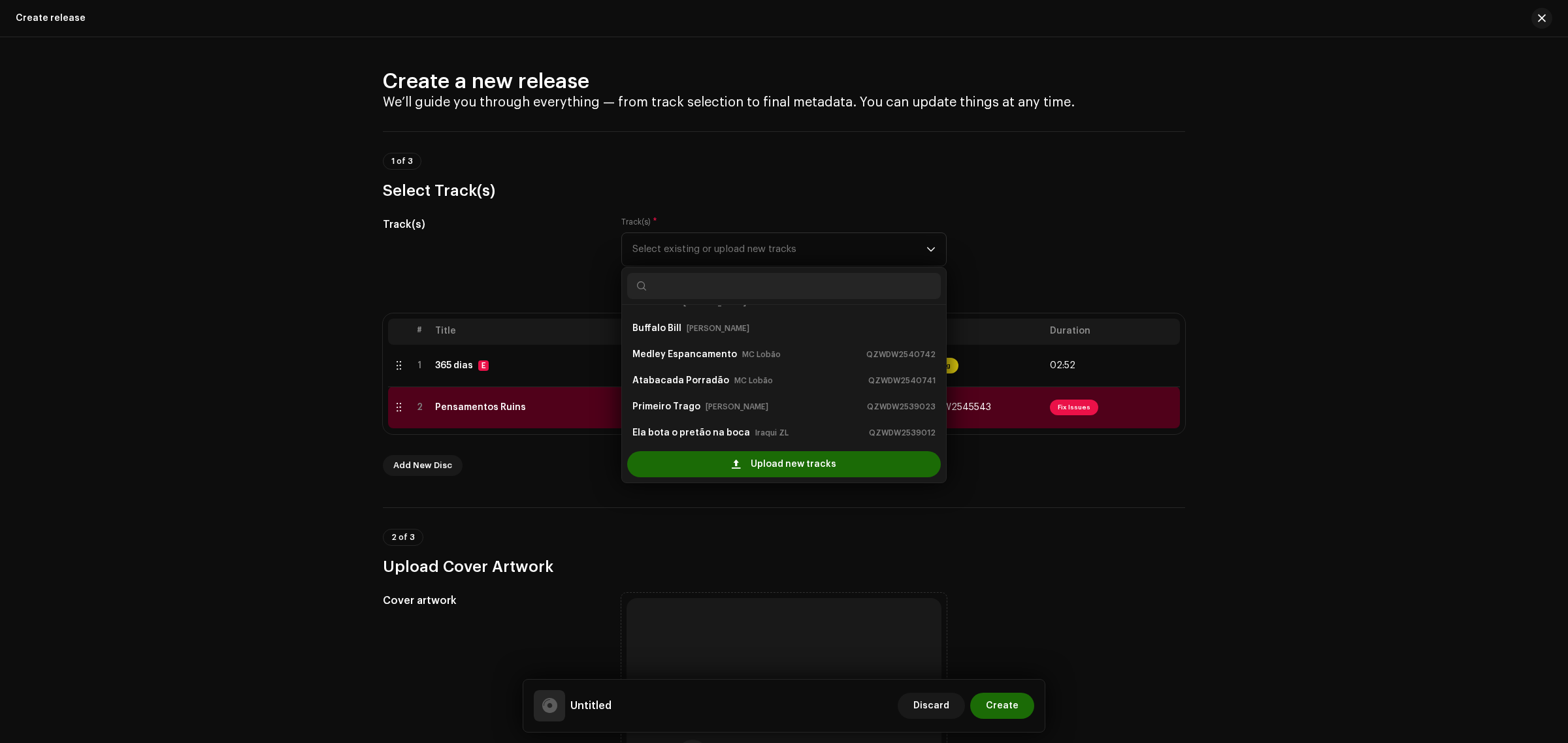
scroll to position [99, 0]
click at [737, 430] on small "Mc Lacerda ZL" at bounding box center [746, 433] width 56 height 13
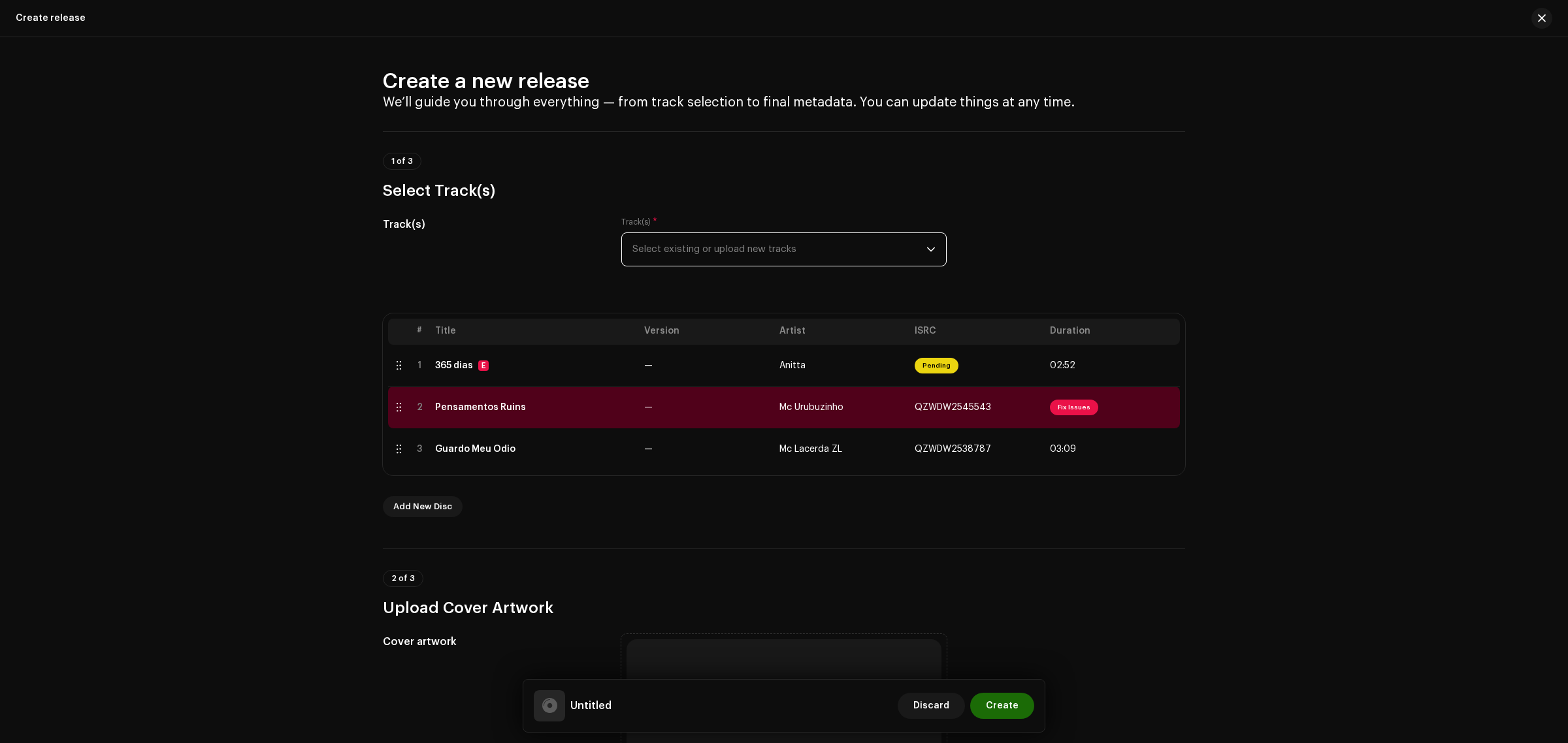
click at [781, 251] on span "Select existing or upload new tracks" at bounding box center [779, 249] width 294 height 33
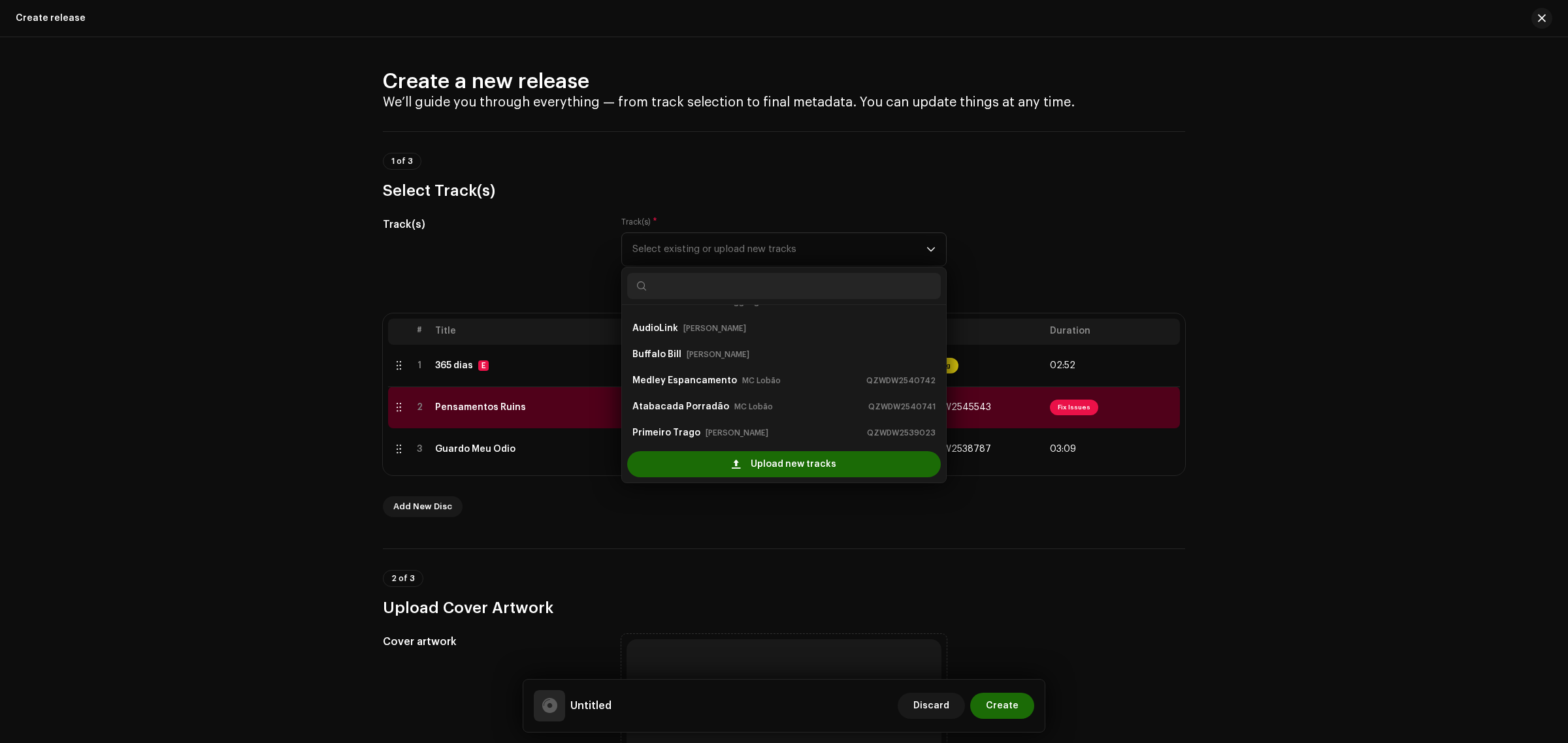
scroll to position [73, 0]
click at [686, 418] on li "[PERSON_NAME] o pretão na boca Iraqui ZL QZWDW2539012" at bounding box center [784, 406] width 313 height 26
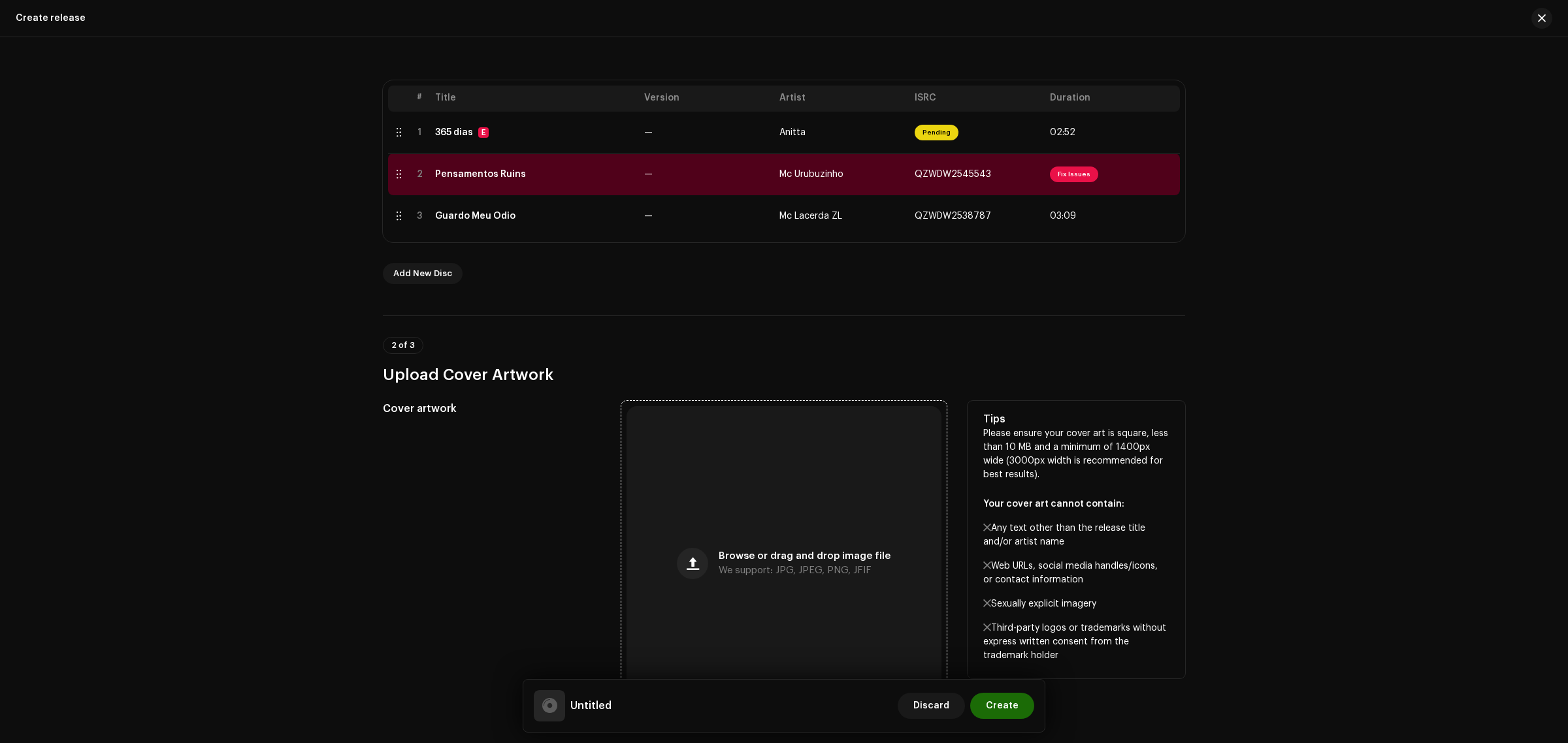
scroll to position [408, 0]
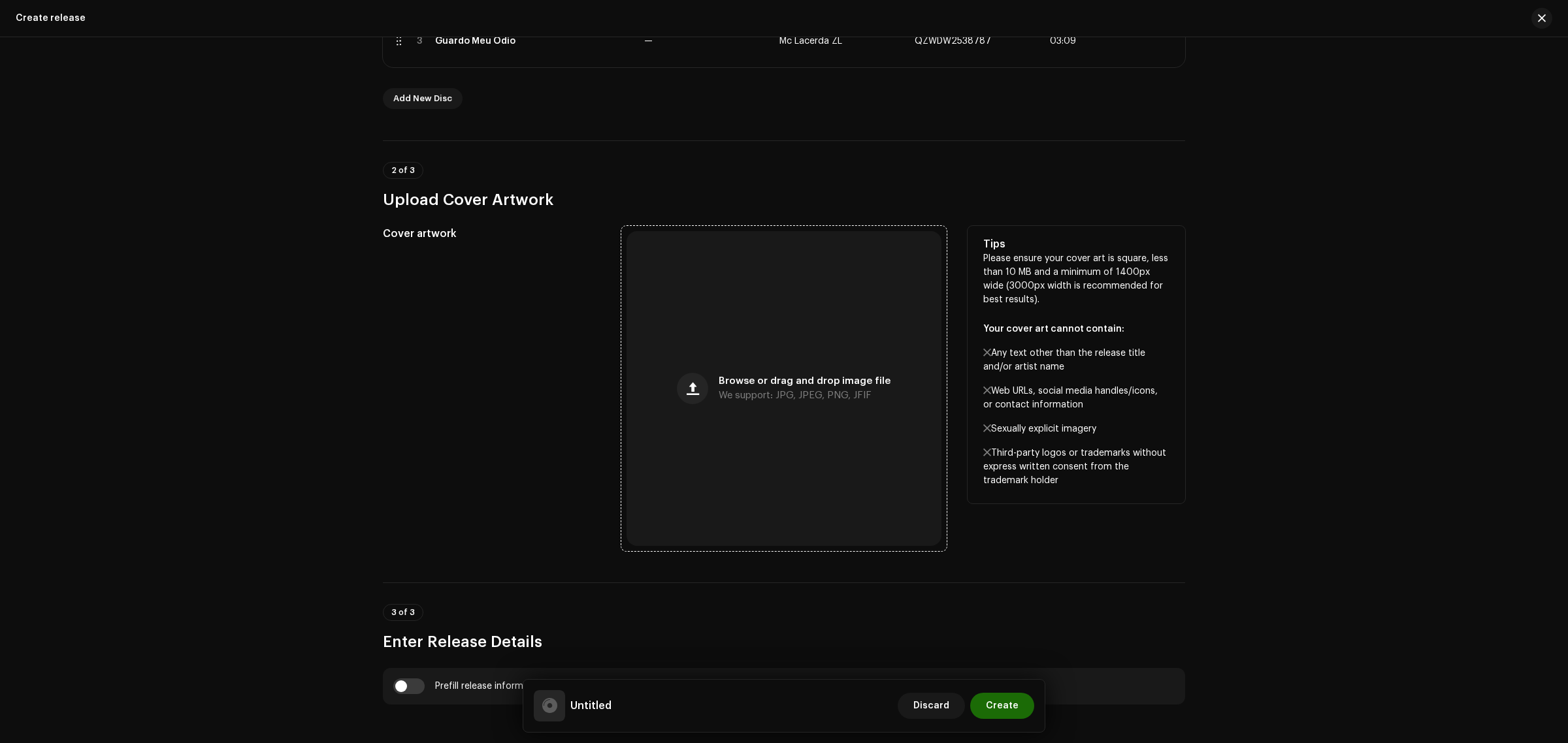
click at [792, 369] on div "Browse or drag and drop image file We support: JPG, JPEG, PNG, JFIF" at bounding box center [784, 388] width 315 height 315
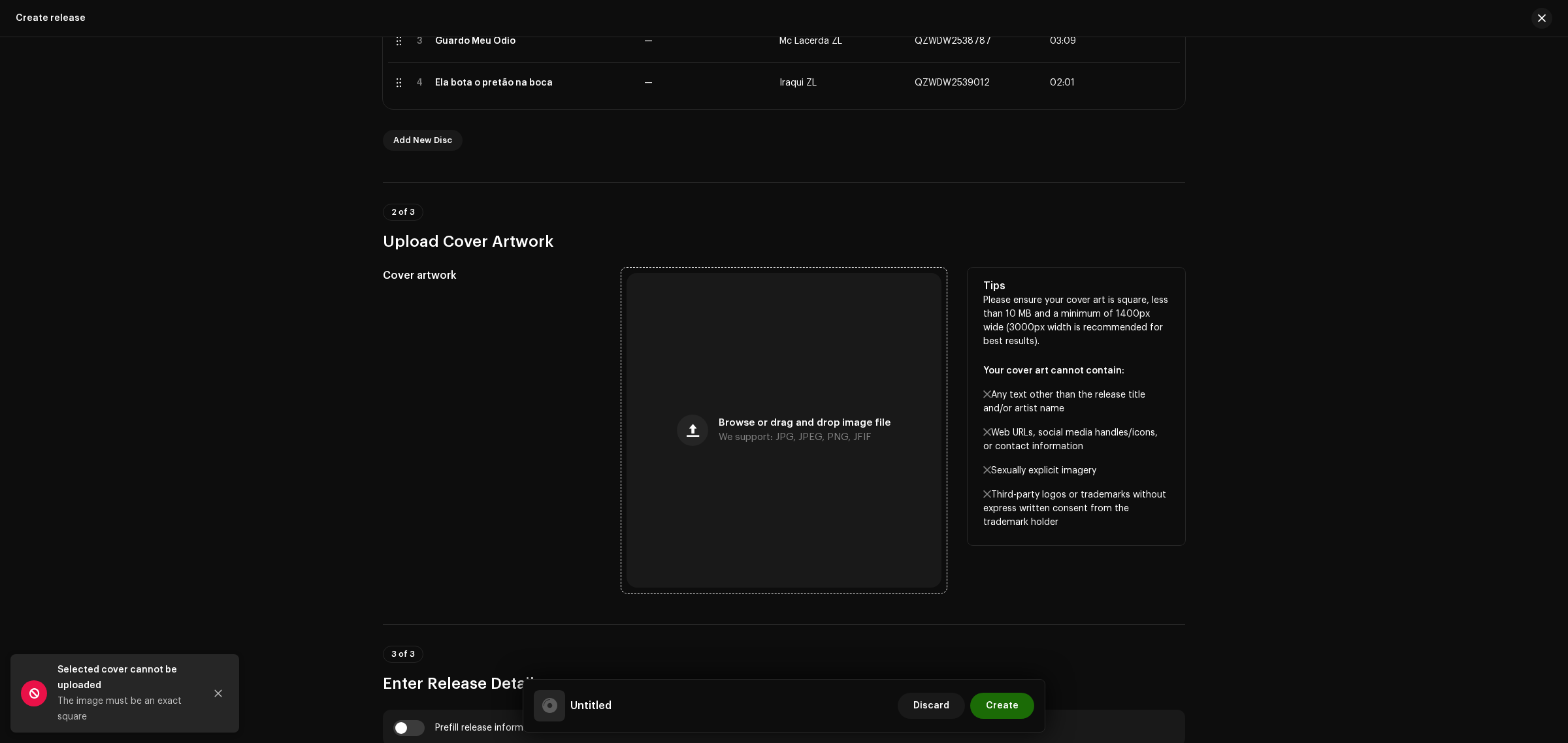
click at [687, 390] on div "Browse or drag and drop image file We support: JPG, JPEG, PNG, JFIF" at bounding box center [784, 430] width 315 height 315
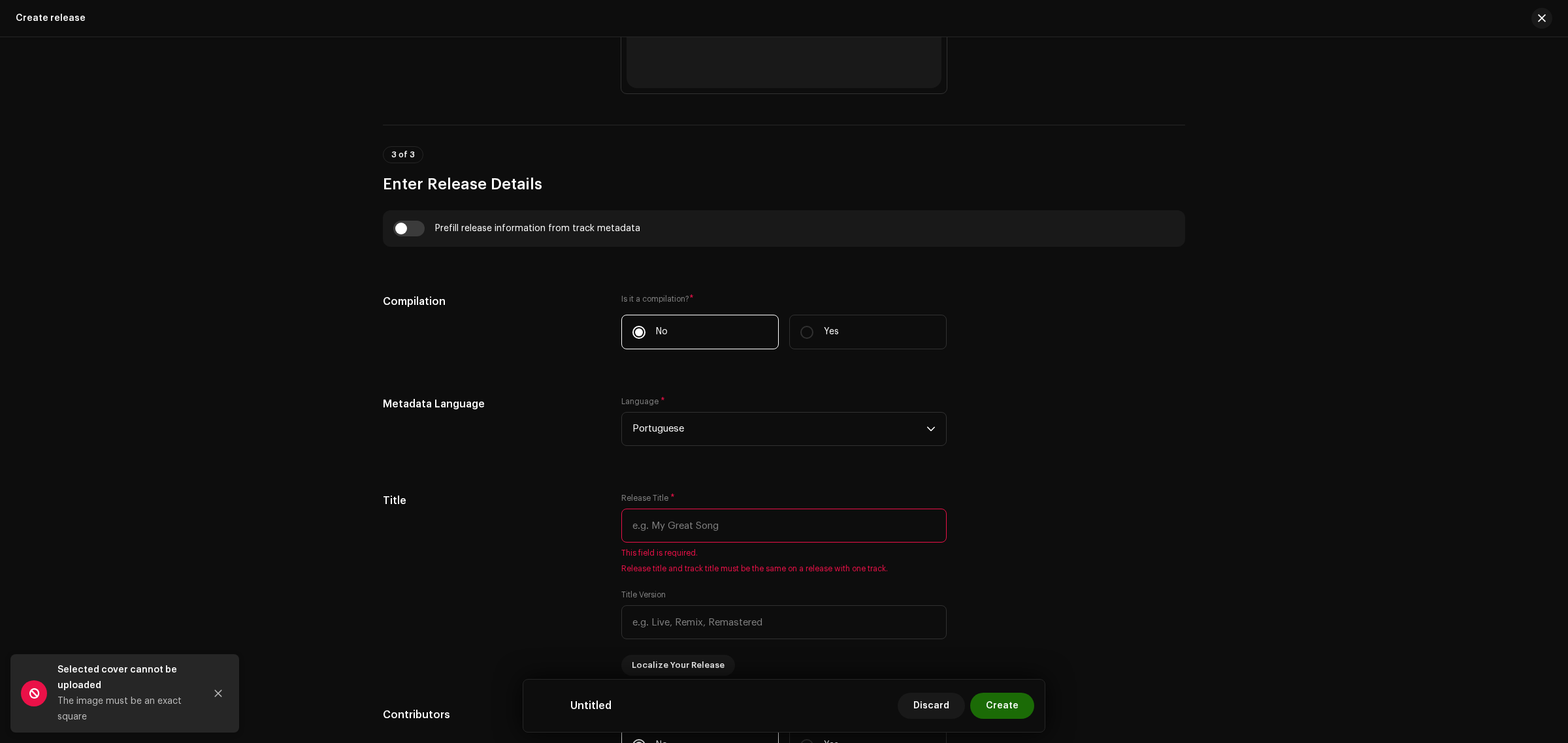
scroll to position [898, 0]
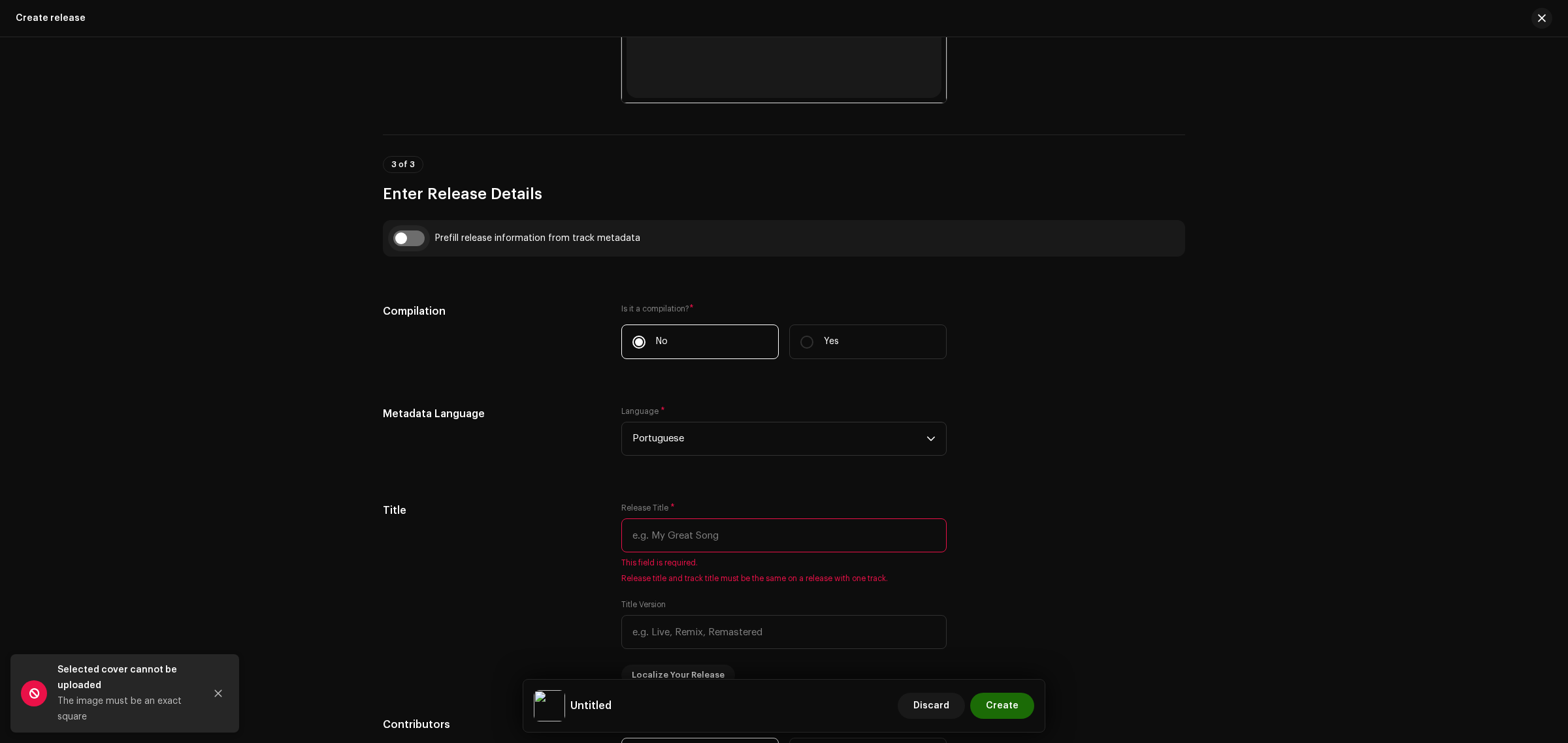
click at [407, 239] on input "checkbox" at bounding box center [409, 239] width 32 height 16
checkbox input "true"
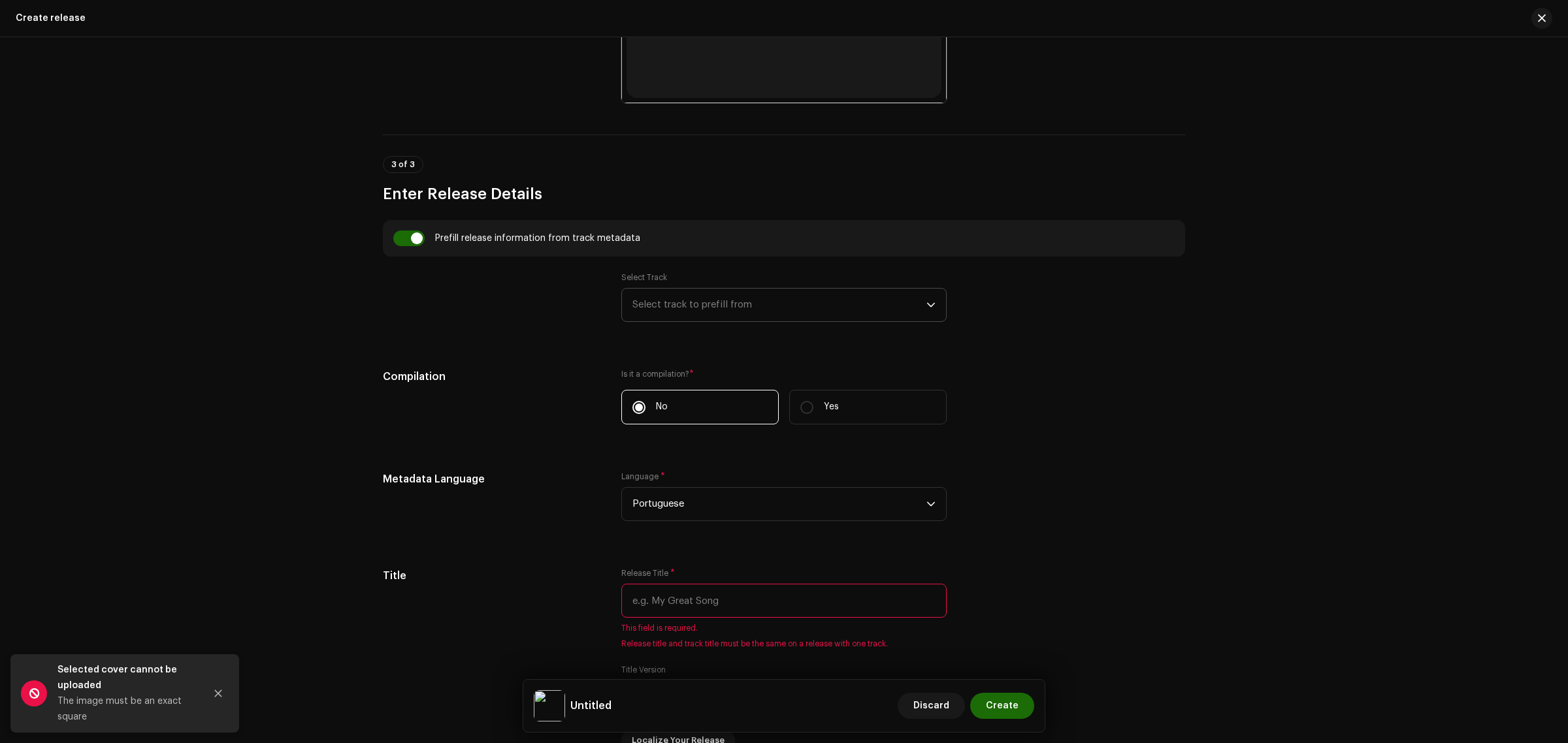
click at [714, 301] on span "Select track to prefill from" at bounding box center [779, 305] width 294 height 33
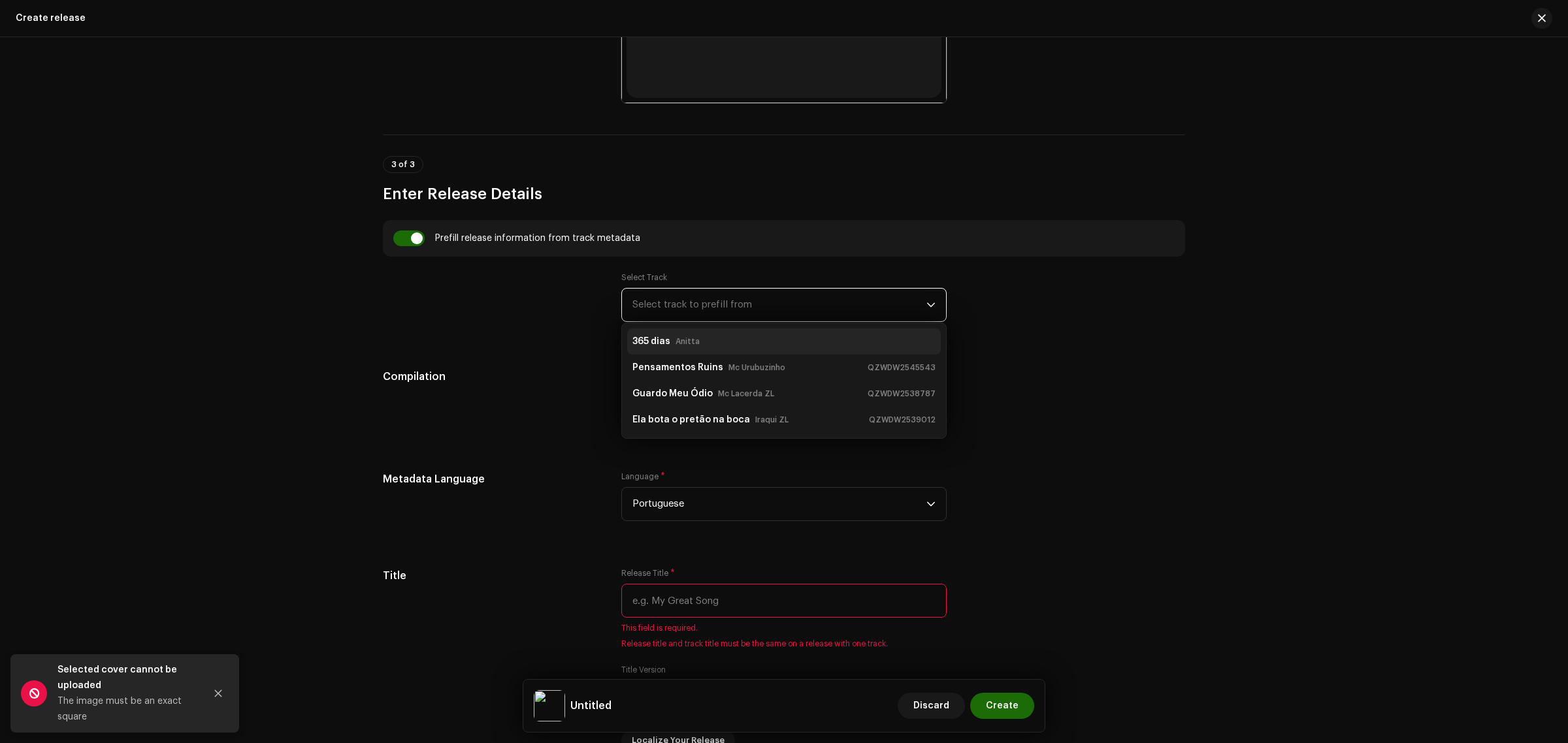
click at [684, 345] on small "Anitta" at bounding box center [688, 341] width 24 height 13
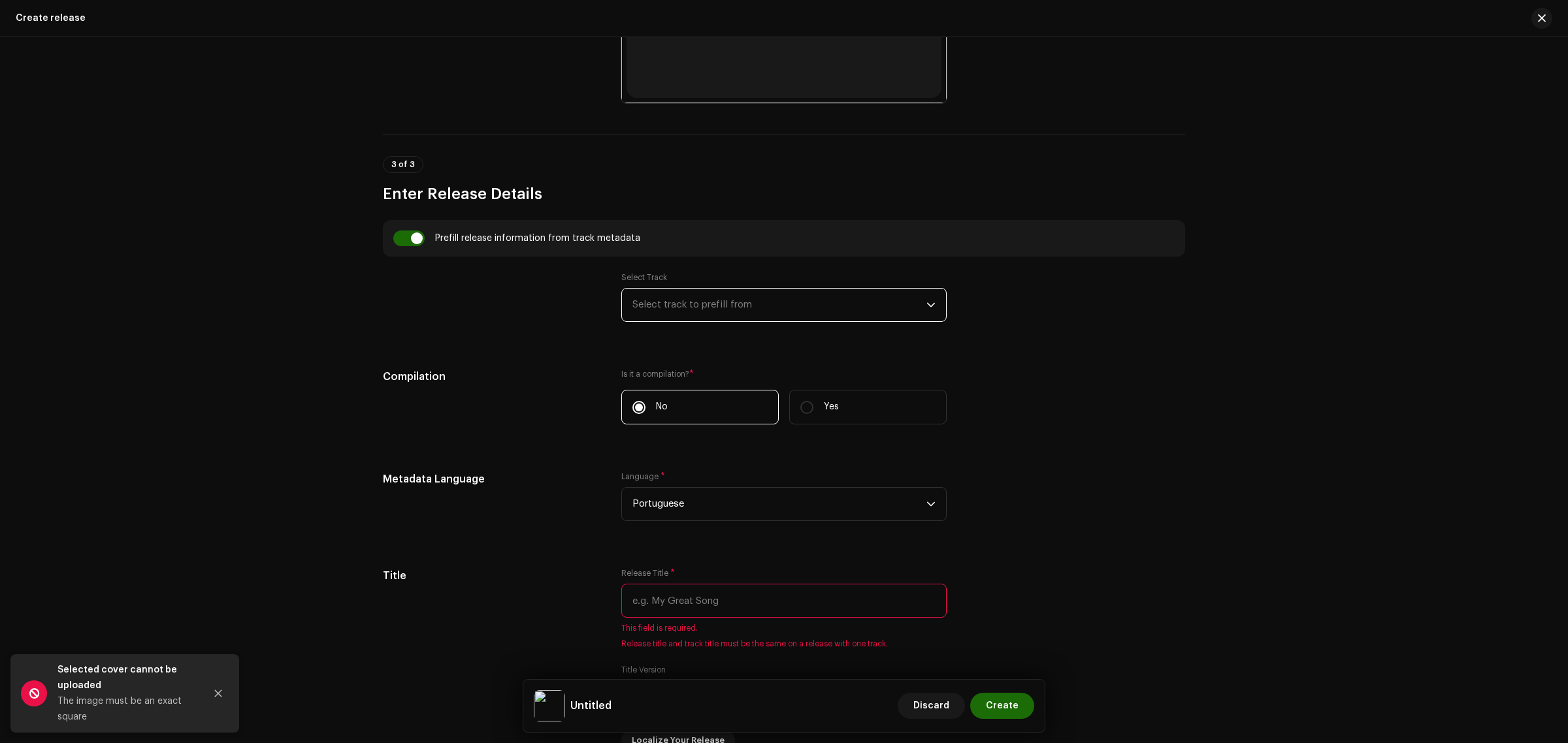
type input "365 dias"
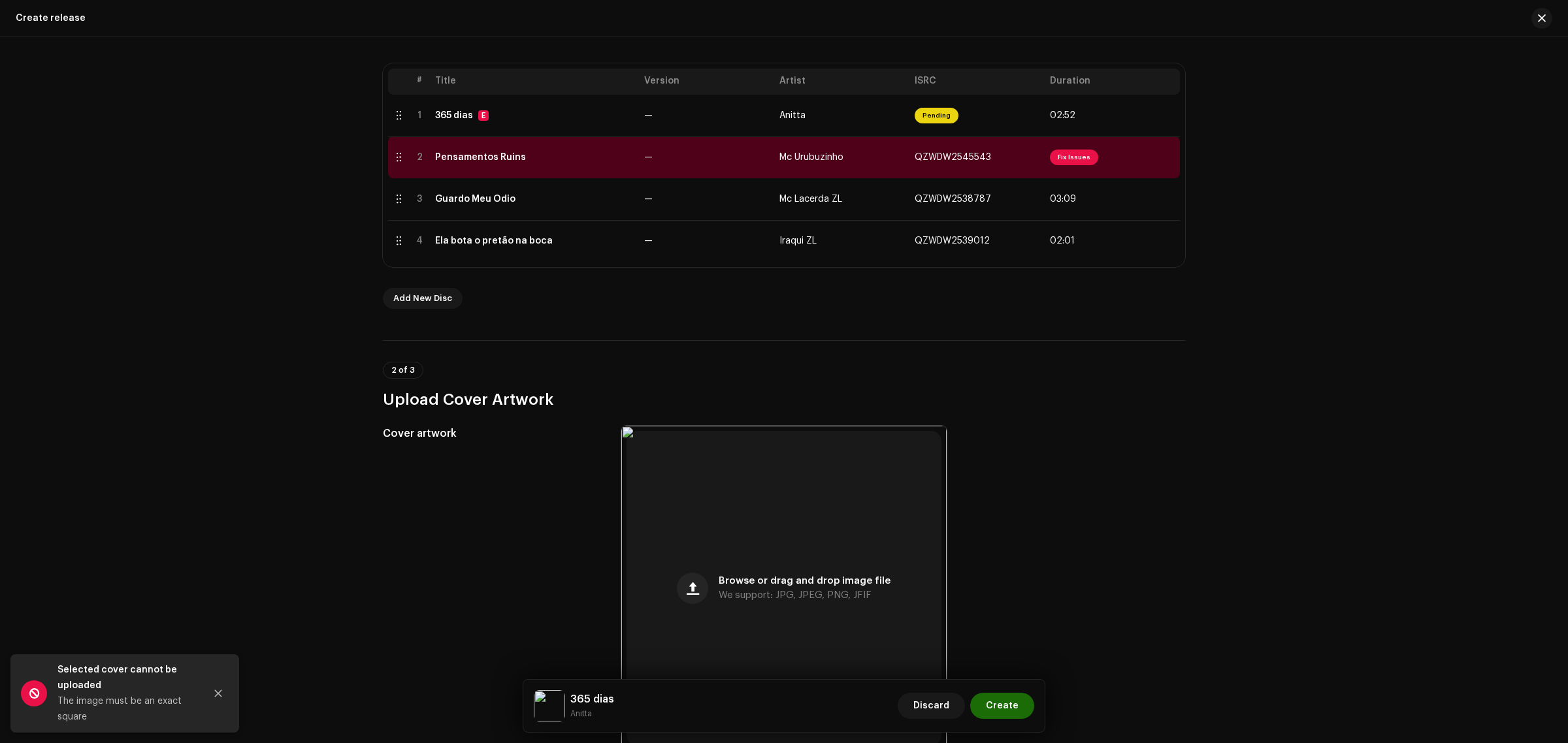
scroll to position [0, 0]
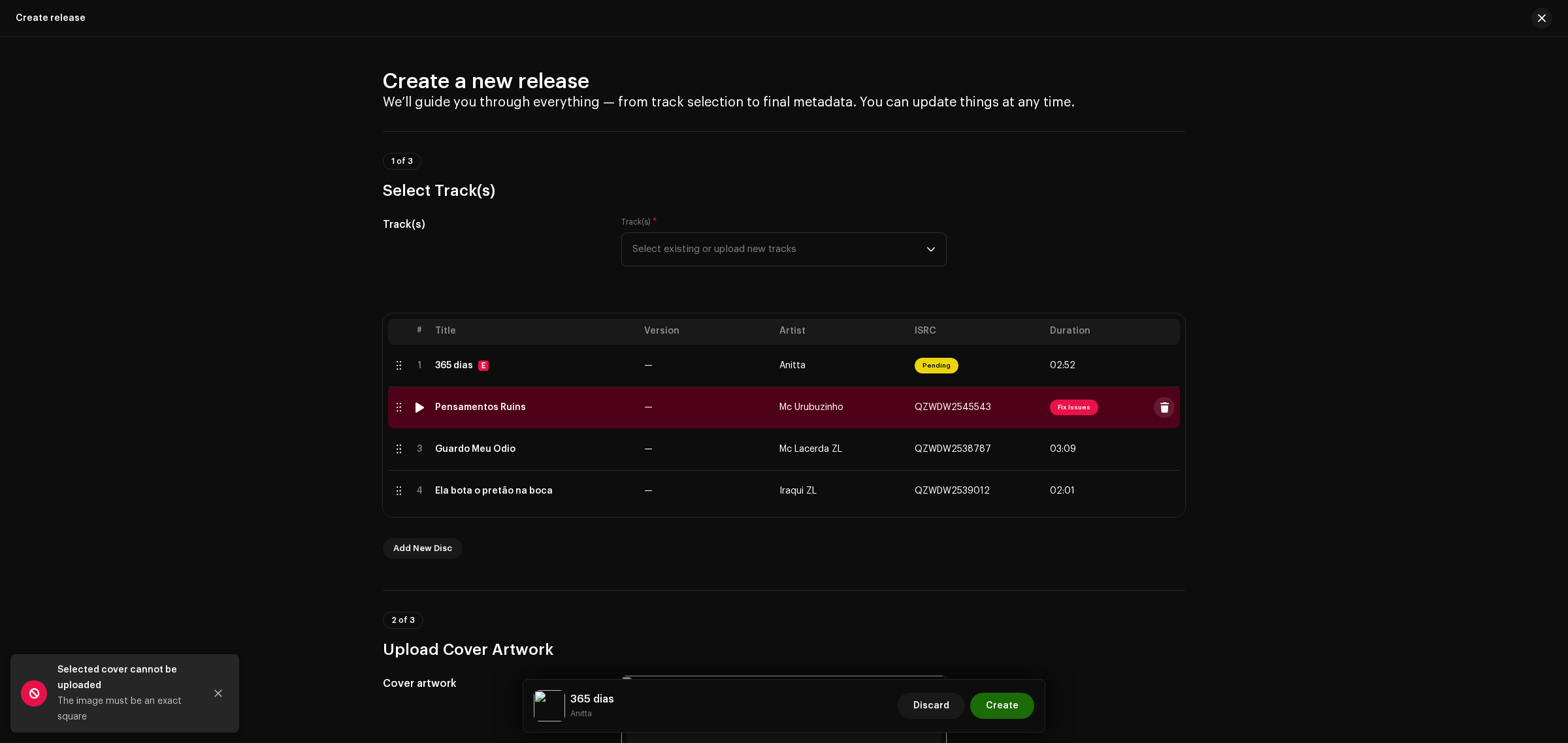
click at [1166, 416] on button at bounding box center [1164, 407] width 21 height 21
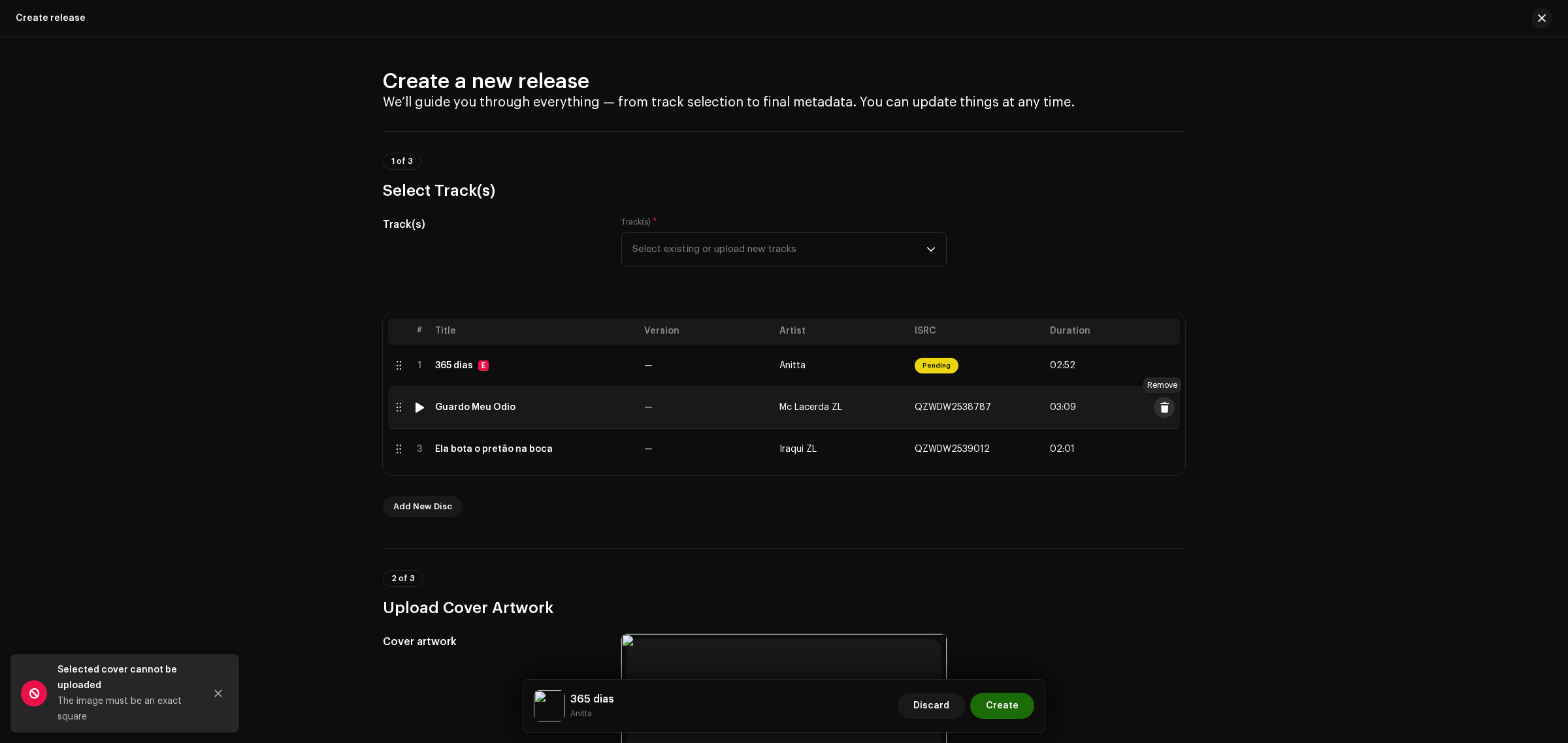
click at [1165, 405] on span at bounding box center [1164, 407] width 10 height 11
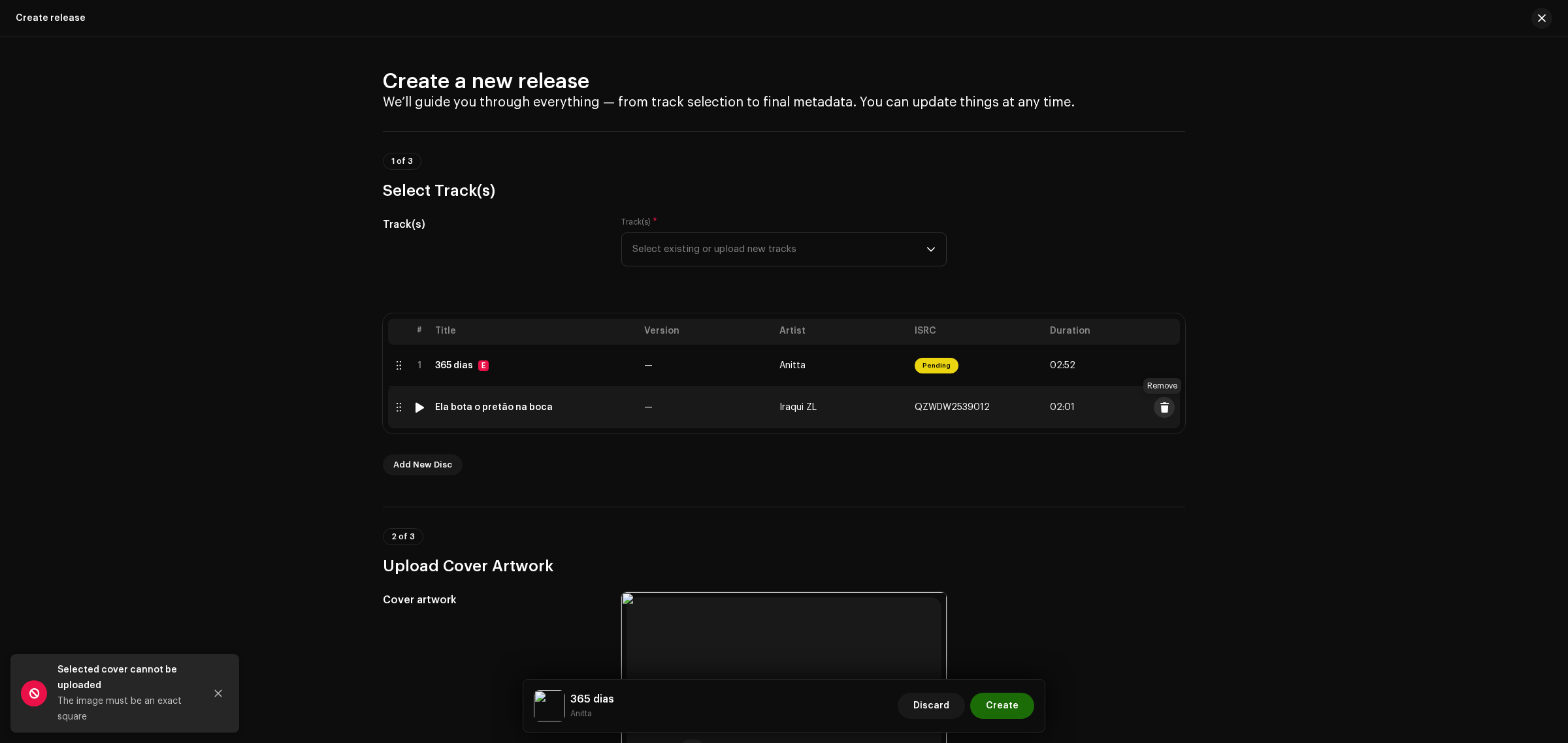
click at [1159, 408] on span at bounding box center [1164, 407] width 10 height 11
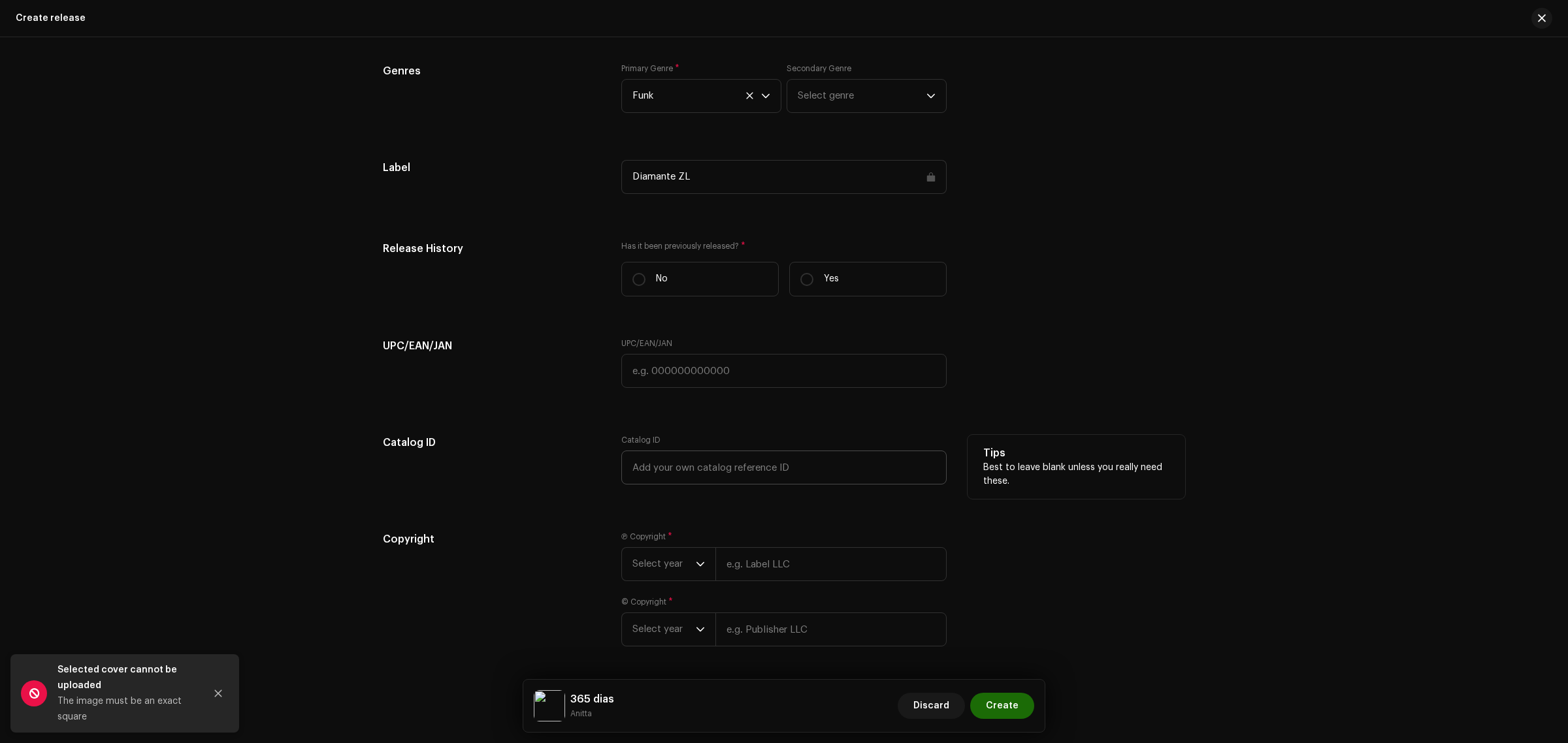
scroll to position [1876, 0]
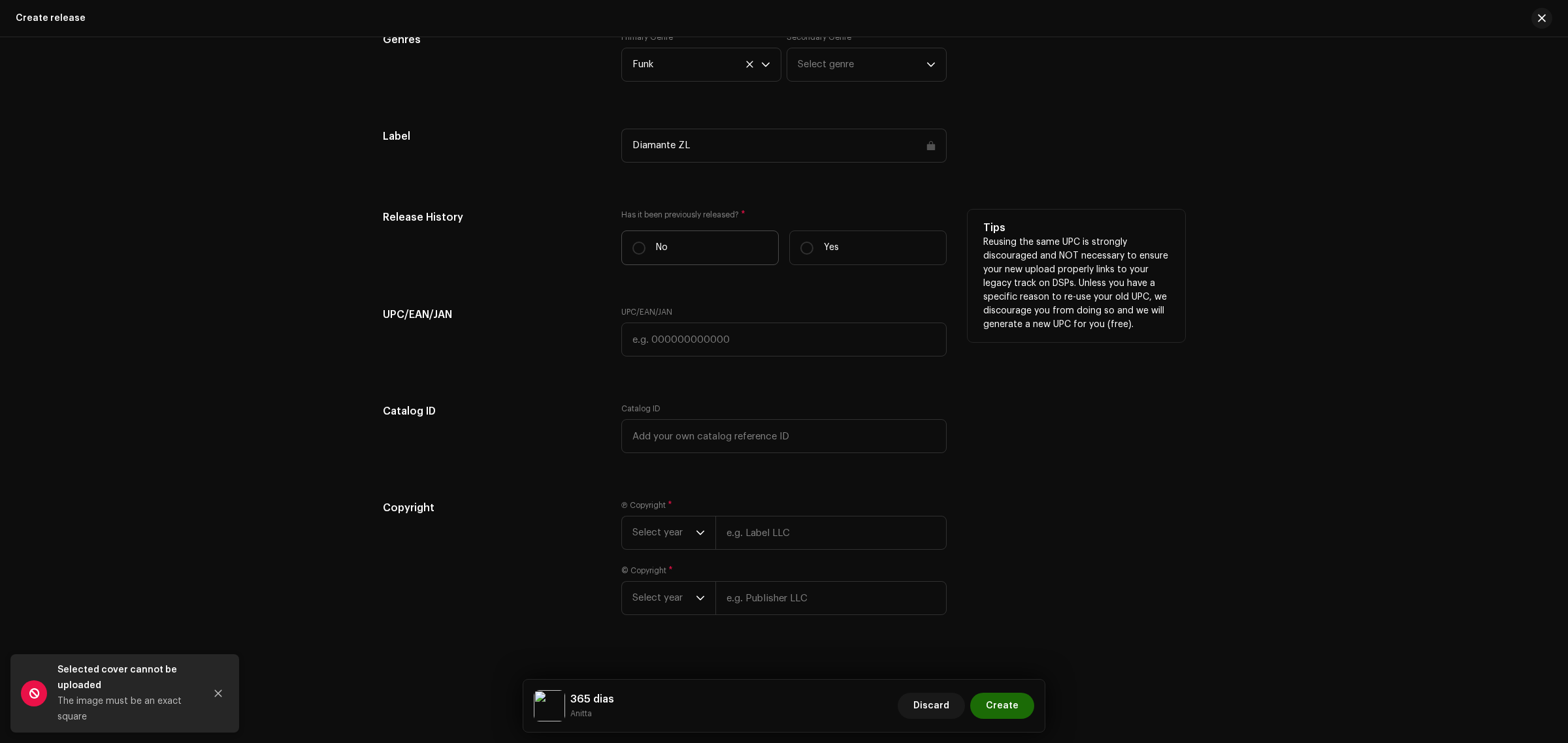
click at [709, 252] on label "No" at bounding box center [700, 248] width 158 height 34
click at [645, 252] on input "No" at bounding box center [639, 248] width 13 height 13
radio input "true"
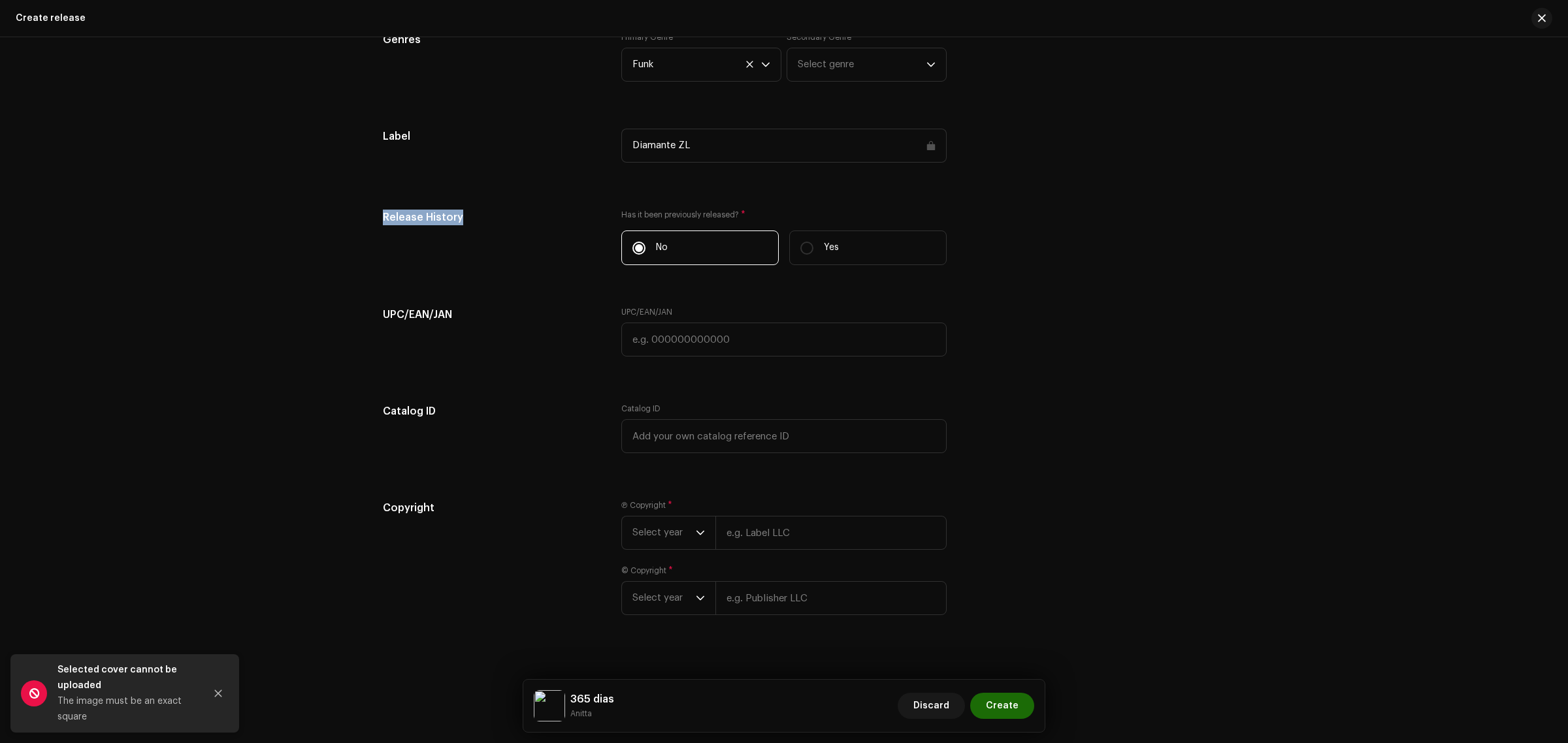
drag, startPoint x: 479, startPoint y: 224, endPoint x: 439, endPoint y: 204, distance: 44.7
click at [290, 201] on div "Create a new release We’ll guide you through everything — from track selection …" at bounding box center [784, 390] width 1568 height 706
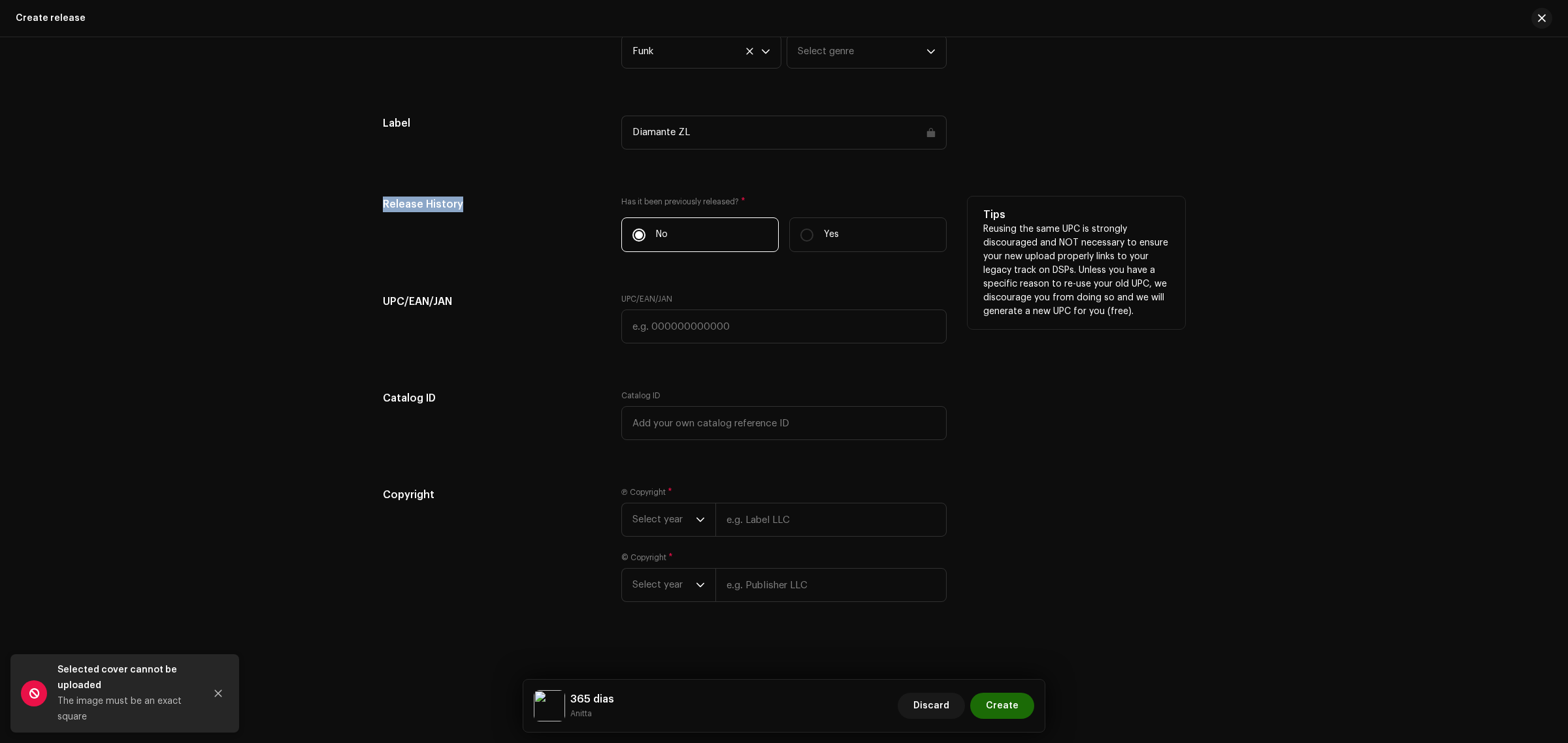
click at [454, 201] on h5 "Release History" at bounding box center [491, 204] width 217 height 16
click at [455, 201] on h5 "Release History" at bounding box center [491, 204] width 217 height 16
click at [449, 203] on h5 "Release History" at bounding box center [491, 204] width 217 height 16
click at [450, 204] on h5 "Release History" at bounding box center [491, 204] width 217 height 16
click at [827, 239] on p "Yes" at bounding box center [831, 234] width 15 height 14
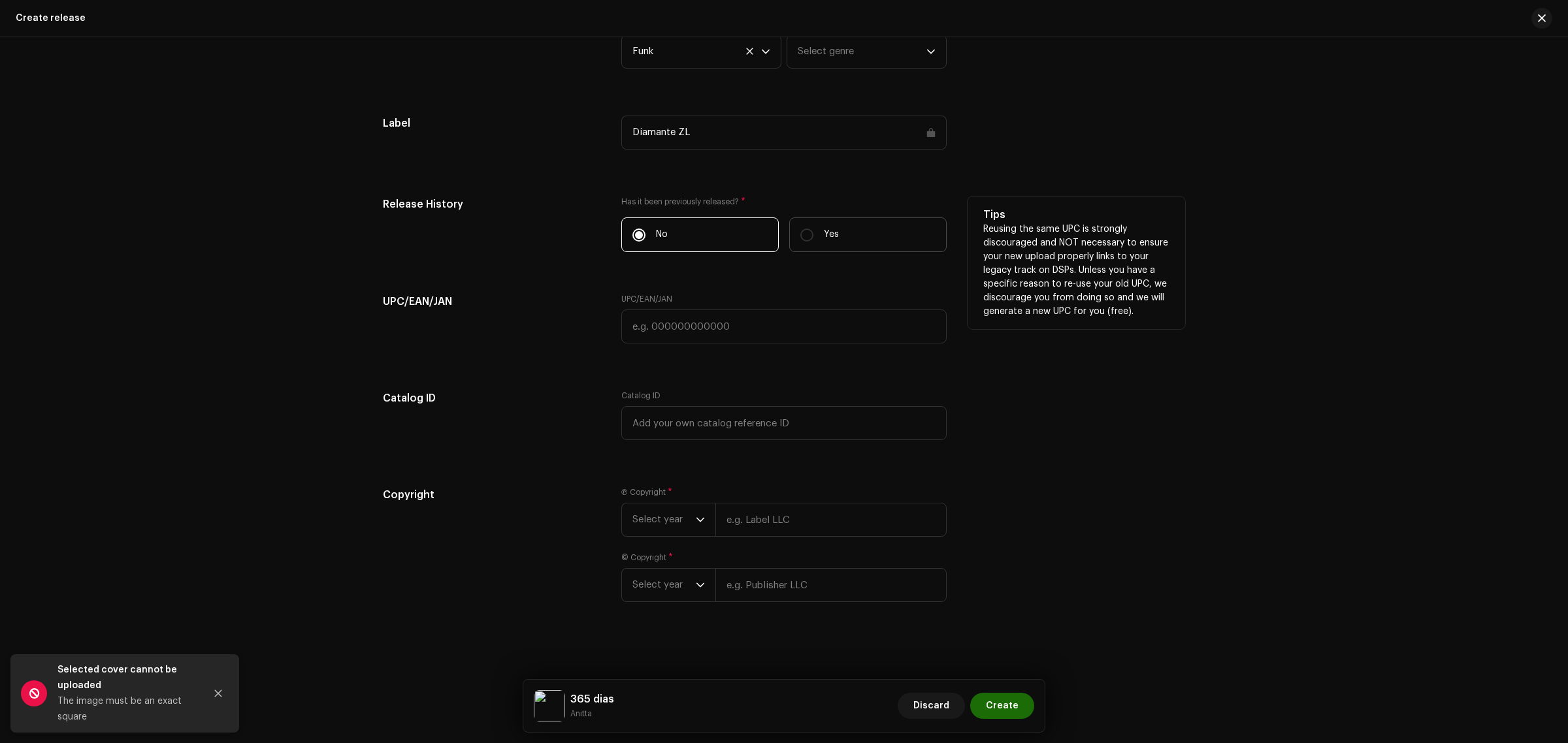
click at [813, 239] on input "Yes" at bounding box center [807, 235] width 13 height 13
radio input "true"
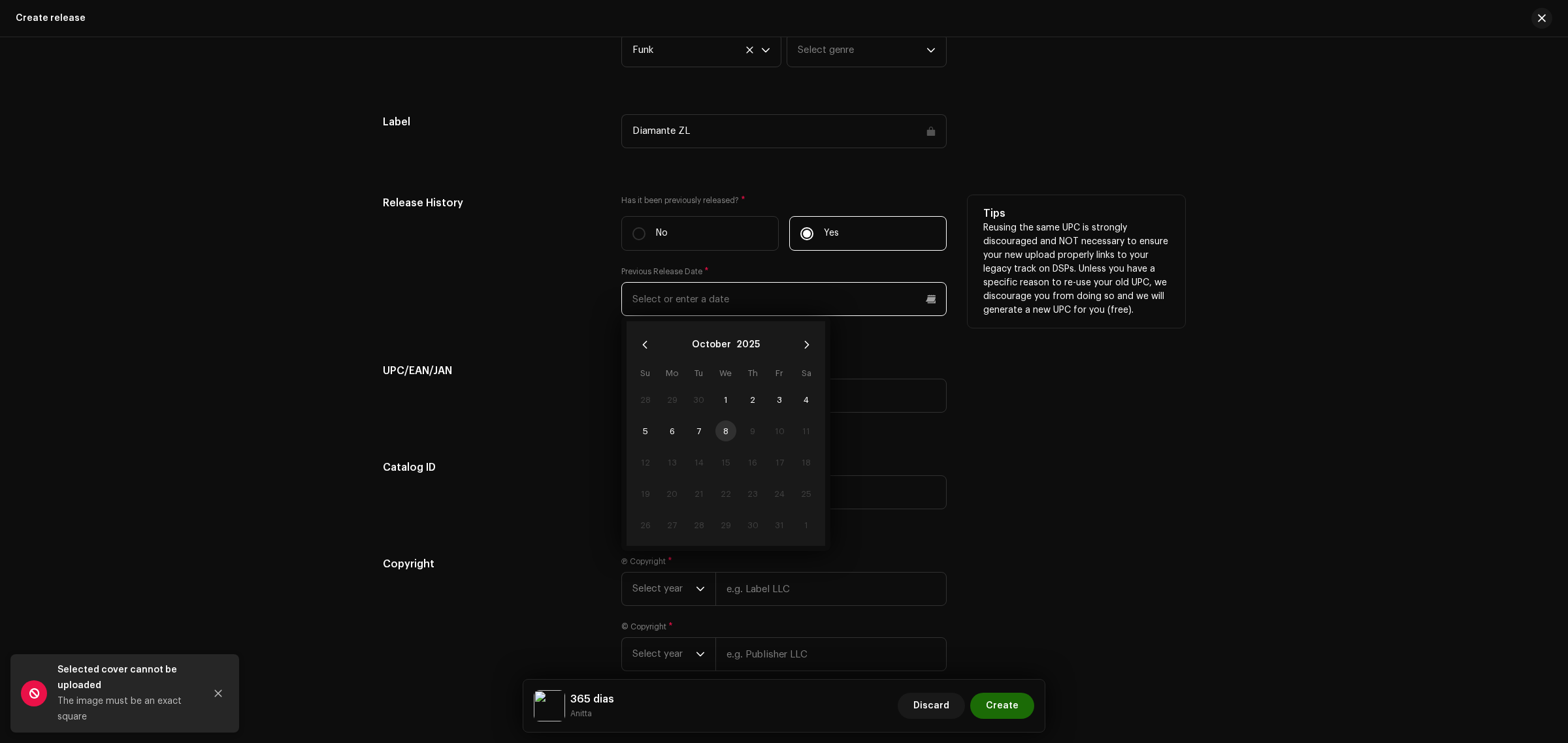
click at [722, 294] on input "text" at bounding box center [784, 299] width 326 height 34
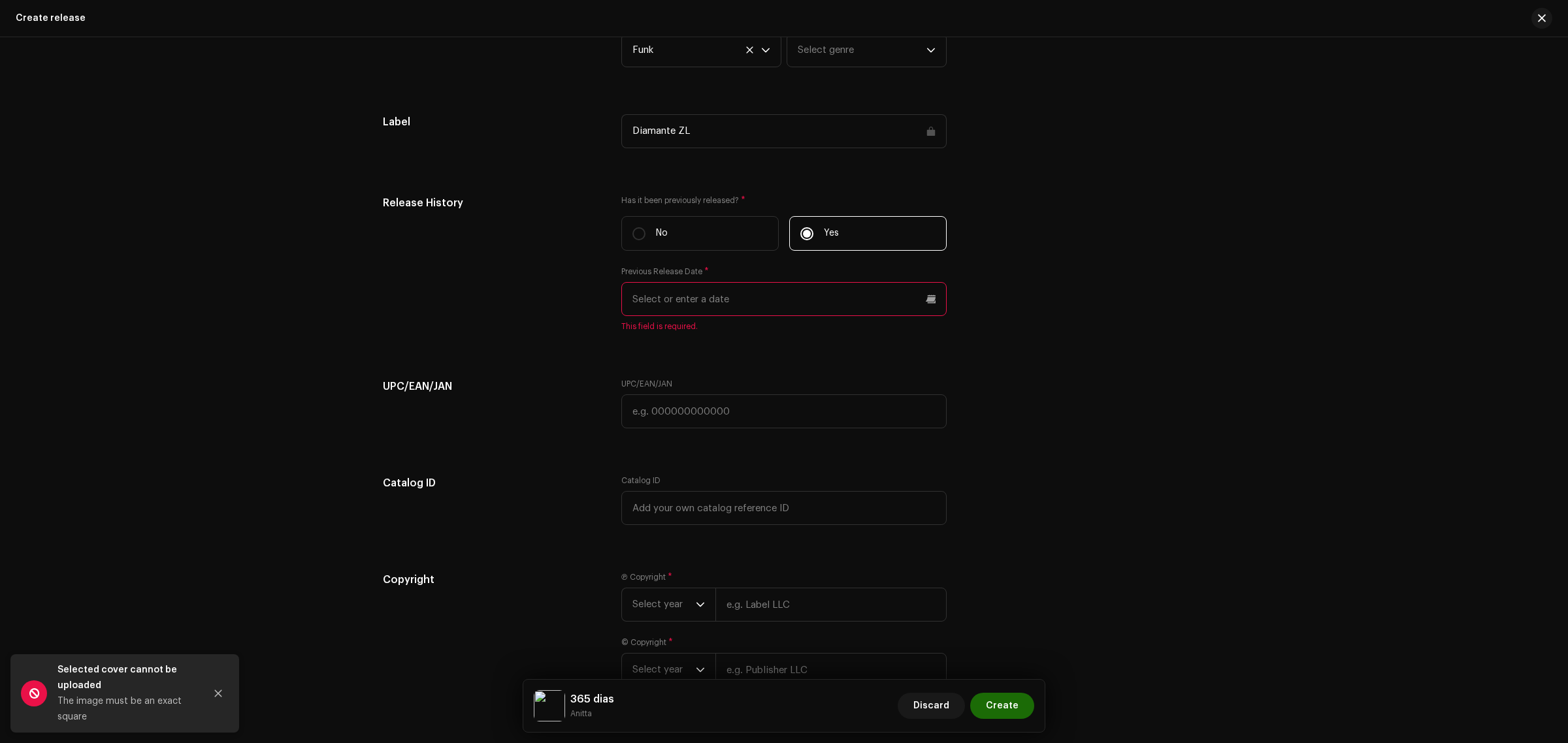
click at [941, 379] on div "UPC/EAN/JAN" at bounding box center [784, 403] width 326 height 49
click at [769, 410] on input "text" at bounding box center [784, 411] width 326 height 34
drag, startPoint x: 504, startPoint y: 367, endPoint x: 300, endPoint y: 389, distance: 205.2
click at [300, 389] on div "Create a new release We’ll guide you through everything — from track selection …" at bounding box center [784, 390] width 1568 height 706
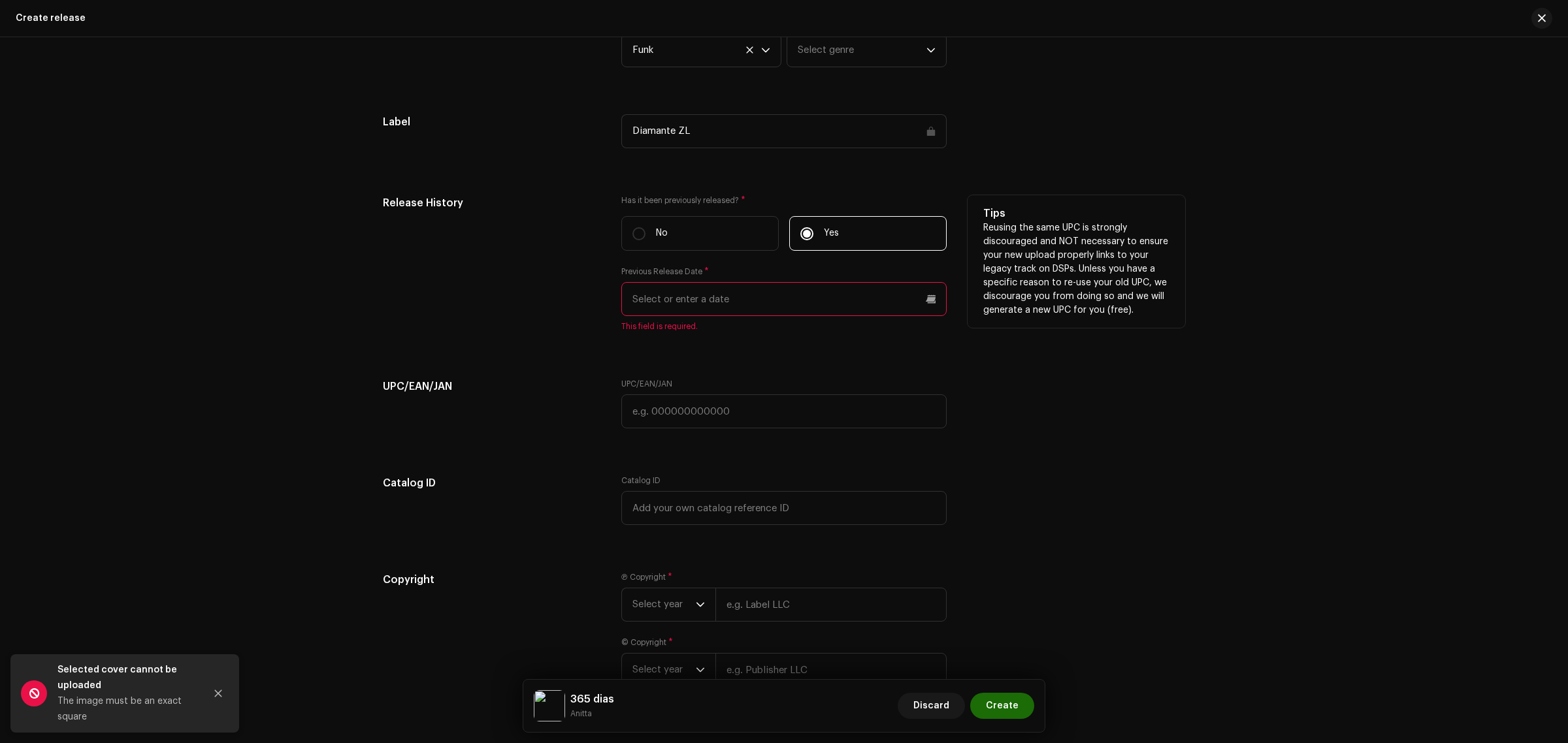
click at [714, 253] on div "Has it been previously released? * No Yes Previous Release Date * This field is…" at bounding box center [784, 271] width 326 height 152
click at [704, 242] on label "No" at bounding box center [700, 234] width 158 height 34
click at [645, 240] on input "No" at bounding box center [639, 234] width 13 height 13
radio input "true"
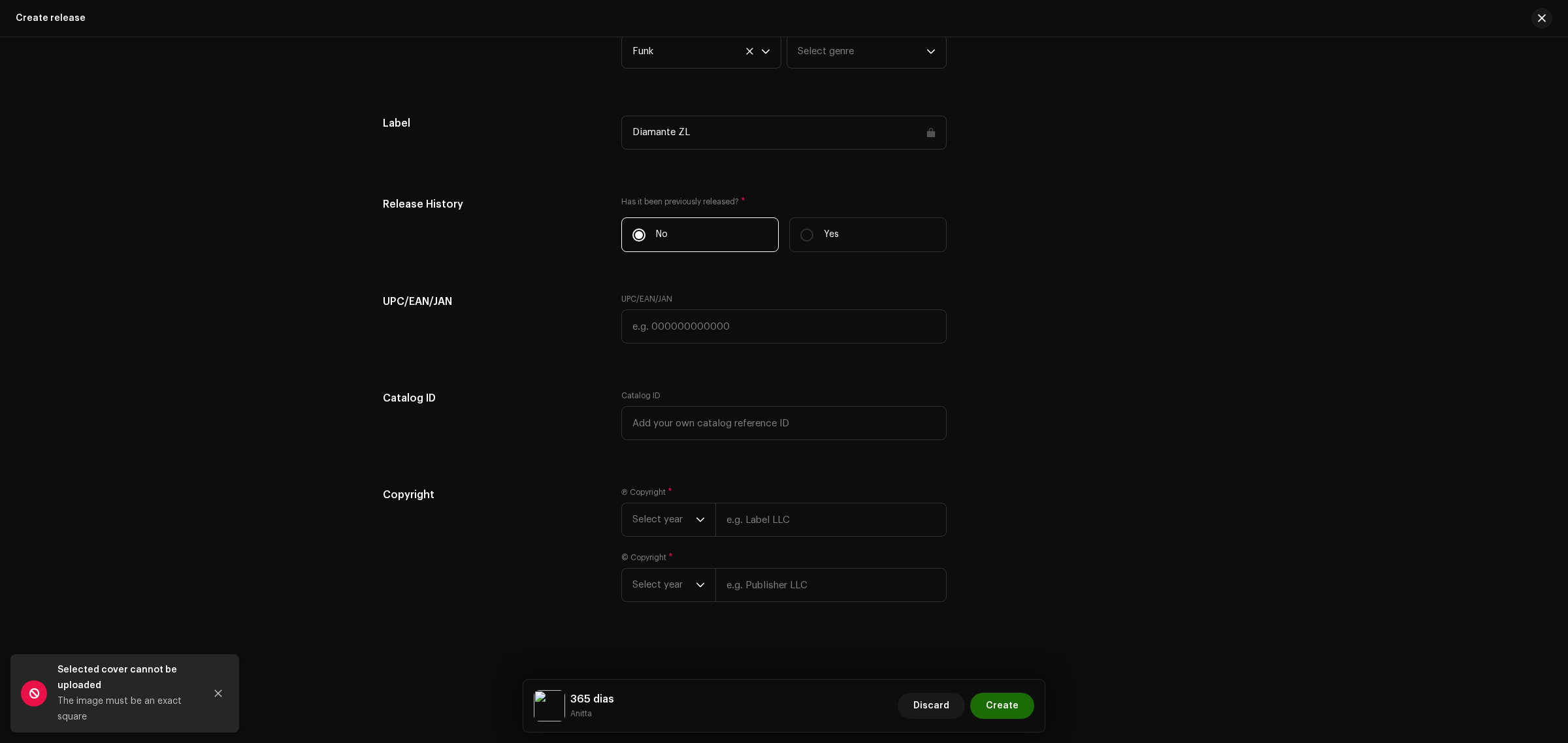
click at [723, 537] on div "Ⓟ Copyright * Select year © Copyright * Select year" at bounding box center [784, 552] width 326 height 130
click at [687, 531] on span "Select year" at bounding box center [664, 519] width 63 height 33
click at [652, 602] on li "2026" at bounding box center [673, 592] width 92 height 26
click at [774, 547] on span "Please enter valid copyright consisting of a year with an individual or entity." at bounding box center [784, 545] width 326 height 11
click at [769, 531] on input "text" at bounding box center [831, 518] width 232 height 34
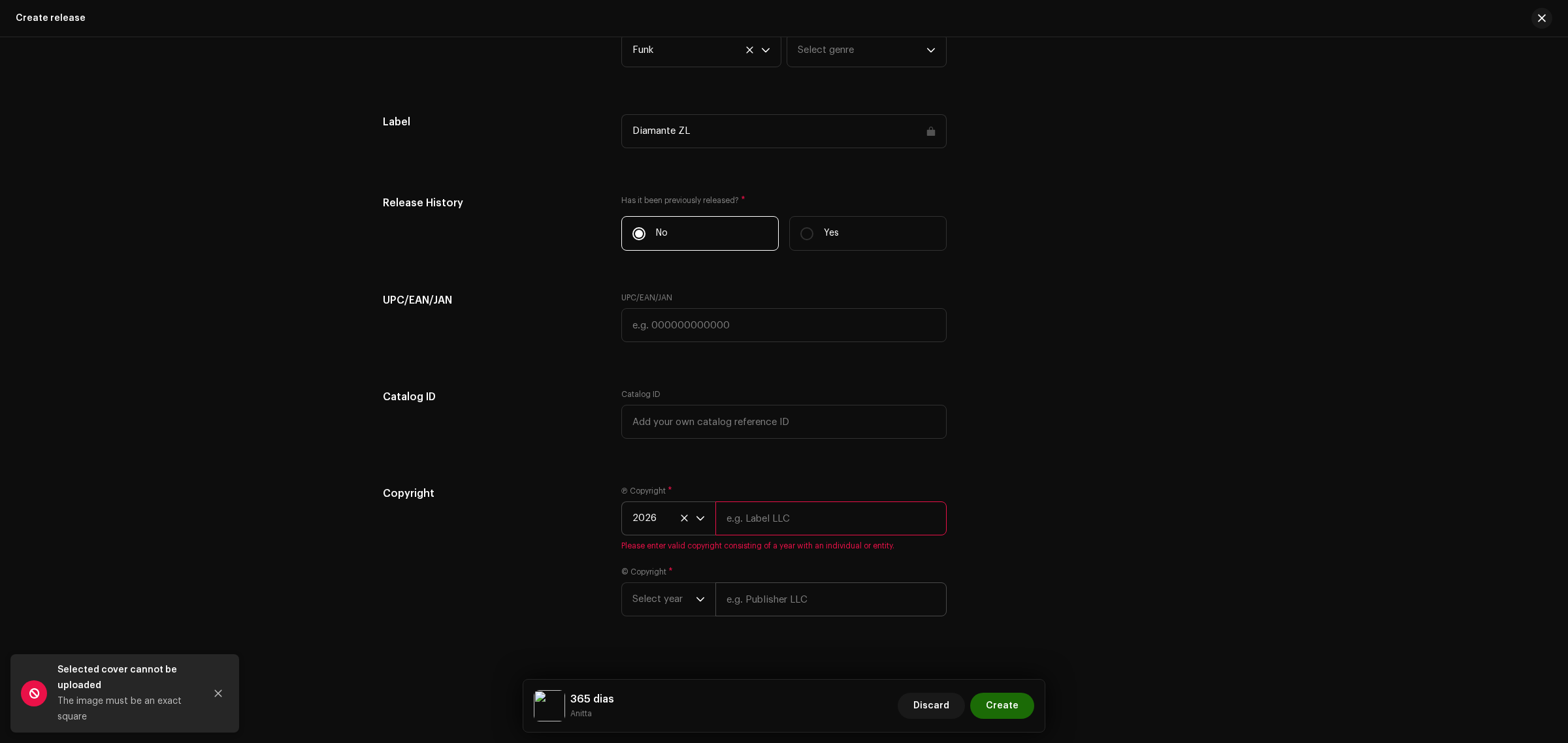
type input "Executivo Records"
click at [657, 598] on span "Select year" at bounding box center [664, 585] width 63 height 33
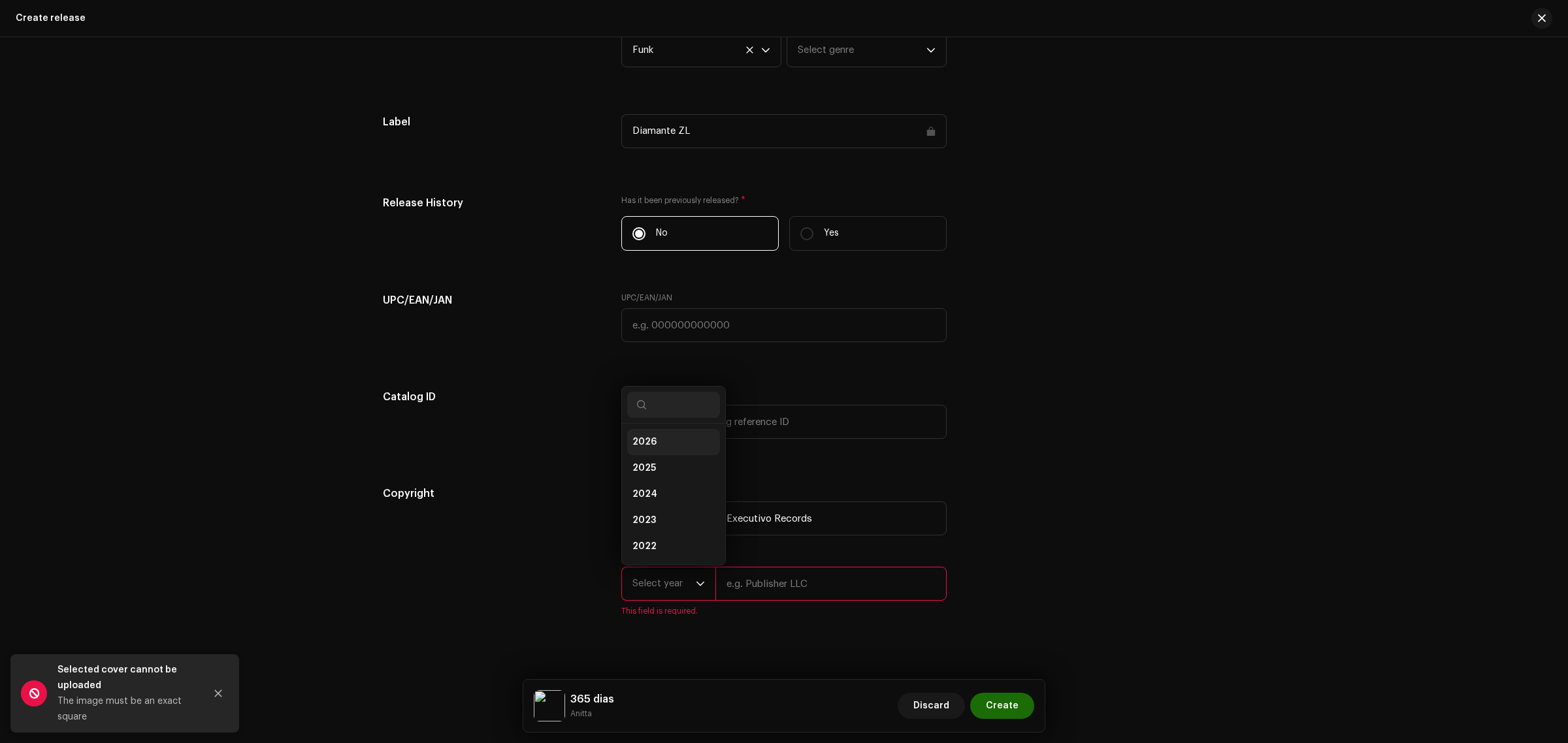
click at [678, 445] on li "2026" at bounding box center [673, 442] width 92 height 26
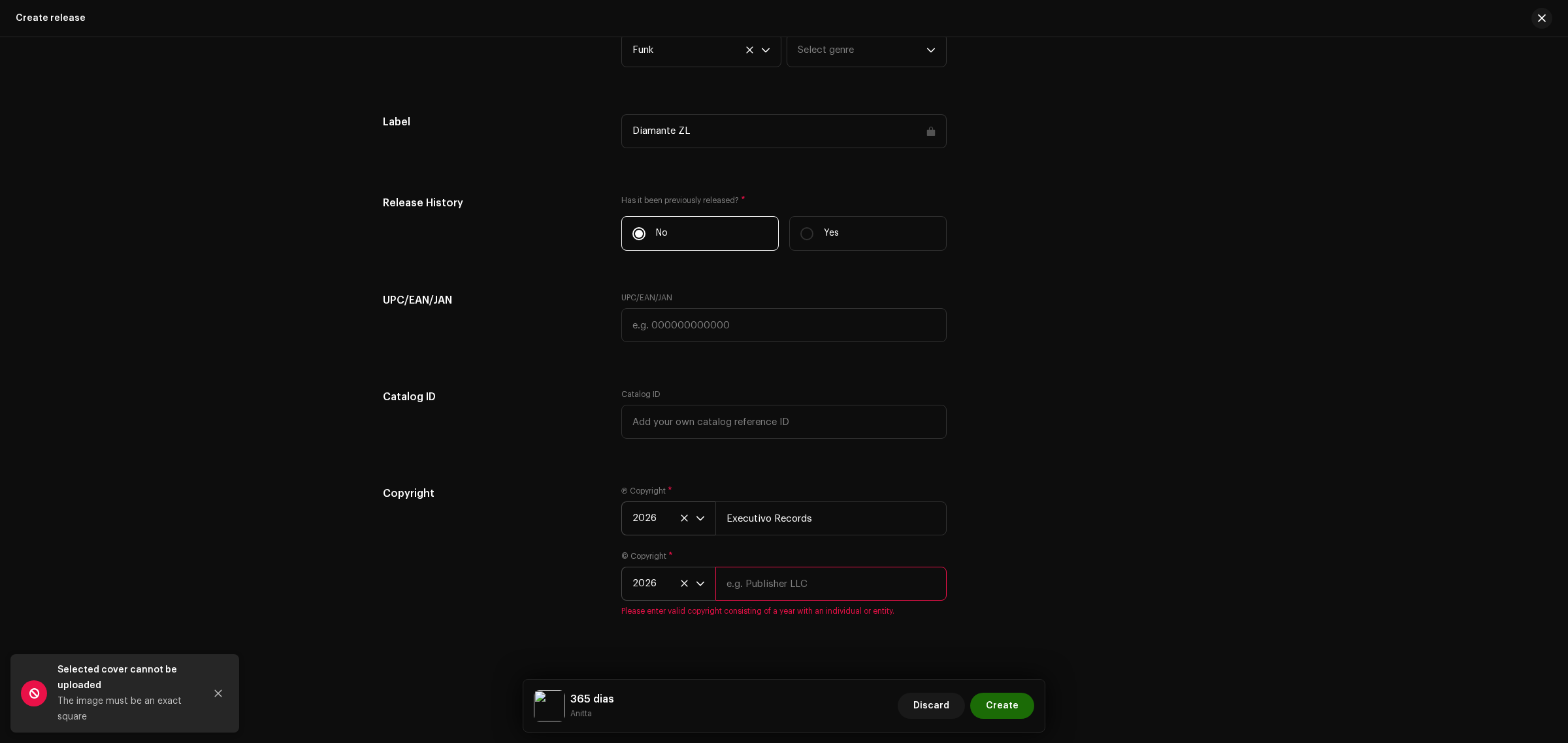
drag, startPoint x: 798, startPoint y: 585, endPoint x: 804, endPoint y: 590, distance: 7.8
click at [804, 590] on input "text" at bounding box center [831, 583] width 232 height 34
type input "Executivo Records"
click at [1004, 507] on div "Copyright Ⓟ Copyright * 2026 Executivo Records © Copyright * 2026 Executivo Rec…" at bounding box center [784, 552] width 802 height 130
click at [1003, 700] on span "Create" at bounding box center [1002, 706] width 33 height 26
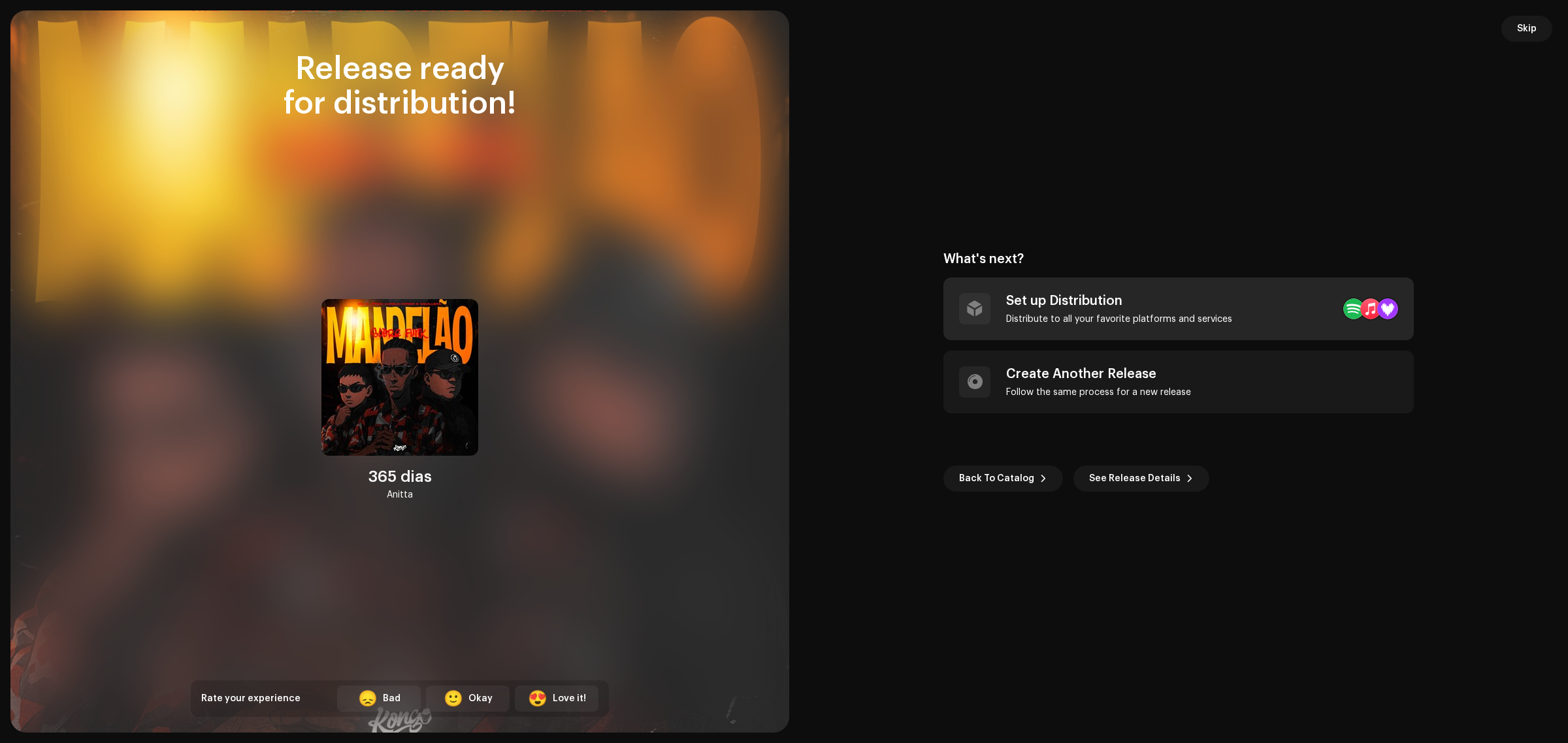
click at [1109, 314] on div "Distribute to all your favorite platforms and services" at bounding box center [1118, 319] width 226 height 11
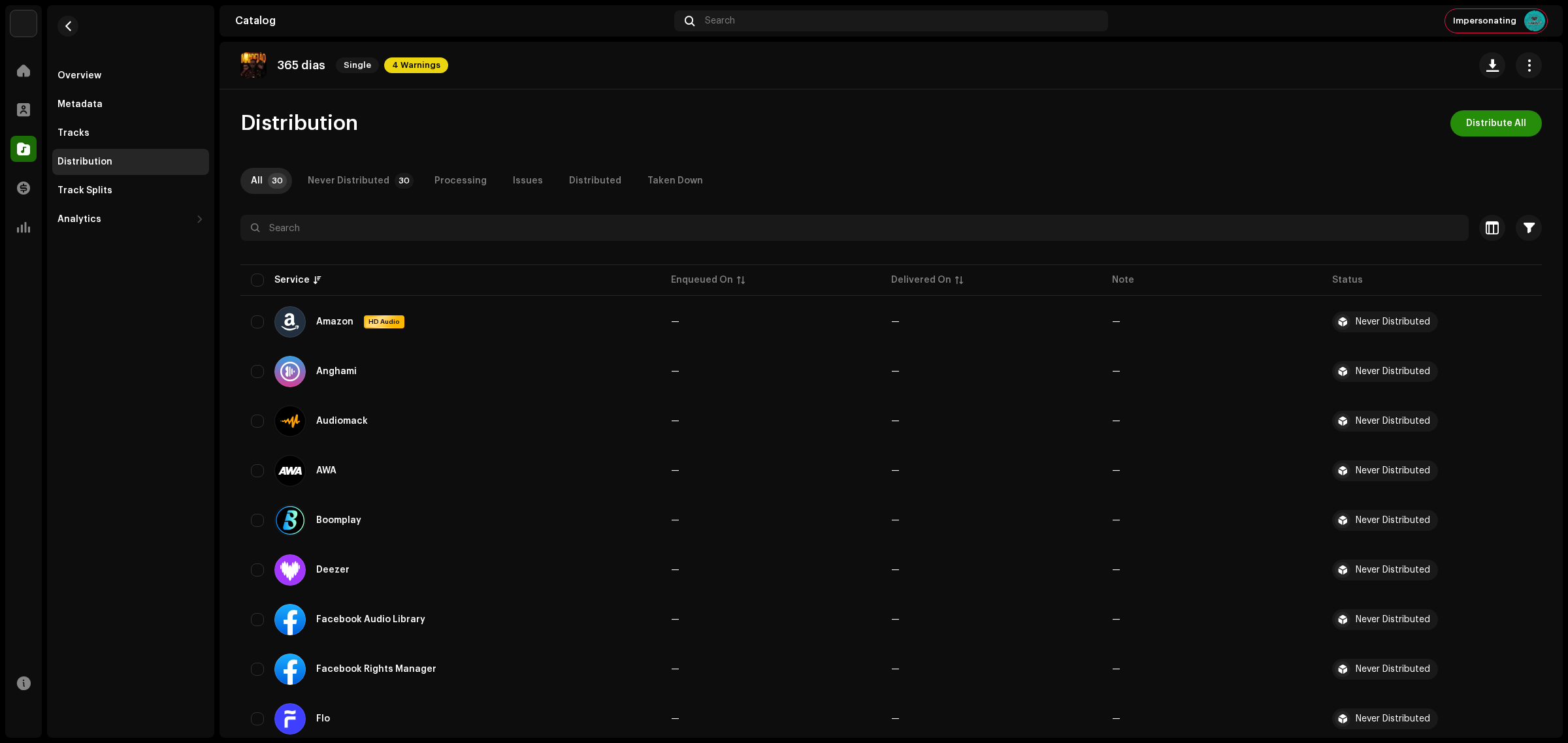
click at [1508, 115] on span "Distribute All" at bounding box center [1496, 123] width 60 height 26
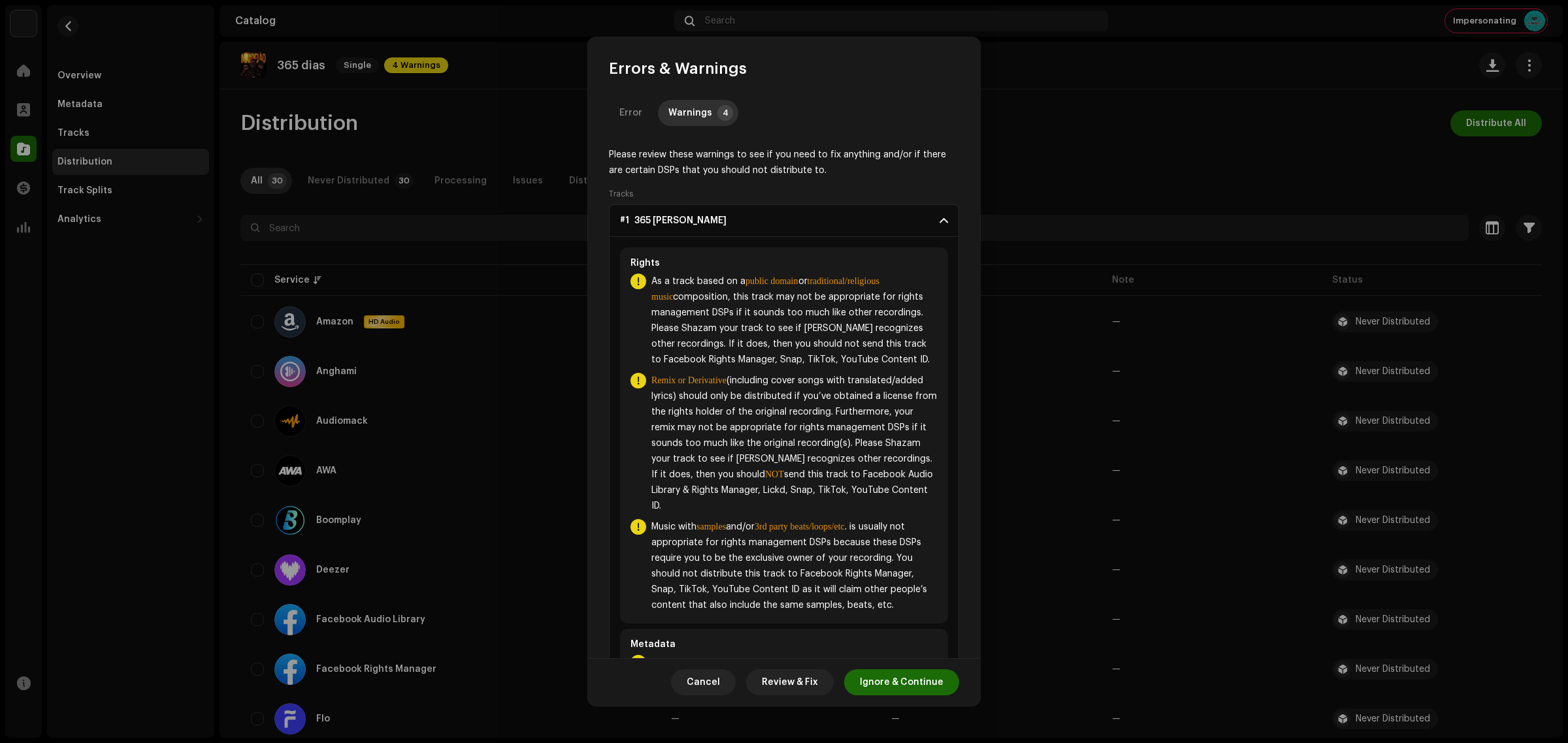
click at [946, 224] on p-accordion-header "#1 365 [PERSON_NAME]" at bounding box center [784, 221] width 350 height 33
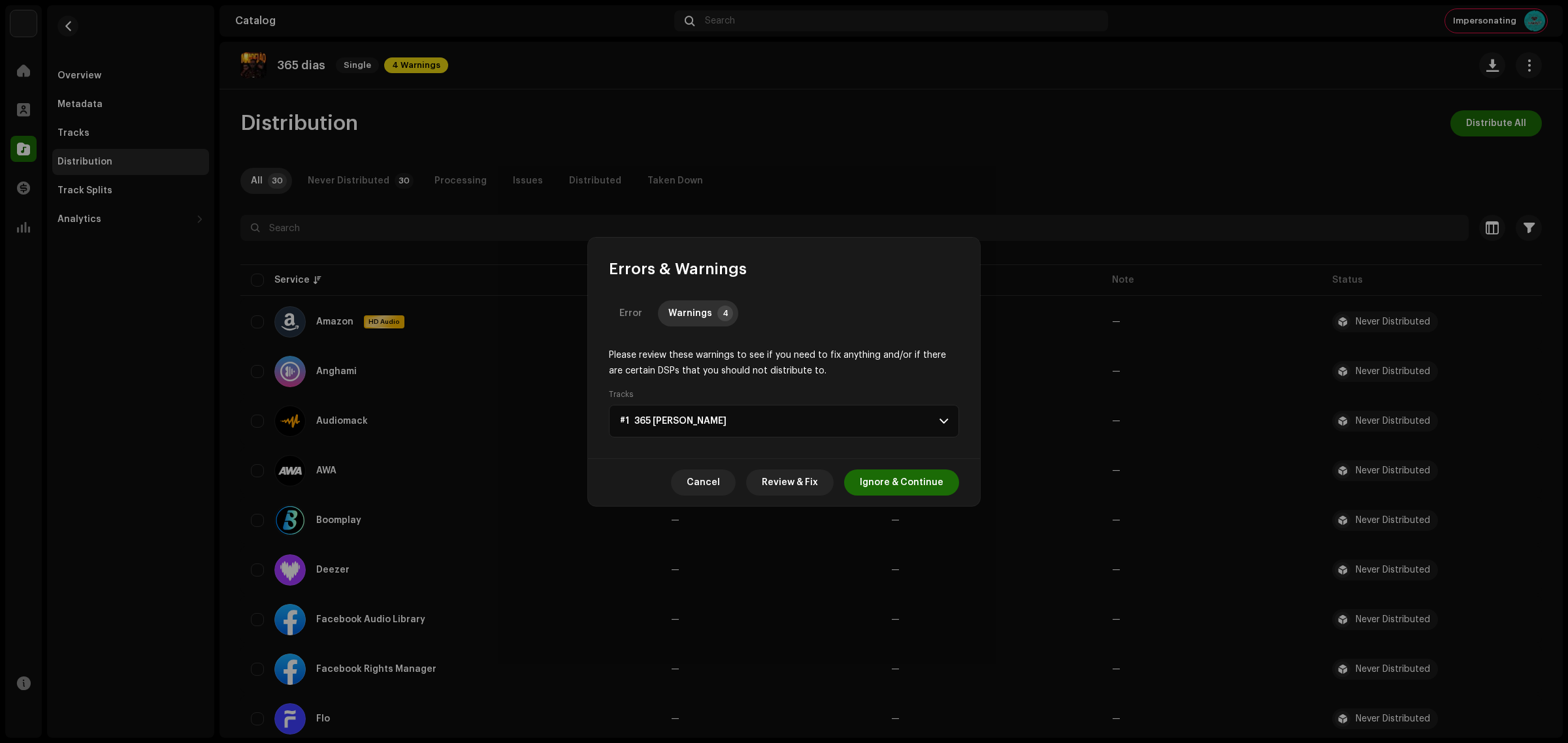
click at [766, 426] on p-accordion-header "#1 365 [PERSON_NAME]" at bounding box center [784, 421] width 350 height 33
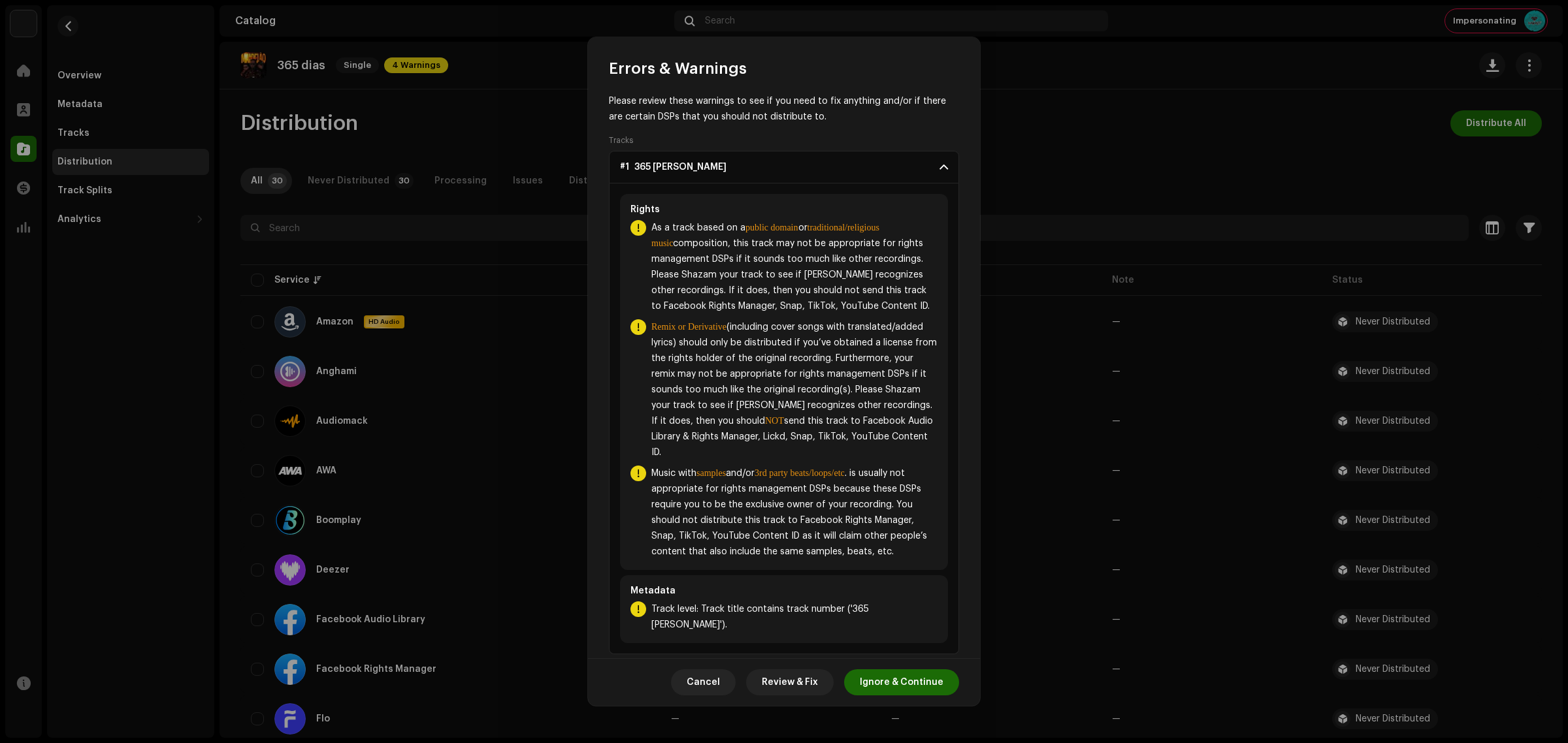
scroll to position [54, 0]
click at [926, 692] on span "Ignore & Continue" at bounding box center [901, 682] width 84 height 26
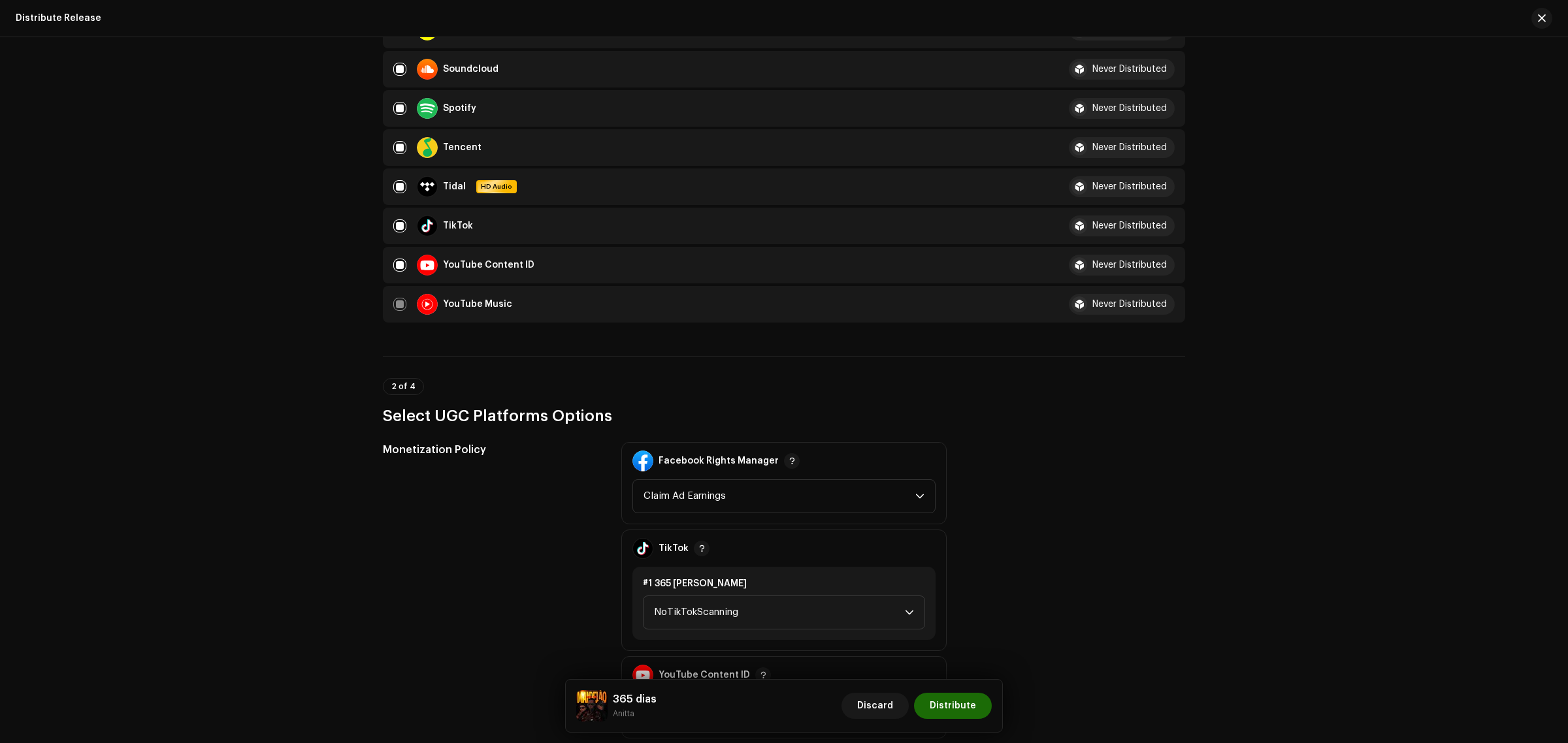
scroll to position [1224, 0]
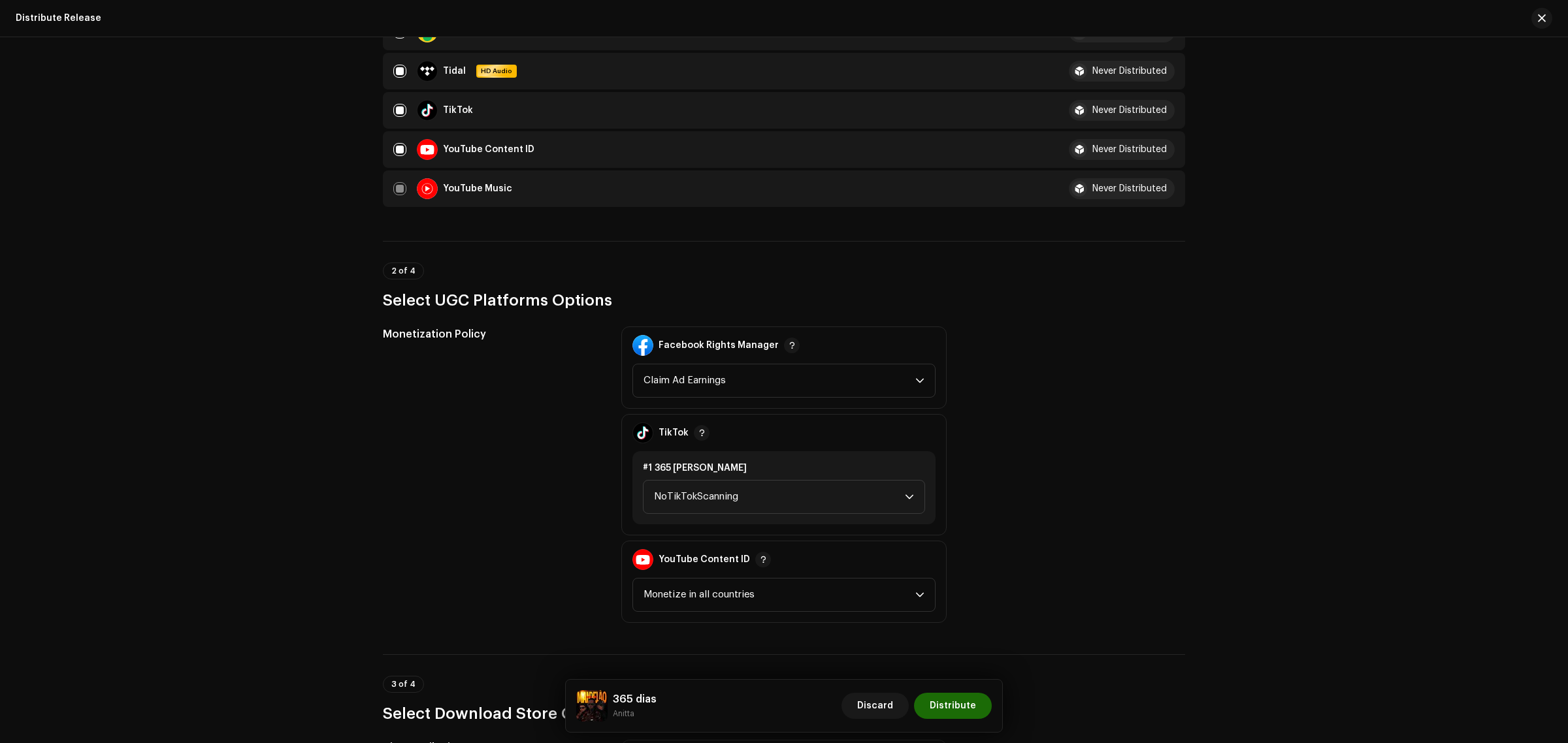
drag, startPoint x: 474, startPoint y: 325, endPoint x: 430, endPoint y: 310, distance: 46.5
click at [284, 307] on div "Distribute Release Complete the following to distribute your release to selecte…" at bounding box center [784, 390] width 1568 height 706
click at [494, 313] on div "Distribute Release Complete the following to distribute your release to selecte…" at bounding box center [784, 59] width 844 height 2430
drag, startPoint x: 640, startPoint y: 296, endPoint x: 219, endPoint y: 296, distance: 421.0
click at [219, 296] on div "Distribute Release Complete the following to distribute your release to selecte…" at bounding box center [784, 390] width 1568 height 706
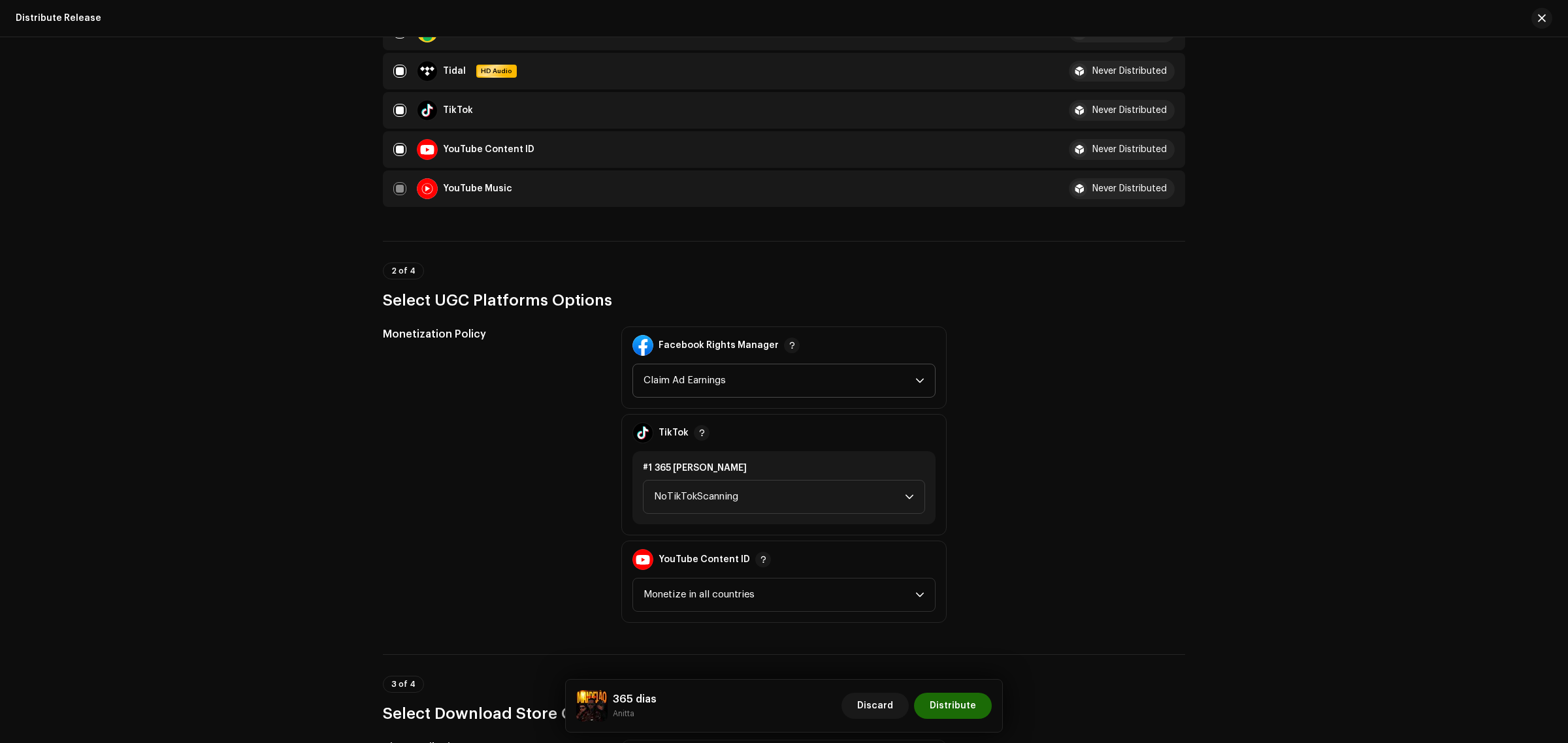
click at [695, 380] on span "Claim Ad Earnings" at bounding box center [779, 380] width 272 height 33
drag, startPoint x: 695, startPoint y: 438, endPoint x: 518, endPoint y: 357, distance: 194.7
click at [621, 382] on div "Facebook Rights Manager Claim Ad Earnings Claim Ad Earnings Monitor" at bounding box center [784, 368] width 326 height 82
click at [515, 357] on div "Monetization Policy" at bounding box center [491, 475] width 217 height 297
click at [792, 495] on span "NoTikTokScanning" at bounding box center [779, 497] width 251 height 33
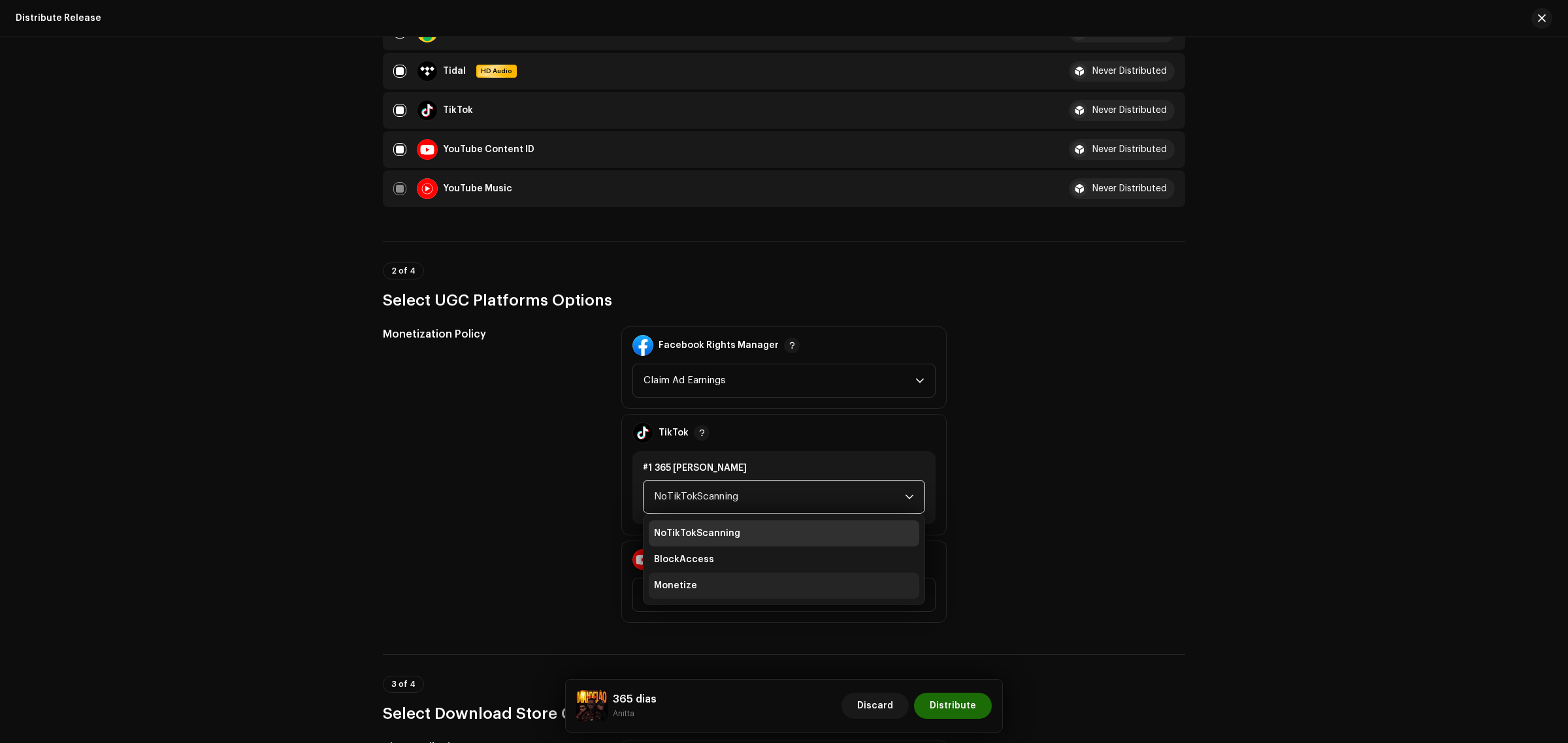
click at [684, 580] on span "Monetize" at bounding box center [675, 585] width 43 height 13
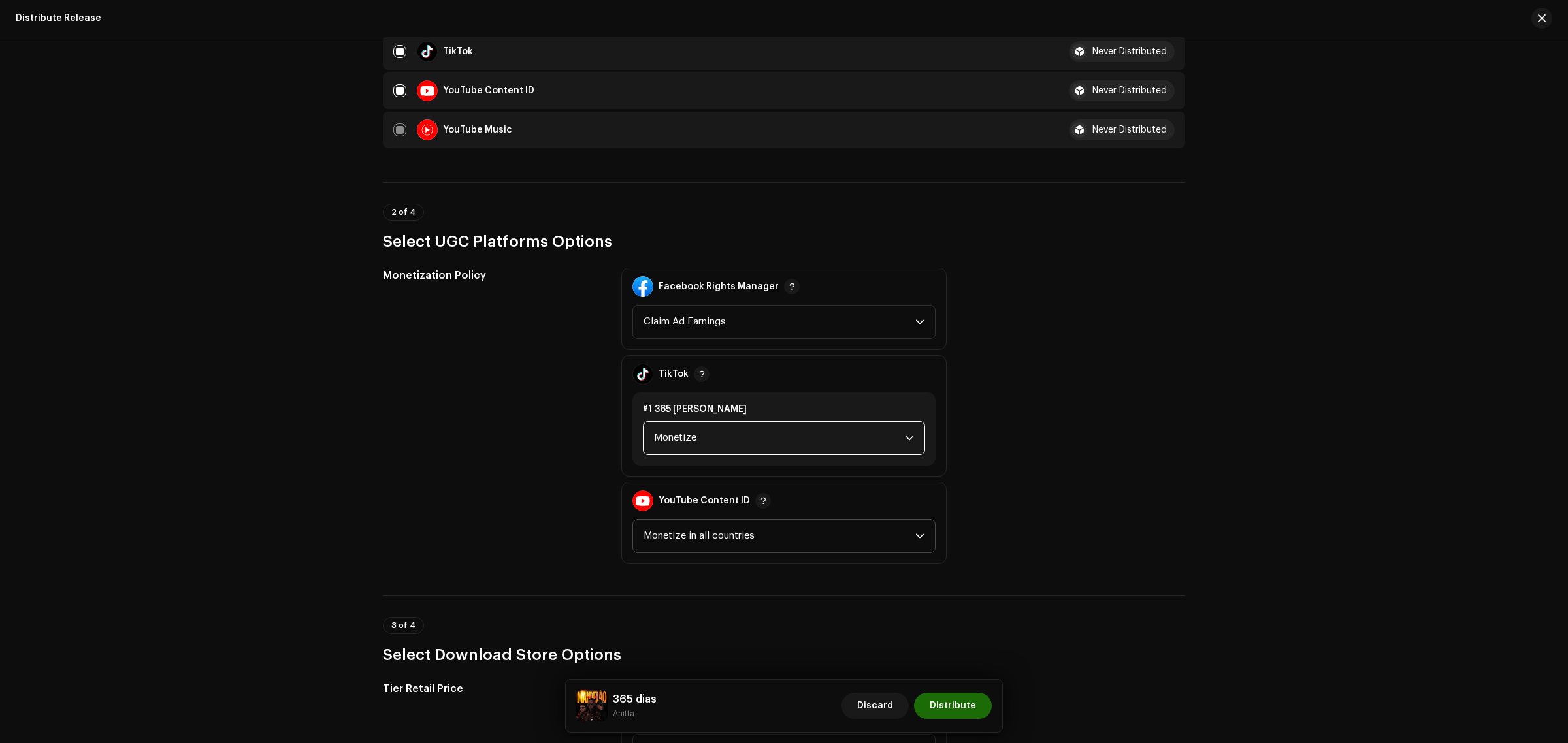
scroll to position [1305, 0]
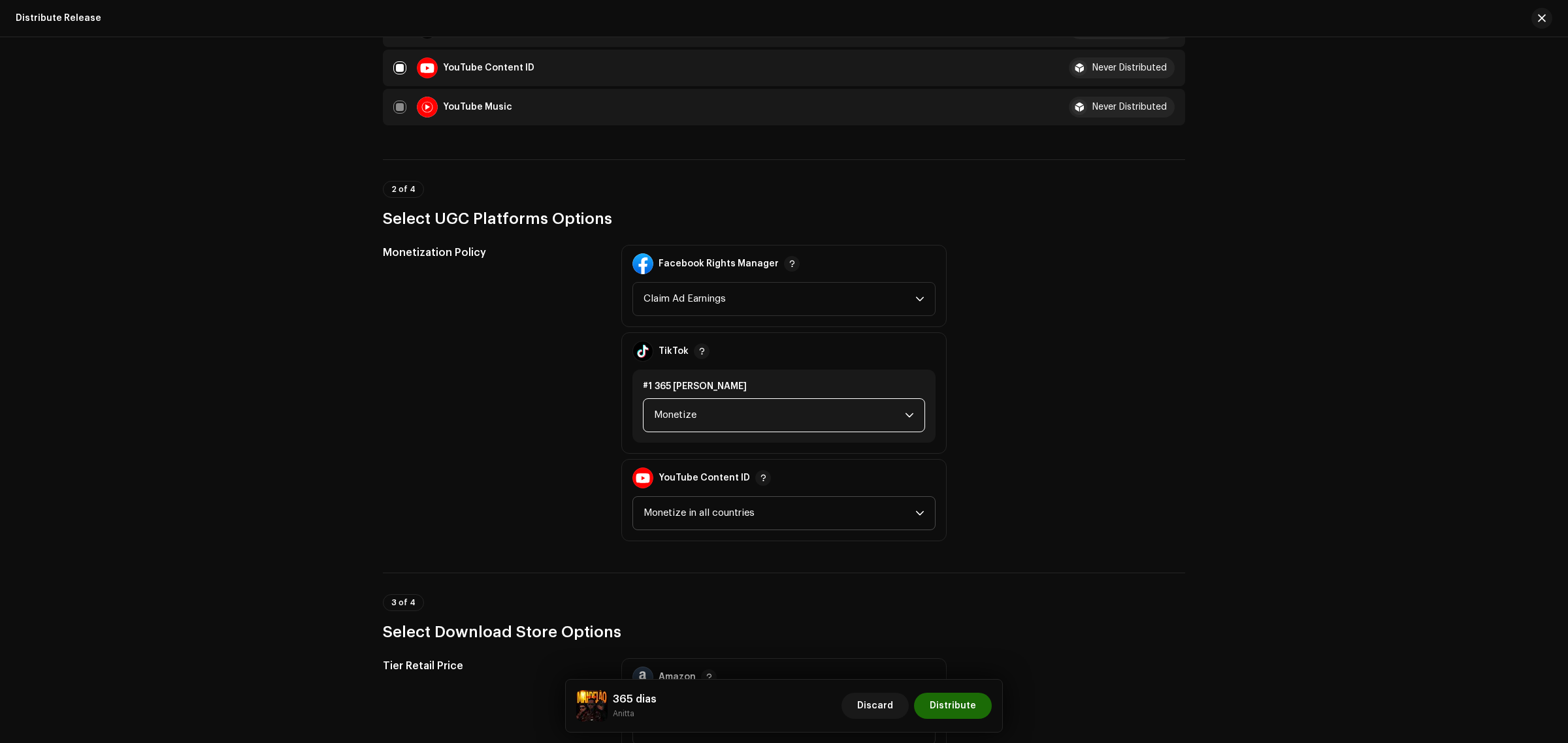
click at [743, 497] on span "Monetize in all countries" at bounding box center [779, 513] width 272 height 33
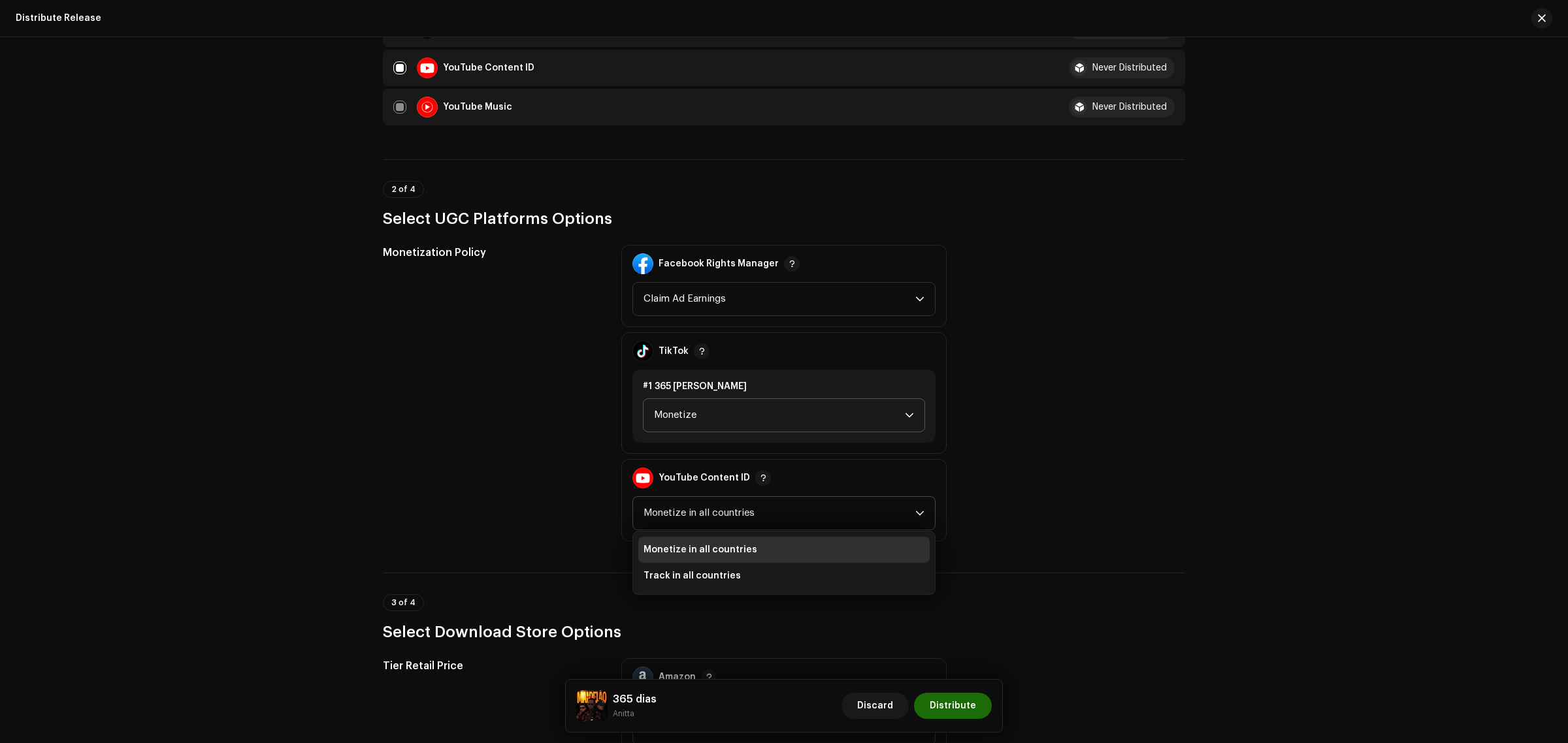
click at [726, 543] on span "Monetize in all countries" at bounding box center [700, 550] width 114 height 13
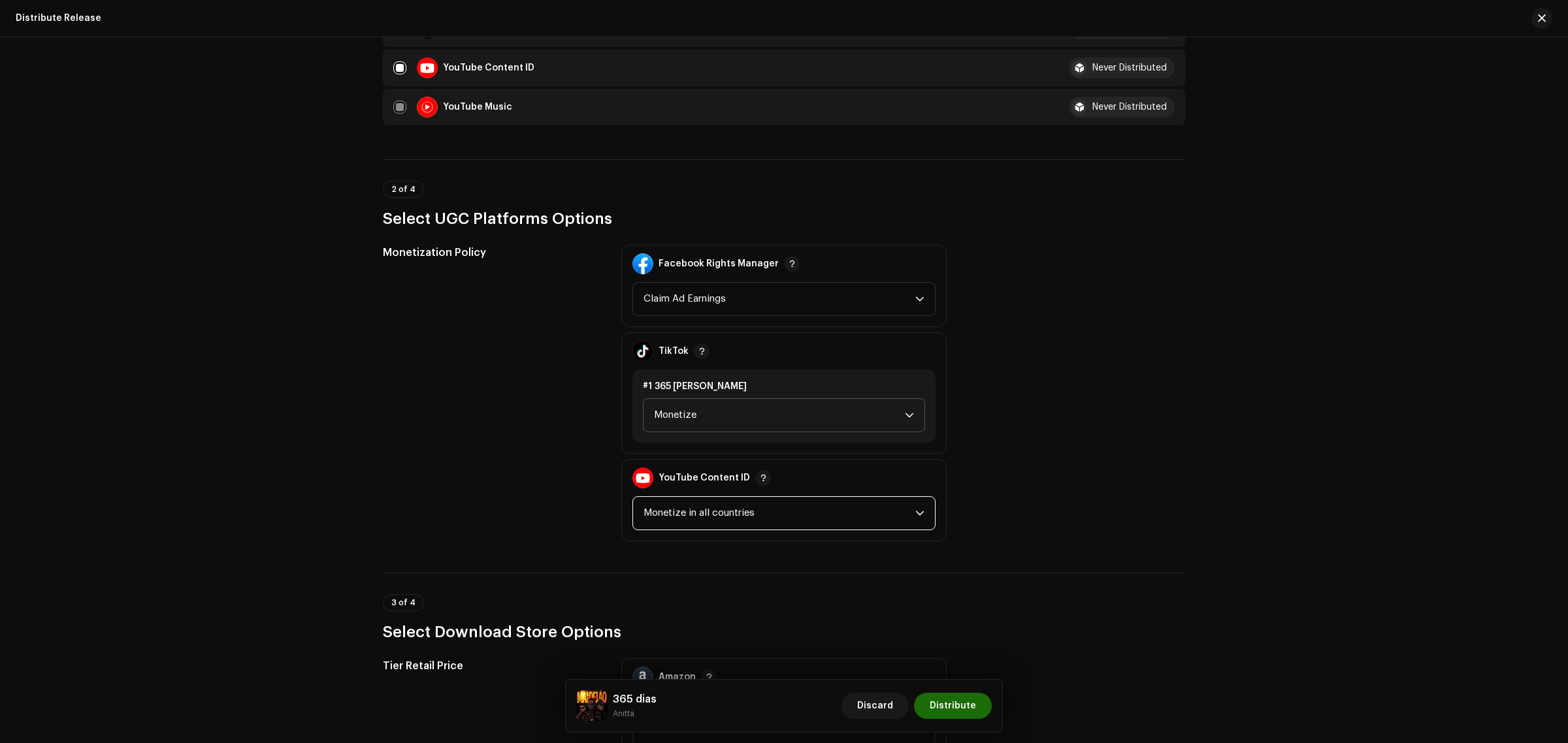
click at [478, 380] on div "Monetization Policy" at bounding box center [491, 393] width 217 height 297
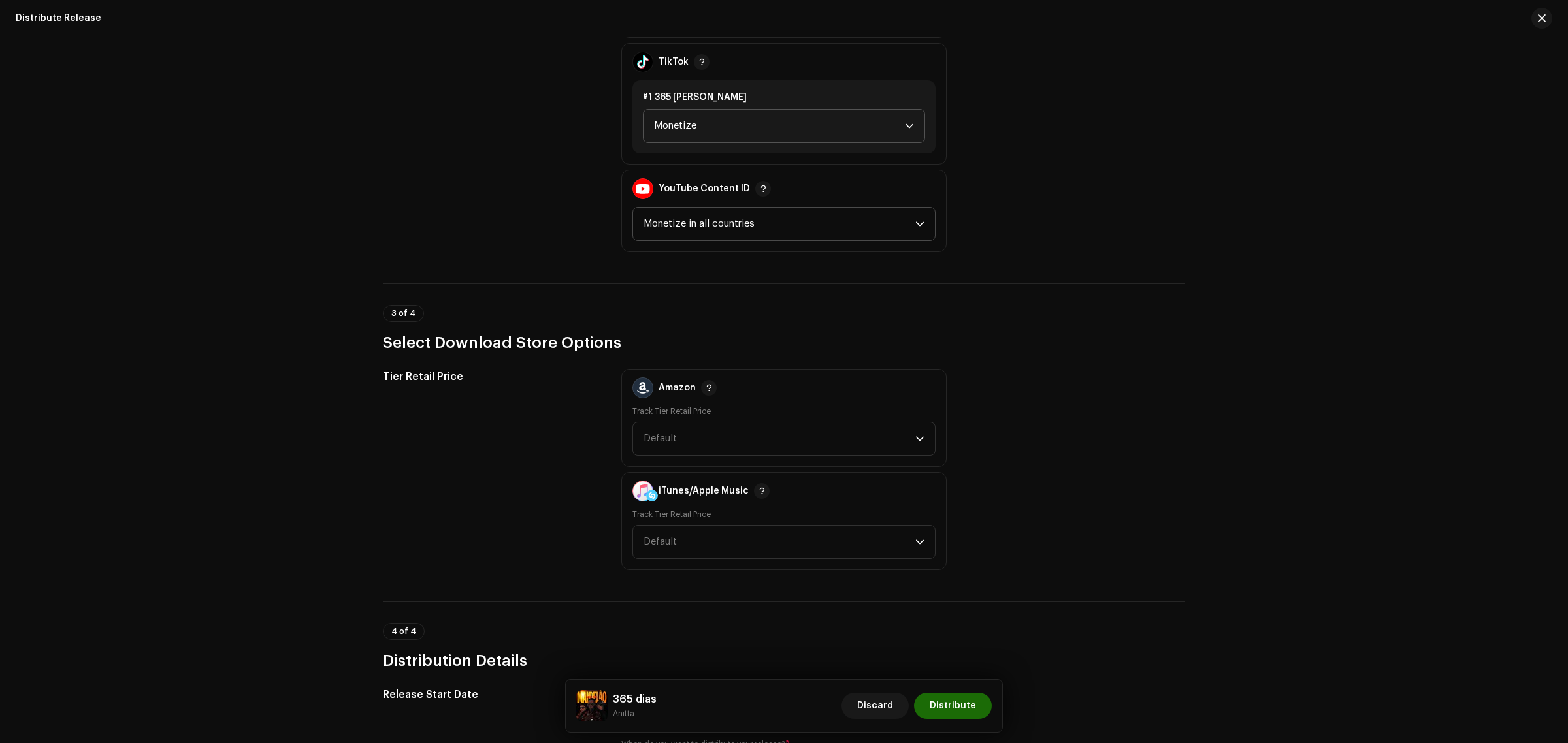
scroll to position [1632, 0]
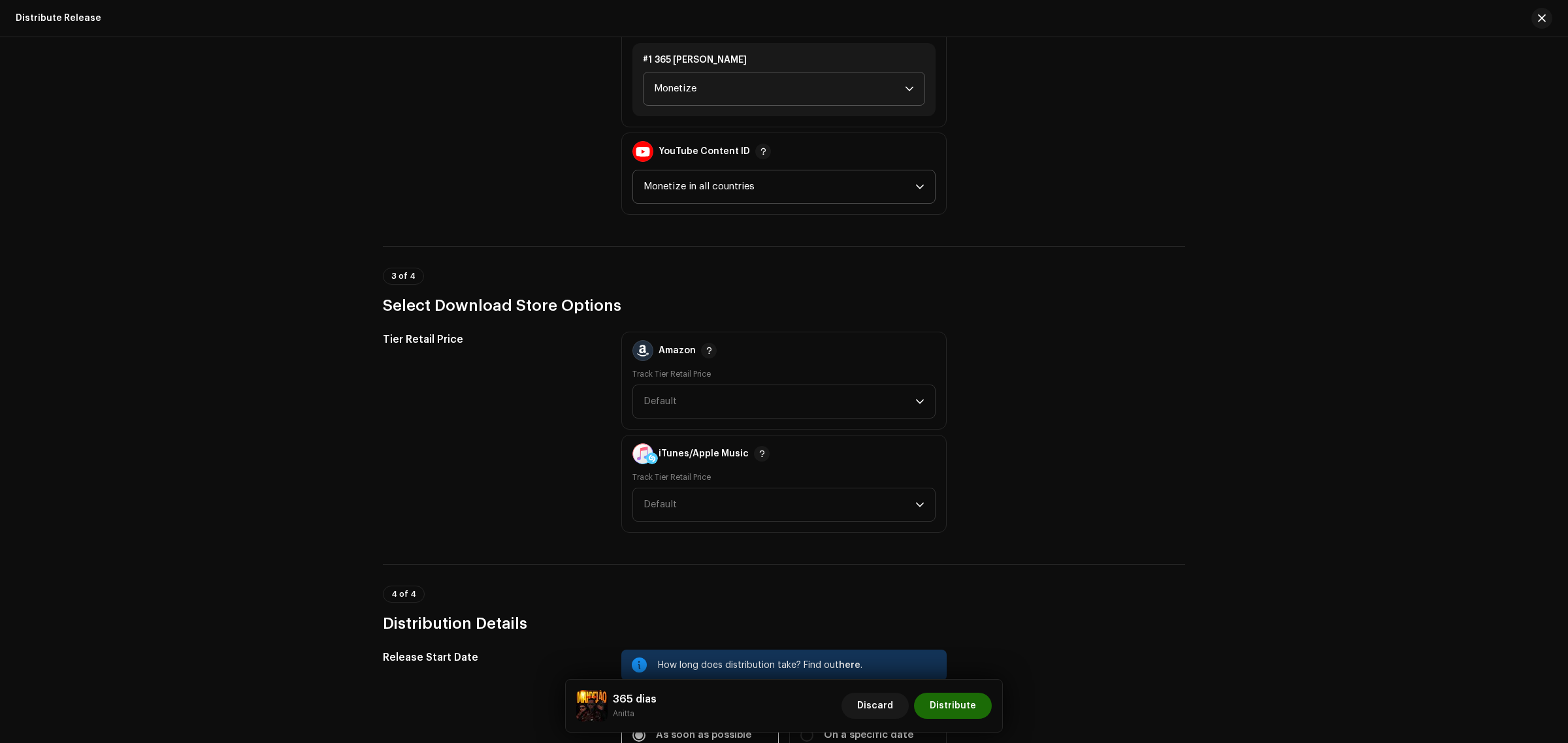
drag, startPoint x: 655, startPoint y: 299, endPoint x: 243, endPoint y: 307, distance: 412.1
click at [243, 307] on div "Distribute Release Complete the following to distribute your release to selecte…" at bounding box center [784, 390] width 1568 height 706
click at [752, 408] on span "Default" at bounding box center [779, 402] width 272 height 33
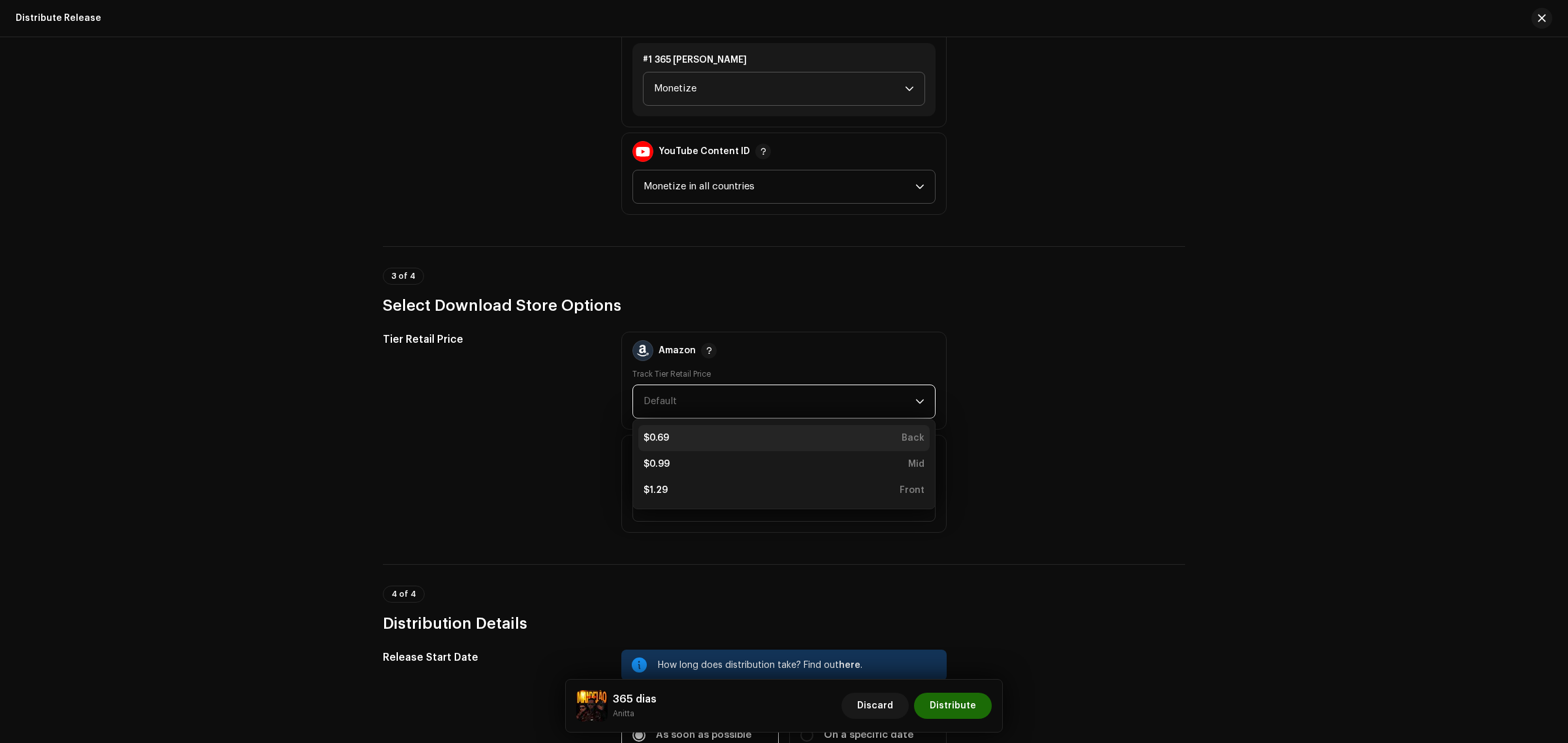
click at [673, 432] on div "$0.69 Back" at bounding box center [784, 438] width 281 height 13
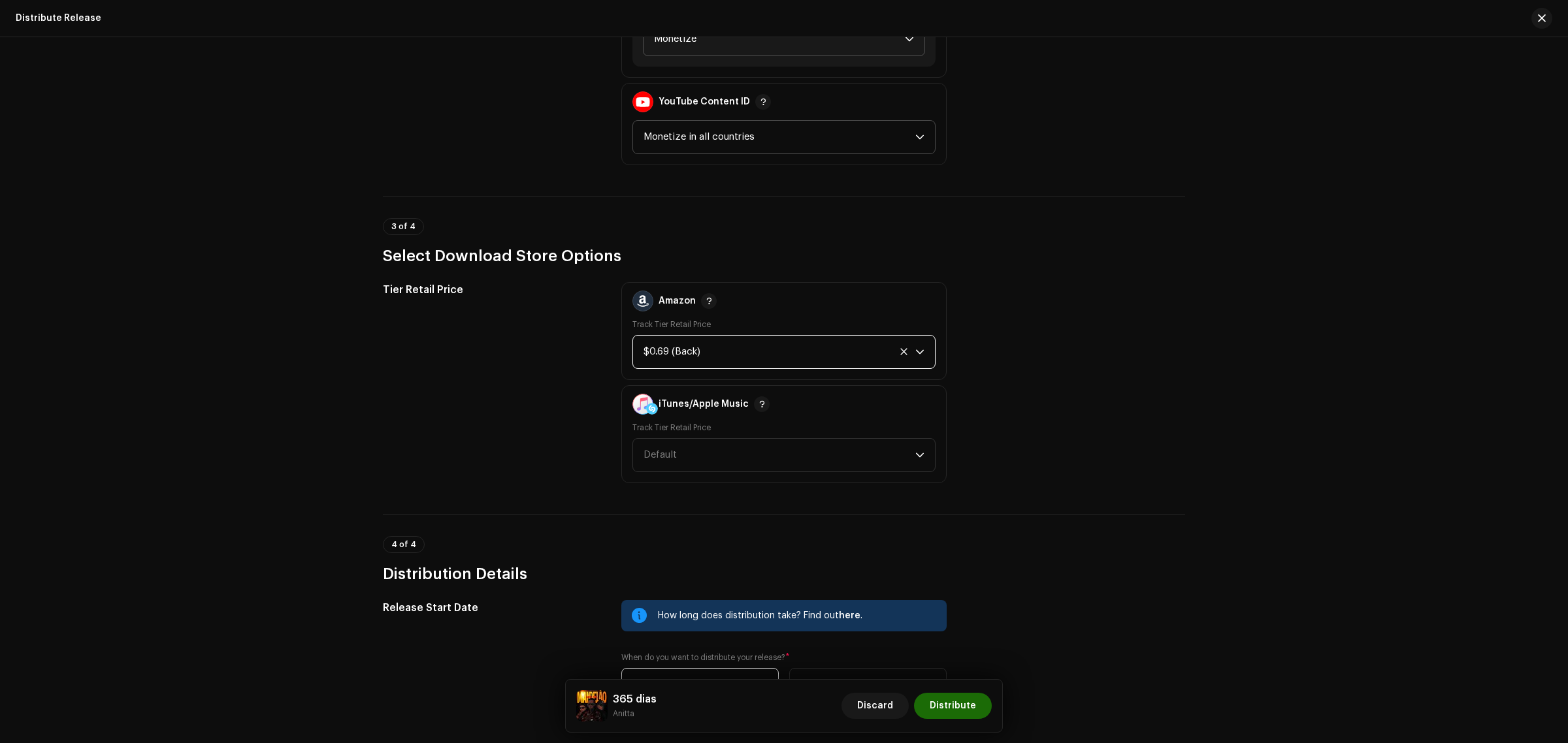
scroll to position [1796, 0]
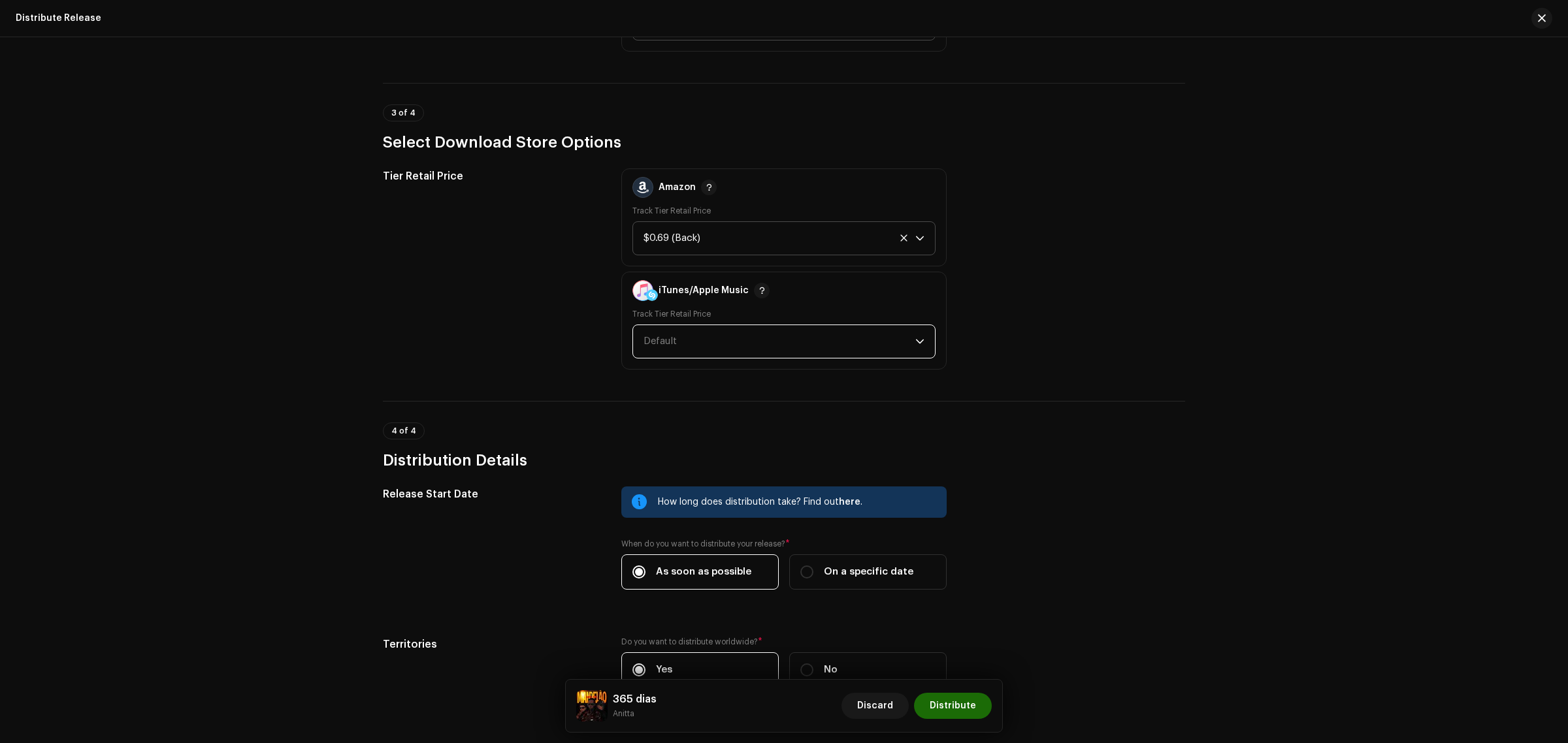
click at [709, 325] on span "Default" at bounding box center [779, 342] width 272 height 33
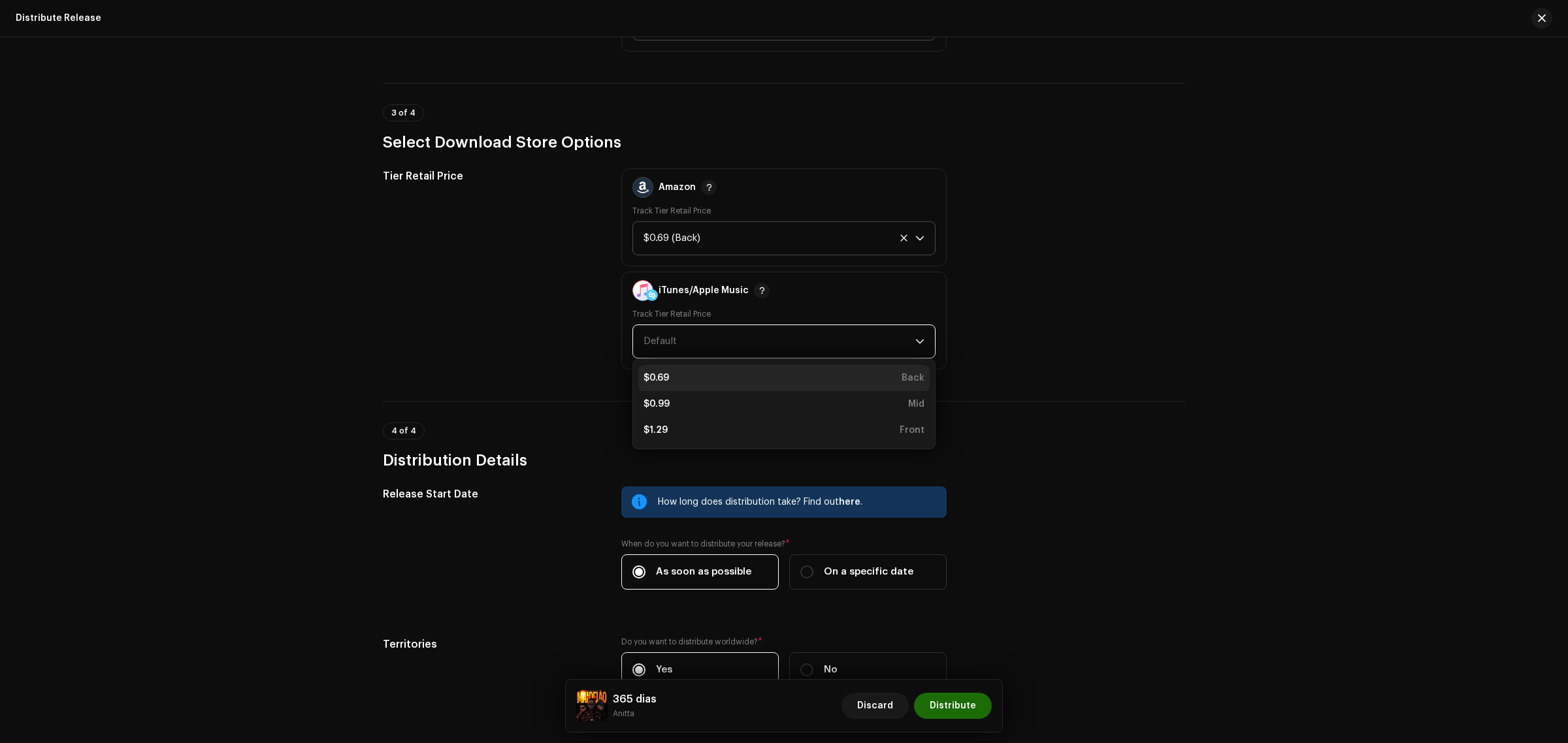
click at [699, 385] on li "$0.69 Back" at bounding box center [784, 378] width 291 height 26
click at [503, 313] on div "Tier Retail Price" at bounding box center [491, 269] width 217 height 201
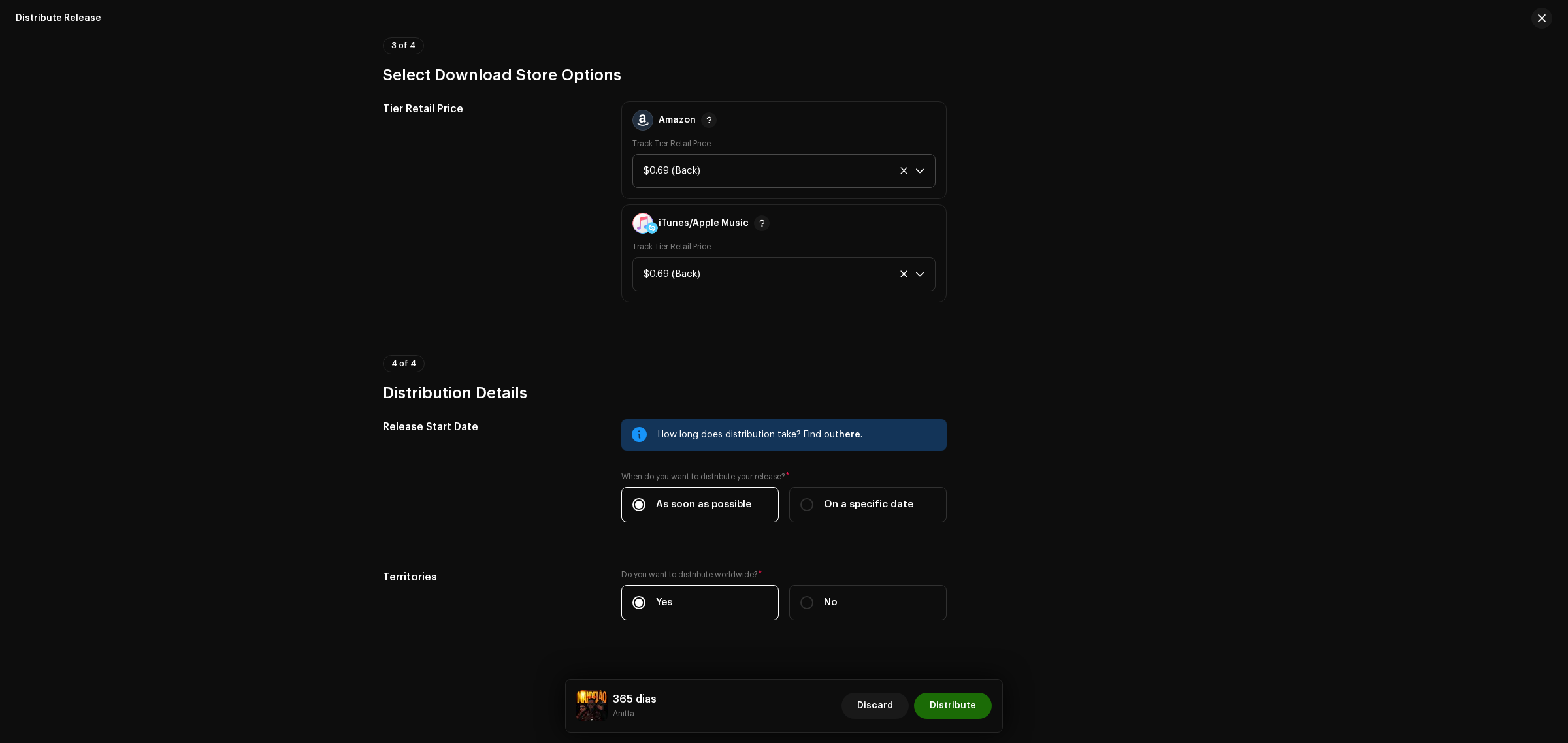
scroll to position [1877, 0]
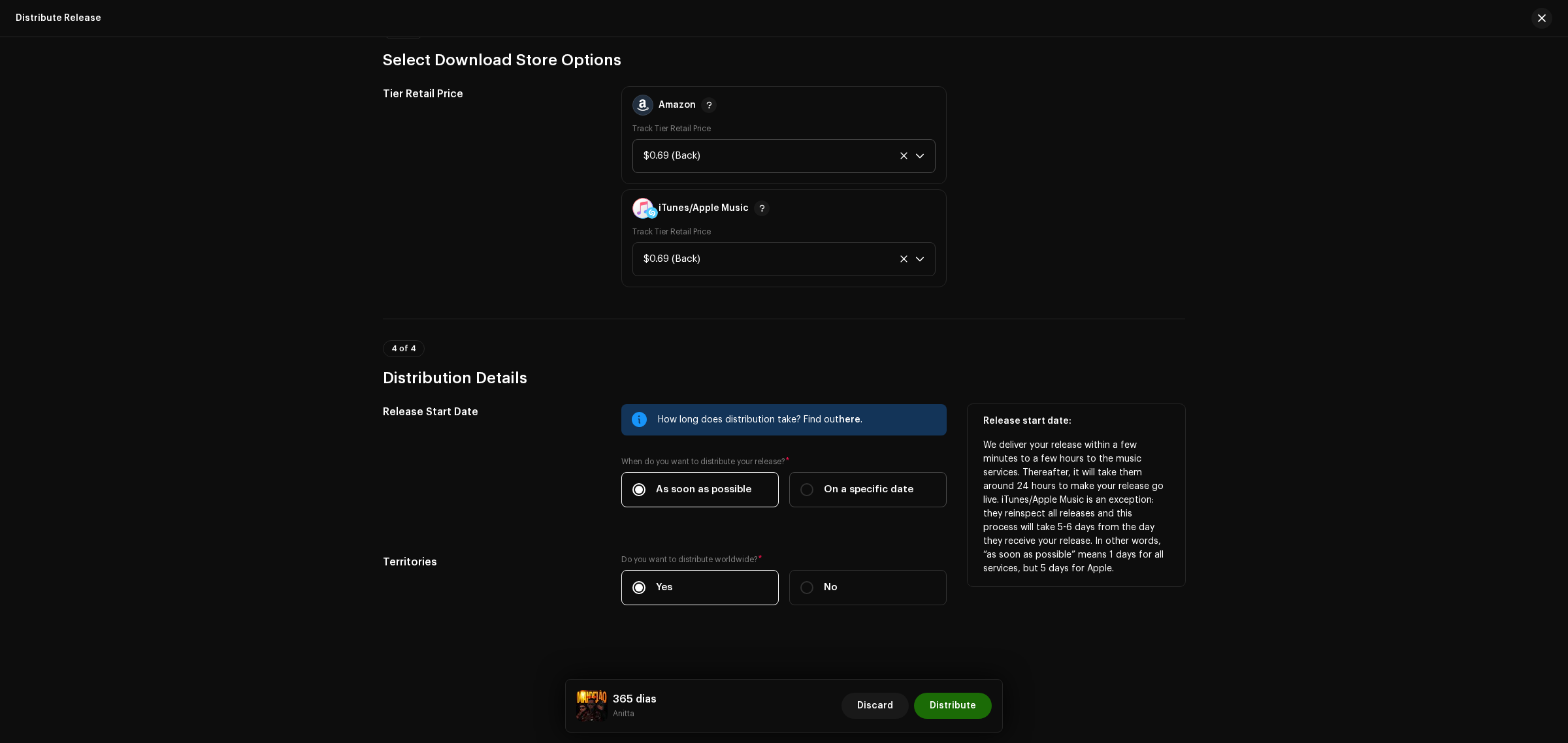
click at [901, 482] on span "On a specific date" at bounding box center [868, 489] width 90 height 14
click at [813, 483] on input "On a specific date" at bounding box center [807, 489] width 13 height 13
radio input "true"
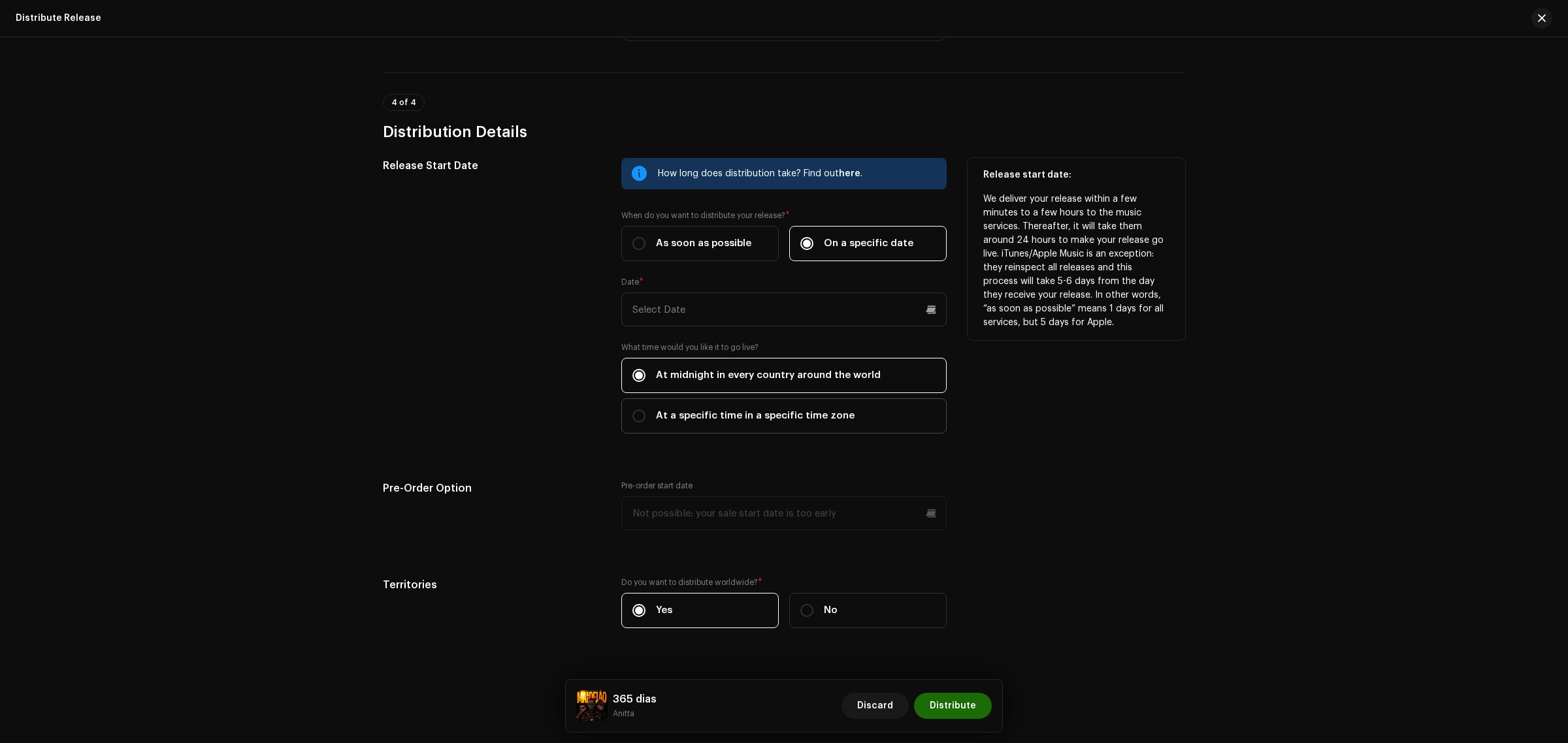
scroll to position [2148, 0]
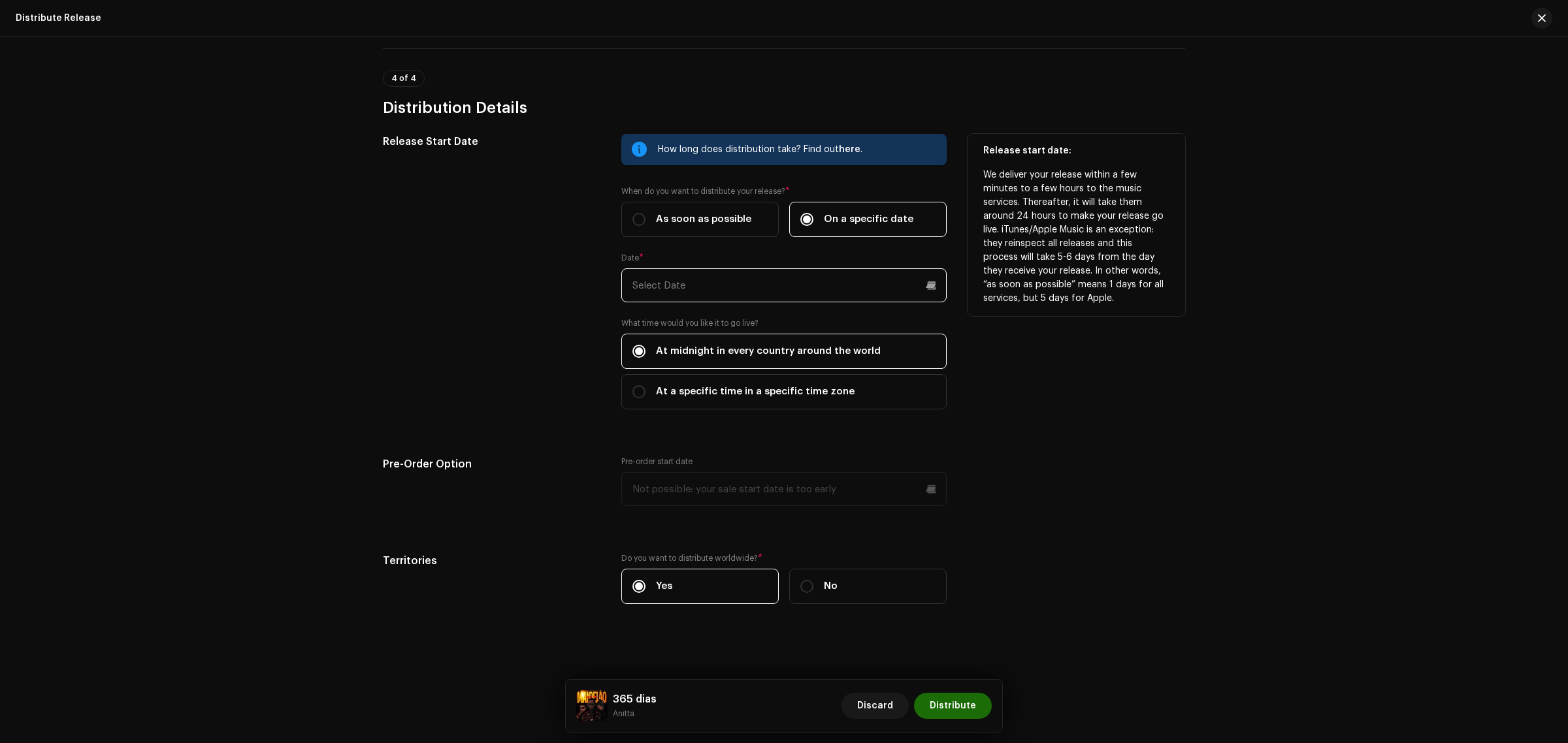
click at [748, 268] on input "text" at bounding box center [784, 284] width 326 height 34
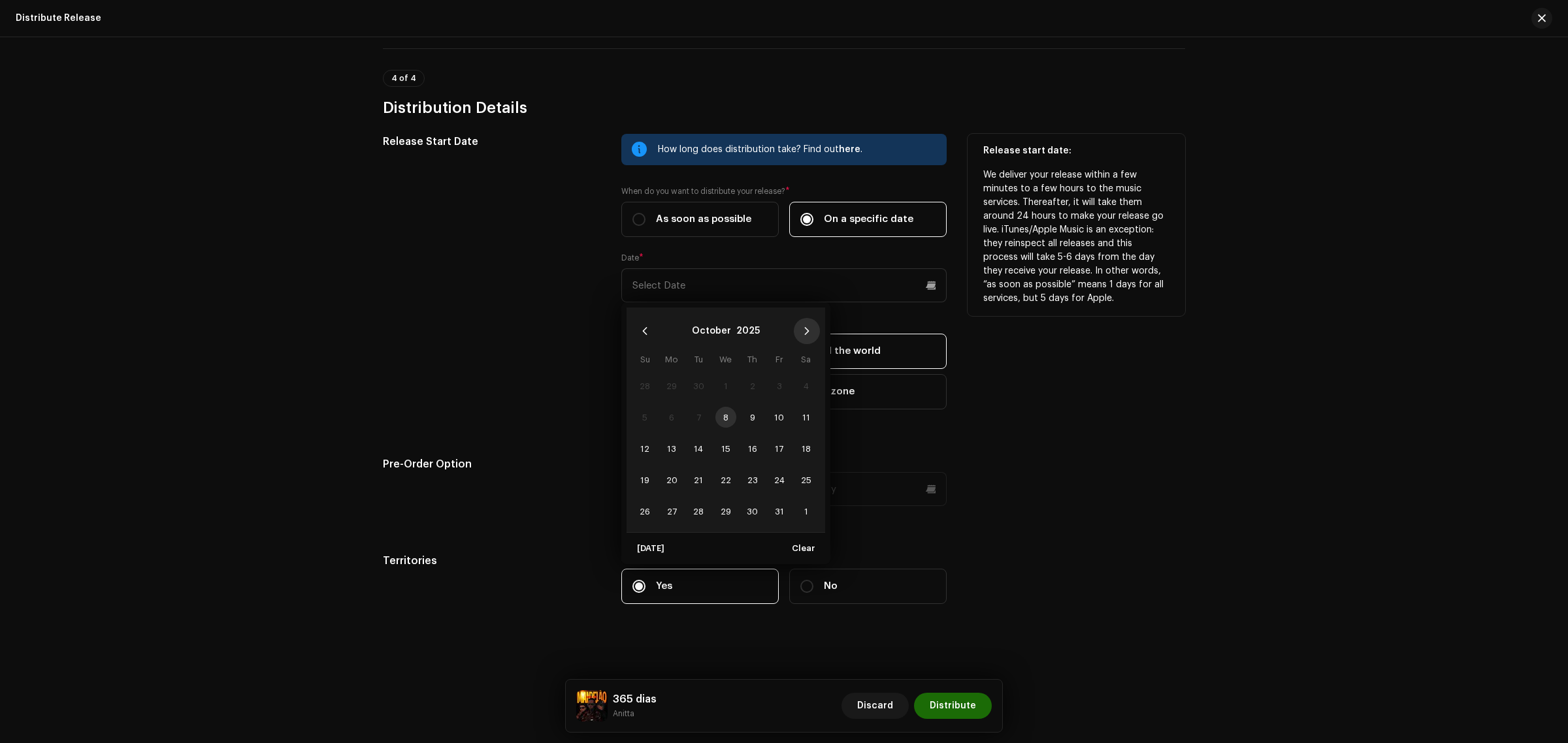
click at [804, 333] on icon "Next Month" at bounding box center [807, 331] width 9 height 9
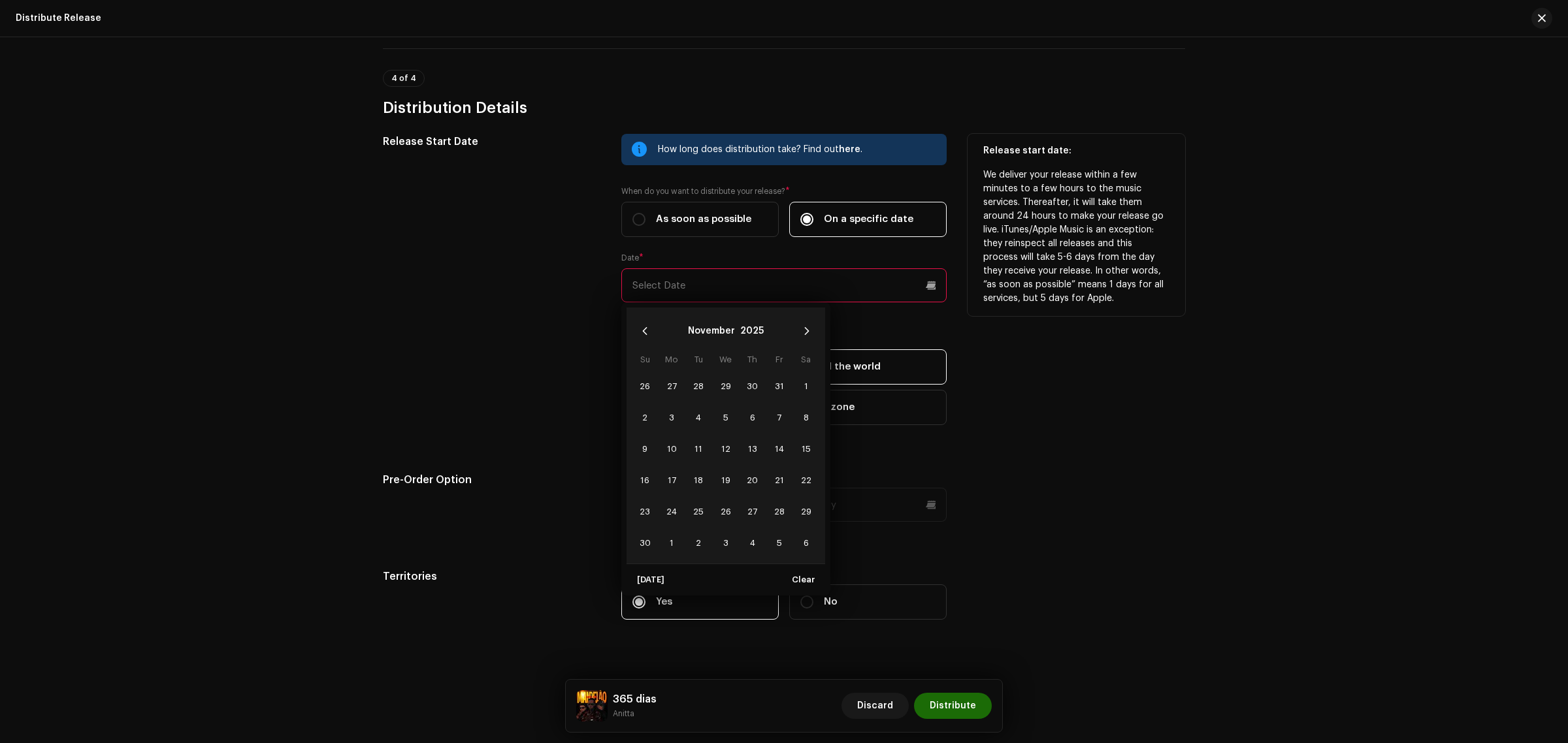
click at [804, 333] on icon "Next Month" at bounding box center [807, 331] width 9 height 9
click at [741, 392] on td "4" at bounding box center [751, 386] width 27 height 32
click at [749, 384] on span "4" at bounding box center [752, 385] width 21 height 21
type input "[DATE]"
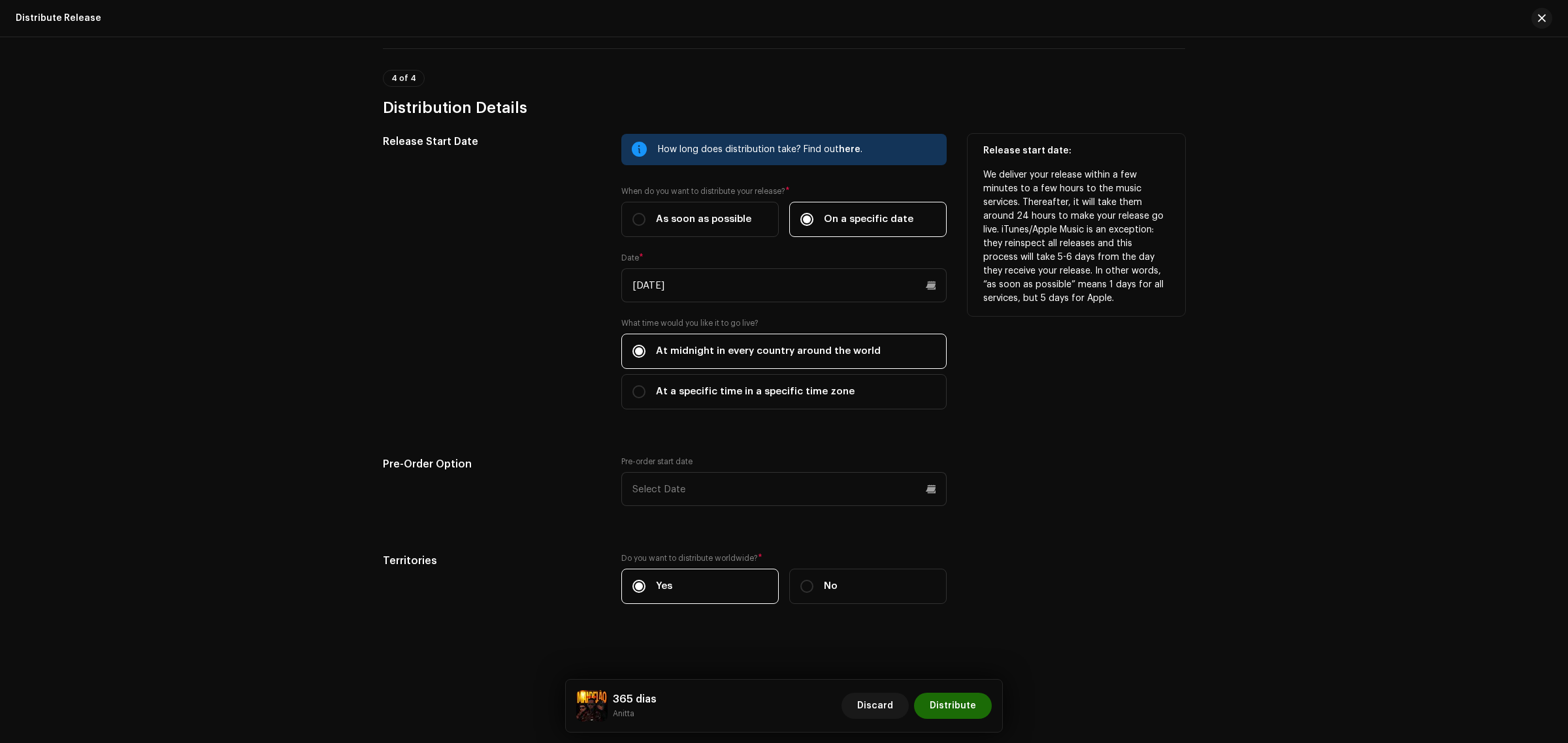
click at [983, 409] on div "Release start date: We deliver your release within a few minutes to a few hours…" at bounding box center [1075, 279] width 217 height 291
click at [710, 216] on span "As soon as possible" at bounding box center [703, 219] width 95 height 14
click at [645, 216] on input "As soon as possible" at bounding box center [639, 219] width 13 height 13
radio input "true"
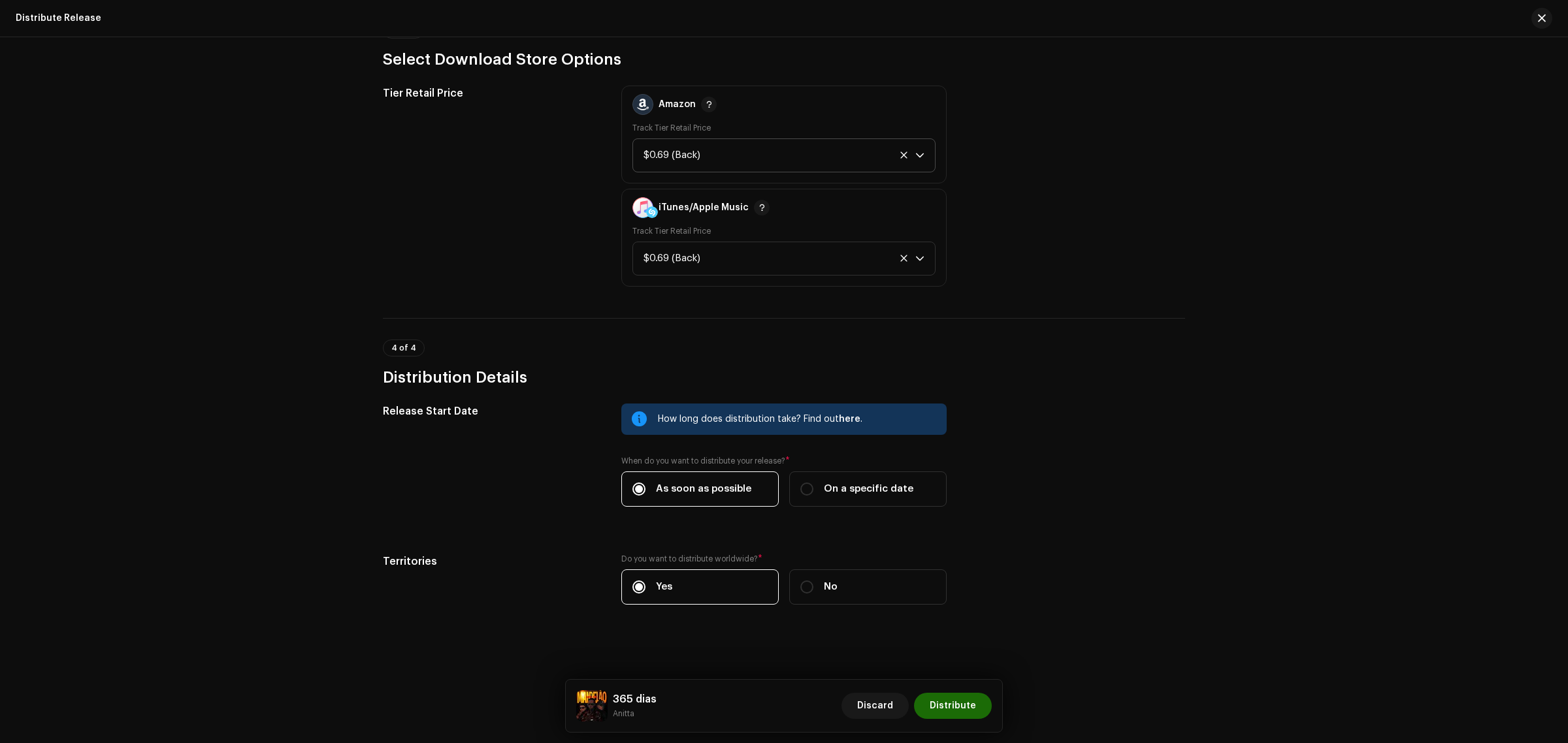
scroll to position [1877, 0]
click at [837, 577] on label "No" at bounding box center [868, 587] width 158 height 35
click at [813, 581] on input "No" at bounding box center [807, 588] width 13 height 13
radio input "true"
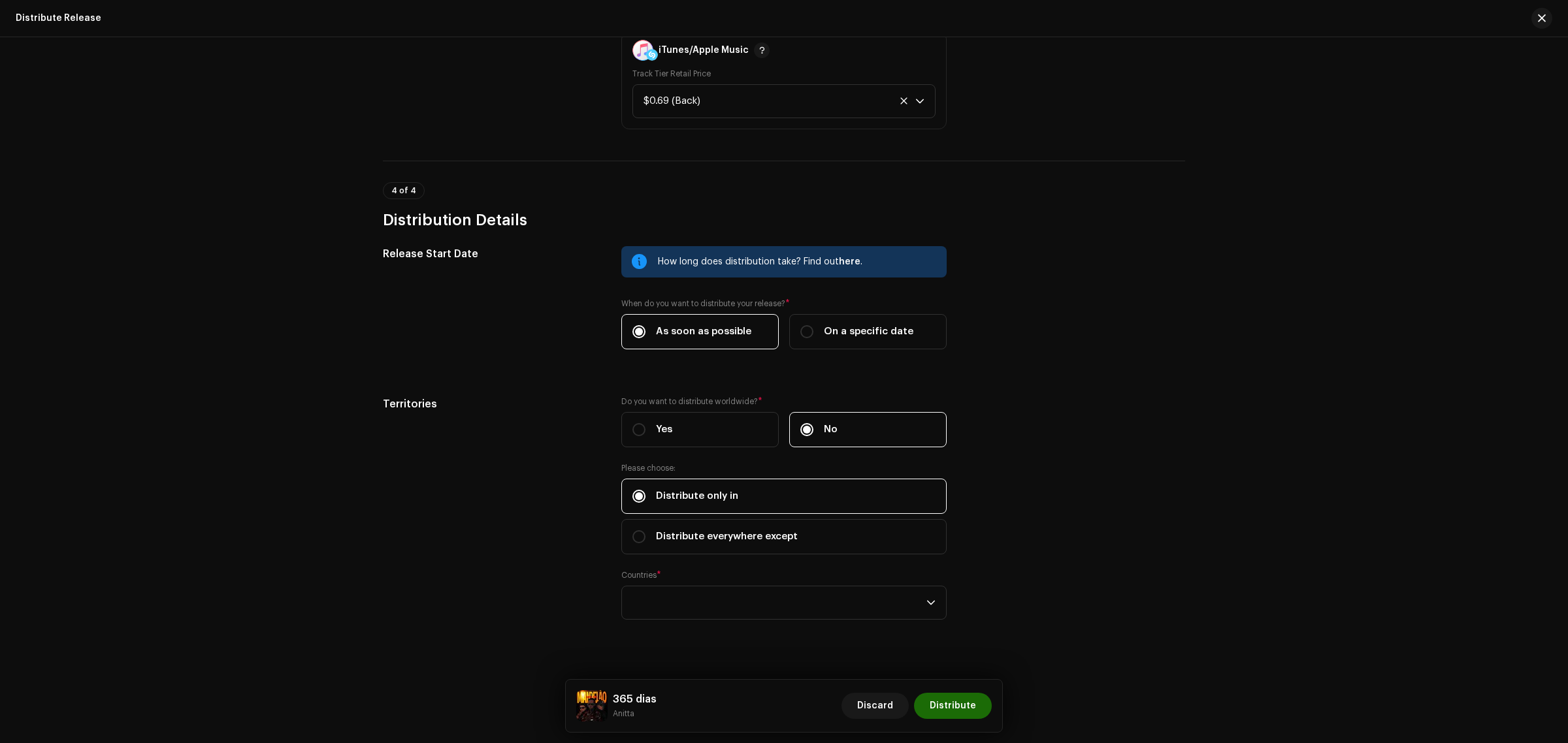
scroll to position [2051, 0]
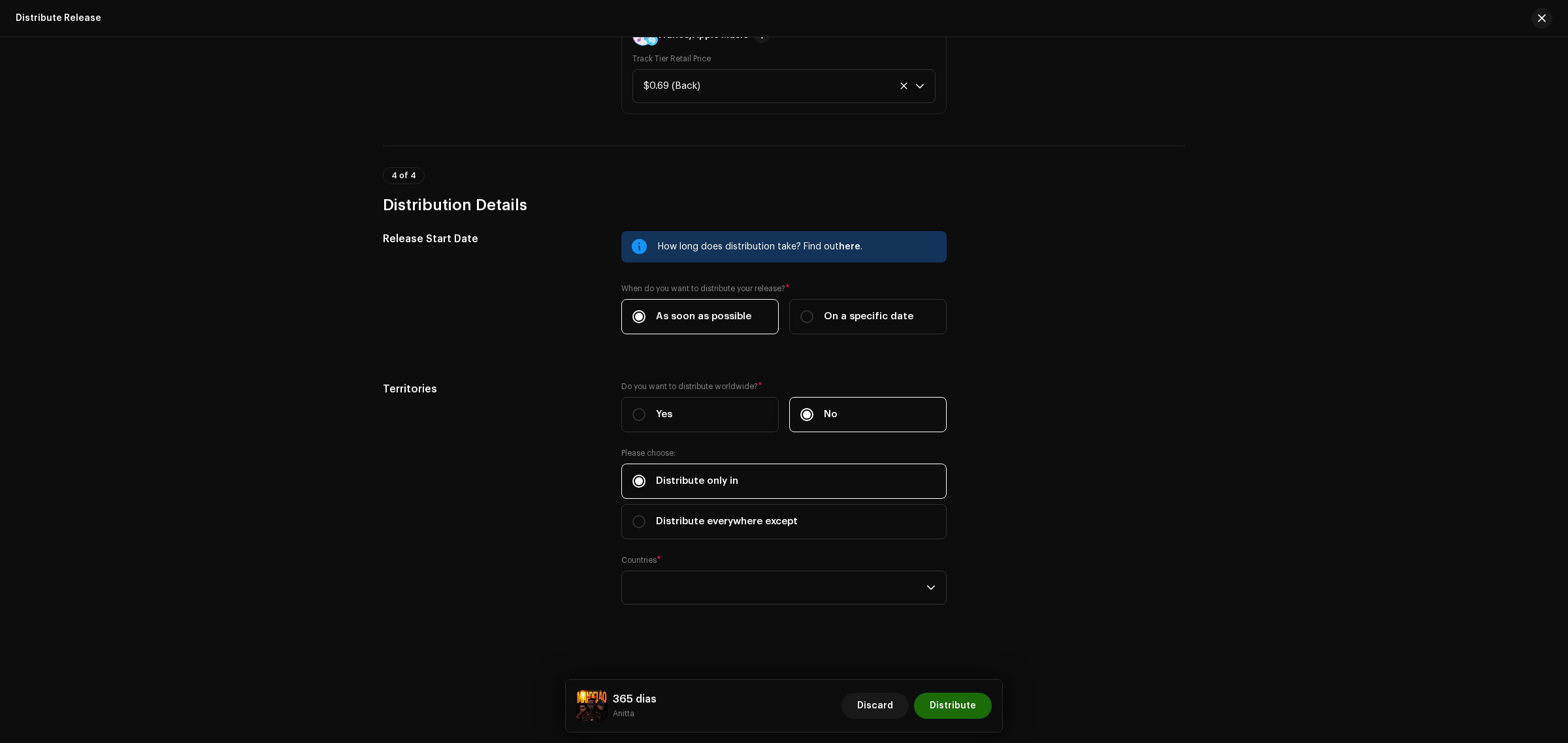
click at [745, 471] on label "Distribute only in" at bounding box center [784, 481] width 326 height 35
click at [645, 474] on input "Distribute only in" at bounding box center [639, 481] width 13 height 13
click at [784, 588] on div "empty" at bounding box center [779, 588] width 294 height 33
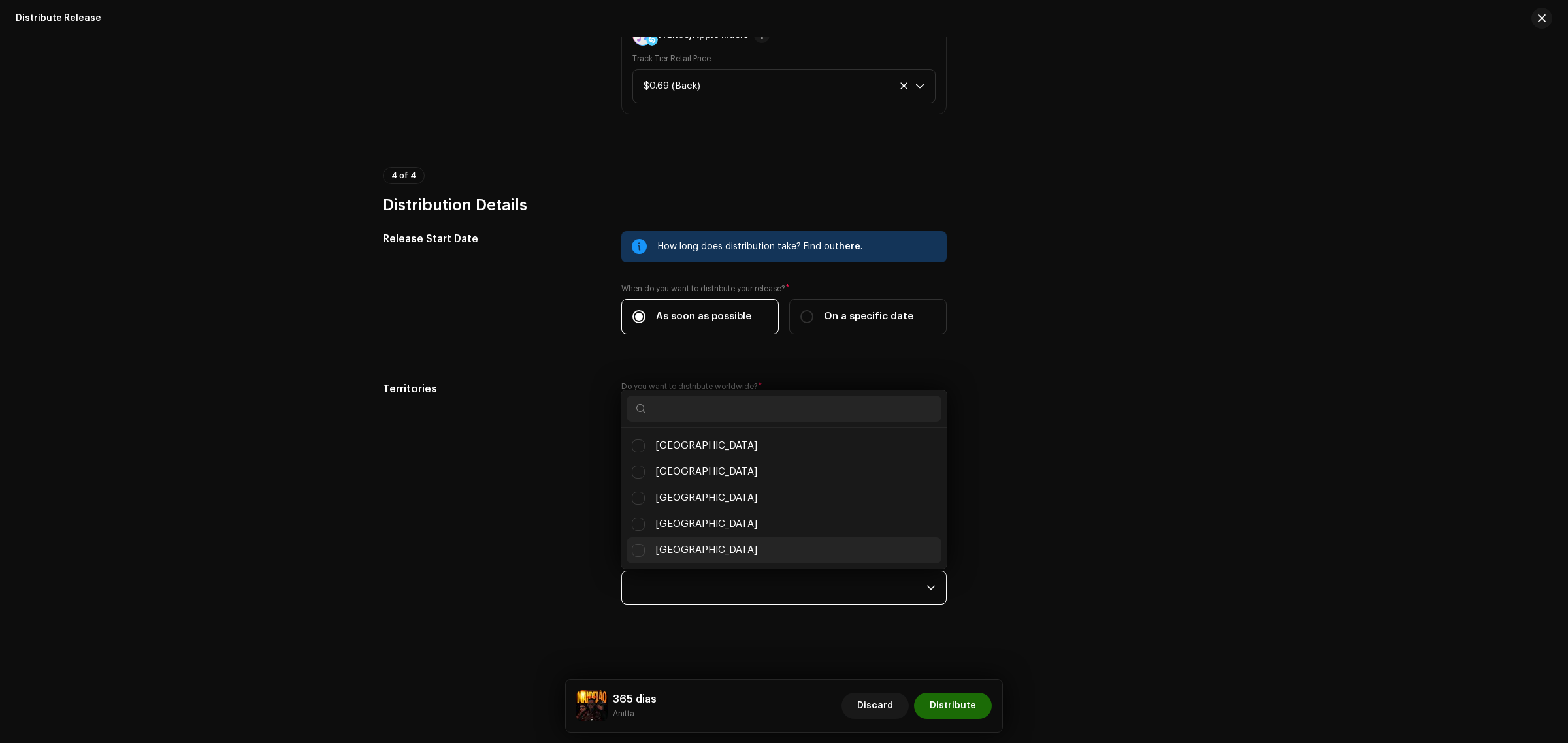
scroll to position [6, 55]
click at [749, 494] on li "[GEOGRAPHIC_DATA]" at bounding box center [784, 498] width 315 height 26
checkbox input "true"
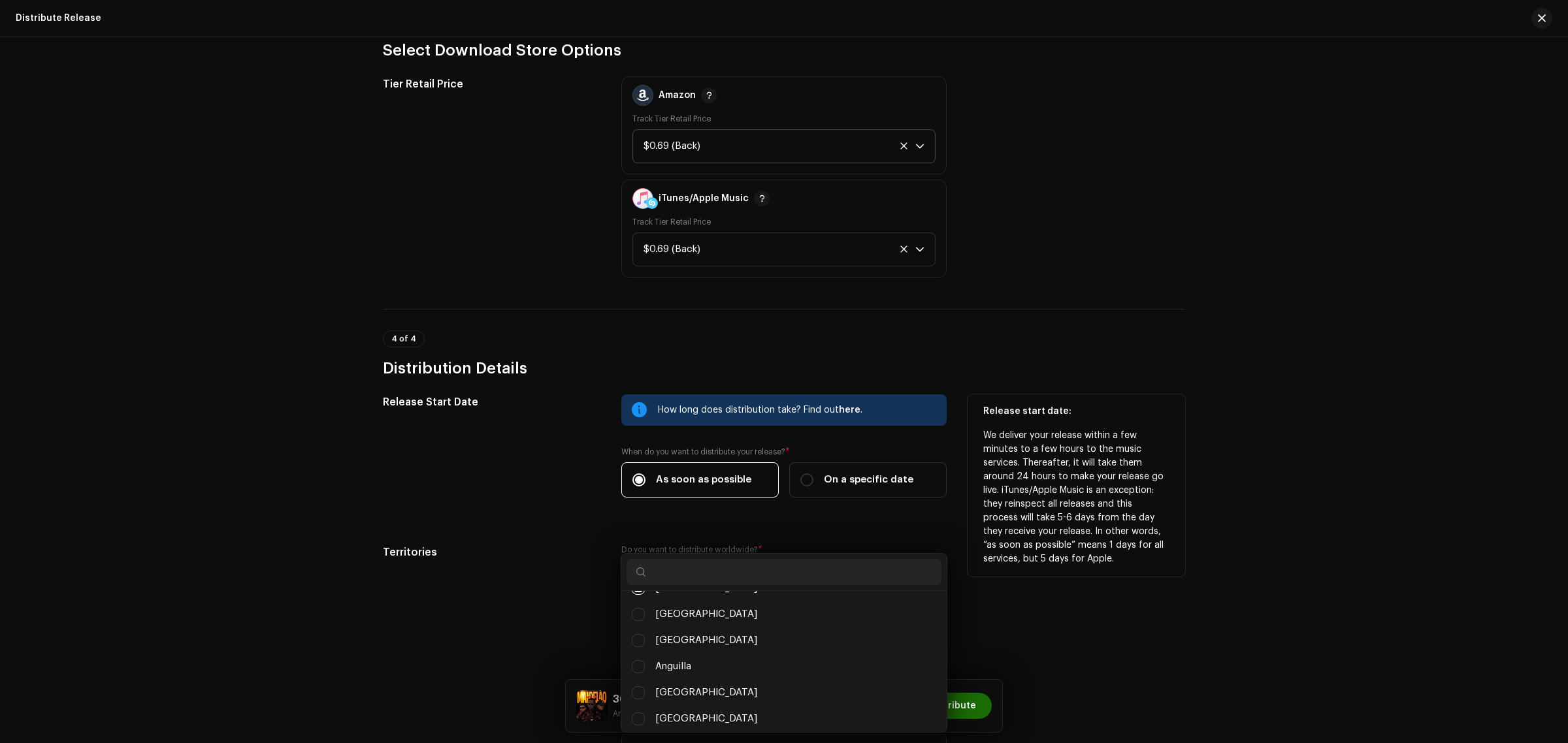
click at [1009, 494] on p "We deliver your release within a few minutes to a few hours to the music servic…" at bounding box center [1076, 497] width 186 height 137
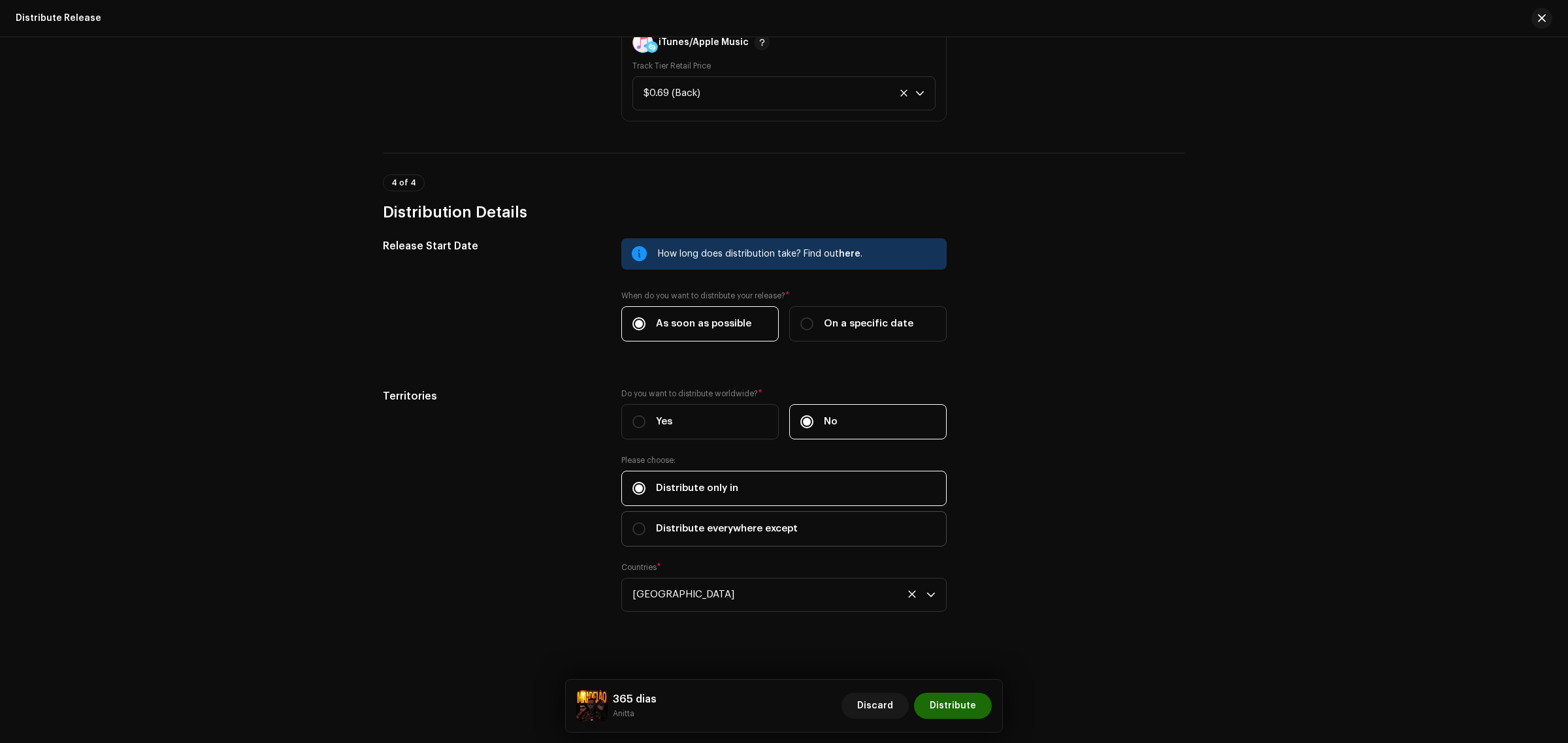
scroll to position [2051, 0]
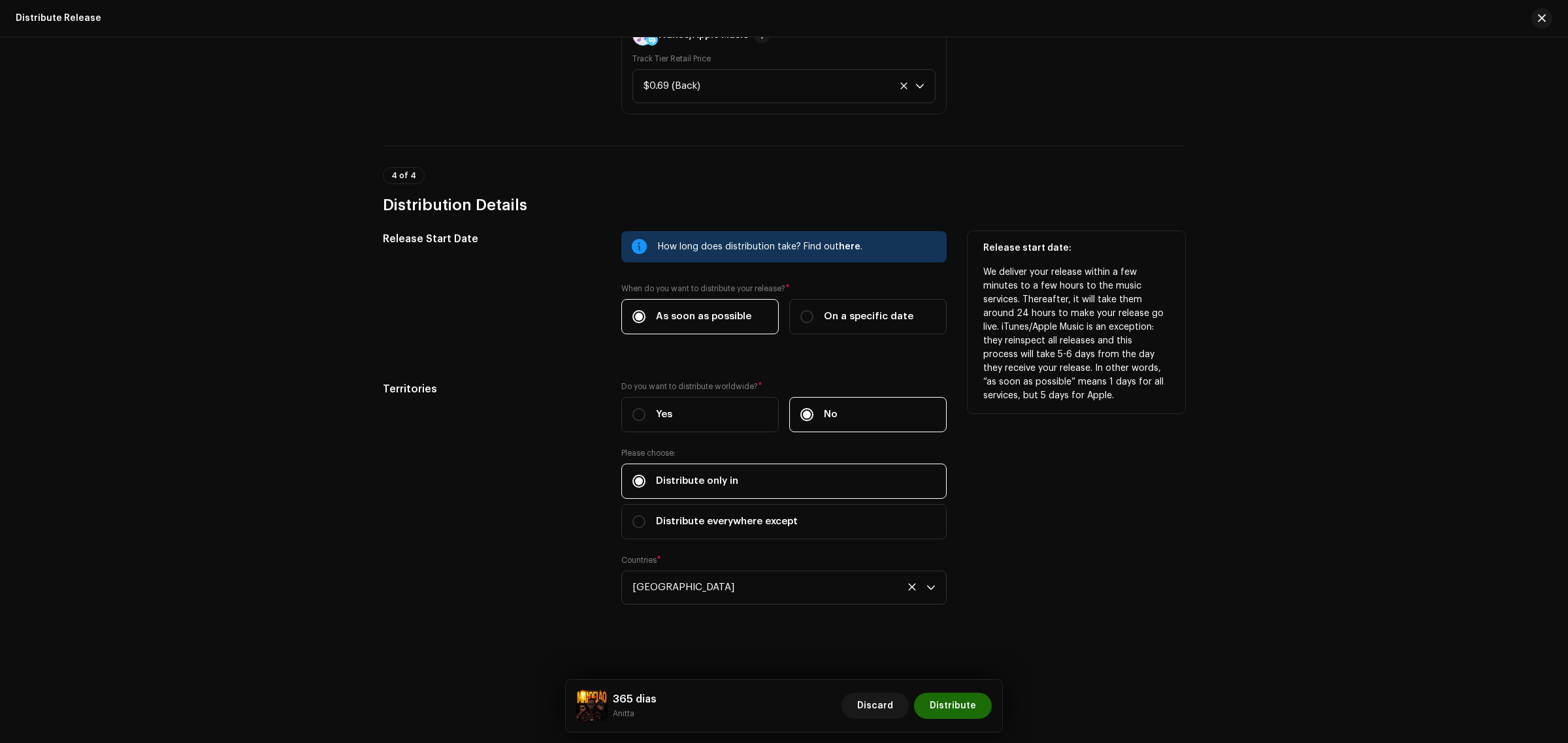
click at [709, 413] on label "Yes" at bounding box center [700, 414] width 158 height 35
click at [645, 413] on input "Yes" at bounding box center [639, 414] width 13 height 13
radio input "true"
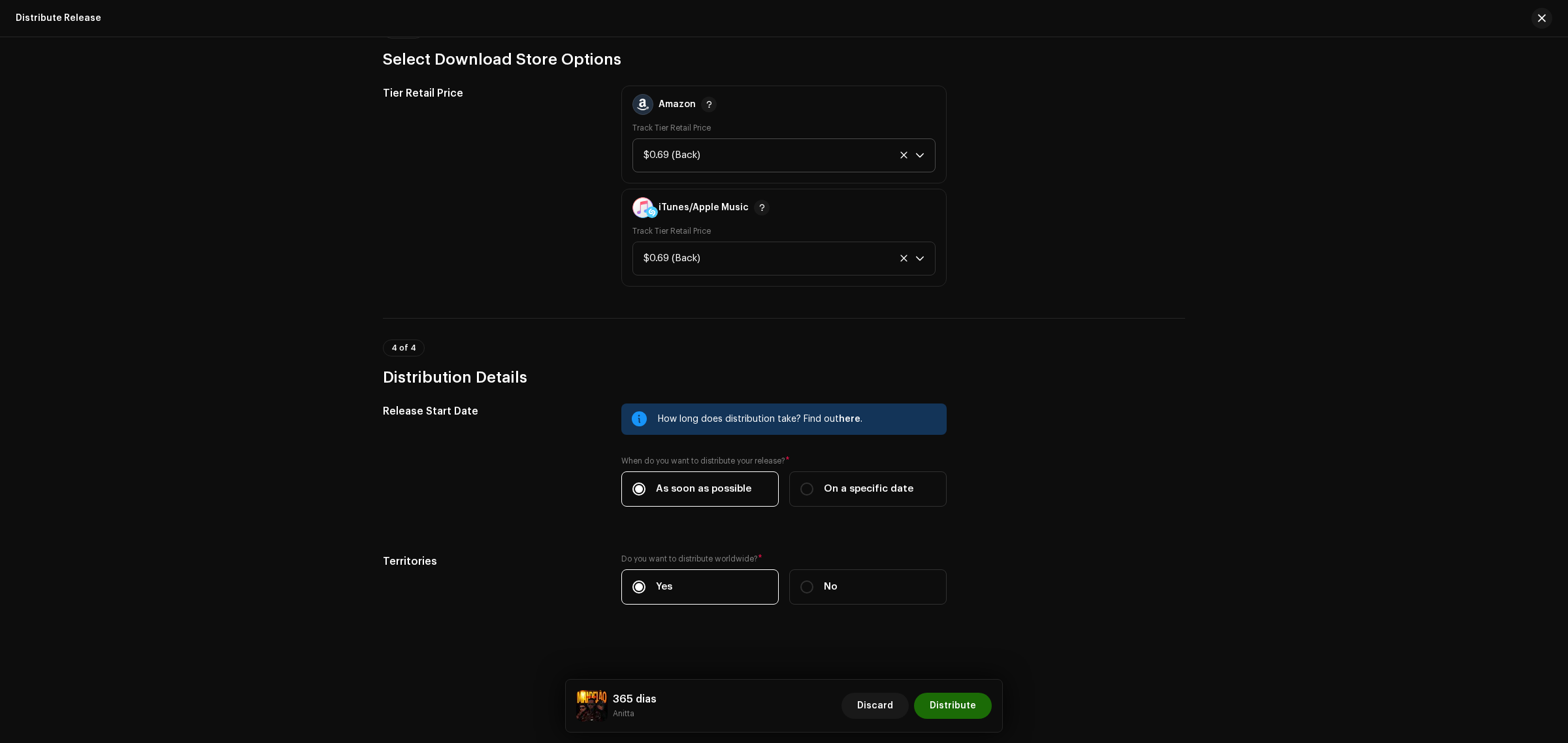
scroll to position [1877, 0]
click at [970, 700] on span "Distribute" at bounding box center [953, 706] width 47 height 26
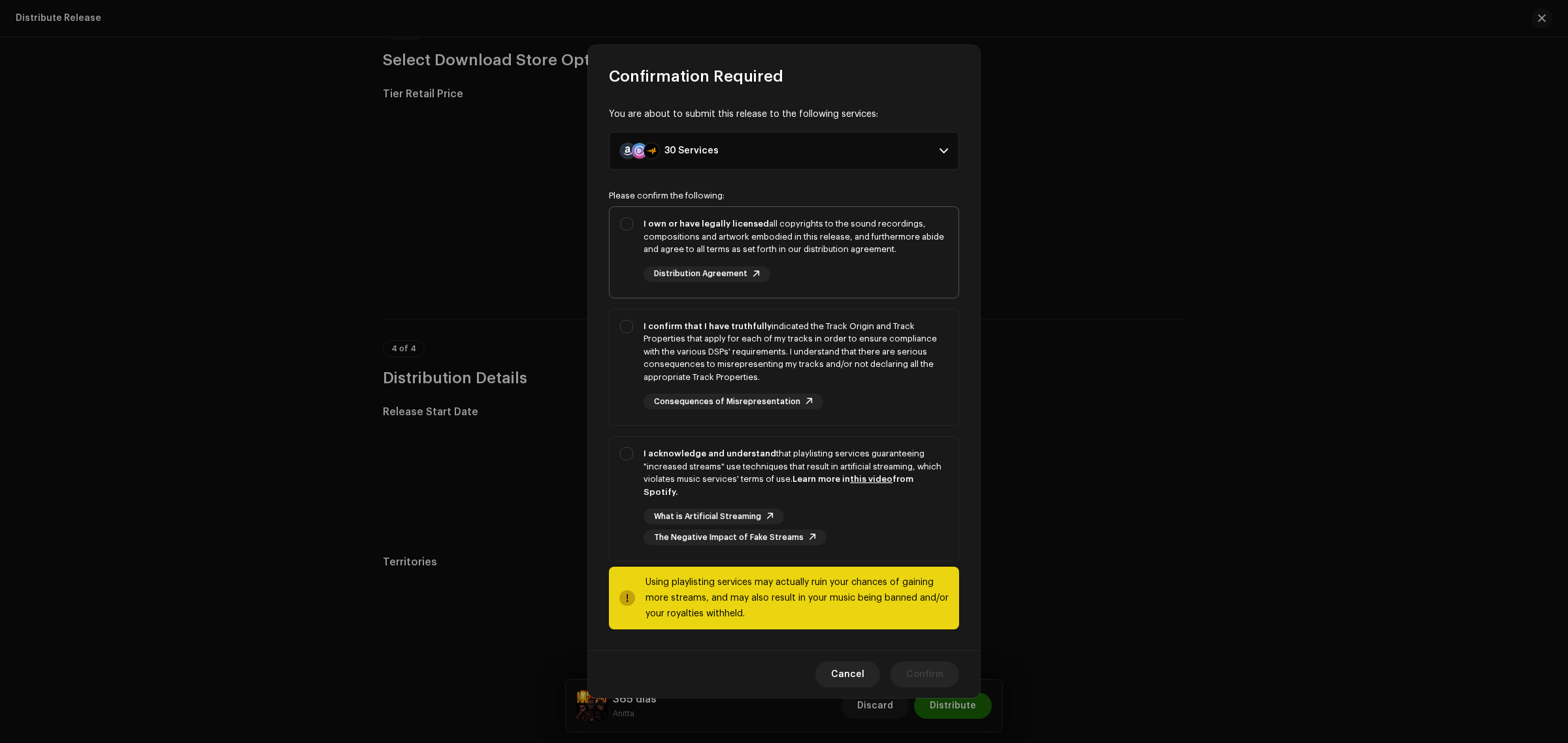
click at [627, 239] on div "I own or have legally licensed all copyrights to the sound recordings, composit…" at bounding box center [784, 249] width 349 height 85
checkbox input "true"
click at [635, 349] on div "I confirm that I have truthfully indicated the Track Origin and Track Propertie…" at bounding box center [784, 365] width 349 height 111
checkbox input "true"
click at [637, 461] on div "I acknowledge and understand that playlisting services guaranteeing "increased …" at bounding box center [784, 497] width 349 height 119
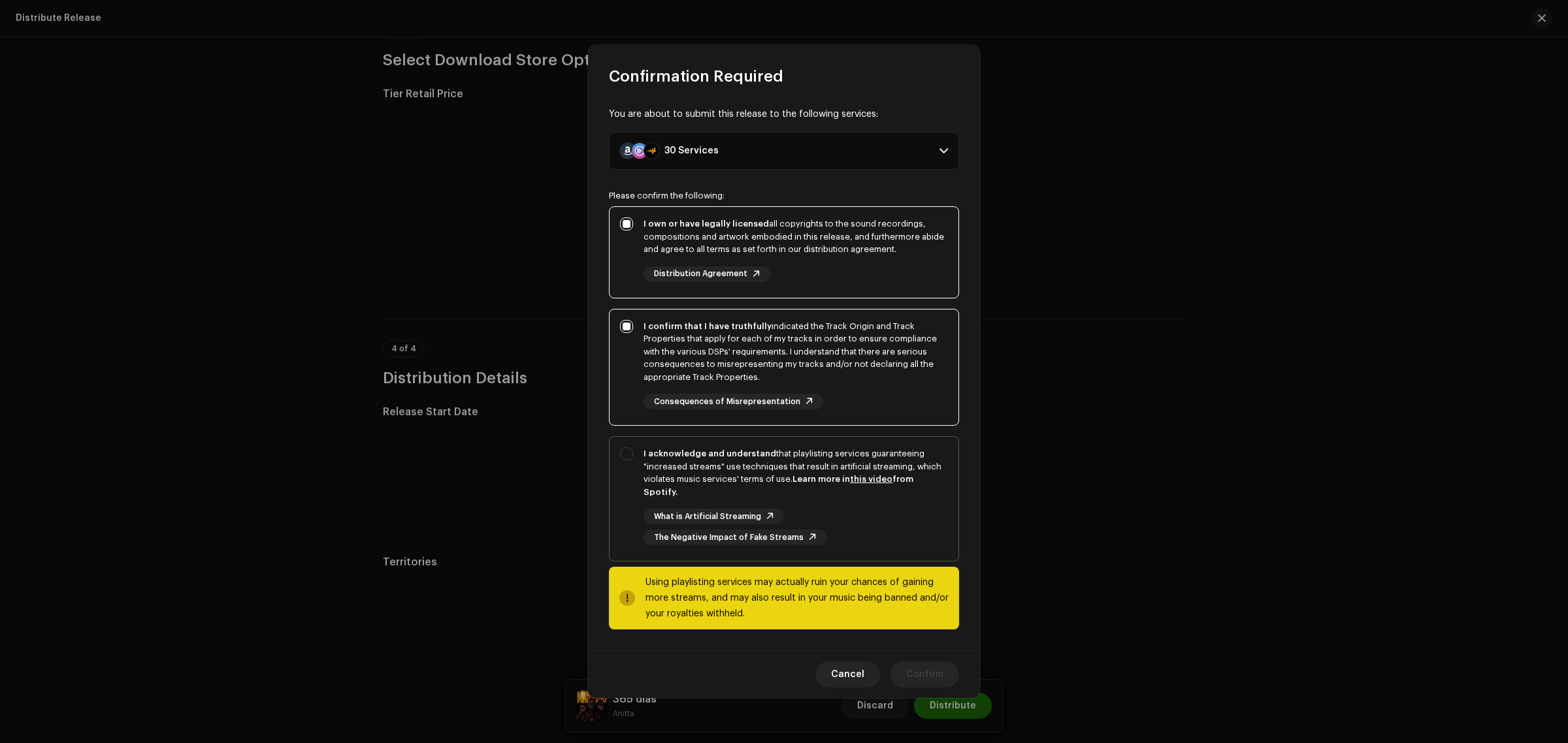
checkbox input "true"
click at [851, 670] on span "Cancel" at bounding box center [847, 674] width 33 height 26
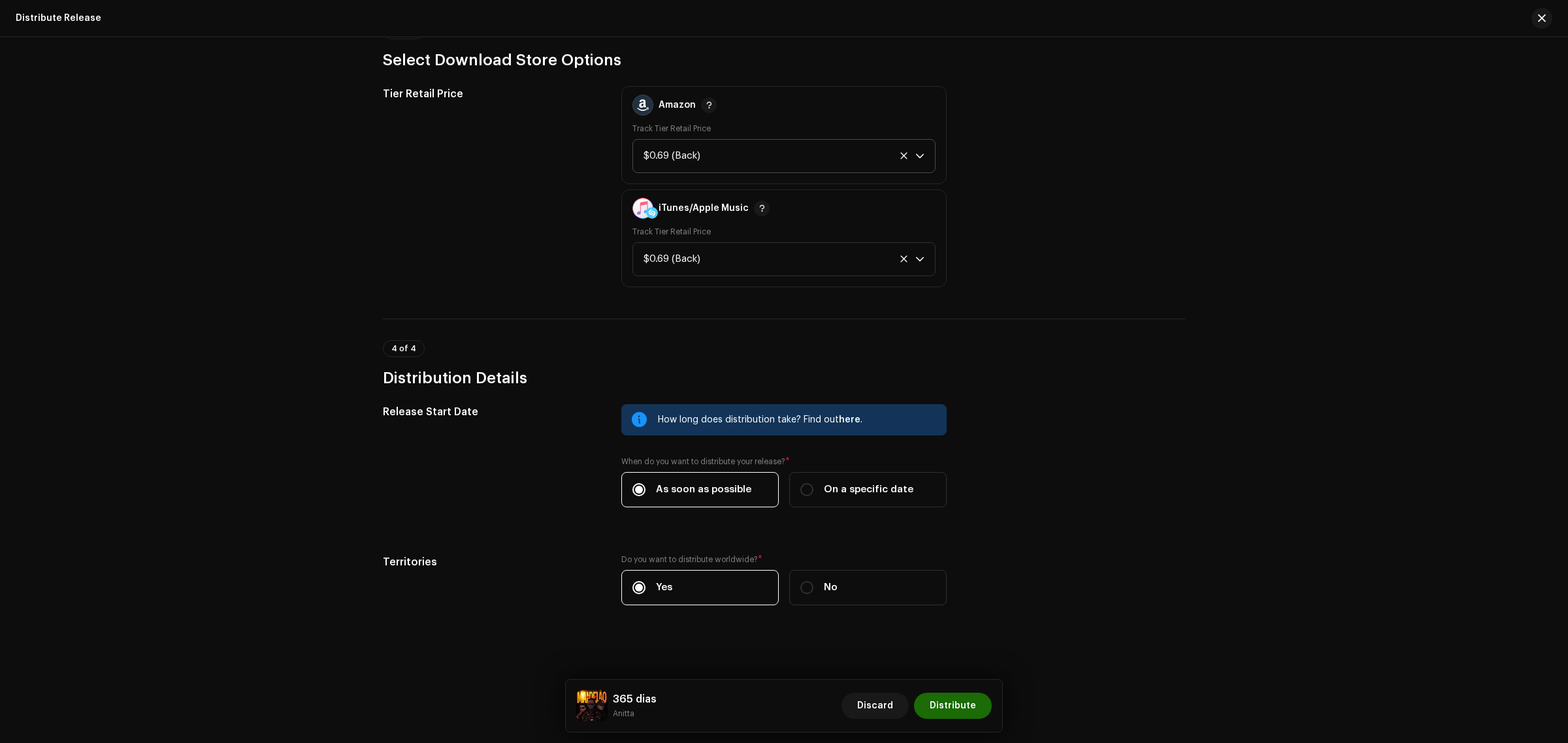
click at [1210, 422] on div "Distribute Release Complete the following to distribute your release to selecte…" at bounding box center [784, 390] width 1568 height 706
click at [961, 700] on span "Distribute" at bounding box center [953, 706] width 47 height 26
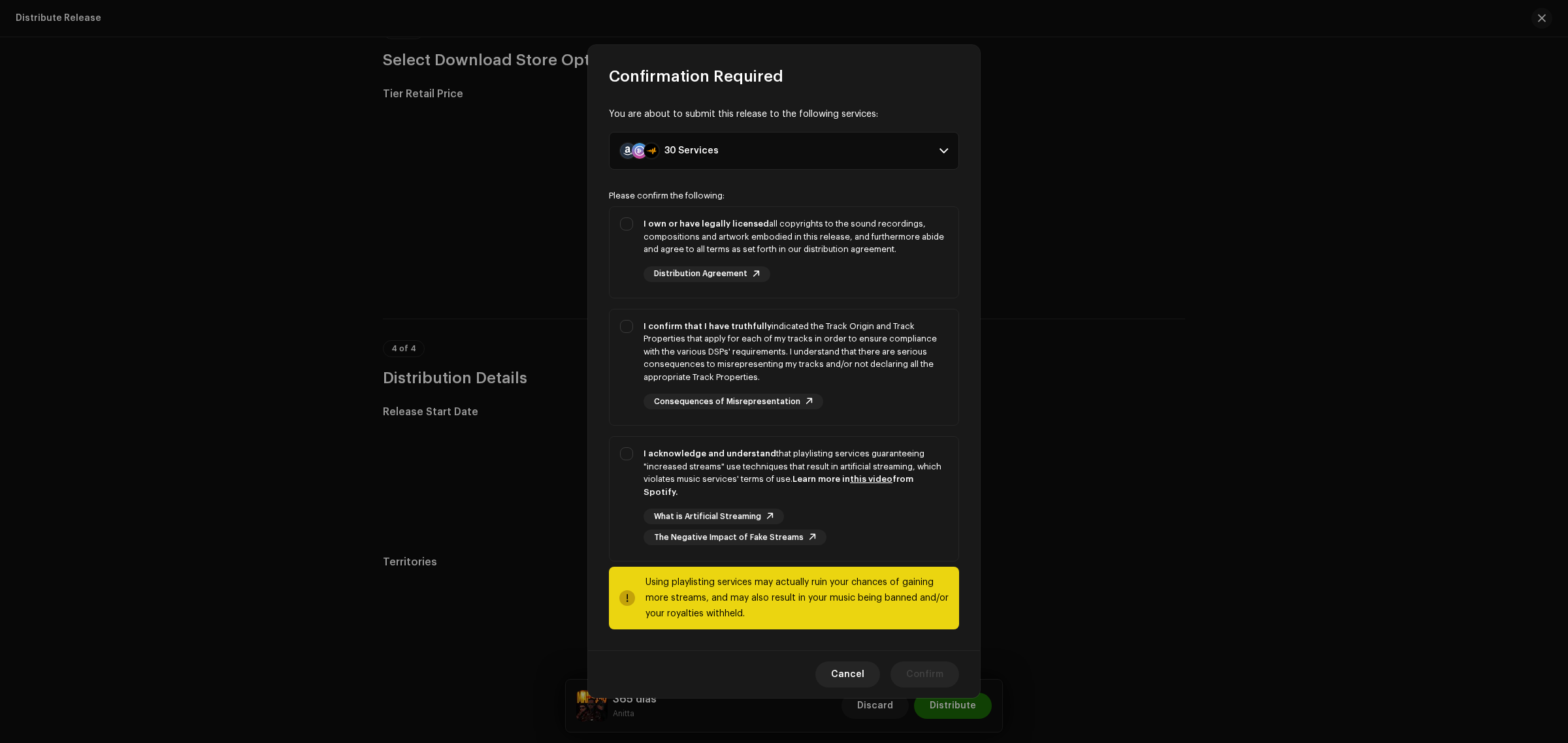
click at [607, 229] on div "You are about to submit this release to the following services: 30 Services Ama…" at bounding box center [784, 368] width 392 height 563
click at [630, 231] on div "I own or have legally licensed all copyrights to the sound recordings, composit…" at bounding box center [784, 249] width 349 height 85
checkbox input "true"
click at [628, 332] on div "I confirm that I have truthfully indicated the Track Origin and Track Propertie…" at bounding box center [784, 365] width 349 height 111
checkbox input "true"
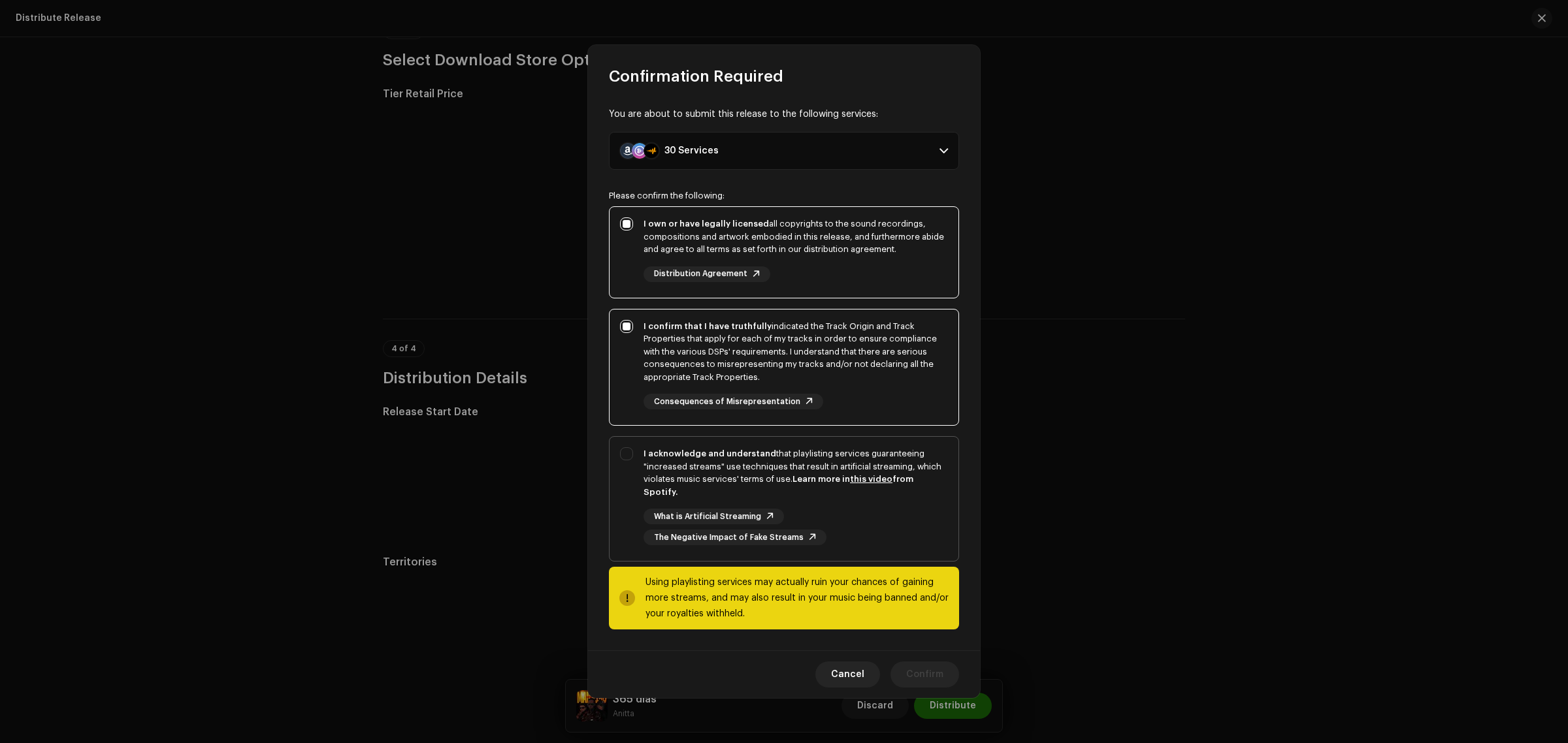
click at [624, 451] on div "I acknowledge and understand that playlisting services guaranteeing "increased …" at bounding box center [784, 497] width 349 height 119
checkbox input "true"
click at [922, 670] on span "Confirm" at bounding box center [925, 674] width 37 height 26
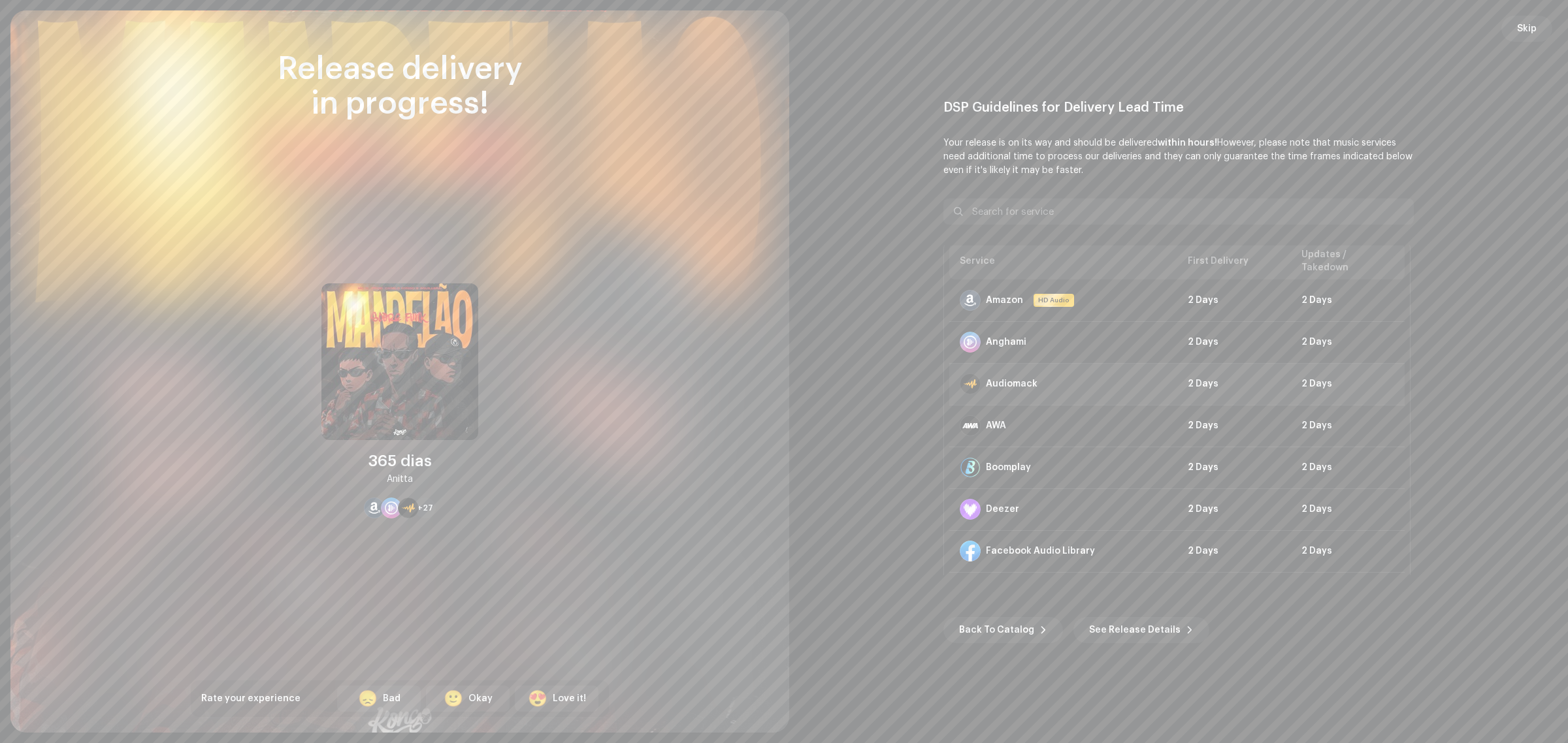
scroll to position [0, 0]
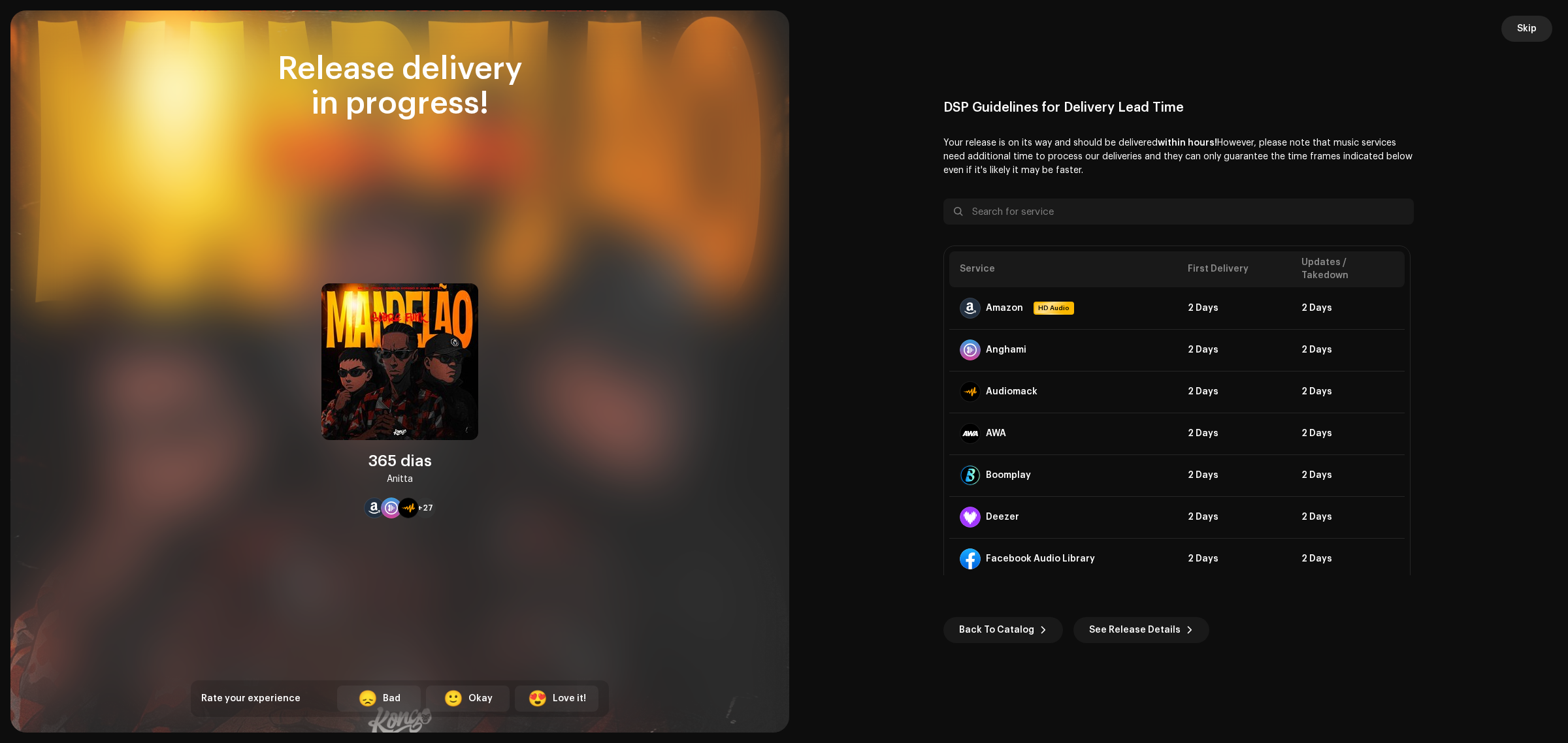
click at [1530, 27] on span "Skip" at bounding box center [1526, 29] width 19 height 26
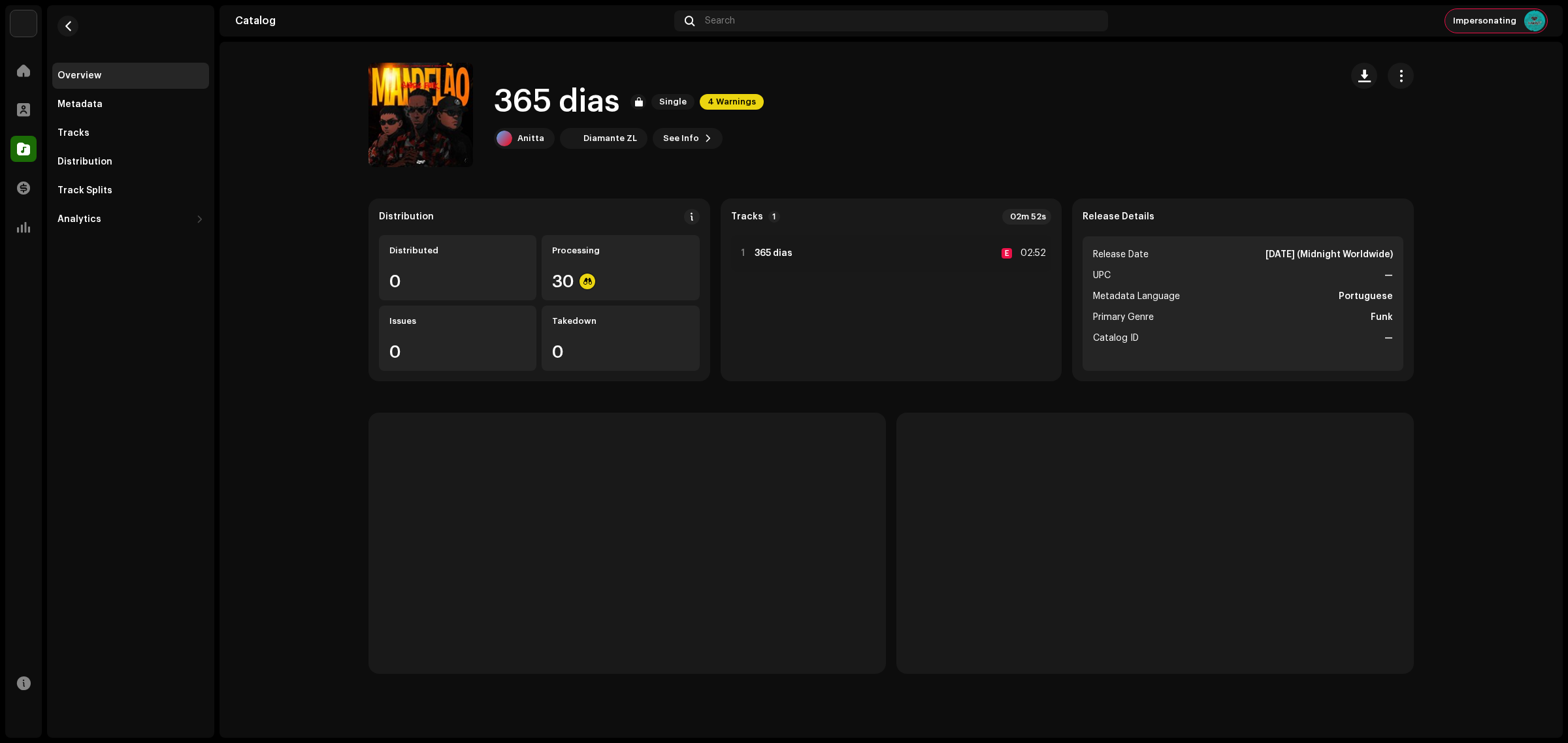
click at [1527, 20] on img at bounding box center [1534, 21] width 21 height 21
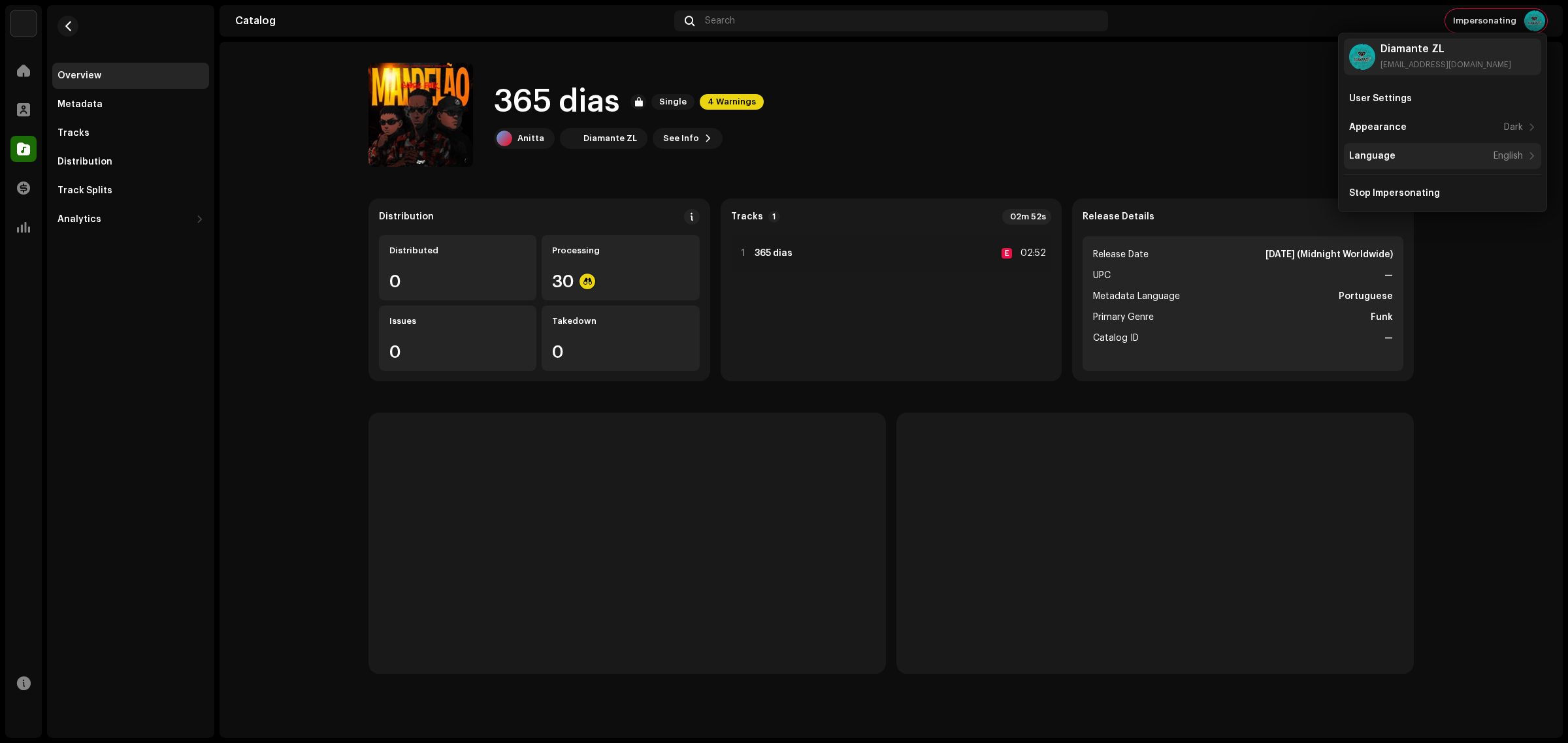
click at [1405, 158] on div "Language English" at bounding box center [1435, 155] width 174 height 11
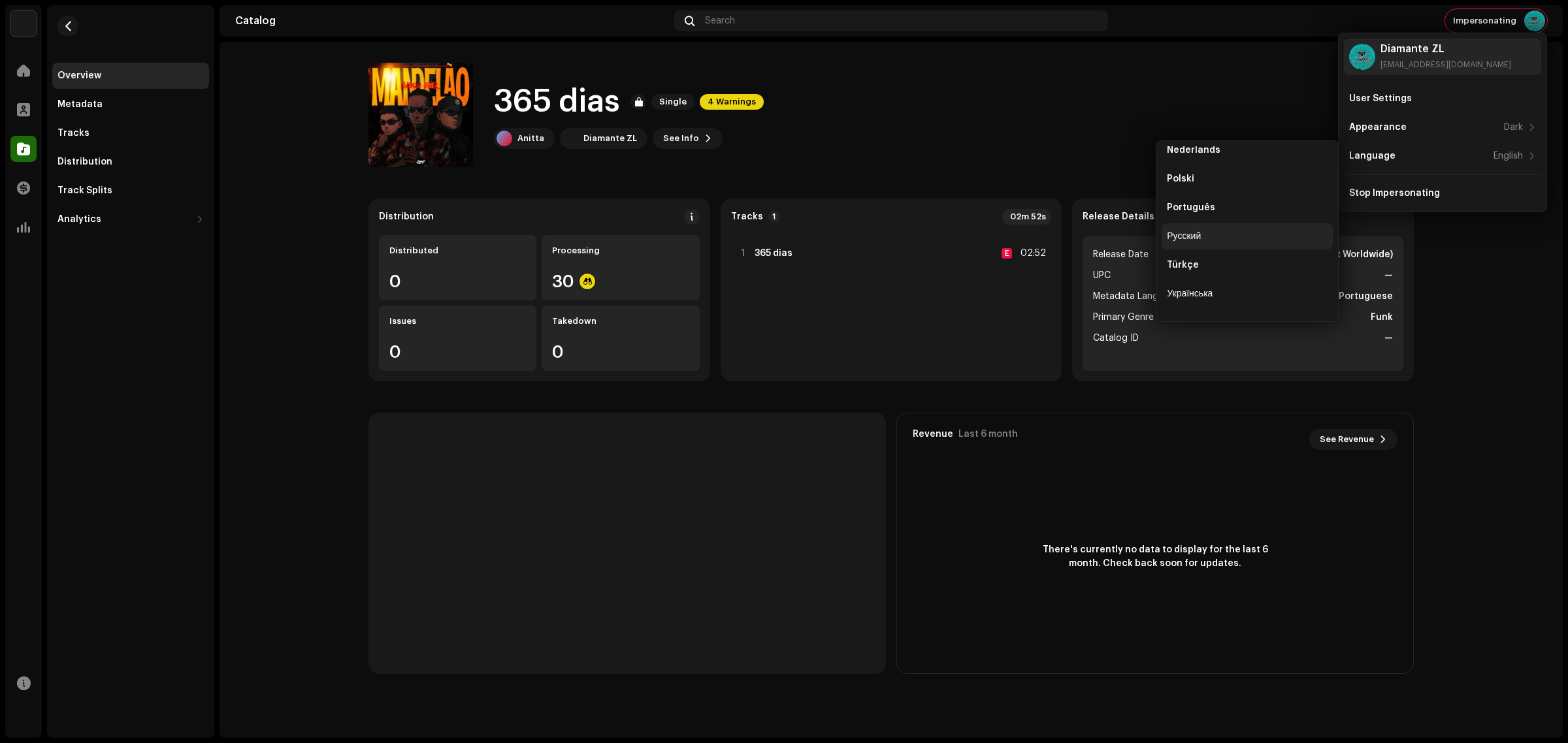
scroll to position [327, 0]
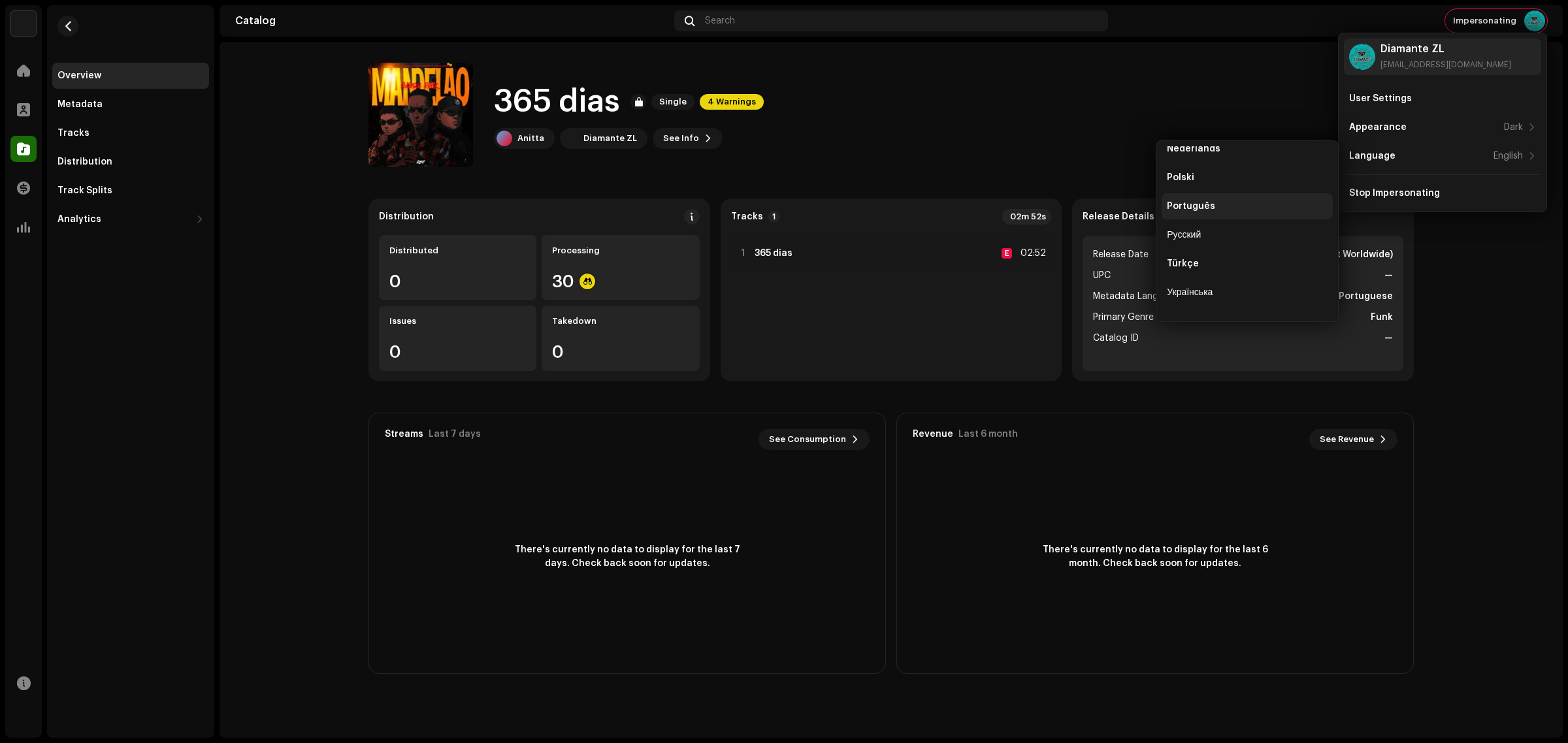
click at [1222, 209] on div "Português" at bounding box center [1247, 206] width 171 height 26
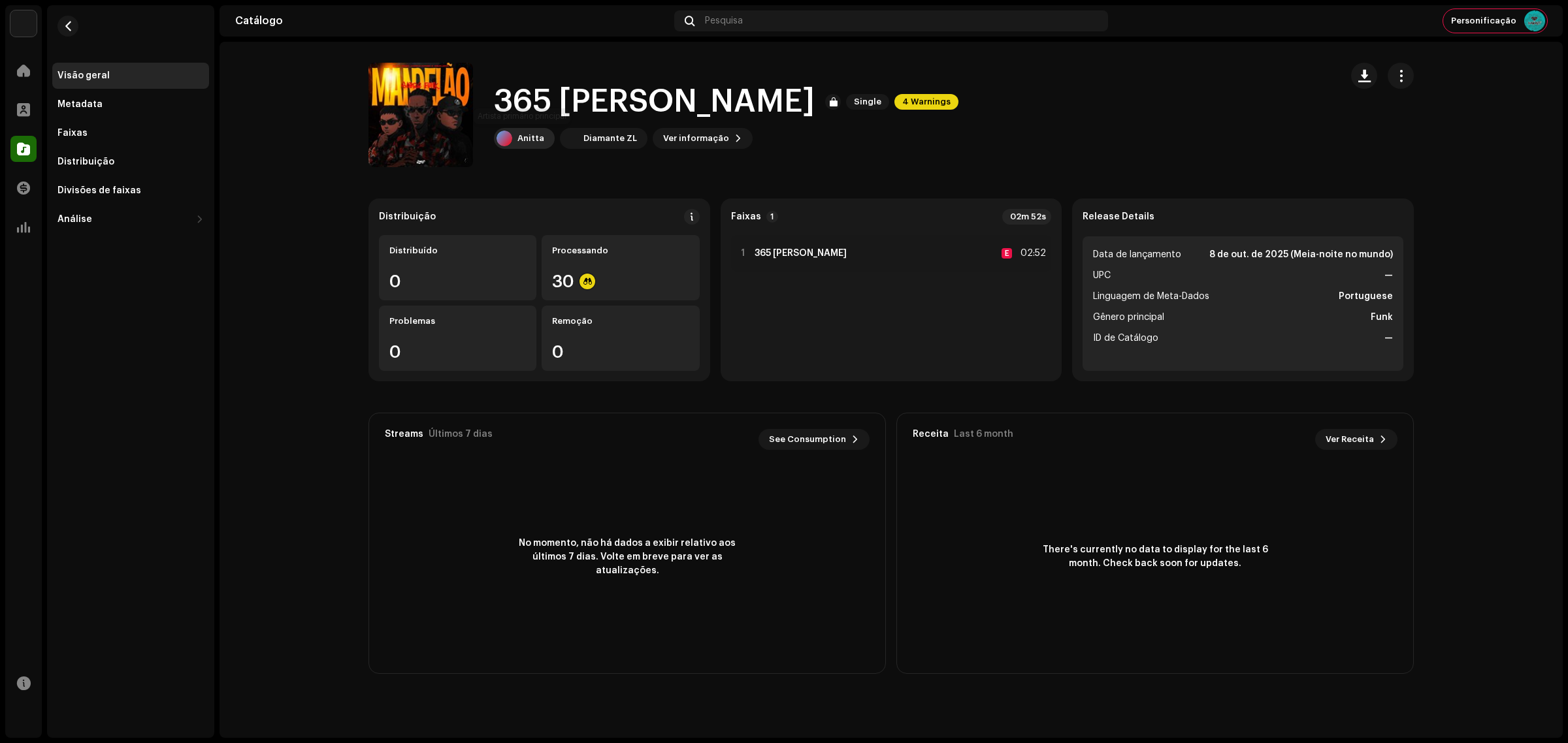
click at [498, 140] on div at bounding box center [504, 138] width 16 height 16
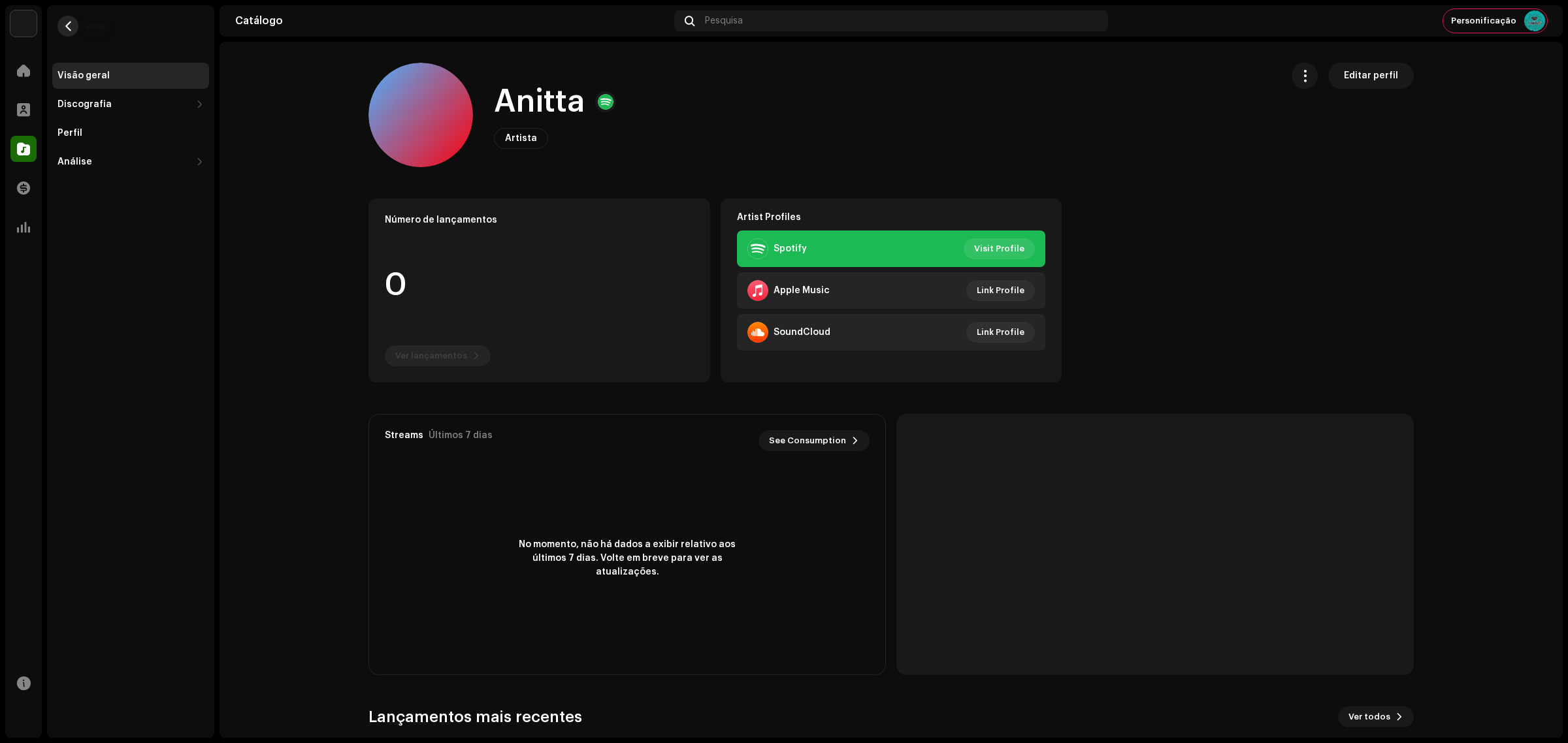
click at [63, 24] on span "button" at bounding box center [68, 26] width 10 height 11
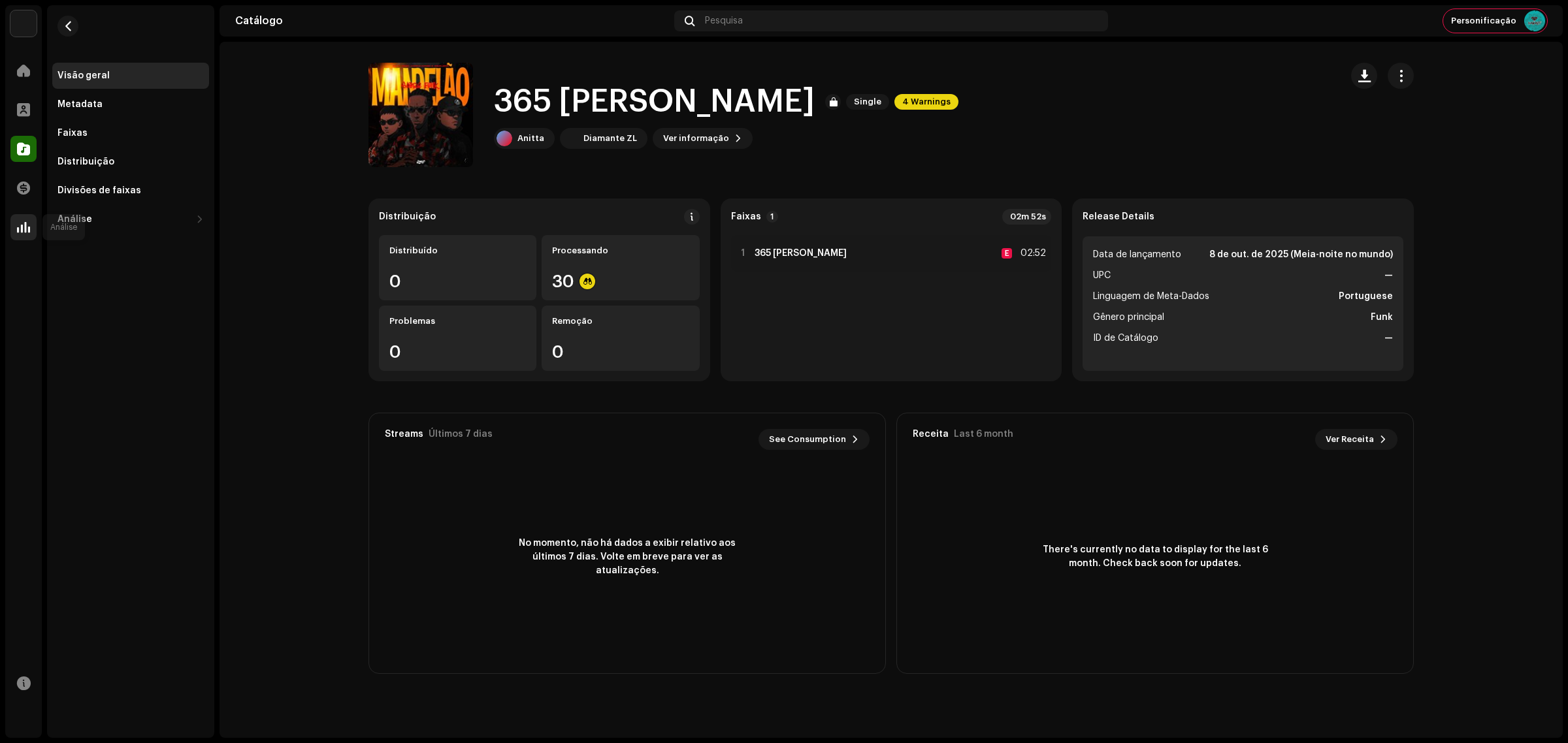
click at [27, 230] on span at bounding box center [24, 227] width 13 height 11
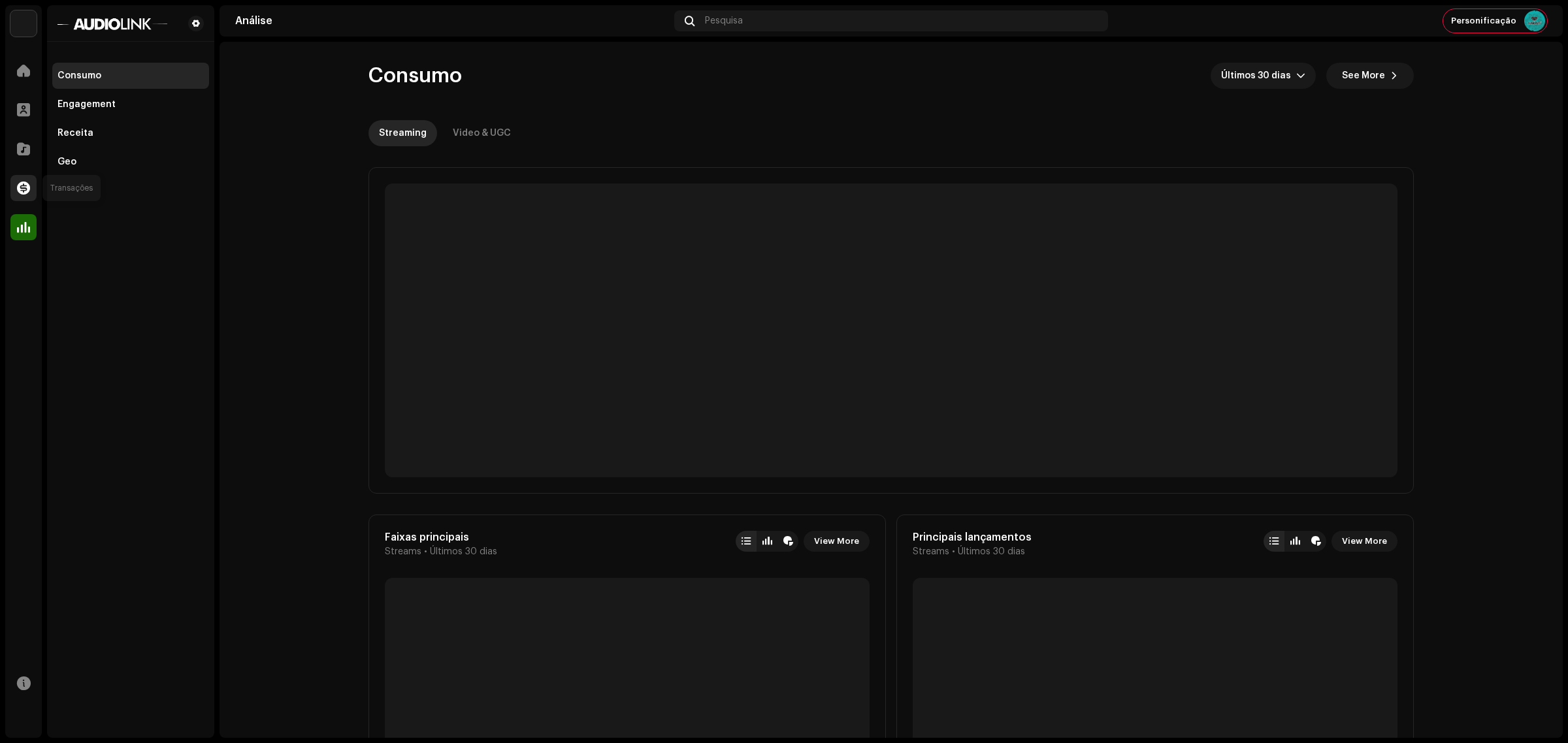
click at [20, 186] on span at bounding box center [24, 188] width 13 height 11
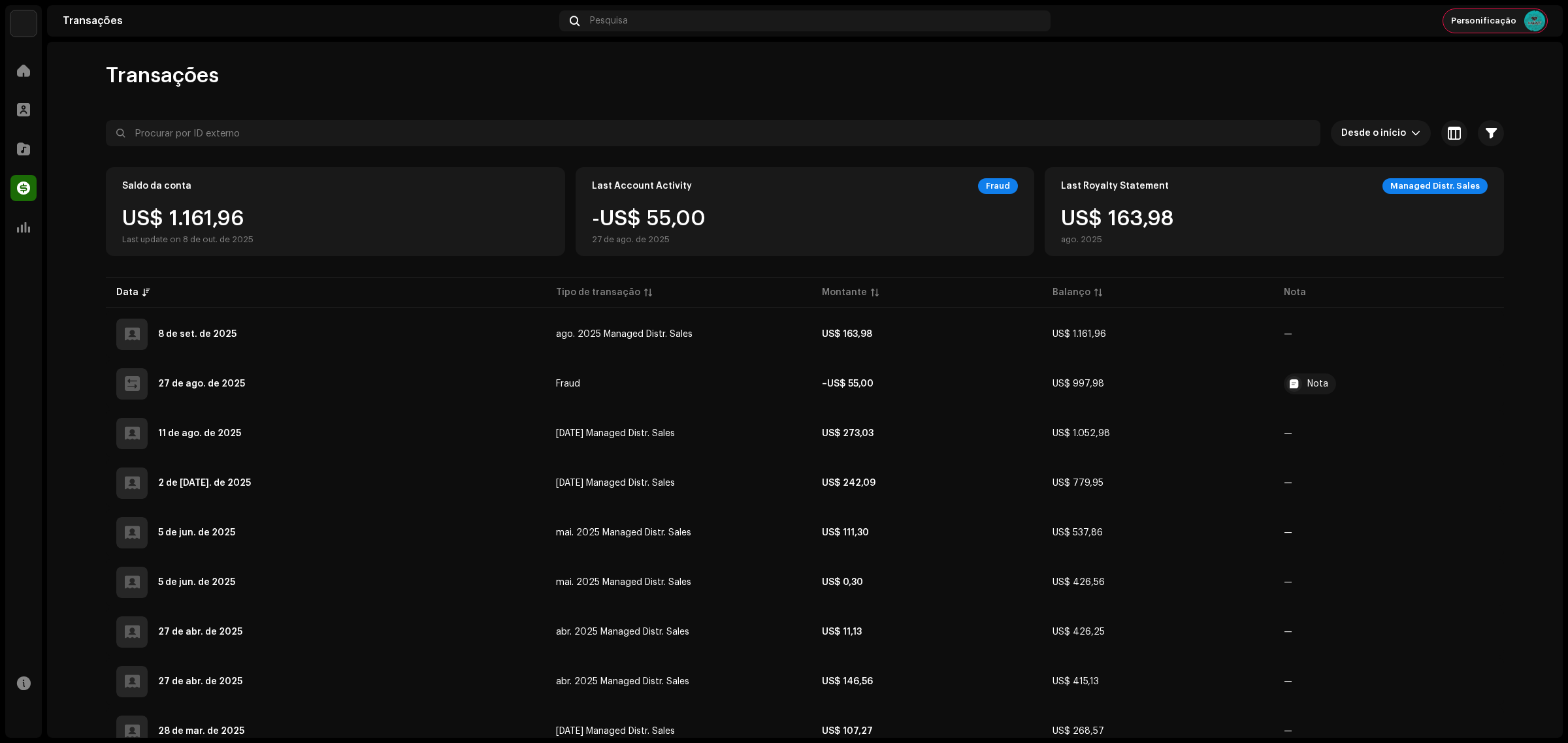
click at [1540, 11] on re-a-cover at bounding box center [1534, 21] width 21 height 21
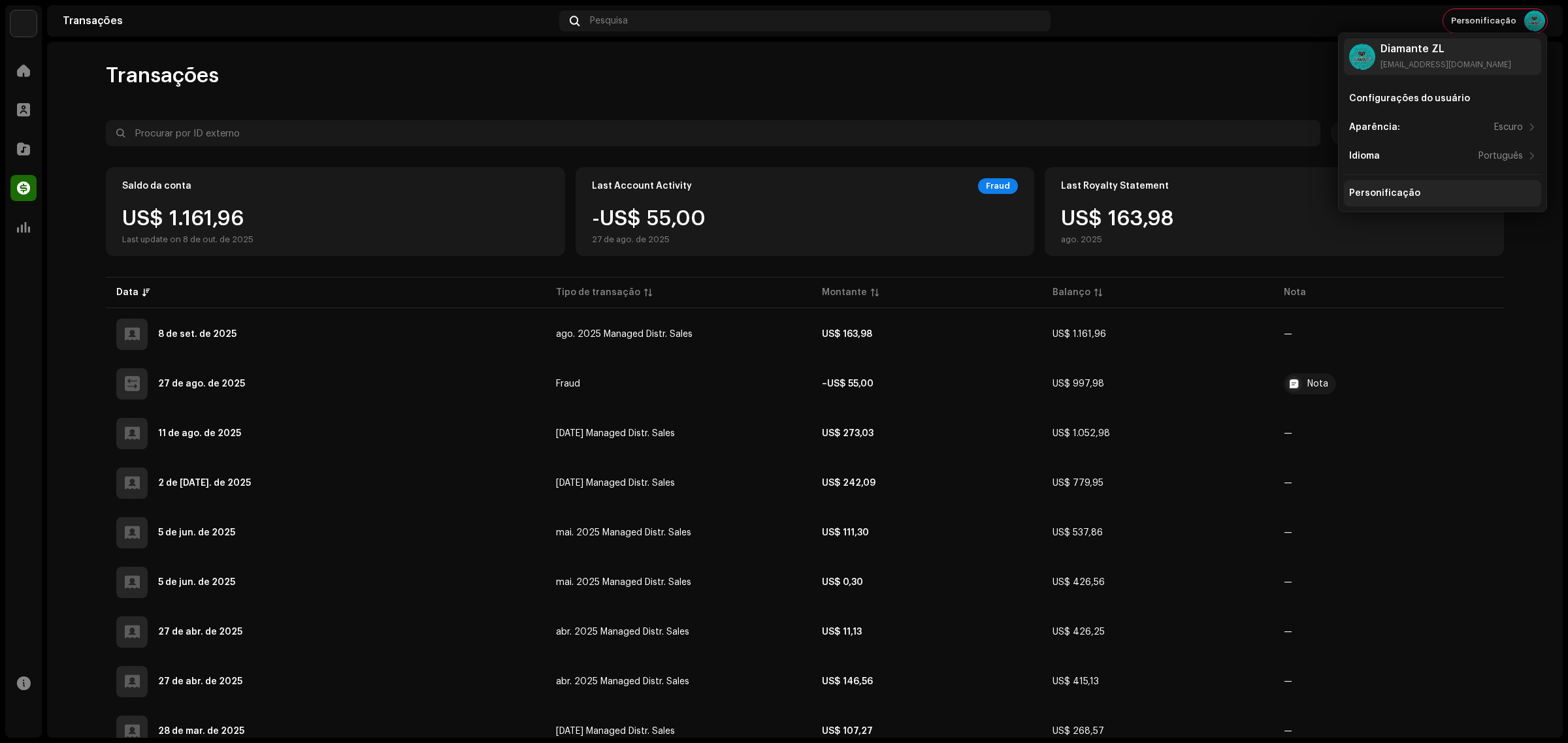
click at [1463, 190] on div "Personificação" at bounding box center [1442, 193] width 187 height 11
